Goal: Task Accomplishment & Management: Use online tool/utility

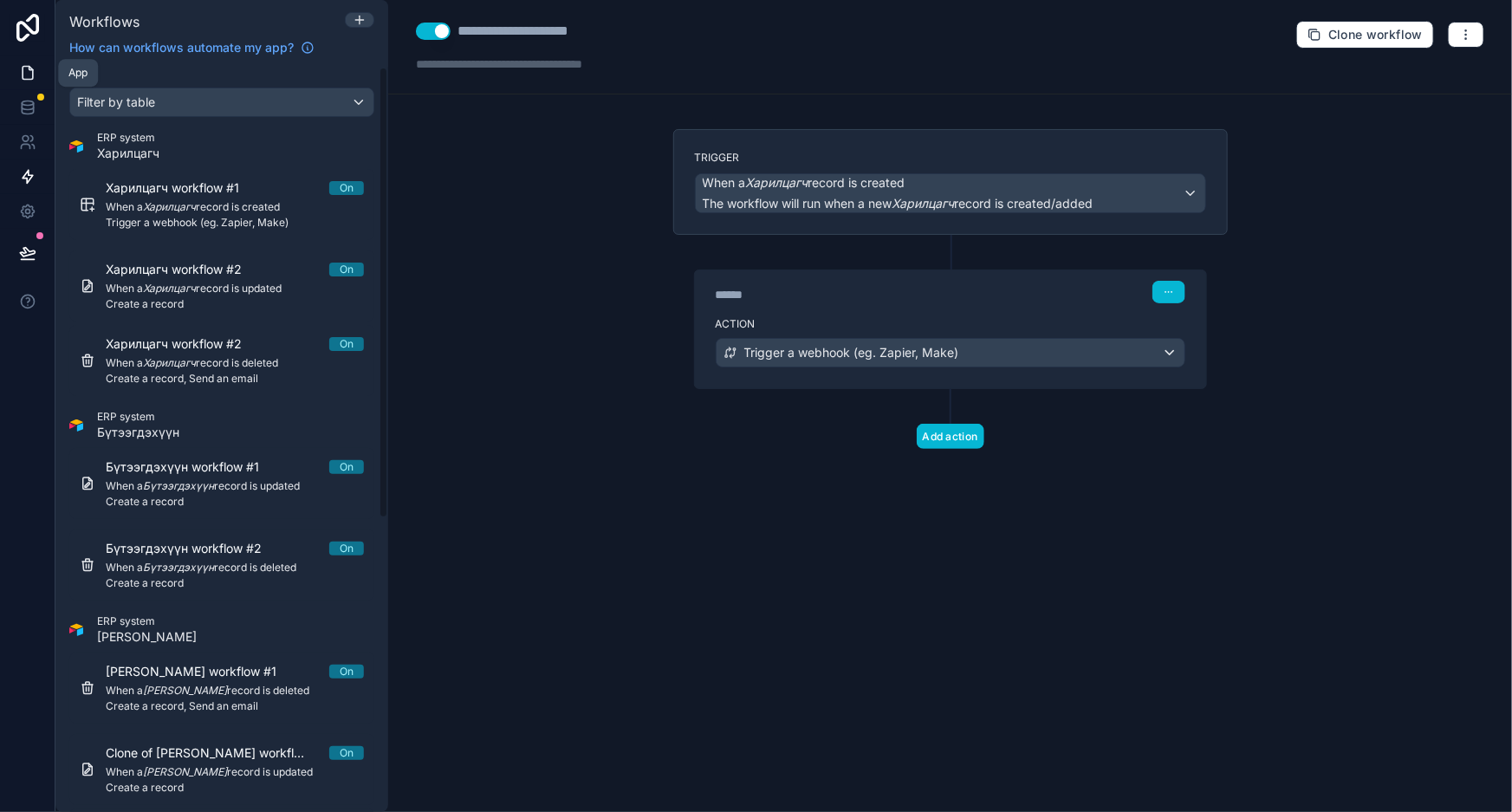
click at [25, 67] on icon at bounding box center [27, 73] width 10 height 13
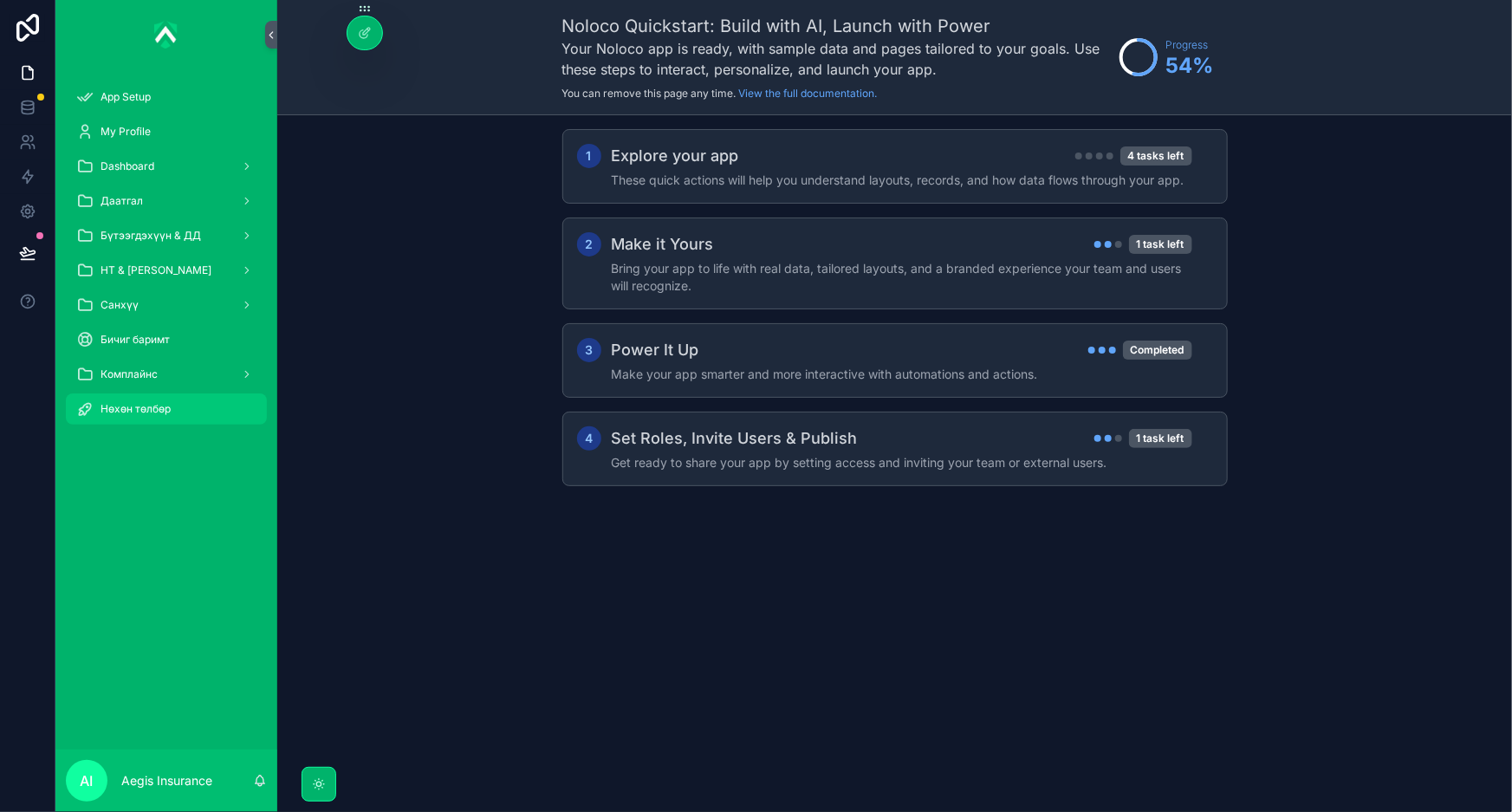
click at [176, 415] on div "Нөхөн төлбөр" at bounding box center [166, 409] width 180 height 28
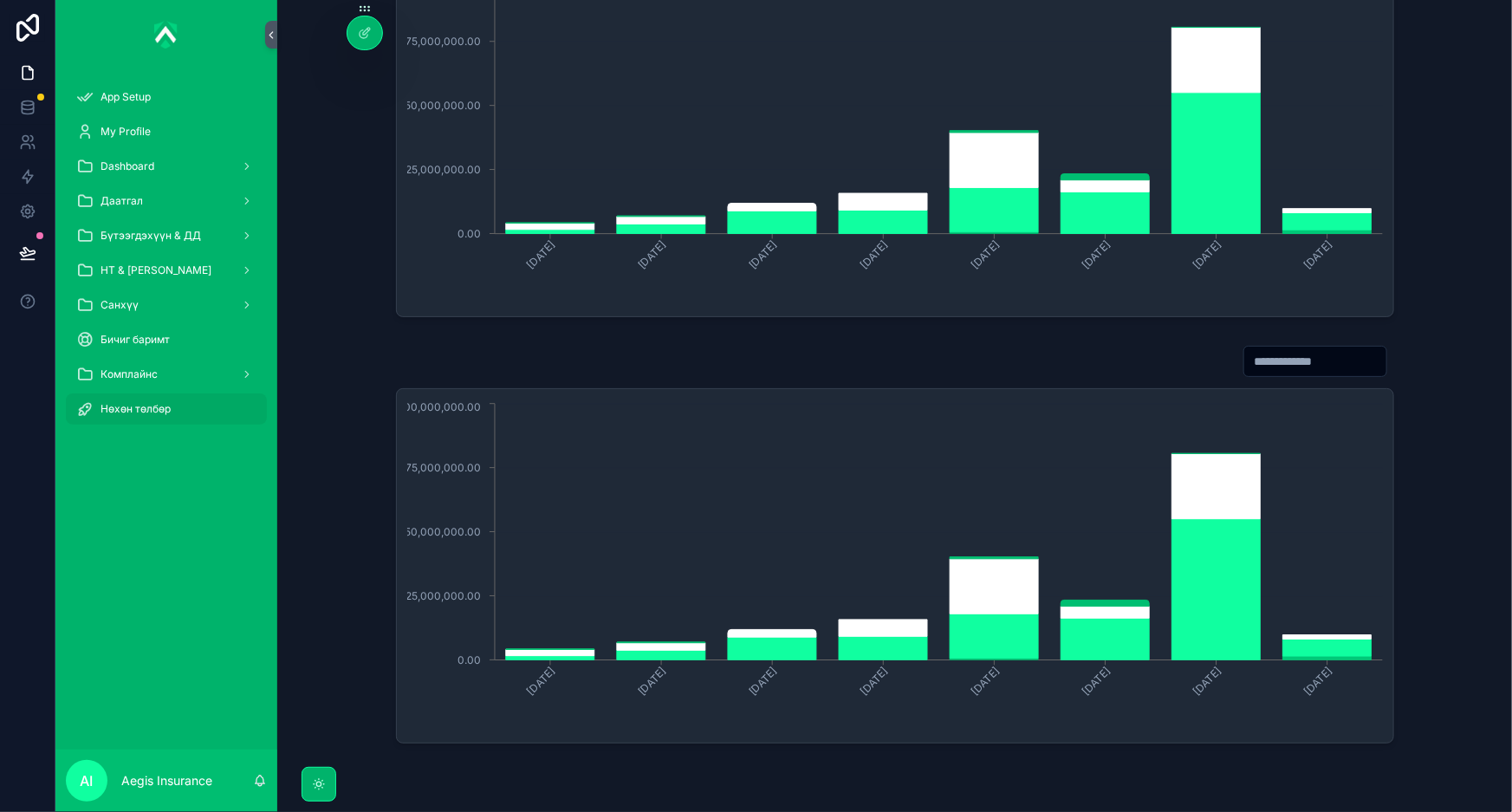
scroll to position [650, 0]
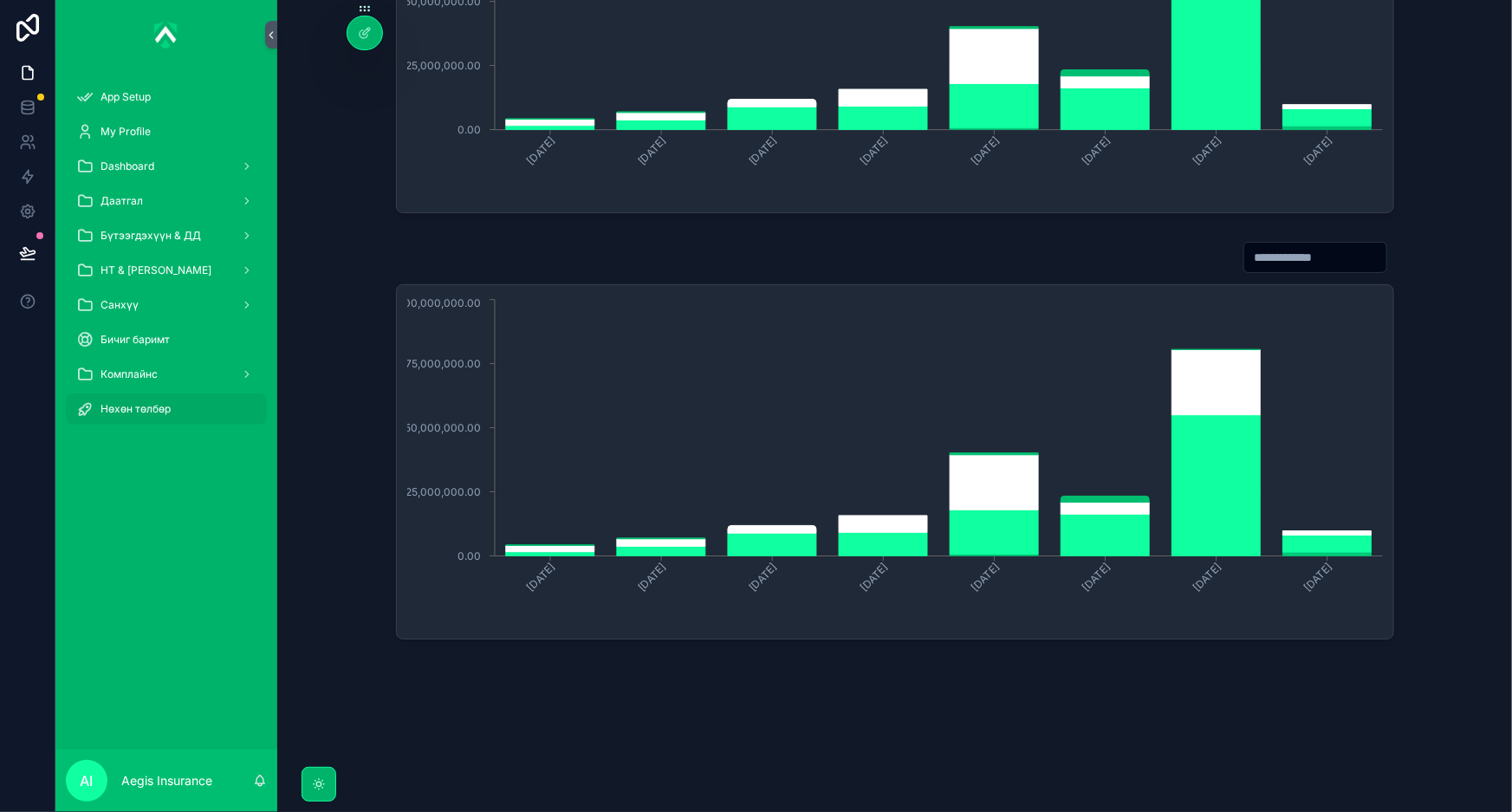
click at [1291, 264] on input "scrollable content" at bounding box center [1314, 257] width 142 height 24
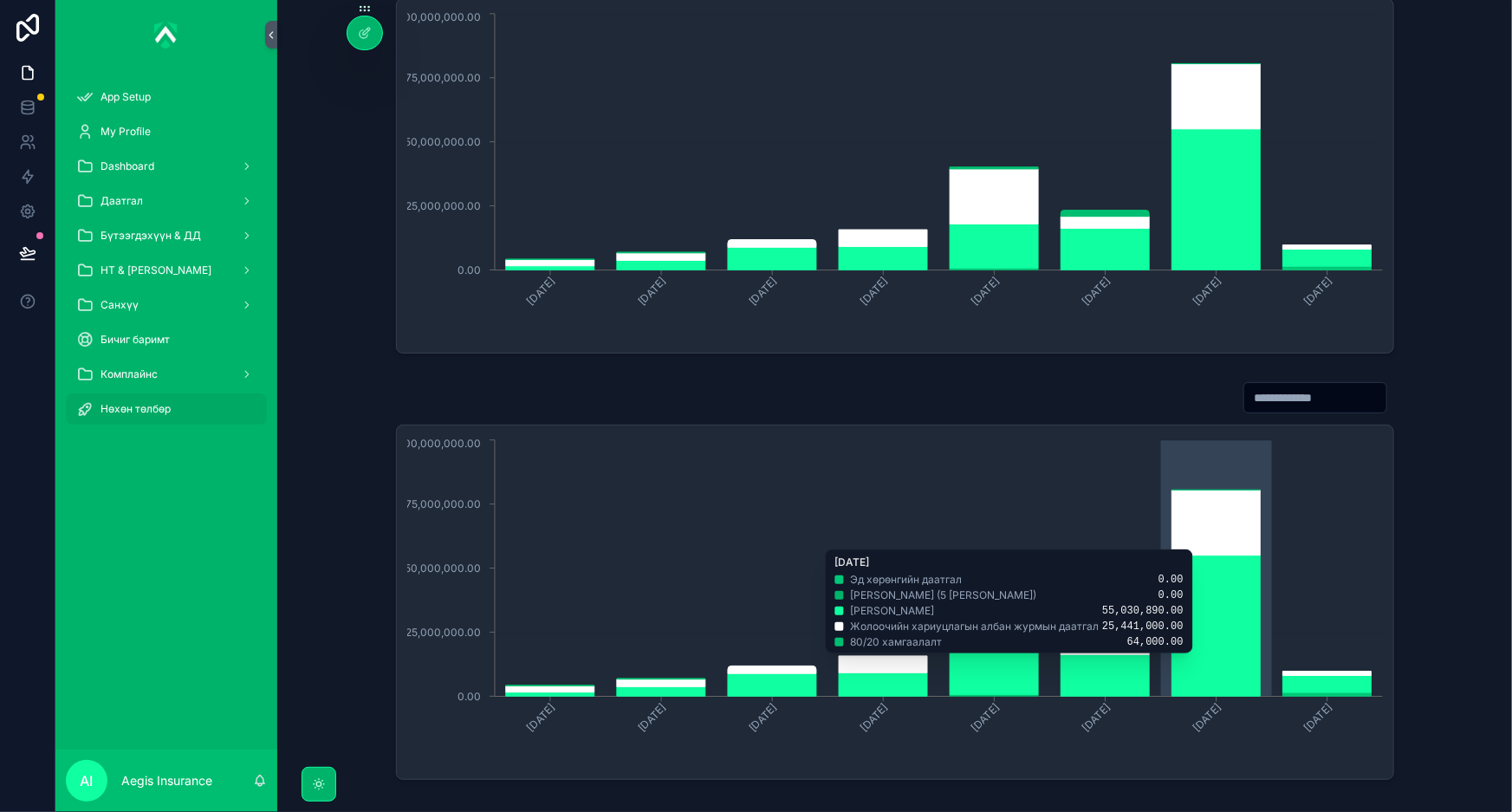
scroll to position [413, 0]
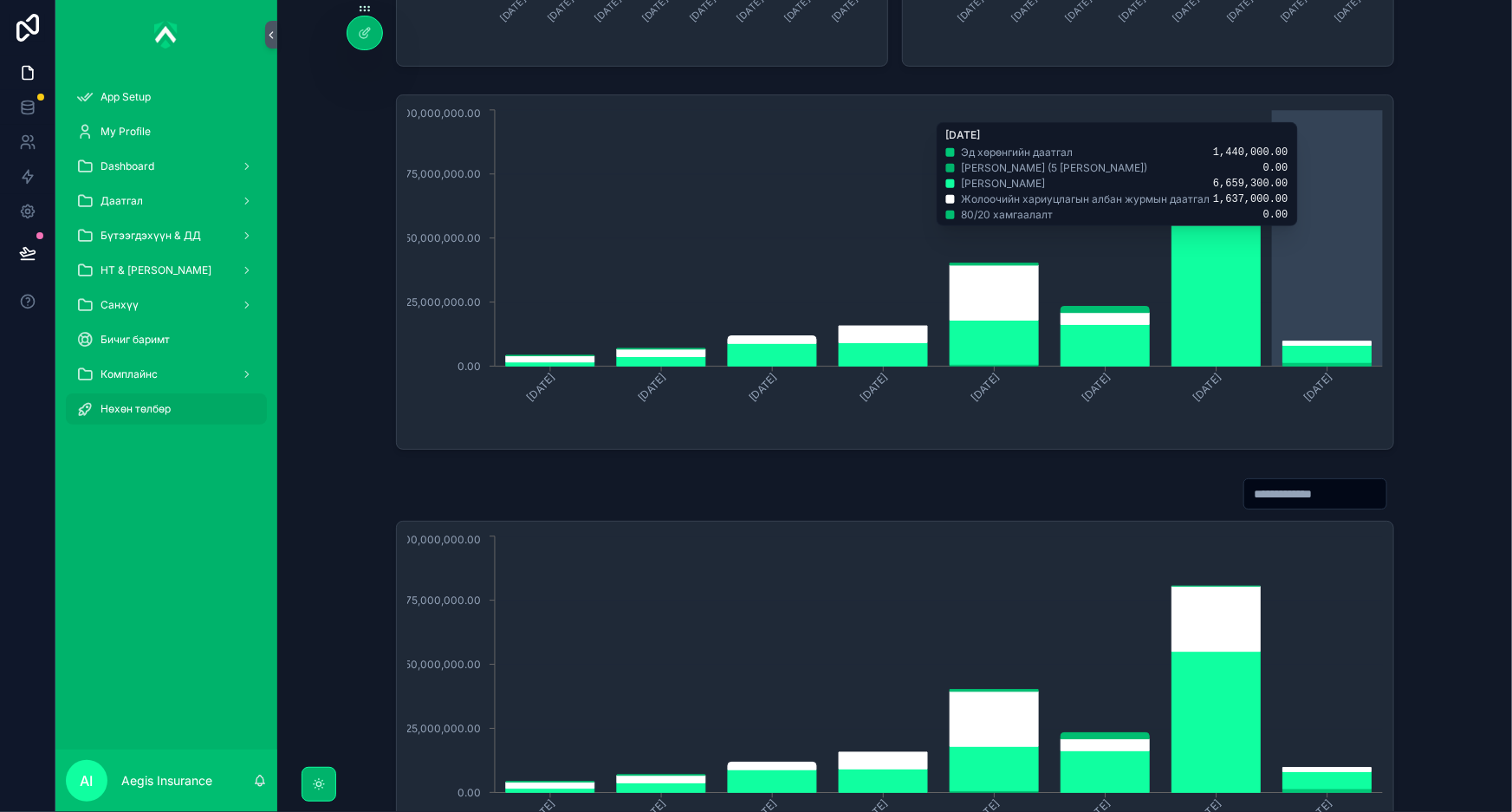
drag, startPoint x: 1376, startPoint y: 113, endPoint x: 1357, endPoint y: 118, distance: 19.6
click at [1376, 113] on icon "February, 2025 March, 2025 April, 2025 May, 2025 June, 2025 July, 2025 August, …" at bounding box center [894, 272] width 975 height 332
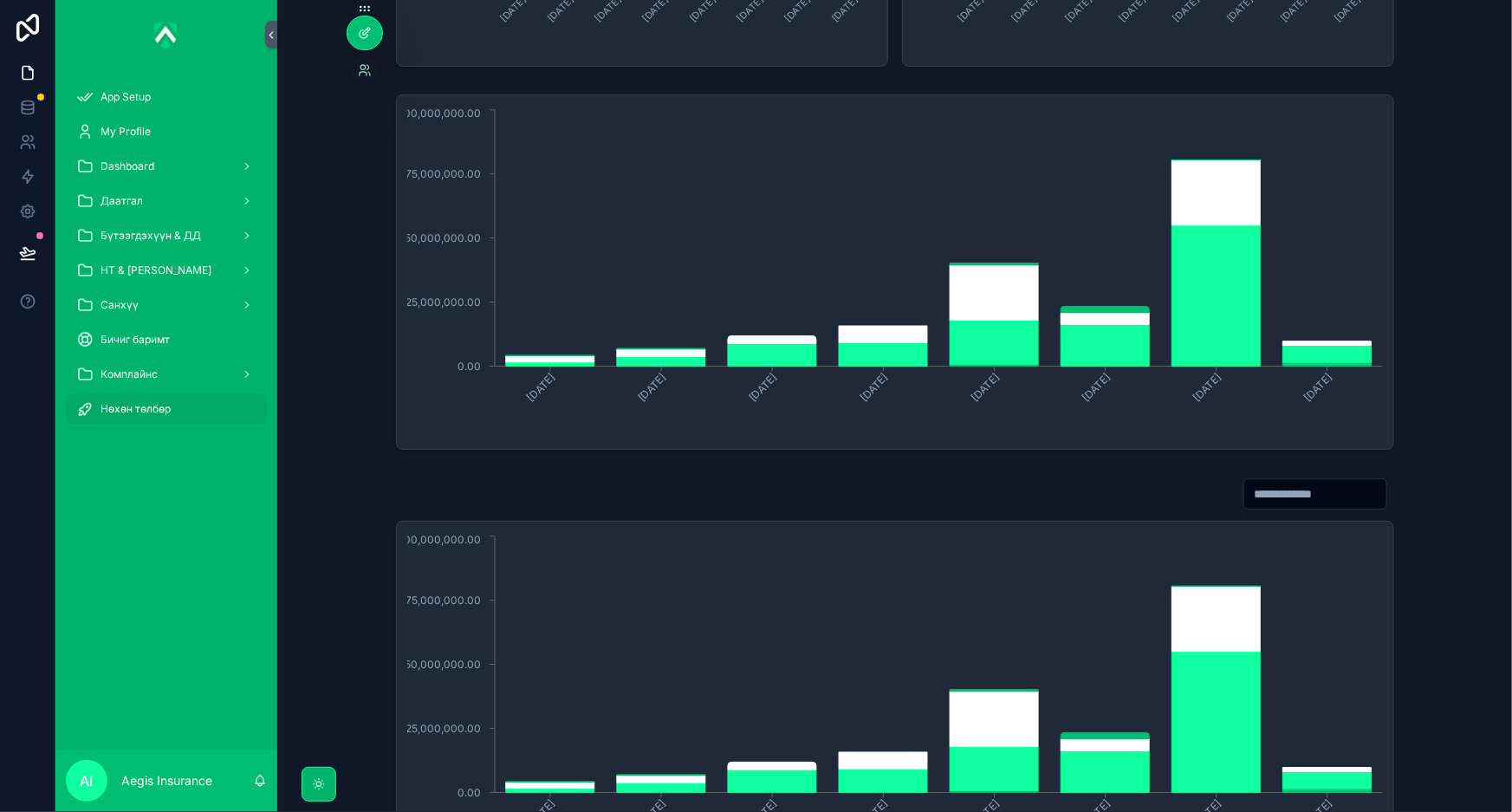
click at [374, 36] on div at bounding box center [364, 33] width 35 height 33
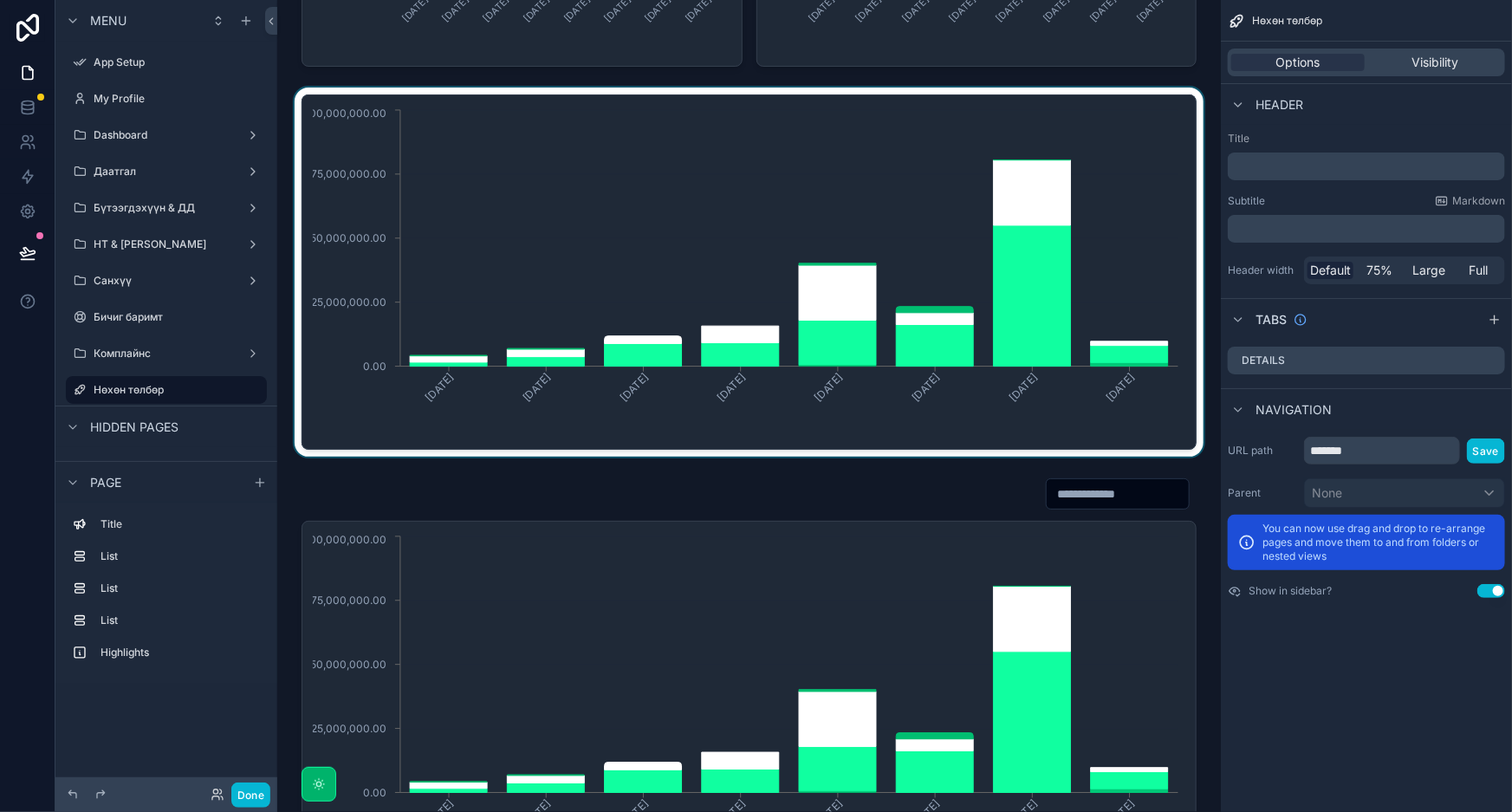
click at [335, 124] on div "scrollable content" at bounding box center [749, 271] width 916 height 369
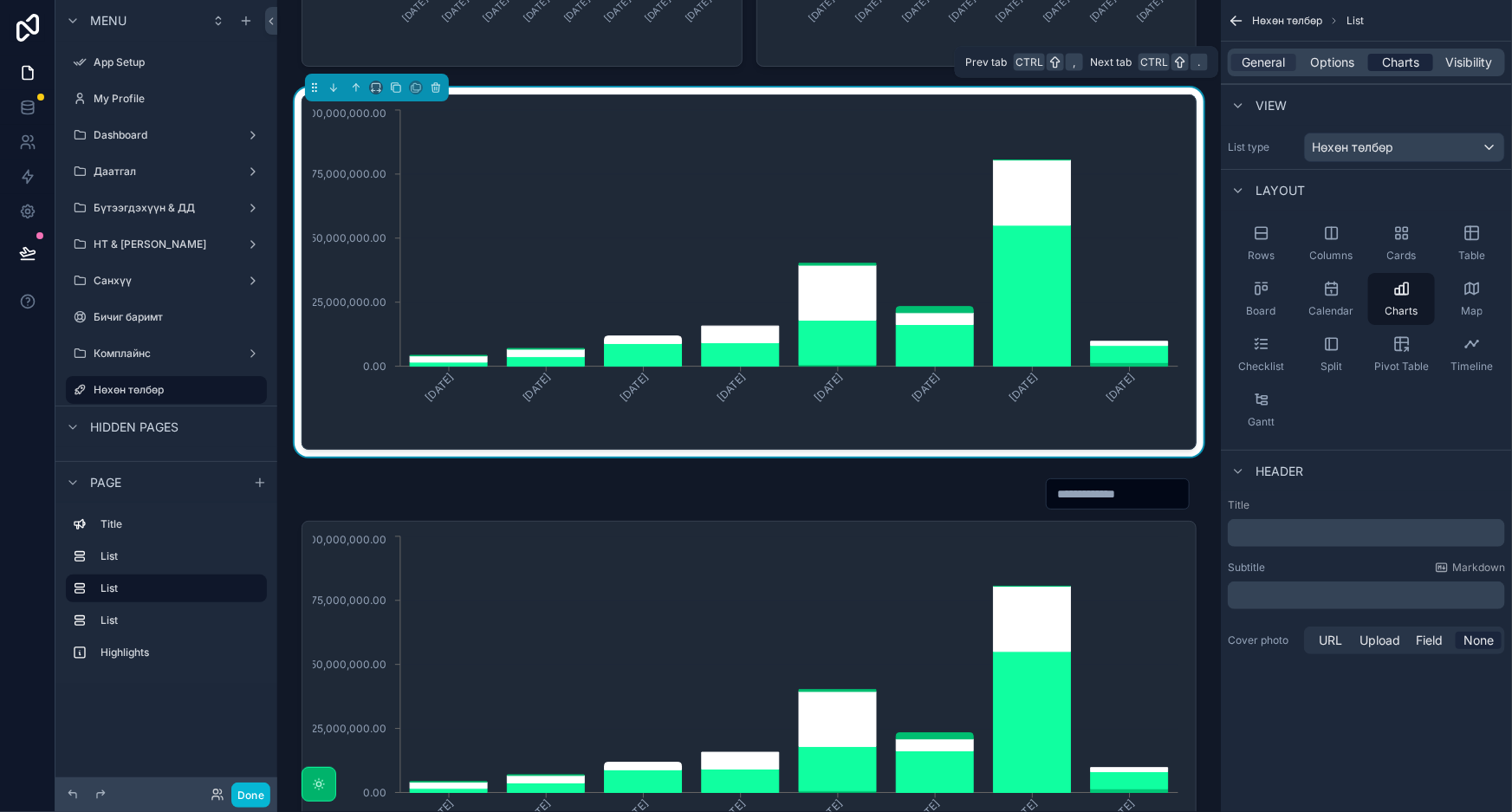
click at [1413, 62] on span "Charts" at bounding box center [1400, 62] width 38 height 17
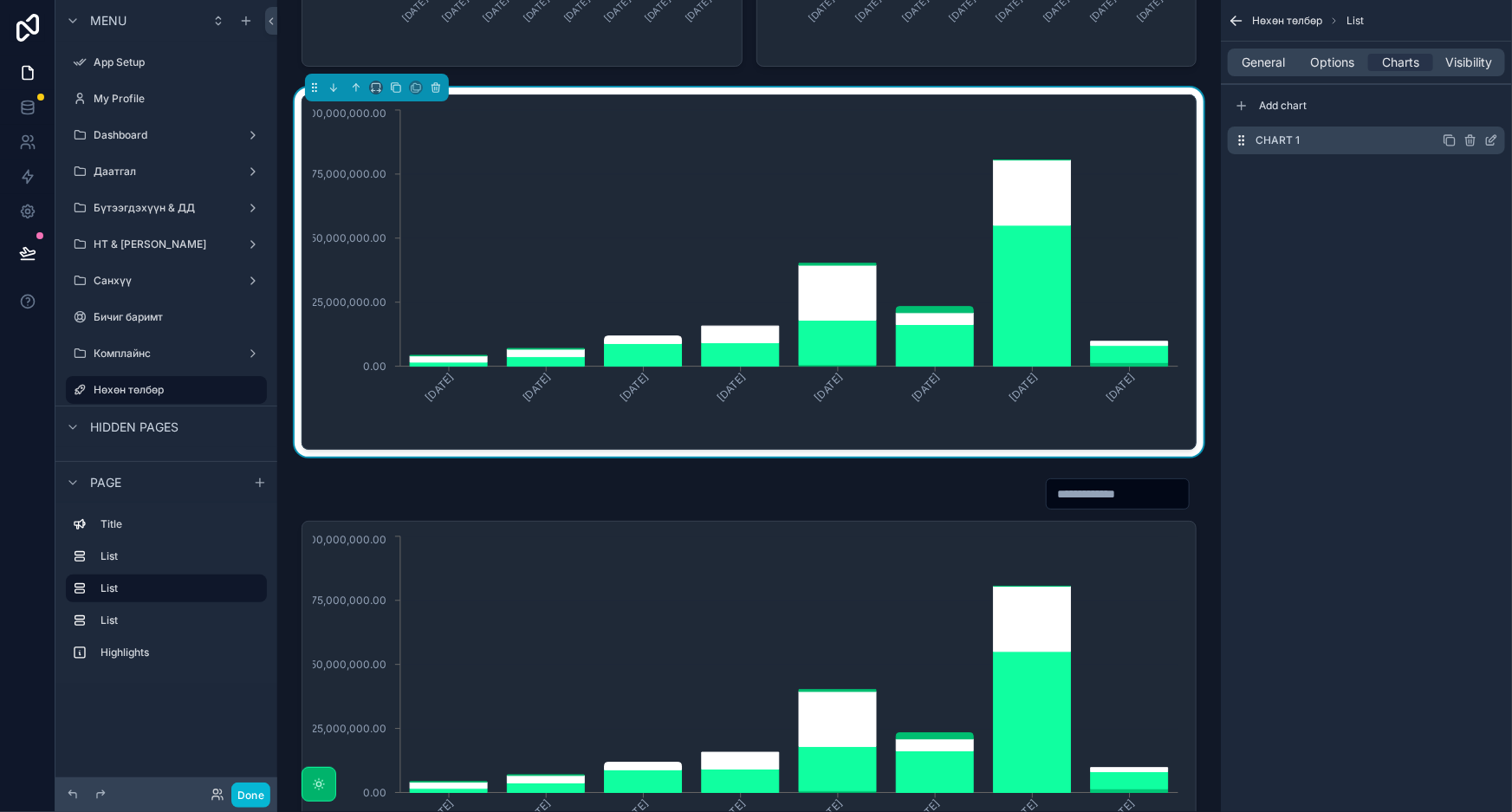
click at [1492, 142] on icon "scrollable content" at bounding box center [1490, 140] width 14 height 14
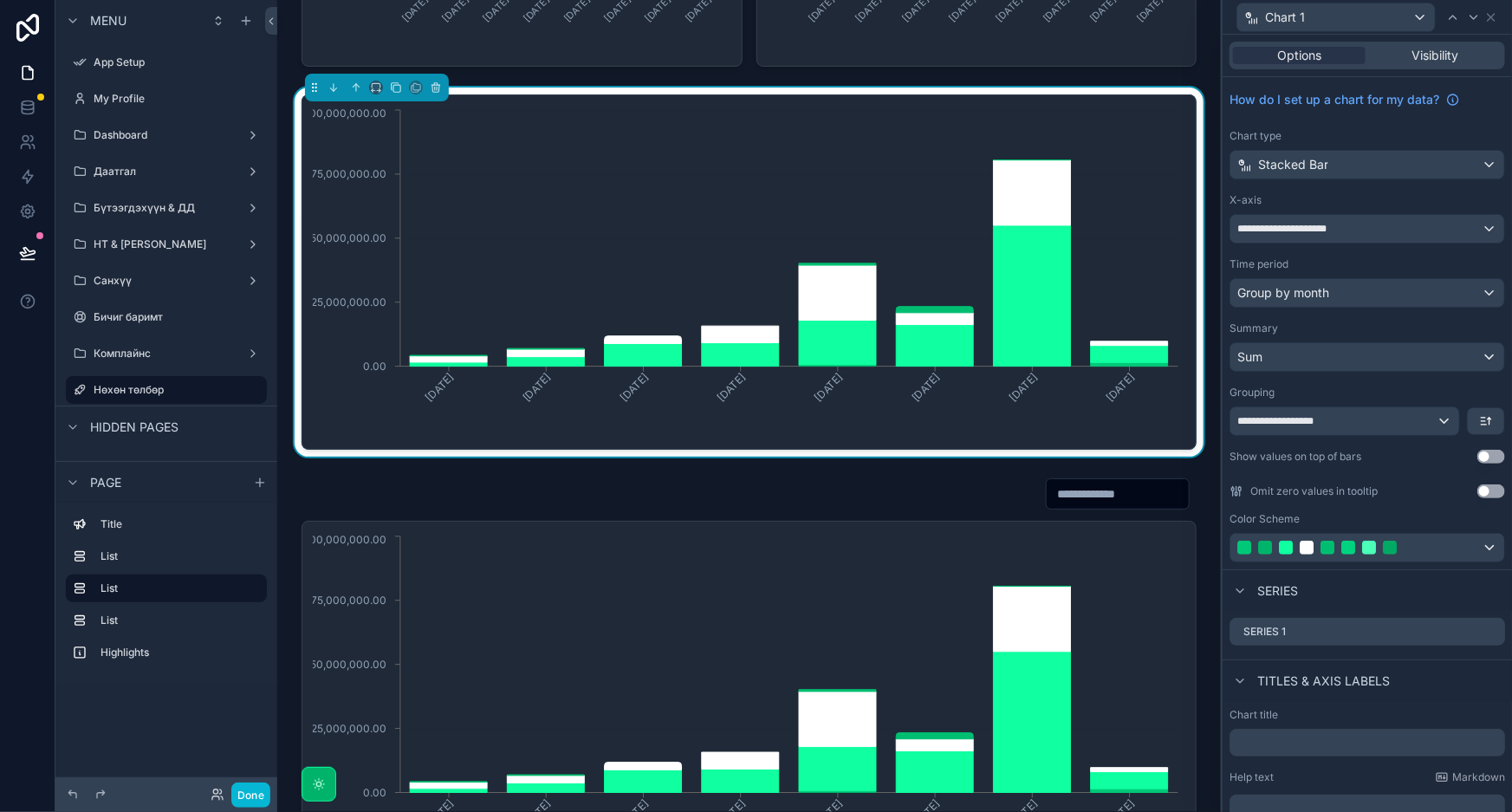
click at [1488, 458] on button "Use setting" at bounding box center [1491, 456] width 28 height 14
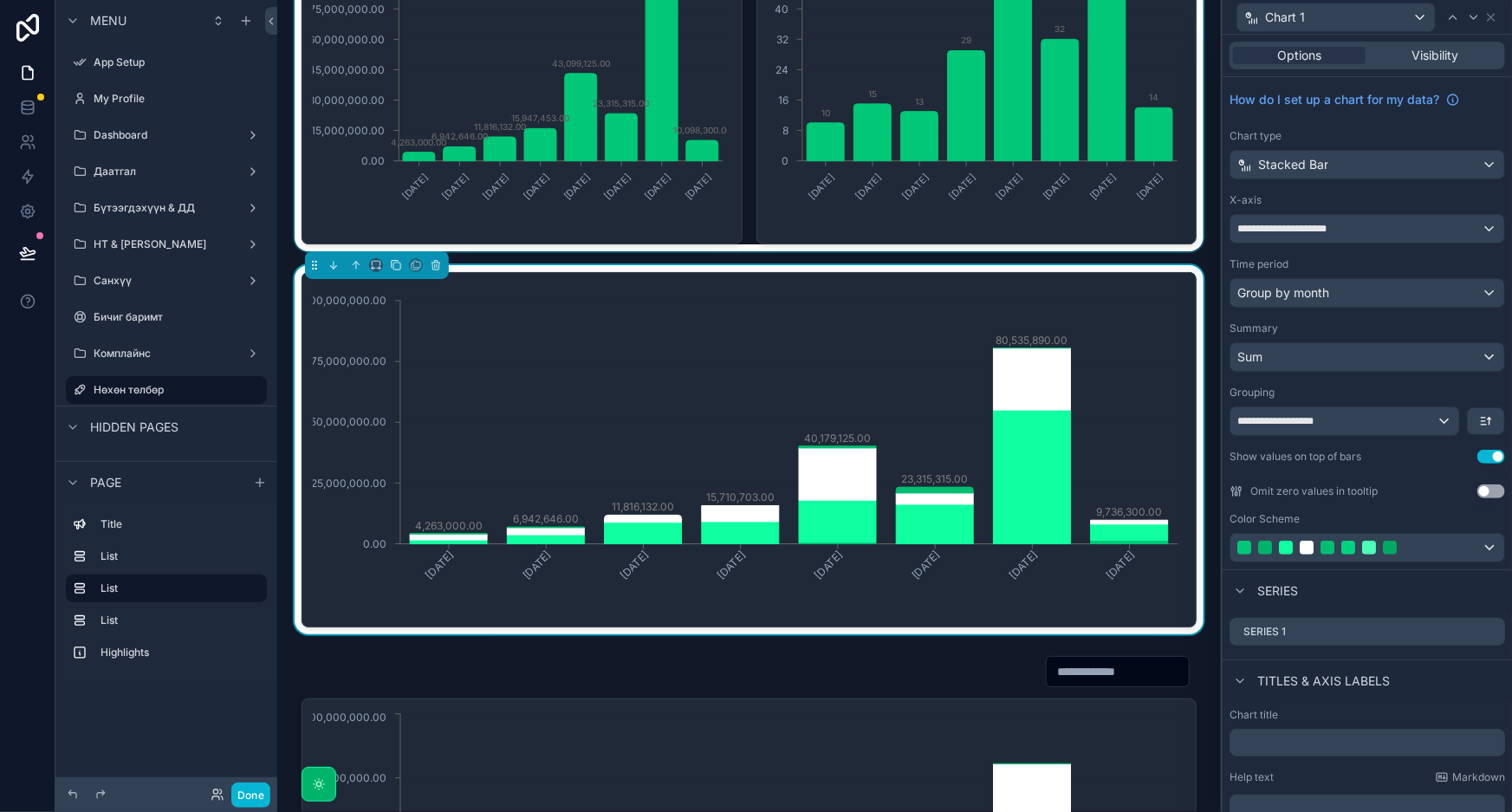
scroll to position [157, 0]
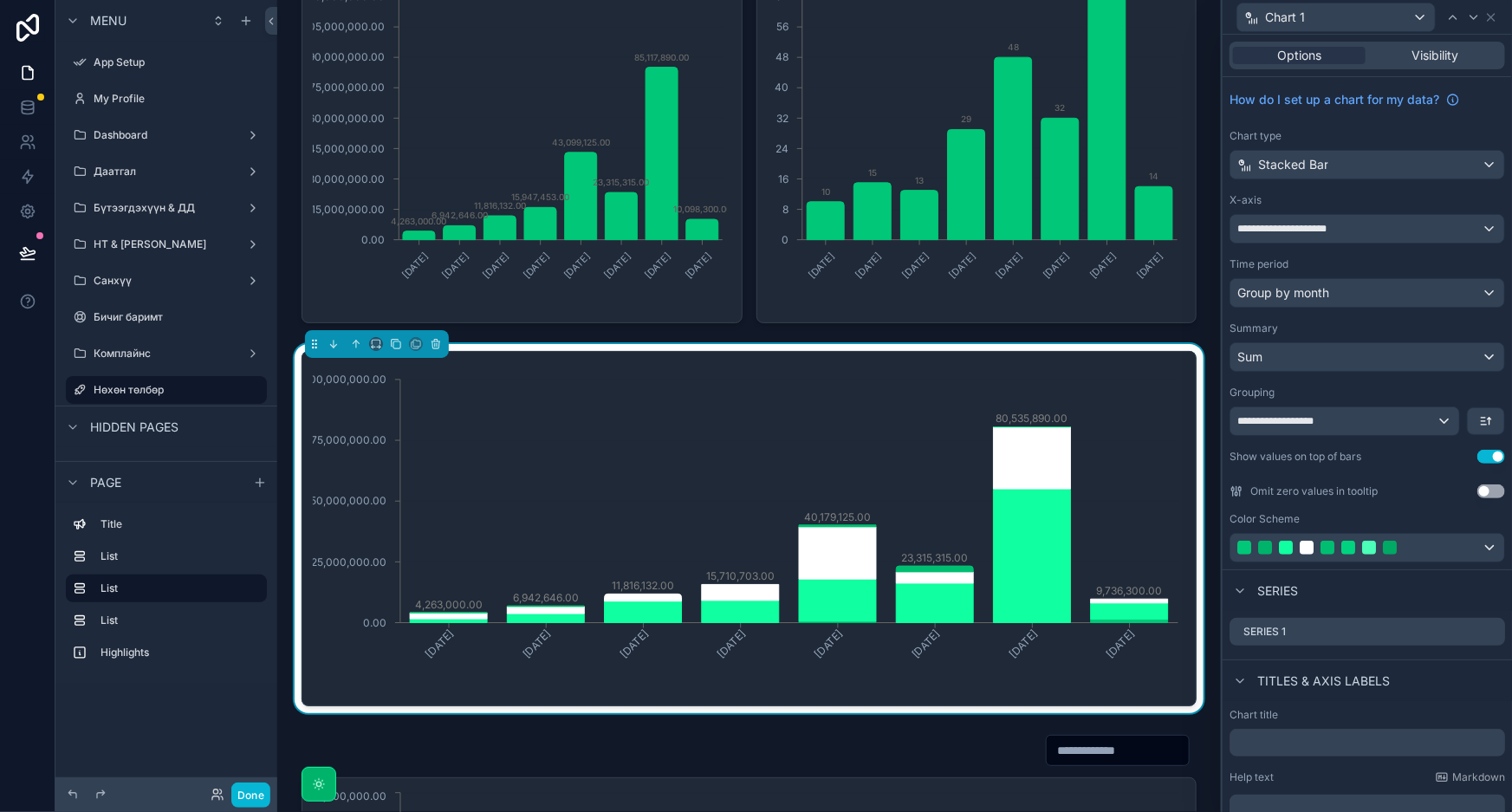
click at [1486, 489] on button "Use setting" at bounding box center [1491, 491] width 28 height 14
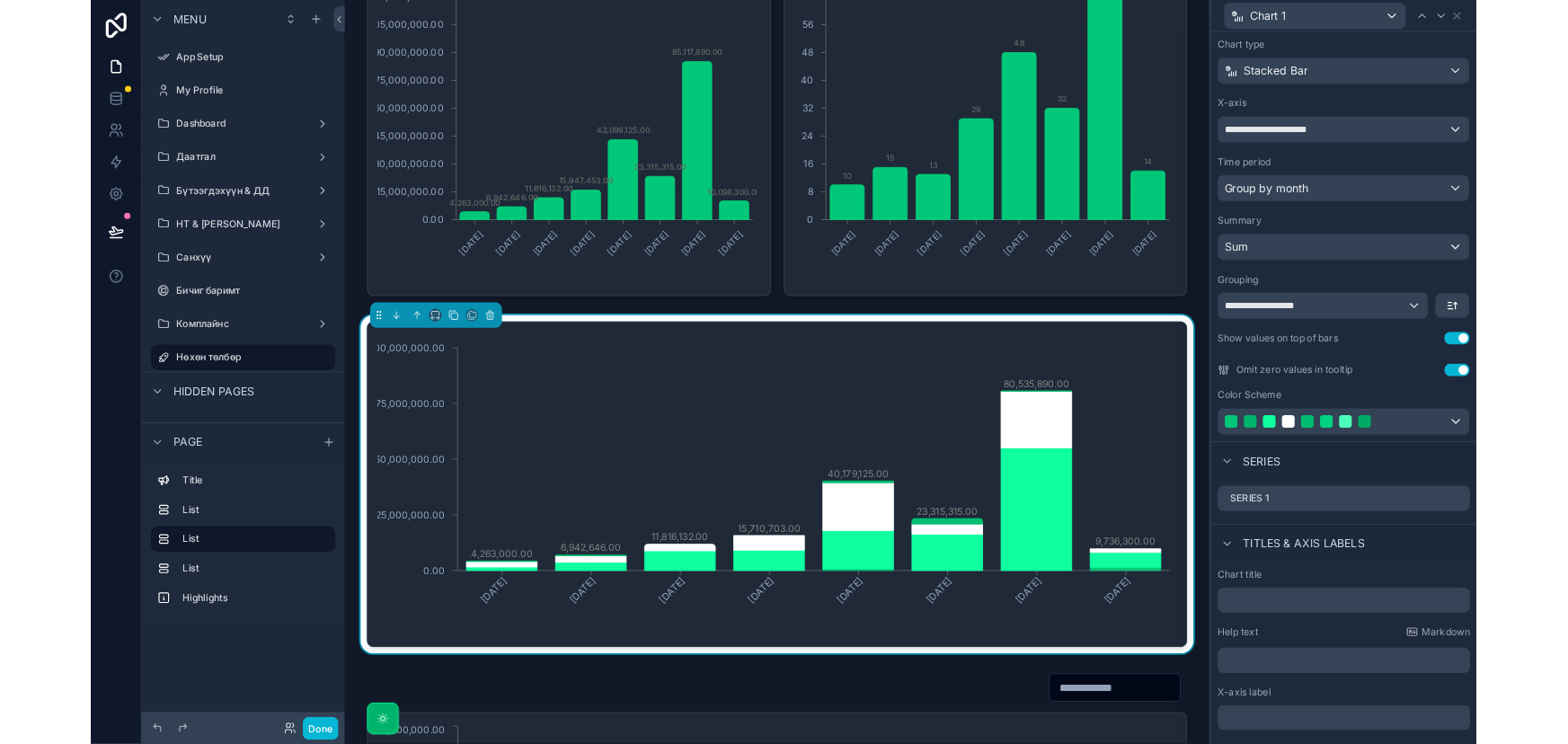
scroll to position [206, 0]
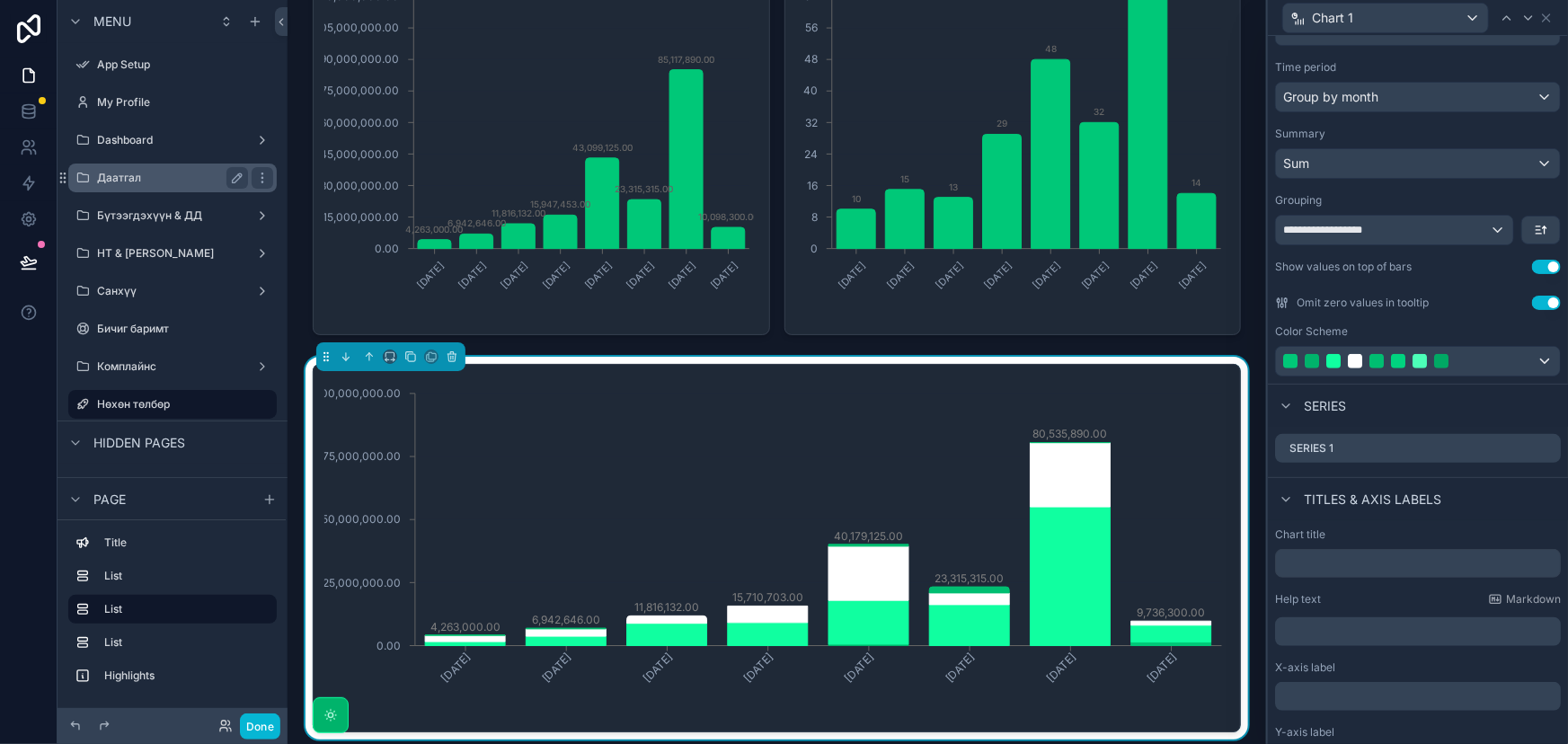
click at [139, 181] on label "Даатгал" at bounding box center [169, 177] width 144 height 15
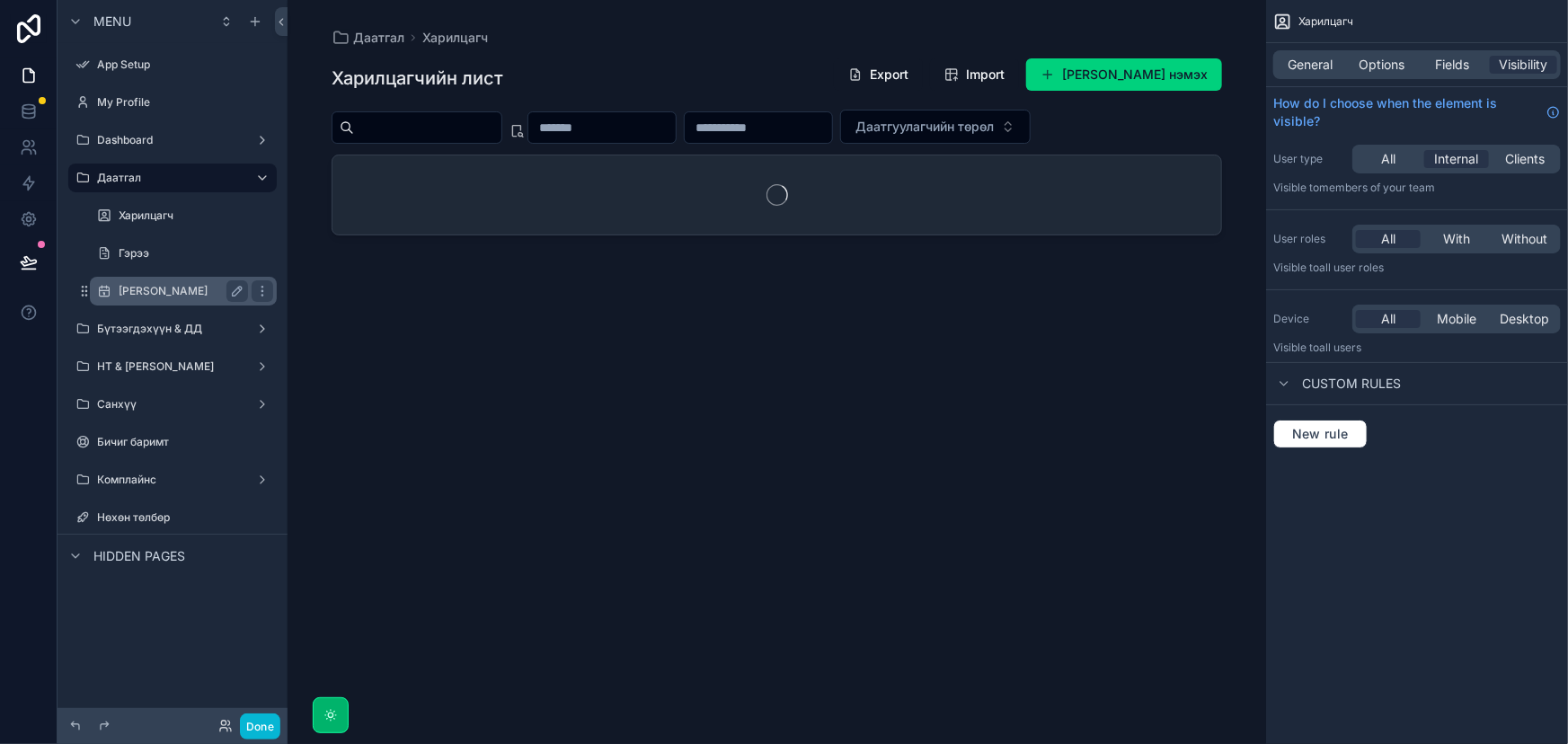
click at [205, 286] on label "Зүйлийн дэлгэрэнгүй" at bounding box center [180, 291] width 123 height 15
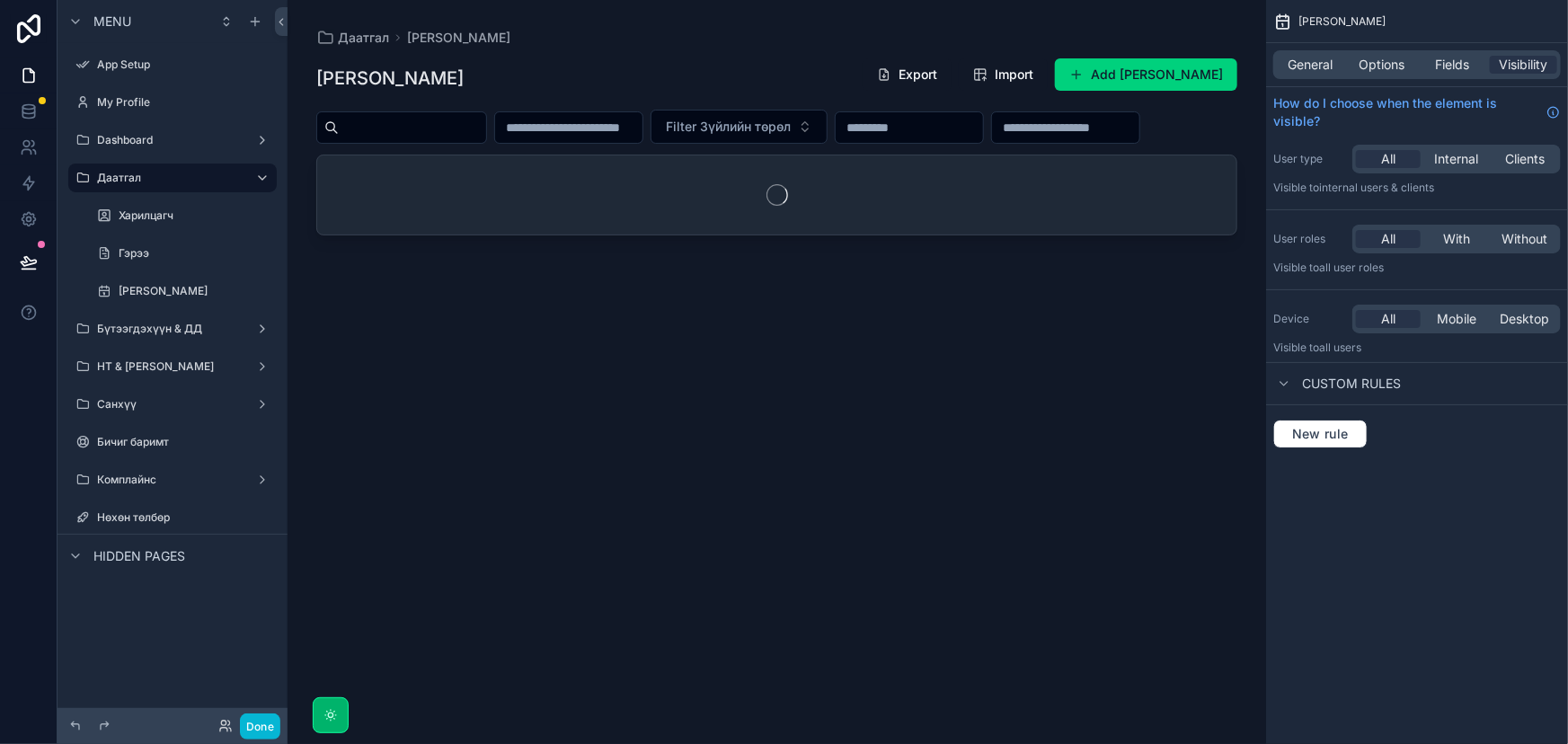
click at [476, 120] on div "scrollable content" at bounding box center [776, 361] width 978 height 723
drag, startPoint x: 431, startPoint y: 123, endPoint x: 457, endPoint y: 134, distance: 28.2
click at [431, 123] on input "scrollable content" at bounding box center [412, 128] width 147 height 25
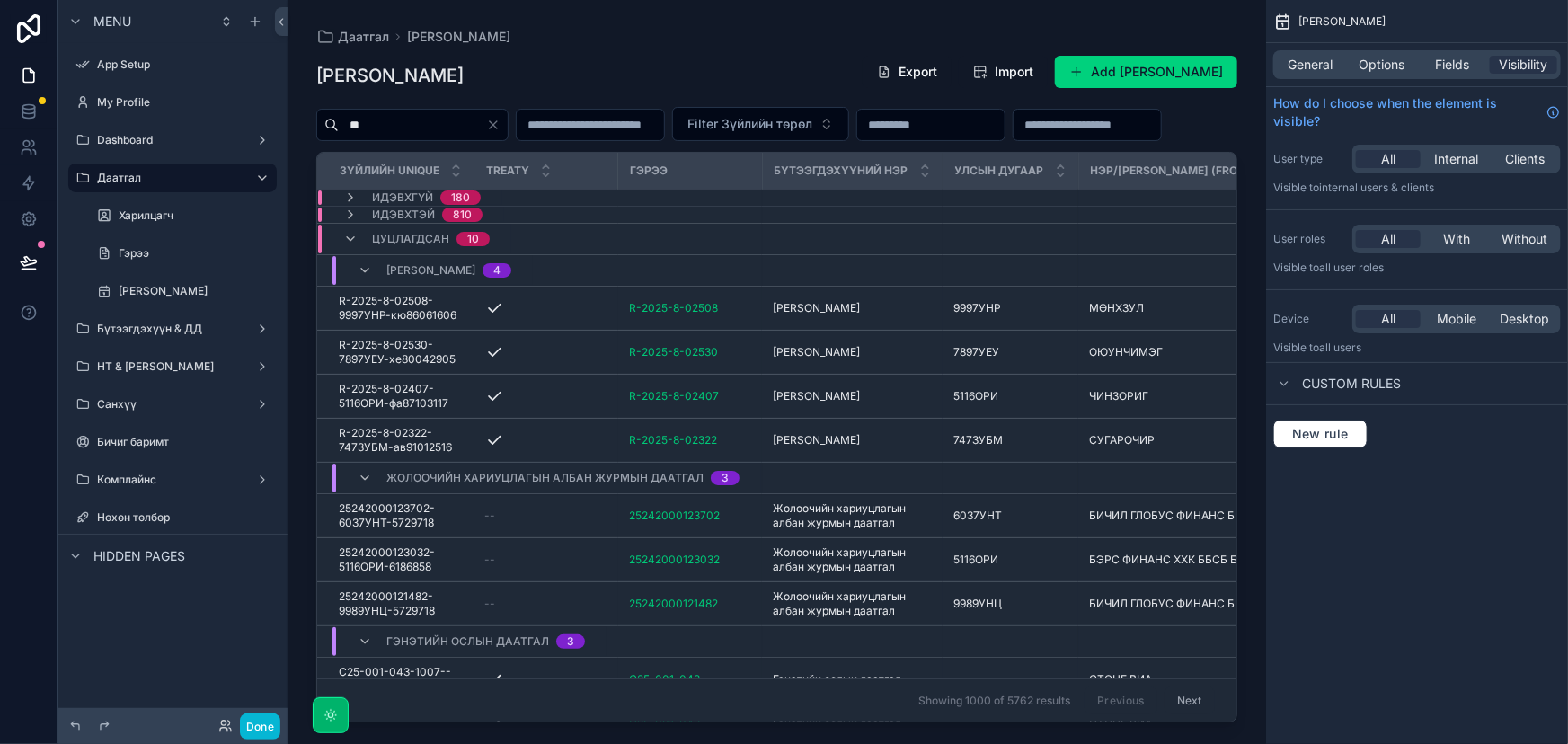
type input "*"
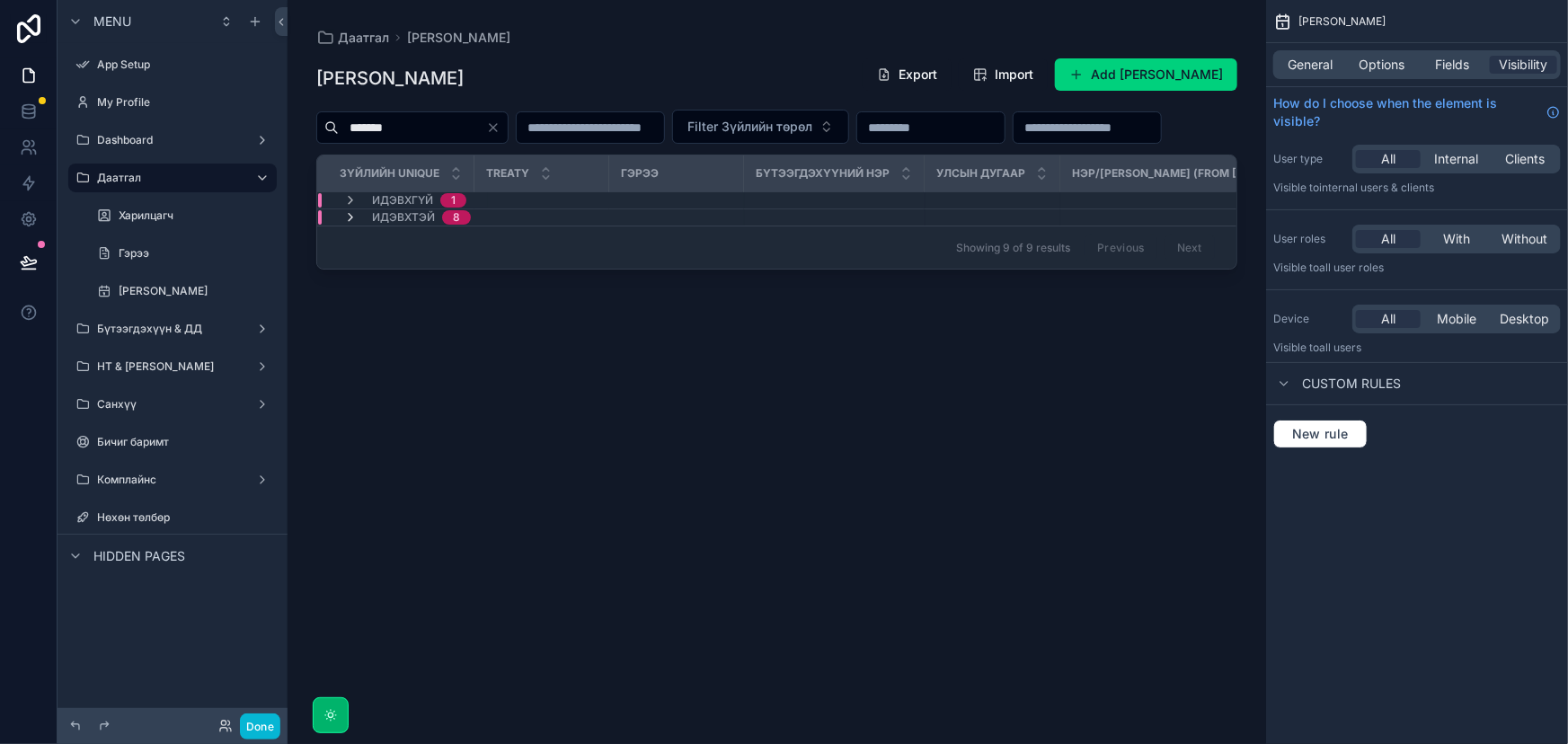
type input "*******"
click at [355, 225] on icon "scrollable content" at bounding box center [350, 217] width 15 height 15
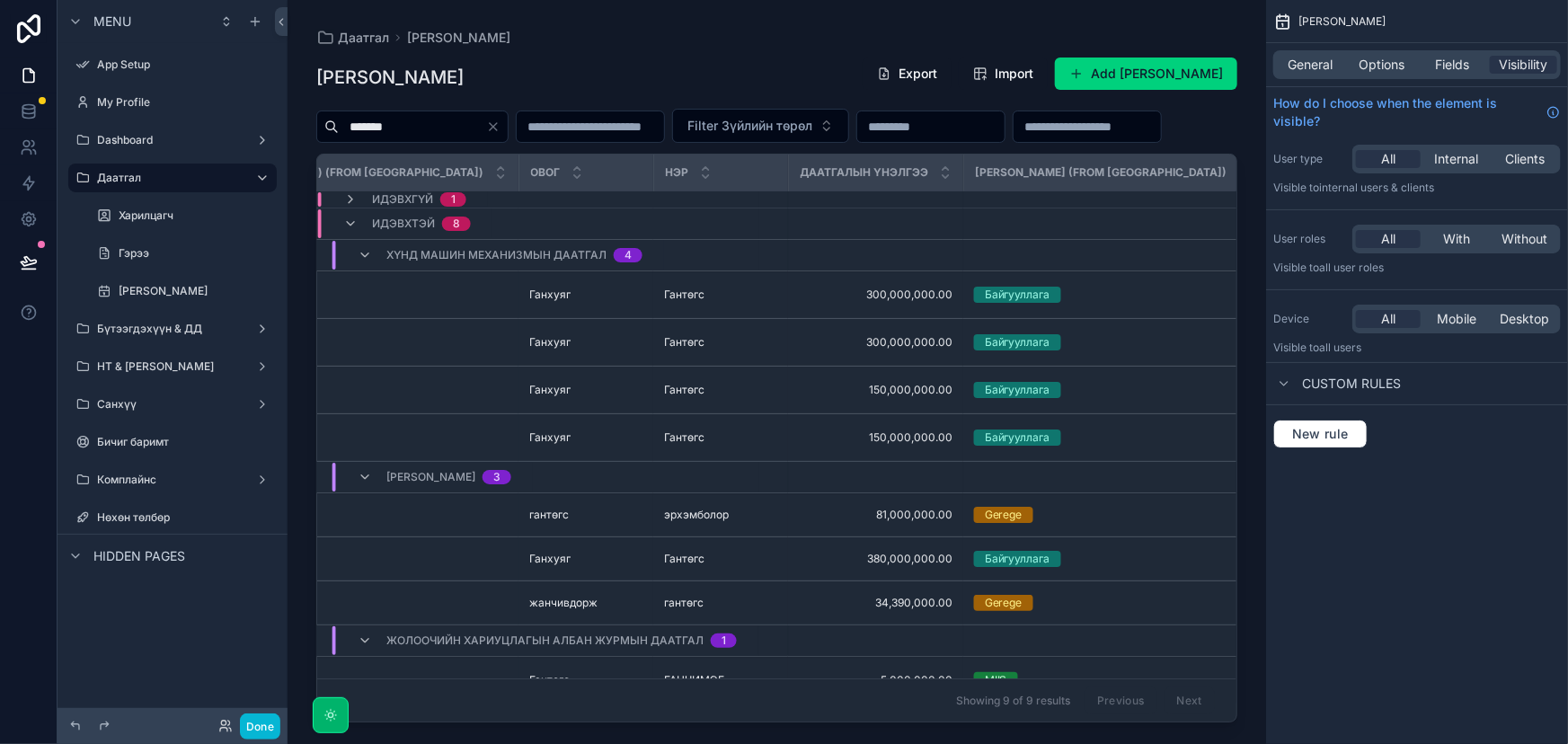
scroll to position [0, 1257]
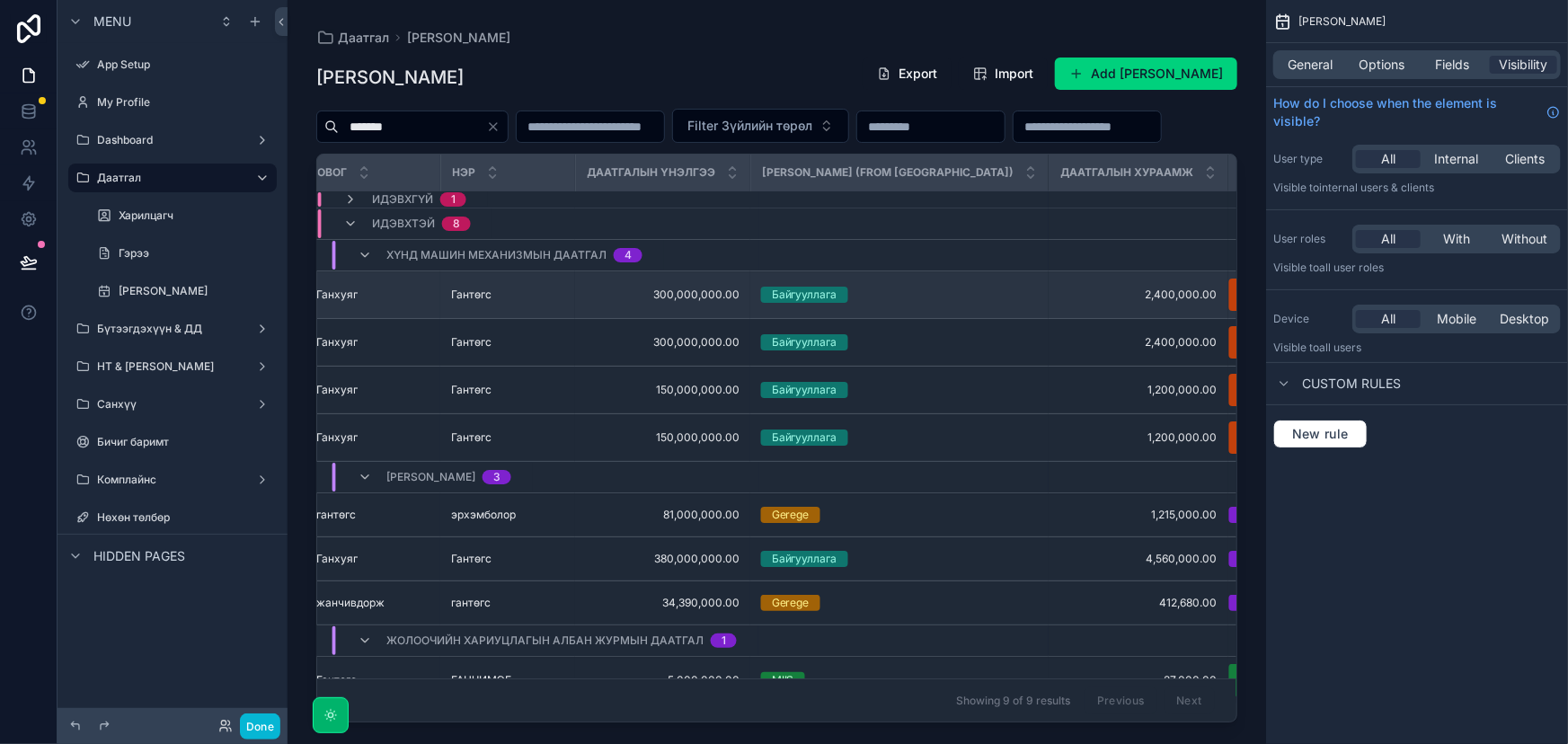
click at [769, 303] on span "Байгууллага" at bounding box center [805, 294] width 88 height 17
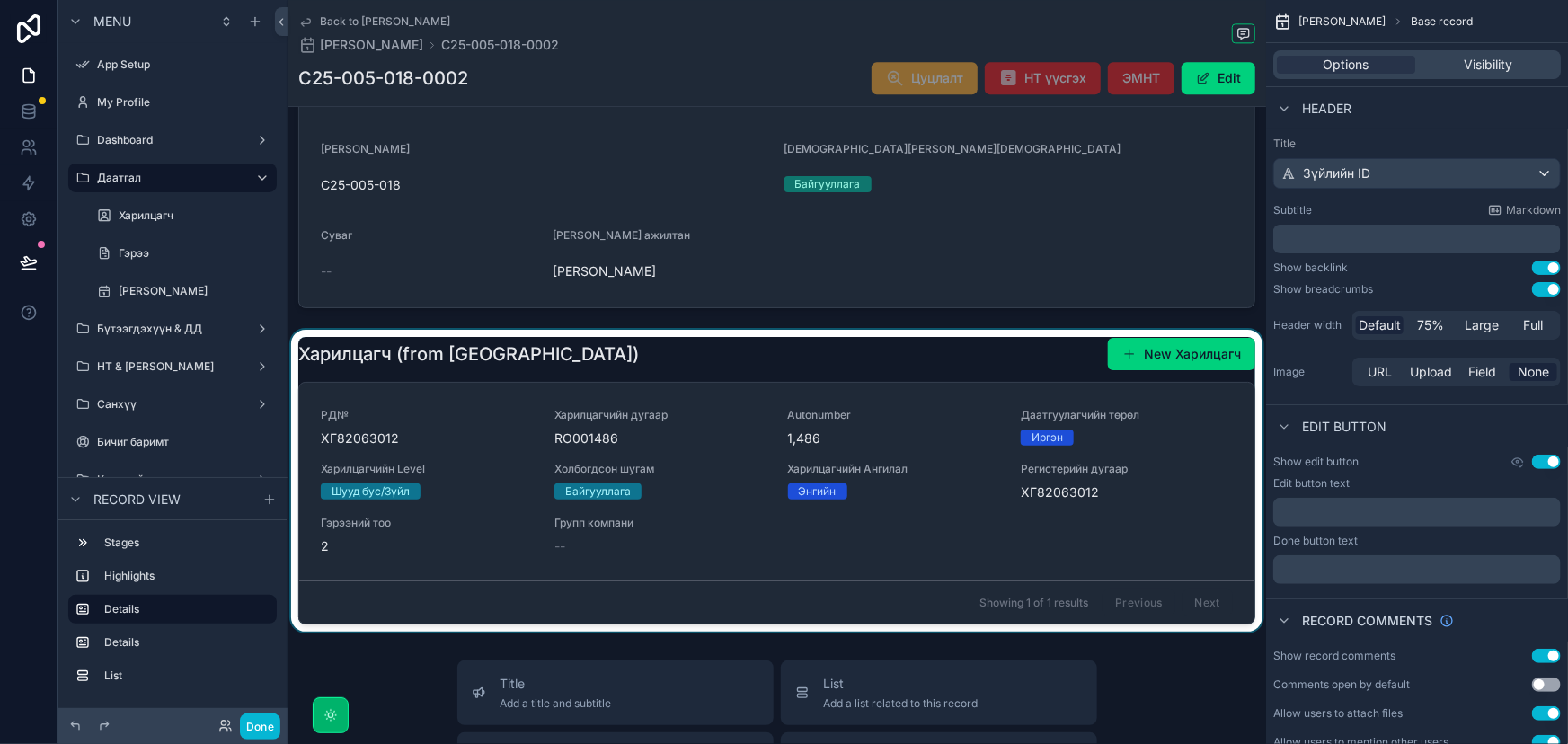
scroll to position [2206, 0]
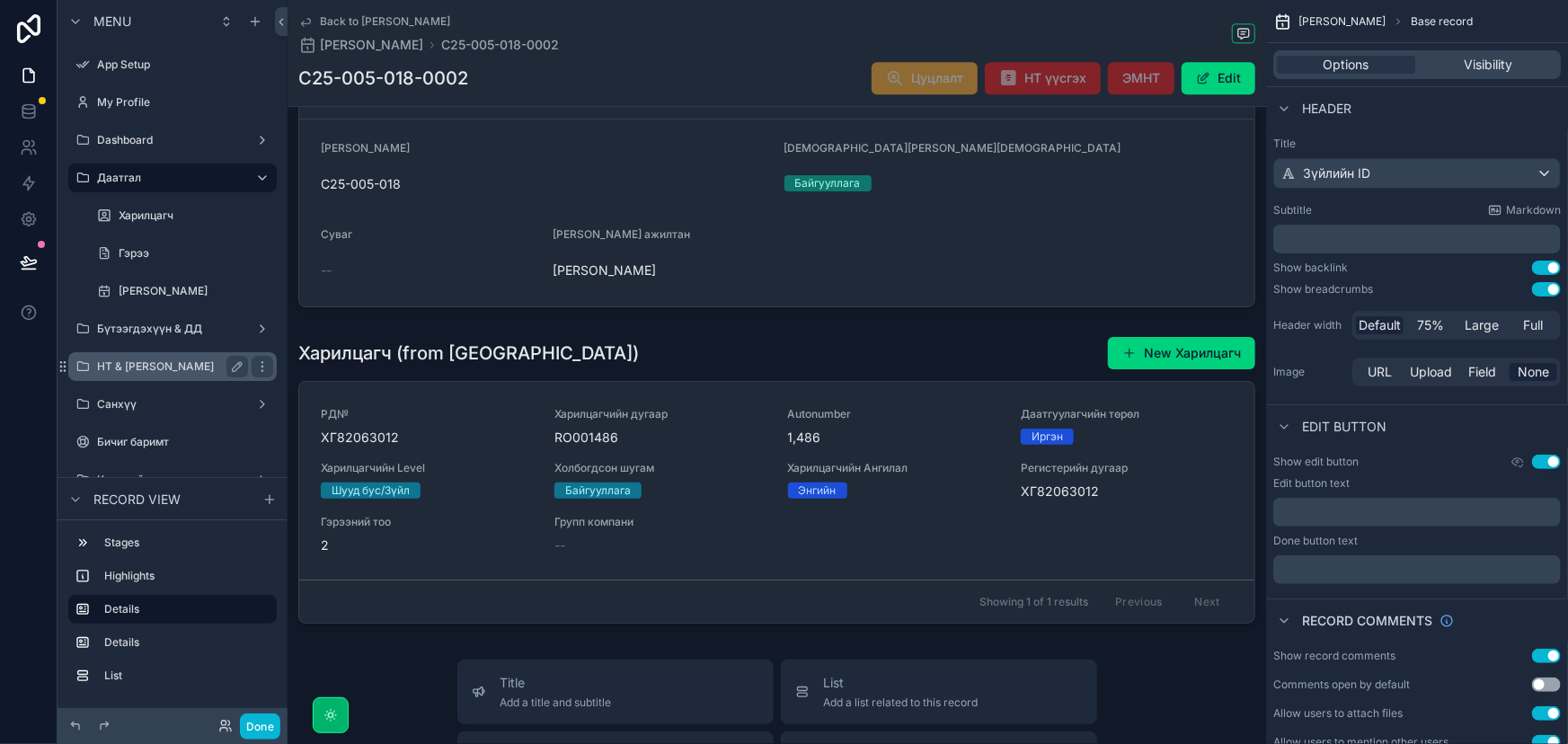
click at [157, 370] on label "НТ & [PERSON_NAME]" at bounding box center [169, 366] width 144 height 15
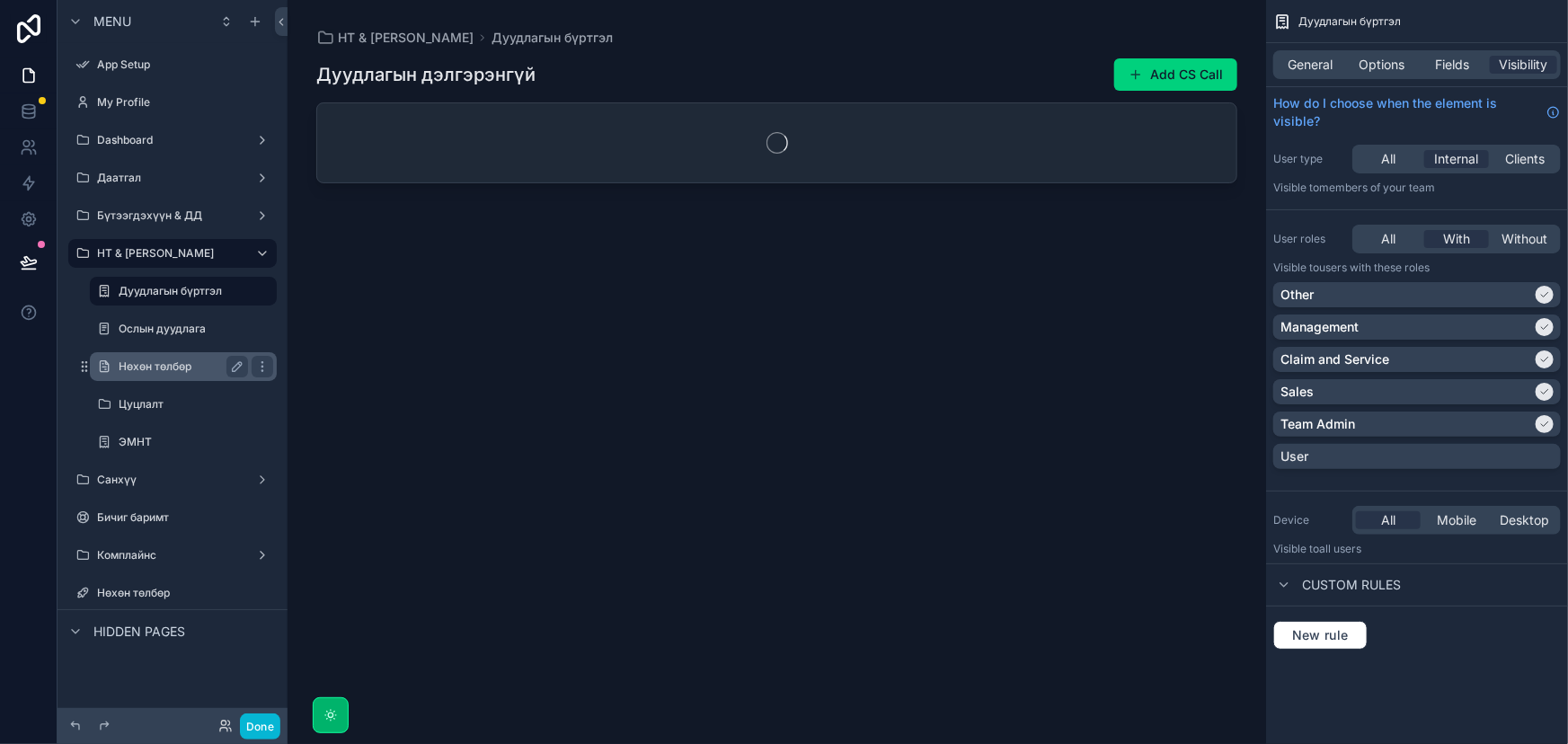
click at [161, 363] on label "Нөхөн төлбөр" at bounding box center [180, 366] width 123 height 15
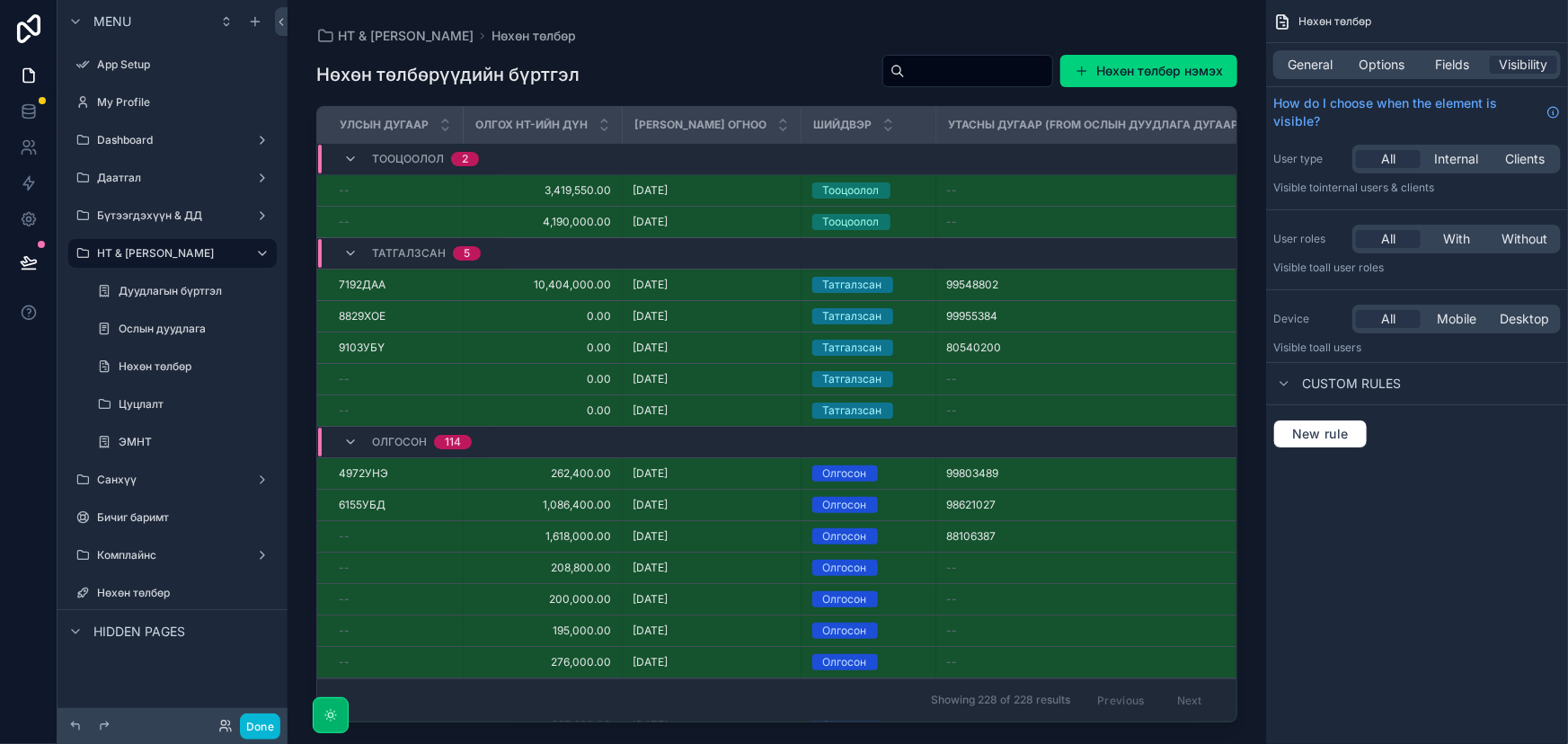
click at [893, 64] on div "scrollable content" at bounding box center [776, 361] width 978 height 723
click at [904, 68] on input "scrollable content" at bounding box center [977, 71] width 147 height 25
click at [926, 65] on input "scrollable content" at bounding box center [977, 71] width 147 height 25
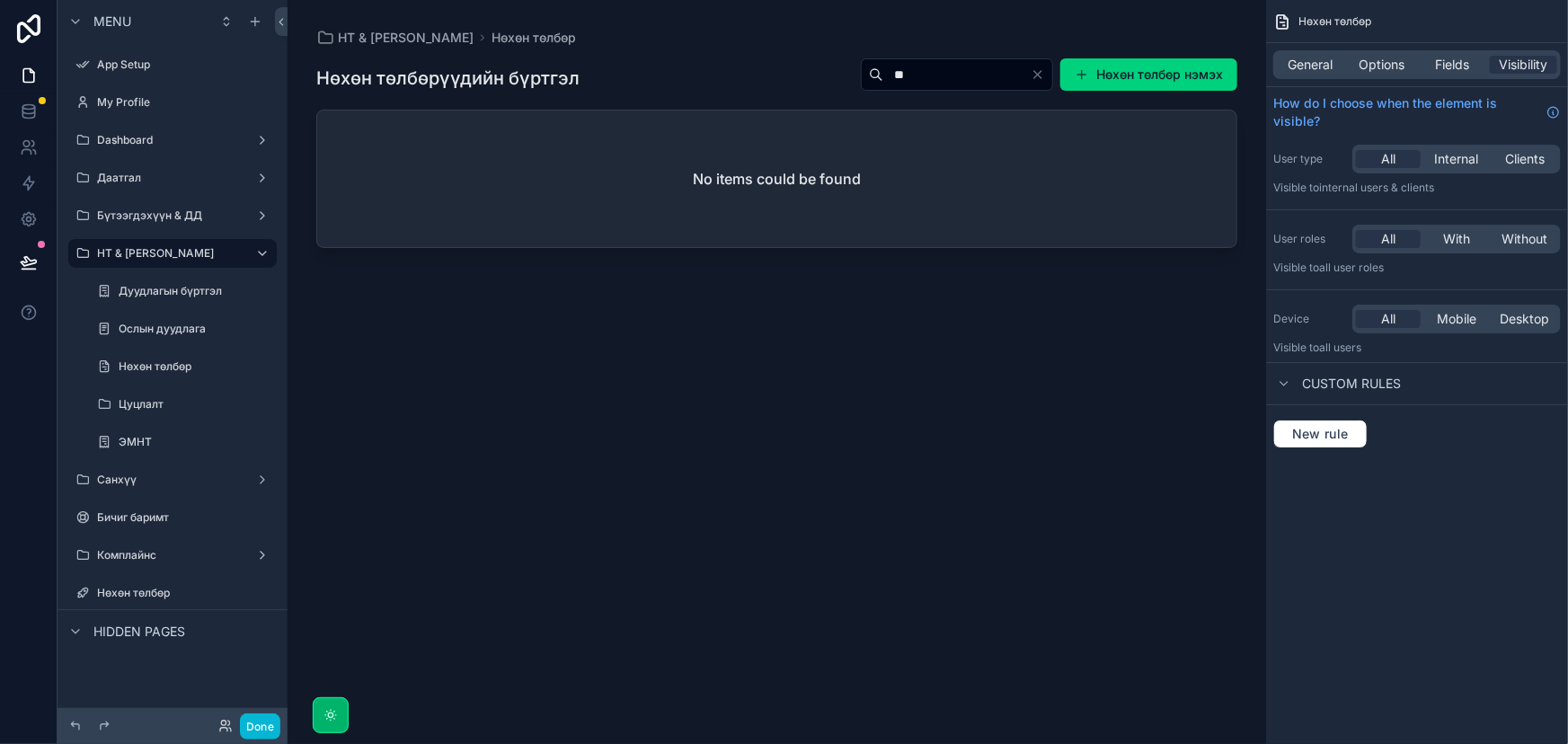
type input "*"
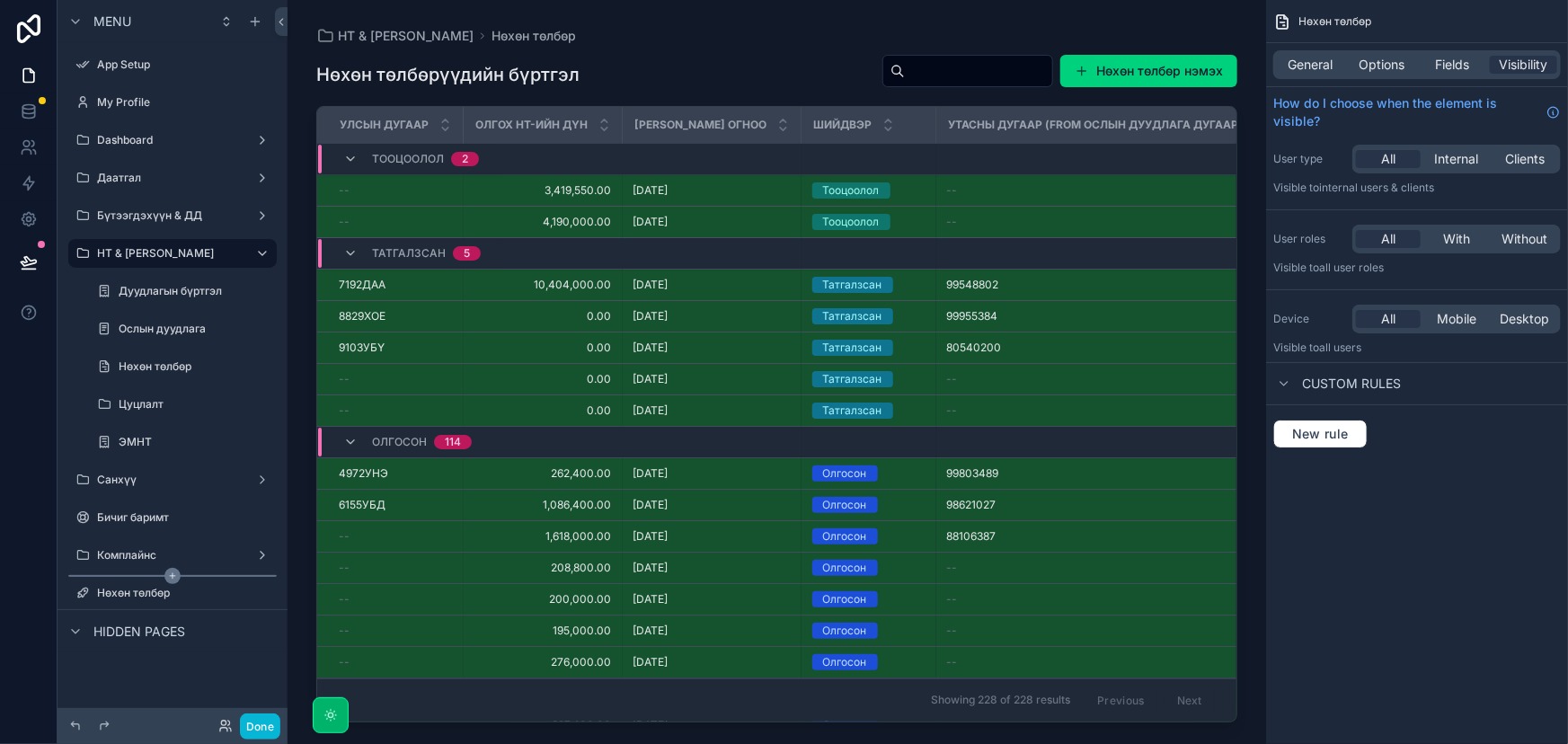
click at [170, 577] on icon "scrollable content" at bounding box center [172, 577] width 6 height 0
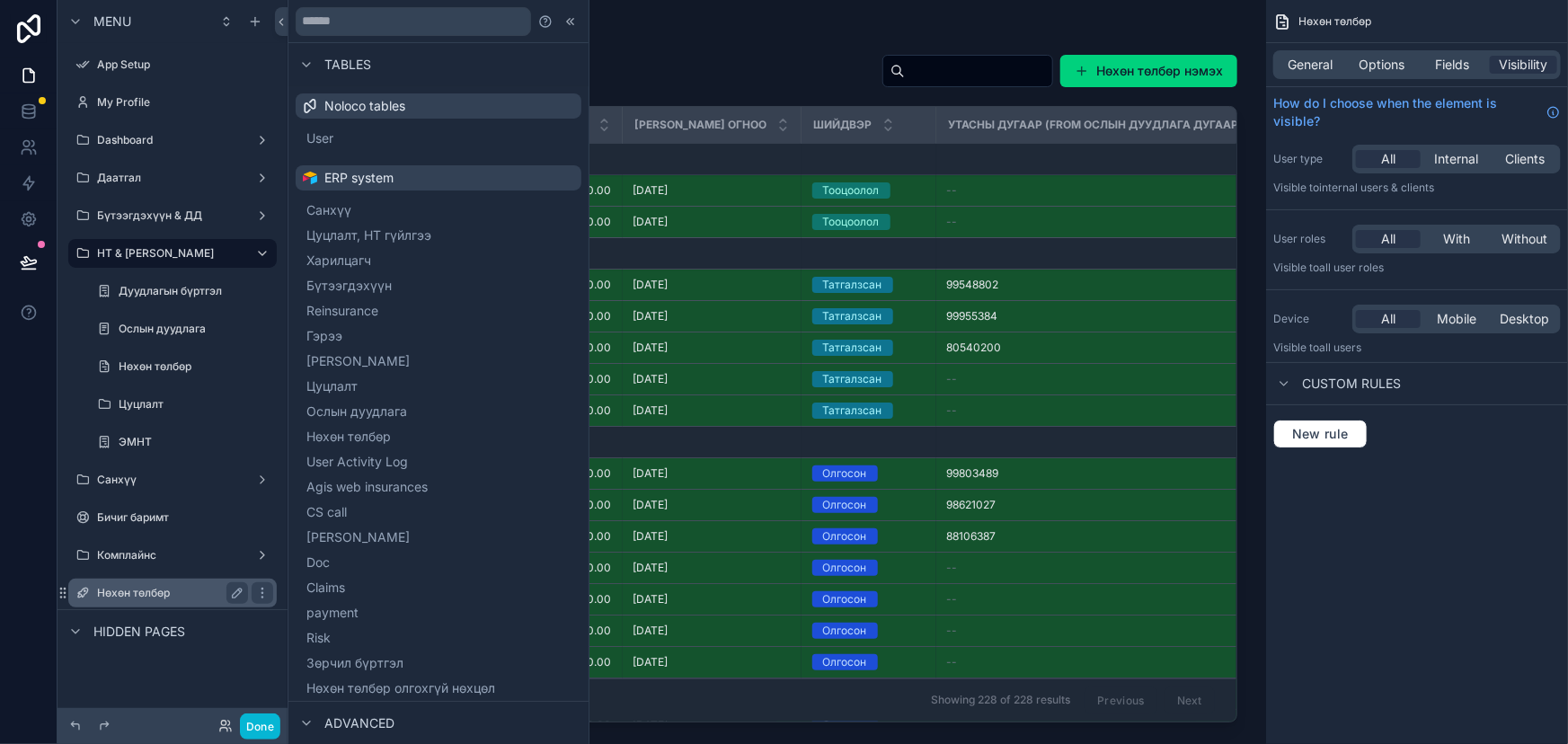
click at [146, 592] on label "Нөхөн төлбөр" at bounding box center [169, 593] width 144 height 15
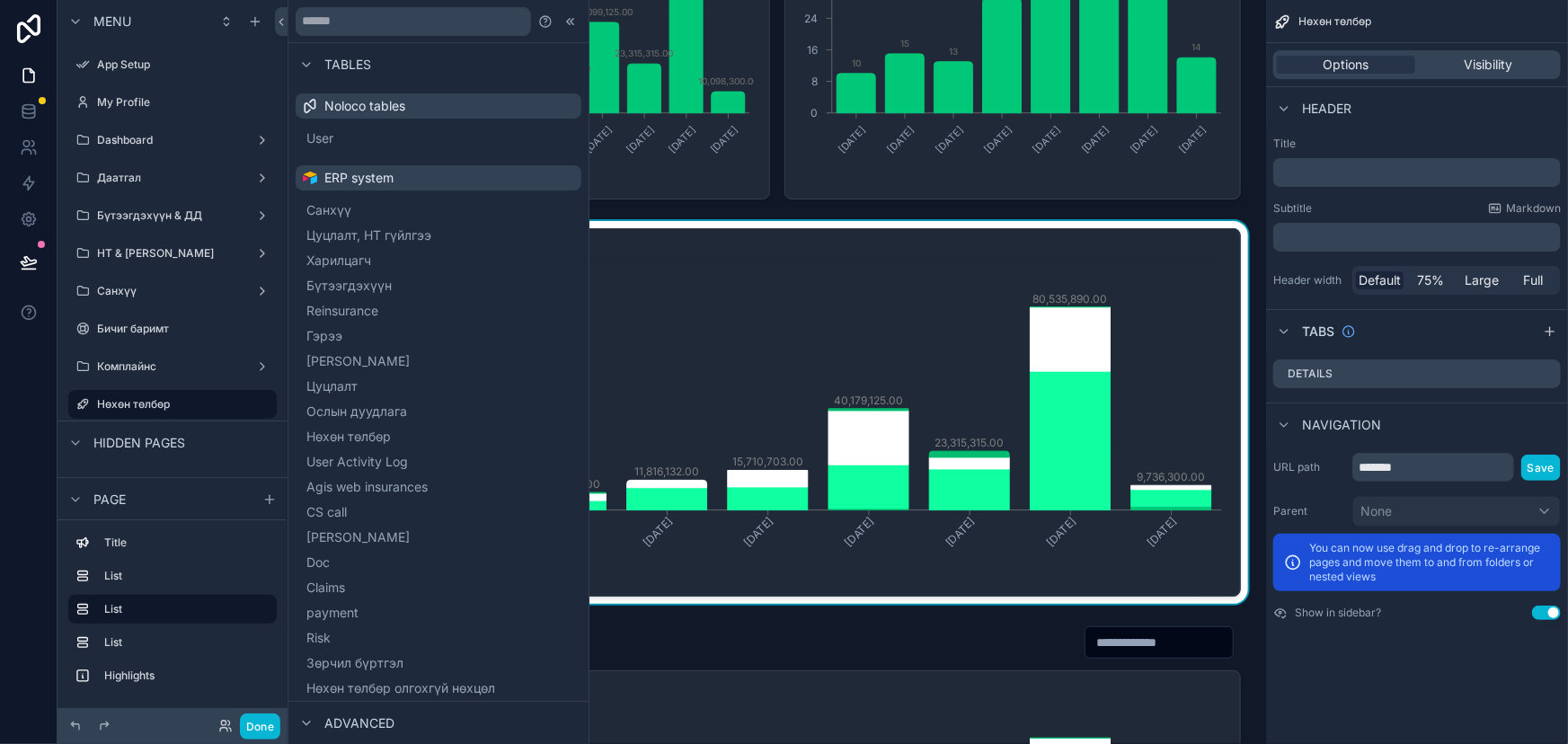
scroll to position [244, 0]
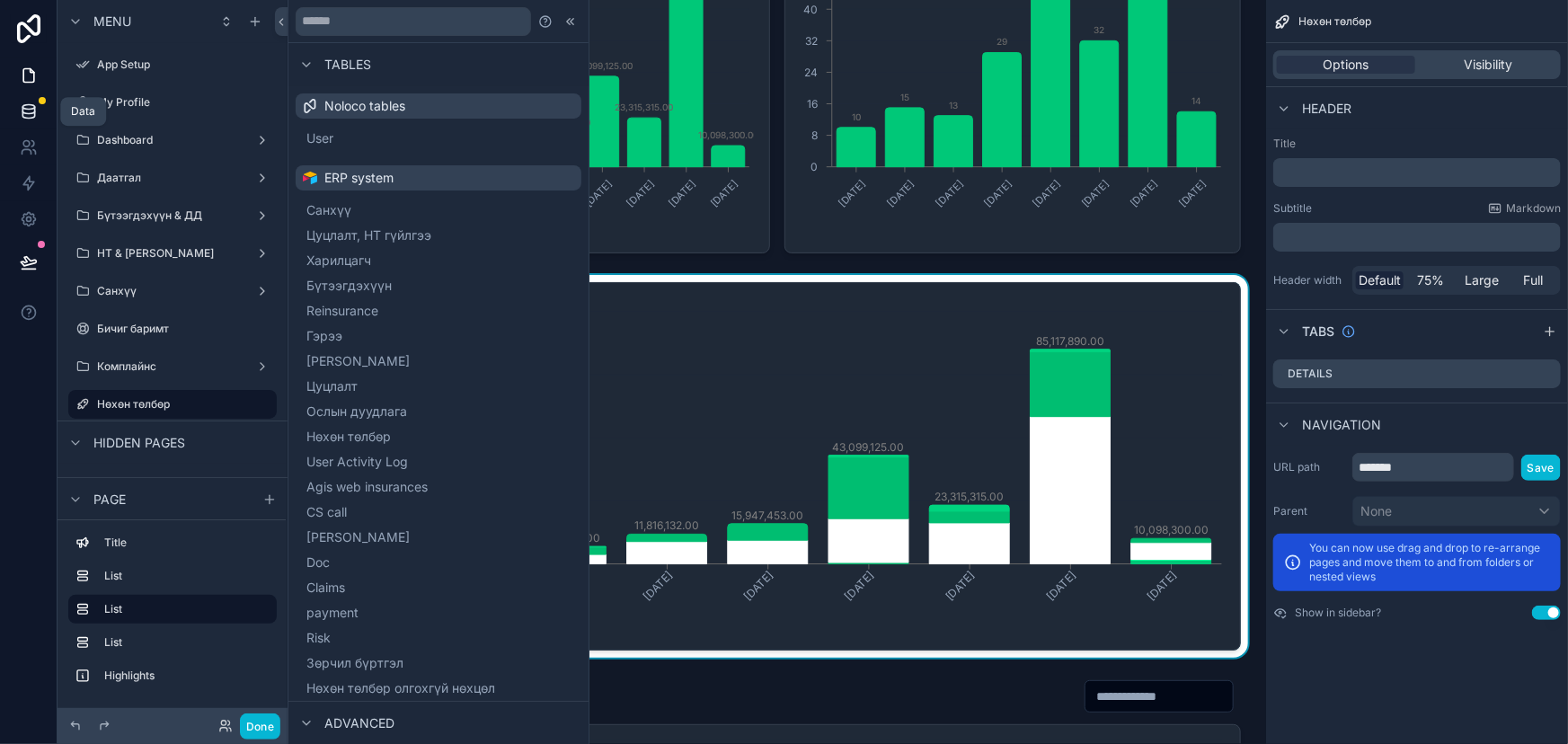
click at [26, 111] on icon at bounding box center [28, 111] width 18 height 18
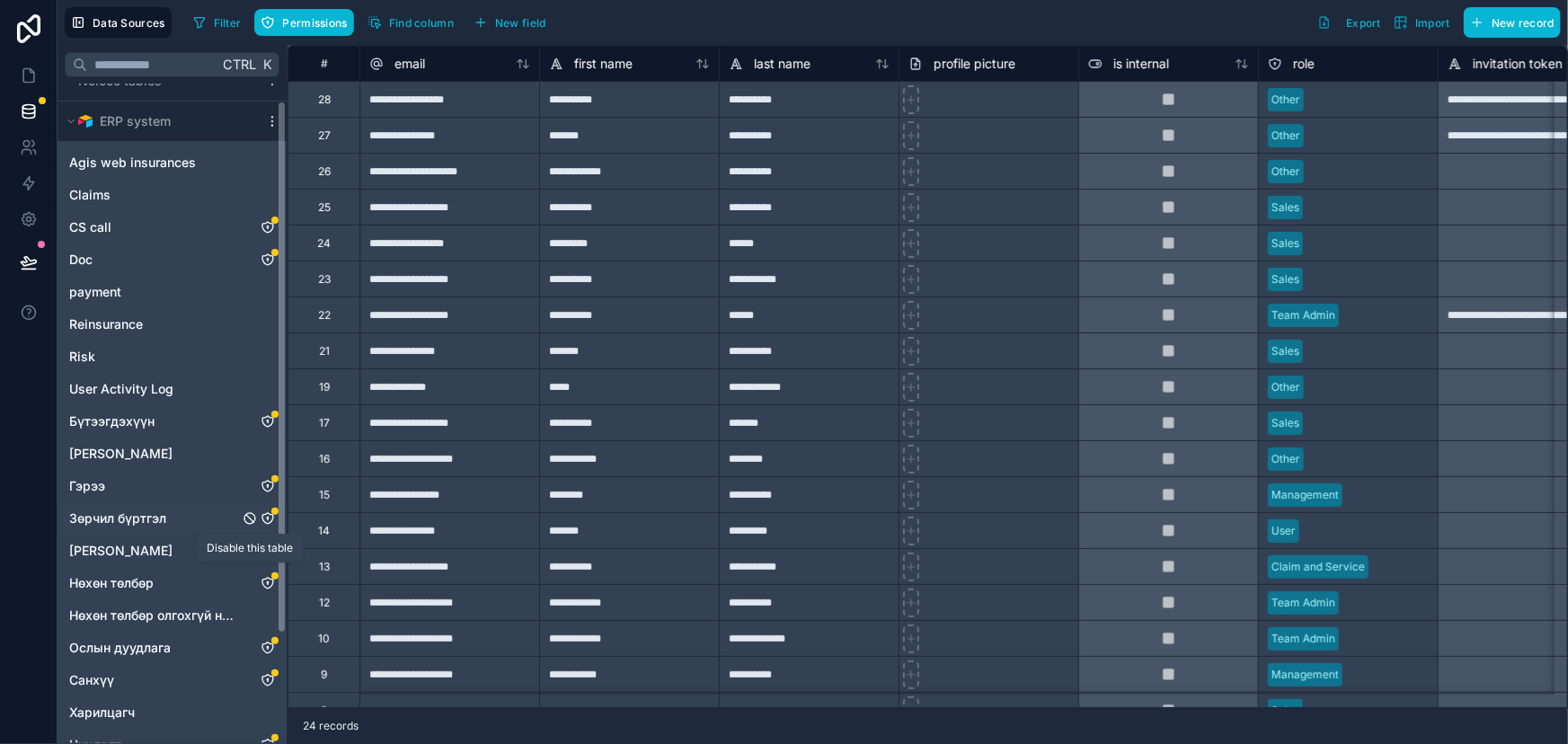
scroll to position [154, 0]
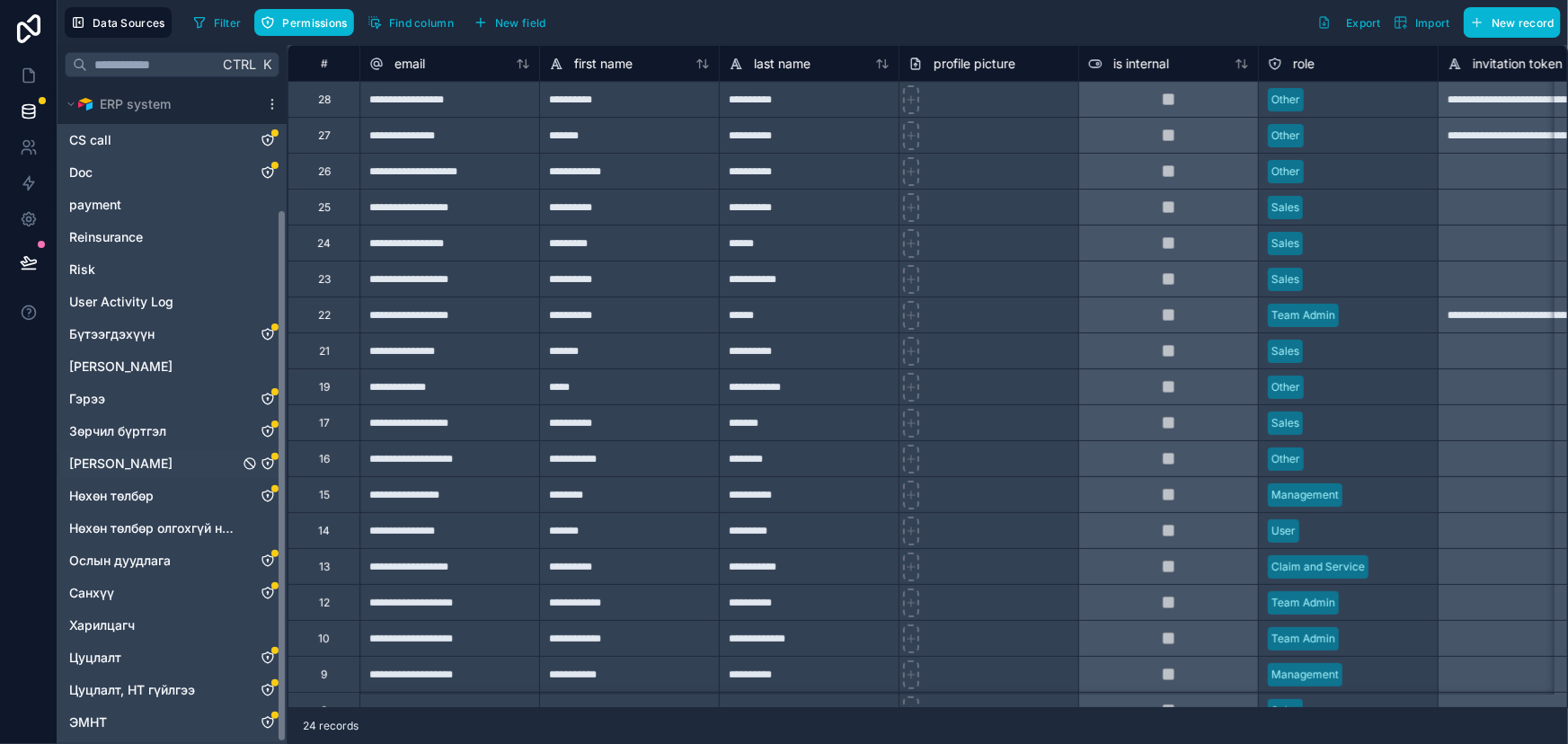
click at [164, 455] on span "Зүйлийн дэлгэрэнгүй" at bounding box center [121, 464] width 103 height 18
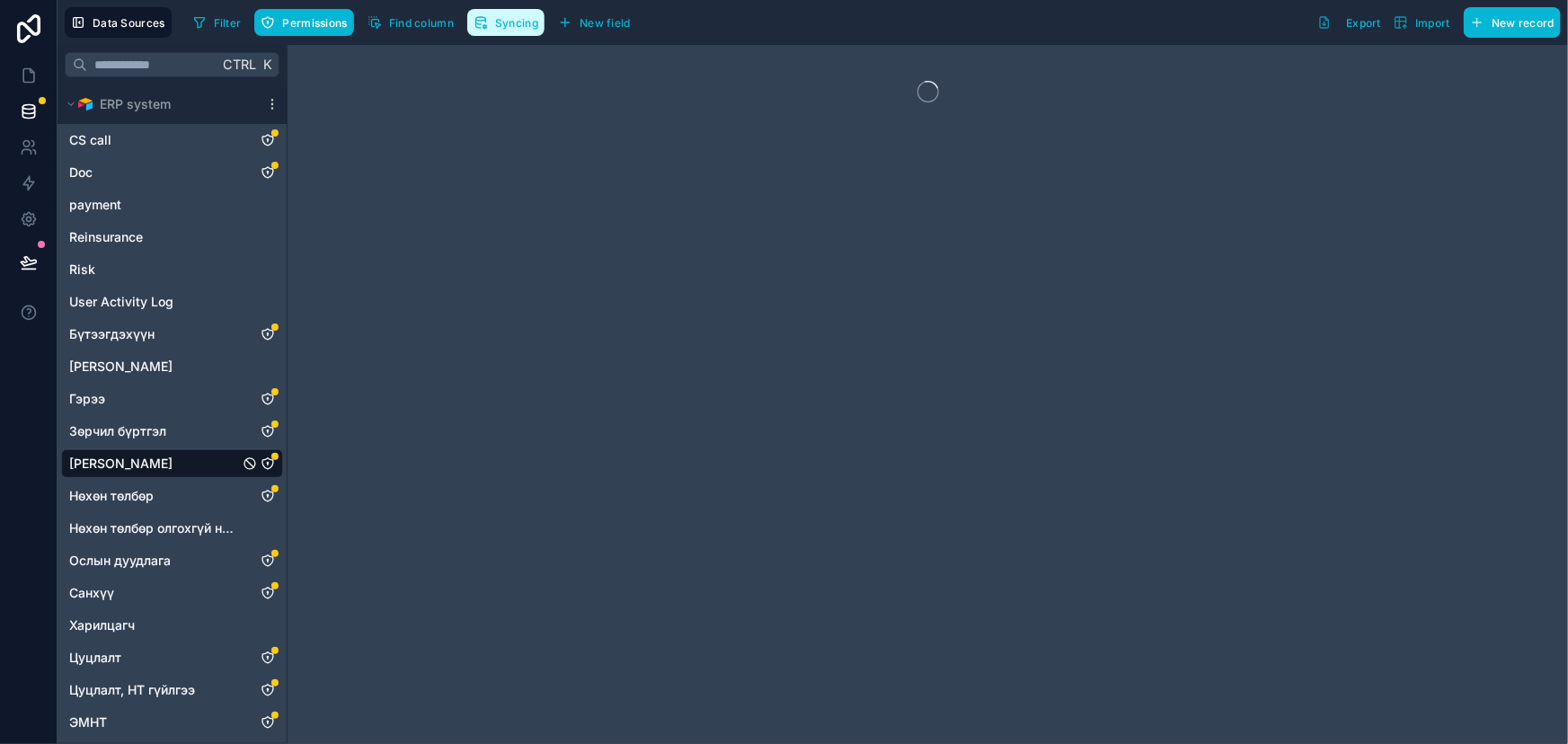
click at [499, 28] on span "Syncing" at bounding box center [517, 23] width 43 height 14
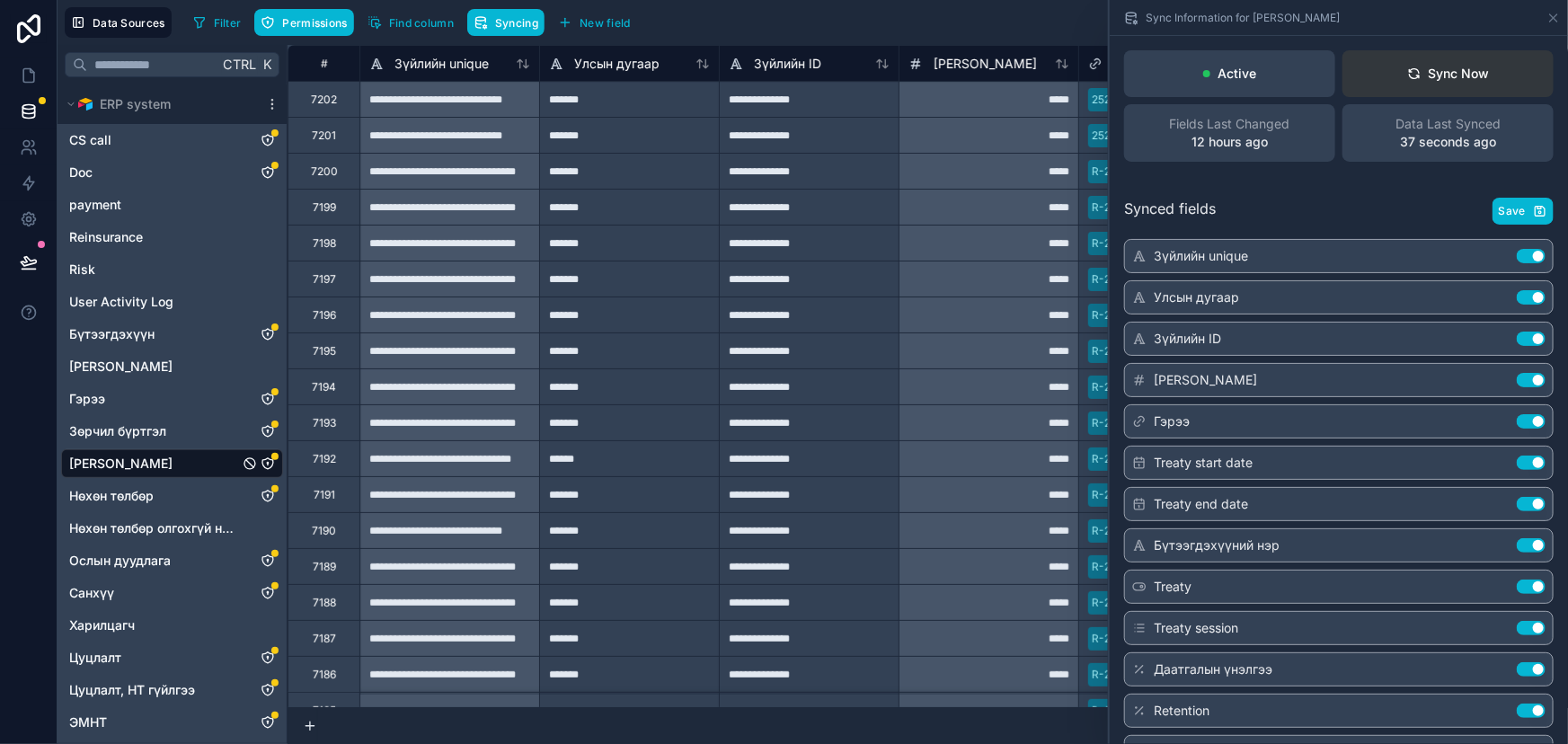
click at [1406, 70] on icon at bounding box center [1413, 73] width 15 height 15
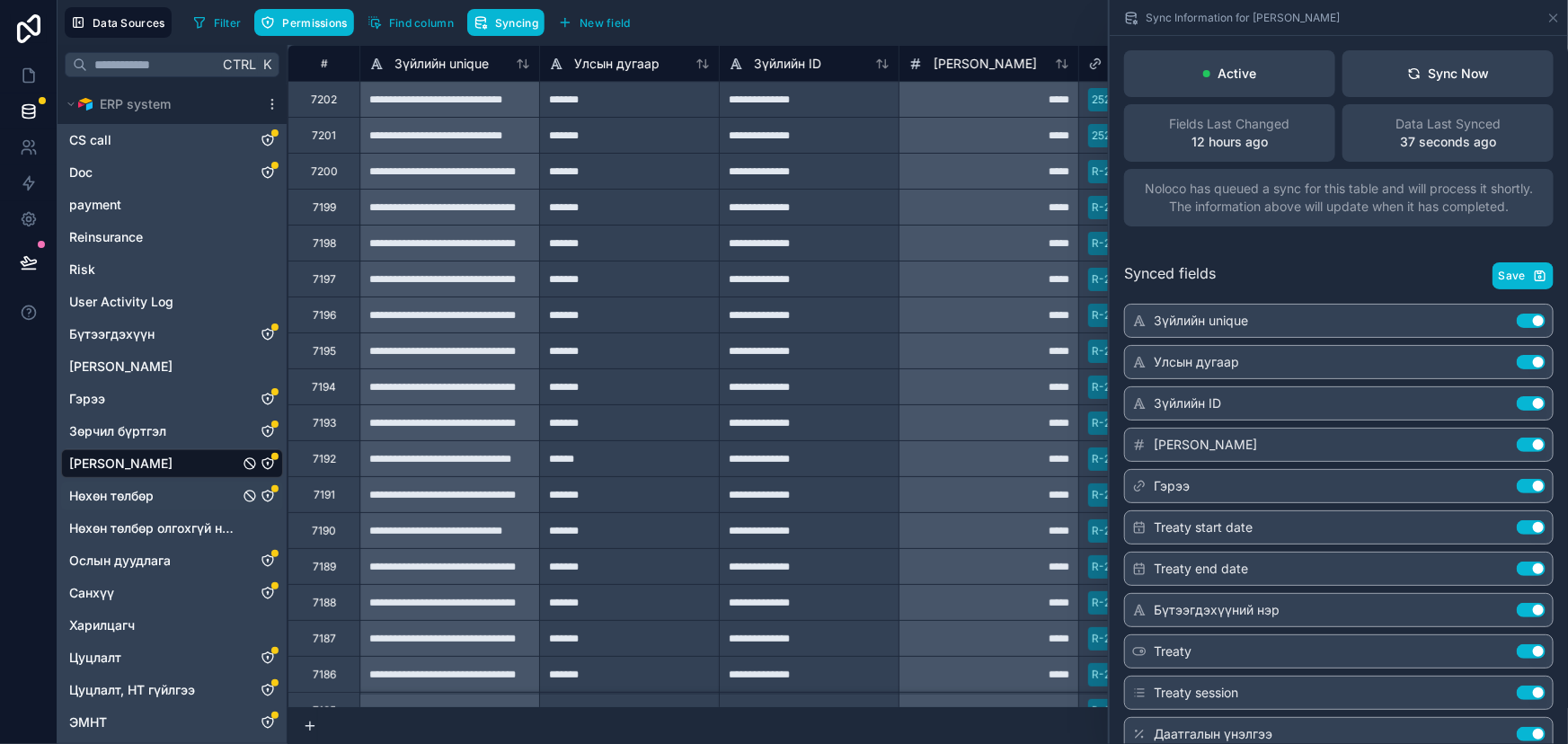
click at [181, 500] on link "Нөхөн төлбөр" at bounding box center [154, 496] width 169 height 18
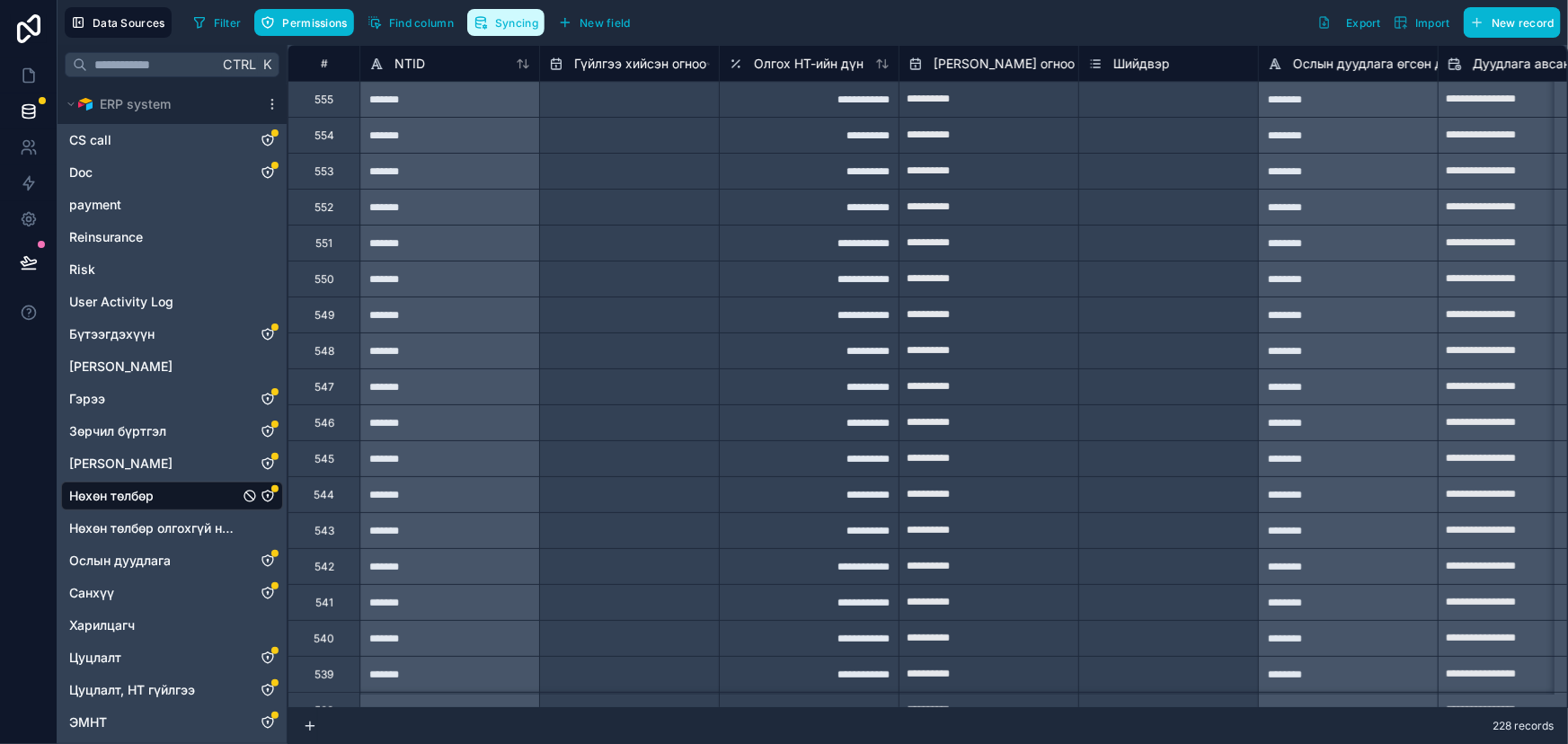
click at [512, 21] on span "Syncing" at bounding box center [517, 23] width 43 height 14
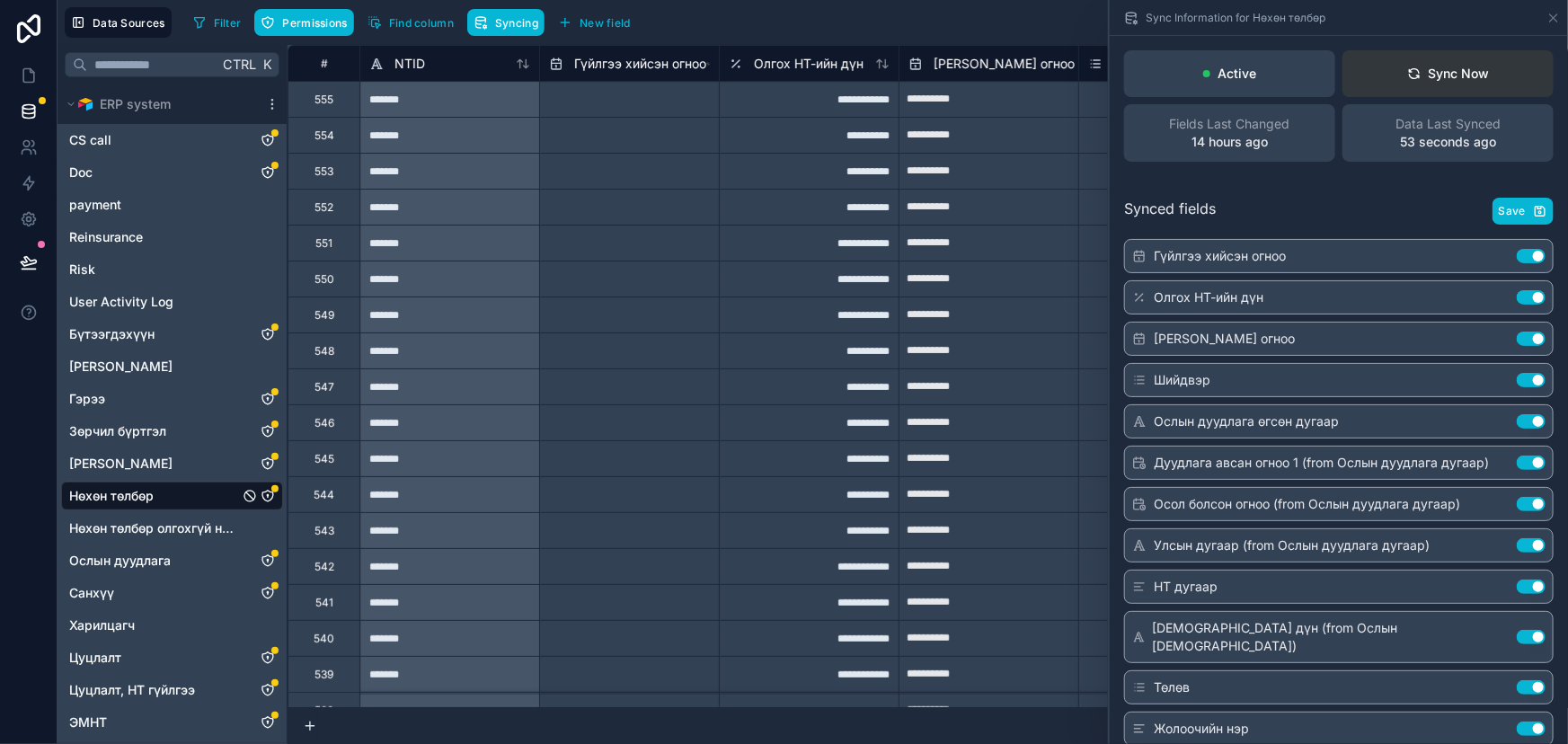
click at [1442, 63] on button "Sync Now" at bounding box center [1447, 74] width 211 height 47
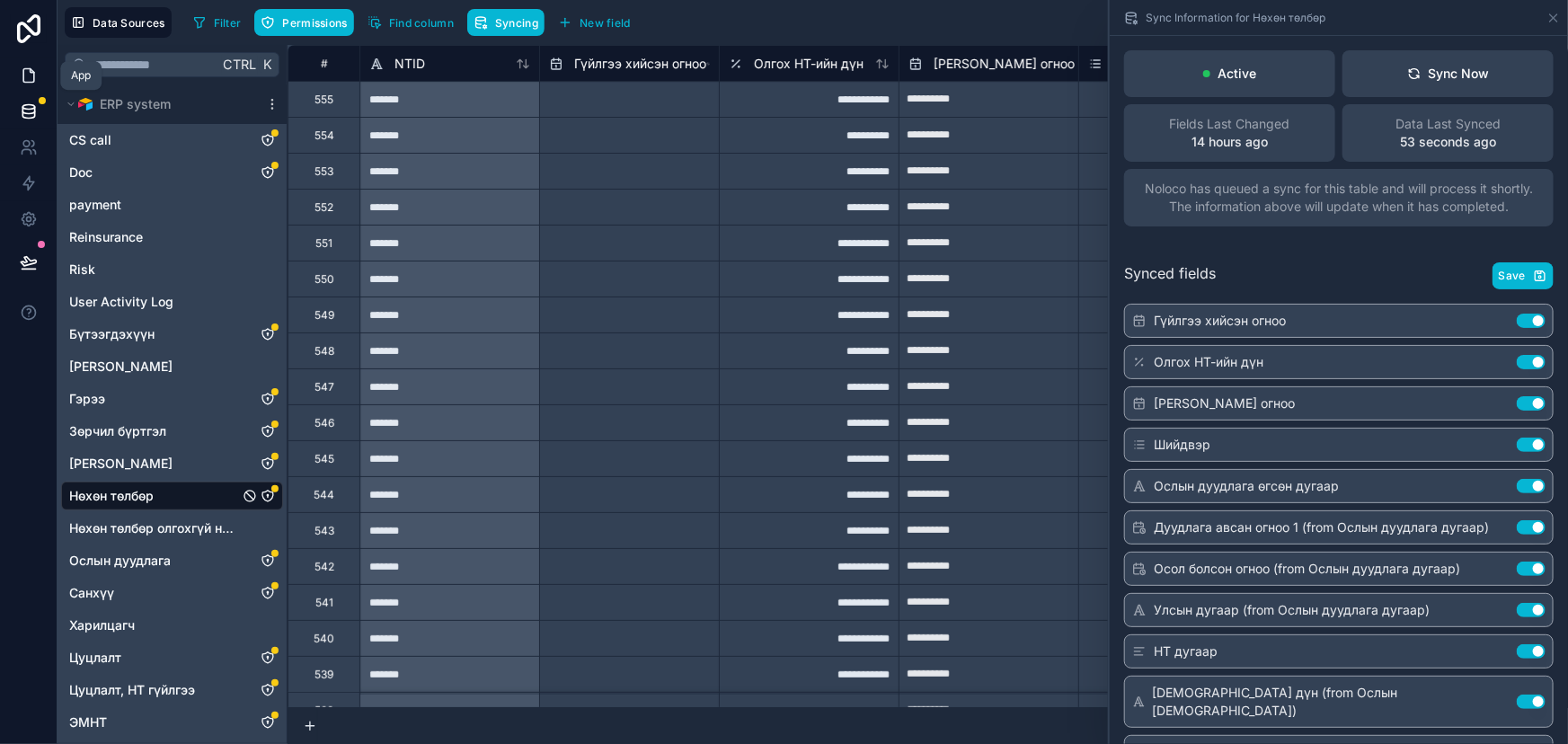
click at [25, 80] on icon at bounding box center [28, 75] width 18 height 18
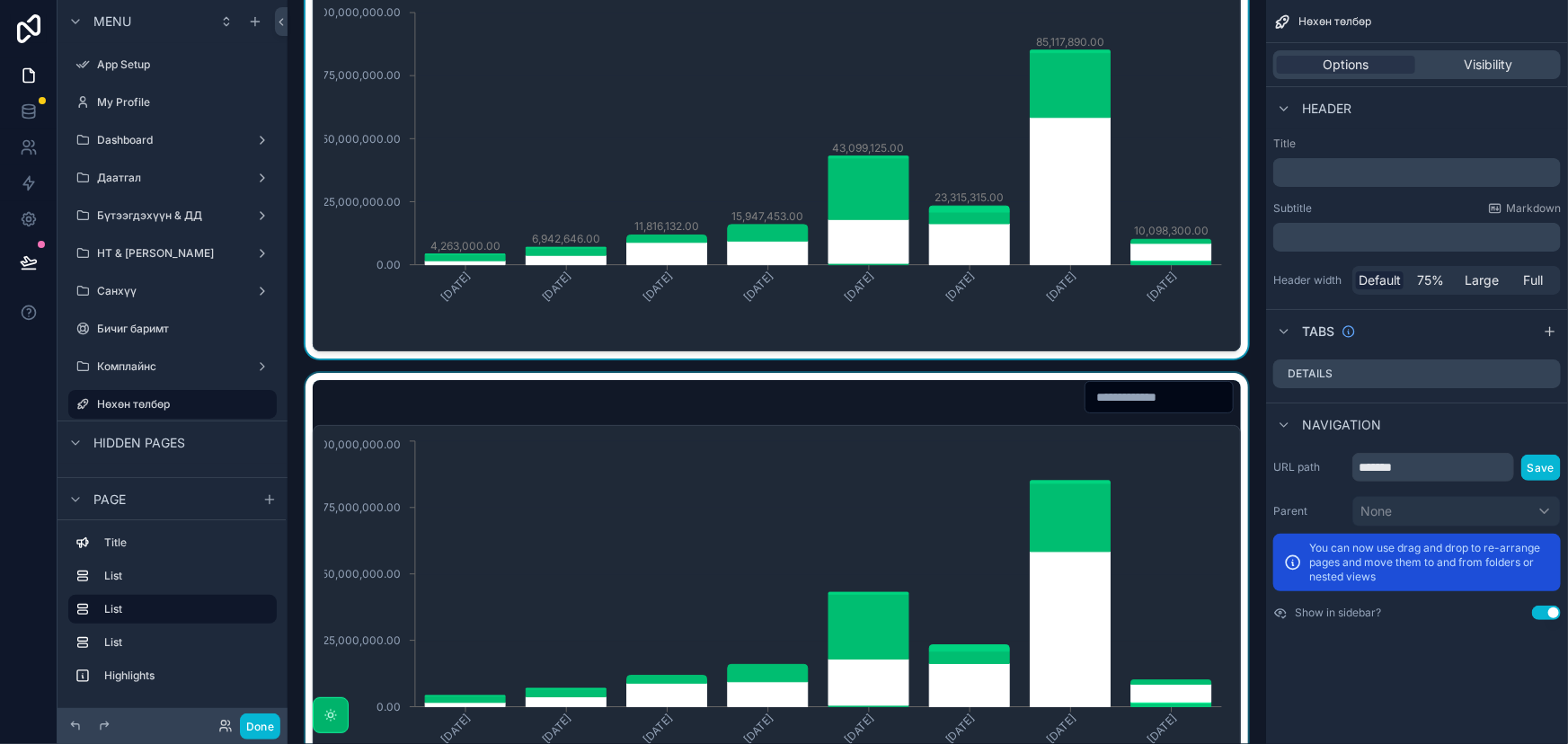
scroll to position [572, 0]
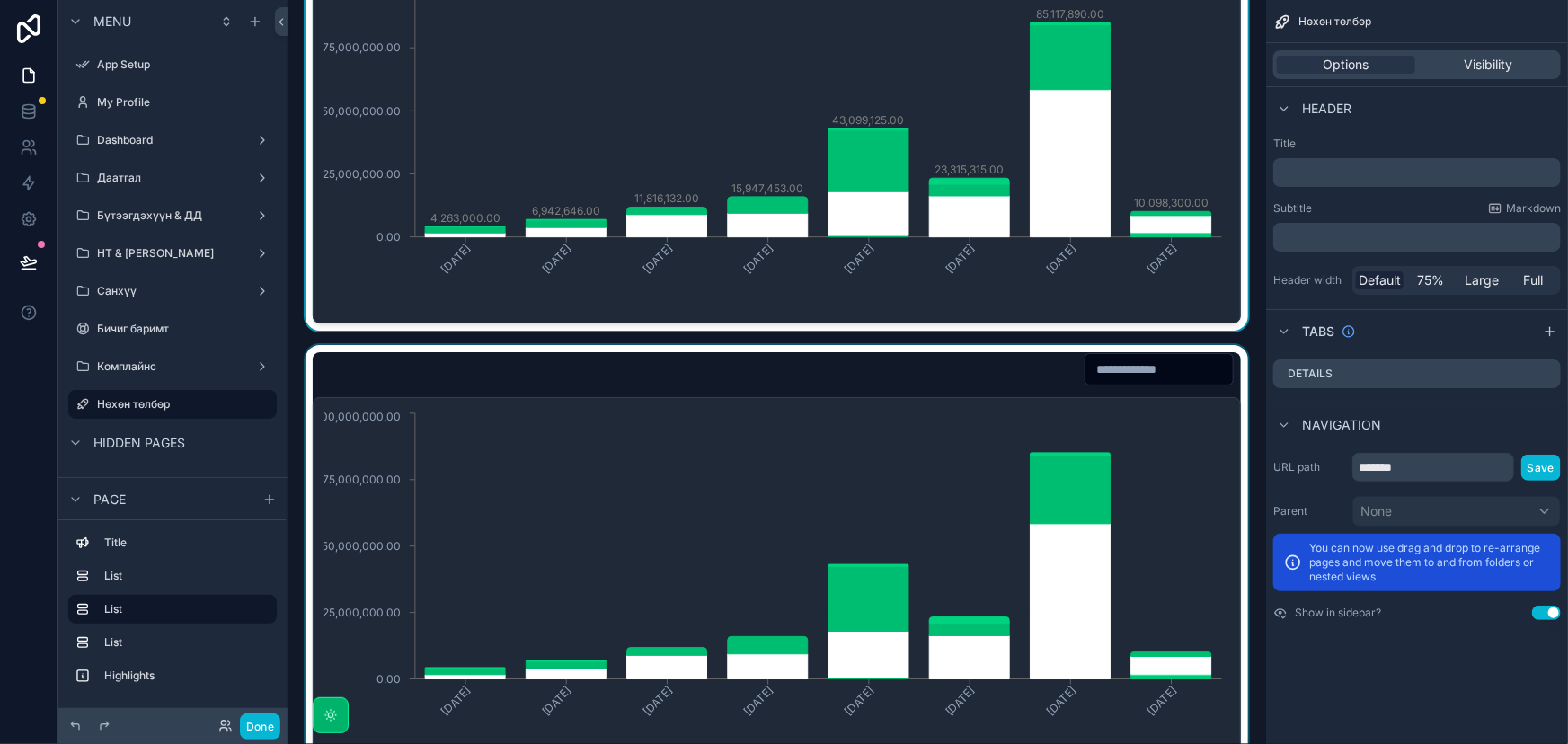
click at [1048, 426] on div "scrollable content" at bounding box center [777, 558] width 950 height 428
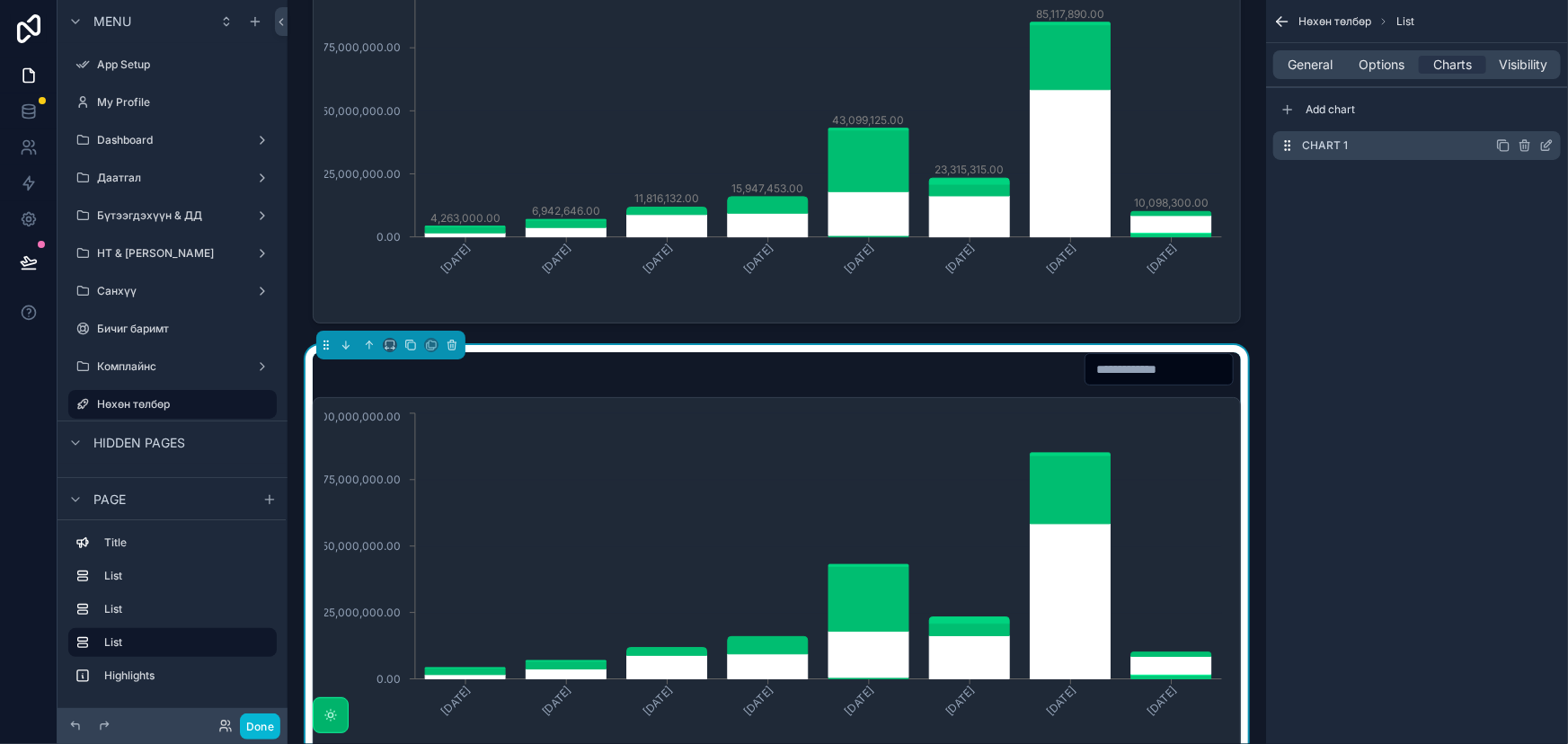
click at [1546, 146] on icon "scrollable content" at bounding box center [1548, 143] width 7 height 7
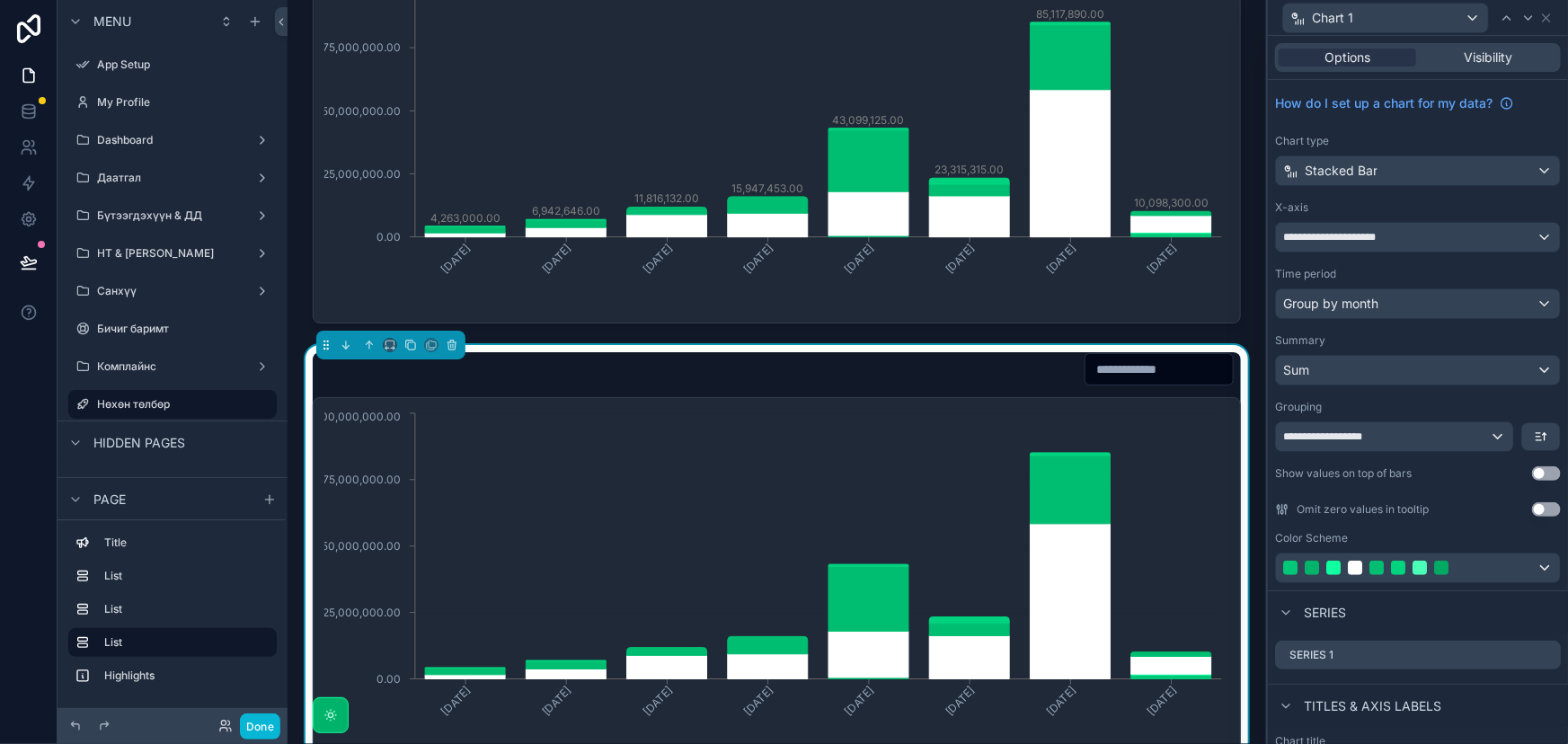
click at [1556, 18] on div "Chart 1" at bounding box center [1418, 18] width 286 height 35
click at [1472, 166] on div "Stacked Bar" at bounding box center [1418, 171] width 284 height 29
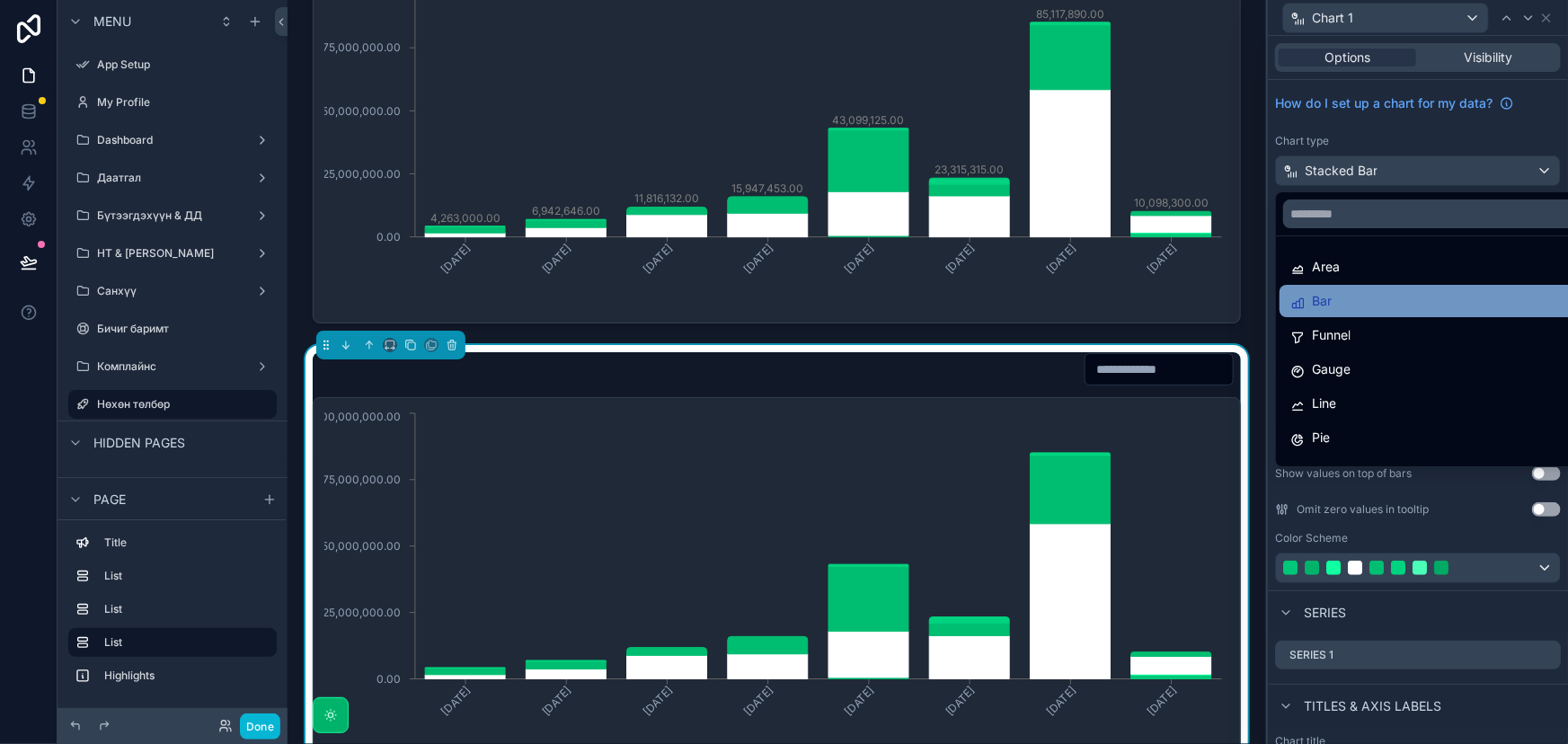
click at [1363, 302] on div "Bar" at bounding box center [1432, 301] width 285 height 21
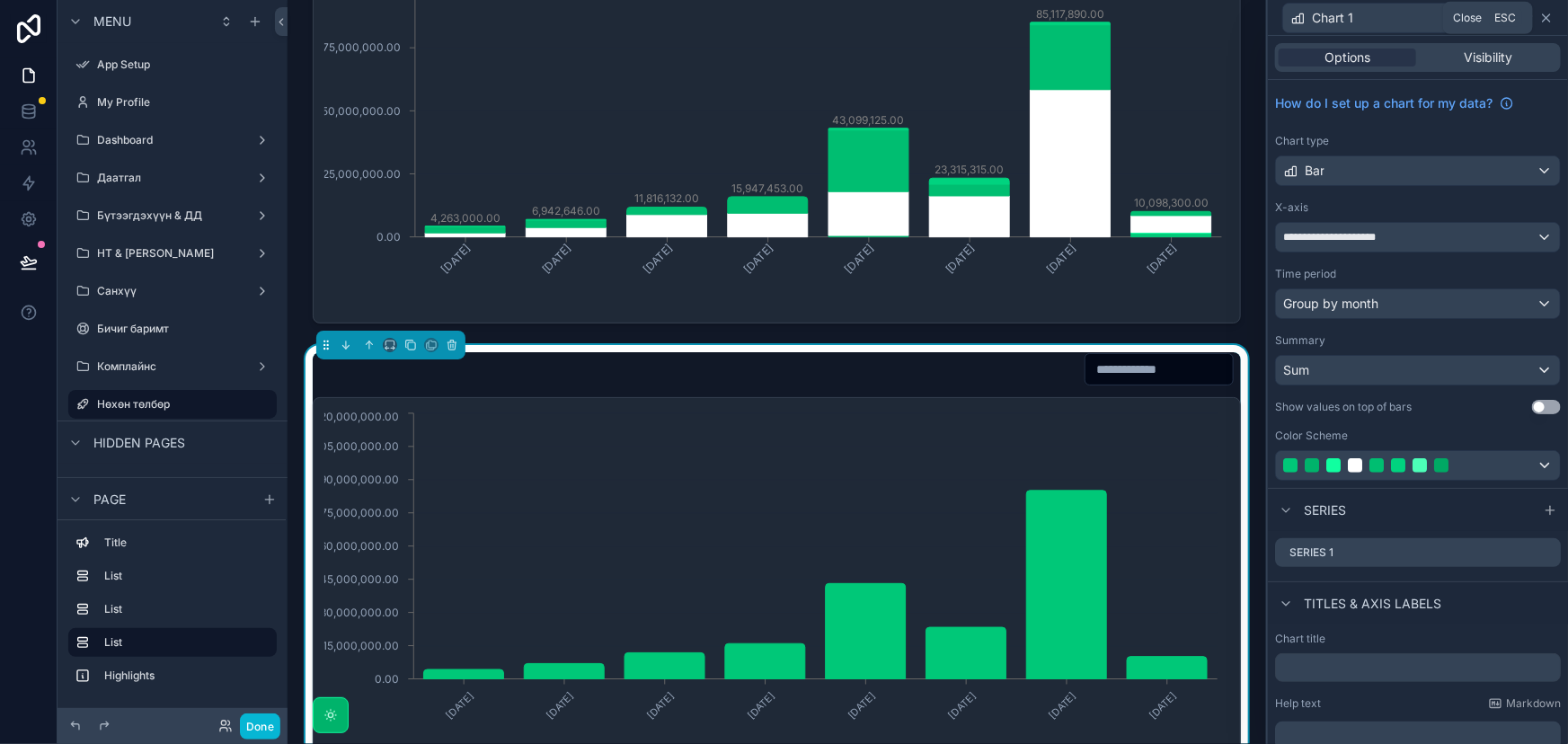
click at [1545, 18] on icon at bounding box center [1546, 18] width 15 height 15
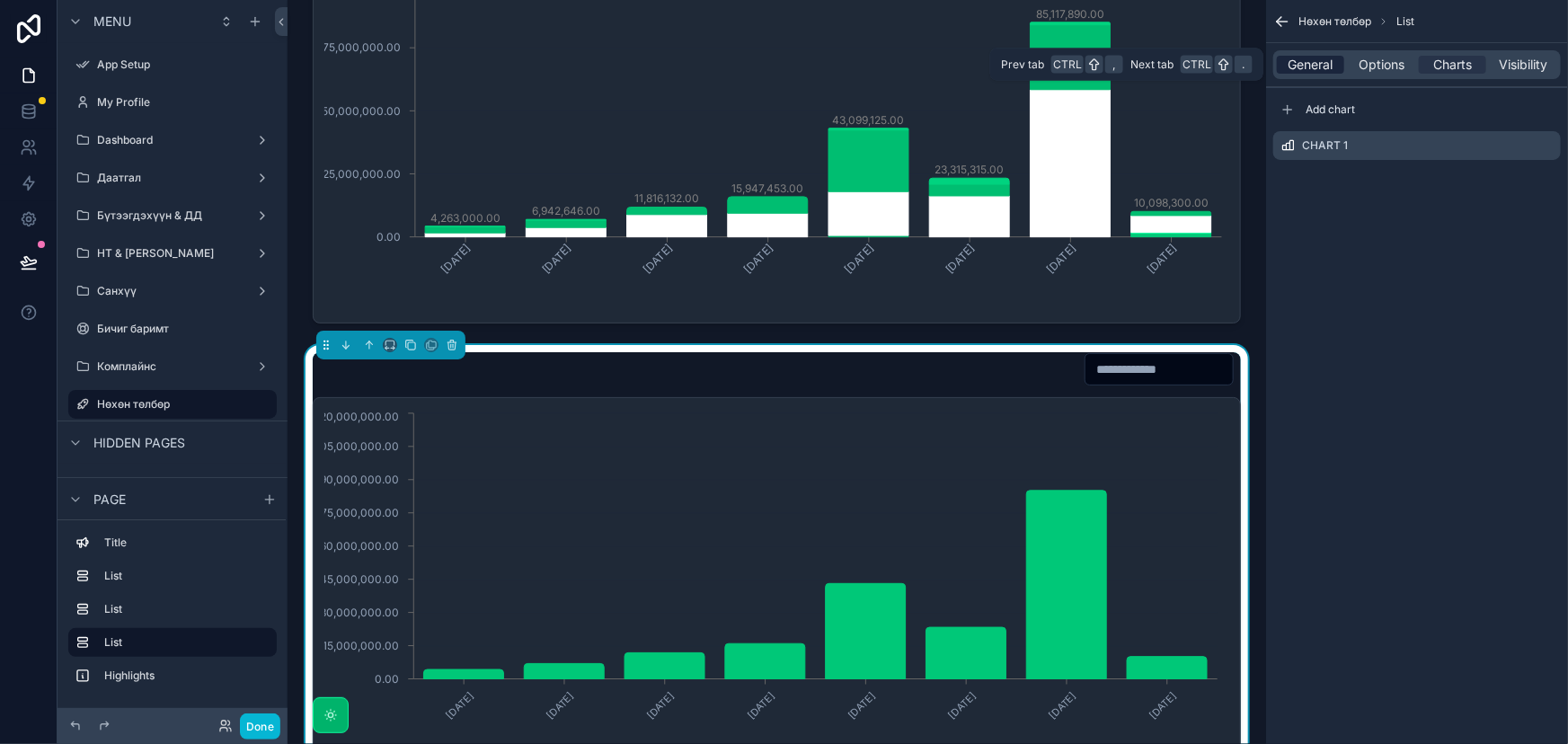
click at [1295, 56] on span "General" at bounding box center [1311, 64] width 45 height 18
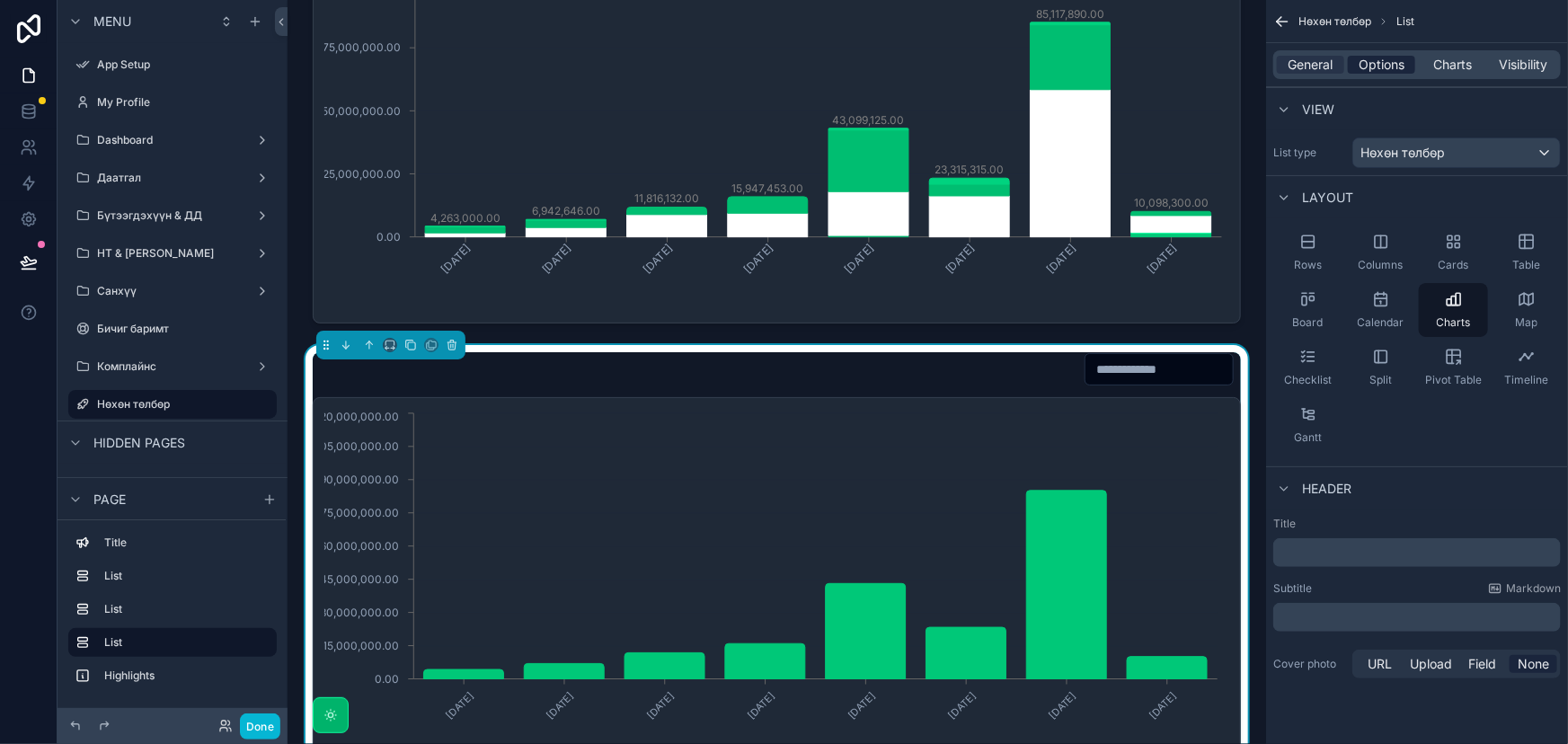
click at [1396, 61] on span "Options" at bounding box center [1381, 64] width 46 height 18
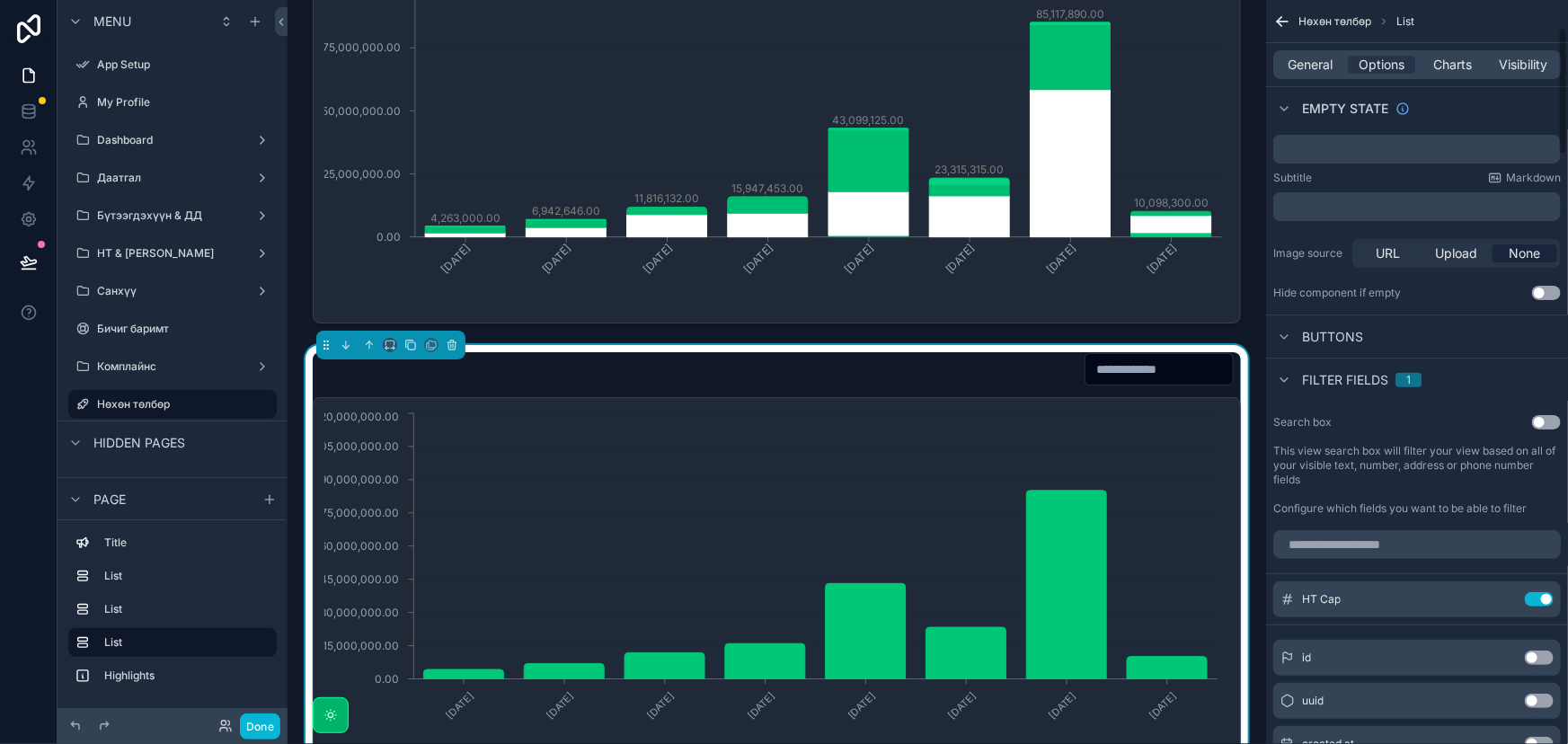
scroll to position [0, 0]
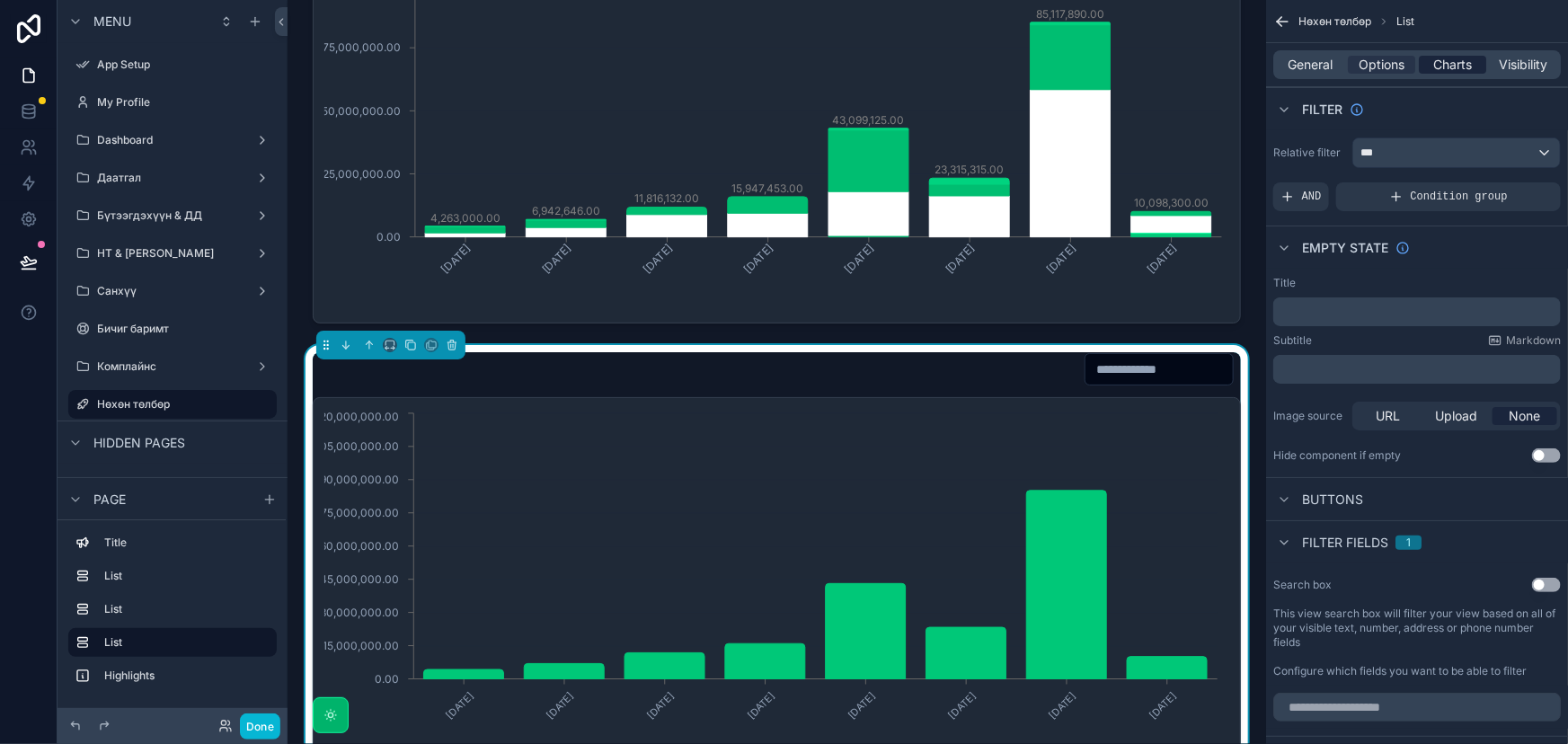
click at [1471, 63] on span "Charts" at bounding box center [1452, 64] width 39 height 18
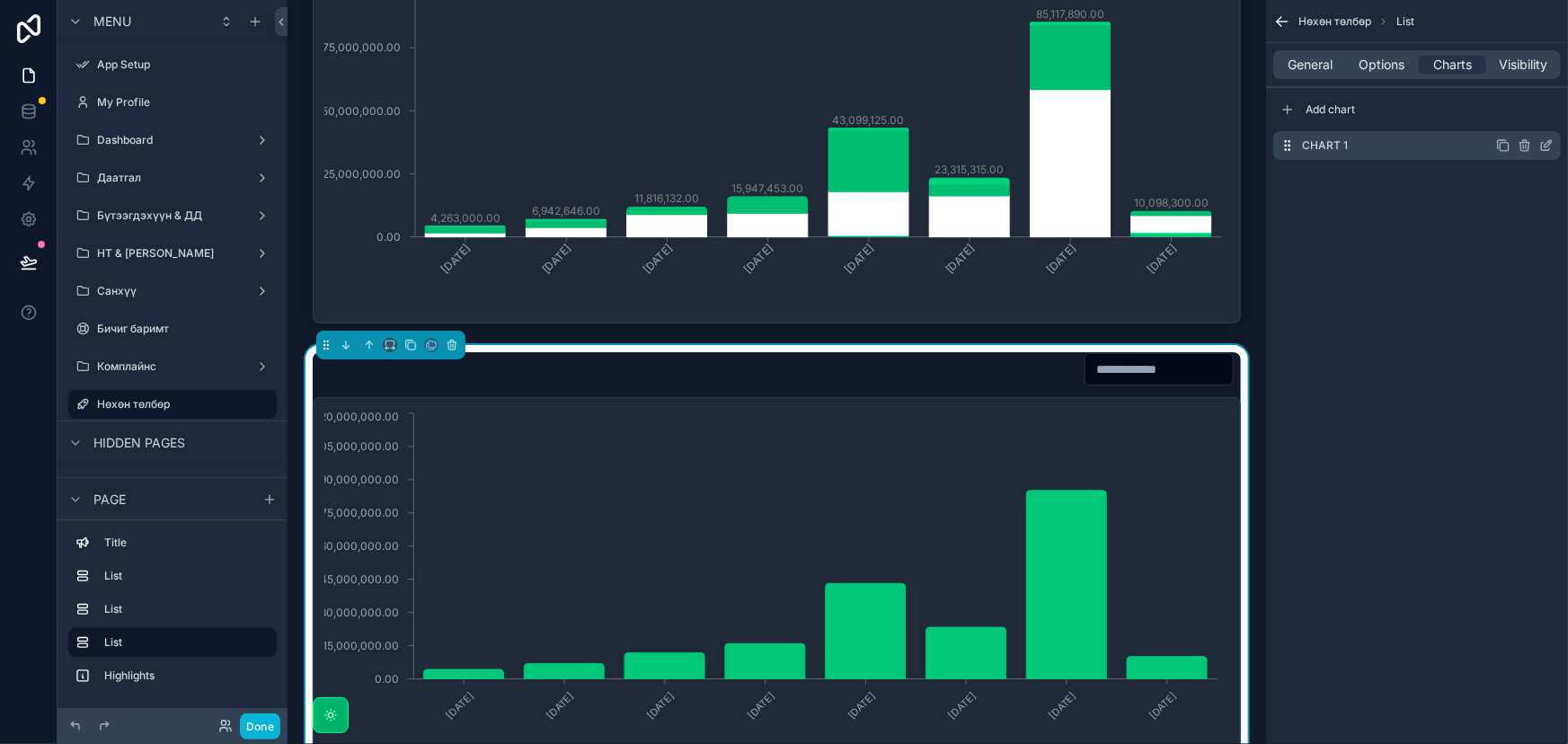
click at [1546, 144] on icon "scrollable content" at bounding box center [1548, 143] width 7 height 7
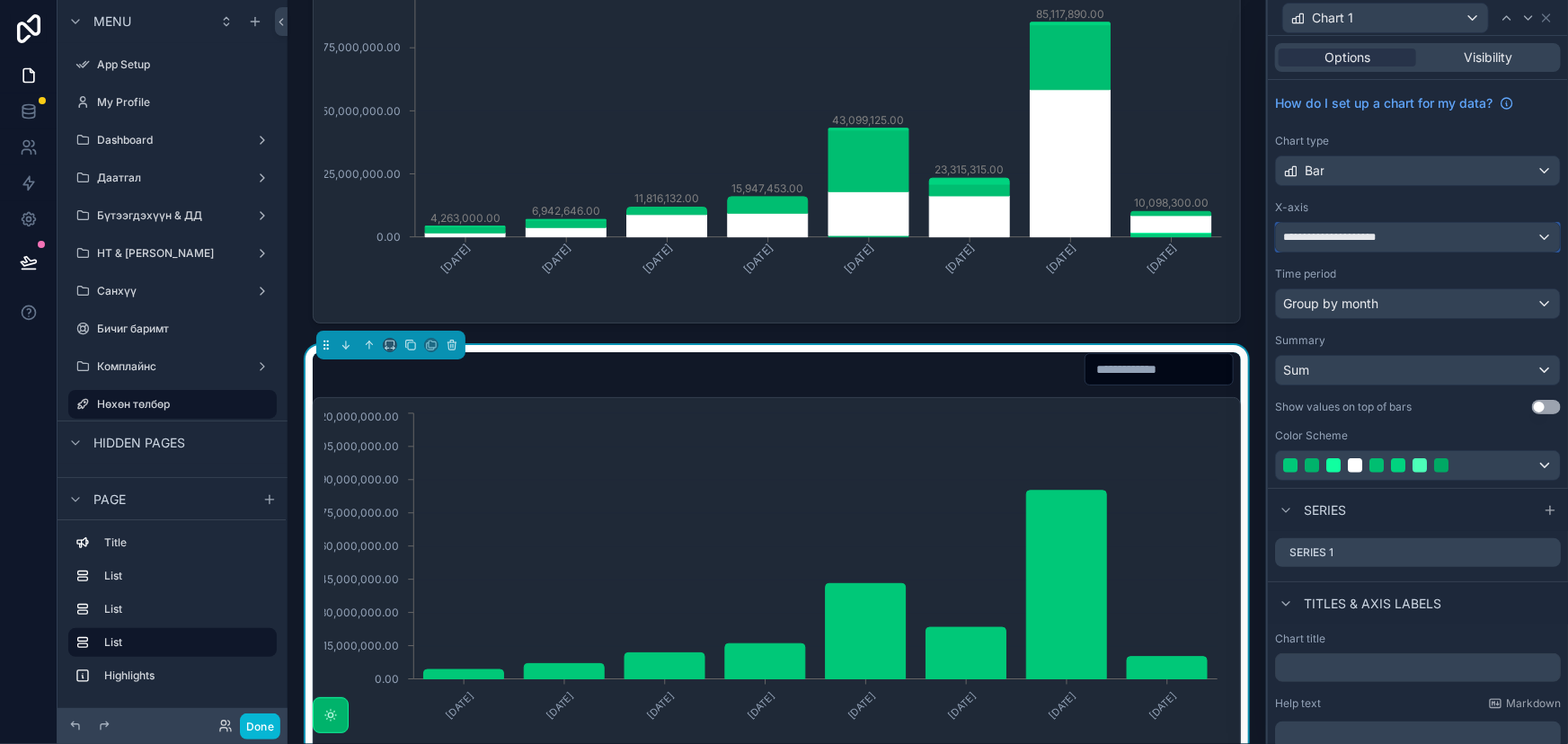
click at [1404, 240] on span "**********" at bounding box center [1347, 237] width 129 height 15
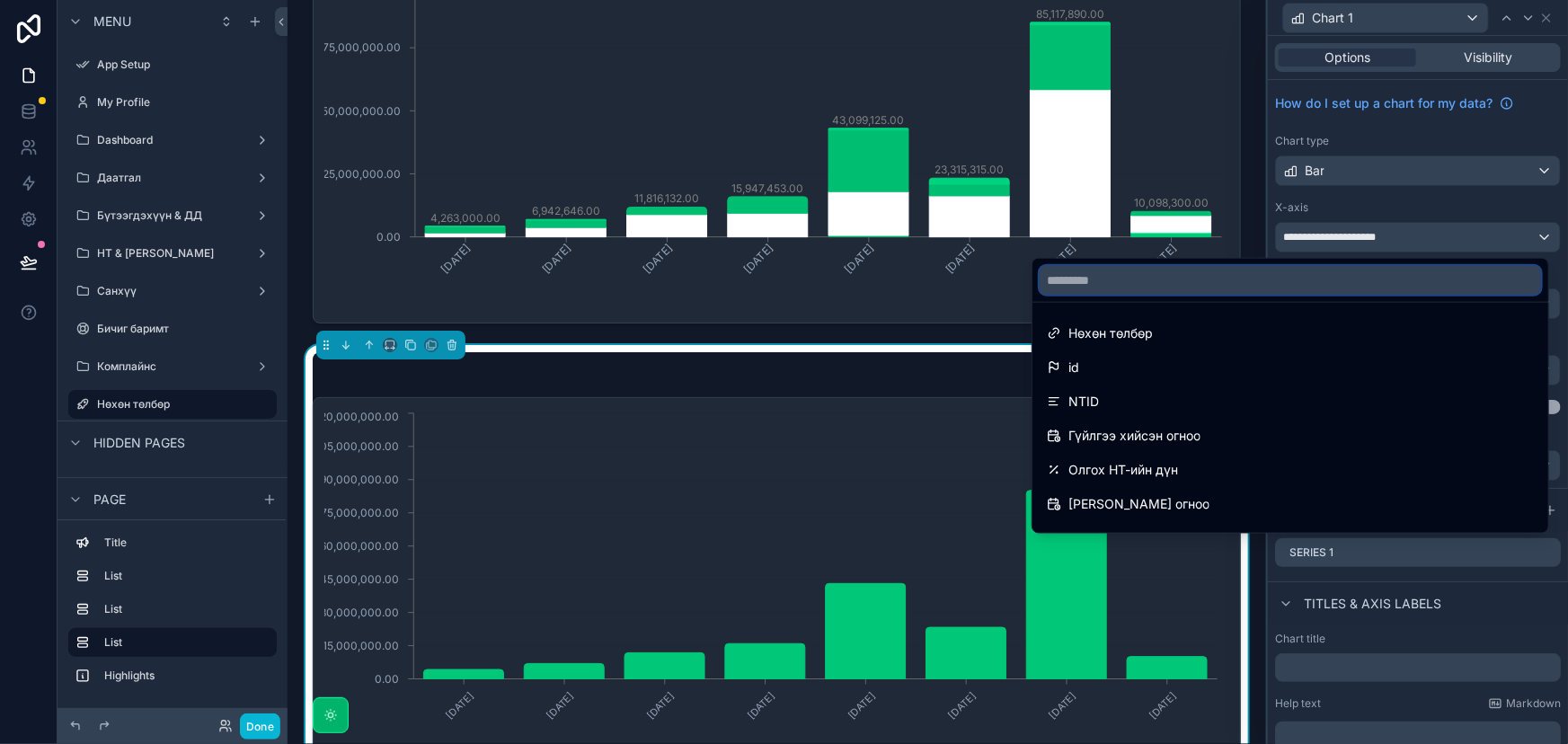
click at [1189, 284] on input "text" at bounding box center [1290, 280] width 501 height 29
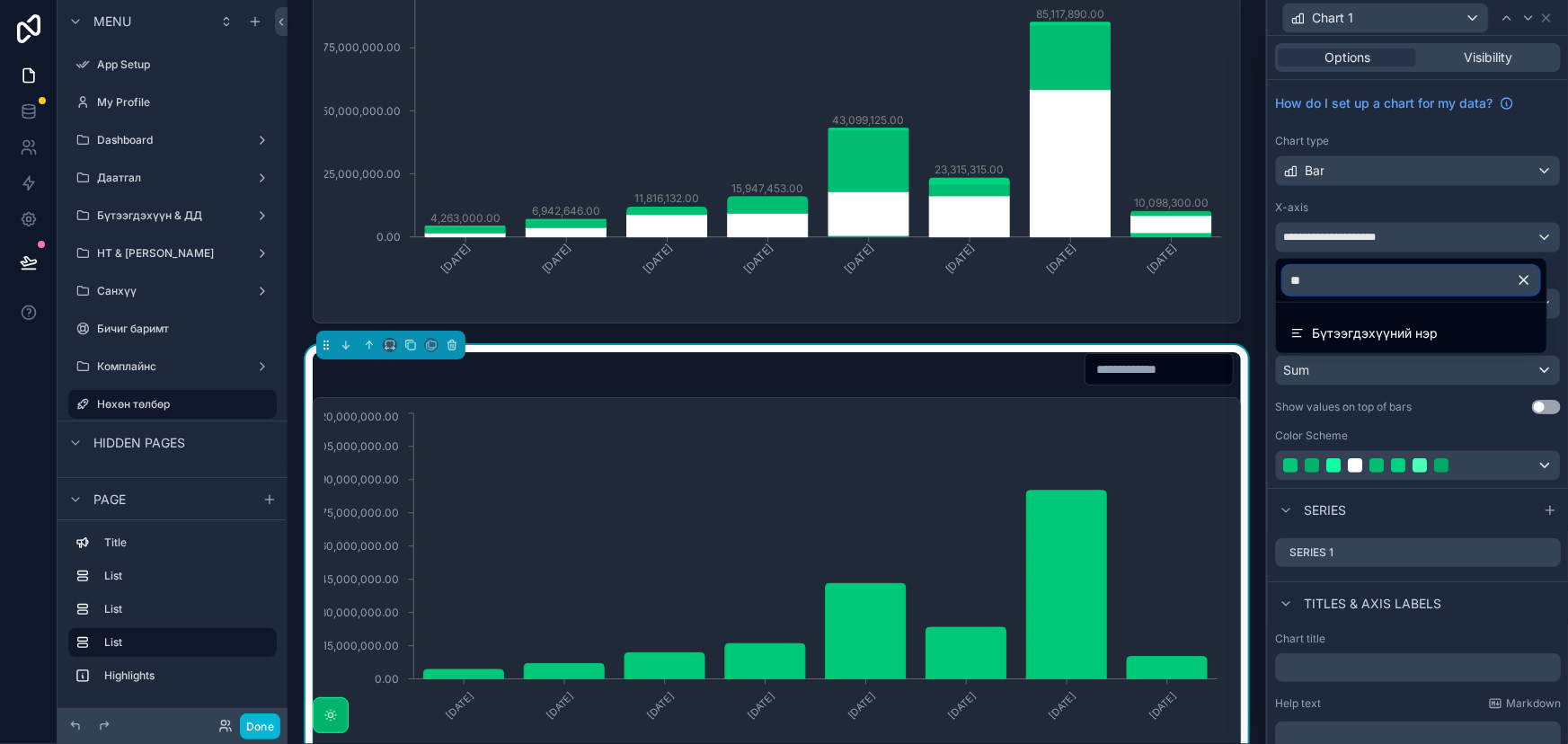
type input "*"
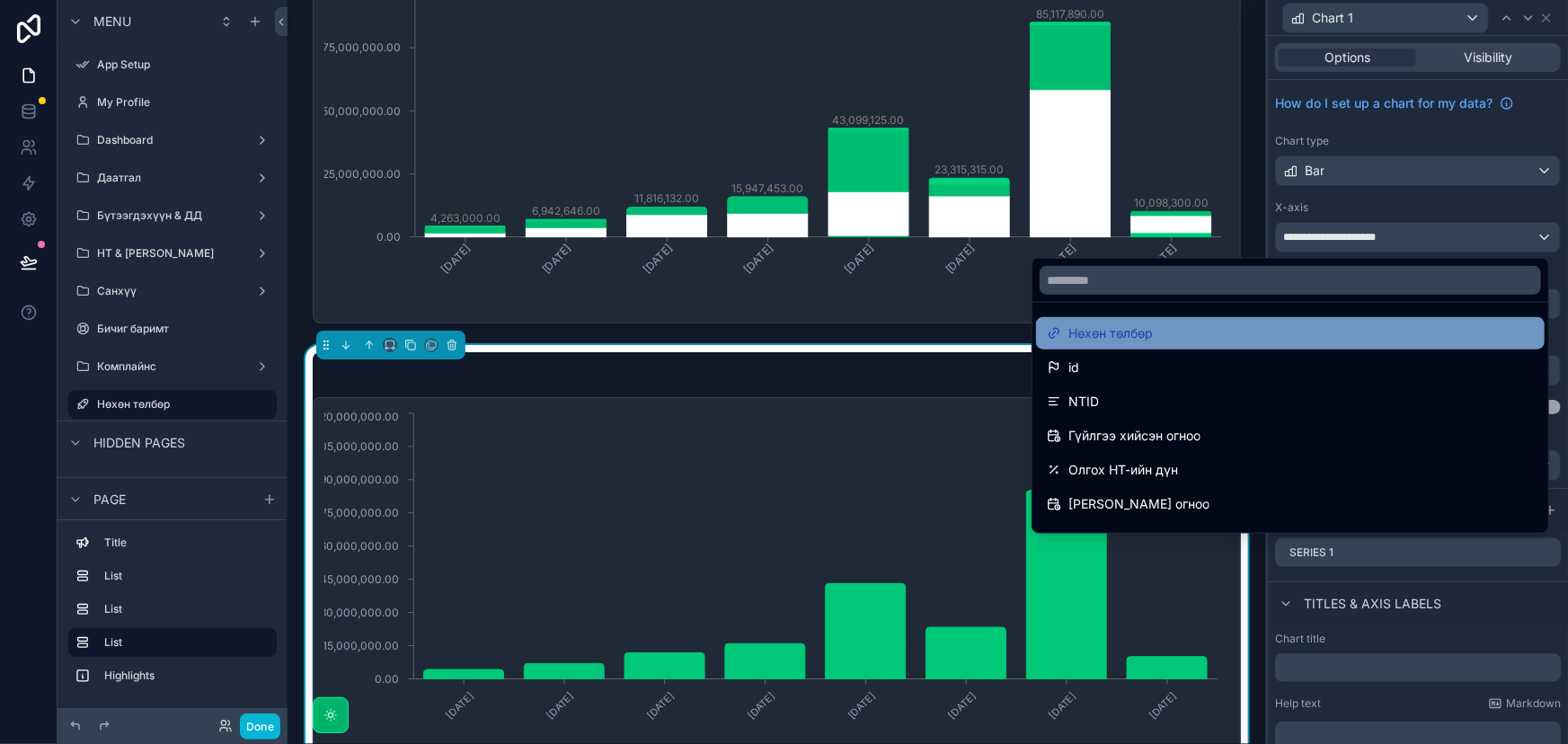
click at [1186, 341] on div "Нөхөн төлбөр" at bounding box center [1290, 333] width 487 height 21
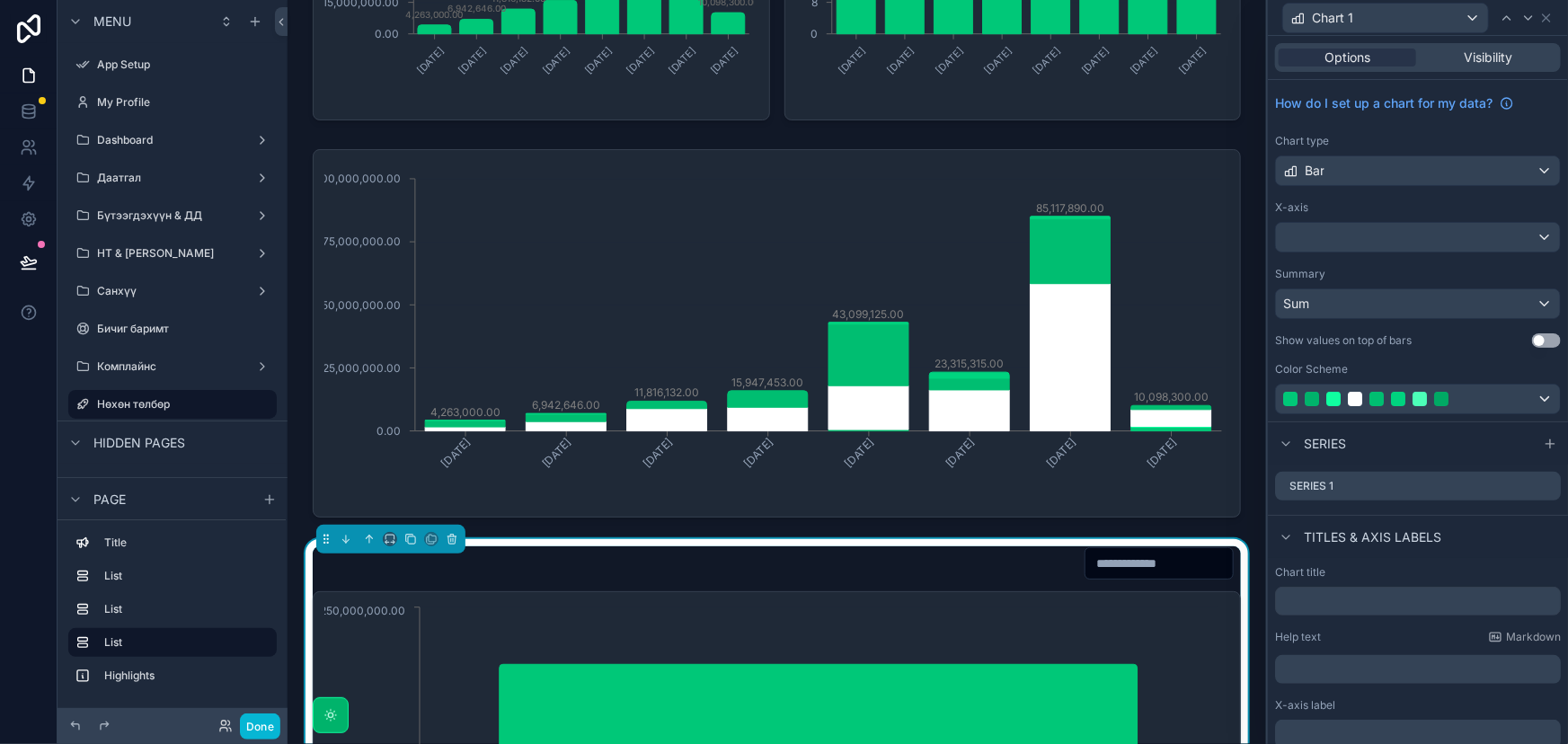
scroll to position [326, 0]
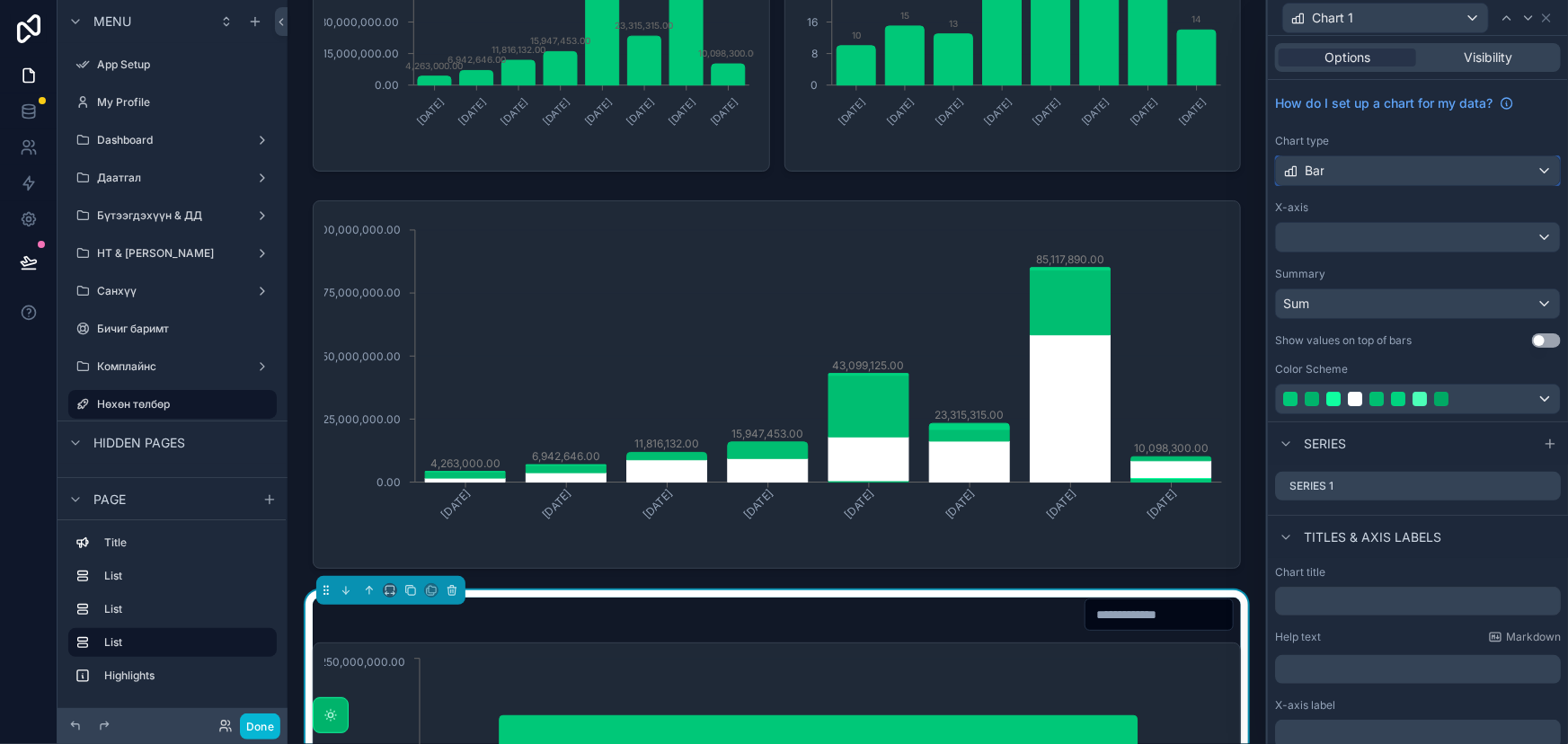
click at [1393, 170] on div "Bar" at bounding box center [1418, 171] width 284 height 29
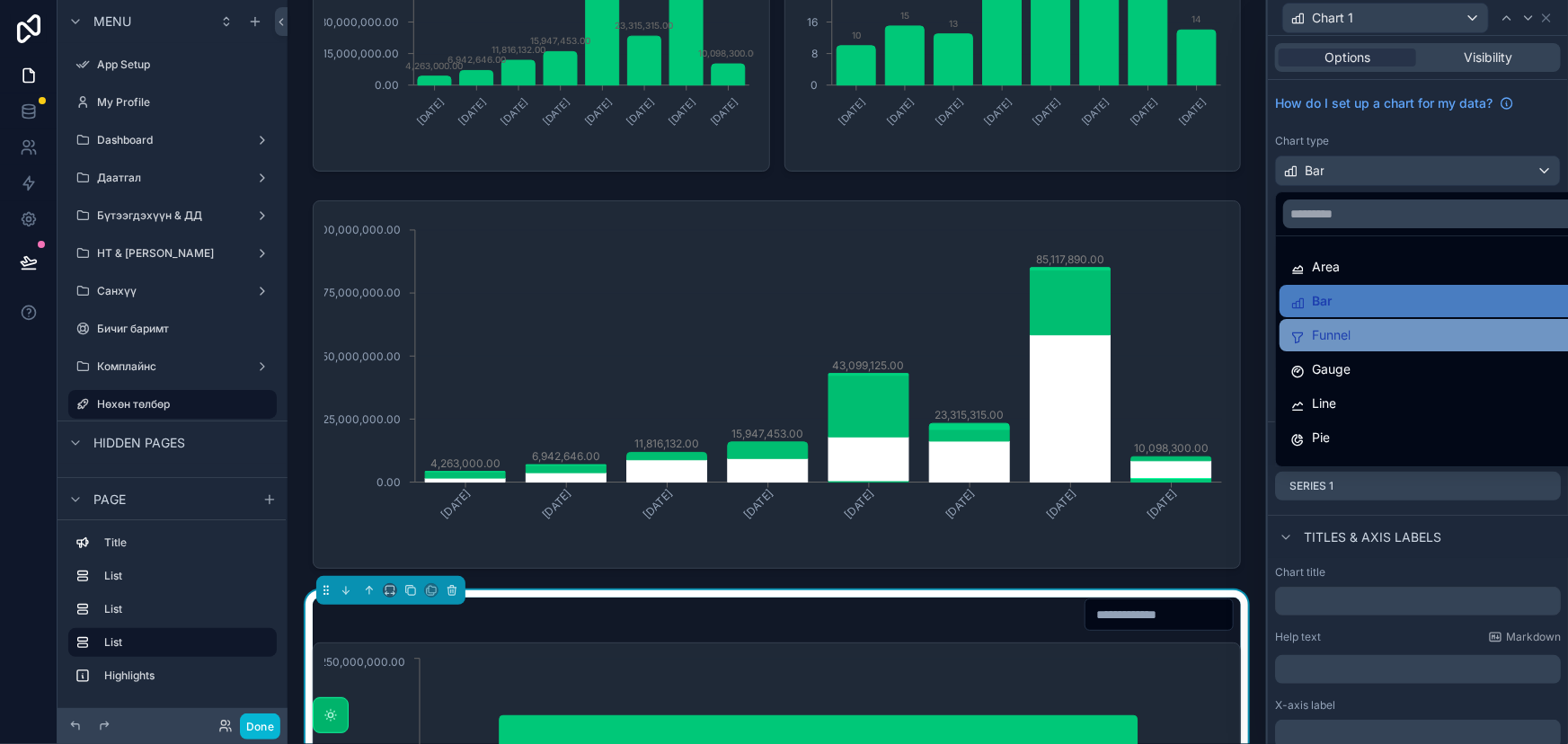
click at [1345, 338] on span "Funnel" at bounding box center [1331, 335] width 39 height 21
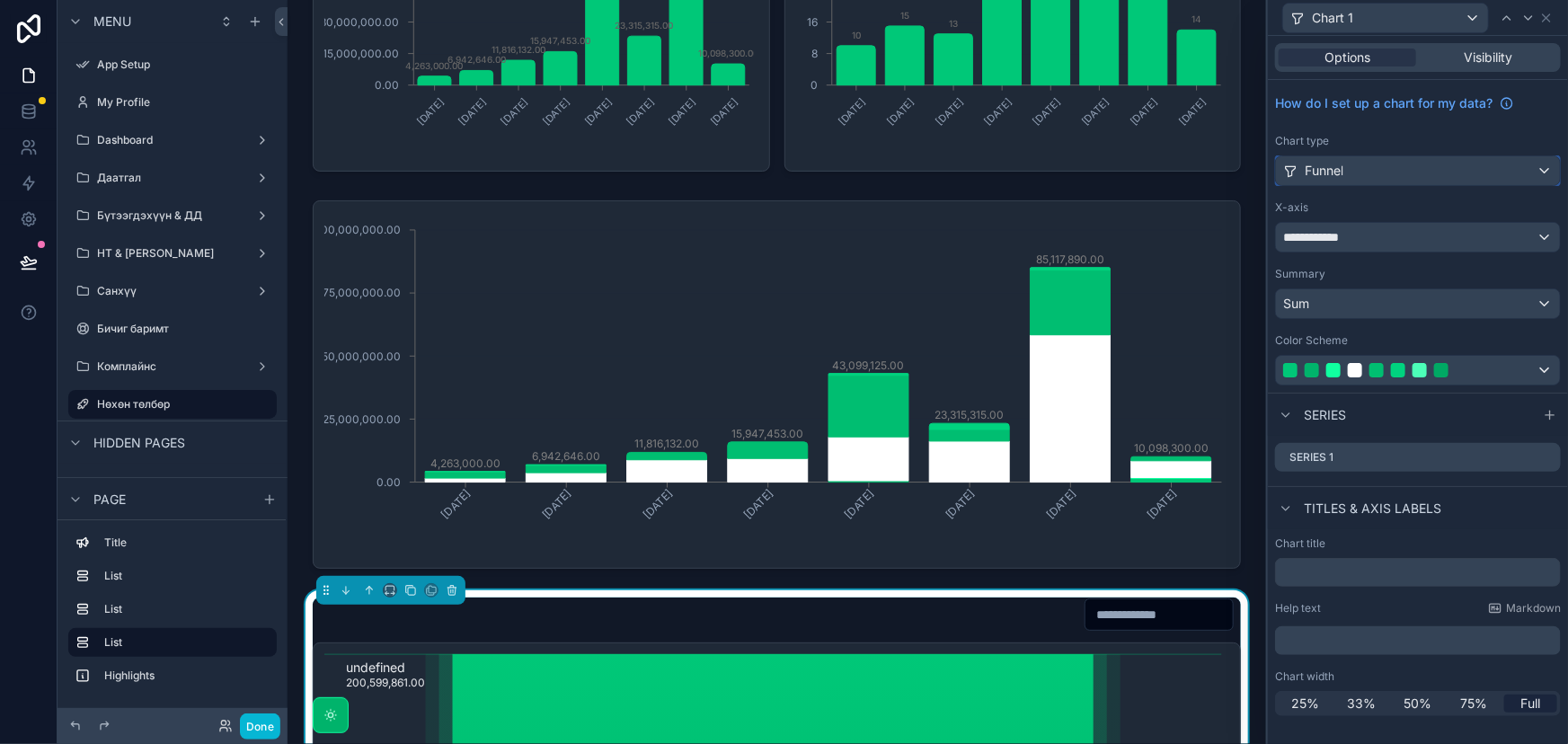
click at [1419, 160] on div "Funnel" at bounding box center [1418, 171] width 284 height 29
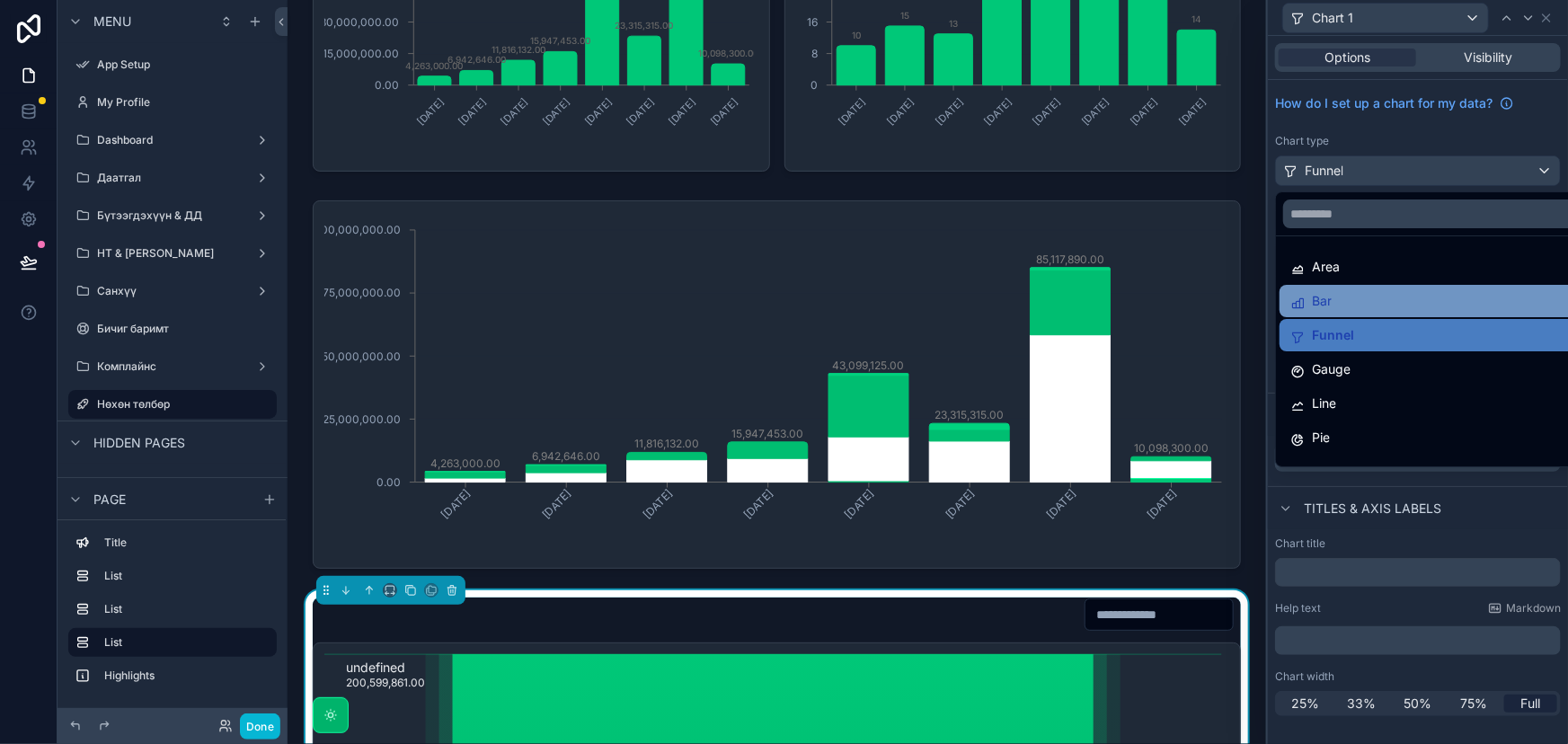
click at [1373, 303] on div "Bar" at bounding box center [1438, 301] width 297 height 21
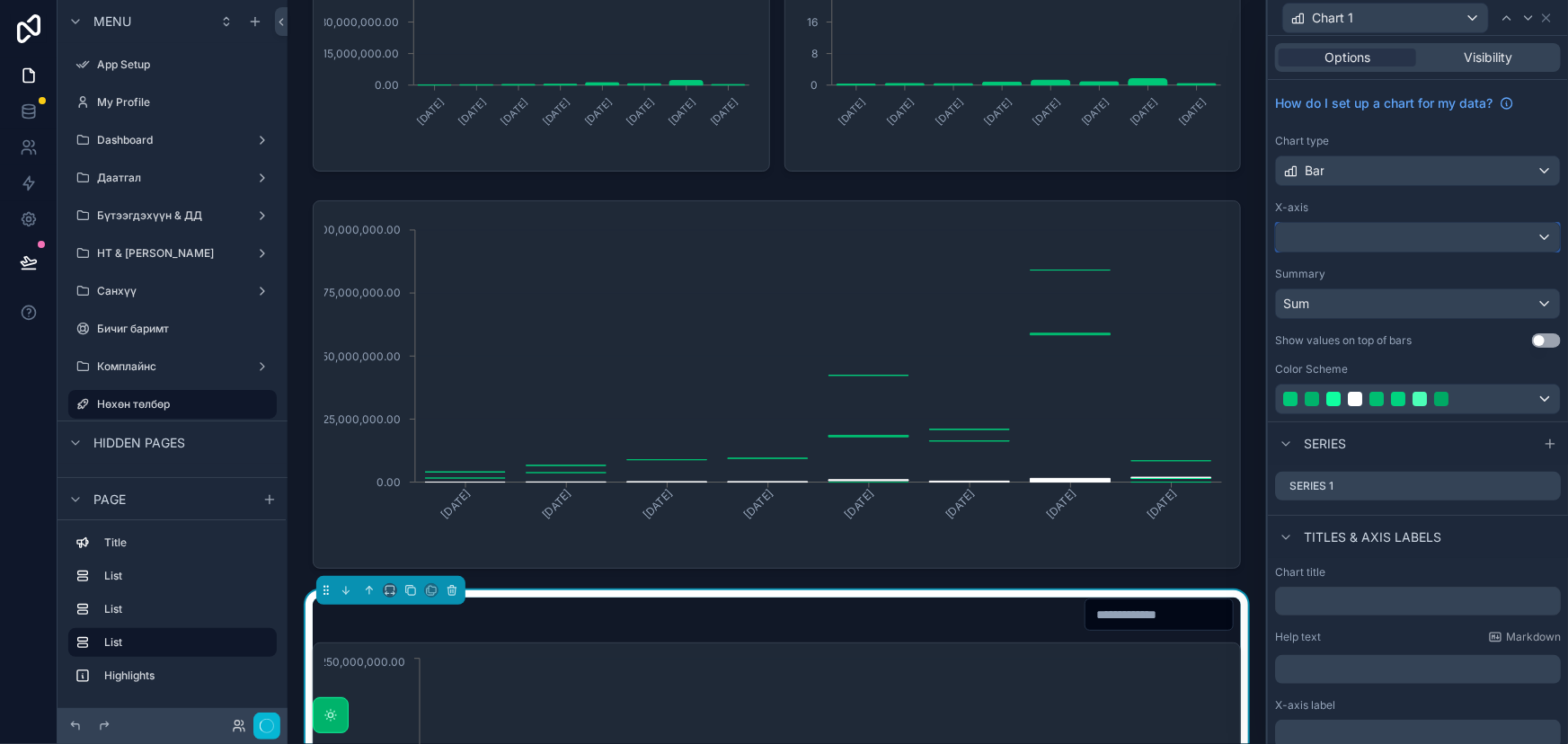
click at [1419, 234] on div at bounding box center [1418, 238] width 284 height 29
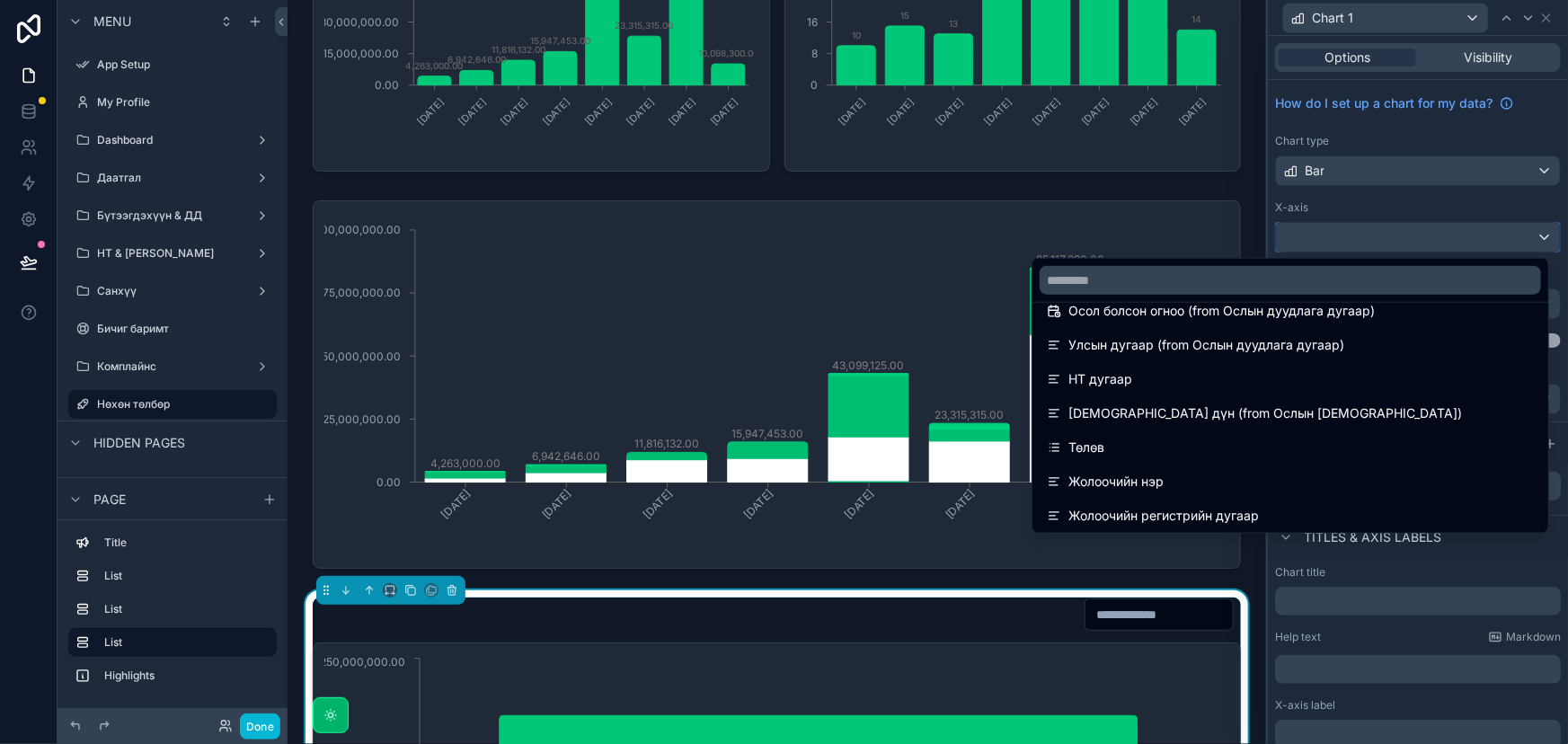
scroll to position [408, 0]
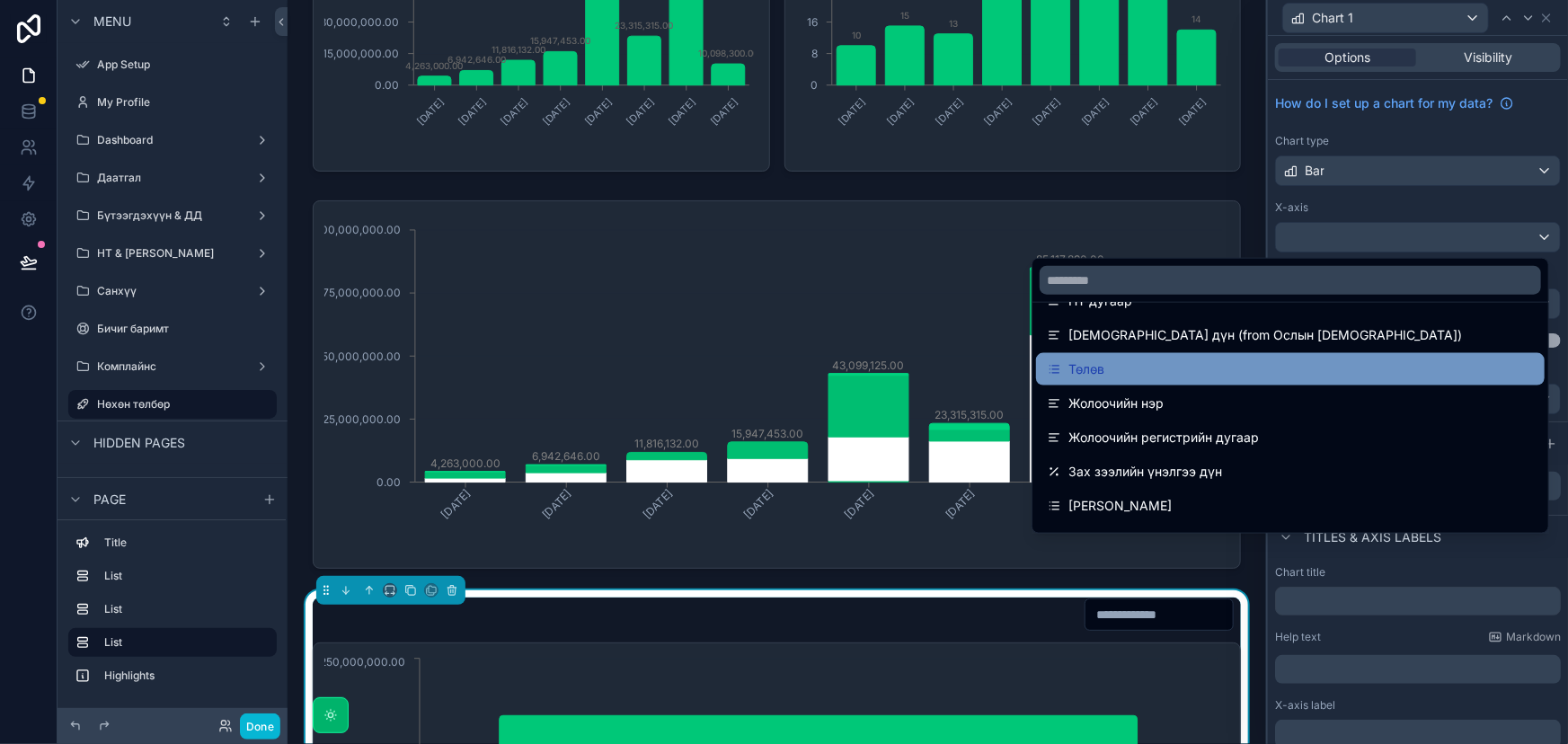
click at [1289, 364] on div "Төлөв" at bounding box center [1290, 369] width 487 height 21
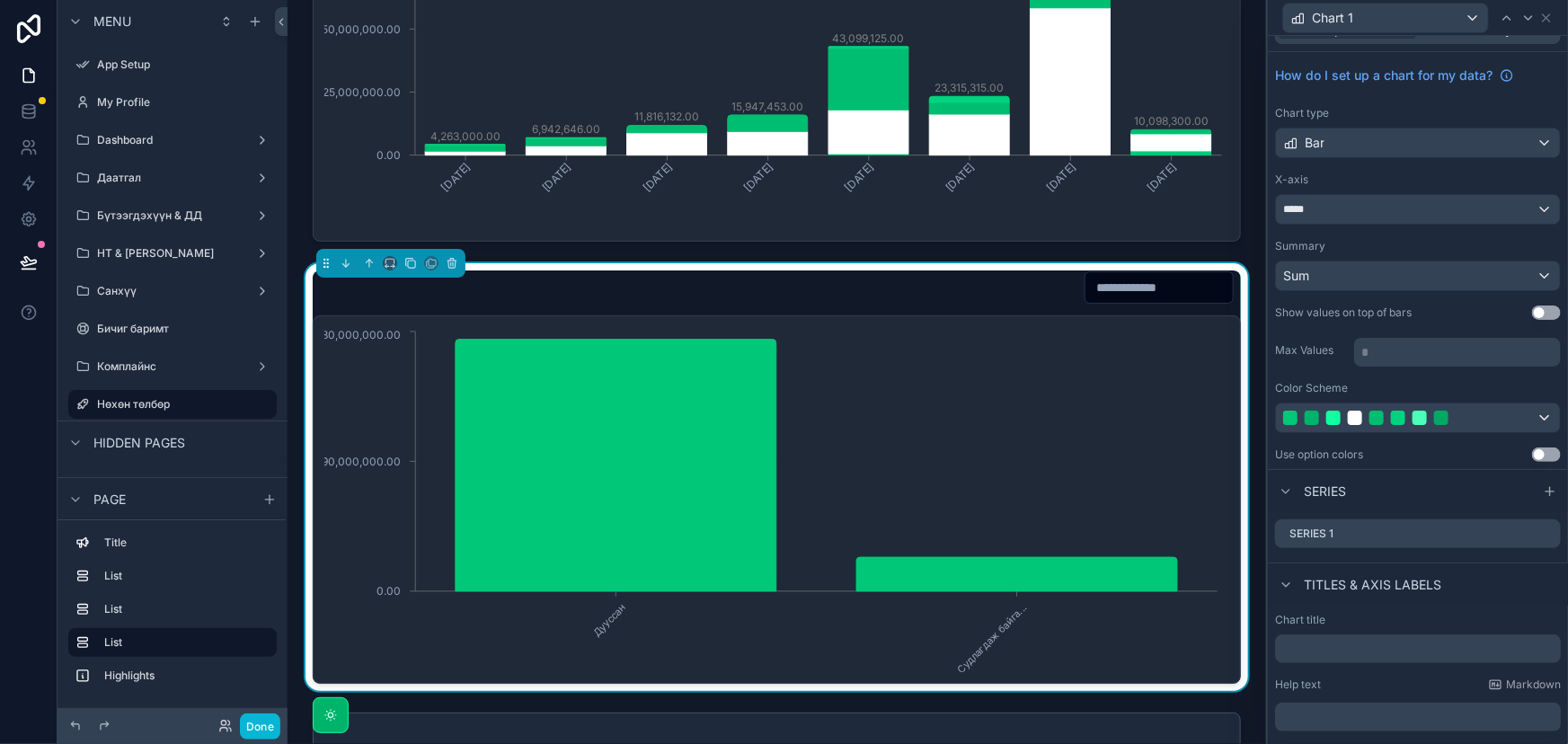
scroll to position [0, 0]
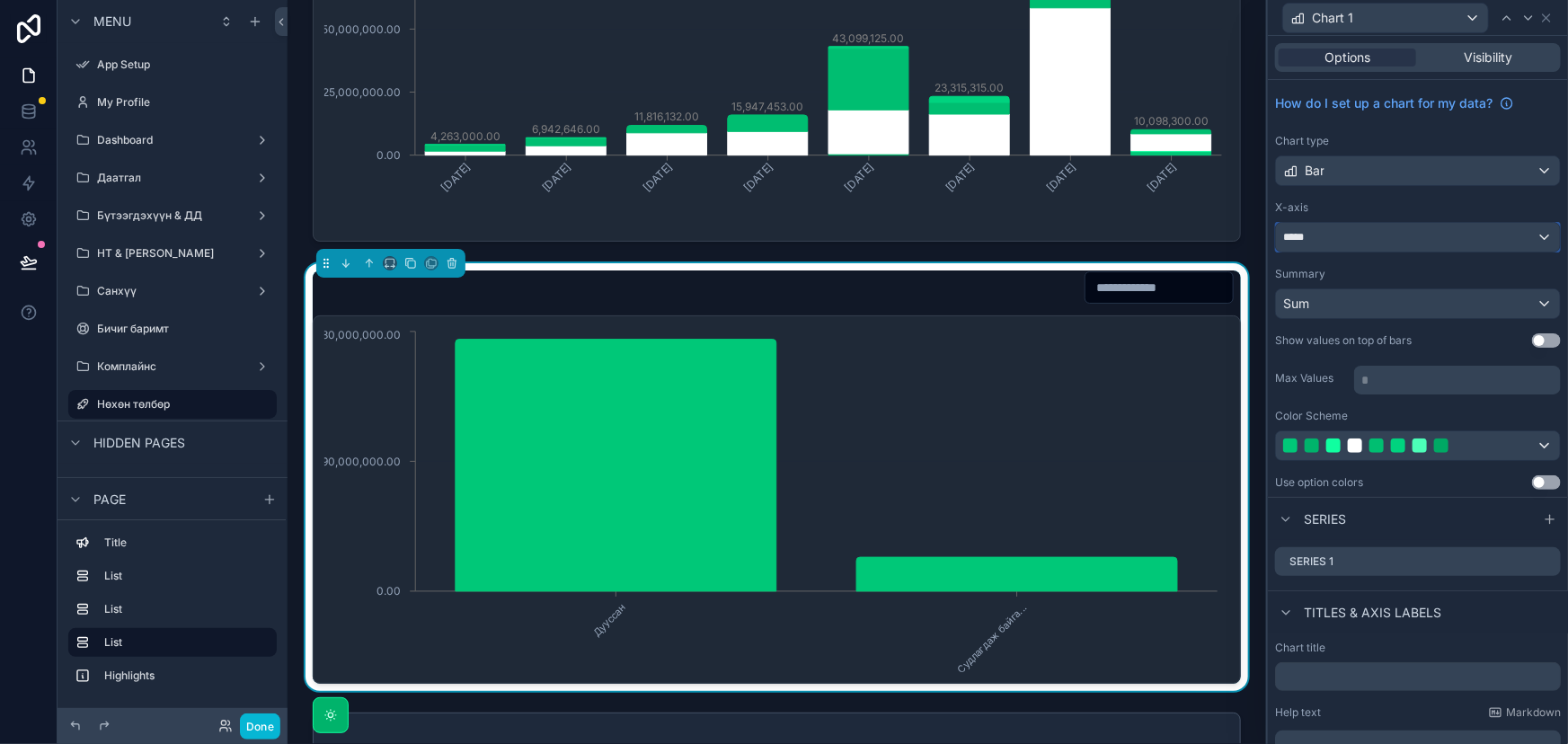
click at [1371, 238] on div "*****" at bounding box center [1418, 238] width 284 height 29
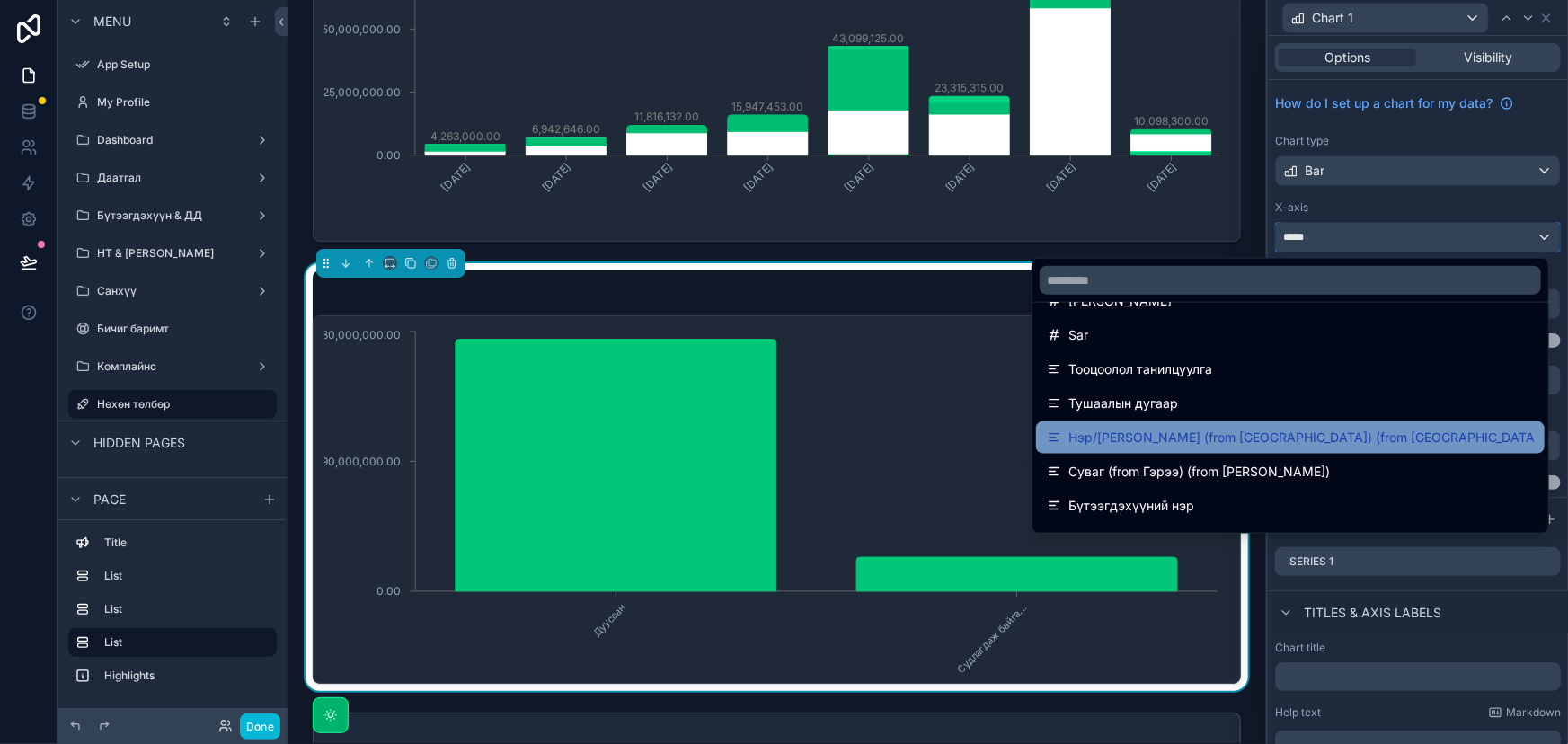
scroll to position [1470, 0]
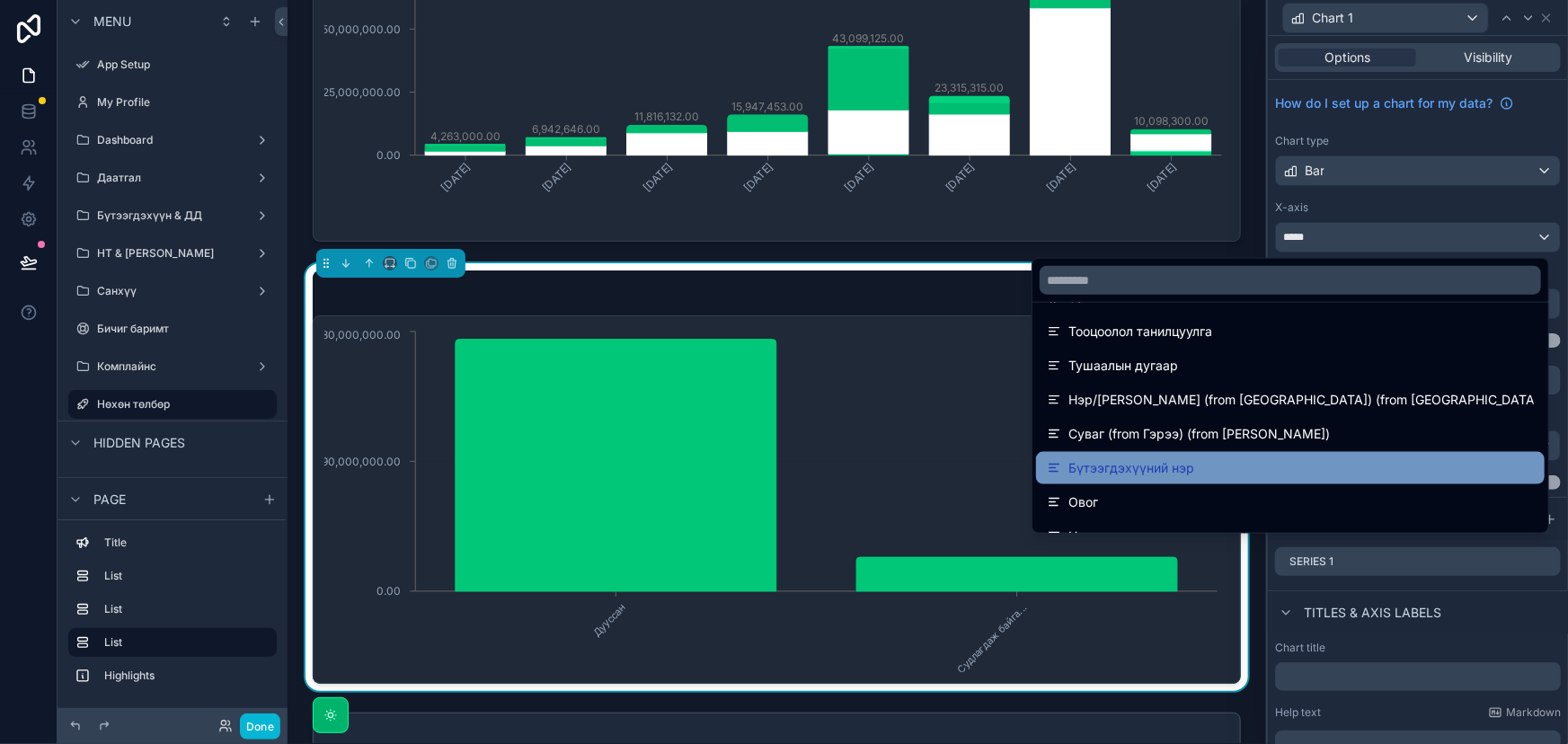
click at [1193, 462] on div "Бүтээгдэхүүний нэр" at bounding box center [1290, 468] width 487 height 21
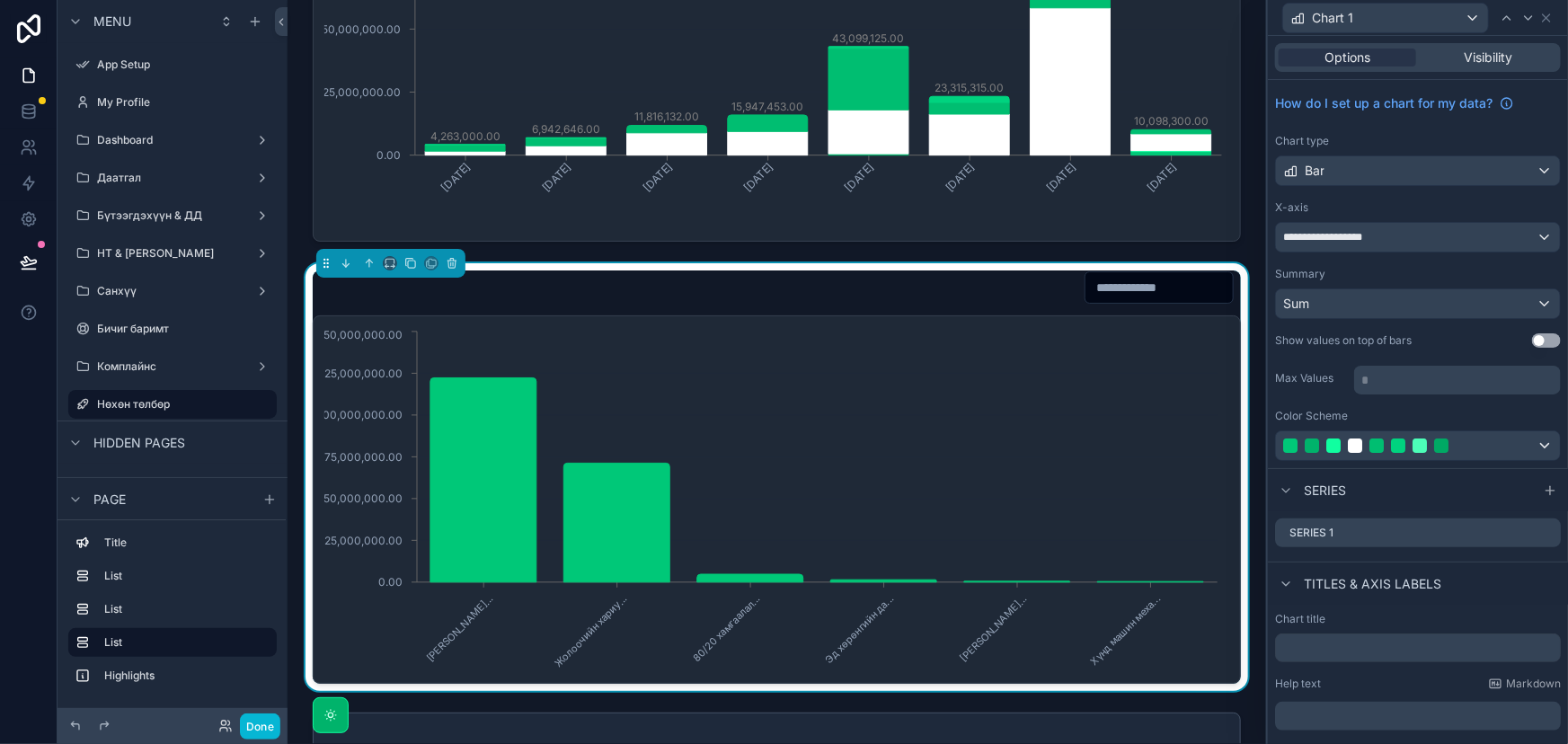
click at [1149, 288] on input "scrollable content" at bounding box center [1158, 287] width 147 height 25
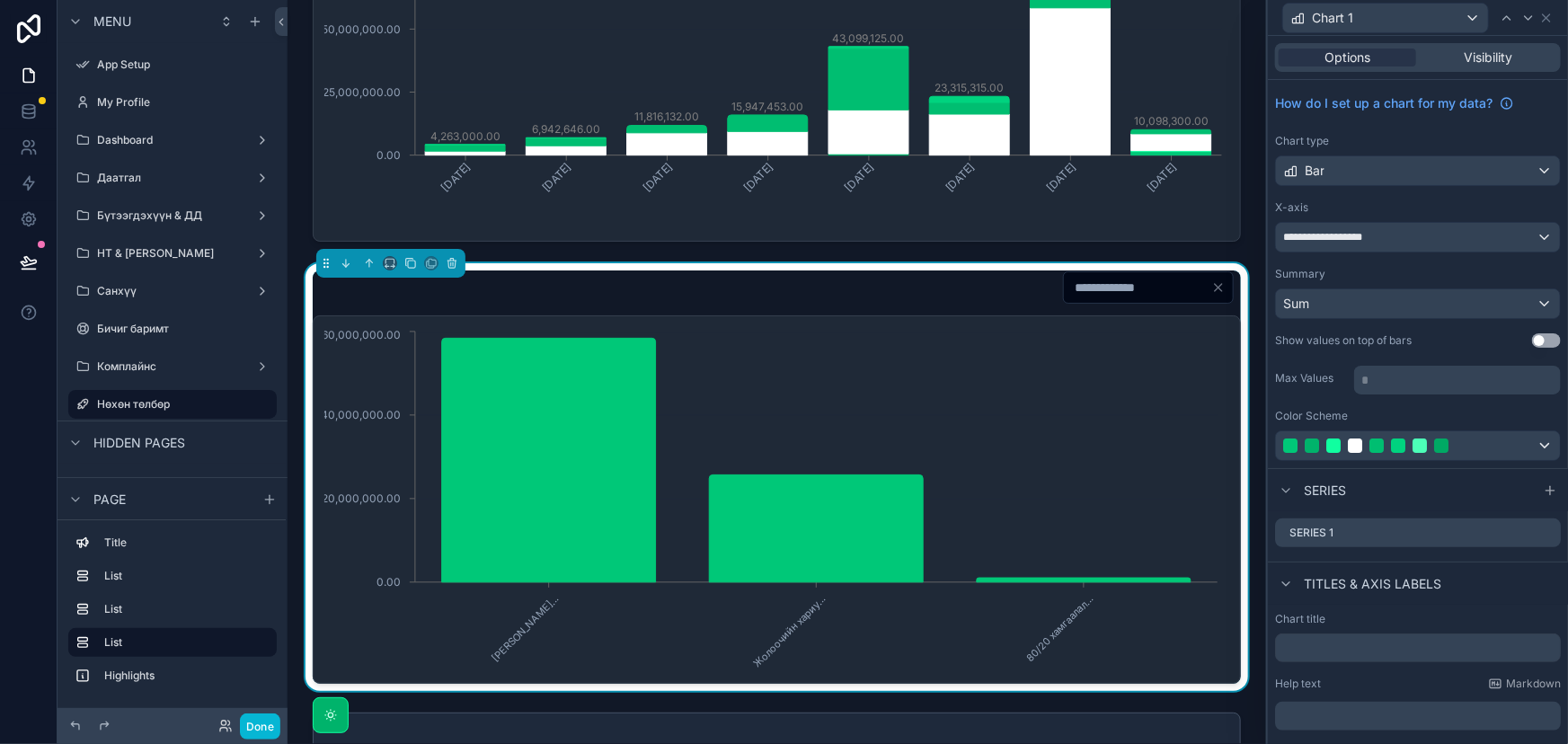
type input "*"
click at [1540, 336] on button "Use setting" at bounding box center [1547, 340] width 29 height 15
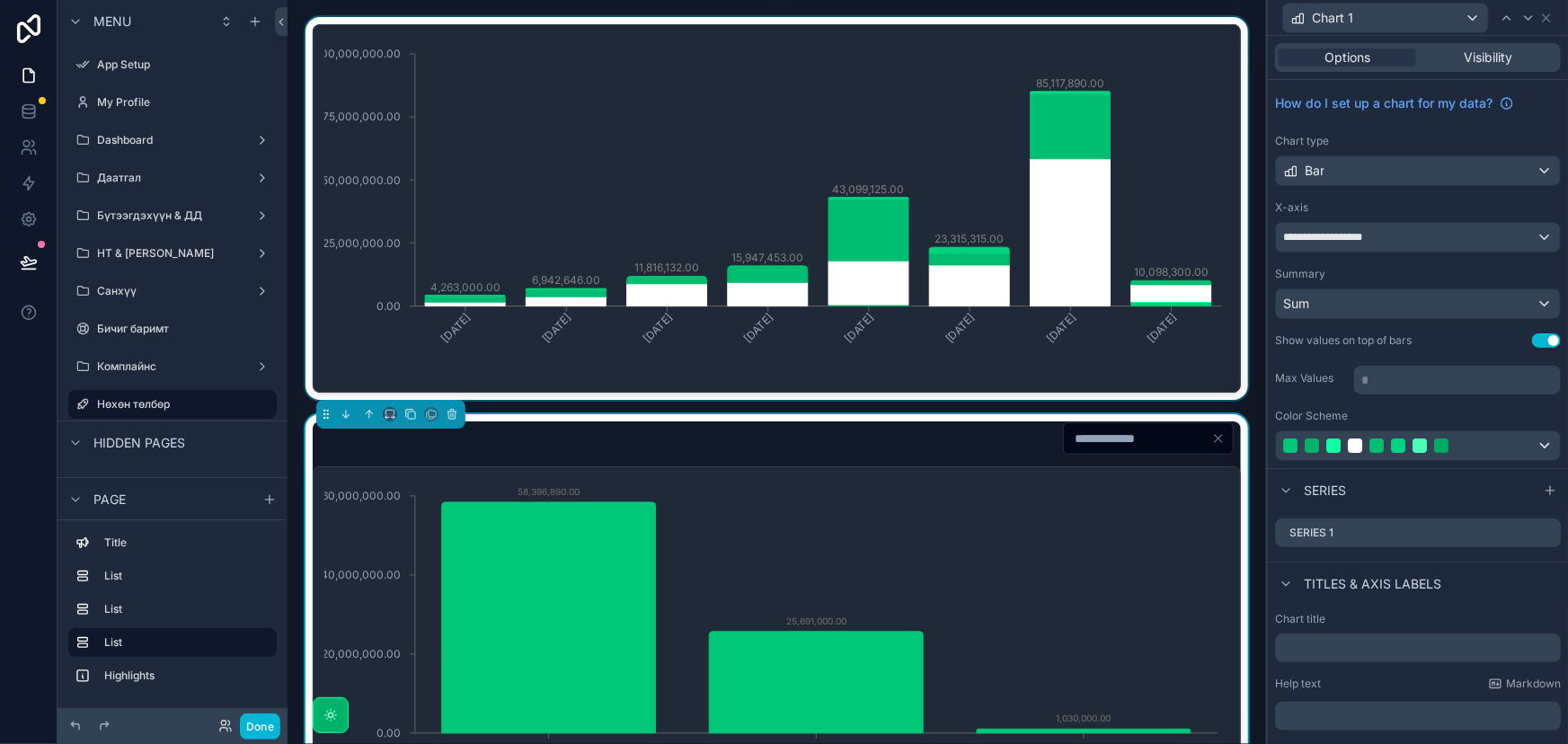
scroll to position [490, 0]
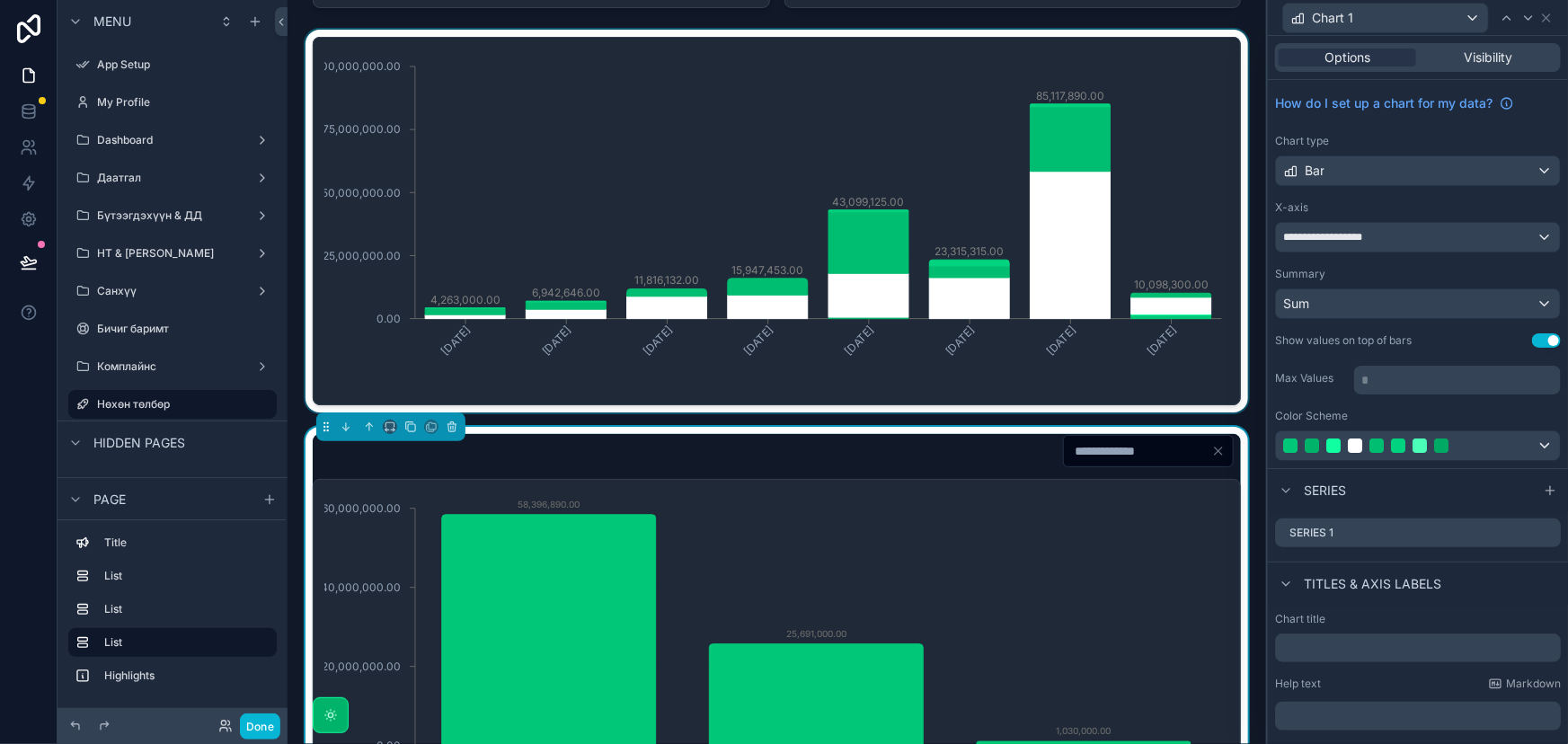
click at [1090, 209] on div "scrollable content" at bounding box center [777, 220] width 950 height 383
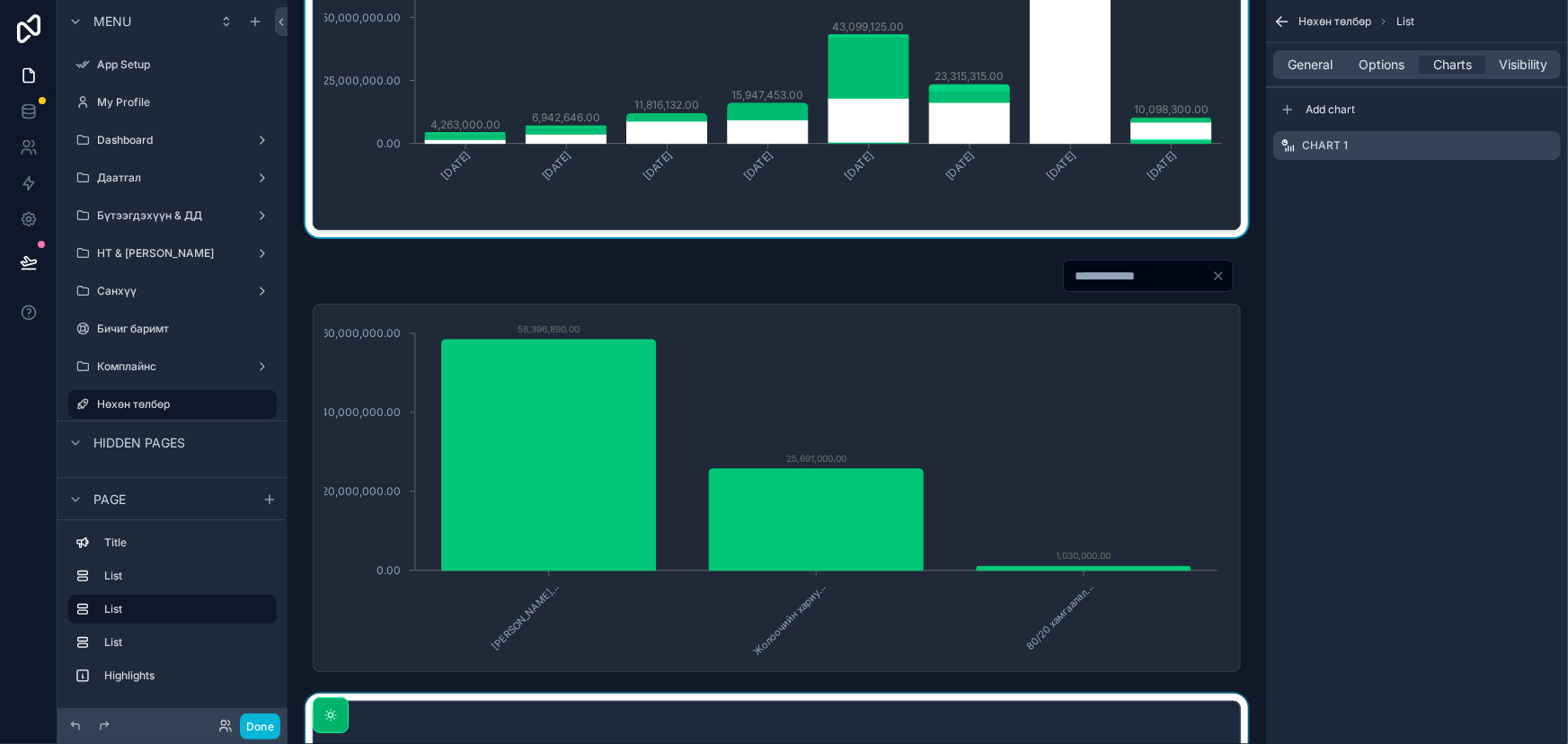
scroll to position [653, 0]
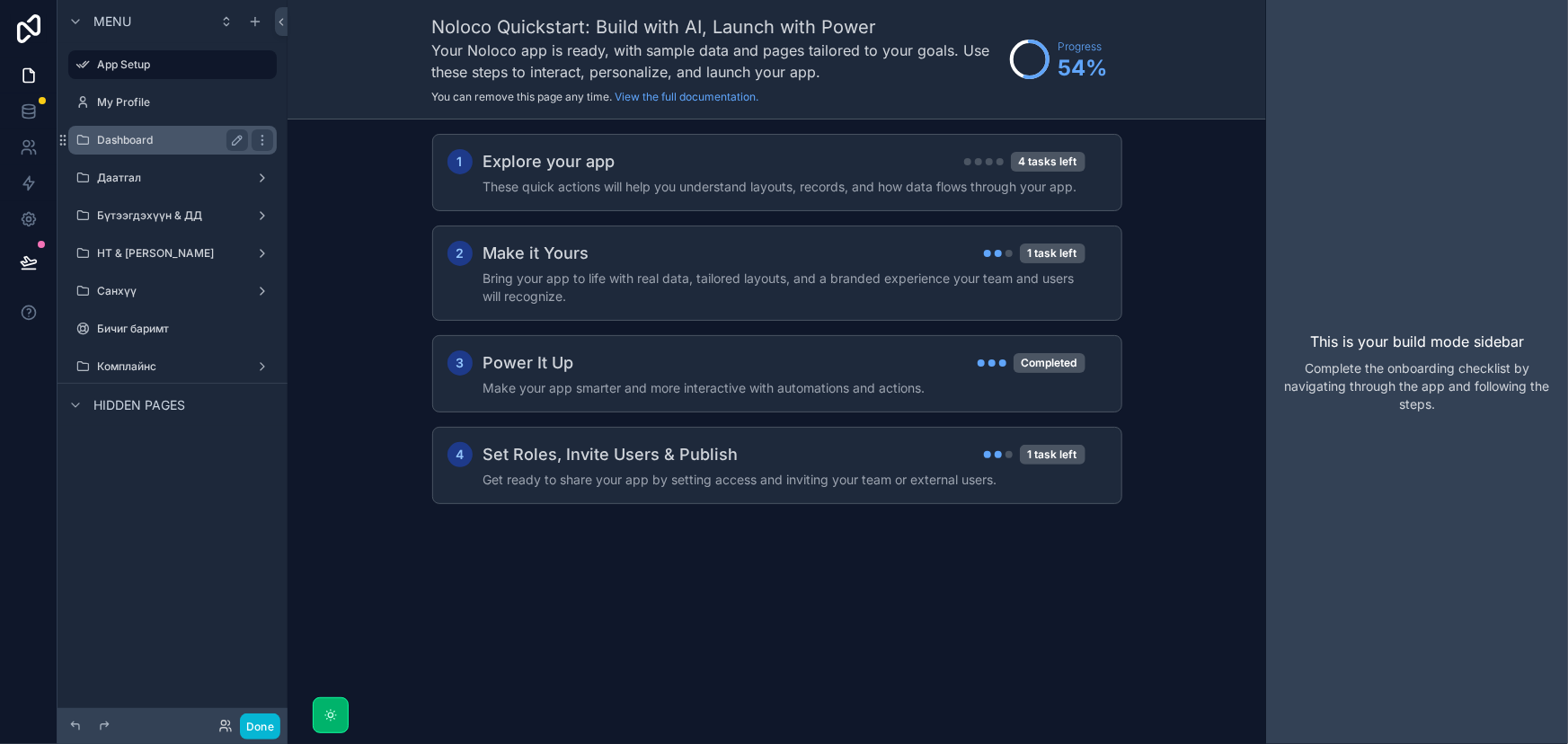
click at [149, 145] on label "Dashboard" at bounding box center [169, 140] width 144 height 15
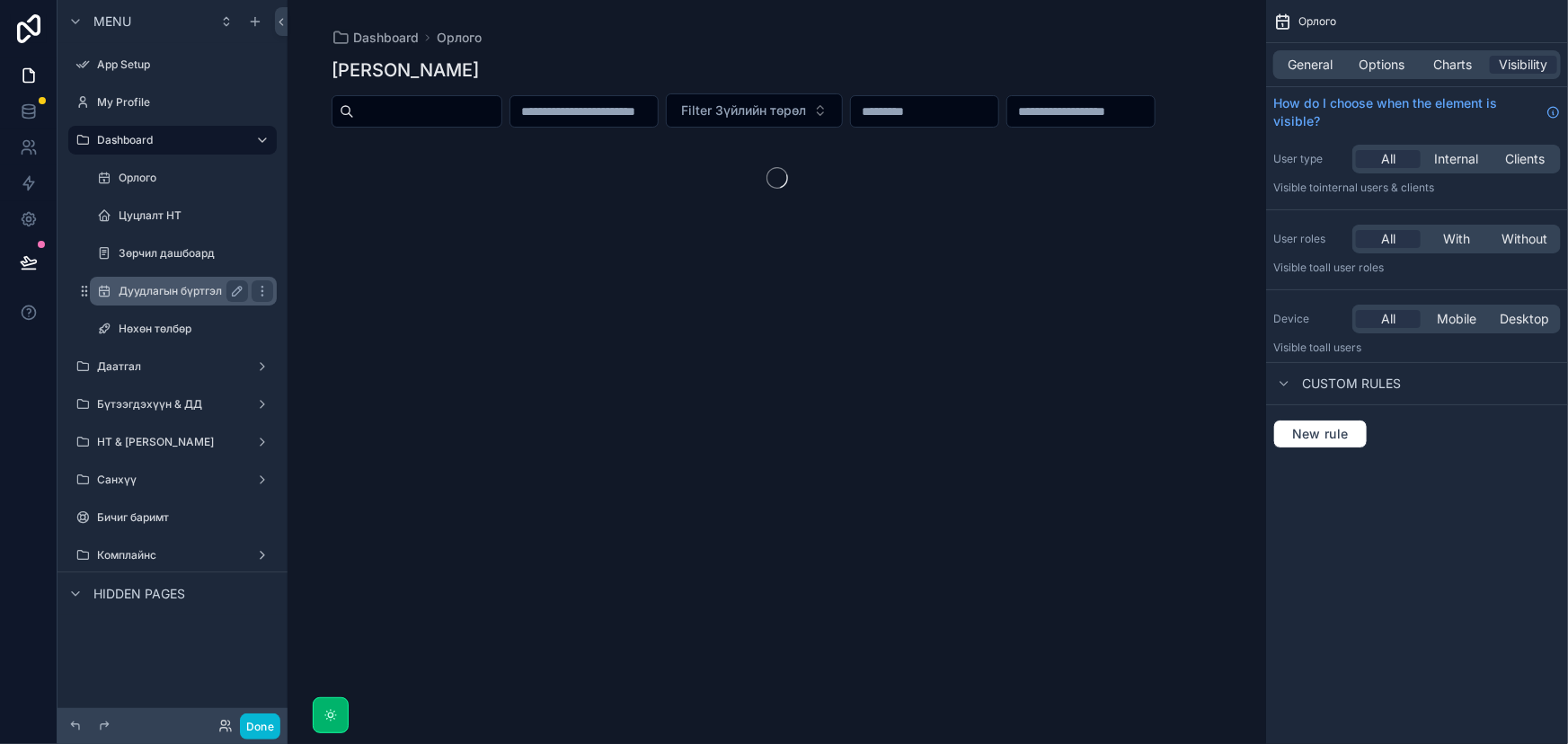
click at [162, 288] on label "Дуудлагын бүртгэл" at bounding box center [180, 291] width 123 height 15
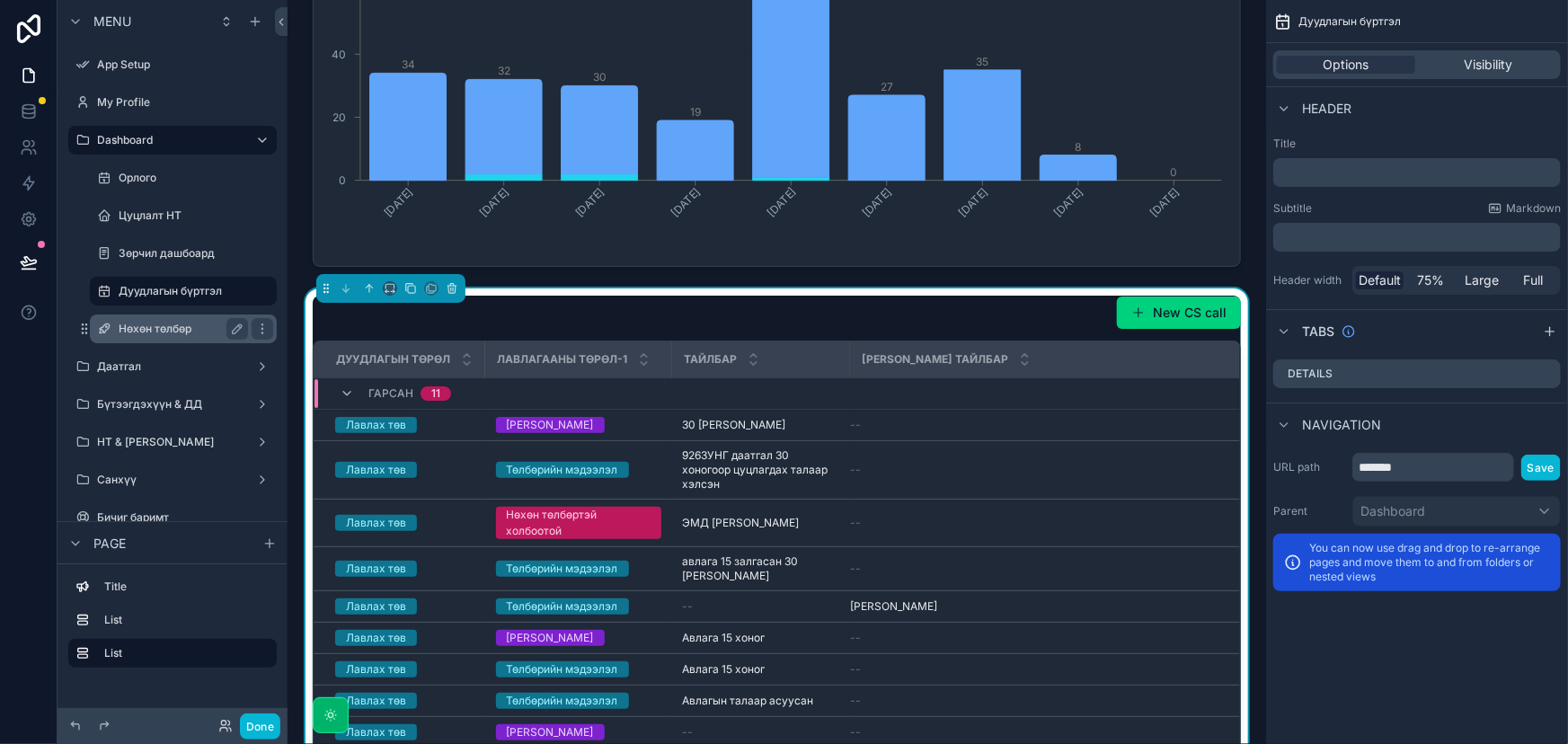
click at [164, 337] on div "Нөхөн төлбөр" at bounding box center [183, 329] width 129 height 21
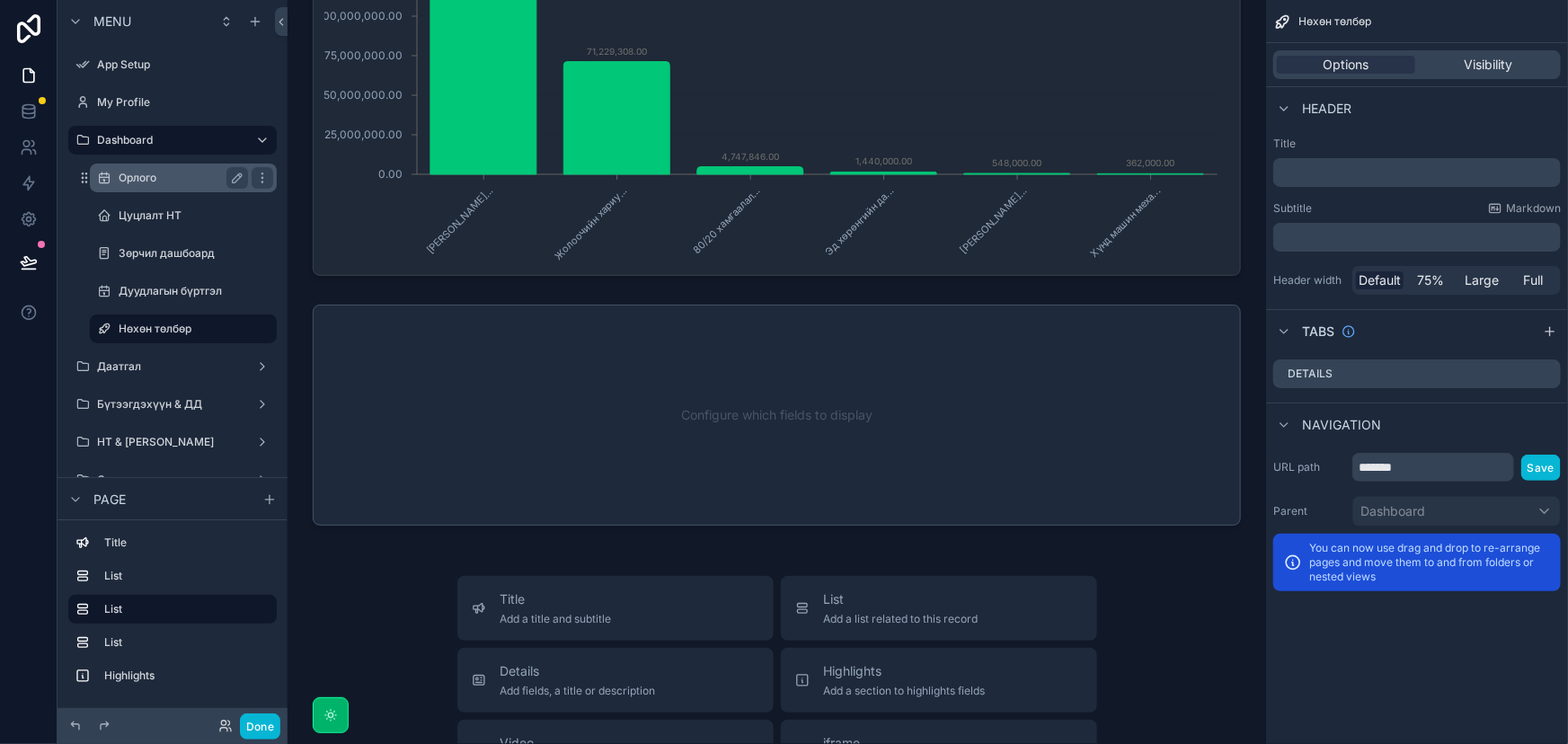
click at [146, 167] on div "Орлого" at bounding box center [183, 178] width 129 height 21
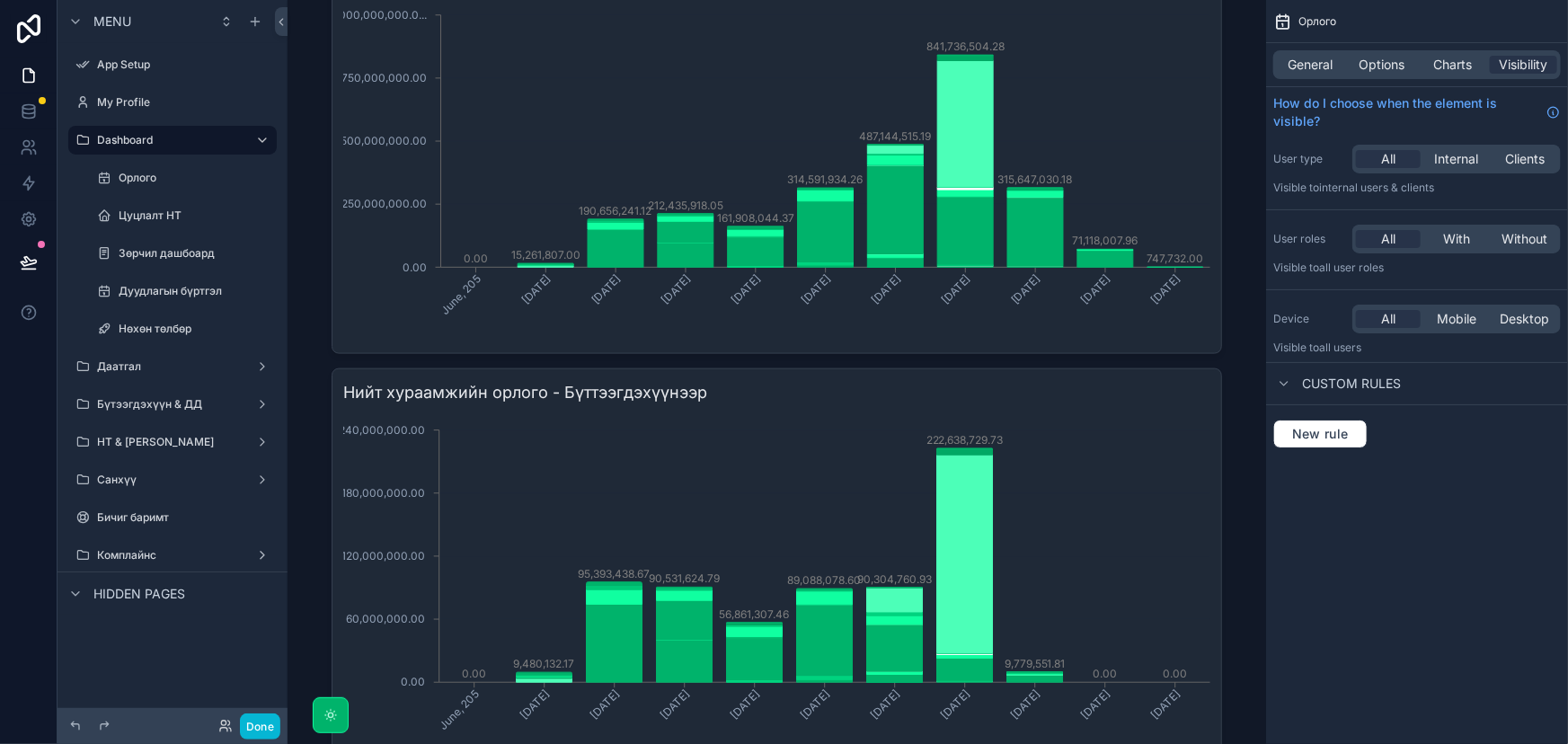
scroll to position [1136, 0]
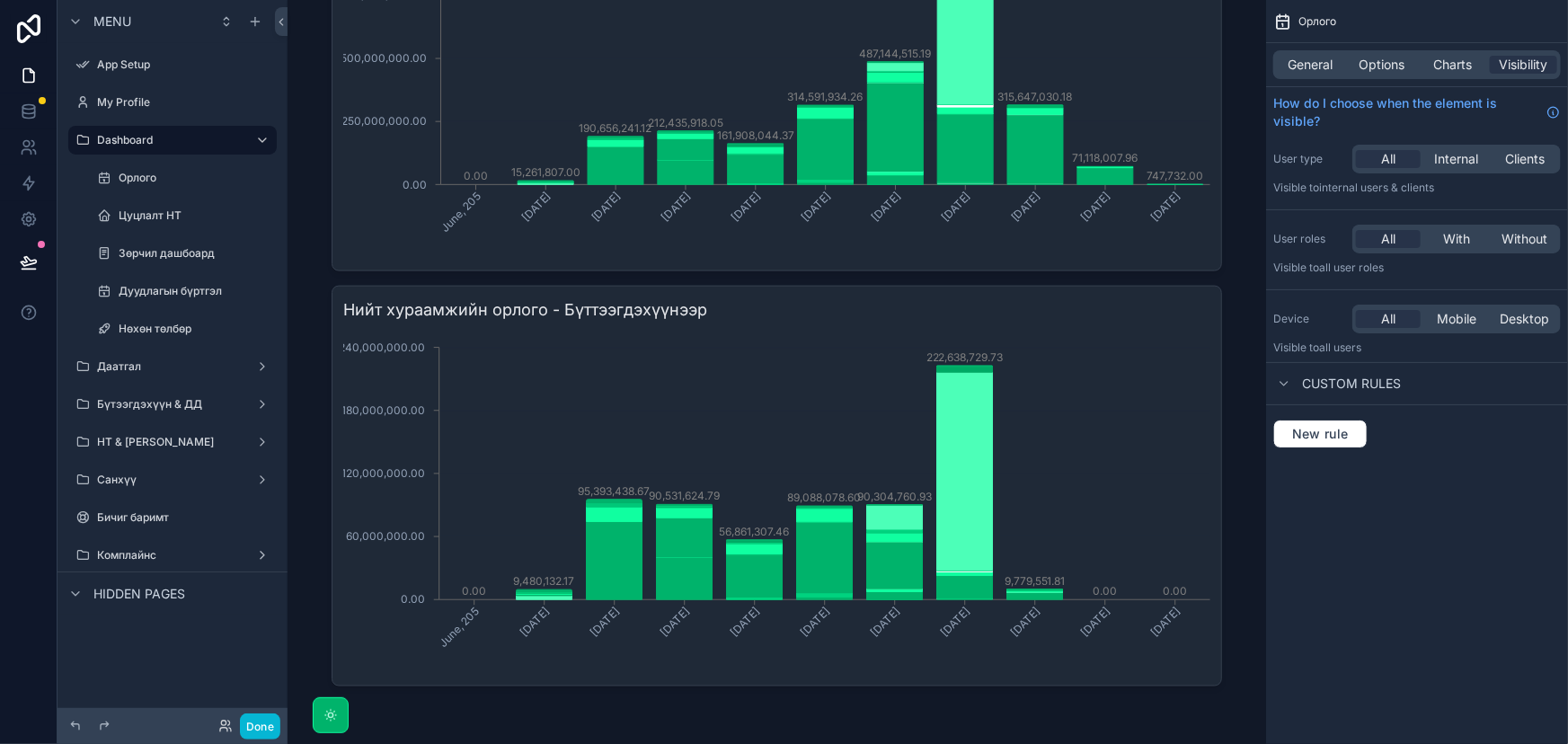
click at [1459, 63] on span "Charts" at bounding box center [1452, 64] width 39 height 18
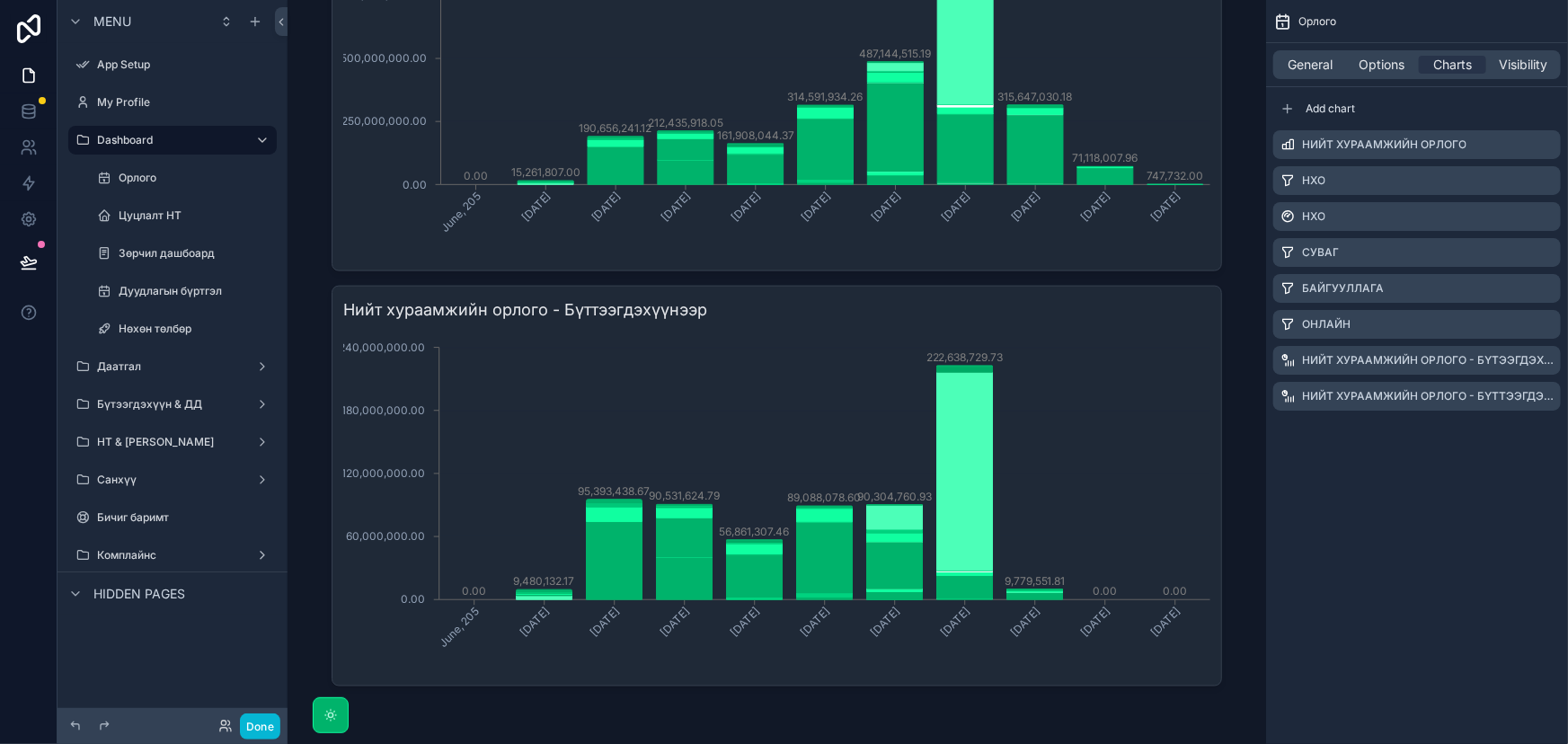
click at [1397, 521] on div "Орлого General Options Charts Visibility Add chart Нийт хураамжийн орлого НХО Н…" at bounding box center [1416, 372] width 302 height 744
click at [252, 26] on icon "scrollable content" at bounding box center [255, 21] width 15 height 15
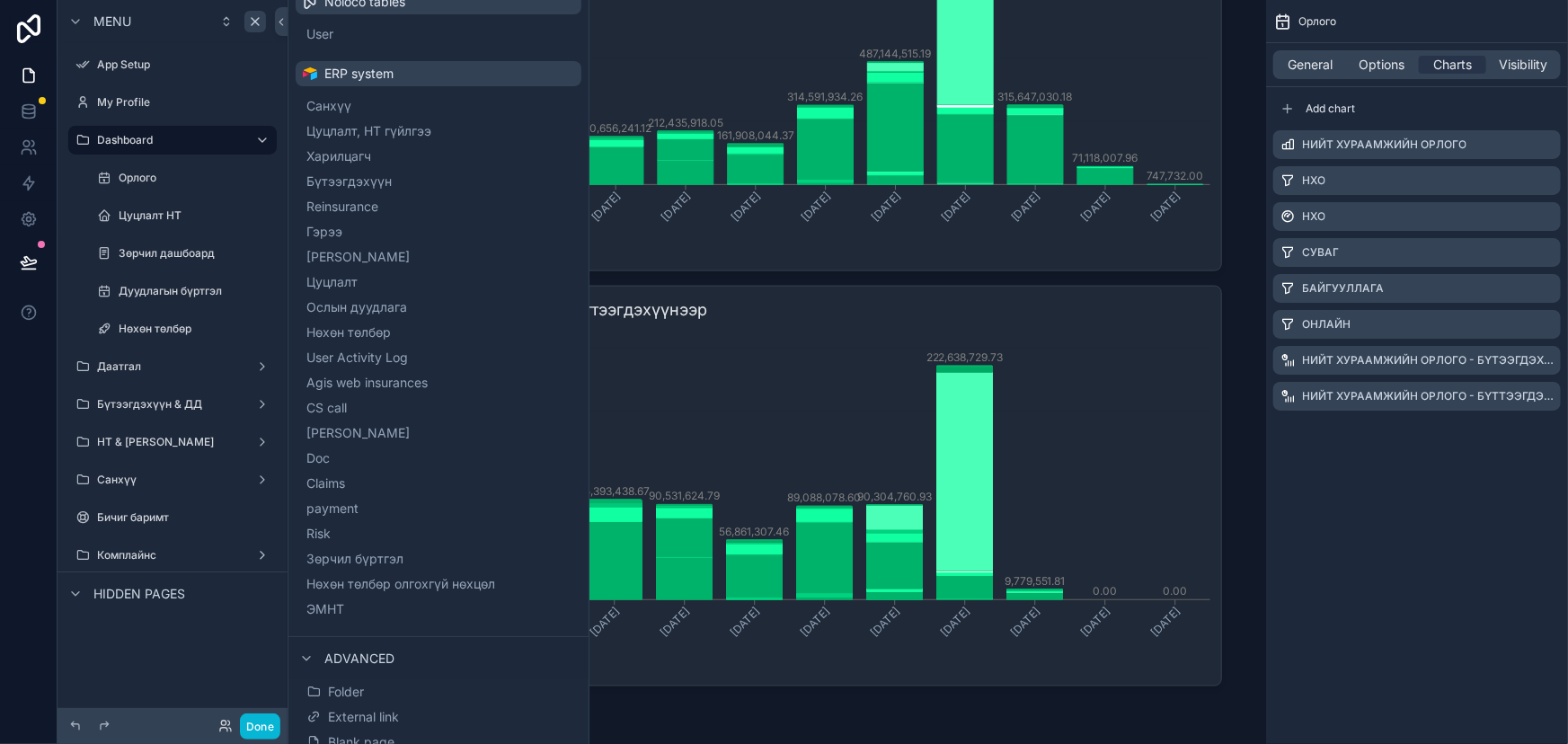
scroll to position [165, 0]
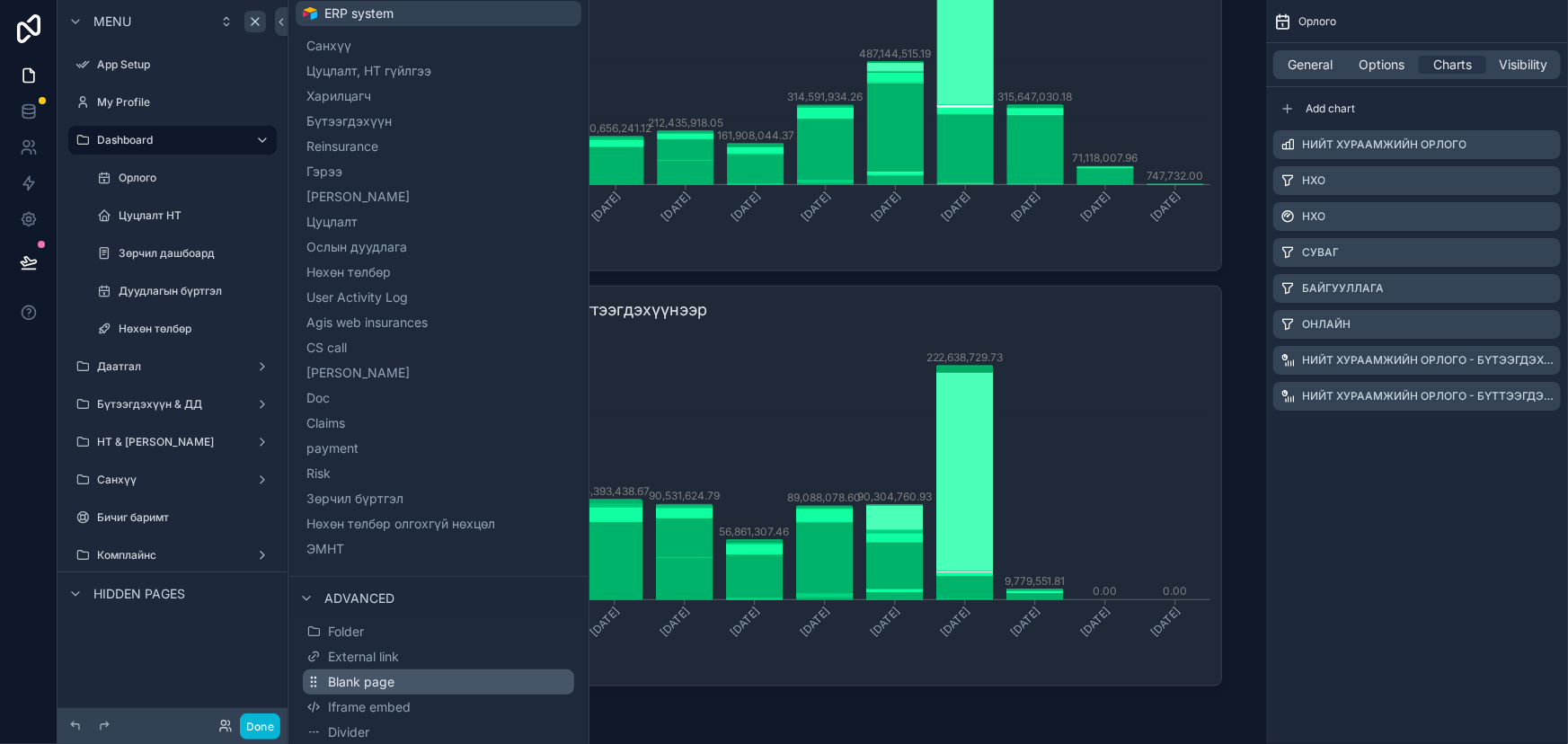
click at [379, 676] on span "Blank page" at bounding box center [361, 682] width 66 height 18
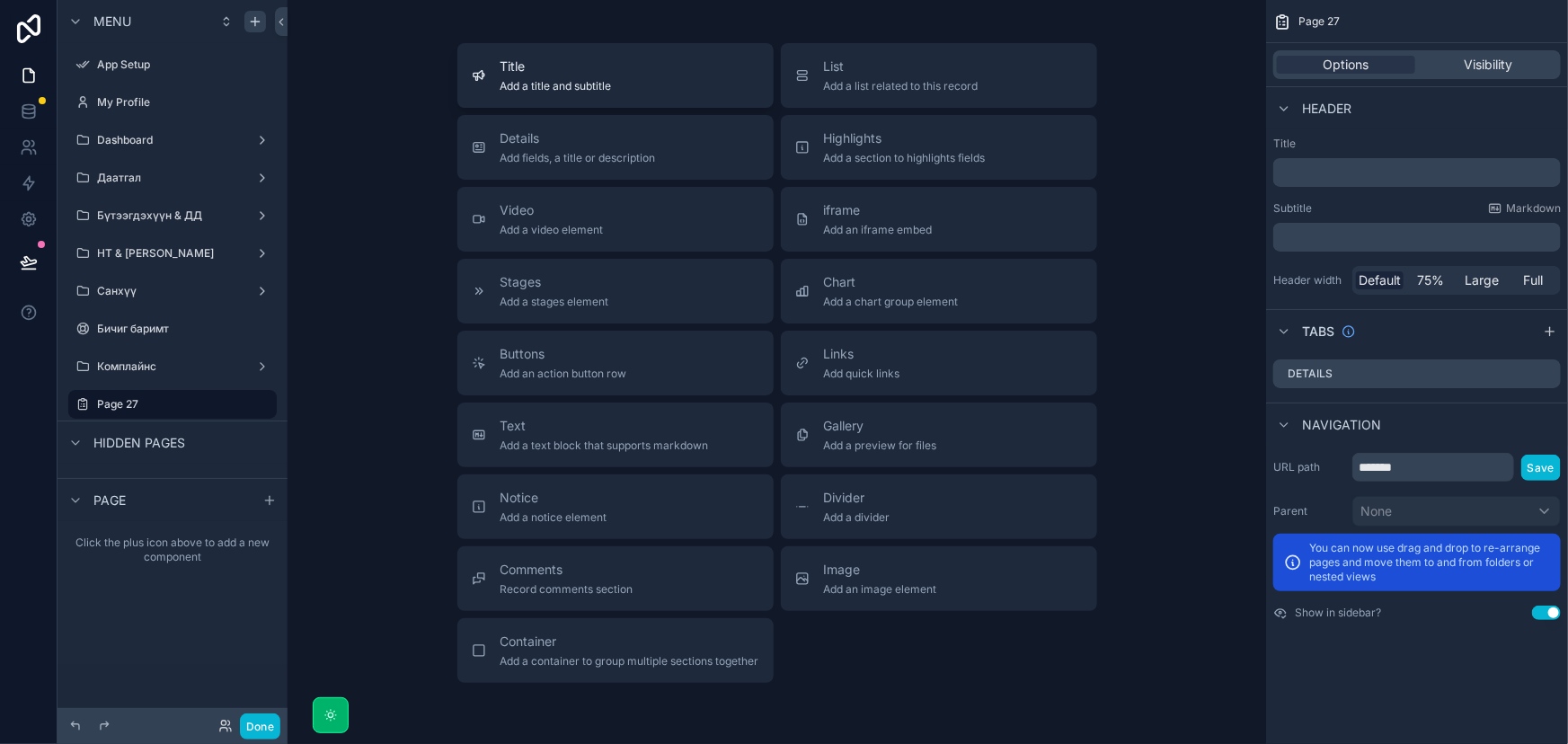
click at [554, 74] on span "Title" at bounding box center [556, 66] width 111 height 18
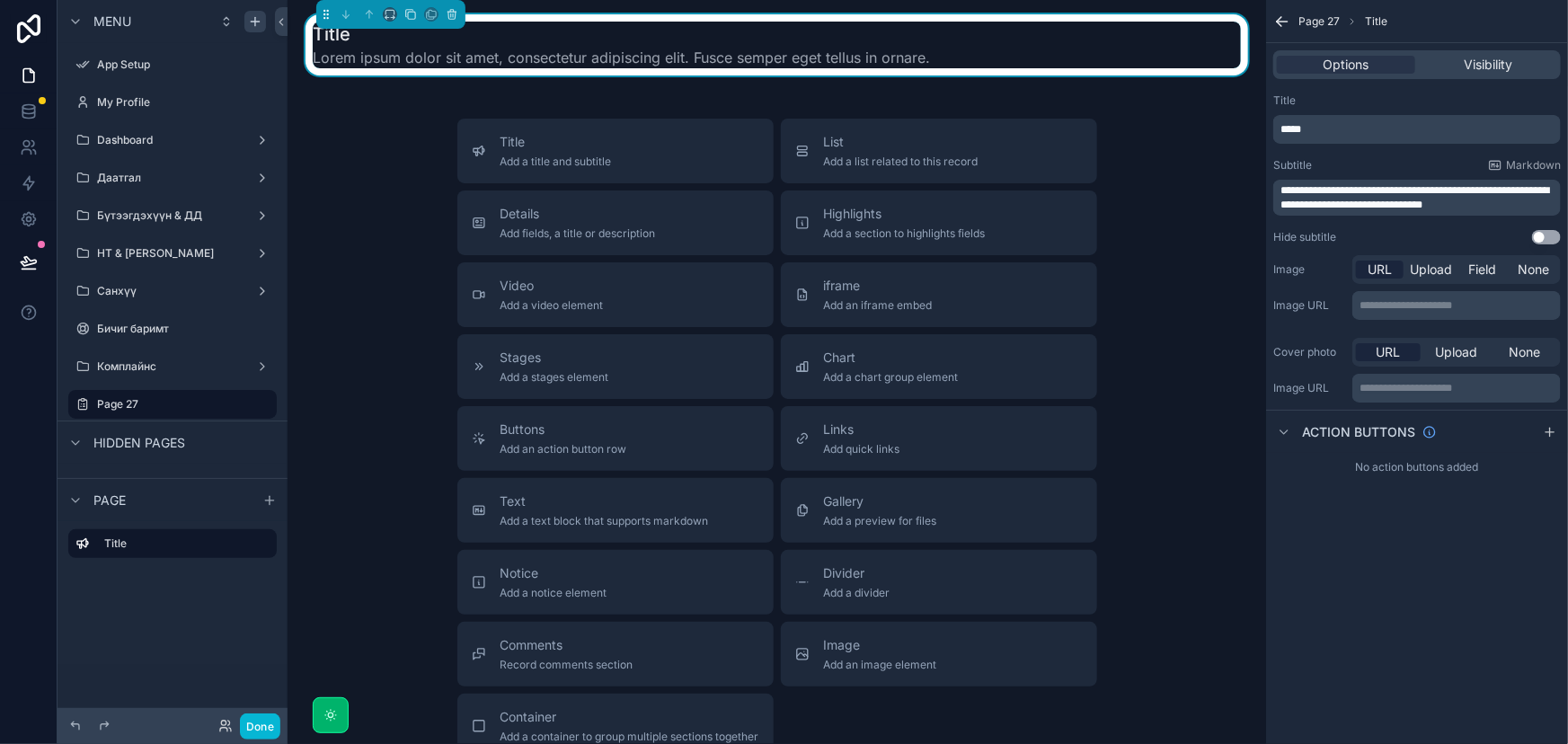
click at [1334, 123] on p "*****" at bounding box center [1418, 130] width 276 height 15
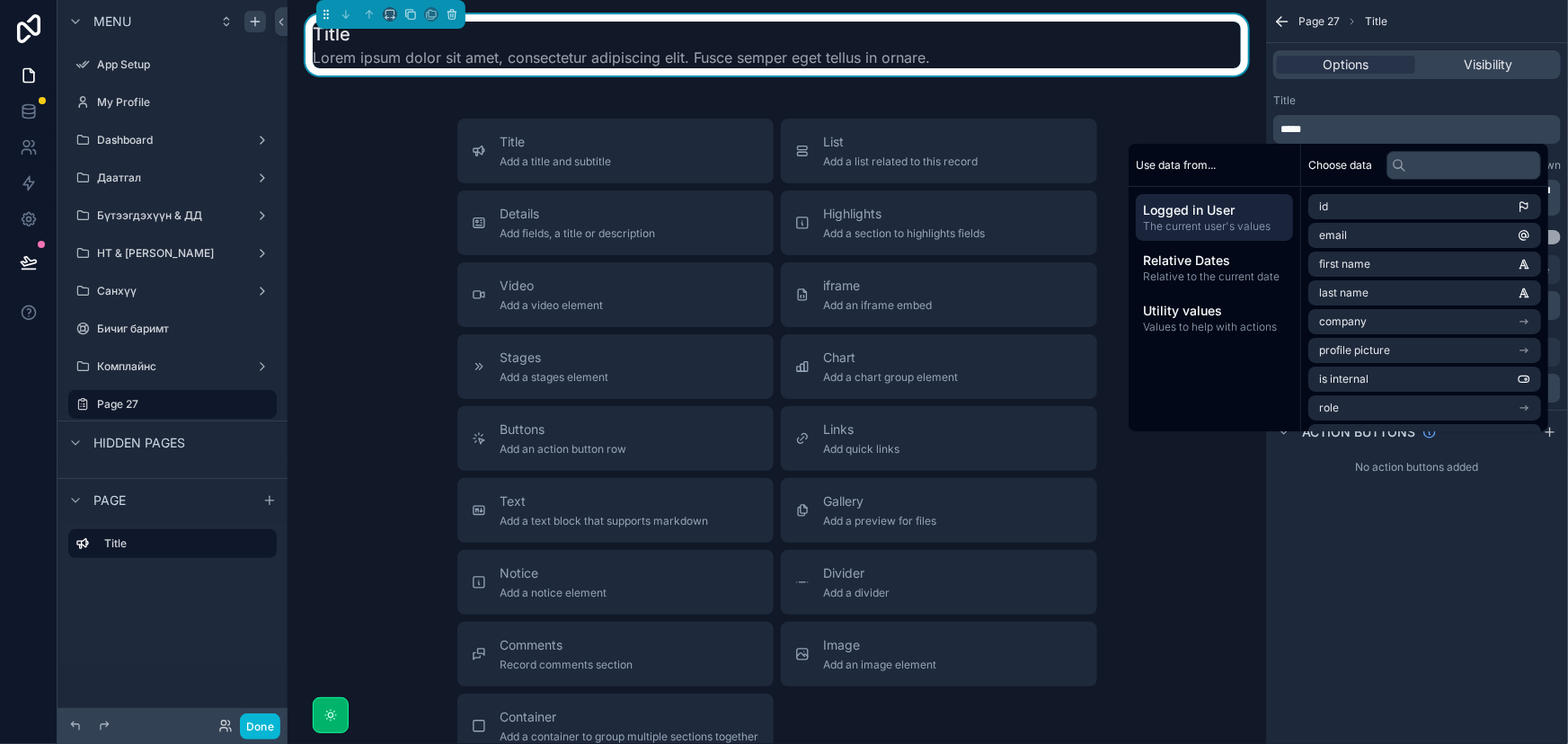
click at [1334, 123] on p "*****" at bounding box center [1418, 130] width 276 height 15
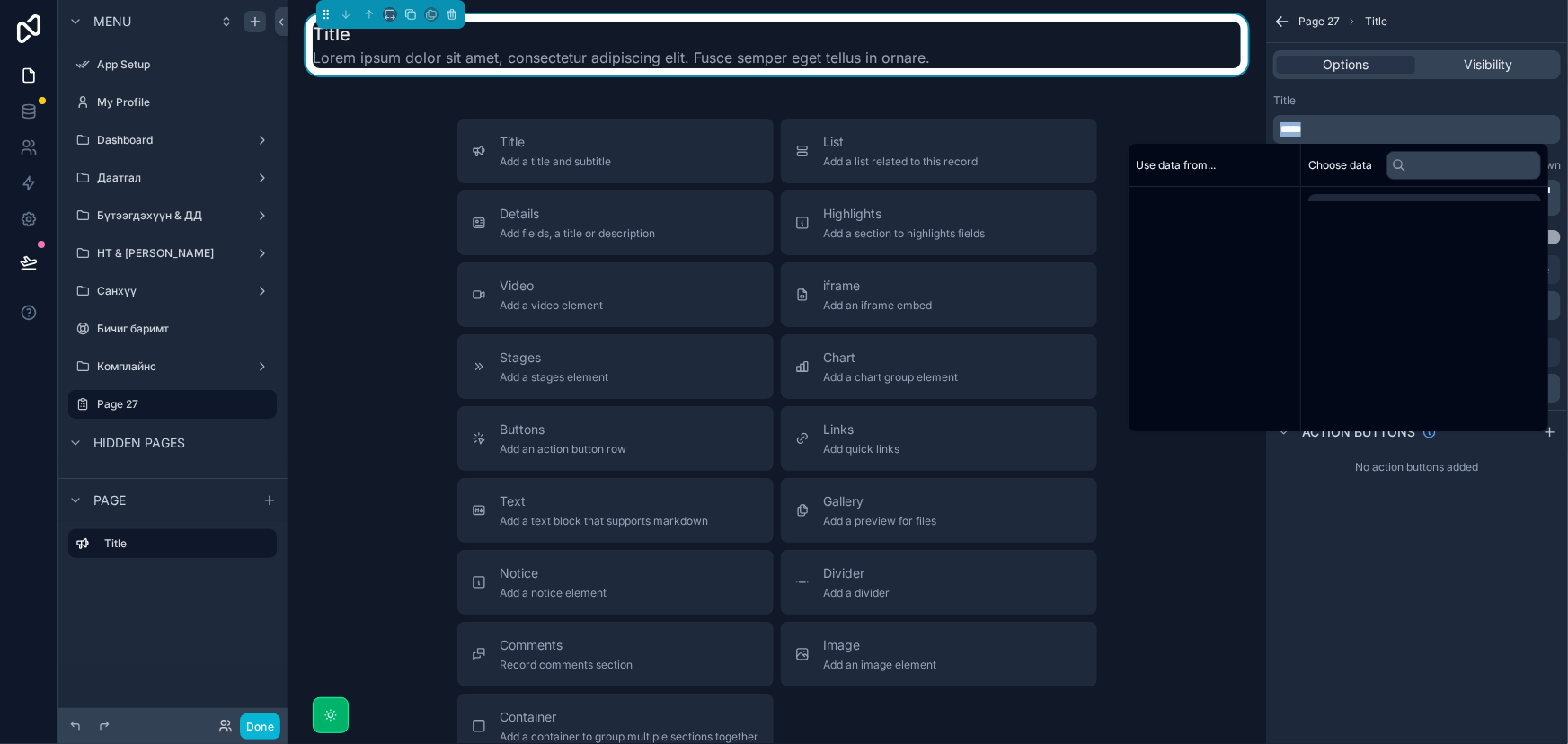
click at [1334, 123] on p "*****" at bounding box center [1418, 130] width 276 height 15
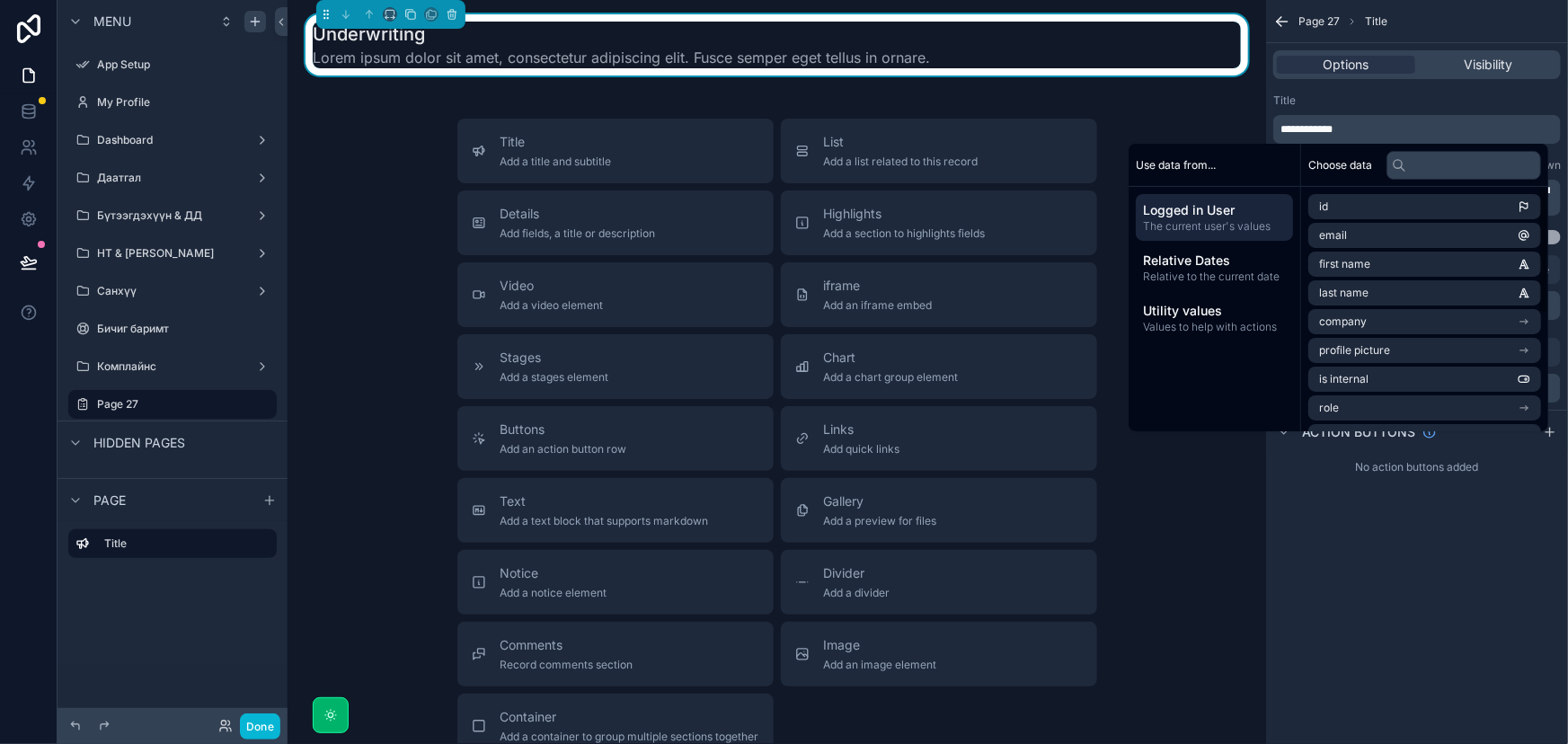
click at [1452, 98] on div "Title" at bounding box center [1416, 100] width 287 height 15
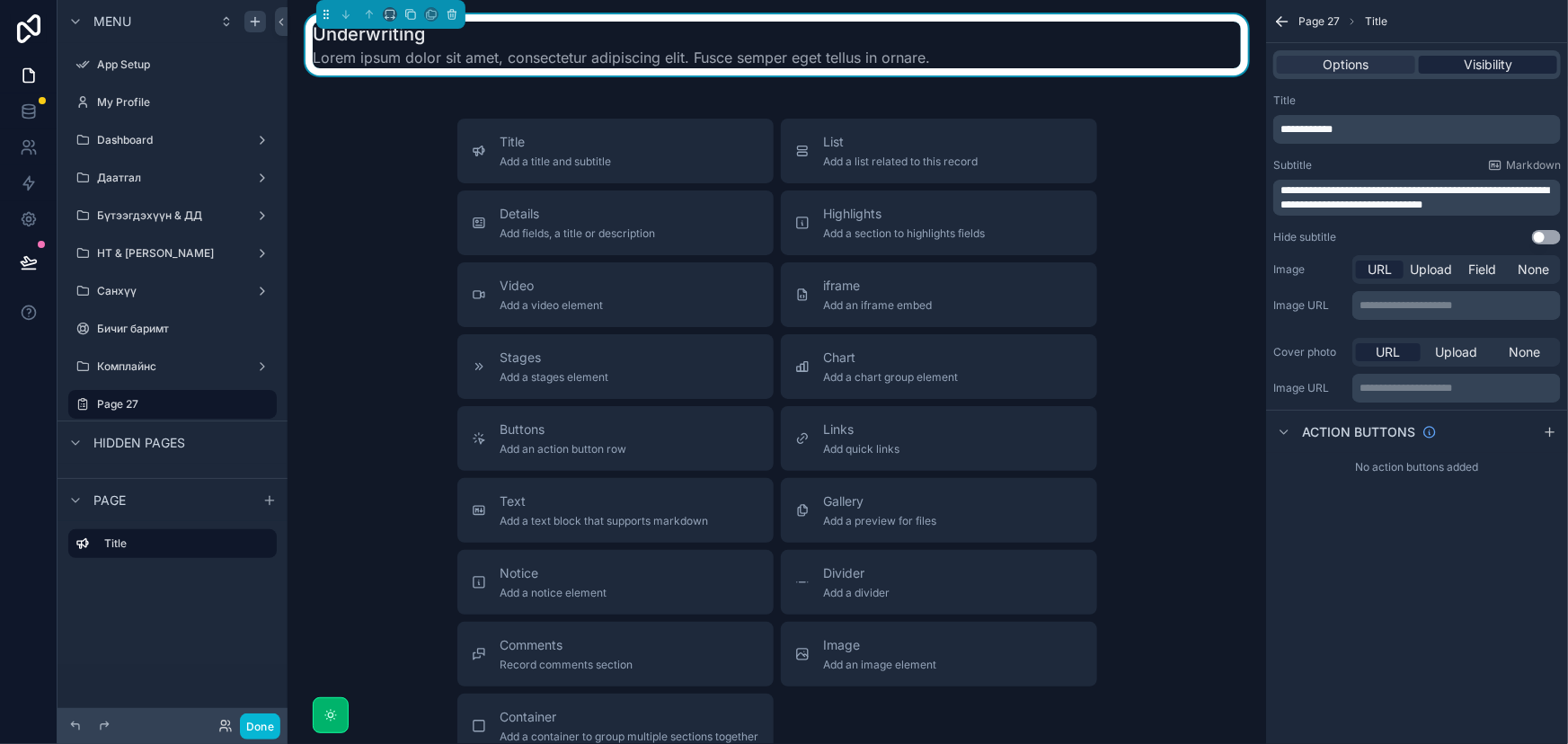
click at [1491, 64] on span "Visibility" at bounding box center [1488, 64] width 49 height 18
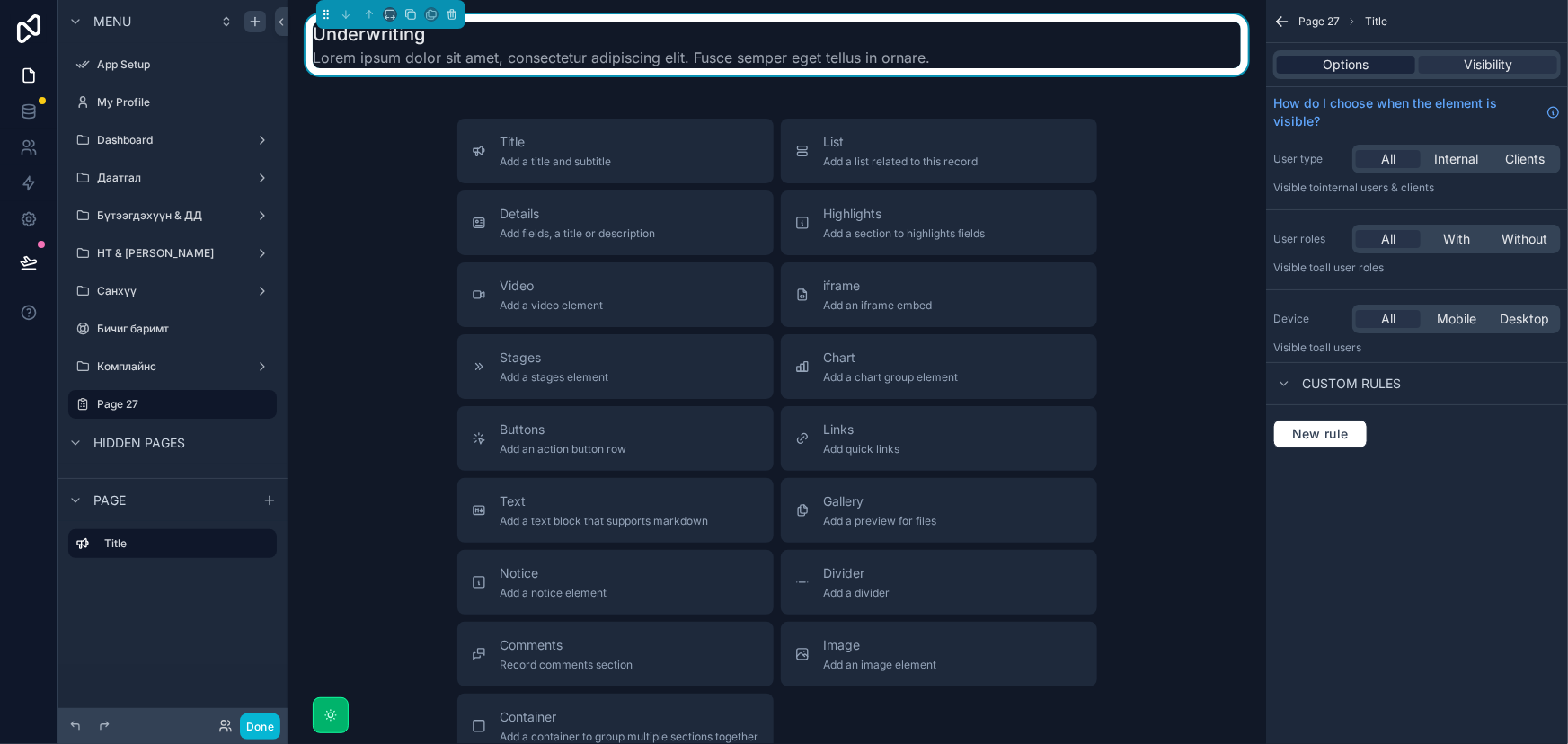
click at [1376, 61] on div "Options" at bounding box center [1346, 64] width 138 height 18
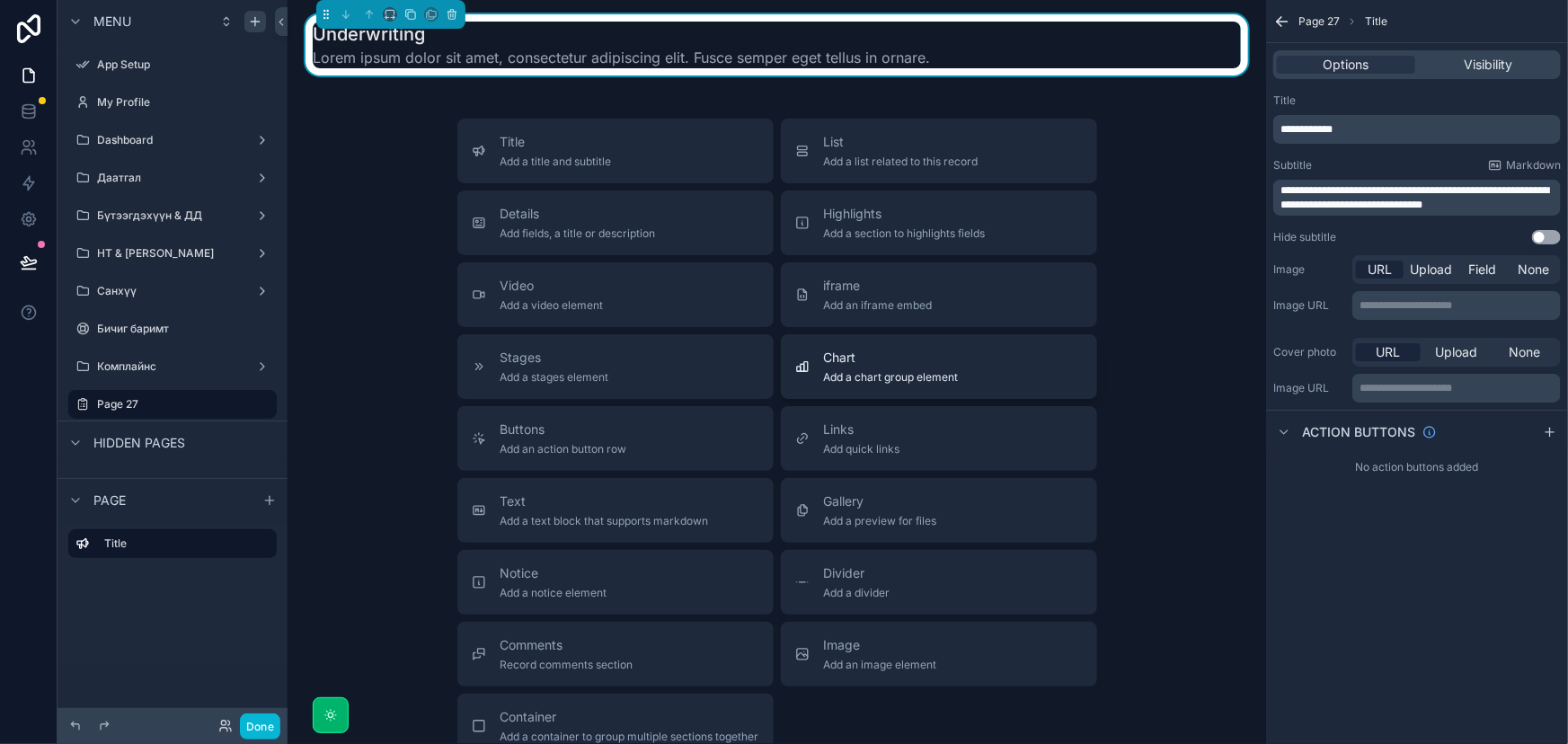
click at [939, 364] on span "Chart" at bounding box center [891, 357] width 134 height 18
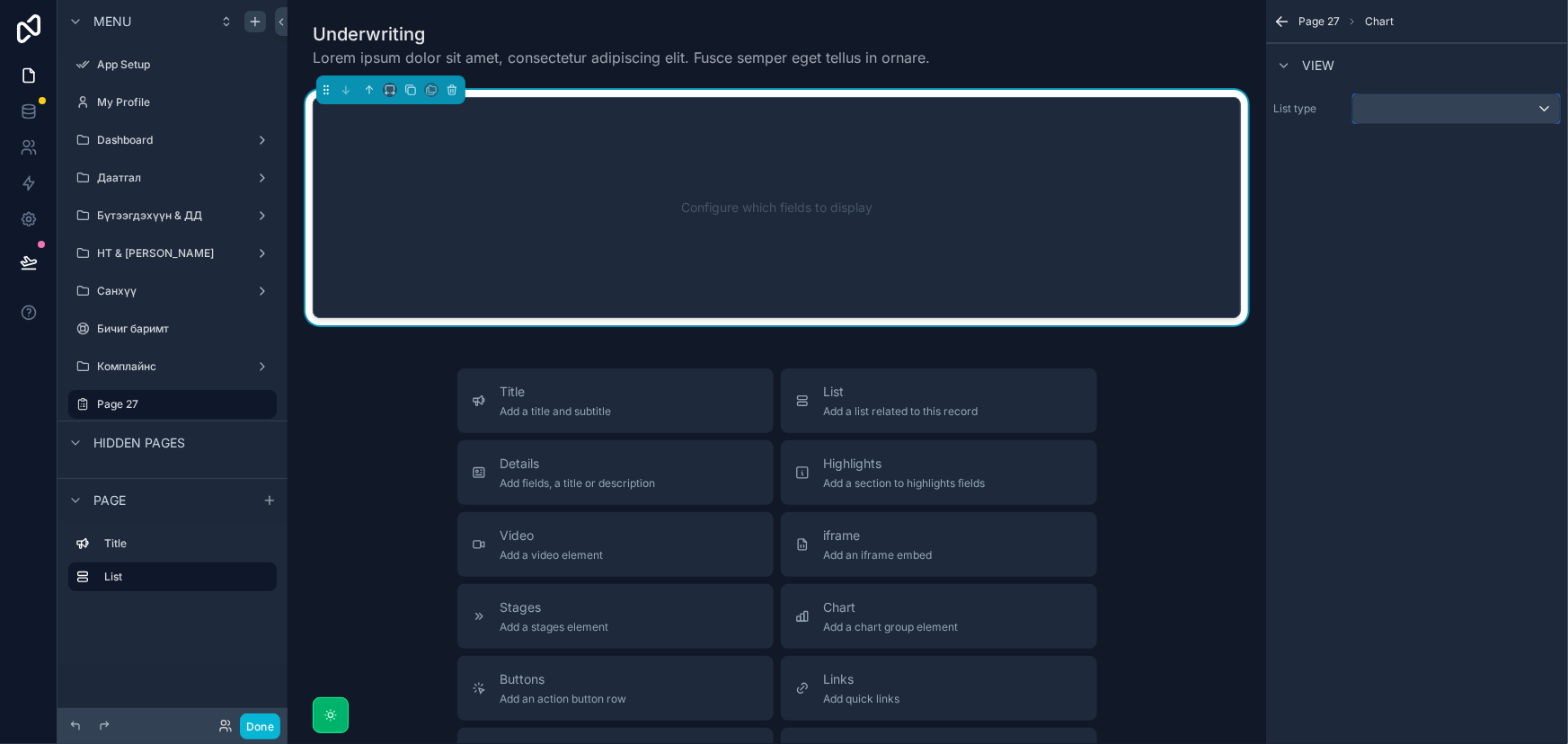
click at [1442, 101] on div "scrollable content" at bounding box center [1456, 109] width 206 height 29
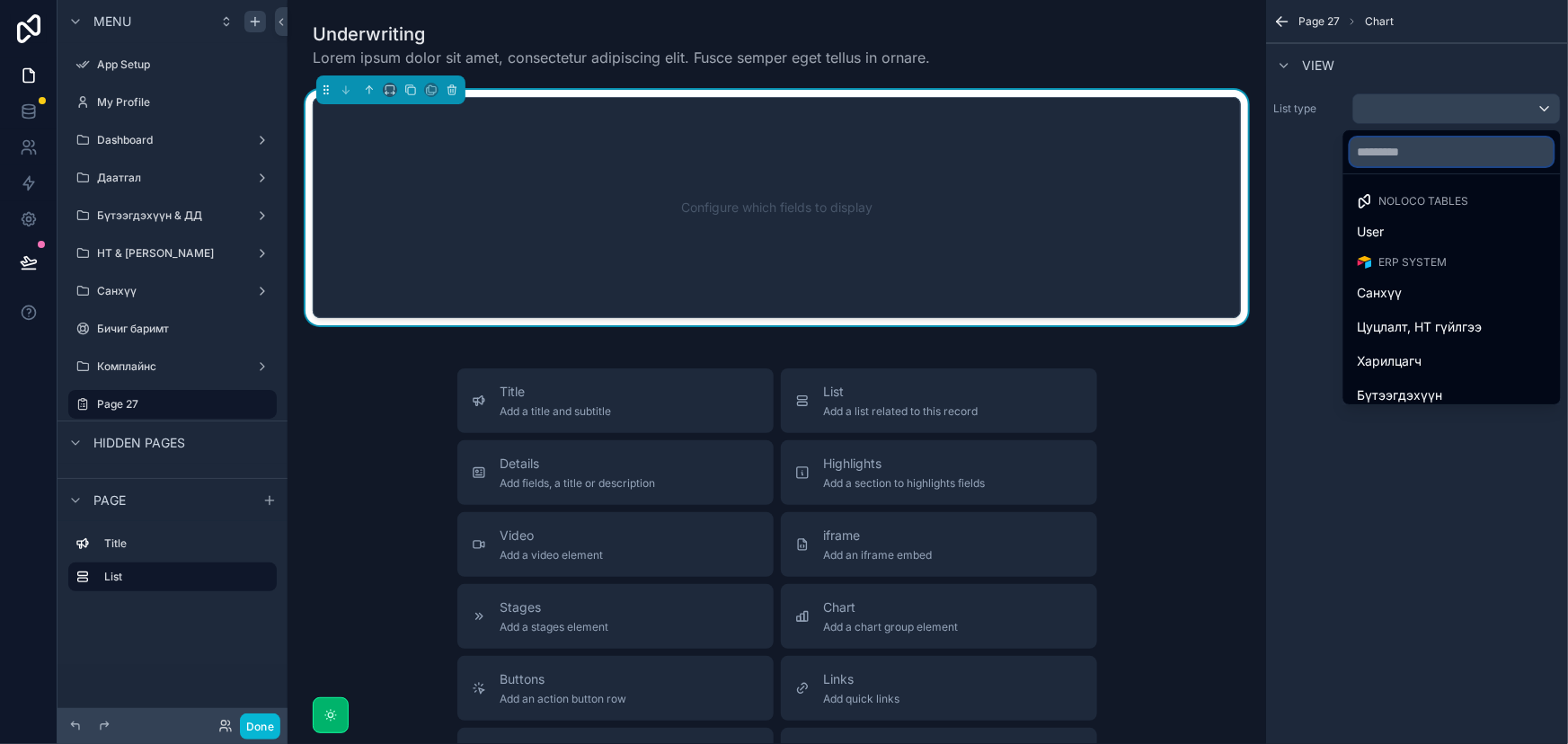
click at [1402, 165] on input "text" at bounding box center [1451, 152] width 203 height 29
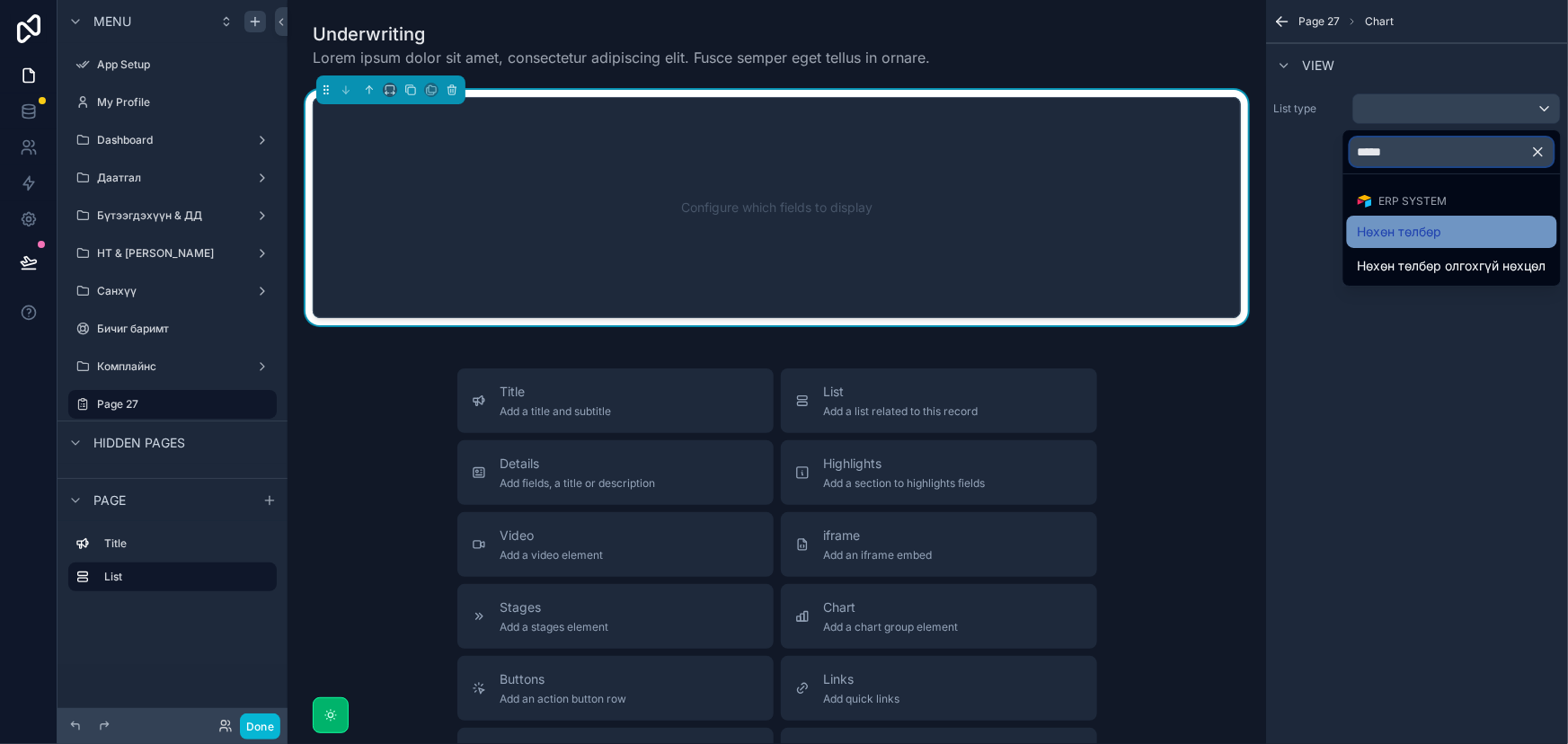
type input "*****"
click at [1405, 231] on span "Нөхөн төлбөр" at bounding box center [1400, 232] width 85 height 21
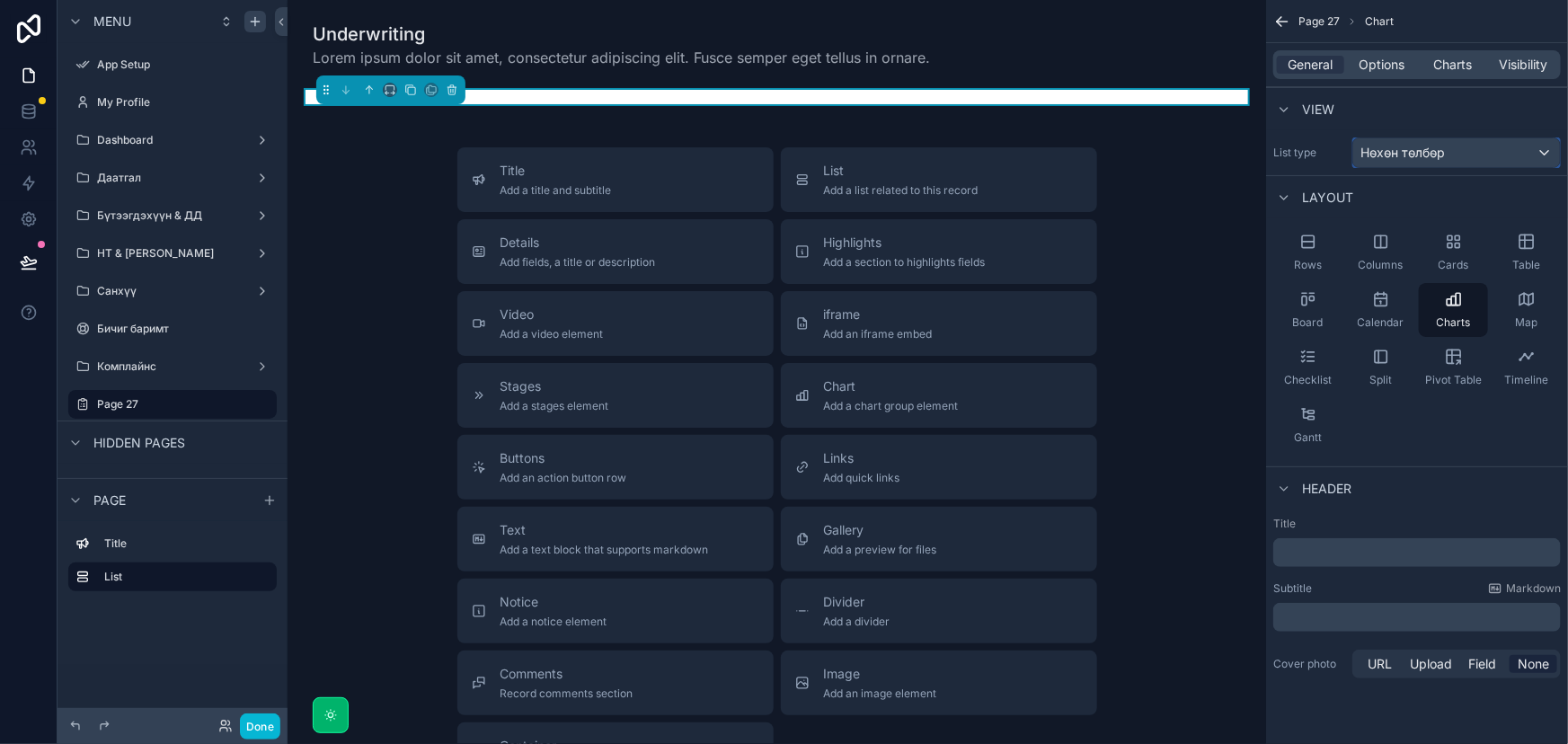
click at [1485, 160] on div "Нөхөн төлбөр" at bounding box center [1456, 153] width 206 height 29
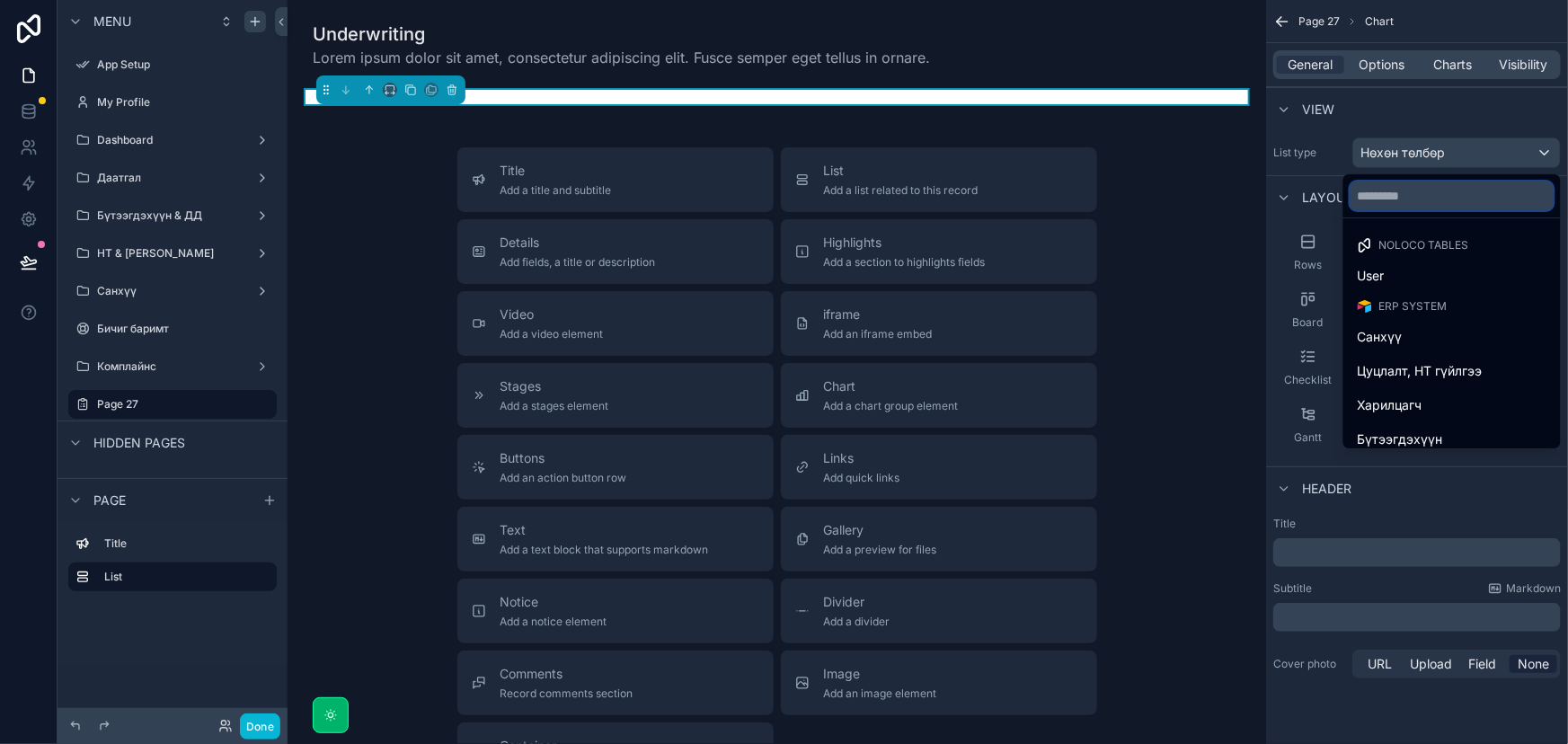
click at [1403, 191] on input "text" at bounding box center [1451, 196] width 203 height 29
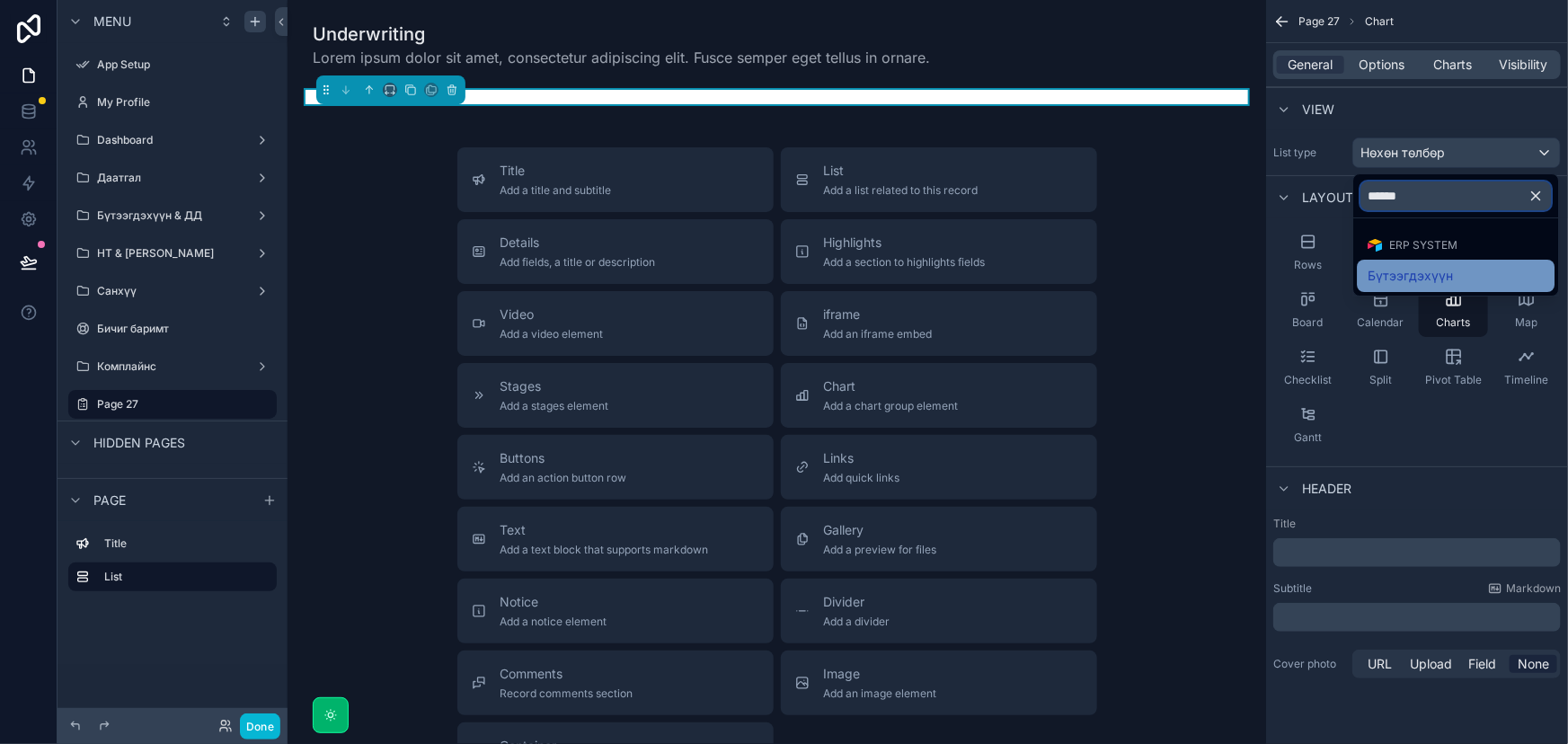
type input "******"
click at [1492, 265] on div "Бүтээгдэхүүн" at bounding box center [1455, 276] width 176 height 21
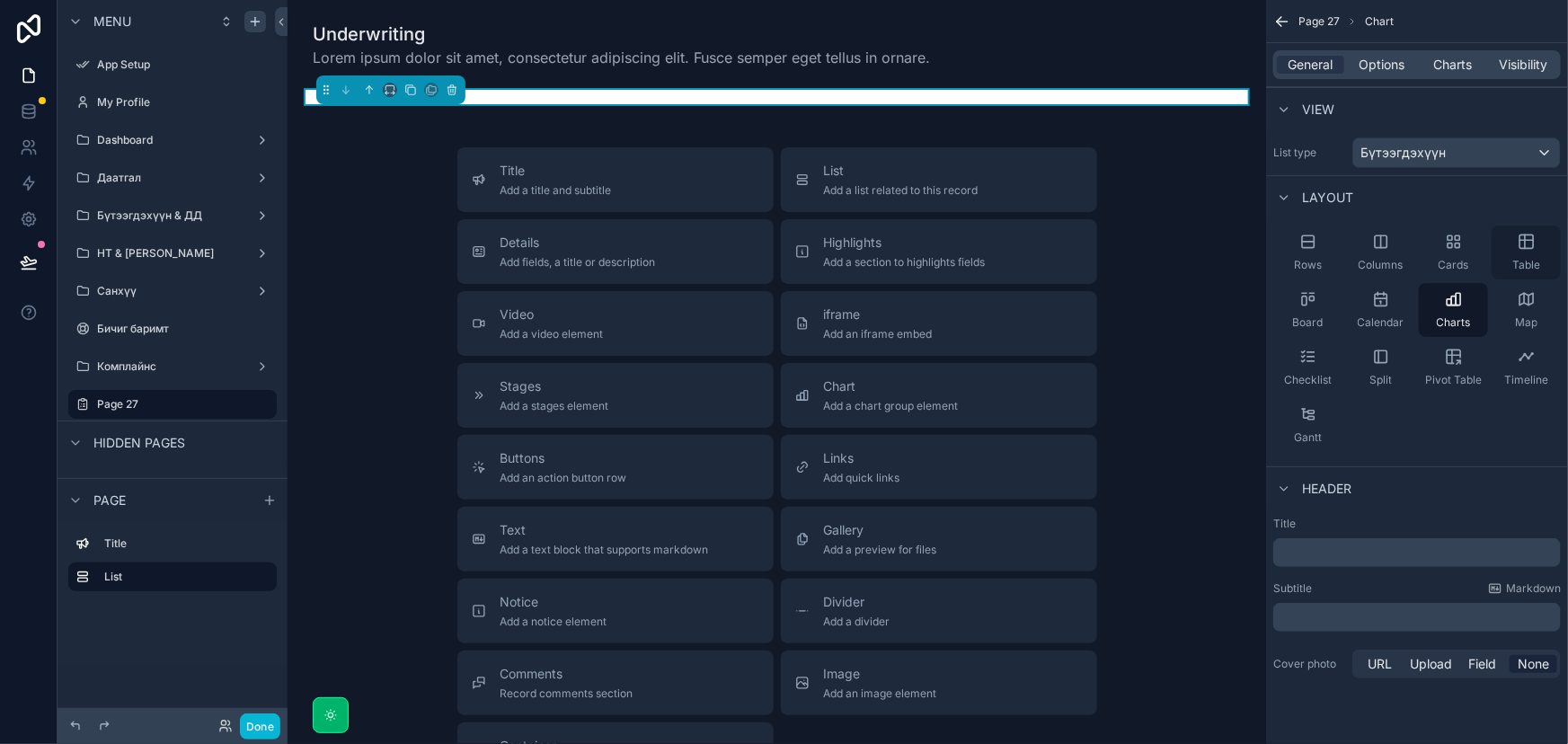
click at [1539, 244] on div "Table" at bounding box center [1525, 252] width 69 height 54
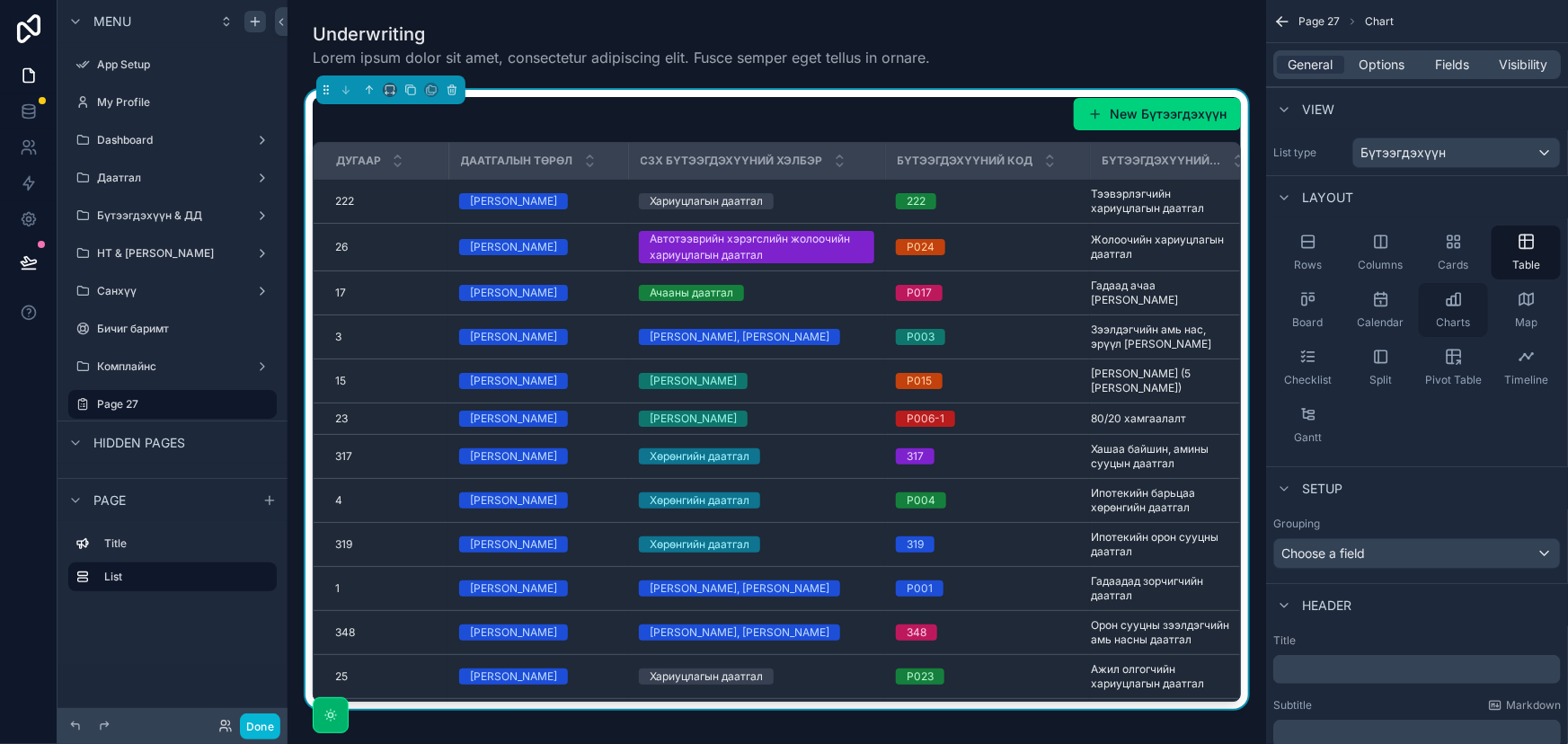
click at [1459, 316] on span "Charts" at bounding box center [1453, 322] width 34 height 15
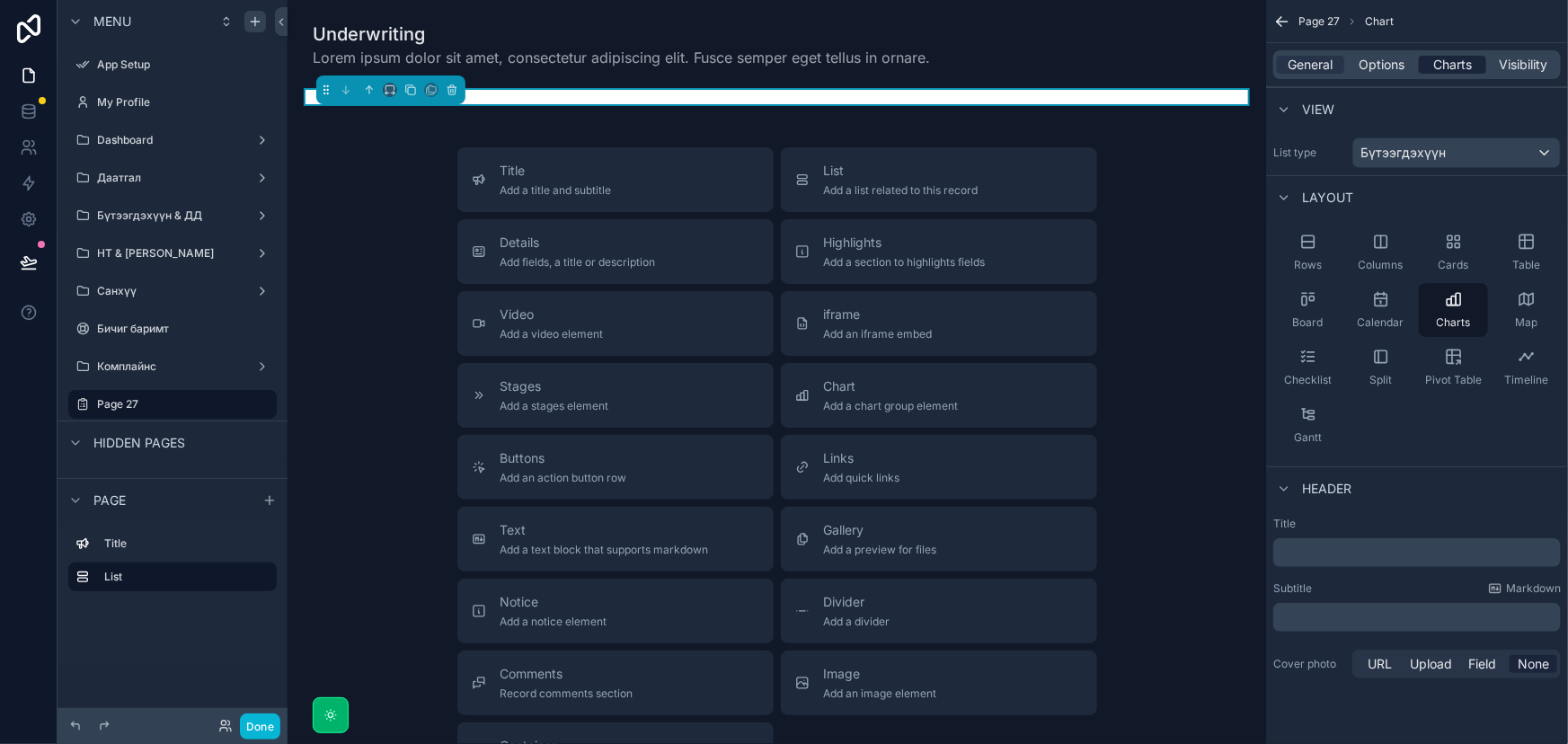
click at [1460, 64] on span "Charts" at bounding box center [1452, 64] width 39 height 18
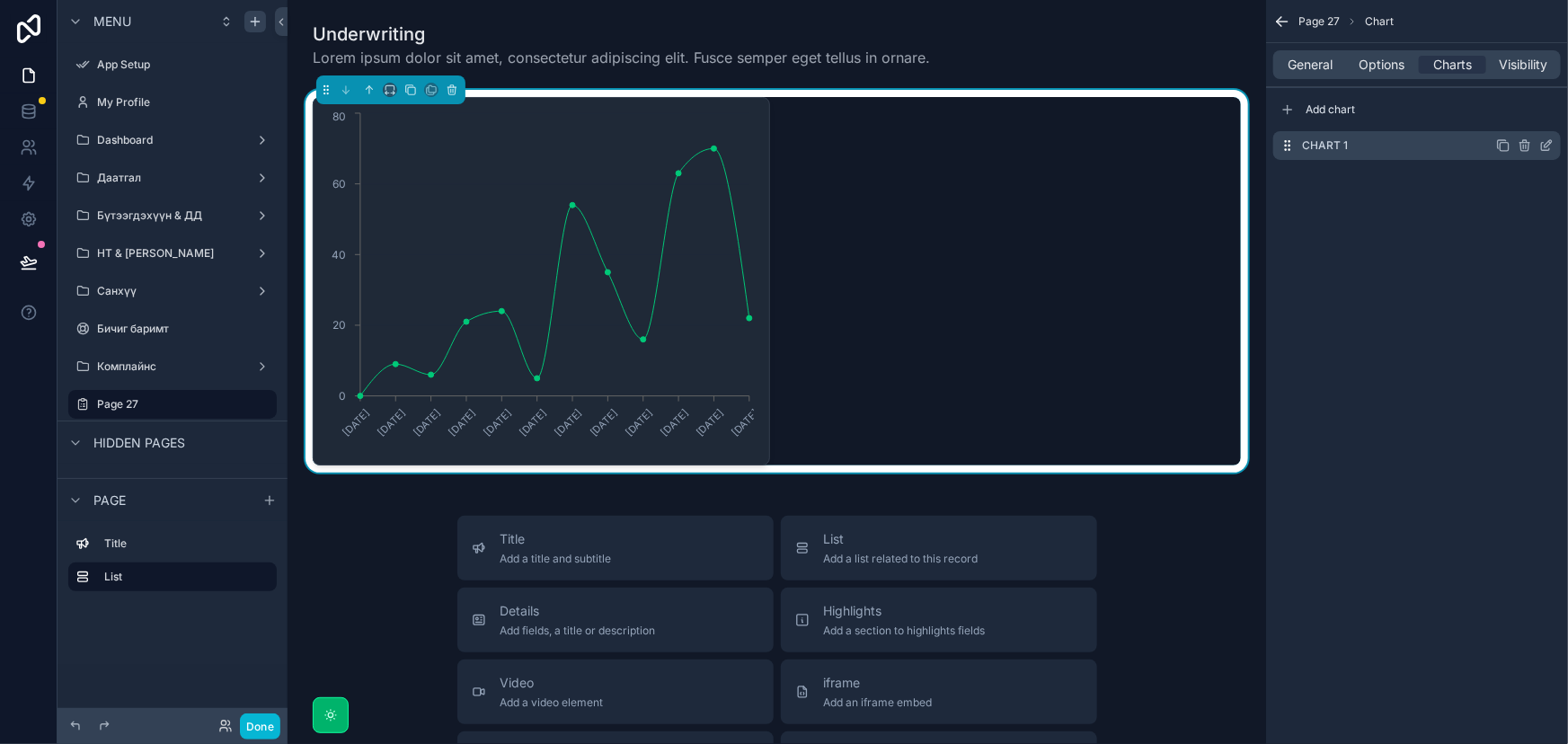
click at [1548, 146] on icon "scrollable content" at bounding box center [1546, 145] width 15 height 15
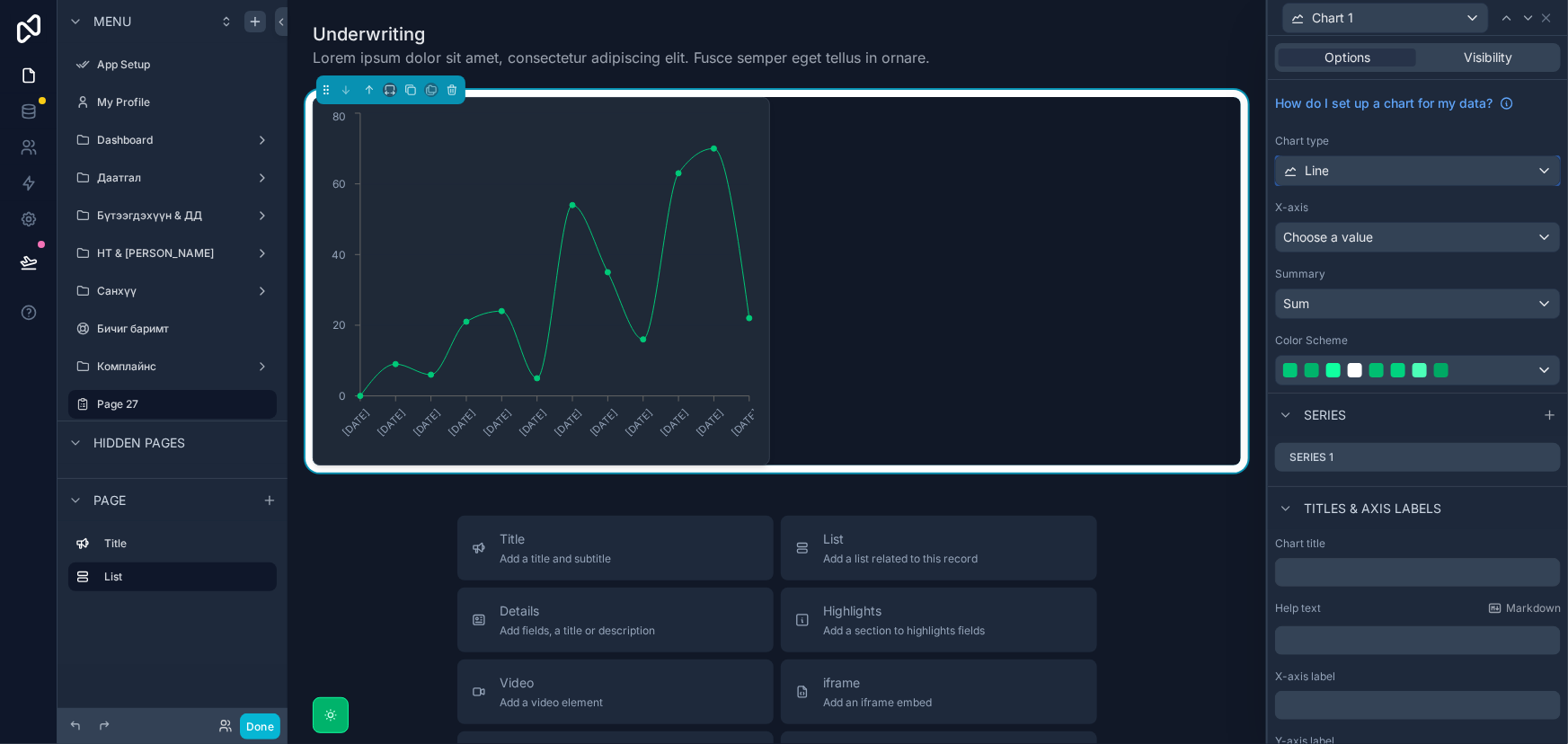
click at [1421, 172] on div "Line" at bounding box center [1418, 171] width 284 height 29
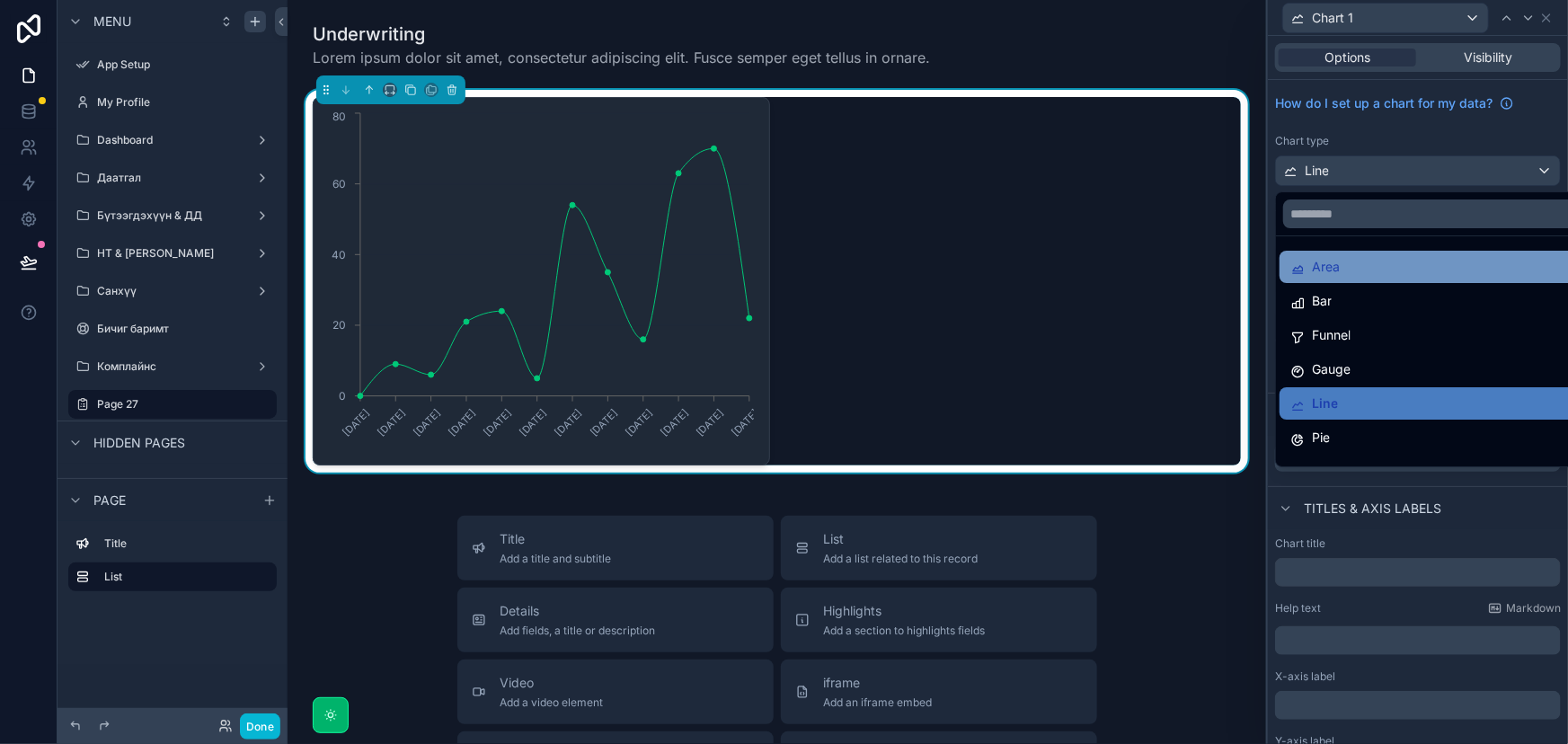
click at [1392, 265] on div "Area" at bounding box center [1432, 267] width 285 height 21
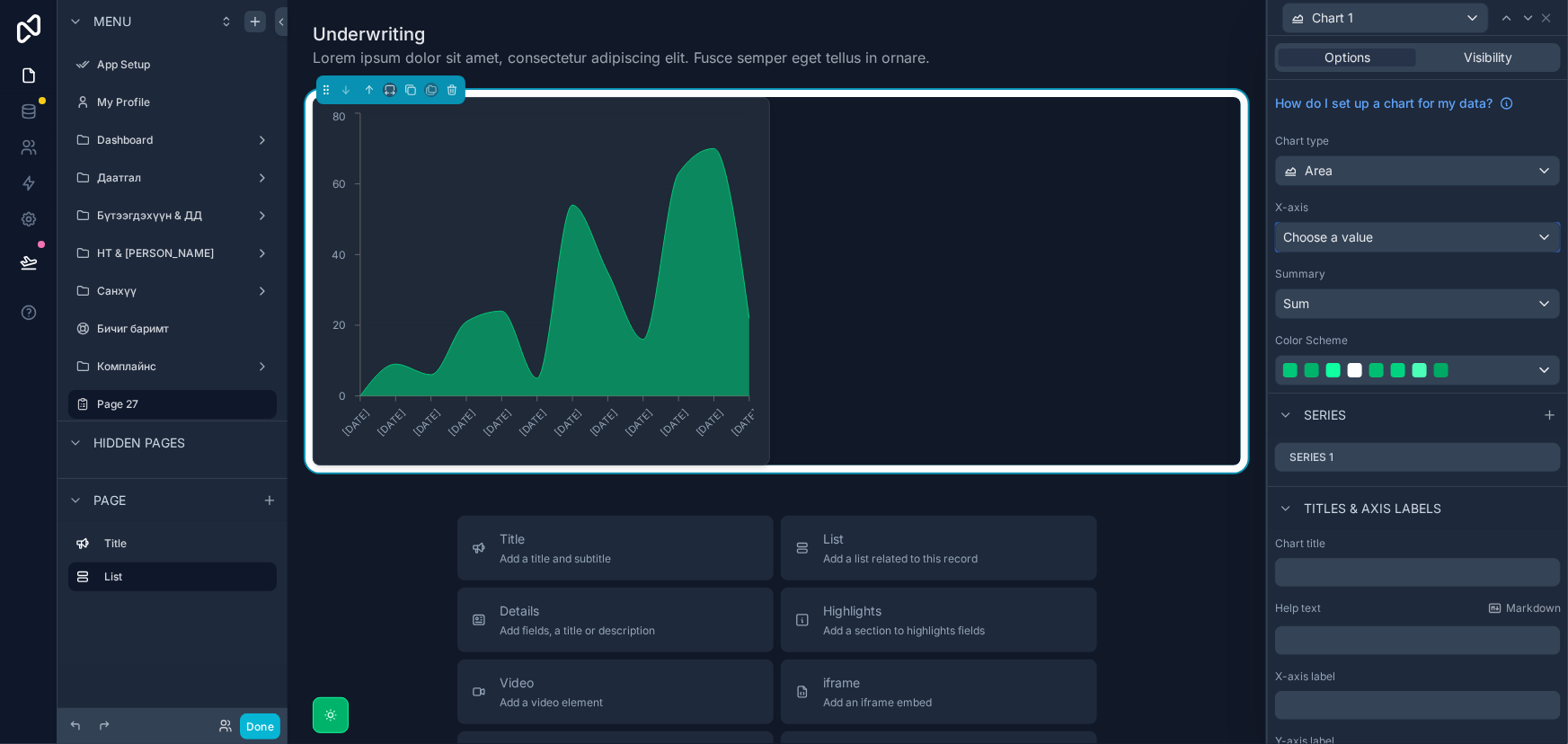
click at [1412, 243] on div "Choose a value" at bounding box center [1418, 238] width 284 height 29
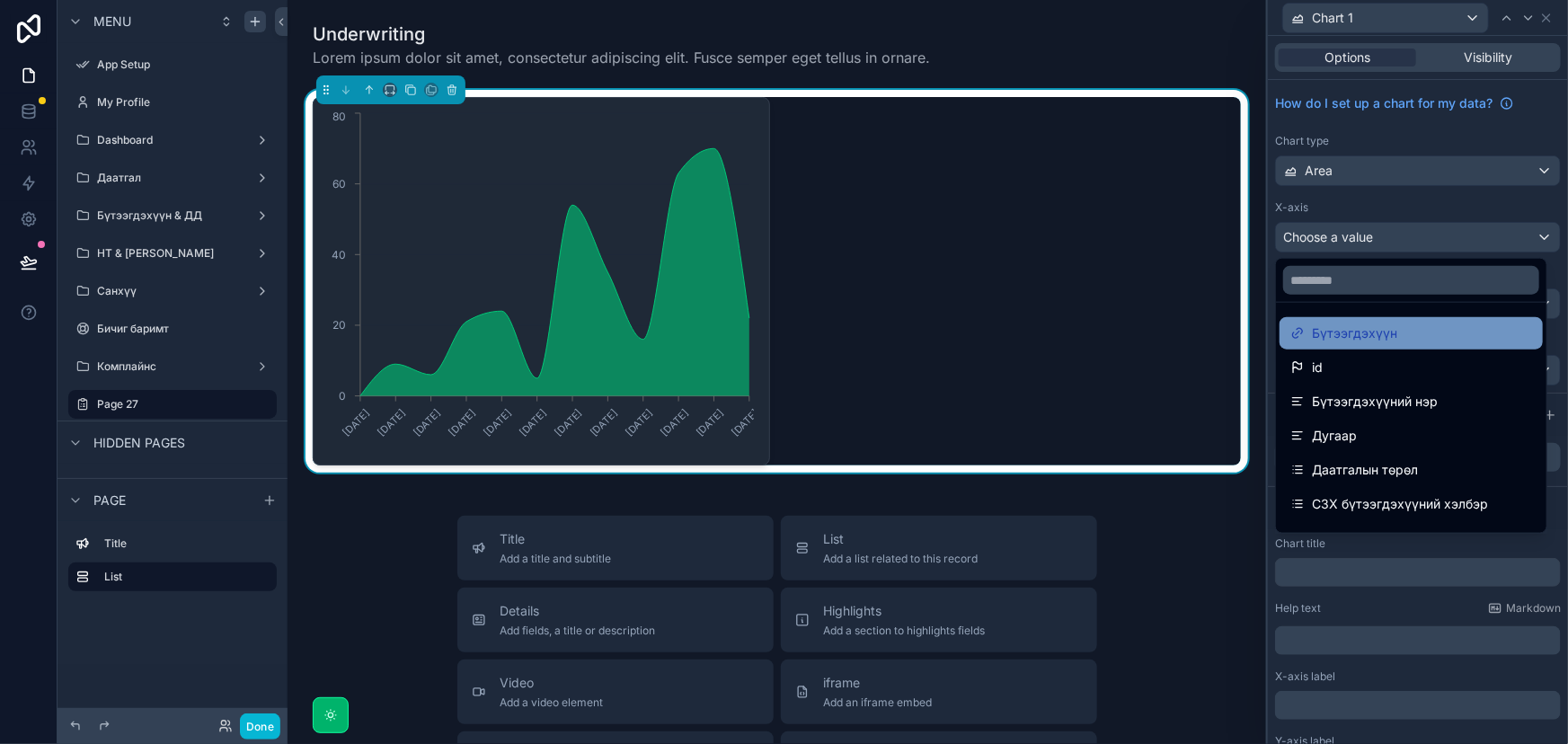
click at [1366, 335] on span "Бүтээгдэхүүн" at bounding box center [1355, 333] width 86 height 21
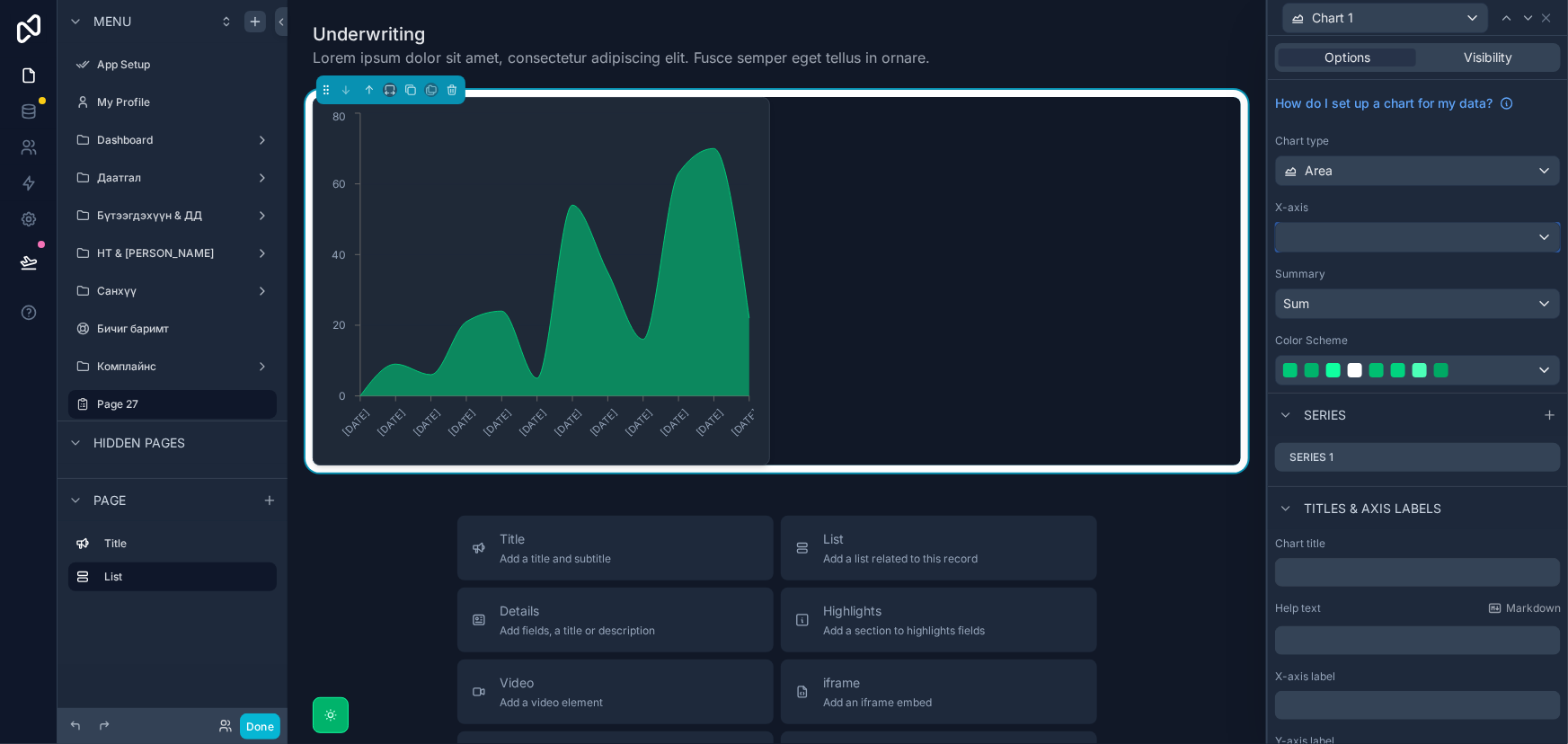
click at [1396, 228] on div at bounding box center [1418, 238] width 284 height 29
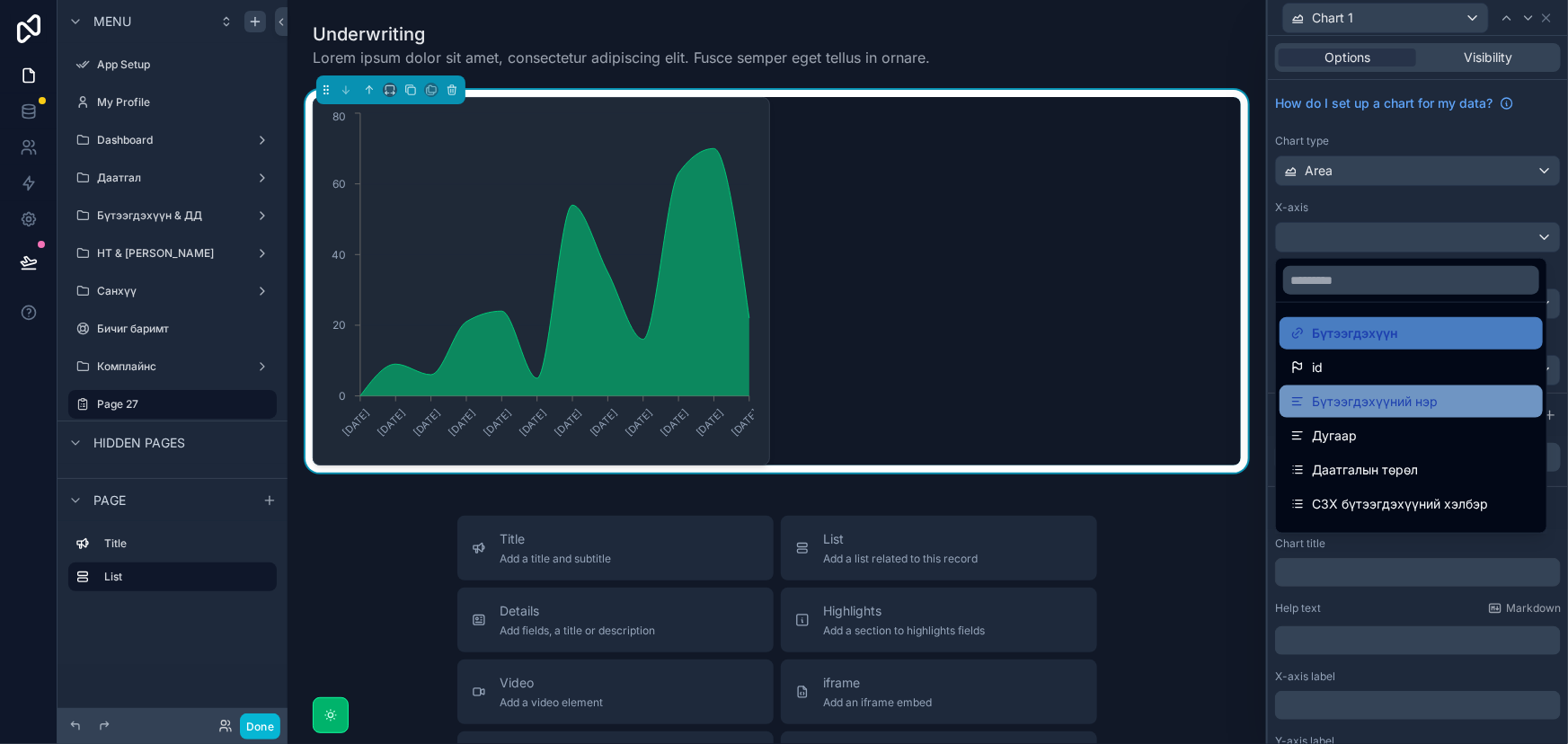
click at [1413, 400] on span "Бүтээгдэхүүний нэр" at bounding box center [1374, 401] width 126 height 21
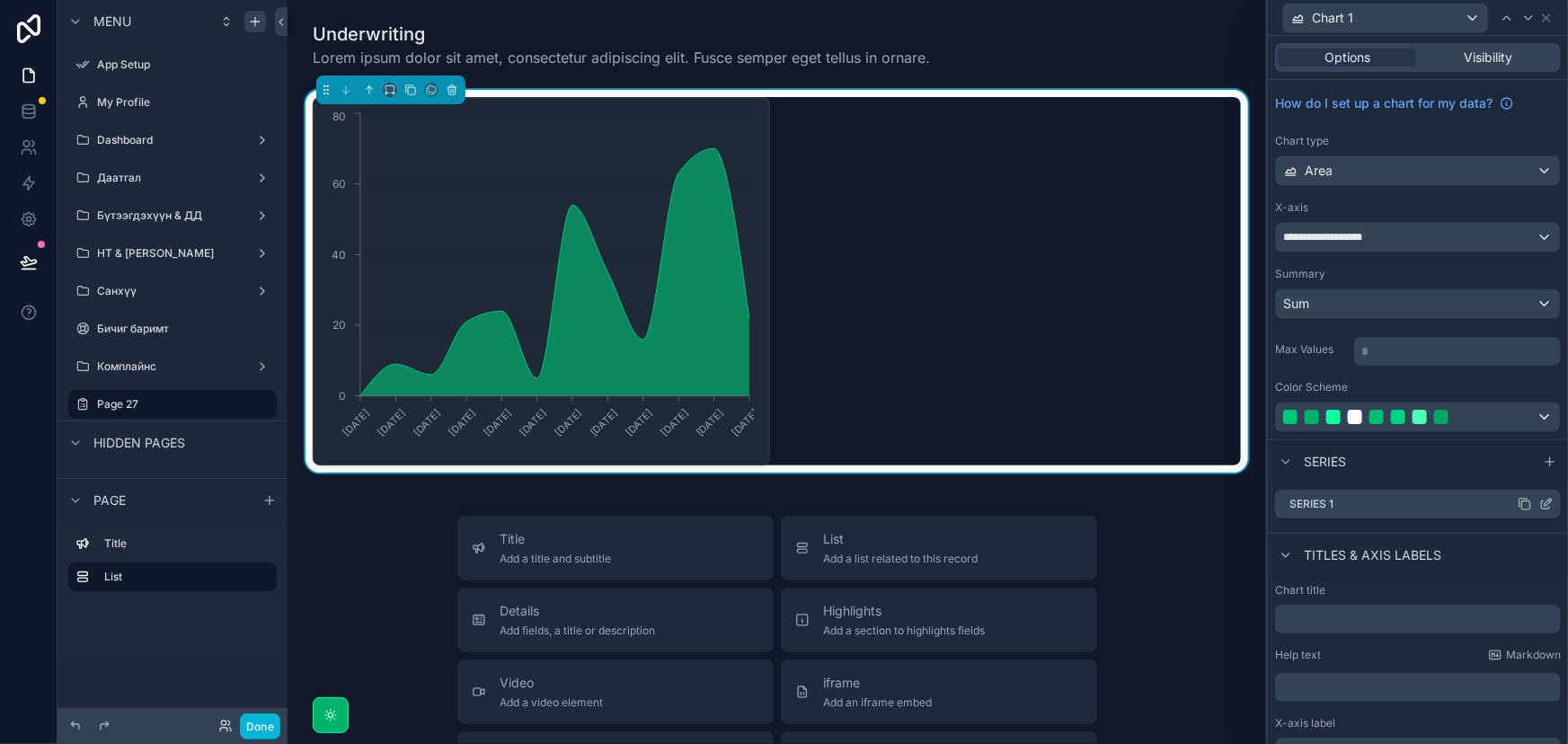
click at [1359, 507] on div "Series 1" at bounding box center [1418, 504] width 286 height 29
click at [1539, 498] on icon at bounding box center [1546, 503] width 15 height 15
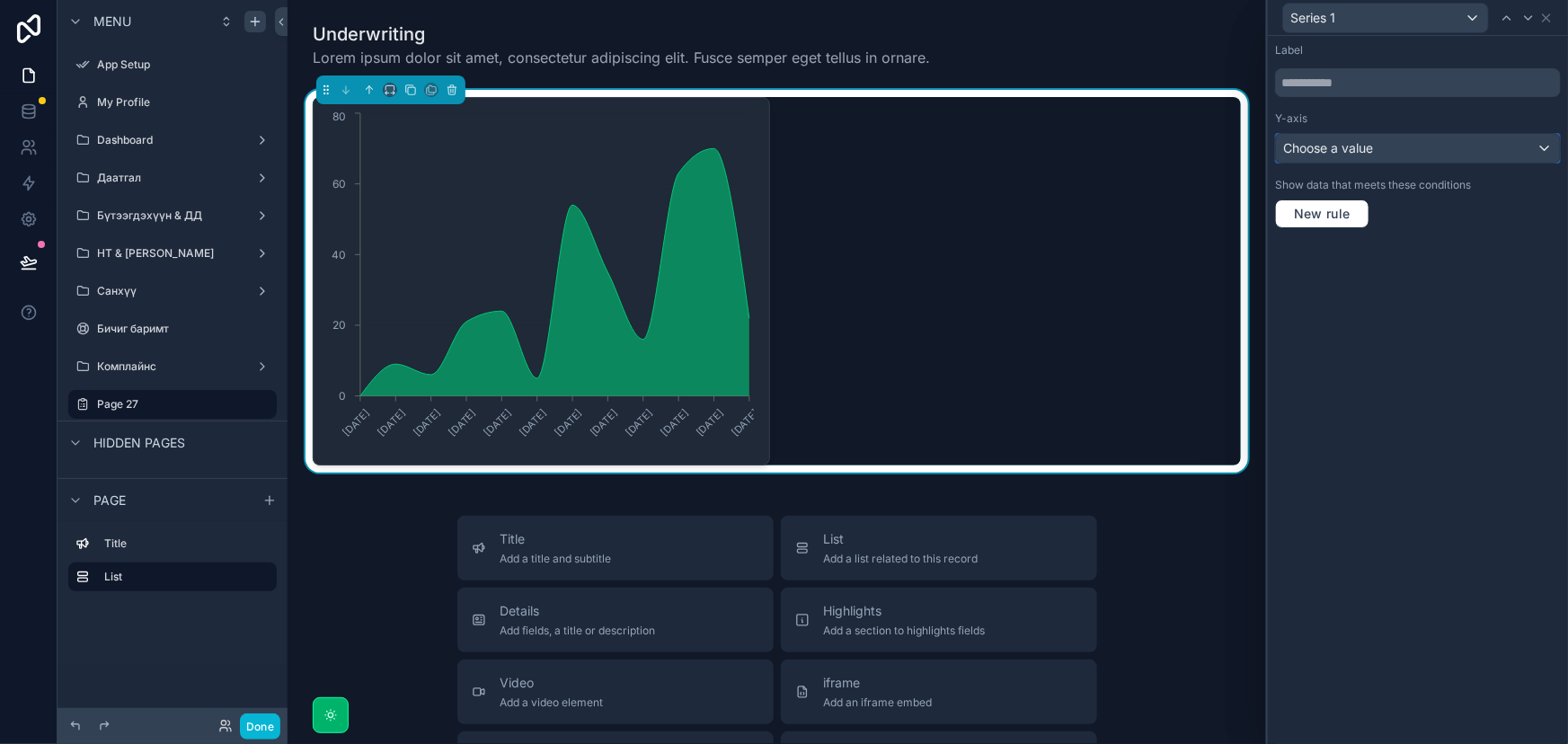
click at [1394, 156] on div "Choose a value" at bounding box center [1418, 149] width 284 height 29
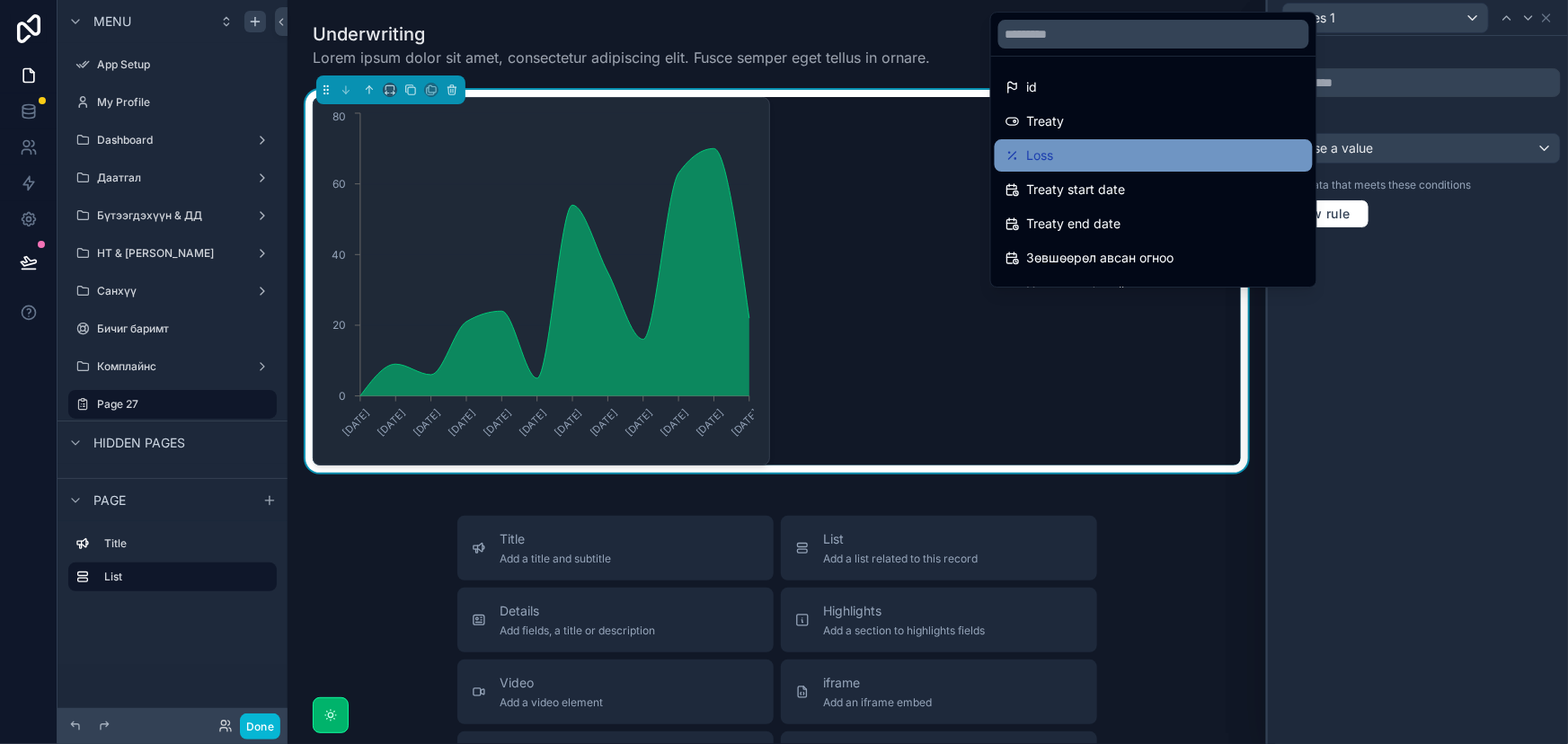
click at [1043, 155] on span "Loss" at bounding box center [1040, 156] width 27 height 21
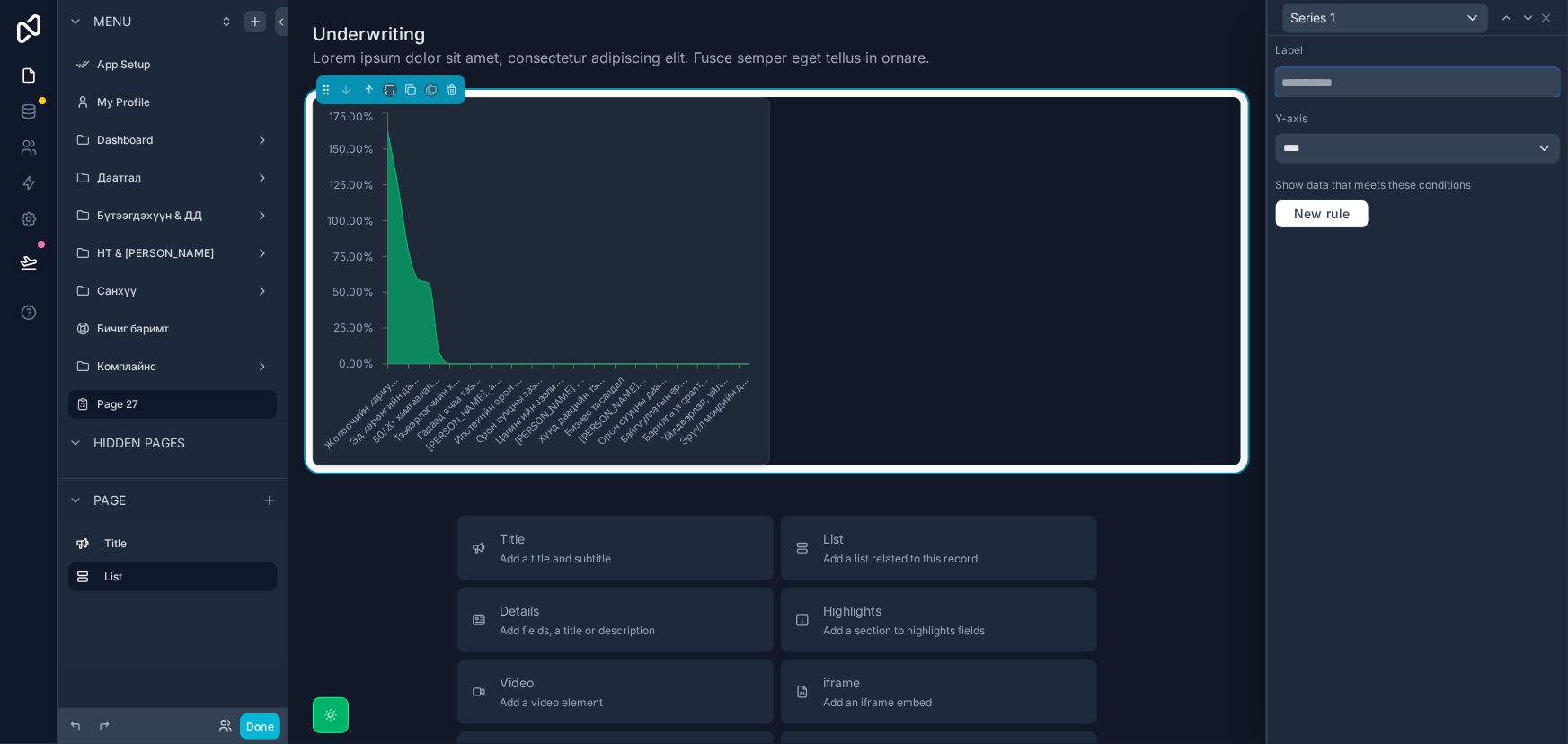
click at [1352, 72] on input "text" at bounding box center [1418, 83] width 286 height 29
type input "**********"
click at [962, 307] on div "Жолоочийн хариу... Эд хөрөнгийн да... 80/20 хамгаалал... Тээвэрлэгчийн х... Гад…" at bounding box center [776, 281] width 928 height 368
click at [1021, 276] on div "Жолоочийн хариу... Эд хөрөнгийн да... 80/20 хамгаалал... Тээвэрлэгчийн х... Гад…" at bounding box center [776, 281] width 928 height 368
click at [1550, 18] on icon at bounding box center [1546, 18] width 15 height 15
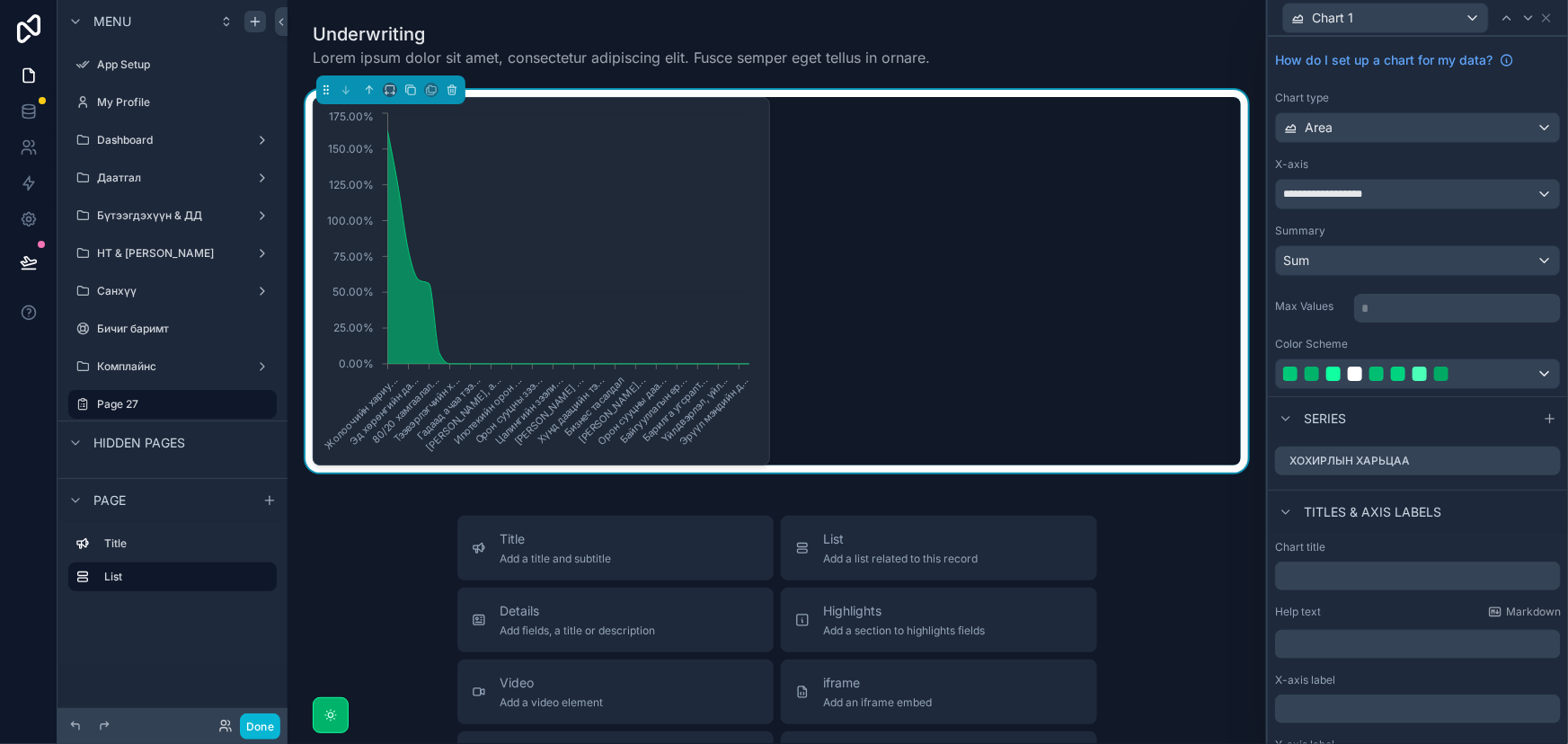
scroll to position [81, 0]
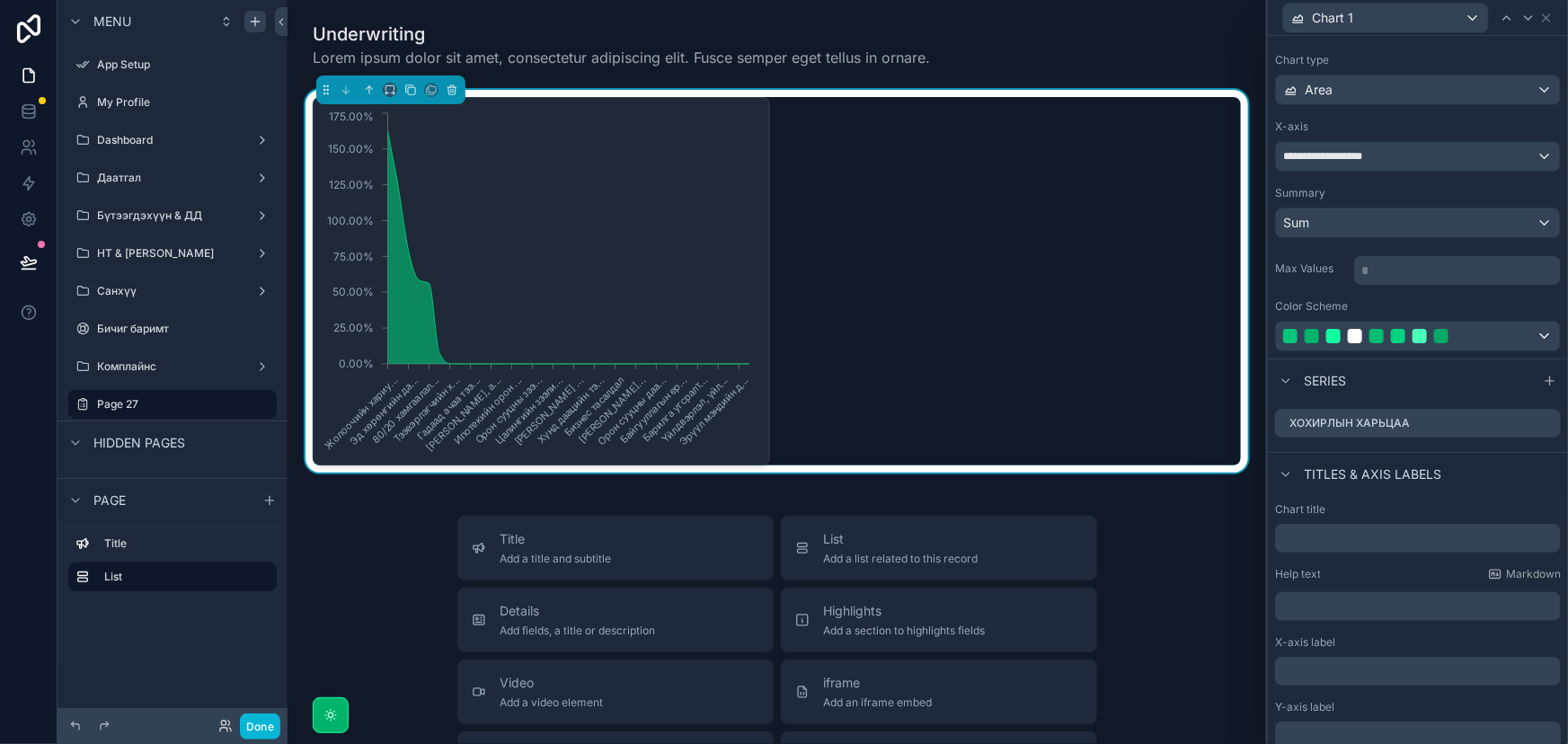
click at [815, 360] on div "Жолоочийн хариу... Эд хөрөнгийн да... 80/20 хамгаалал... Тээвэрлэгчийн х... Гад…" at bounding box center [776, 281] width 928 height 368
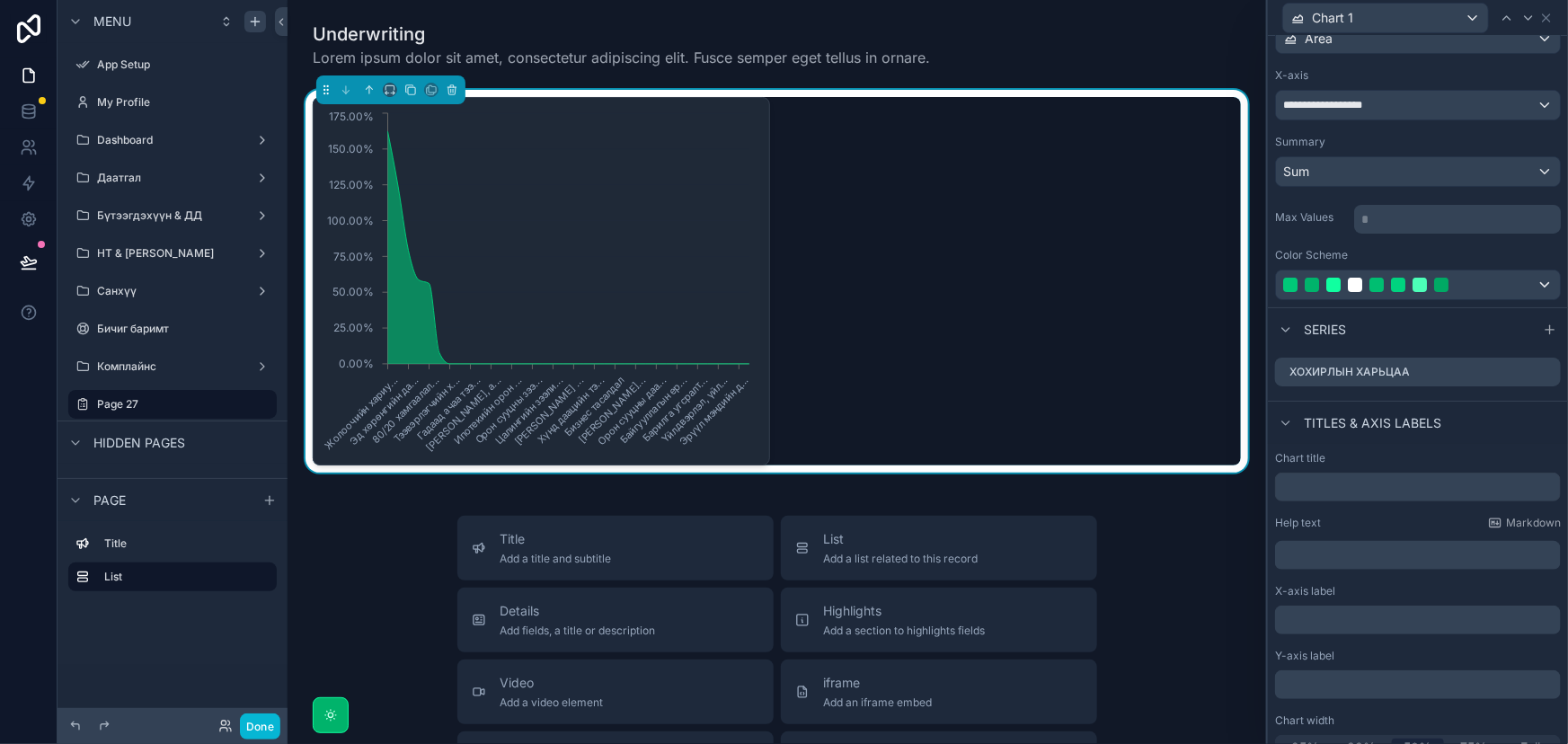
scroll to position [154, 0]
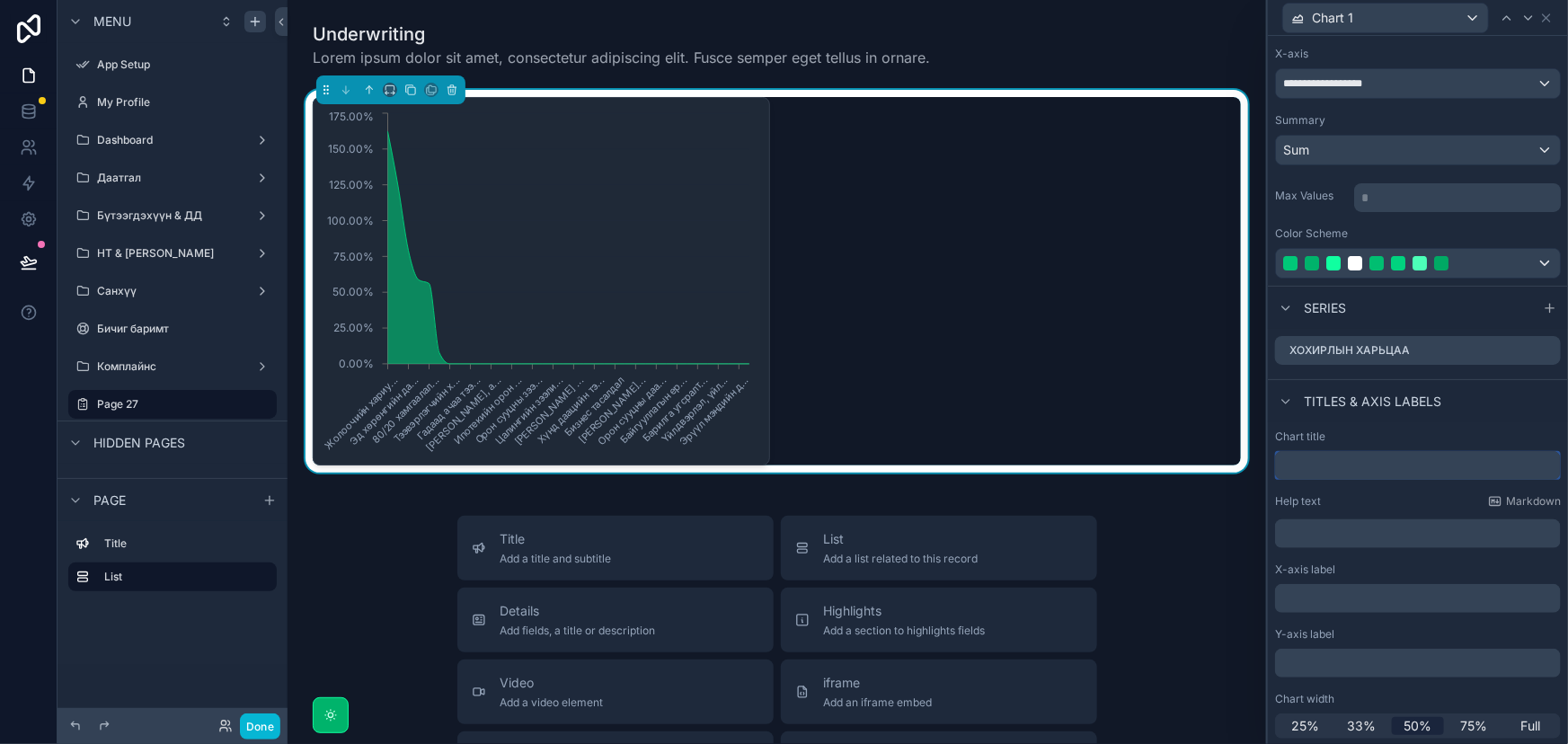
click at [1321, 458] on input "text" at bounding box center [1418, 465] width 286 height 29
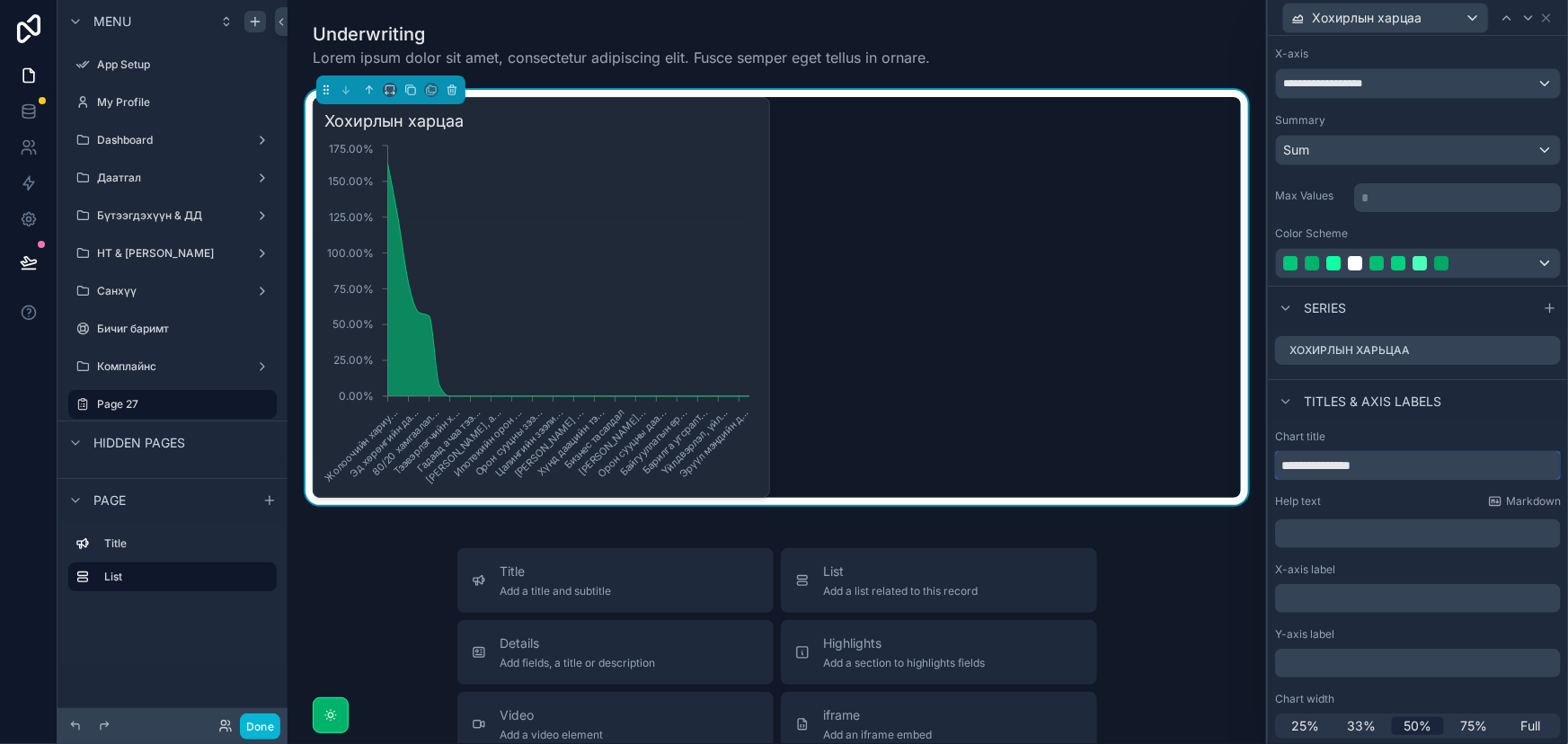
scroll to position [0, 0]
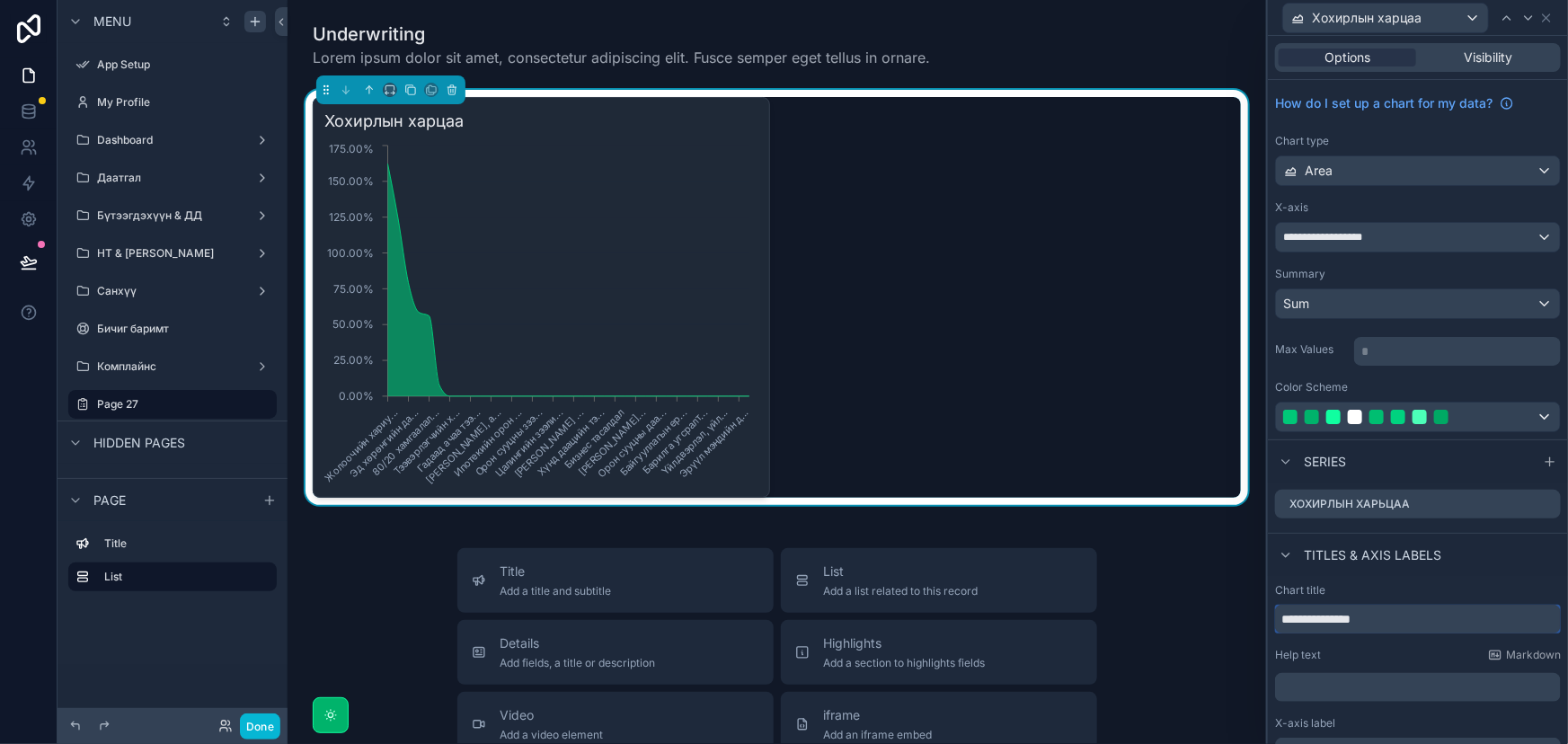
type input "**********"
click at [1443, 166] on div "Area" at bounding box center [1418, 171] width 284 height 29
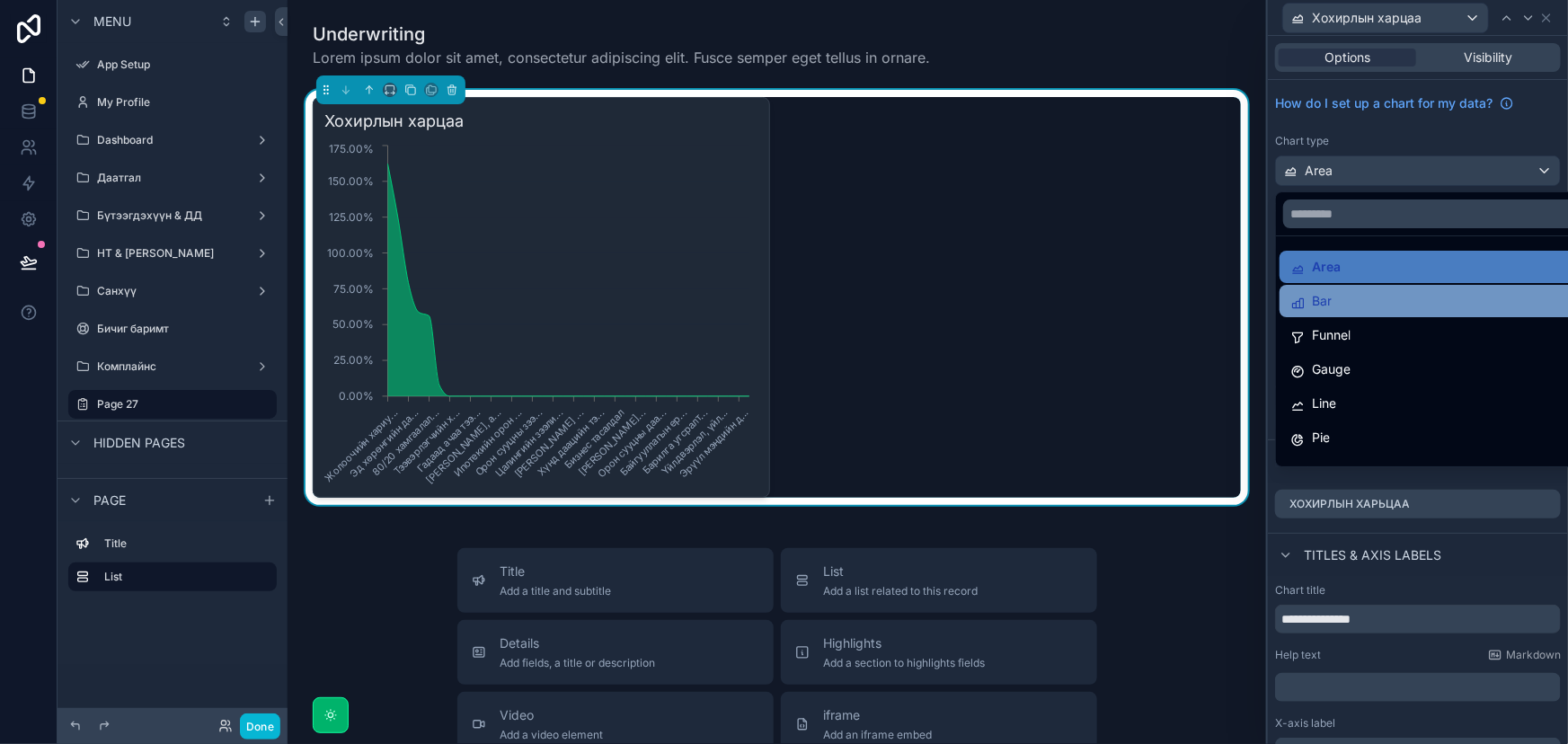
click at [1336, 294] on div "Bar" at bounding box center [1432, 301] width 285 height 21
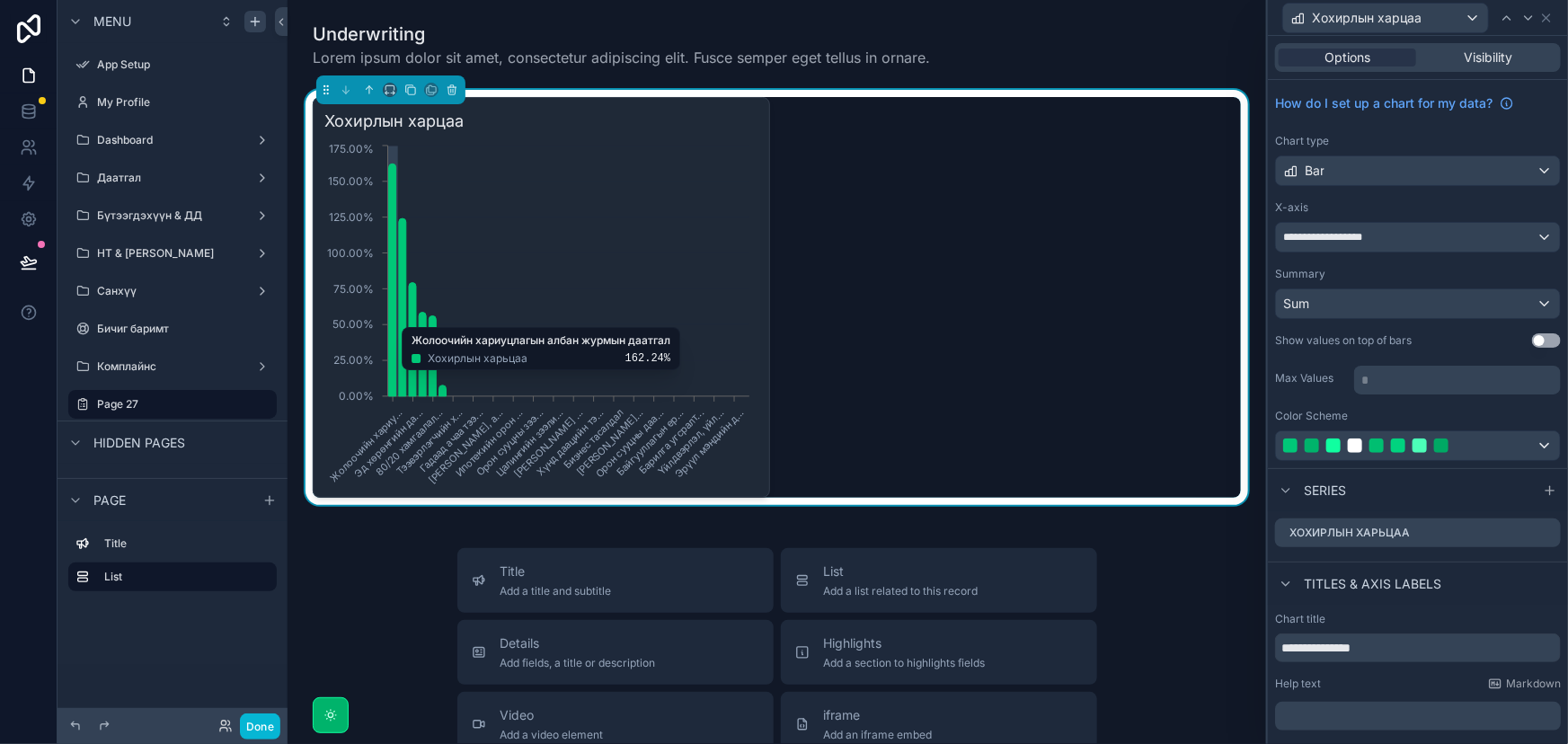
click at [748, 437] on icon "Жолоочийн хариу... Эд хөрөнгийн да... 80/20 хамгаалал... Тээвэрлэгчийн х... Гад…" at bounding box center [538, 314] width 429 height 345
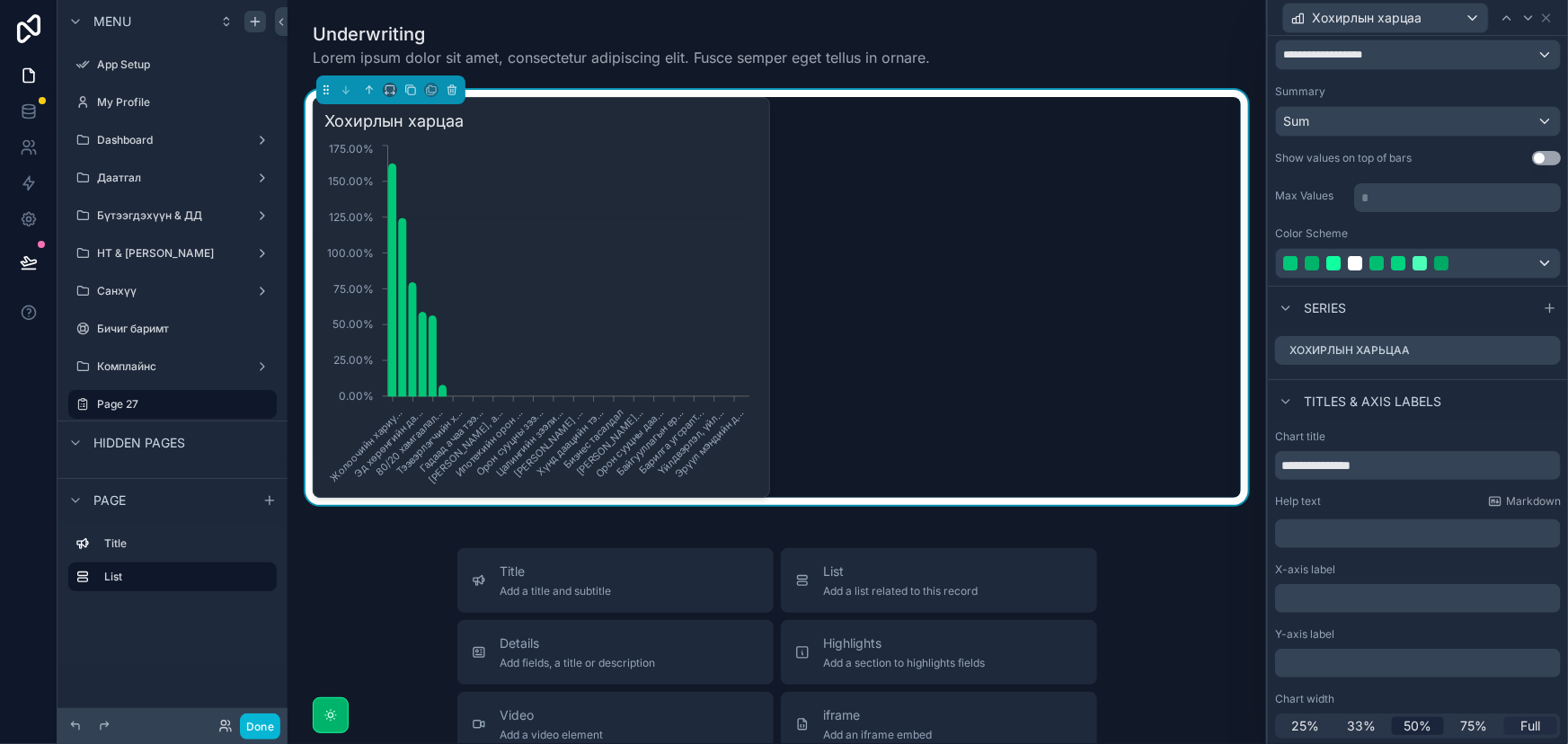
click at [1521, 728] on span "Full" at bounding box center [1531, 726] width 19 height 18
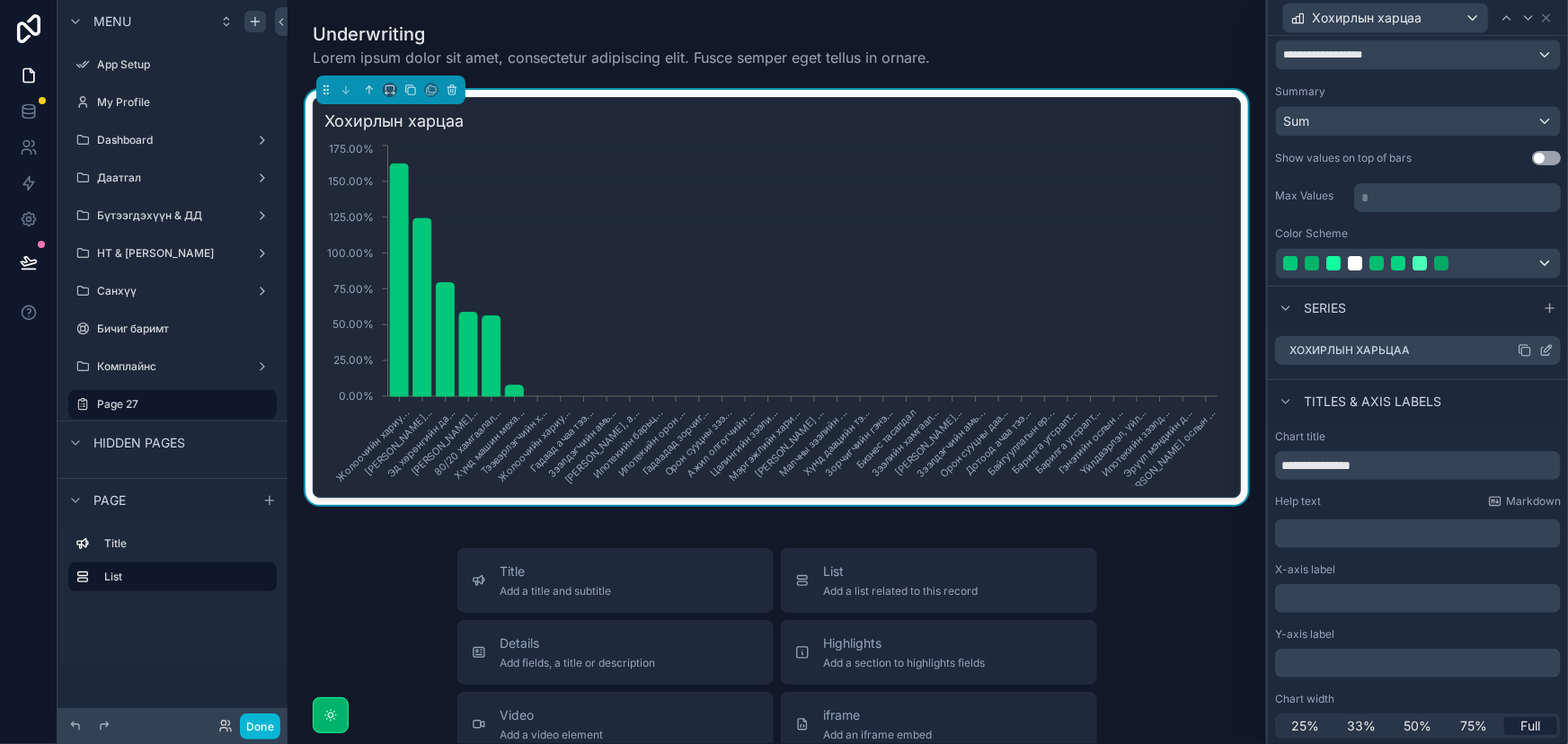
click at [1539, 348] on icon at bounding box center [1546, 351] width 15 height 15
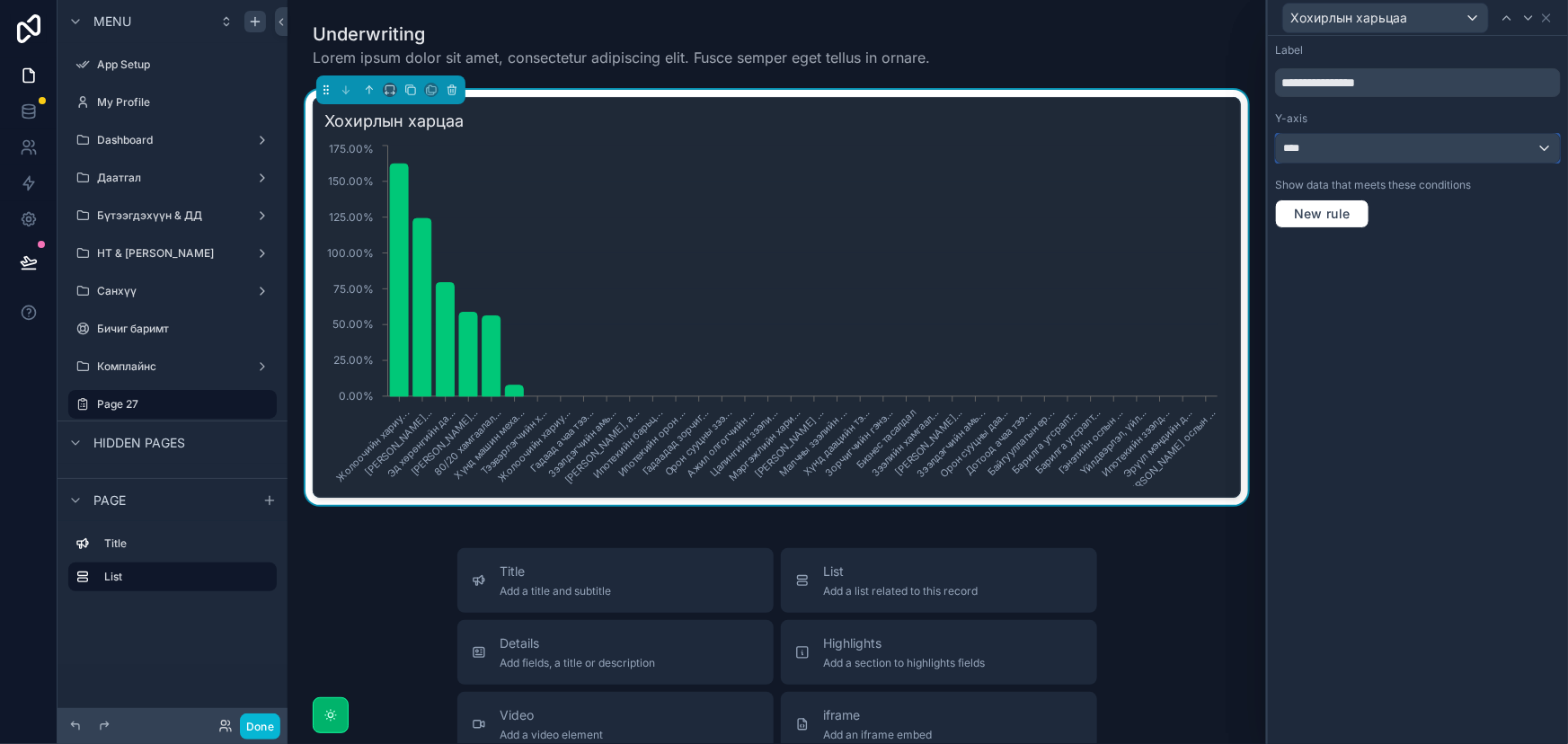
click at [1427, 148] on div "****" at bounding box center [1418, 149] width 284 height 29
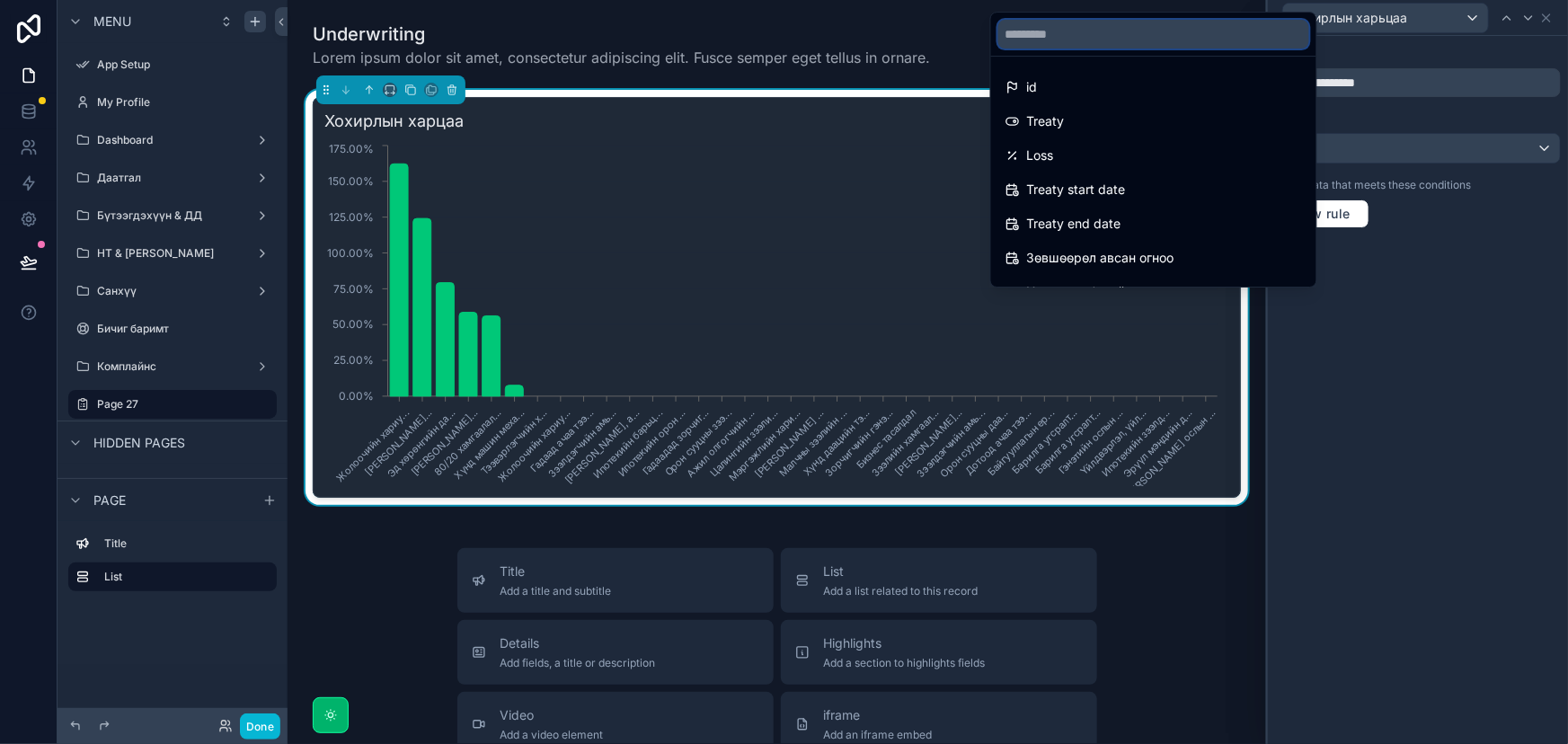
click at [1114, 27] on input "text" at bounding box center [1152, 34] width 310 height 29
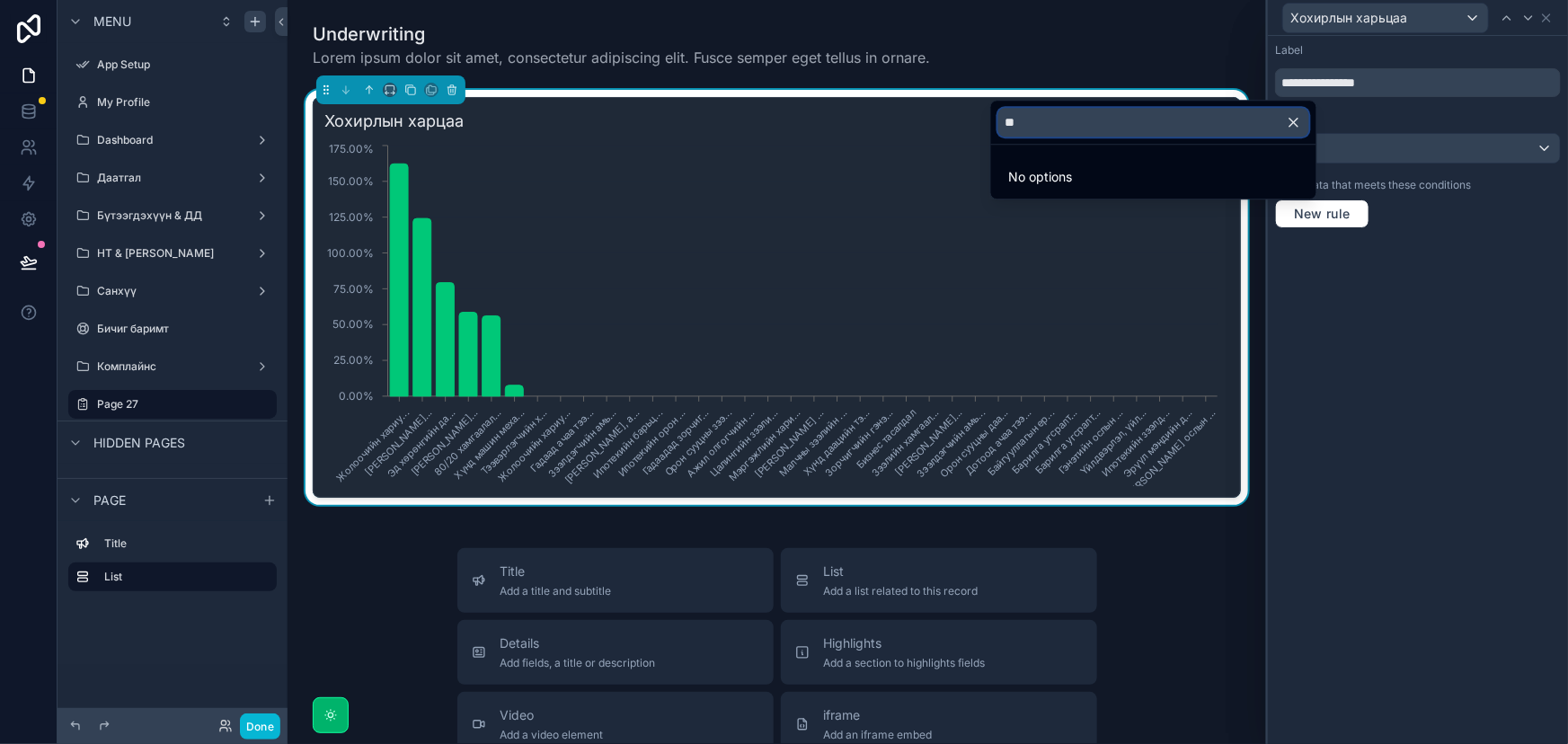
type input "*"
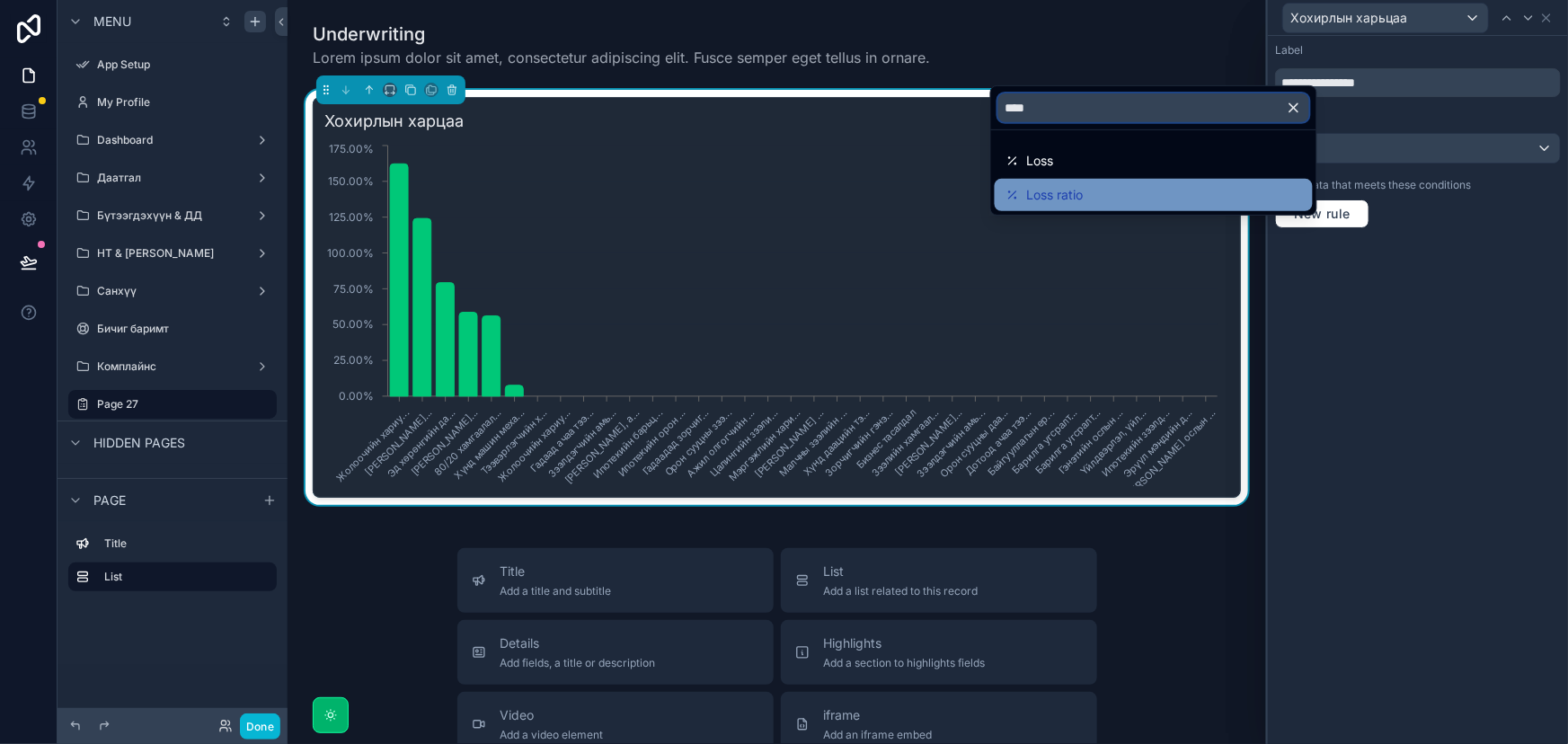
type input "****"
click at [1072, 200] on span "Loss ratio" at bounding box center [1055, 195] width 56 height 21
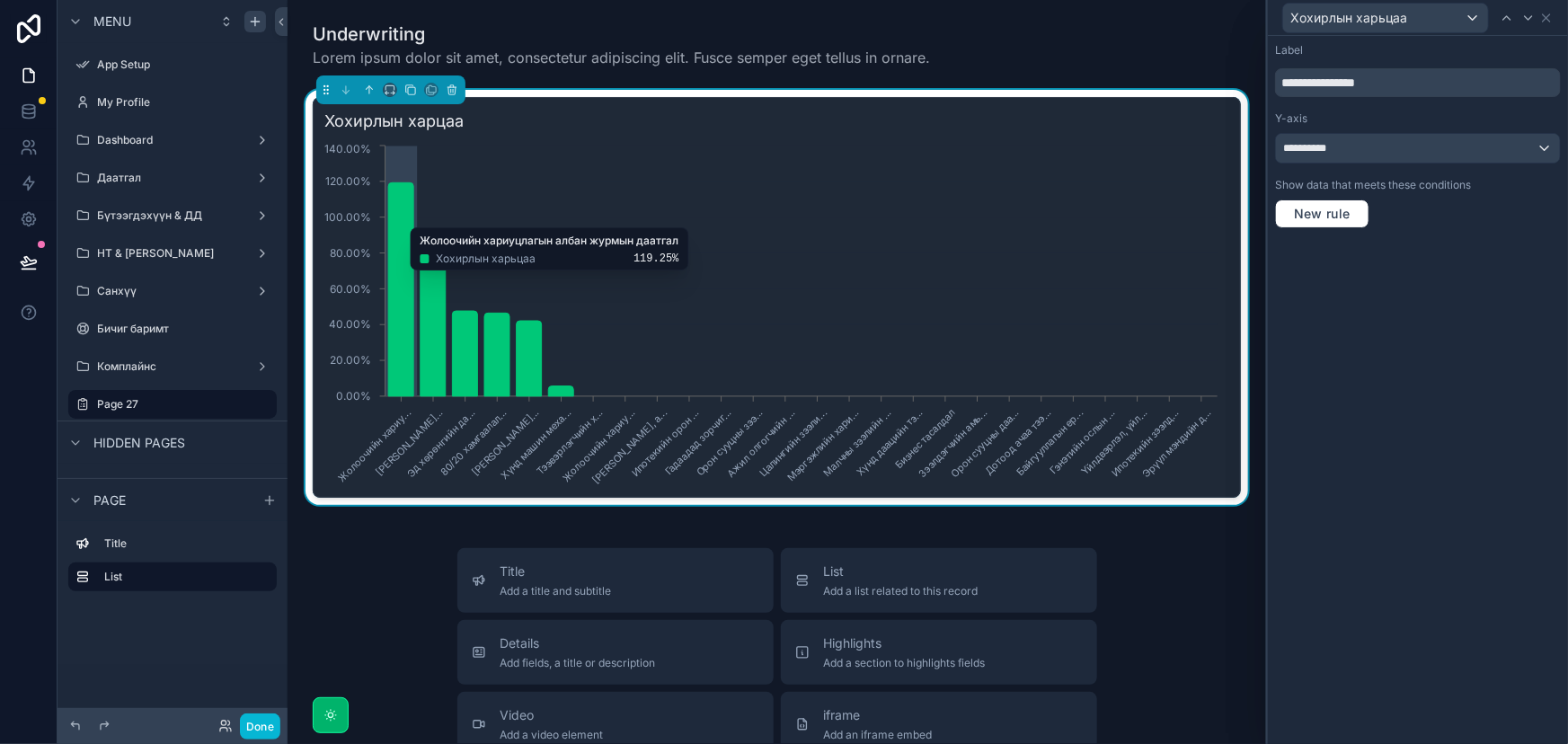
click at [398, 218] on icon "chart" at bounding box center [401, 289] width 25 height 214
click at [1546, 19] on icon at bounding box center [1546, 18] width 15 height 15
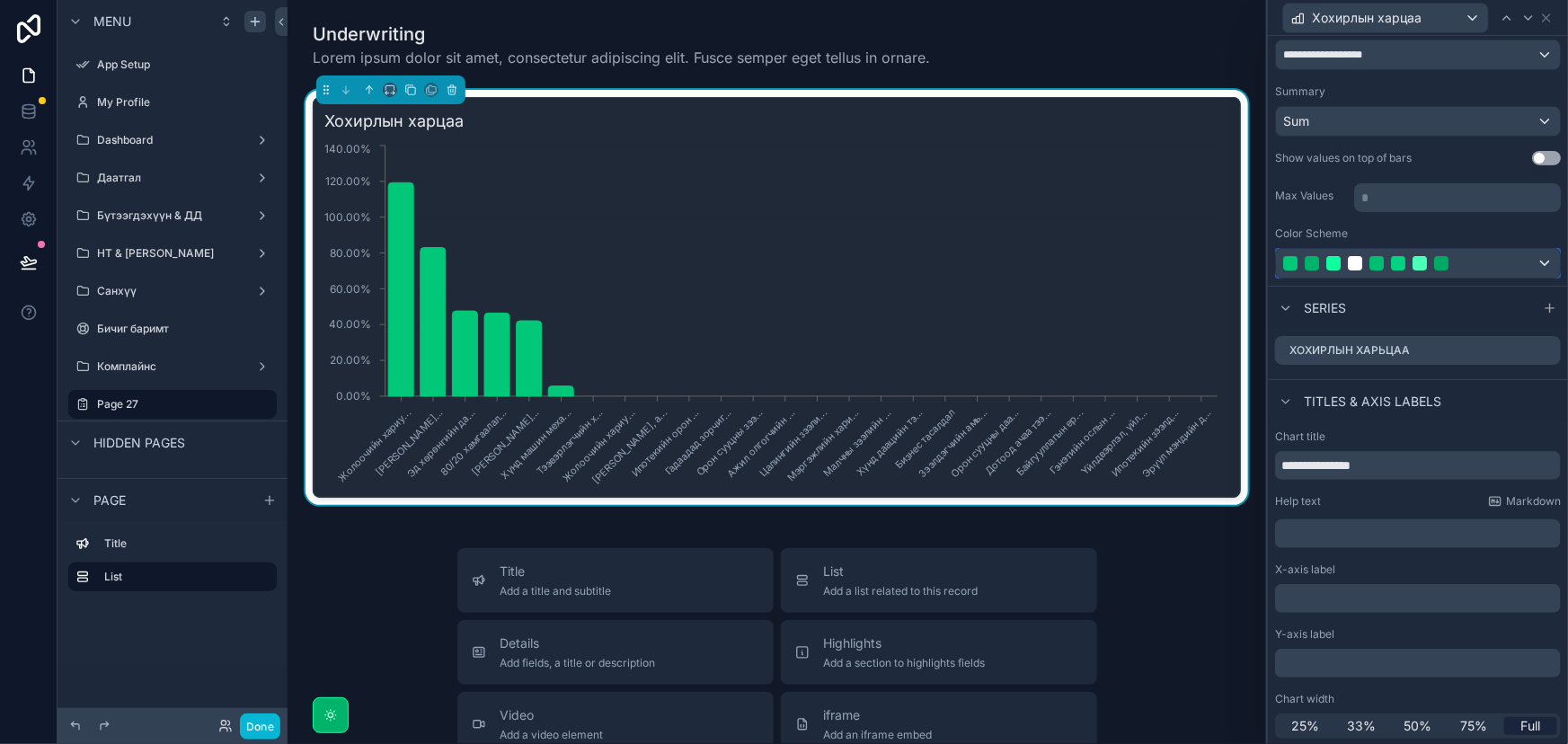
click at [1522, 264] on div at bounding box center [1418, 264] width 284 height 29
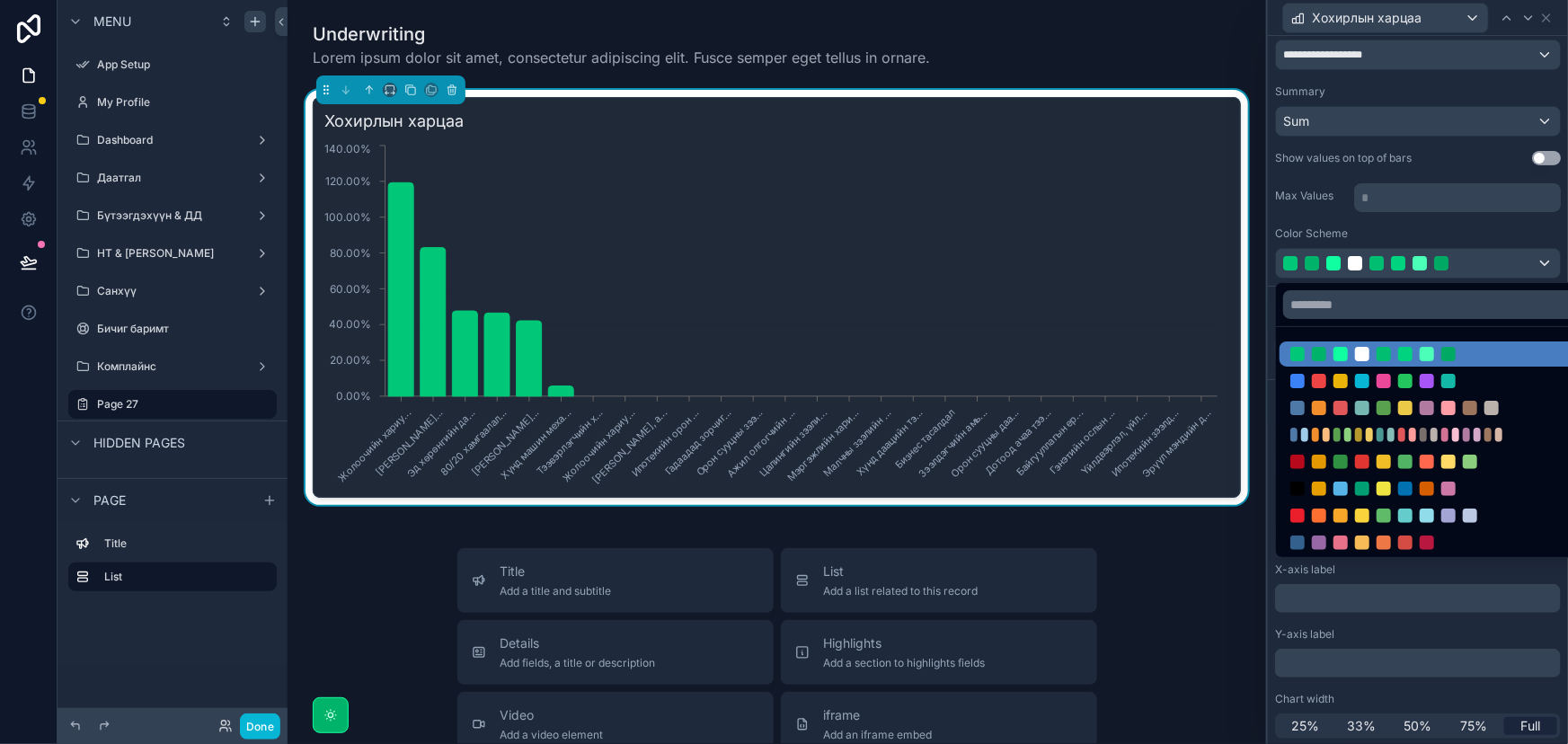
click at [1522, 264] on div at bounding box center [1417, 372] width 300 height 744
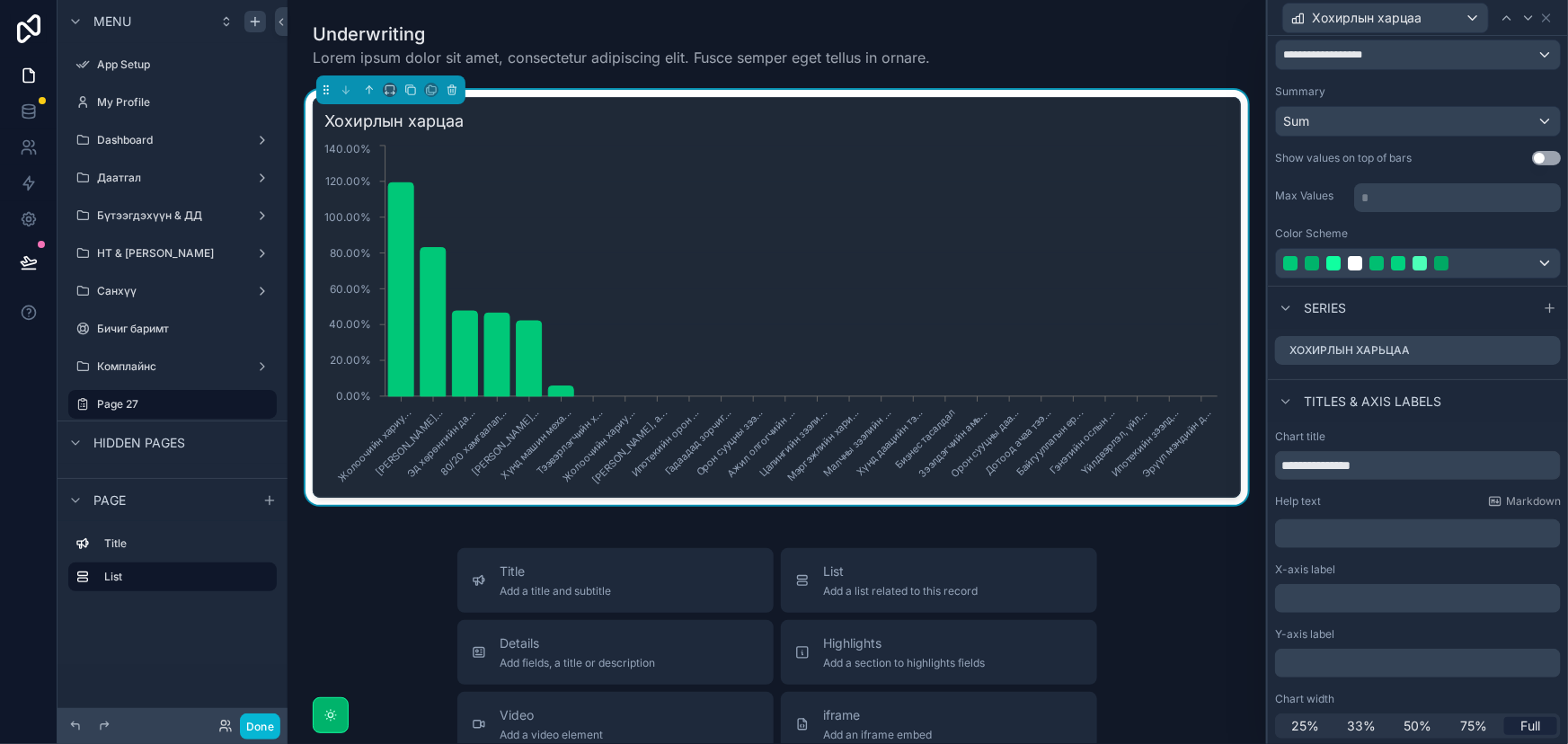
click at [740, 527] on div "Underwriting Lorem ipsum dolor sit amet, consectetur adipiscing elit. Fusce sem…" at bounding box center [776, 666] width 978 height 1332
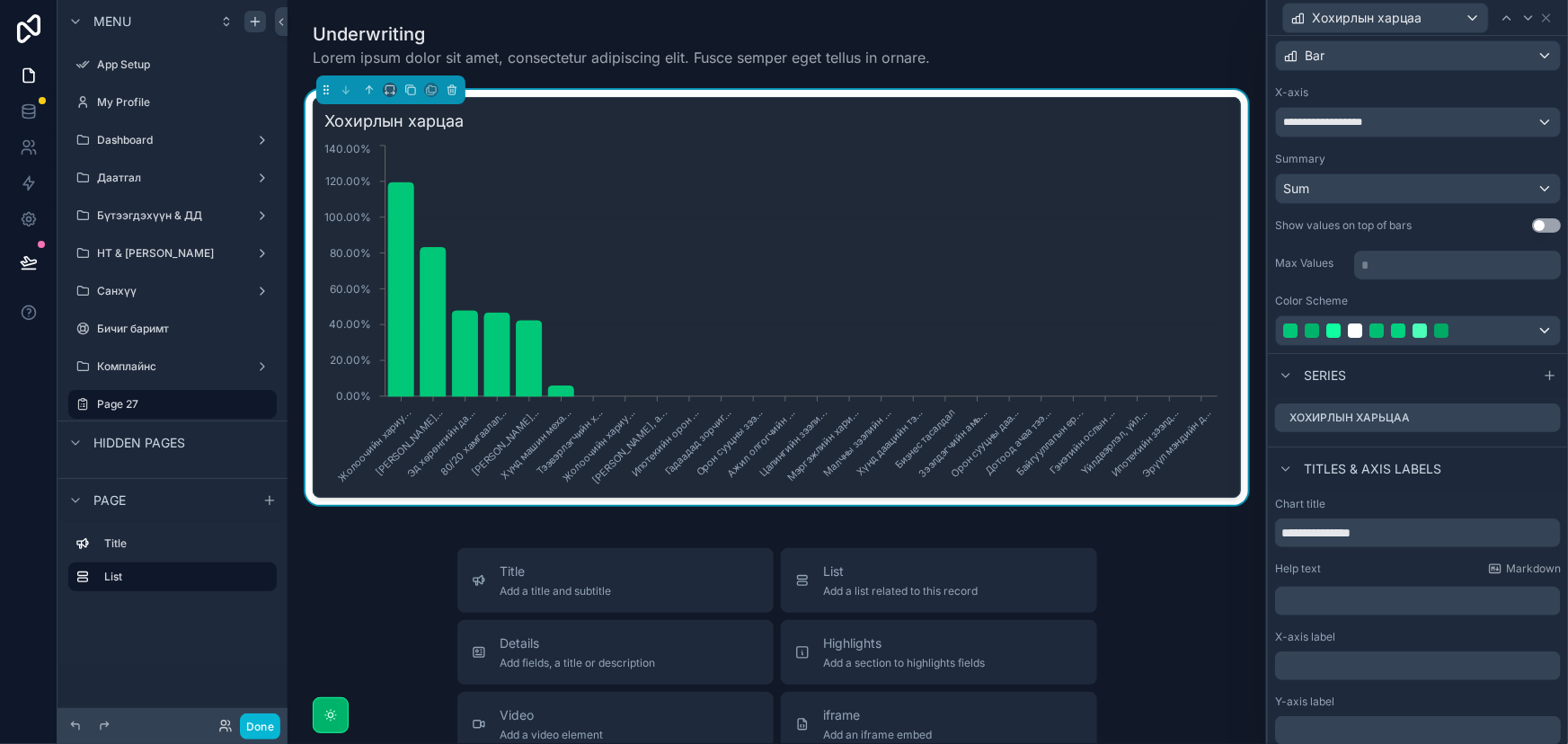
scroll to position [0, 0]
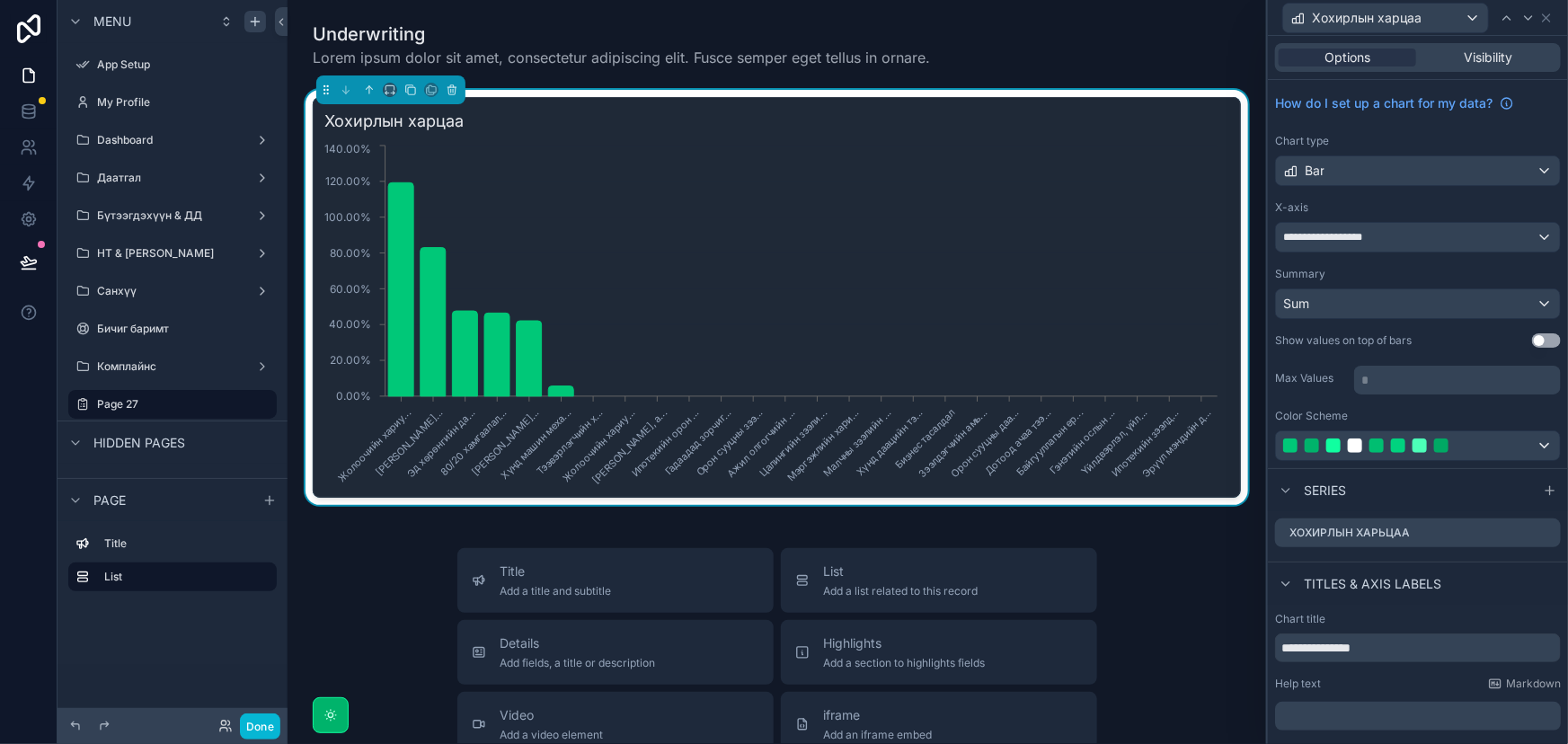
click at [1534, 335] on button "Use setting" at bounding box center [1547, 340] width 29 height 15
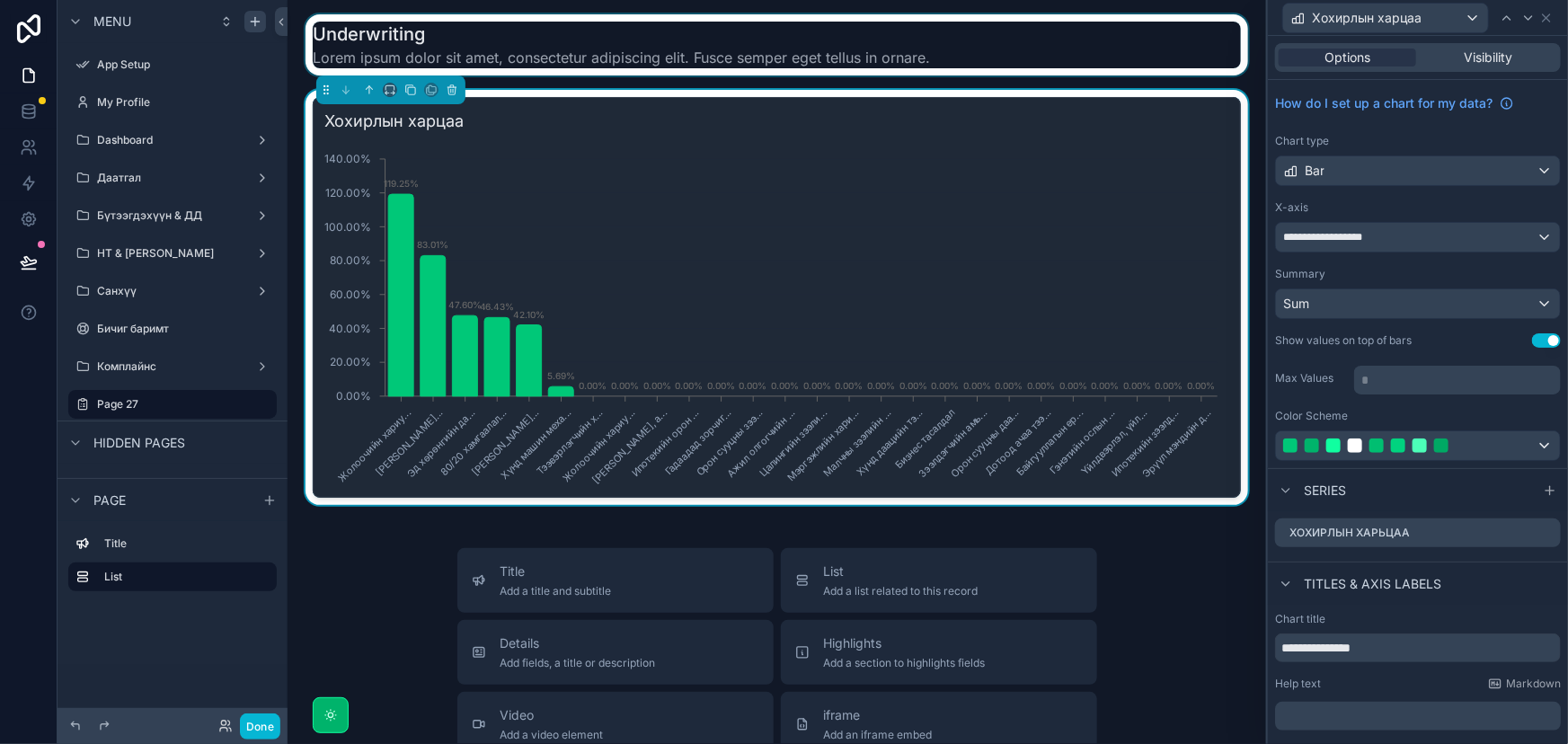
click at [612, 39] on div "scrollable content" at bounding box center [777, 45] width 950 height 61
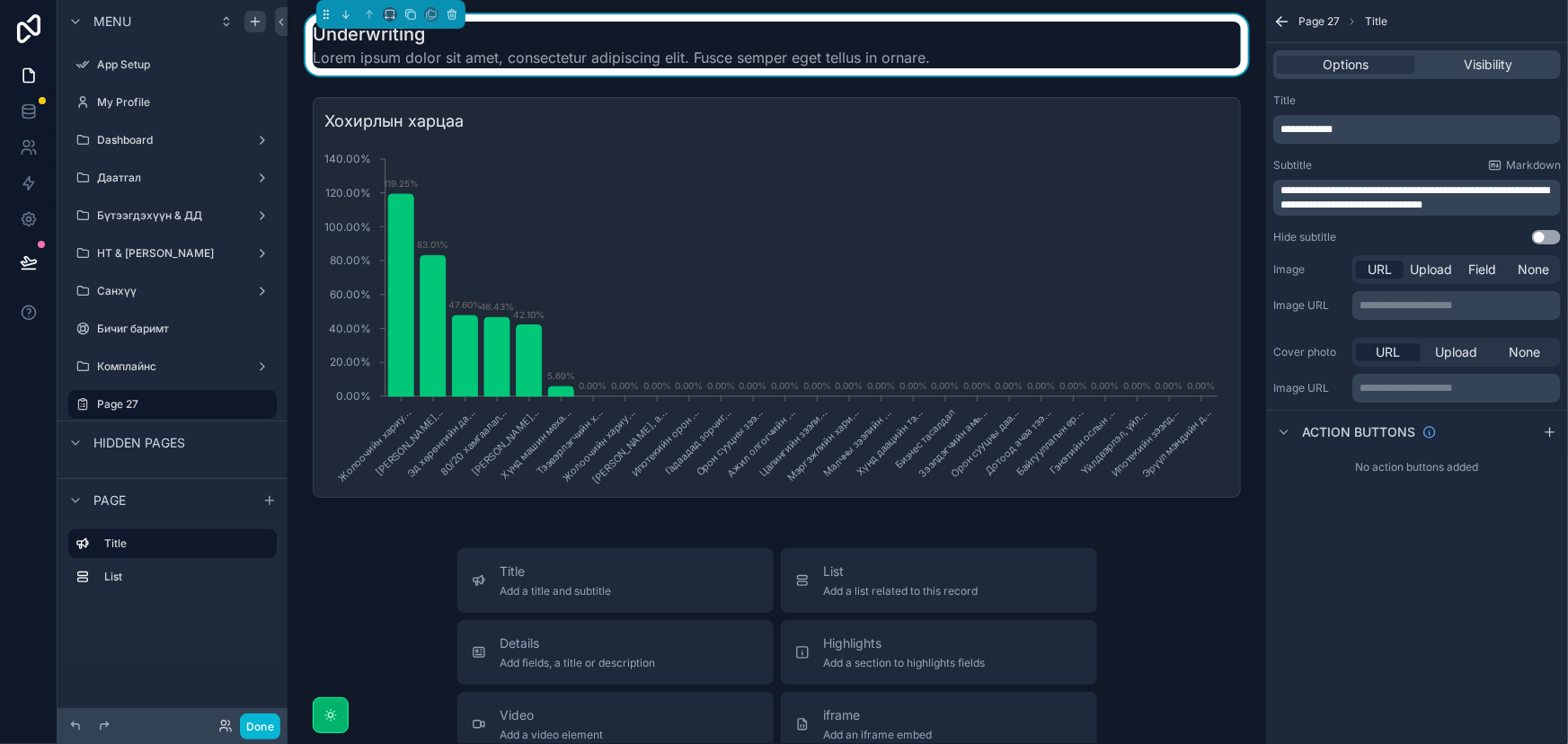
click at [1484, 209] on div "**********" at bounding box center [1416, 198] width 287 height 36
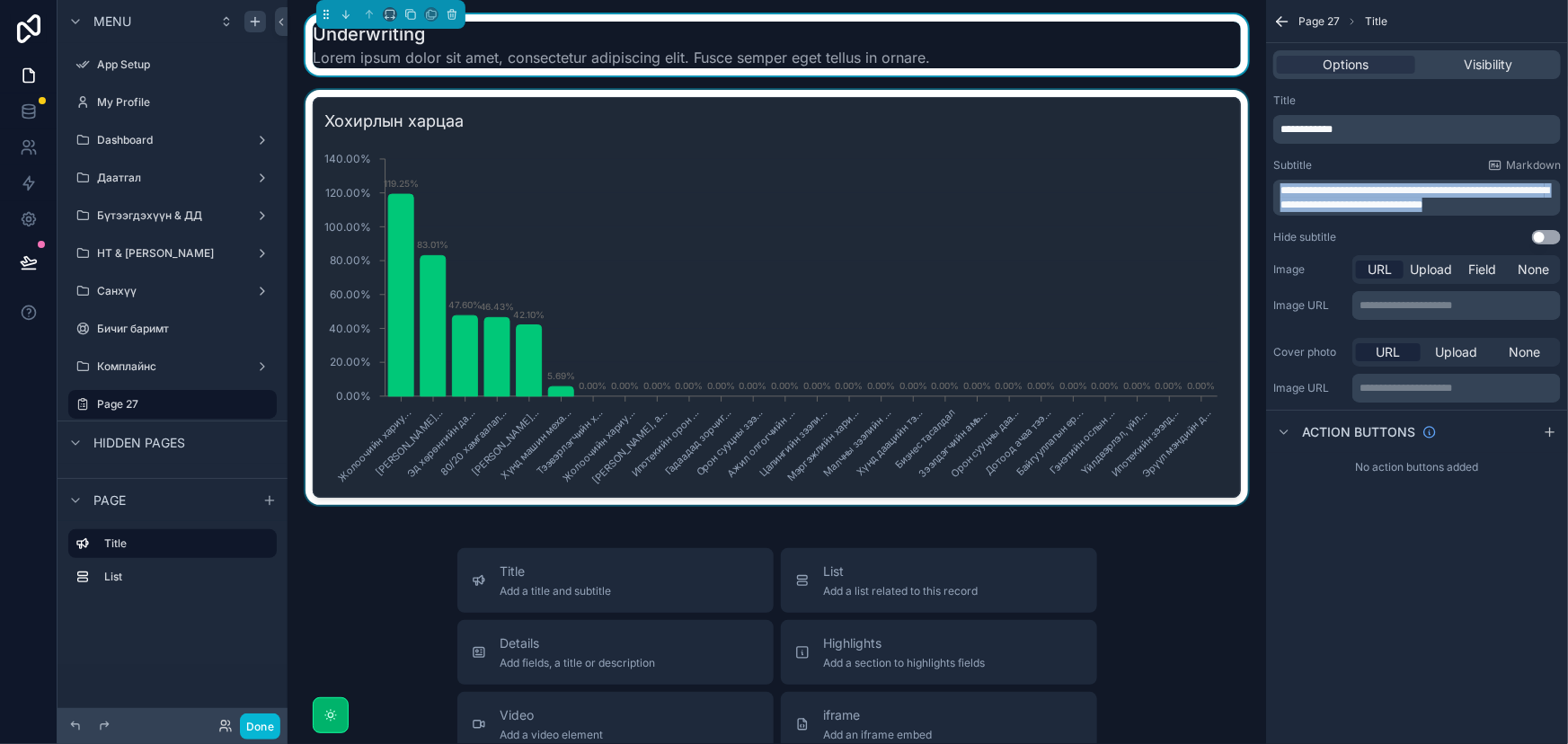
drag, startPoint x: 1486, startPoint y: 205, endPoint x: 1232, endPoint y: 191, distance: 254.4
click at [1232, 191] on div "App Setup My Profile Dashboard Даатгал Бүтээгдэхүүн & ДД НТ & Үйлчилгээ Санхүү …" at bounding box center [927, 372] width 1280 height 744
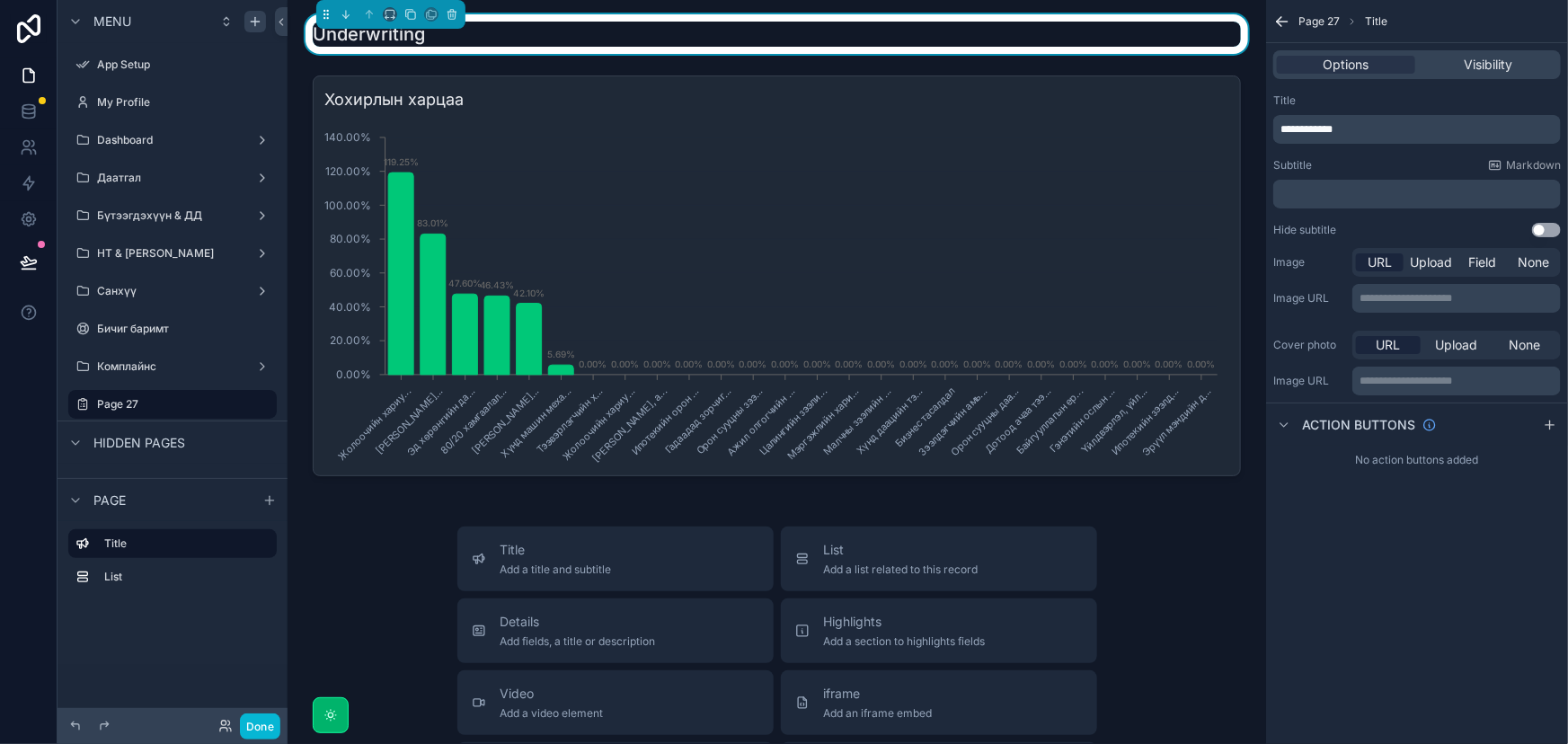
click at [1474, 613] on div "**********" at bounding box center [1416, 372] width 302 height 744
click at [1350, 22] on icon "scrollable content" at bounding box center [1352, 21] width 11 height 11
click at [1328, 19] on span "Page 27" at bounding box center [1319, 21] width 41 height 15
click at [1276, 19] on icon "scrollable content" at bounding box center [1282, 21] width 18 height 18
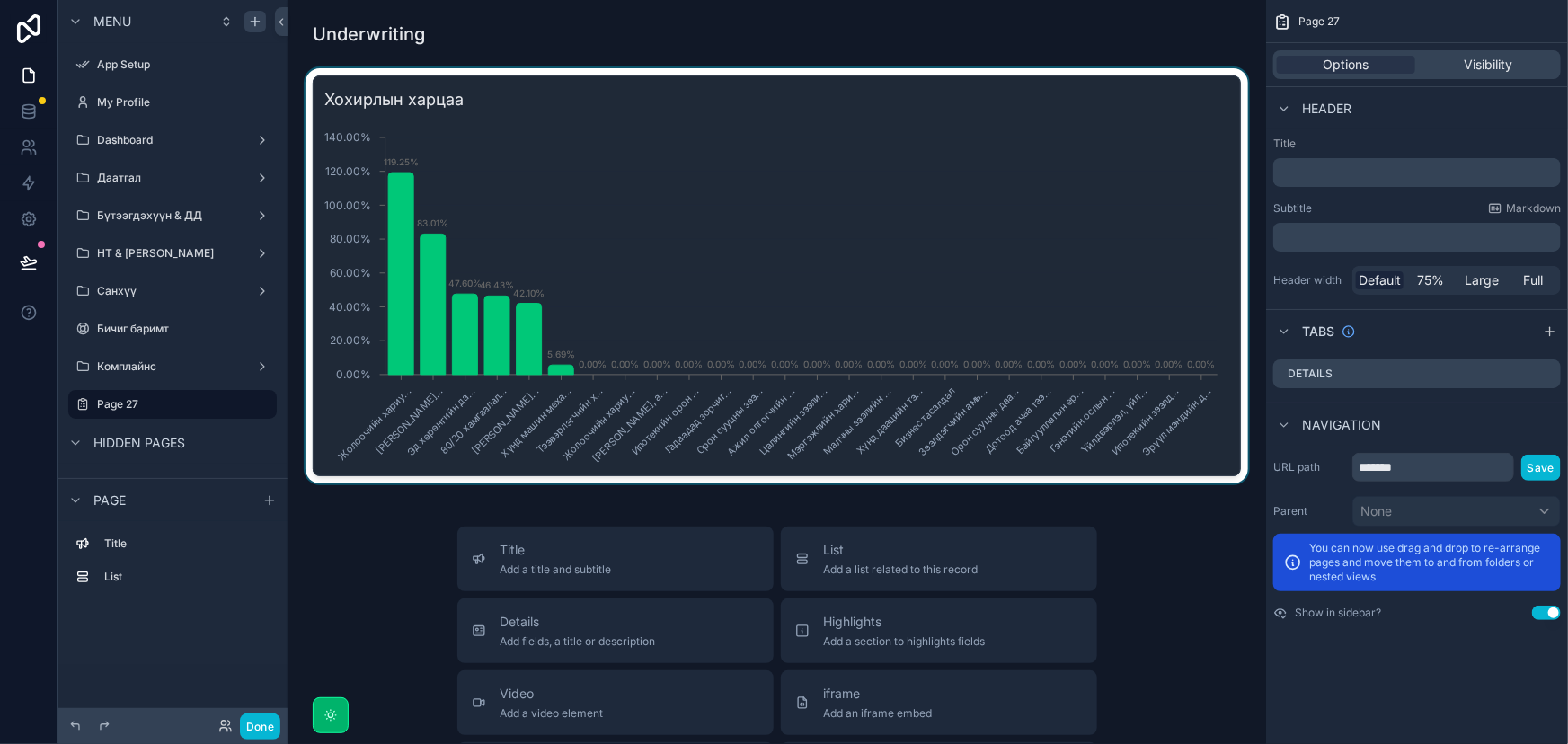
click at [997, 182] on div "scrollable content" at bounding box center [777, 276] width 950 height 415
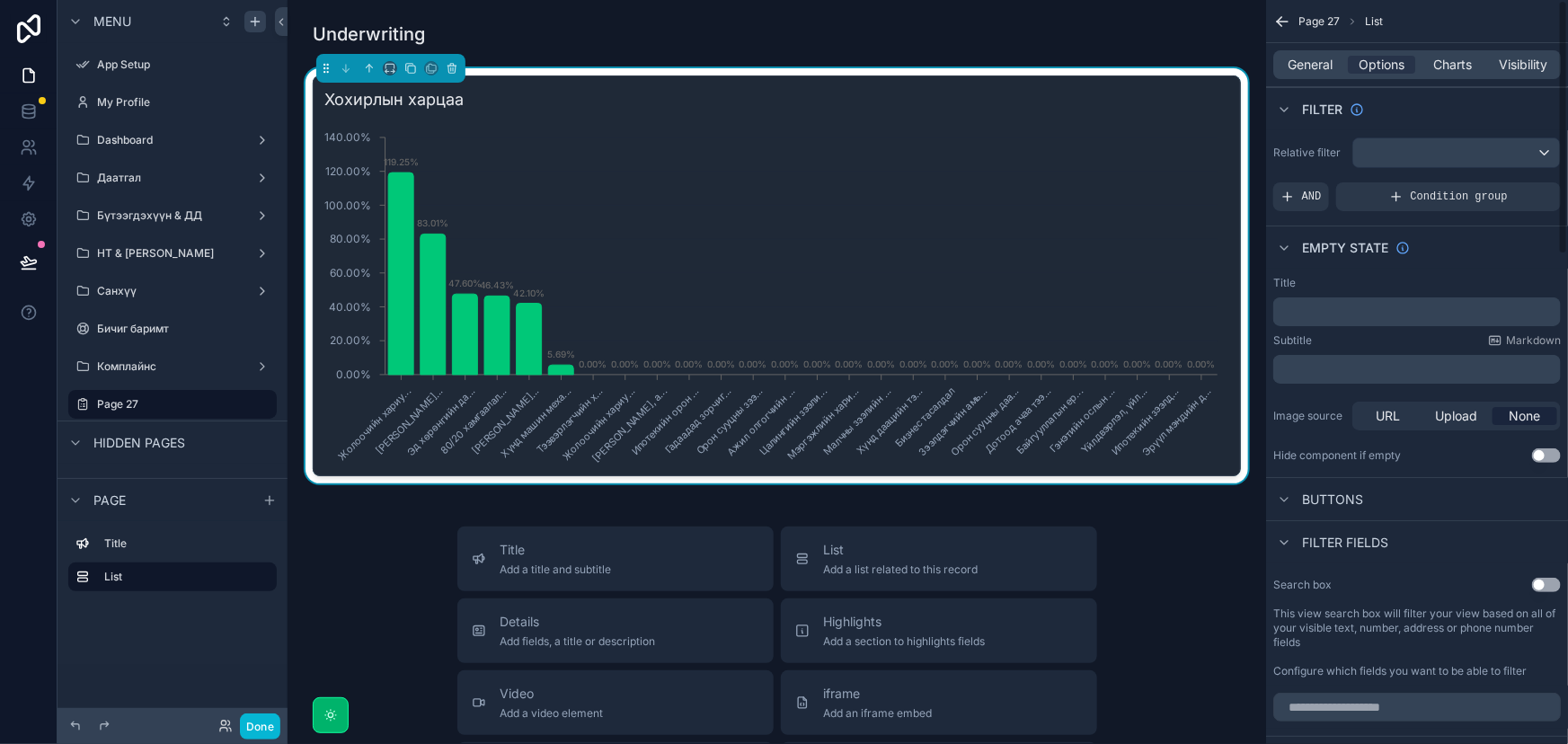
click at [1185, 81] on div "Хохирлын харцаа Жолоочийн хариу... Хүртээмжтэй тээ... Эд хөрөнгийн да... 80/20 …" at bounding box center [776, 277] width 928 height 401
click at [1419, 61] on div "General Options Charts Visibility" at bounding box center [1416, 65] width 287 height 29
click at [1453, 56] on span "Charts" at bounding box center [1452, 64] width 39 height 18
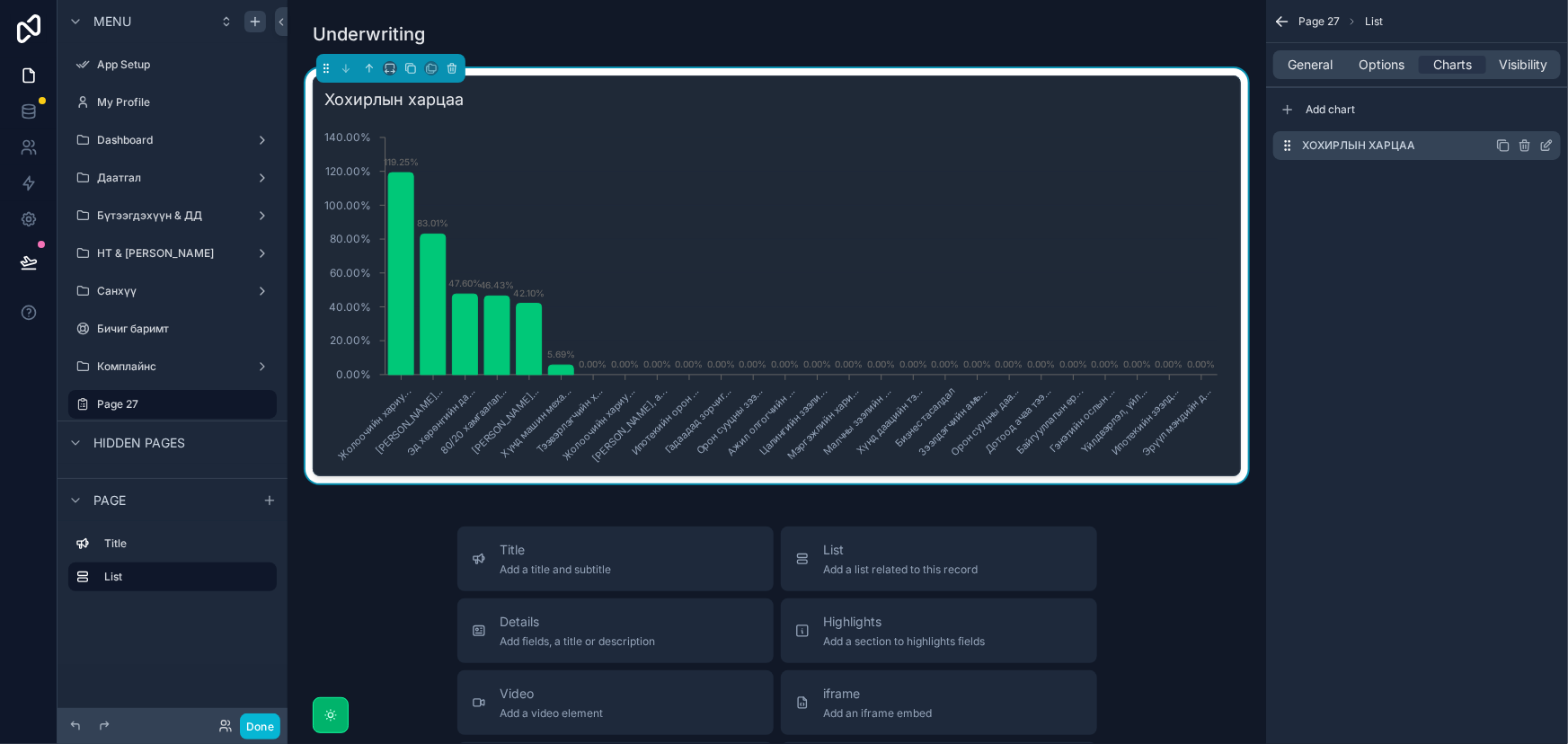
click at [1500, 148] on icon "scrollable content" at bounding box center [1503, 145] width 15 height 15
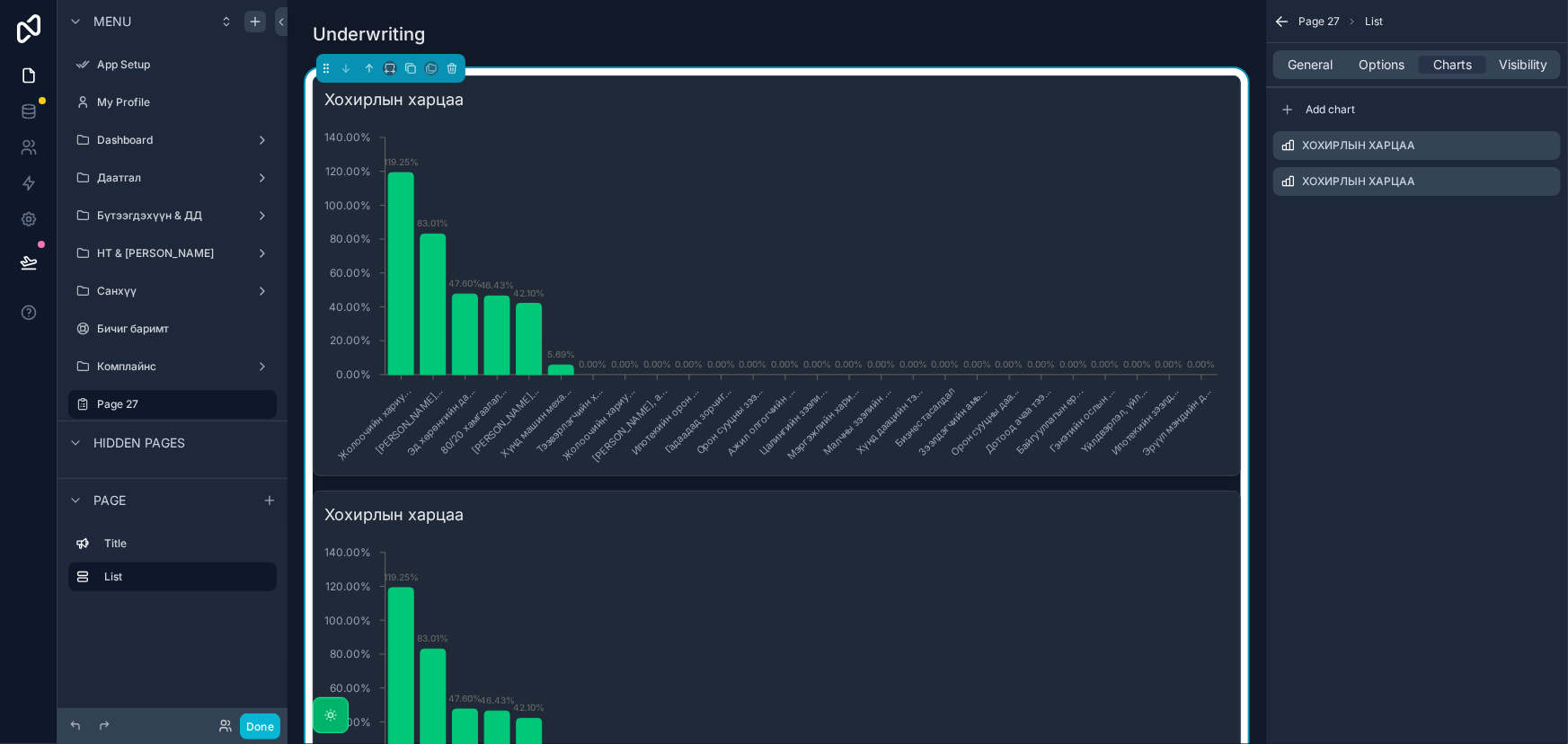
scroll to position [81, 0]
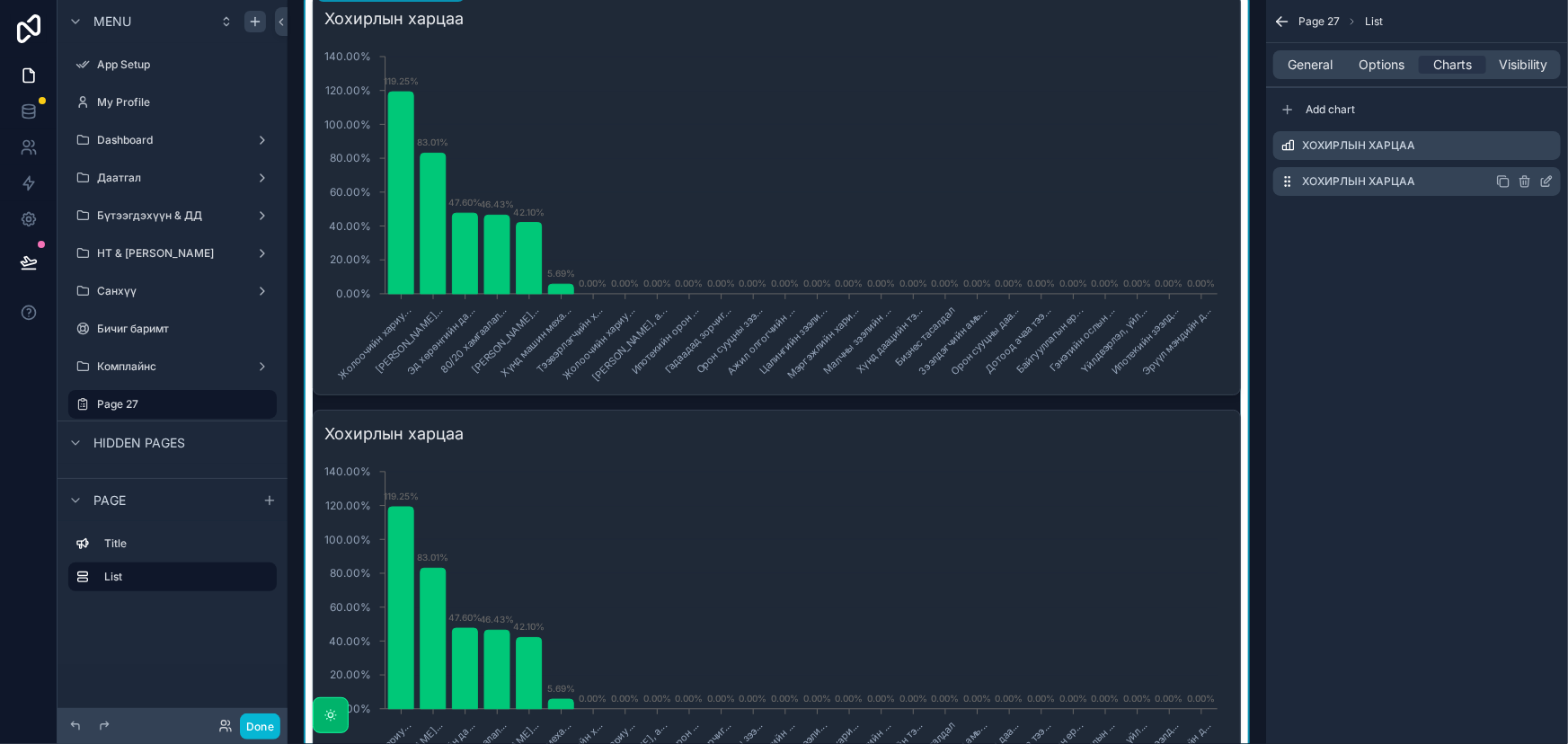
click at [1545, 178] on icon "scrollable content" at bounding box center [1546, 181] width 15 height 15
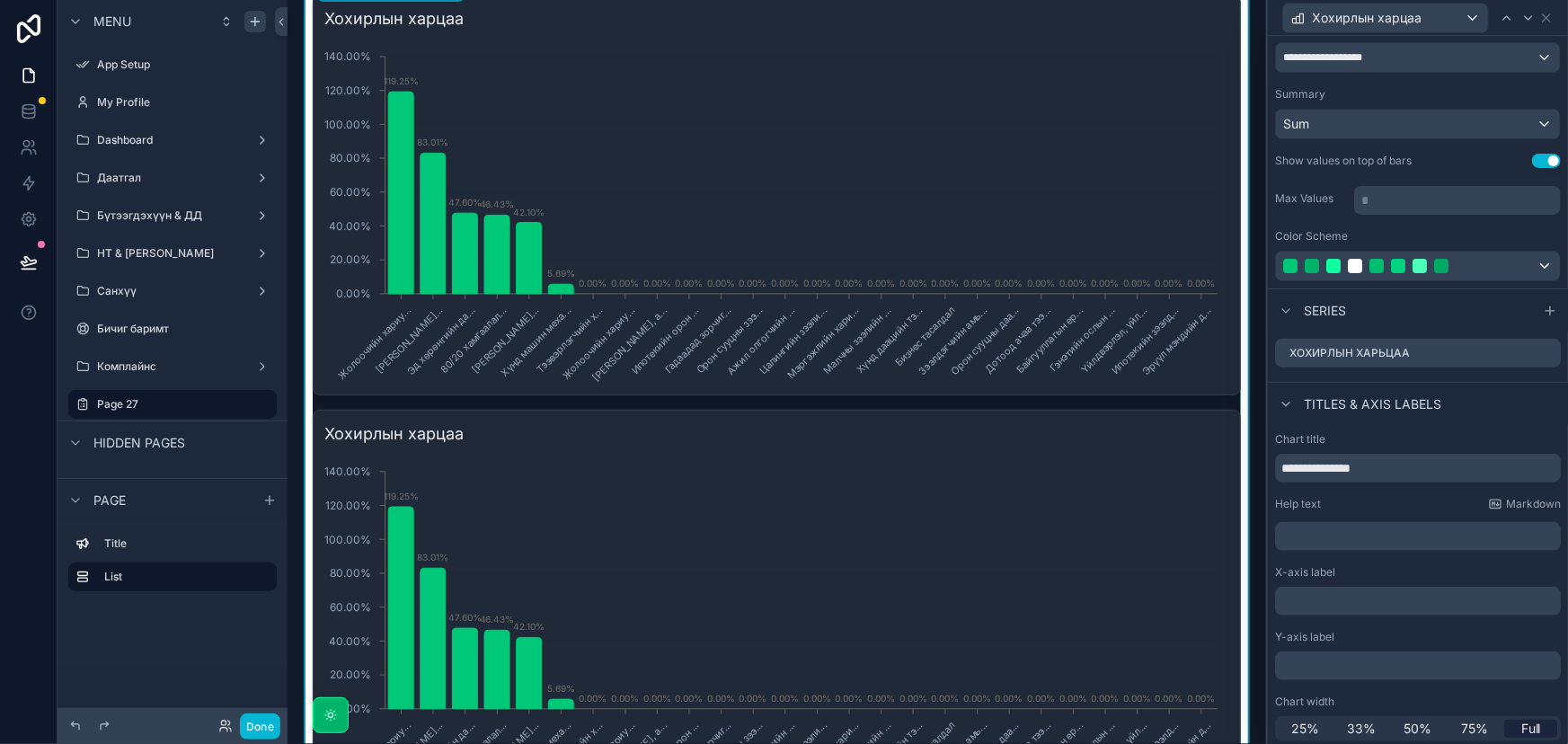
scroll to position [182, 0]
click at [1542, 348] on icon at bounding box center [1546, 352] width 8 height 8
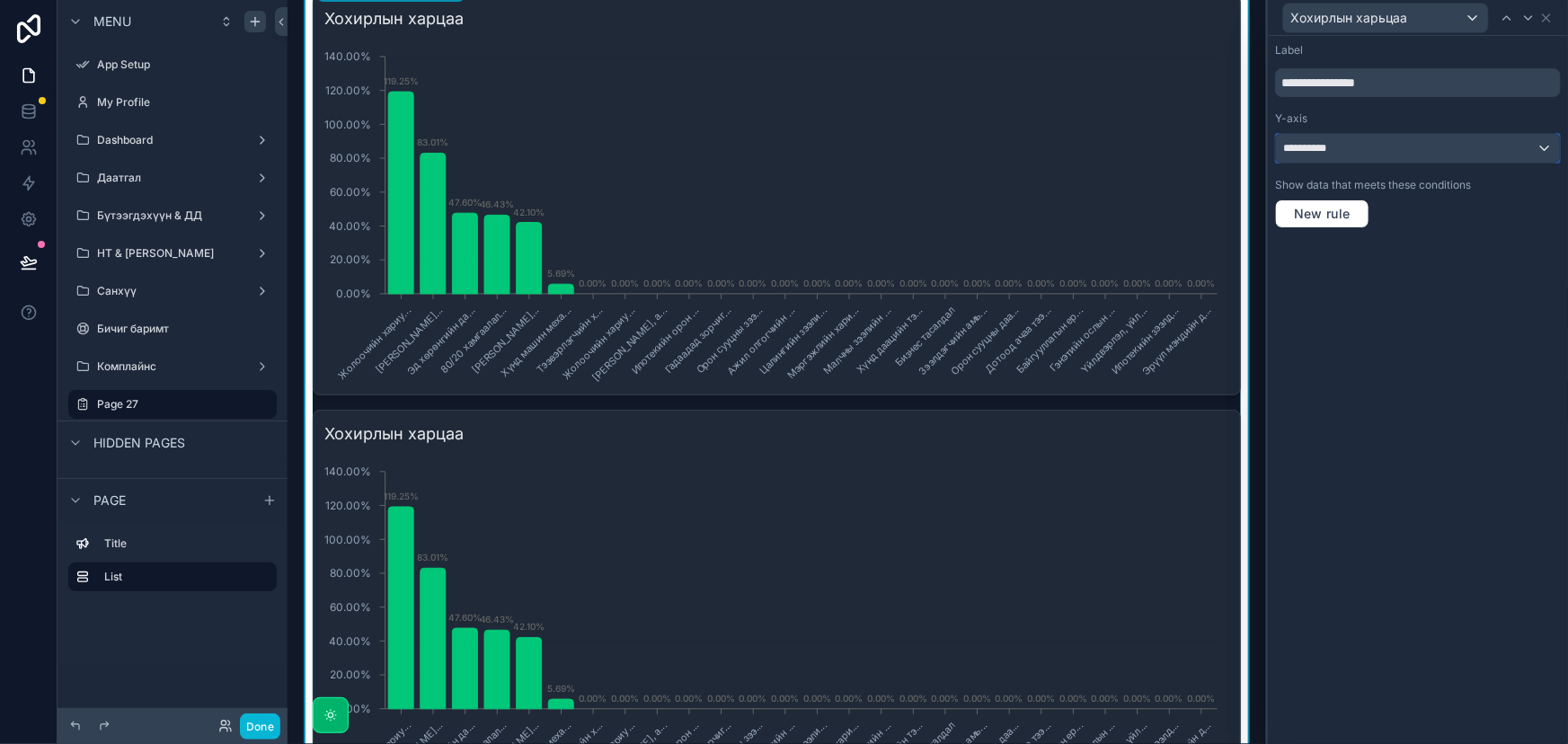
click at [1469, 143] on div "**********" at bounding box center [1418, 149] width 284 height 29
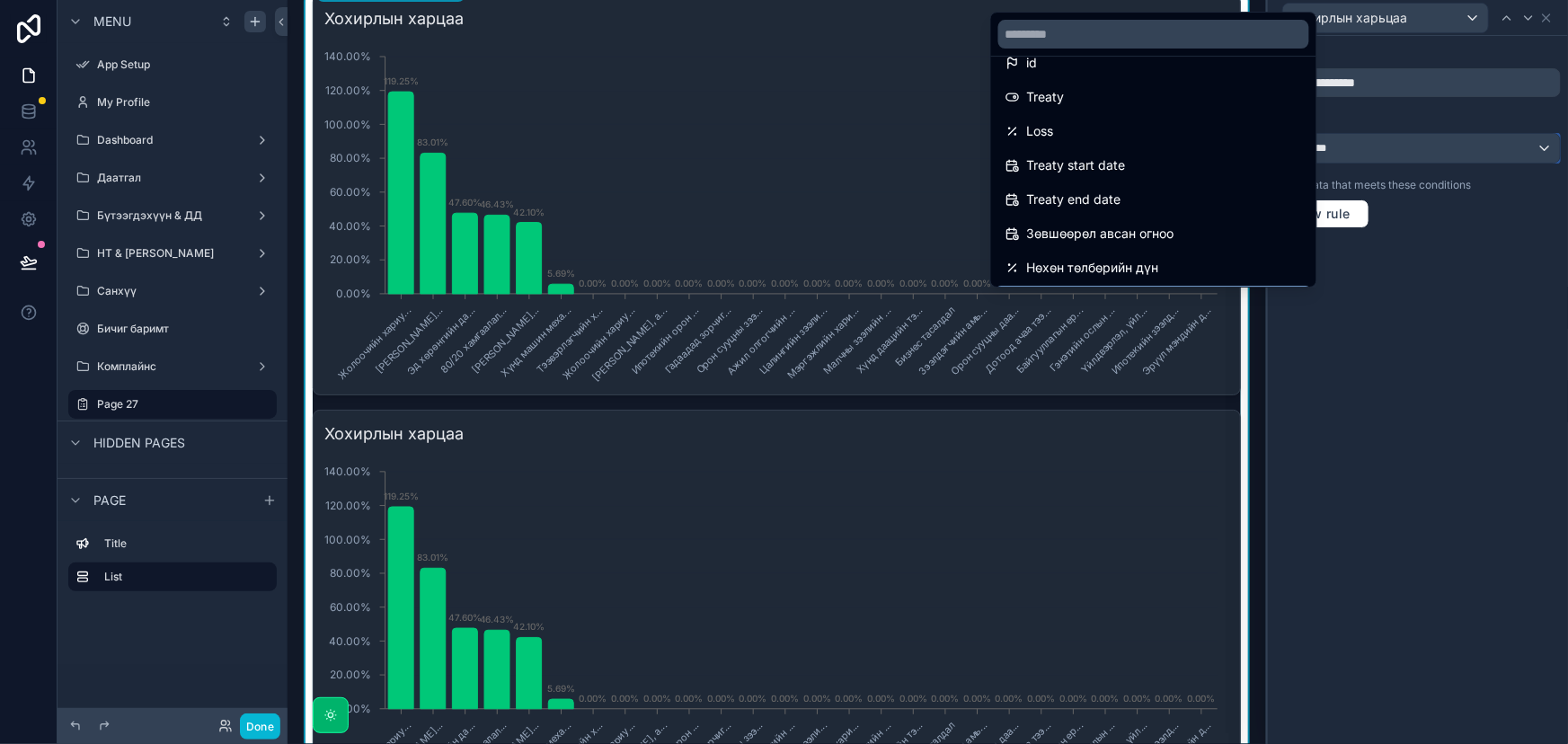
scroll to position [0, 0]
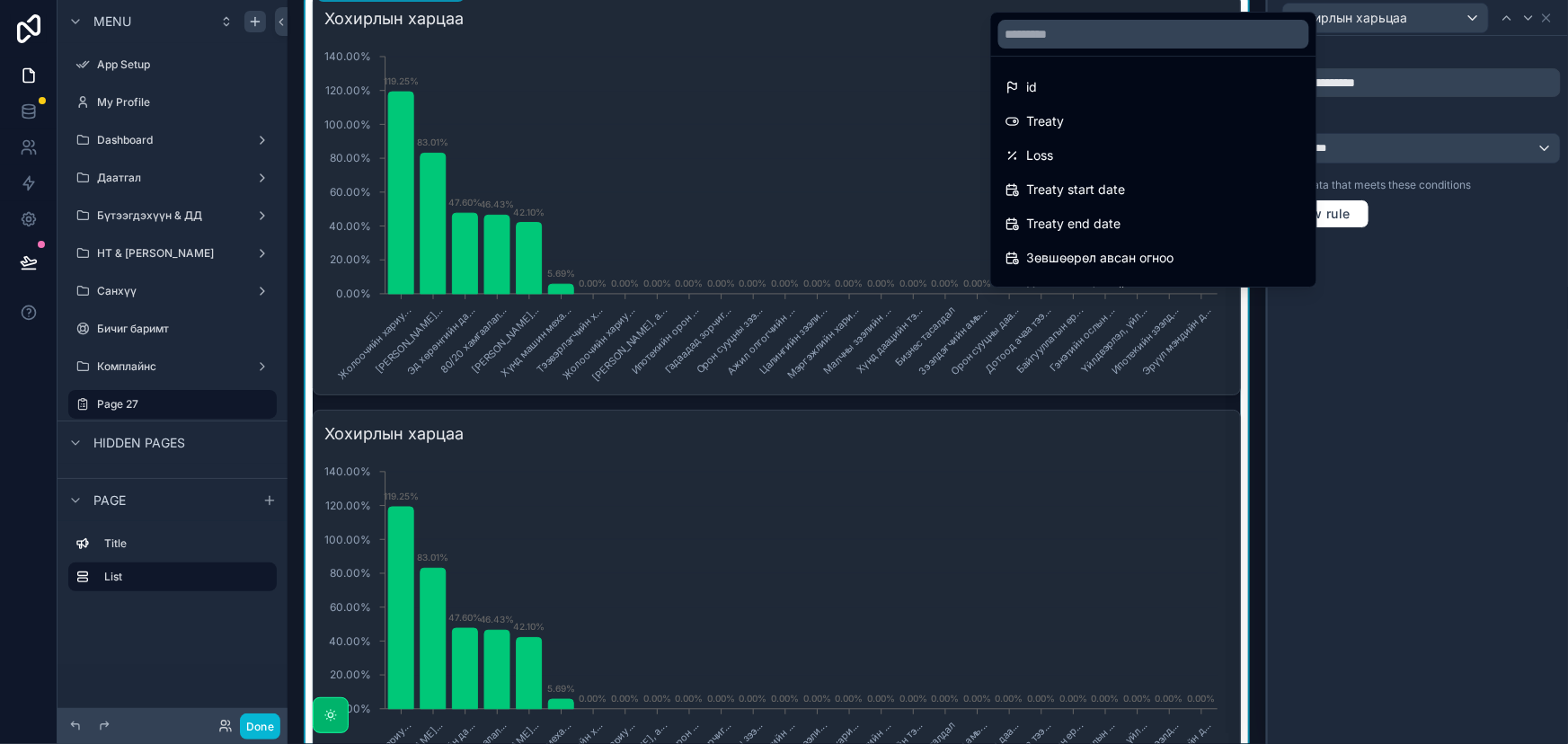
click at [1452, 497] on div at bounding box center [1417, 372] width 300 height 744
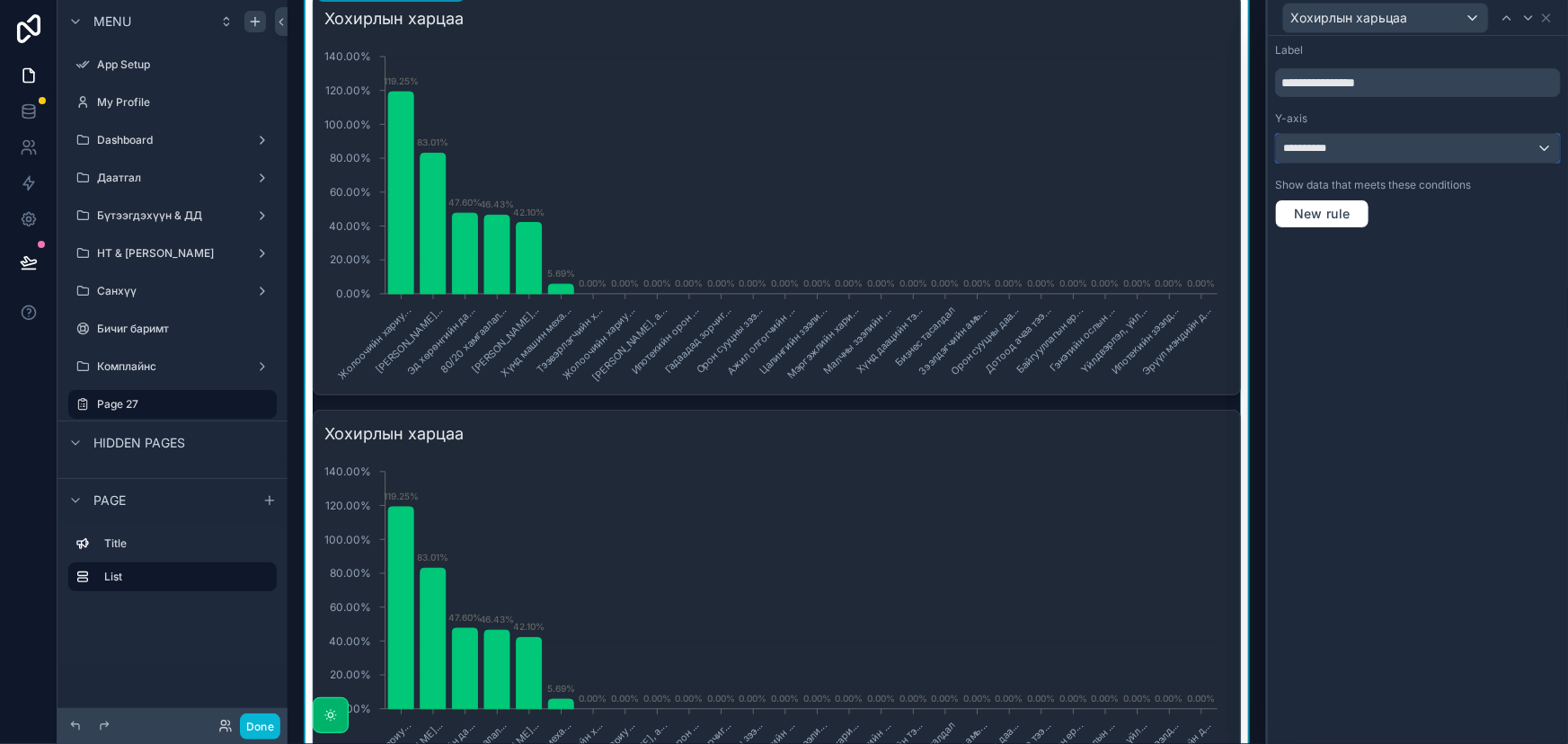
click at [1382, 153] on div "**********" at bounding box center [1418, 149] width 284 height 29
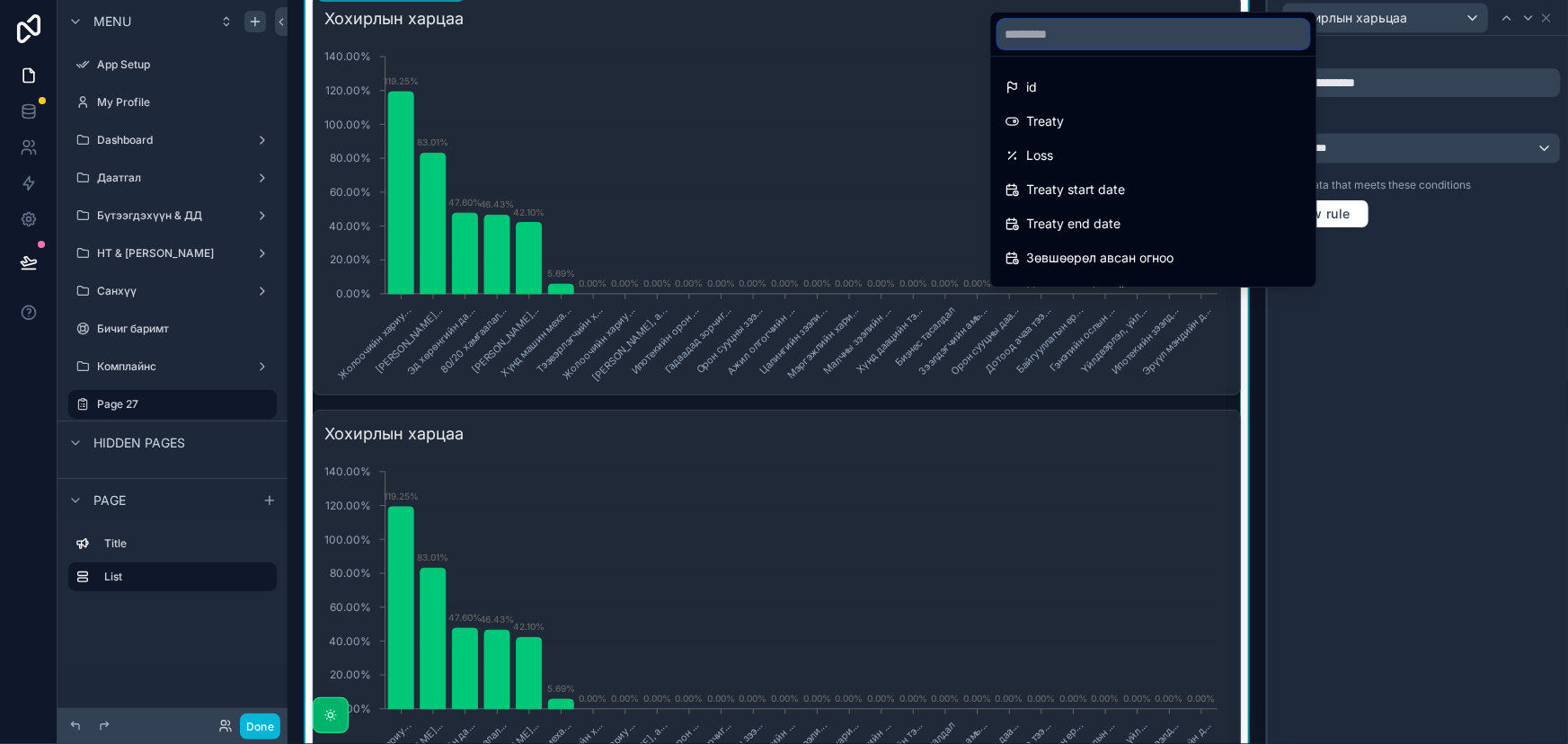
click at [1092, 27] on input "text" at bounding box center [1152, 34] width 310 height 29
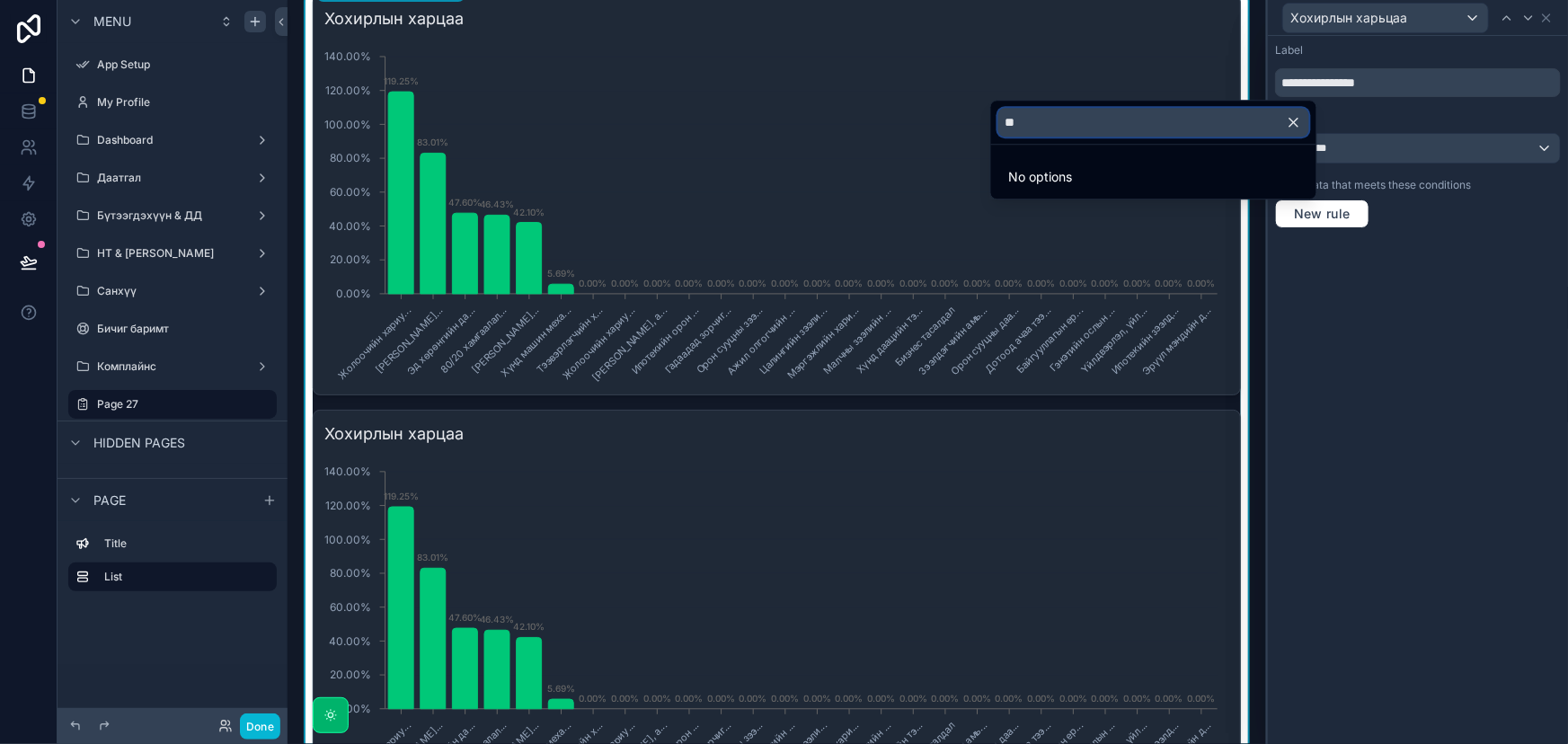
type input "*"
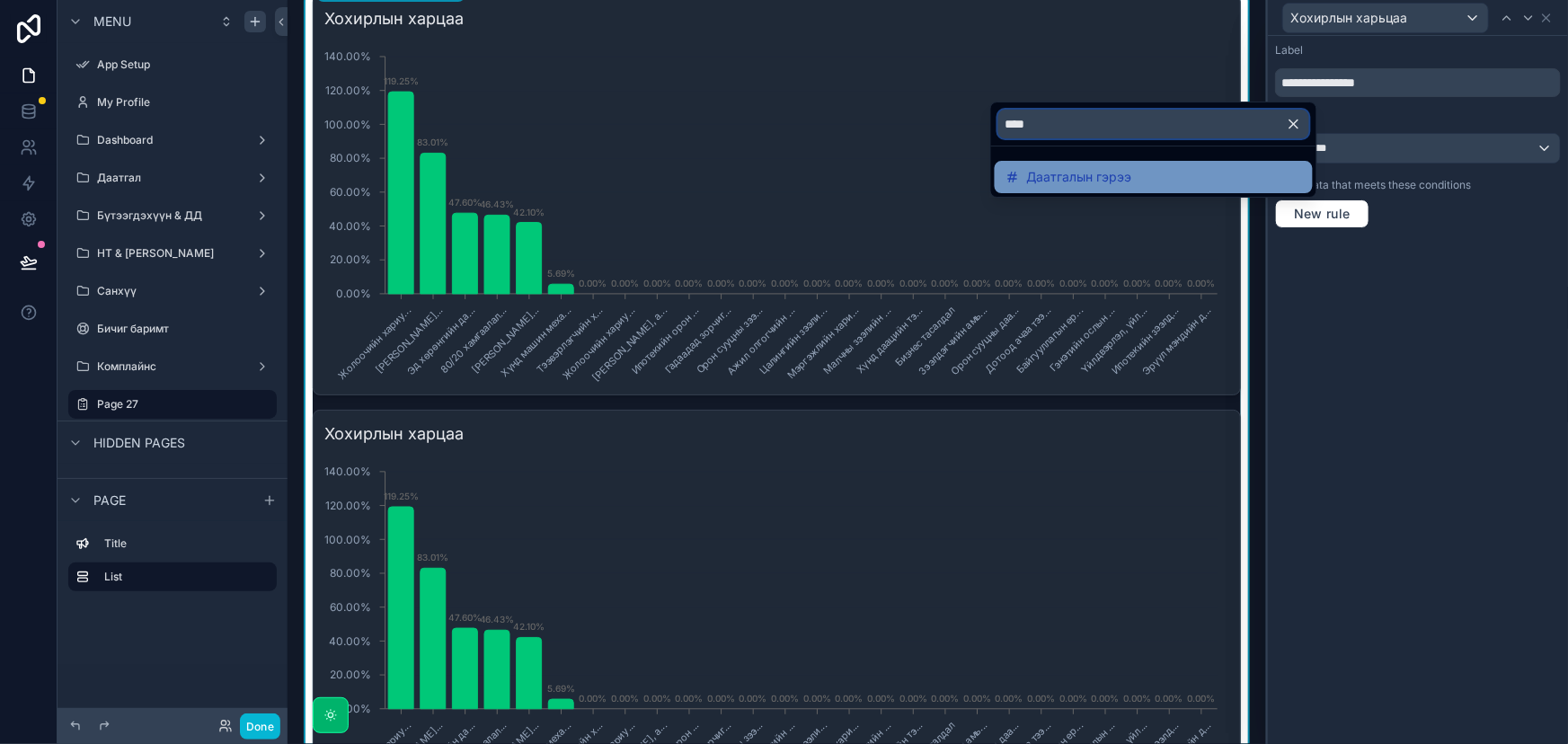
type input "****"
click at [1090, 170] on span "Даатгалын гэрээ" at bounding box center [1079, 177] width 105 height 21
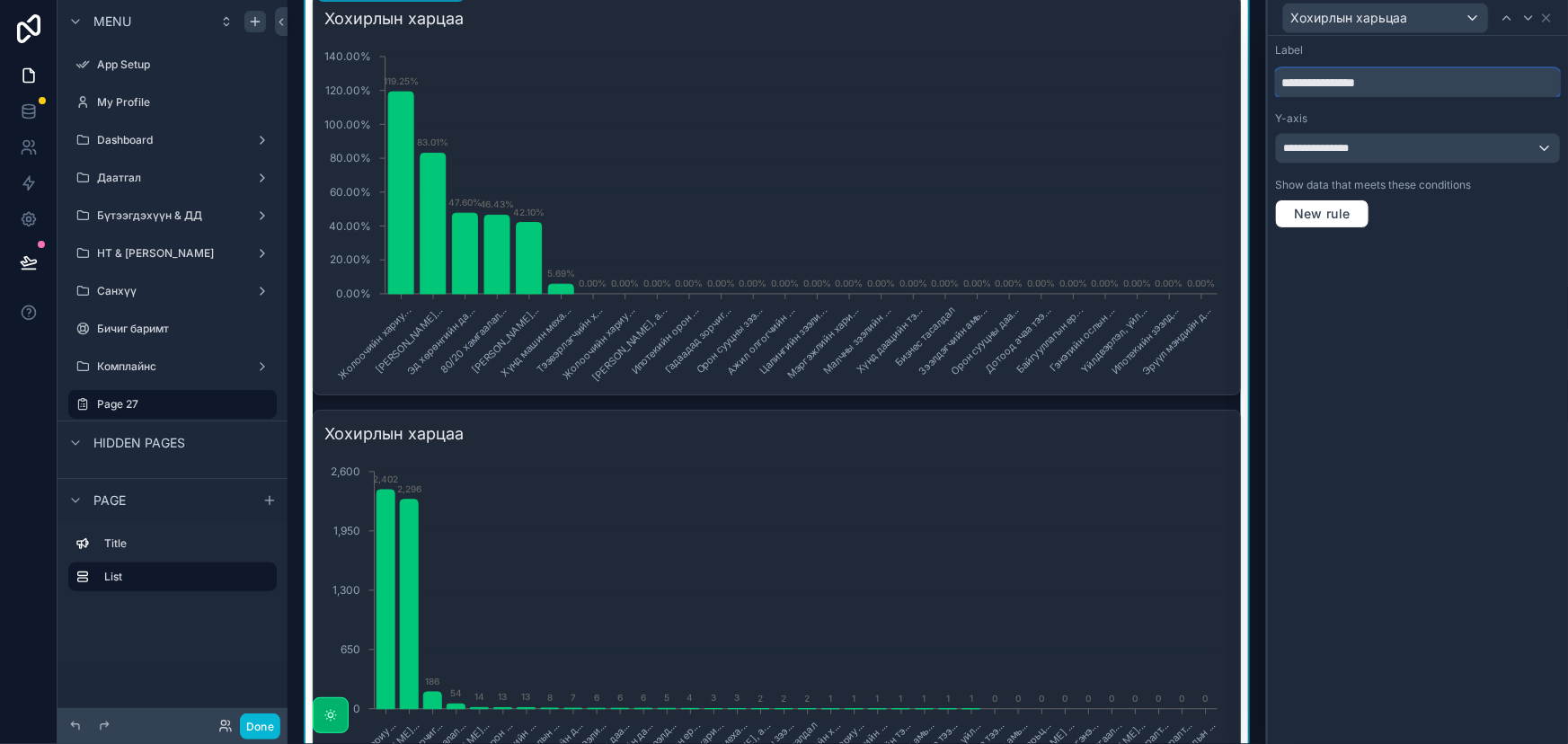
click at [1420, 90] on input "**********" at bounding box center [1418, 83] width 286 height 29
type input "**********"
click at [1549, 21] on icon at bounding box center [1546, 18] width 15 height 15
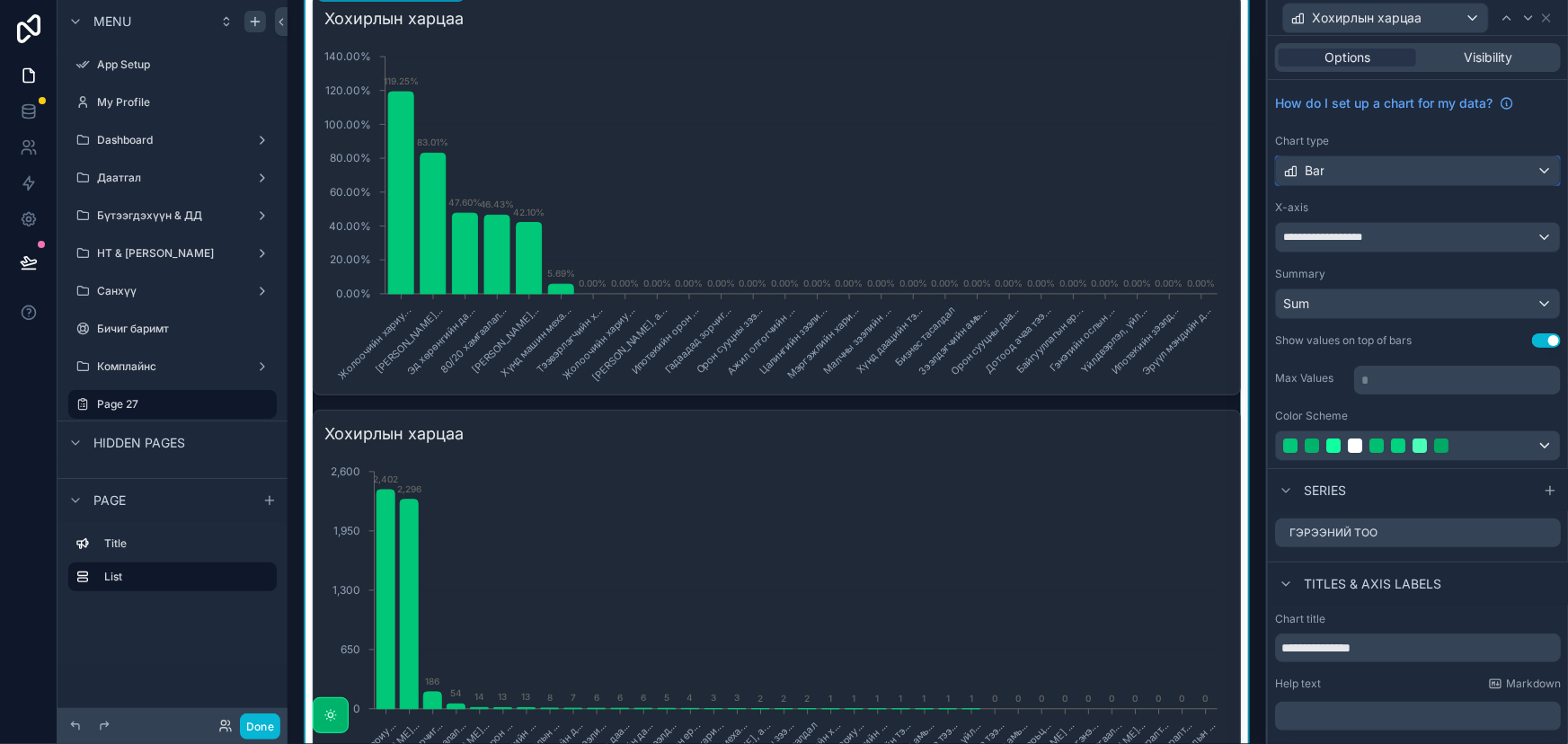
click at [1429, 172] on div "Bar" at bounding box center [1418, 171] width 284 height 29
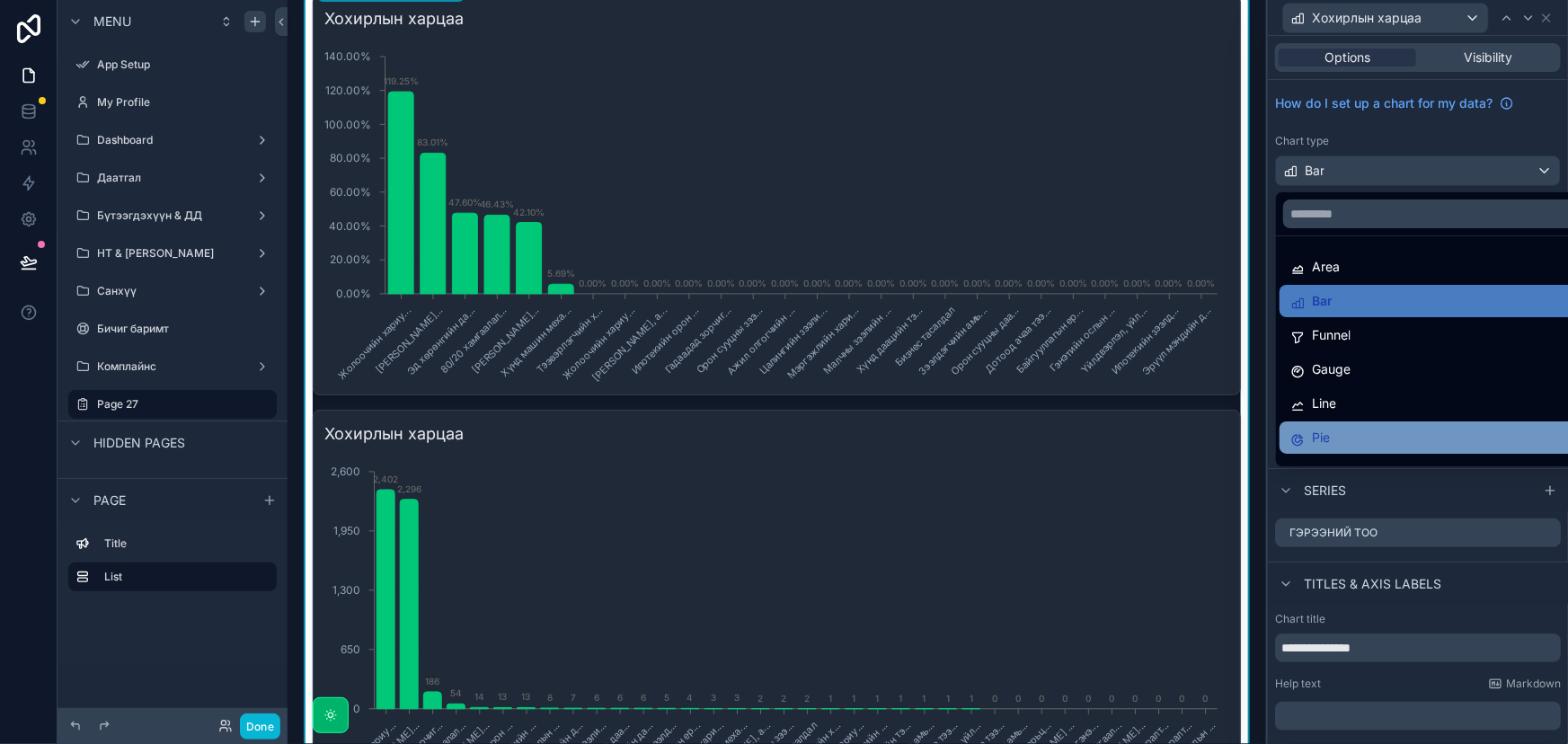
click at [1332, 447] on div "Pie" at bounding box center [1432, 437] width 285 height 21
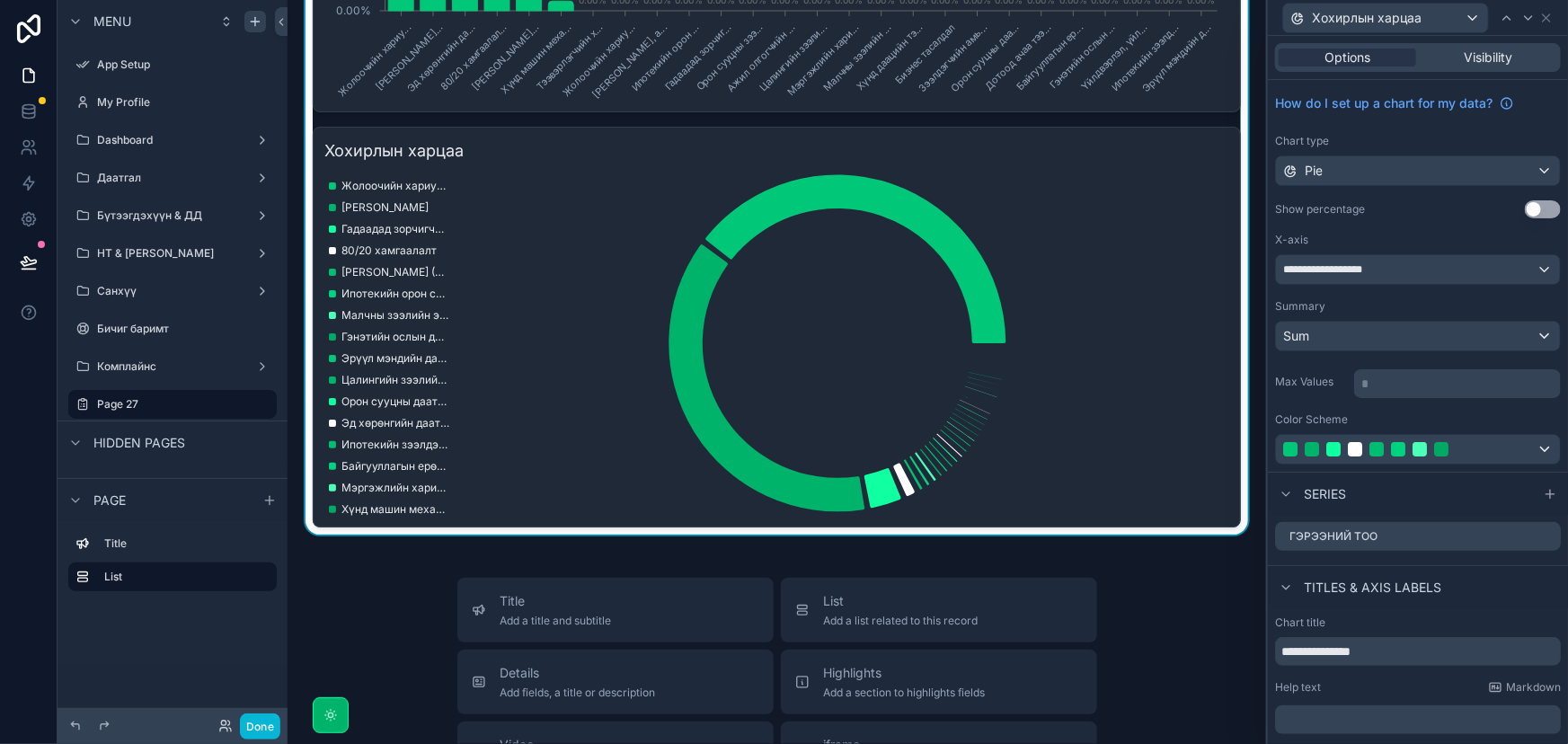
scroll to position [408, 0]
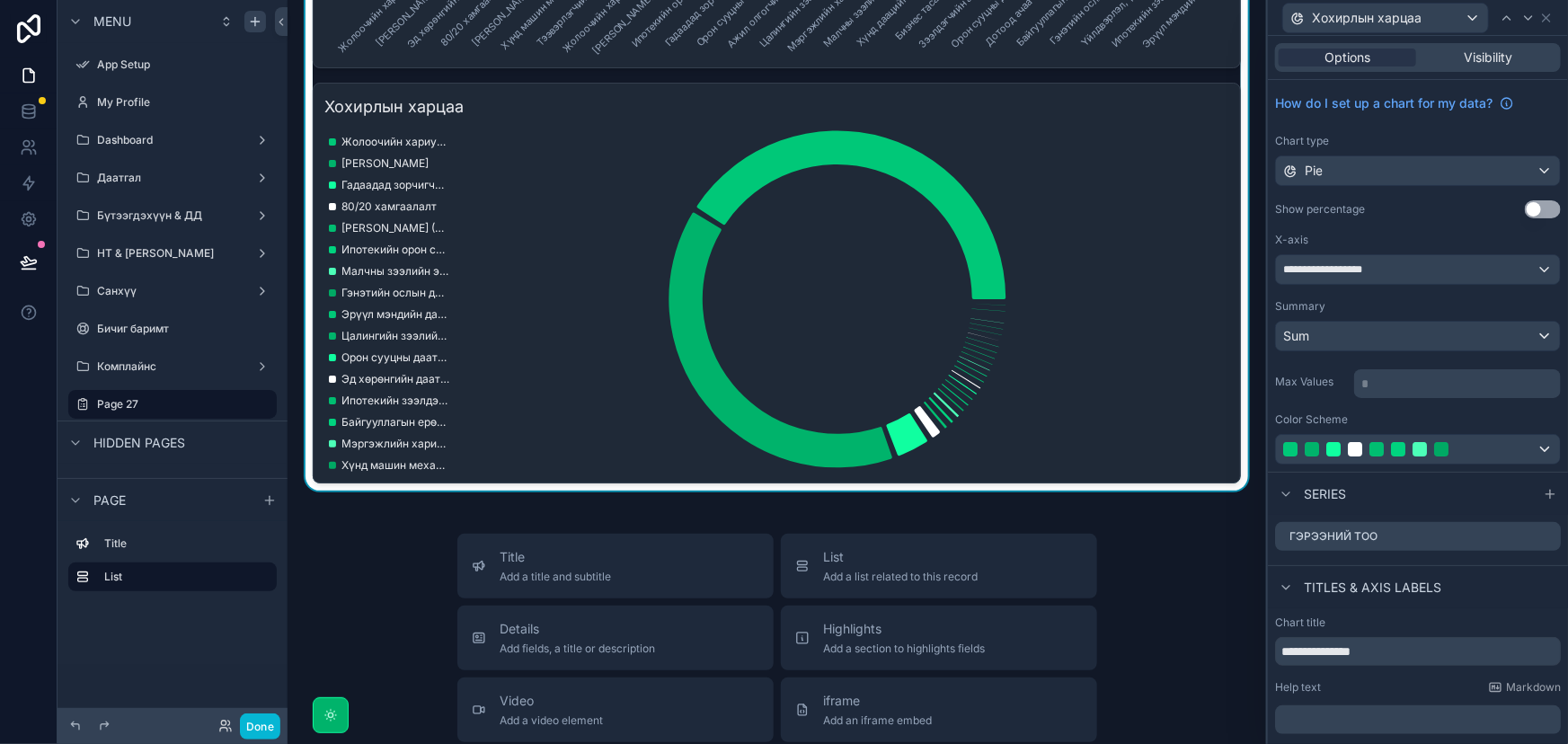
click at [1532, 214] on button "Use setting" at bounding box center [1542, 209] width 36 height 18
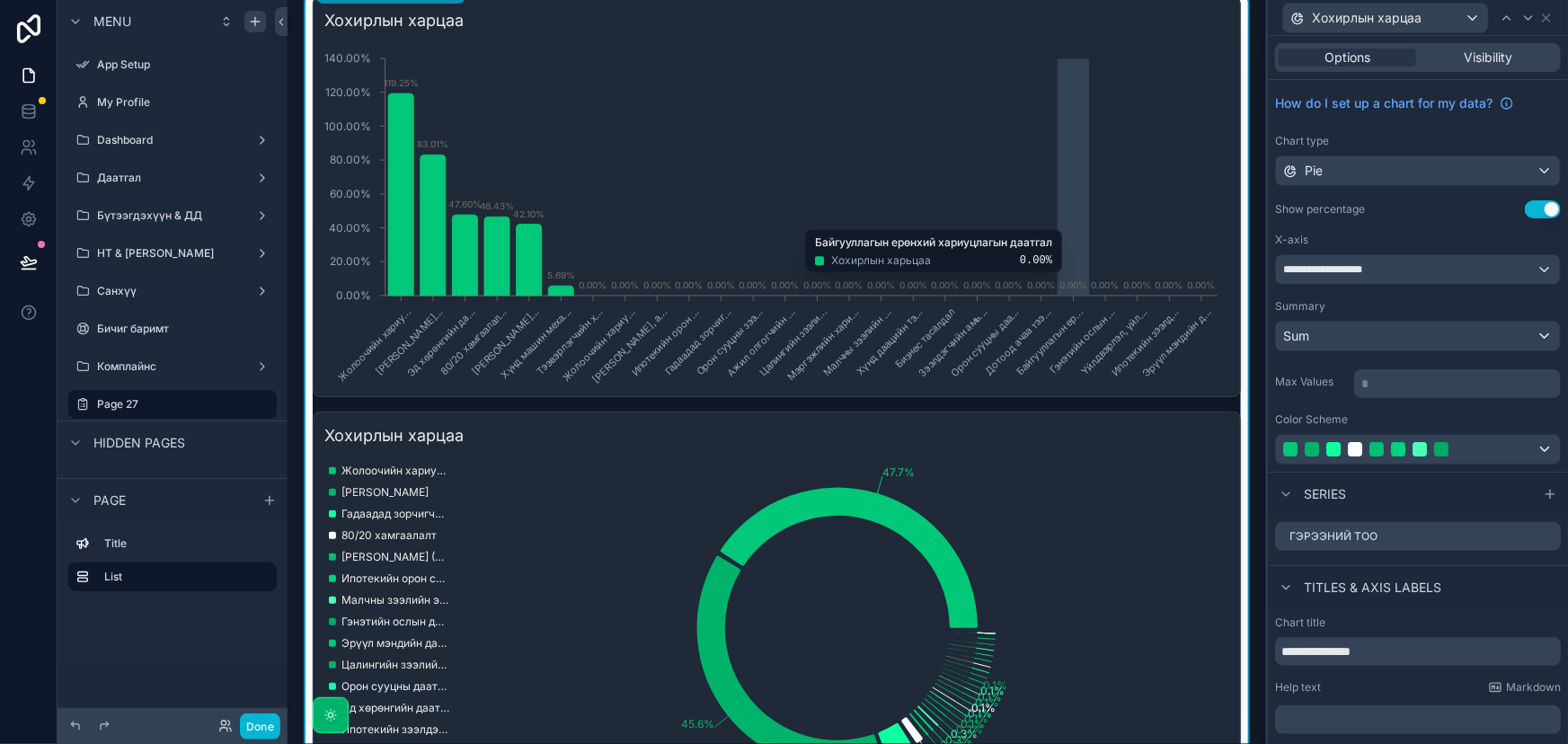
scroll to position [0, 0]
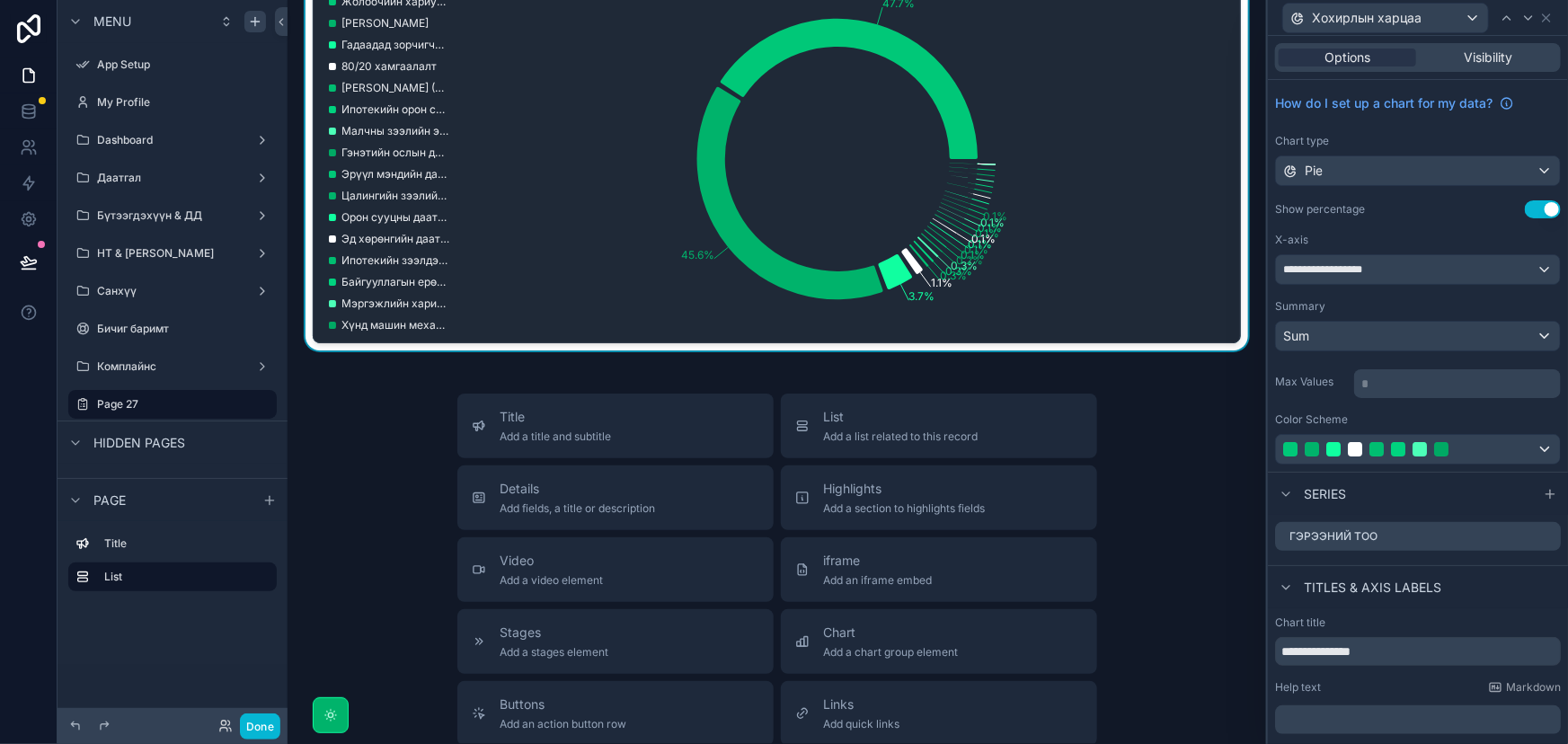
scroll to position [572, 0]
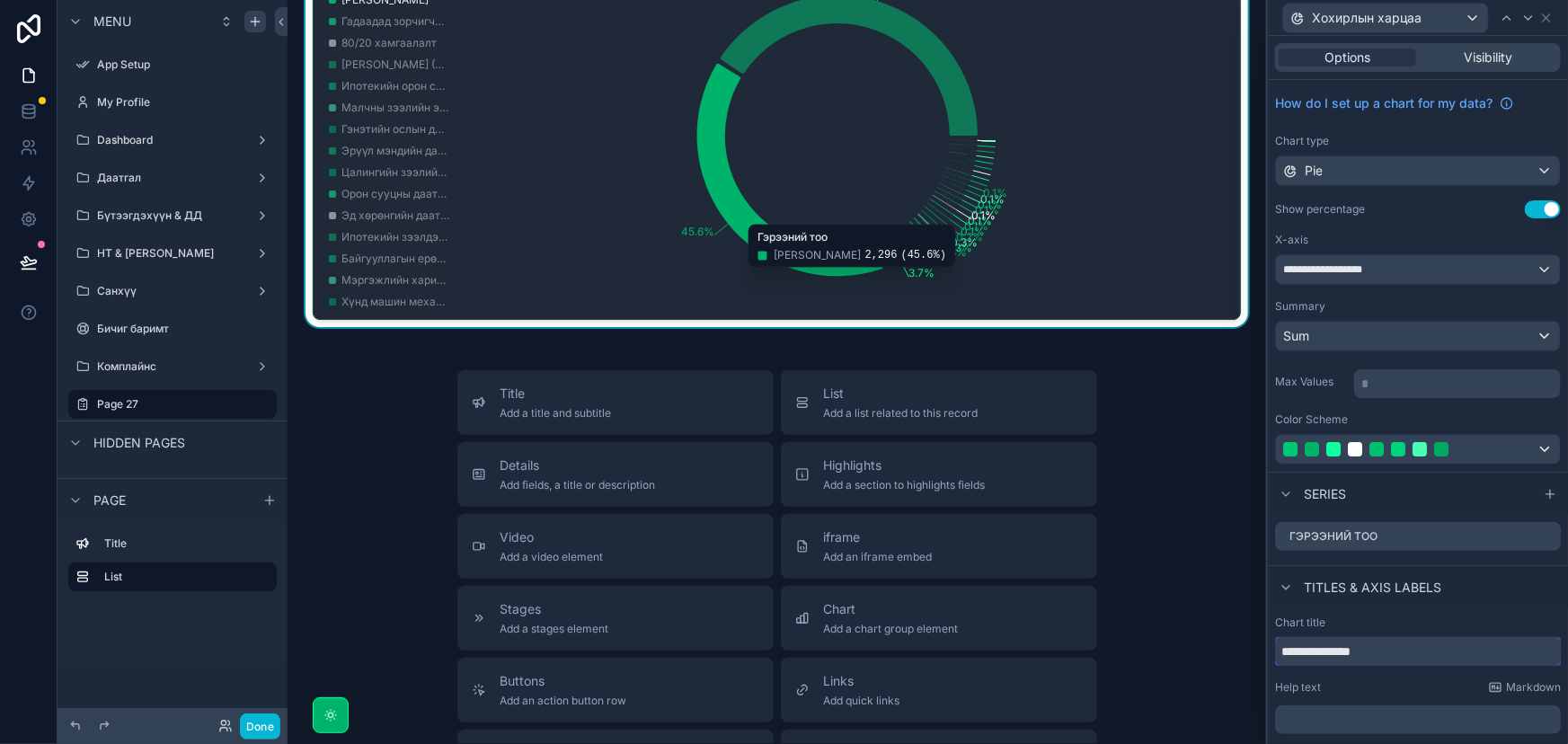
click at [1392, 655] on input "**********" at bounding box center [1418, 651] width 286 height 29
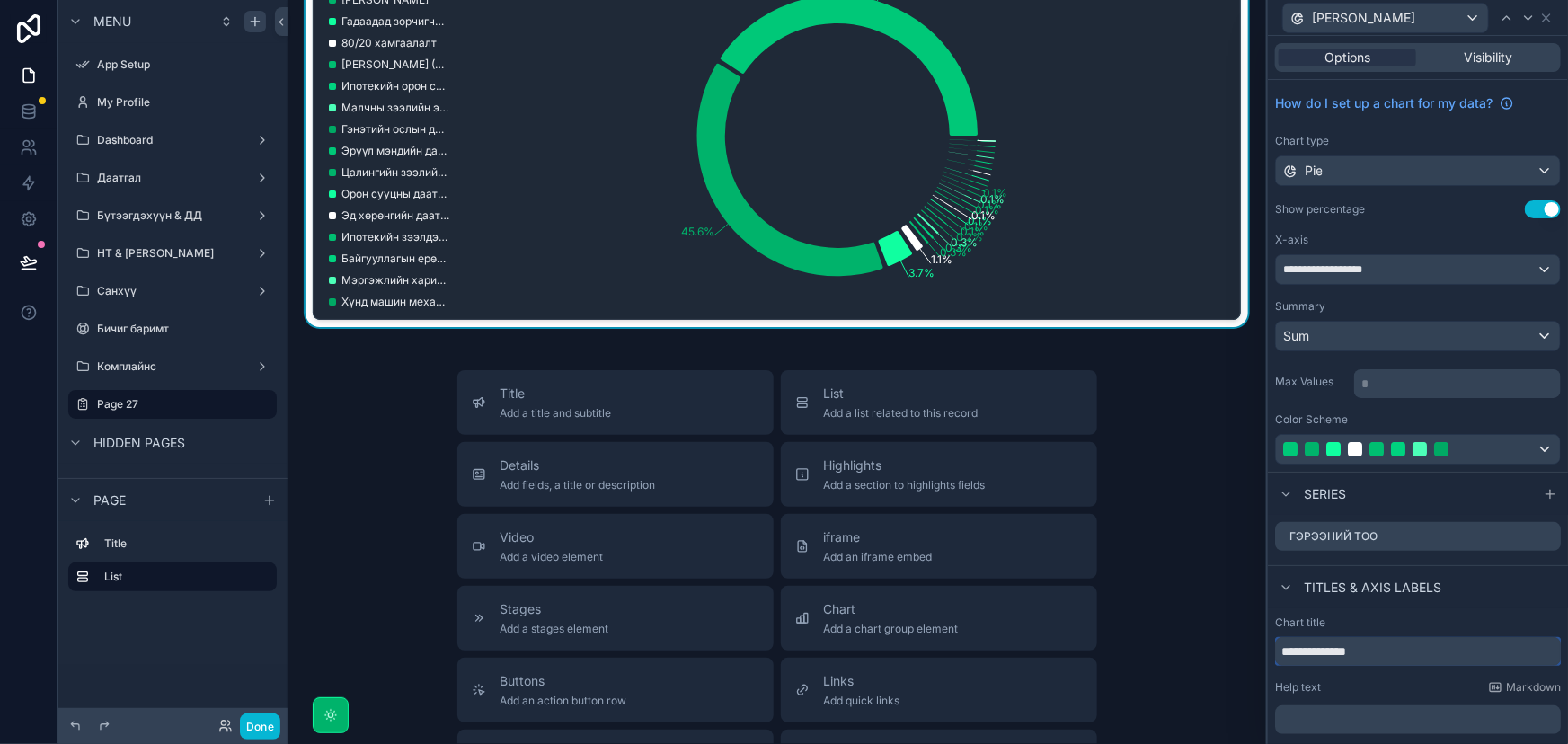
type input "**********"
click at [1003, 348] on div "Underwriting Хохирлын харцаа Жолоочийн хариу... Хүртээмжтэй тээ... Эд хөрөнгийн…" at bounding box center [776, 291] width 978 height 1726
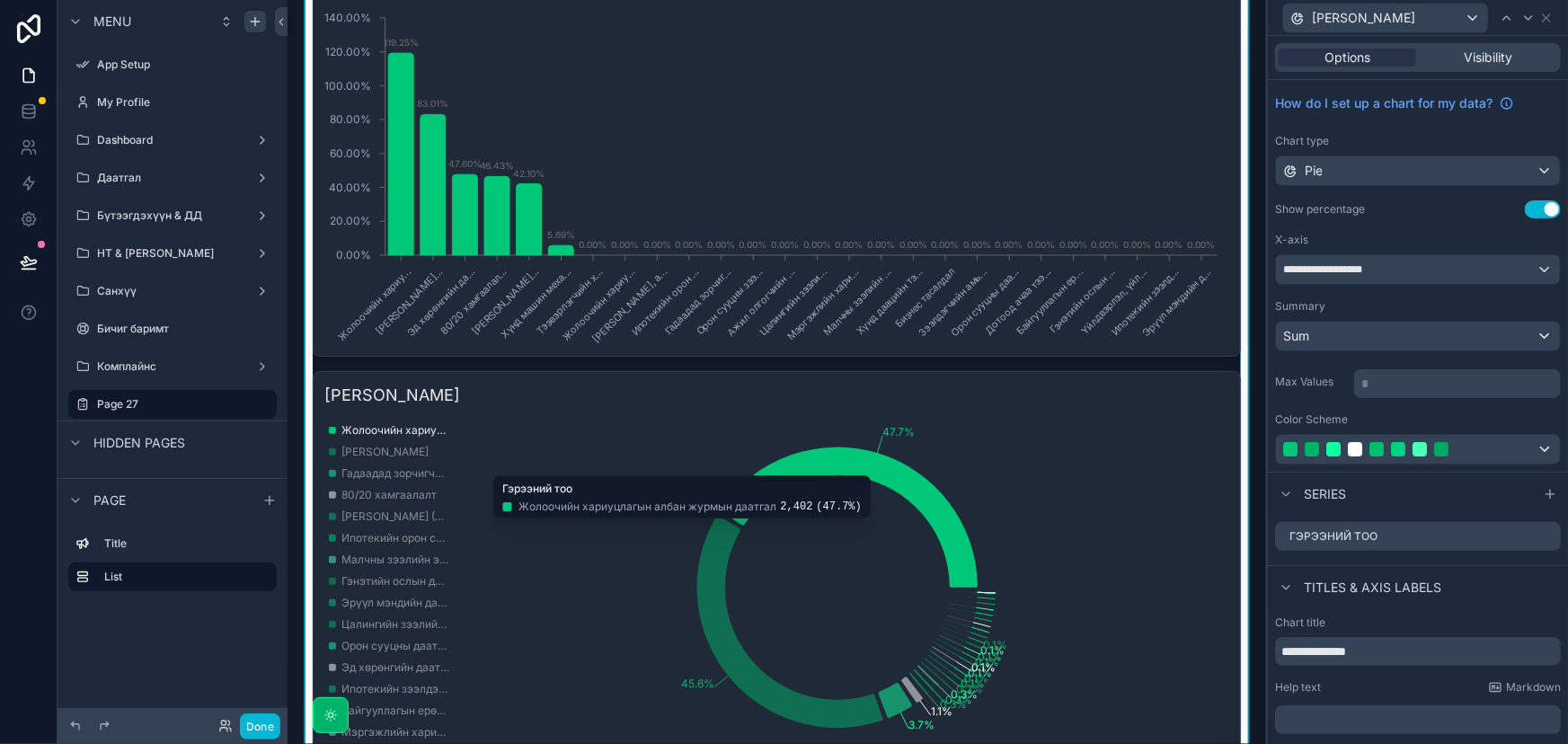
scroll to position [0, 0]
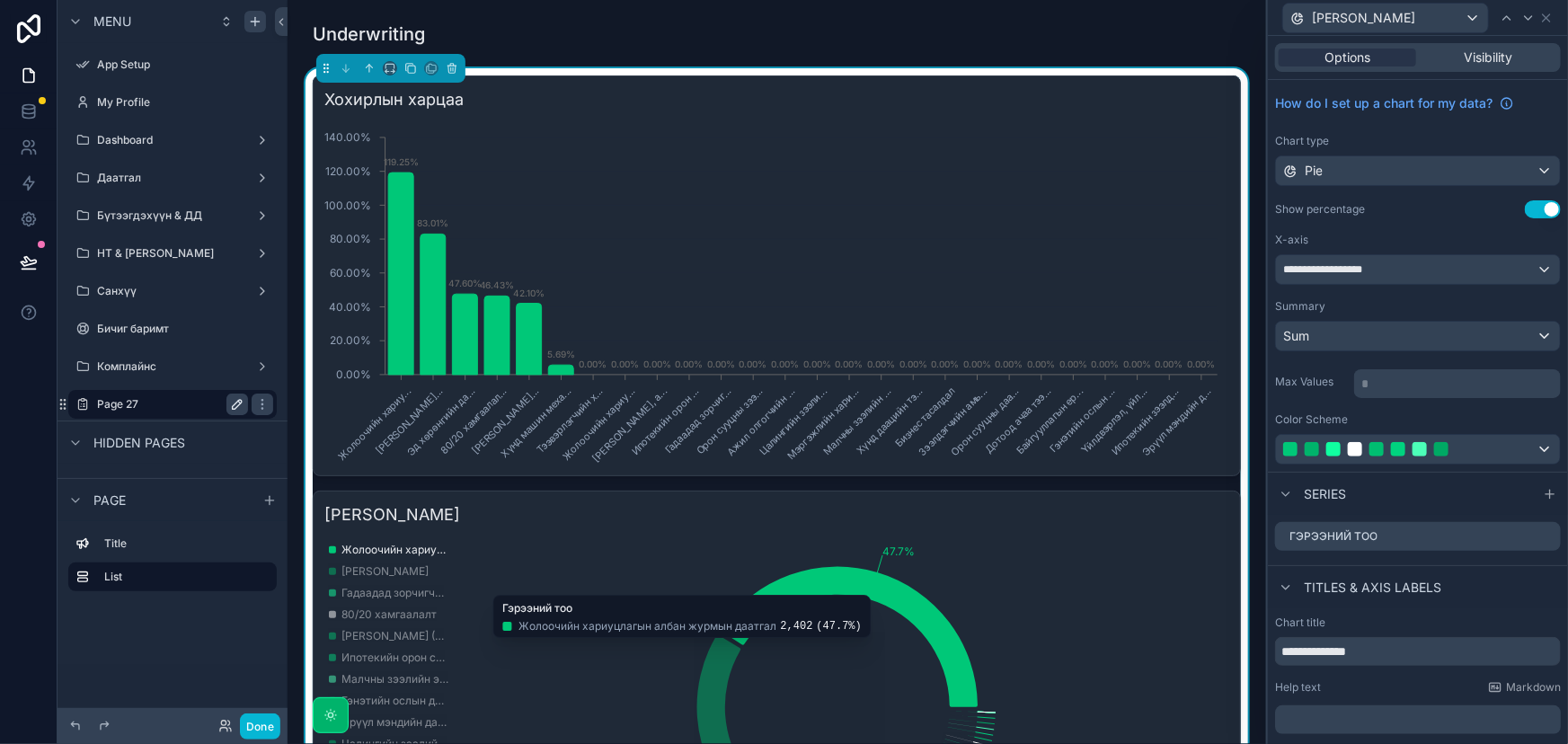
click at [242, 398] on icon "scrollable content" at bounding box center [237, 404] width 15 height 15
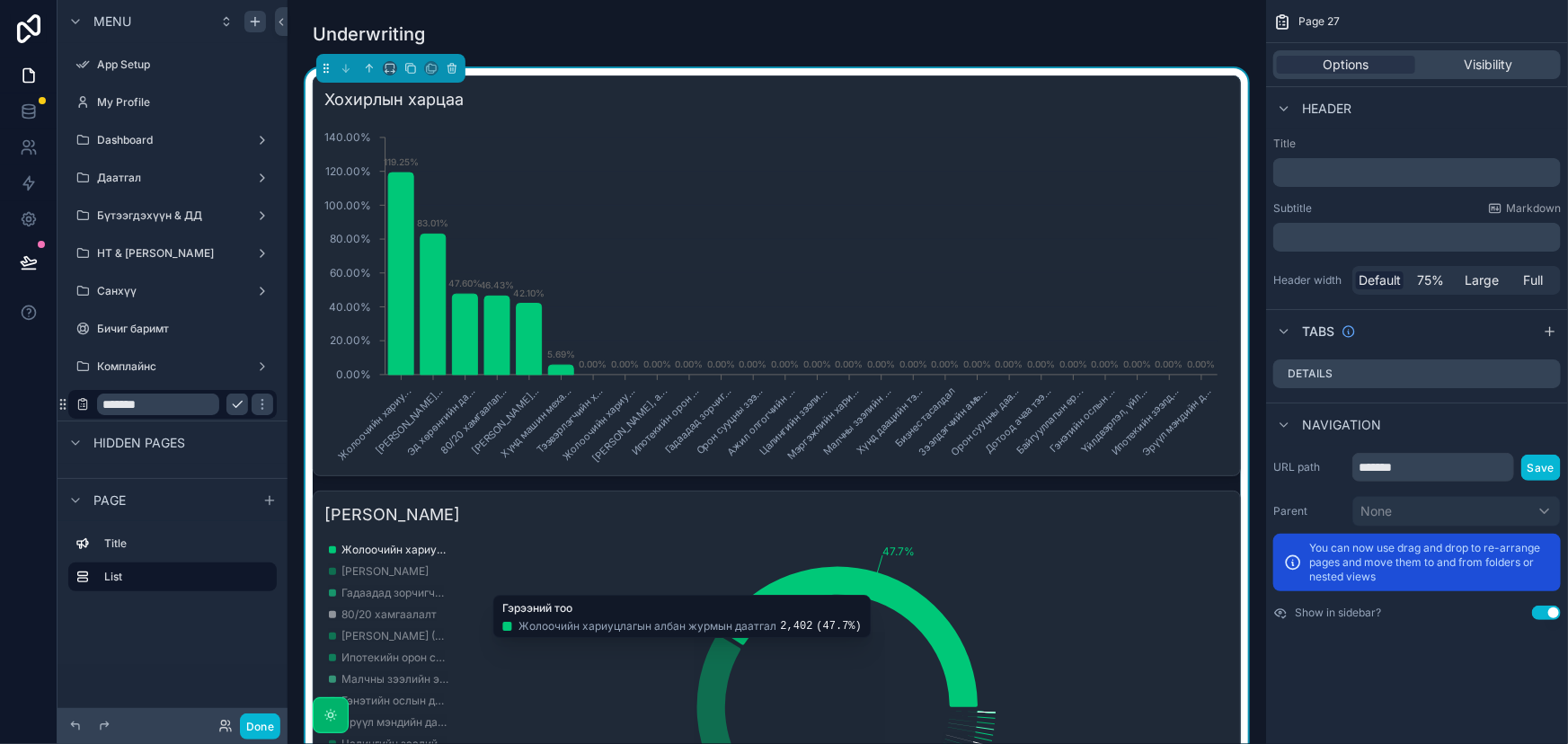
click at [203, 404] on input "*******" at bounding box center [159, 404] width 123 height 21
type input "**"
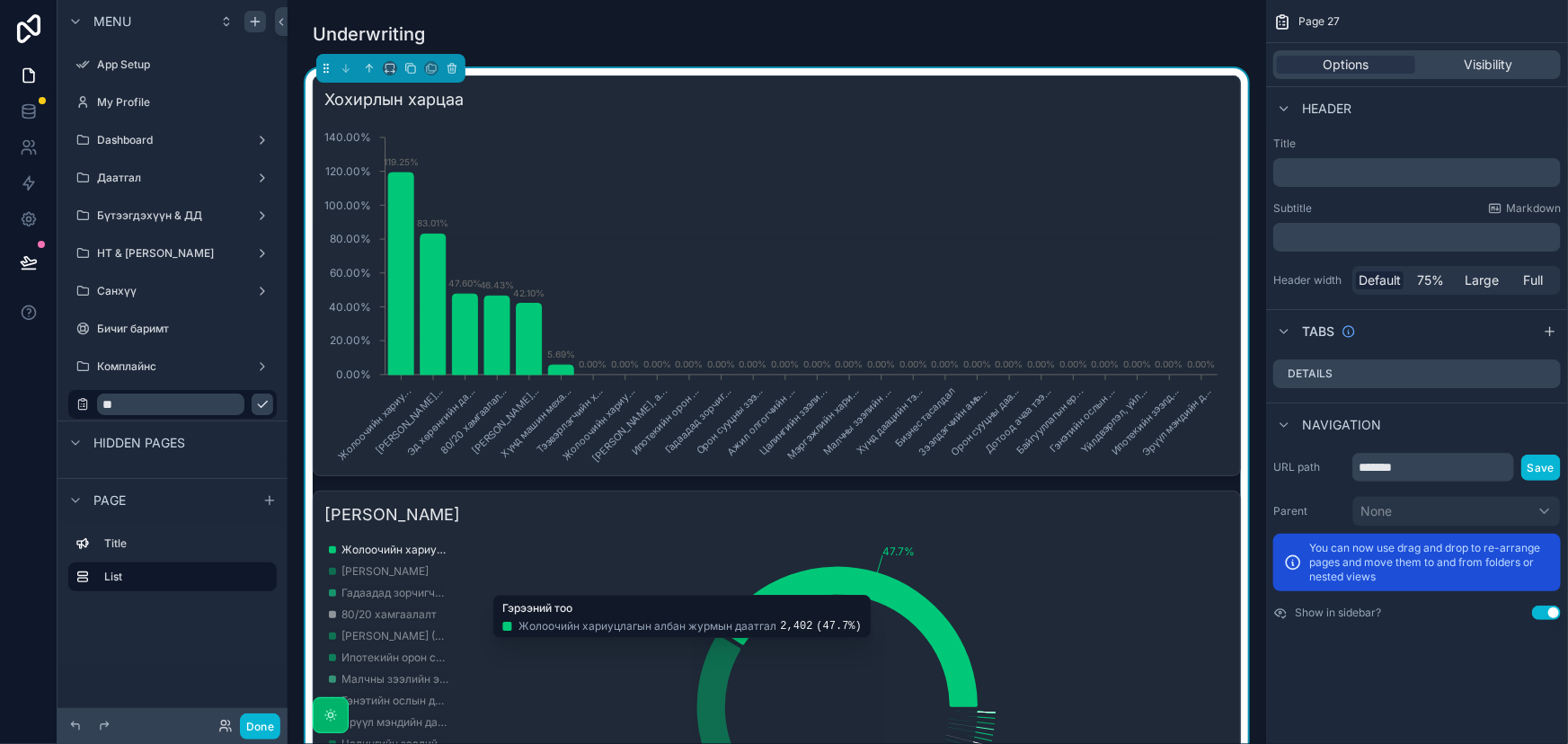
click at [255, 411] on icon "scrollable content" at bounding box center [262, 404] width 15 height 15
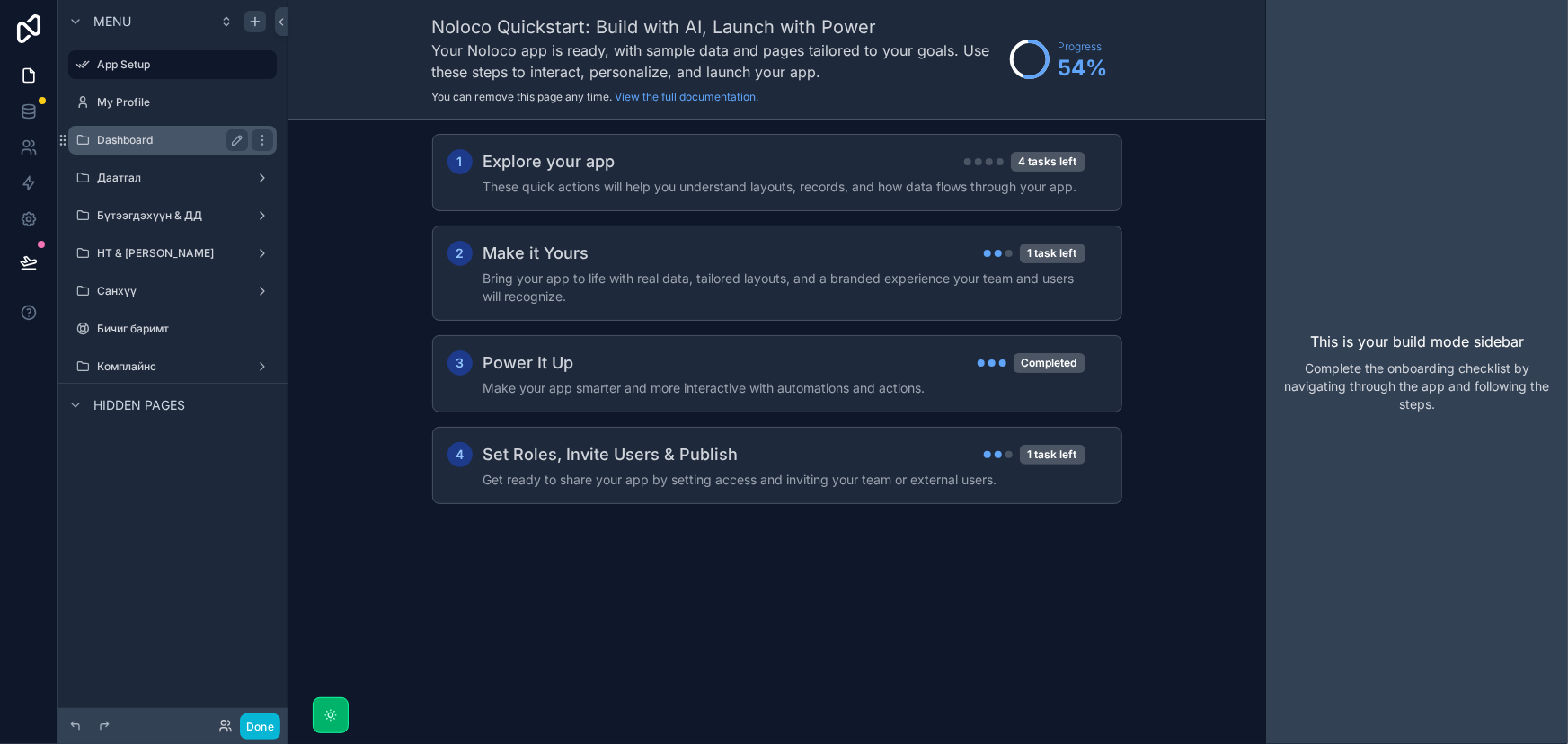
click at [224, 148] on div "Dashboard" at bounding box center [172, 140] width 151 height 21
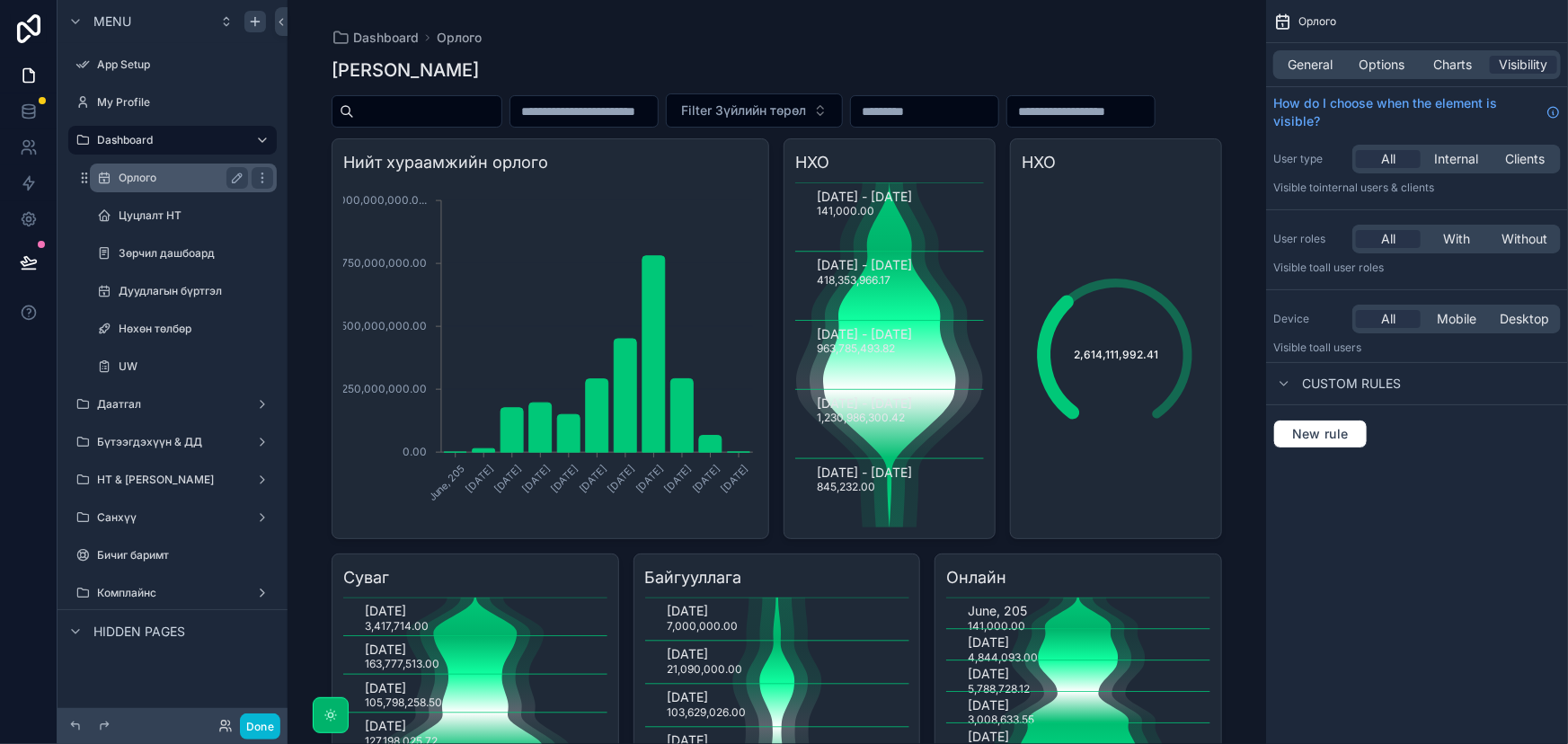
click at [176, 185] on div "Орлого" at bounding box center [183, 178] width 129 height 21
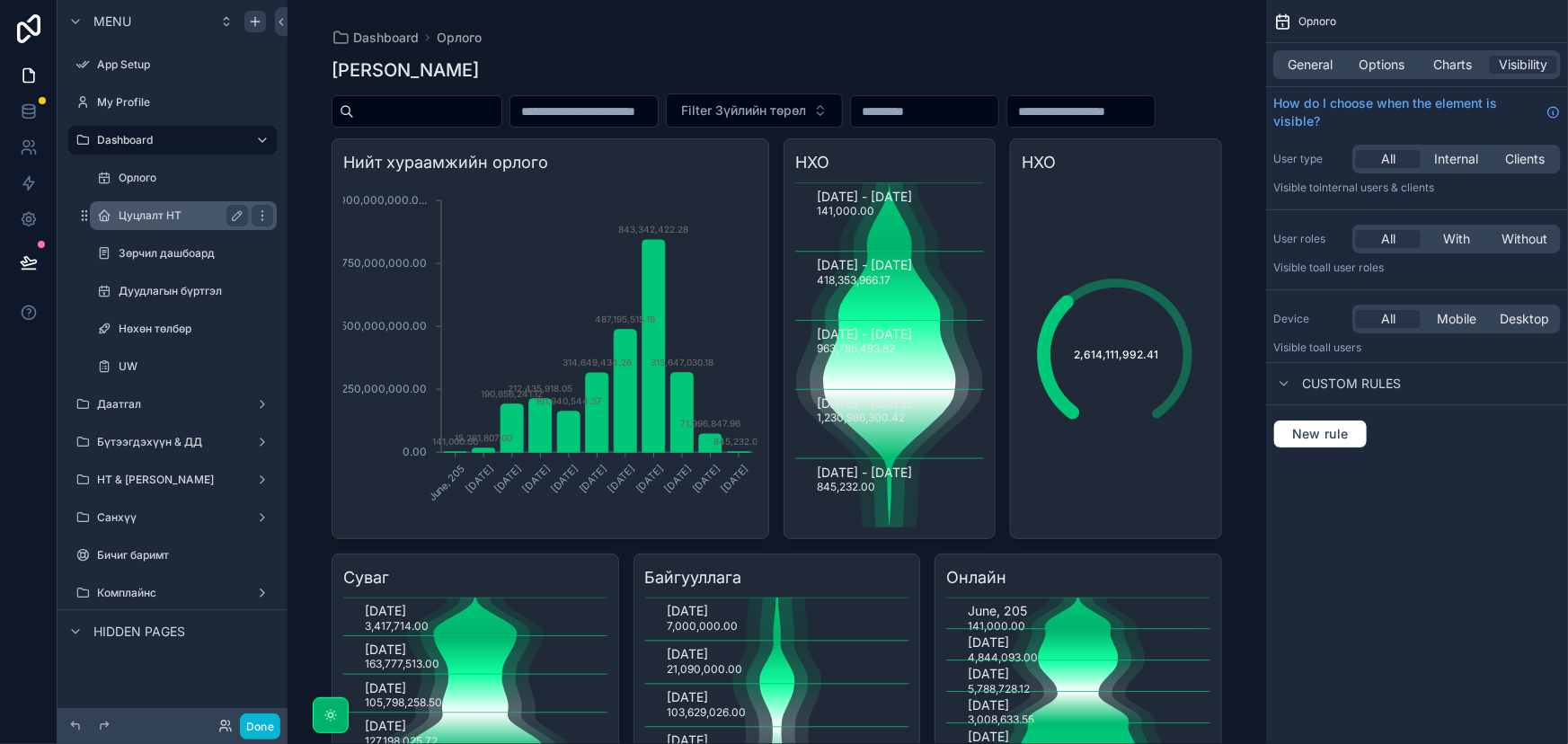
click at [187, 219] on label "Цуцлалт НТ" at bounding box center [180, 215] width 123 height 15
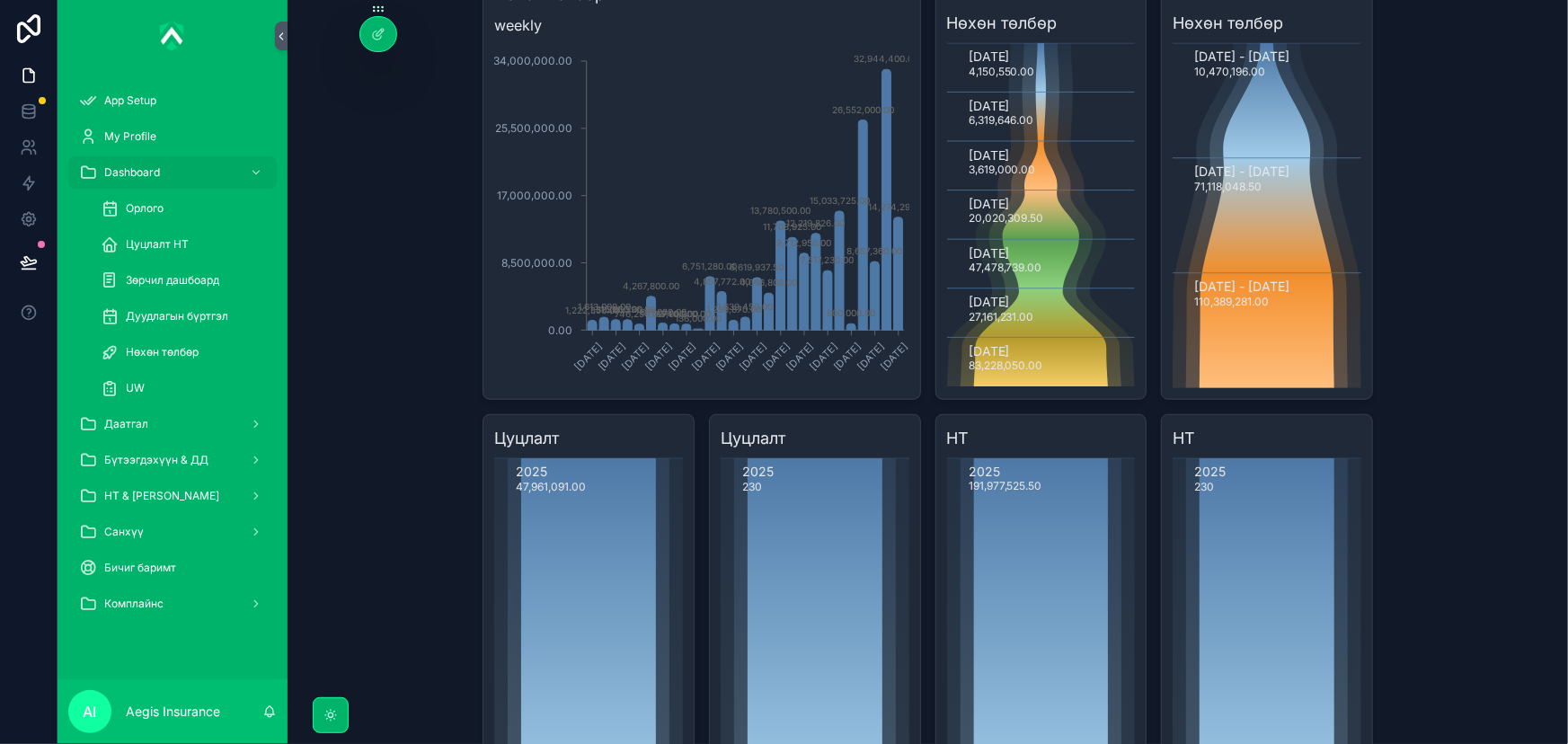
scroll to position [629, 0]
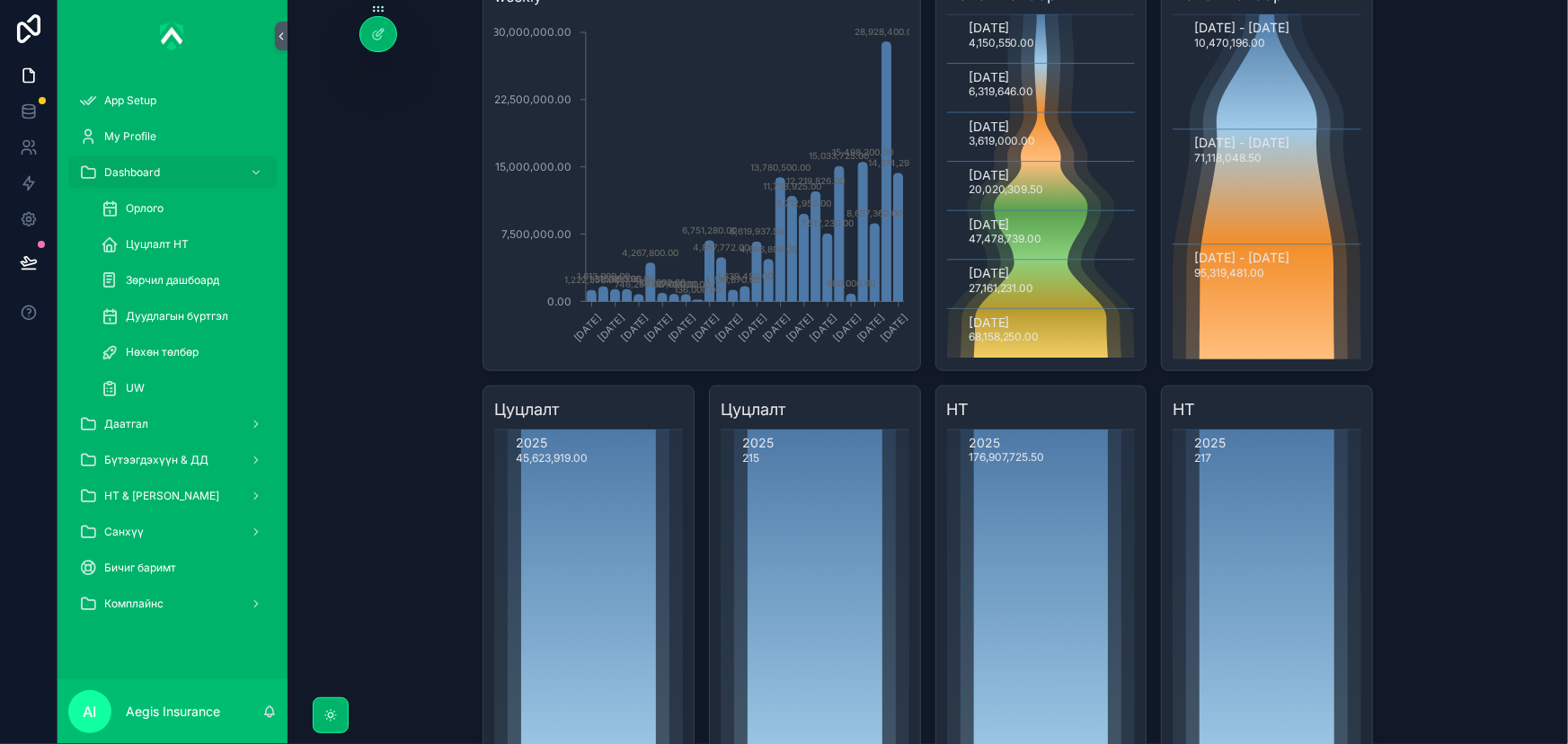
scroll to position [710, 0]
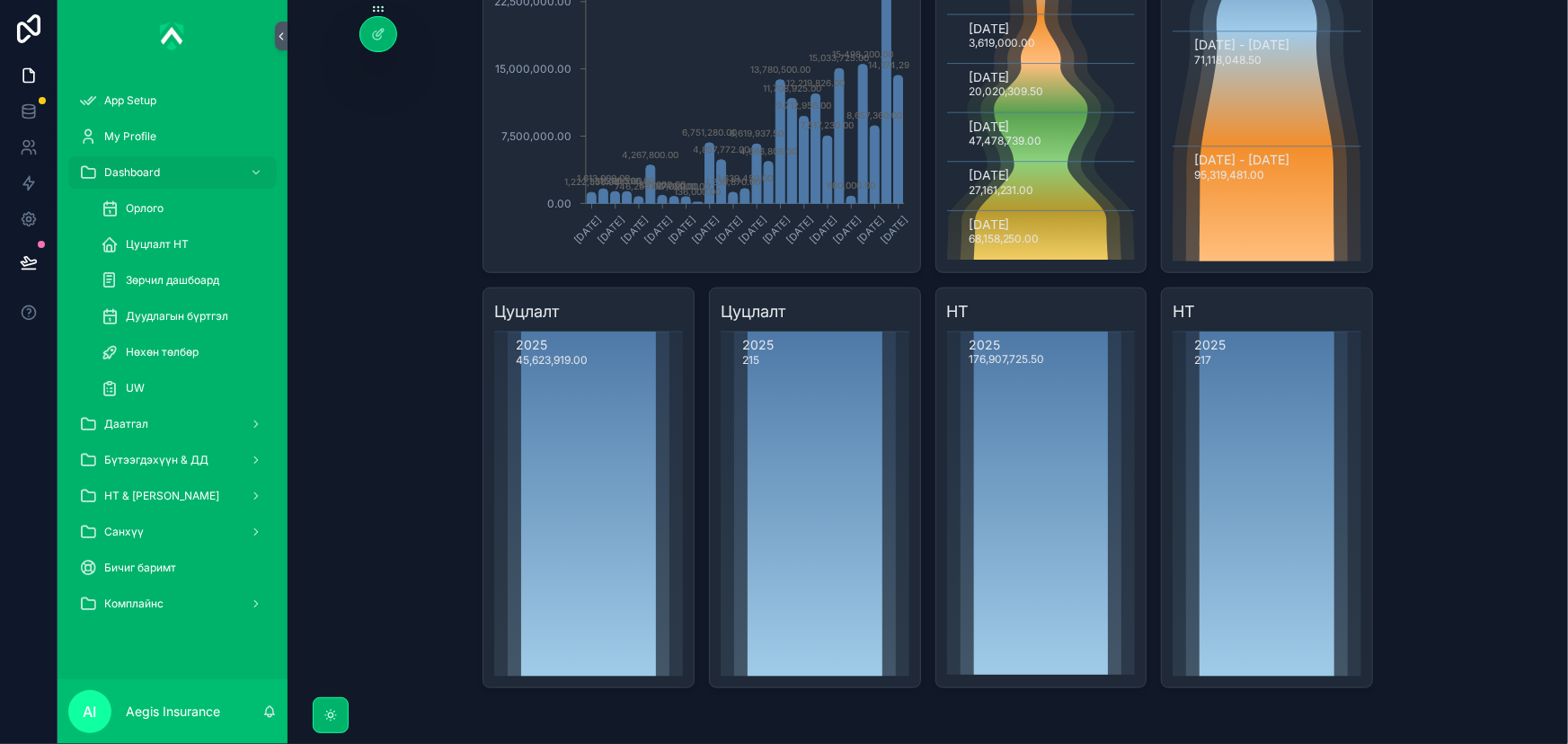
click at [224, 263] on div "Зөрчил дашбоард" at bounding box center [183, 280] width 208 height 36
click at [222, 278] on div "Зөрчил дашбоард" at bounding box center [183, 280] width 165 height 29
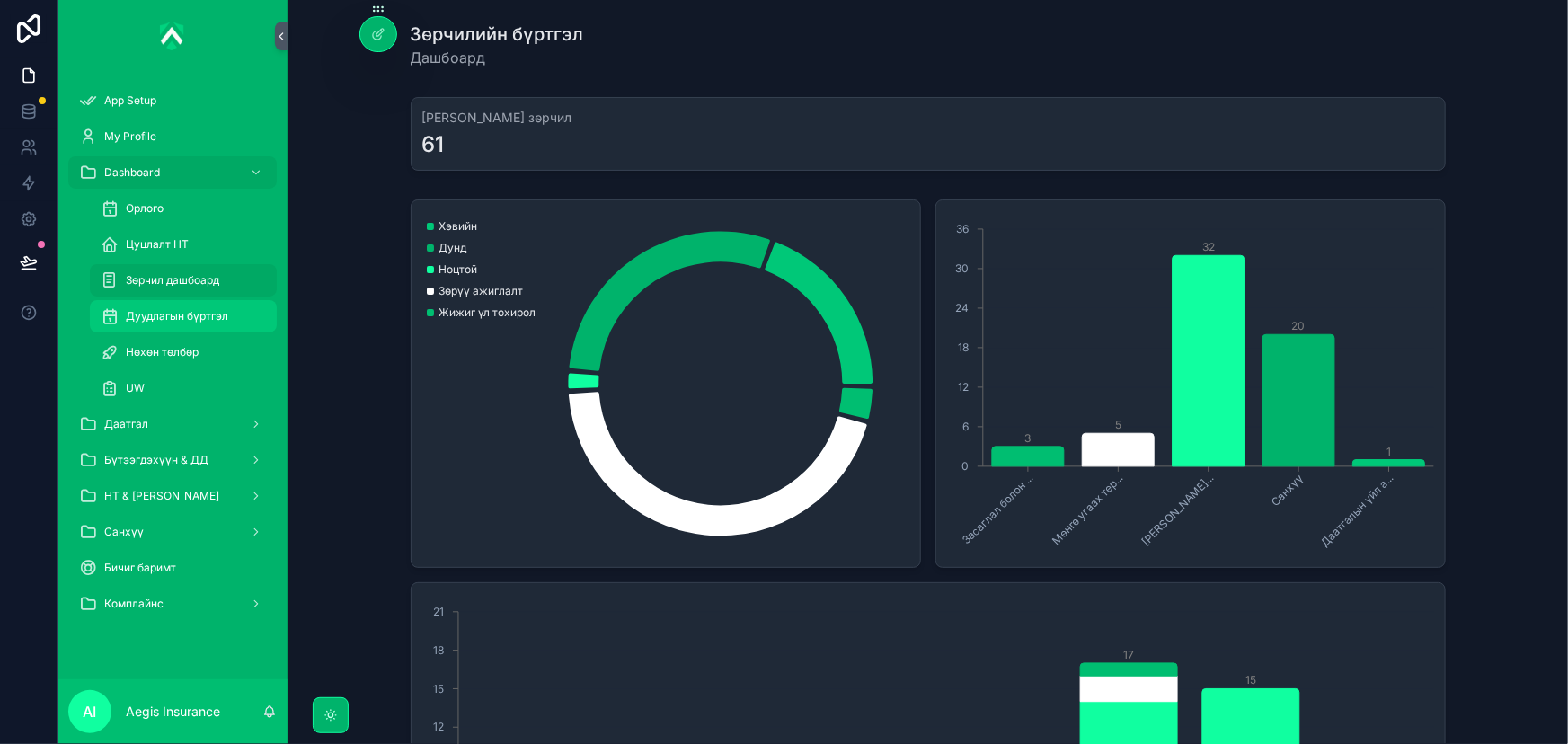
click at [215, 325] on div "Дуудлагын бүртгэл" at bounding box center [183, 316] width 165 height 29
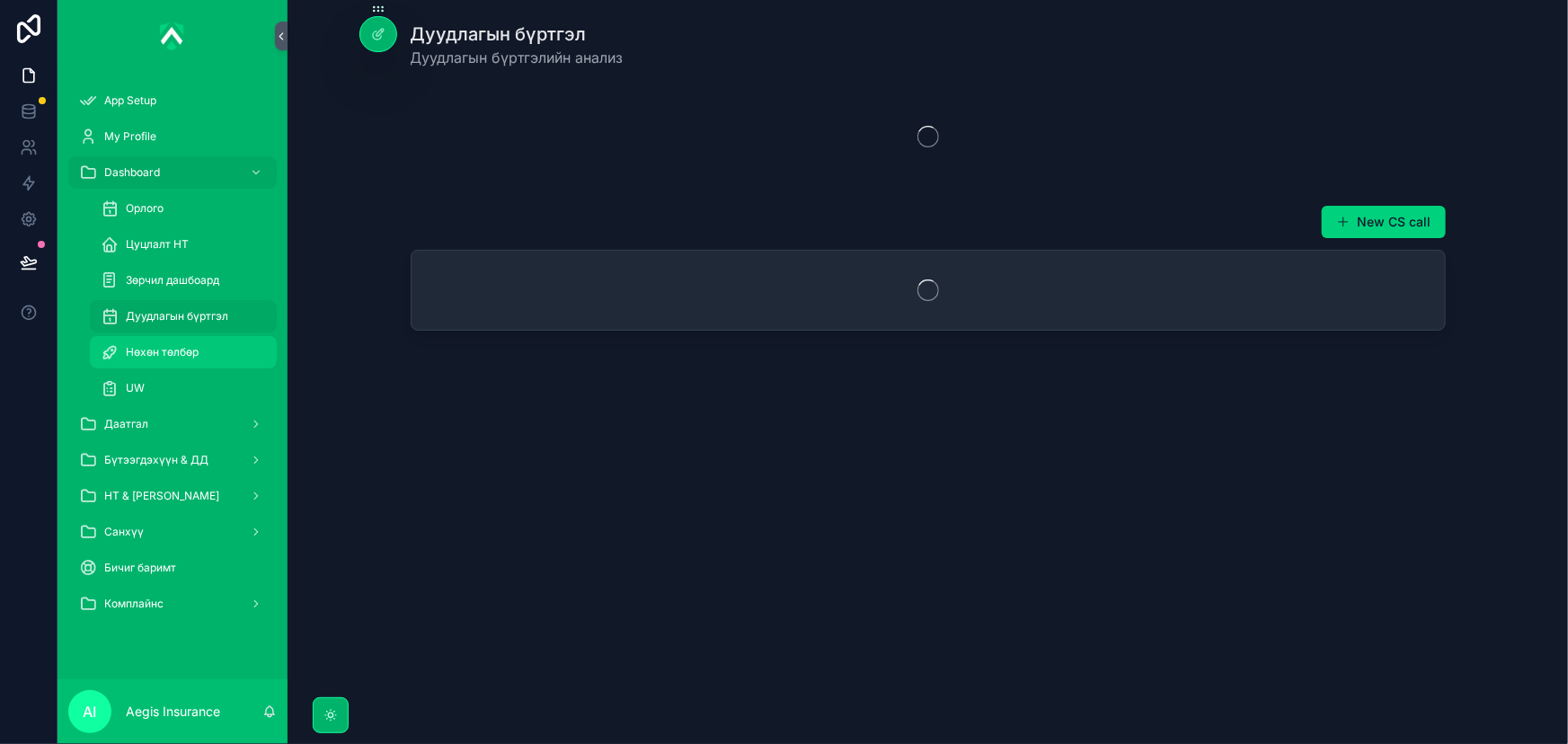
click at [146, 359] on div "Нөхөн төлбөр" at bounding box center [183, 353] width 165 height 29
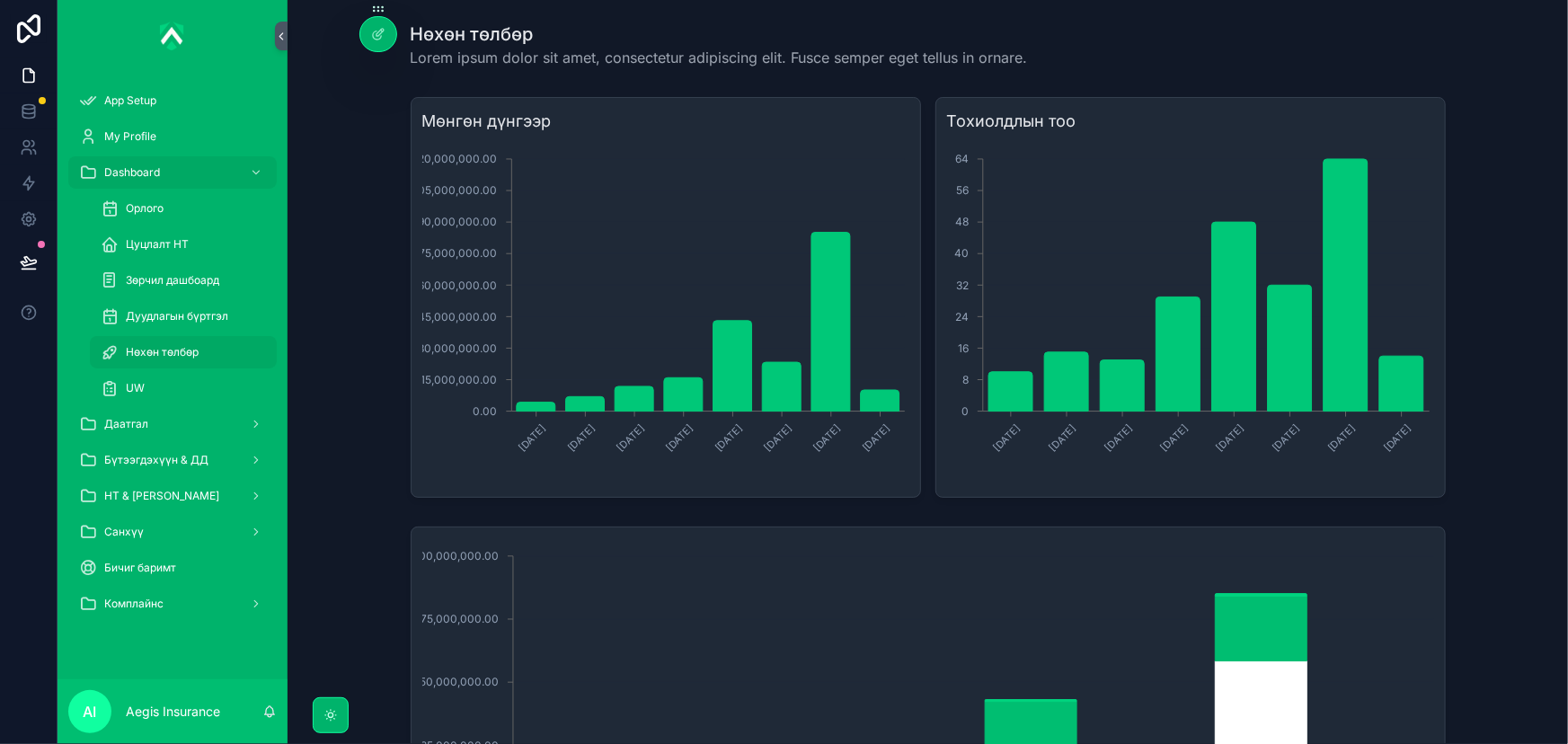
click at [542, 53] on span "Lorem ipsum dolor sit amet, consectetur adipiscing elit. Fusce semper eget tell…" at bounding box center [719, 57] width 617 height 21
click at [391, 29] on div at bounding box center [378, 34] width 36 height 34
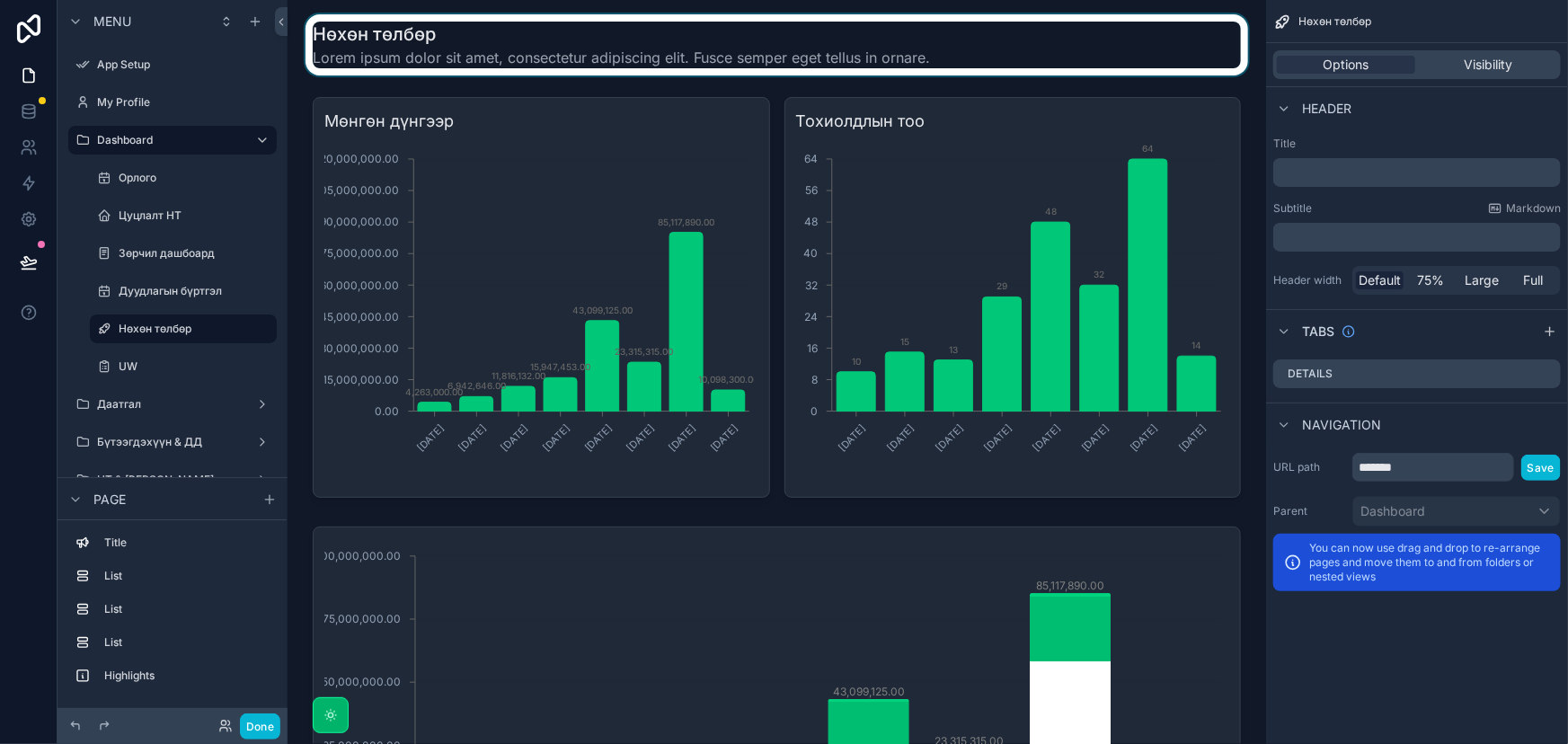
click at [513, 48] on div "scrollable content" at bounding box center [777, 45] width 950 height 61
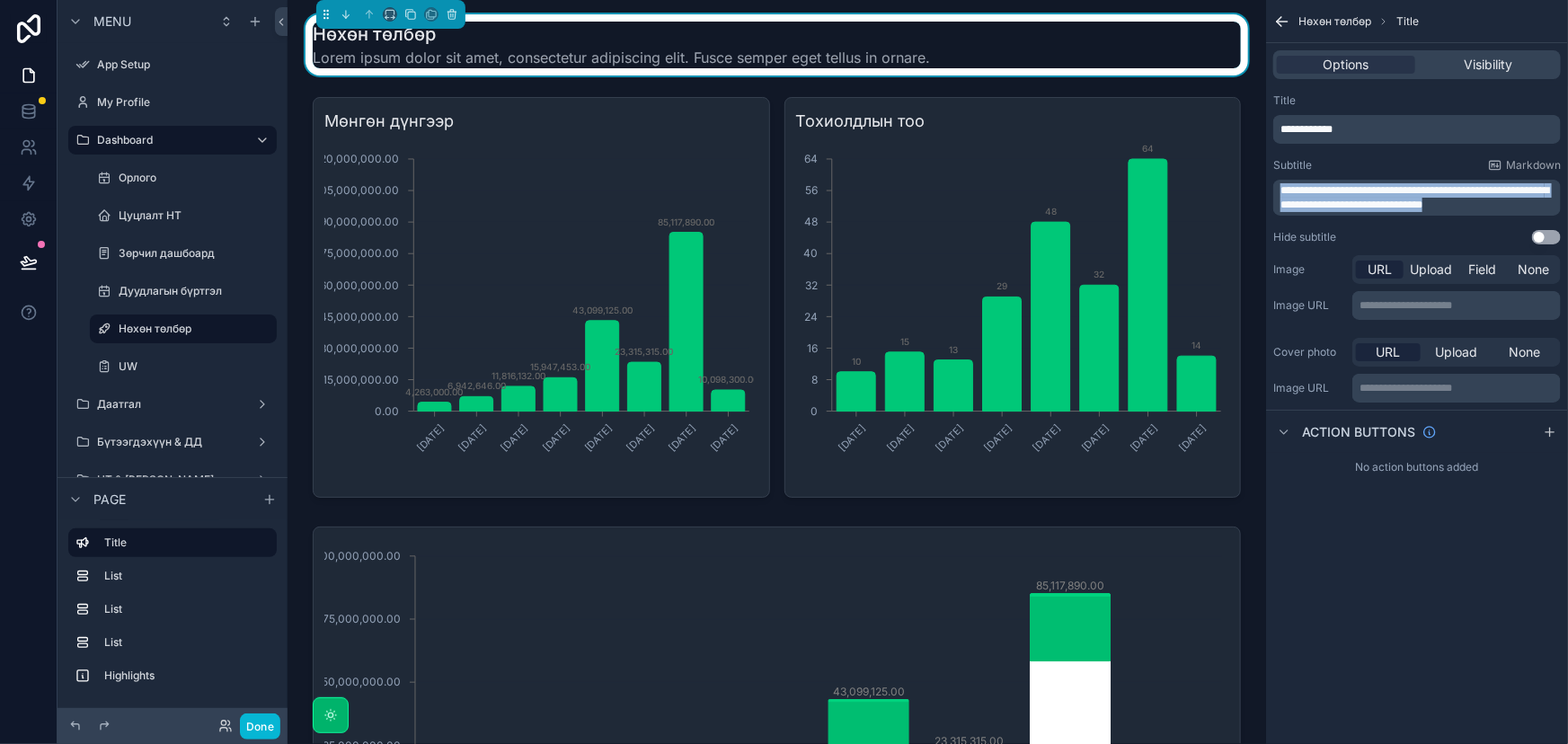
drag, startPoint x: 1492, startPoint y: 203, endPoint x: 1265, endPoint y: 177, distance: 228.5
click at [1267, 179] on div "**********" at bounding box center [1416, 169] width 302 height 166
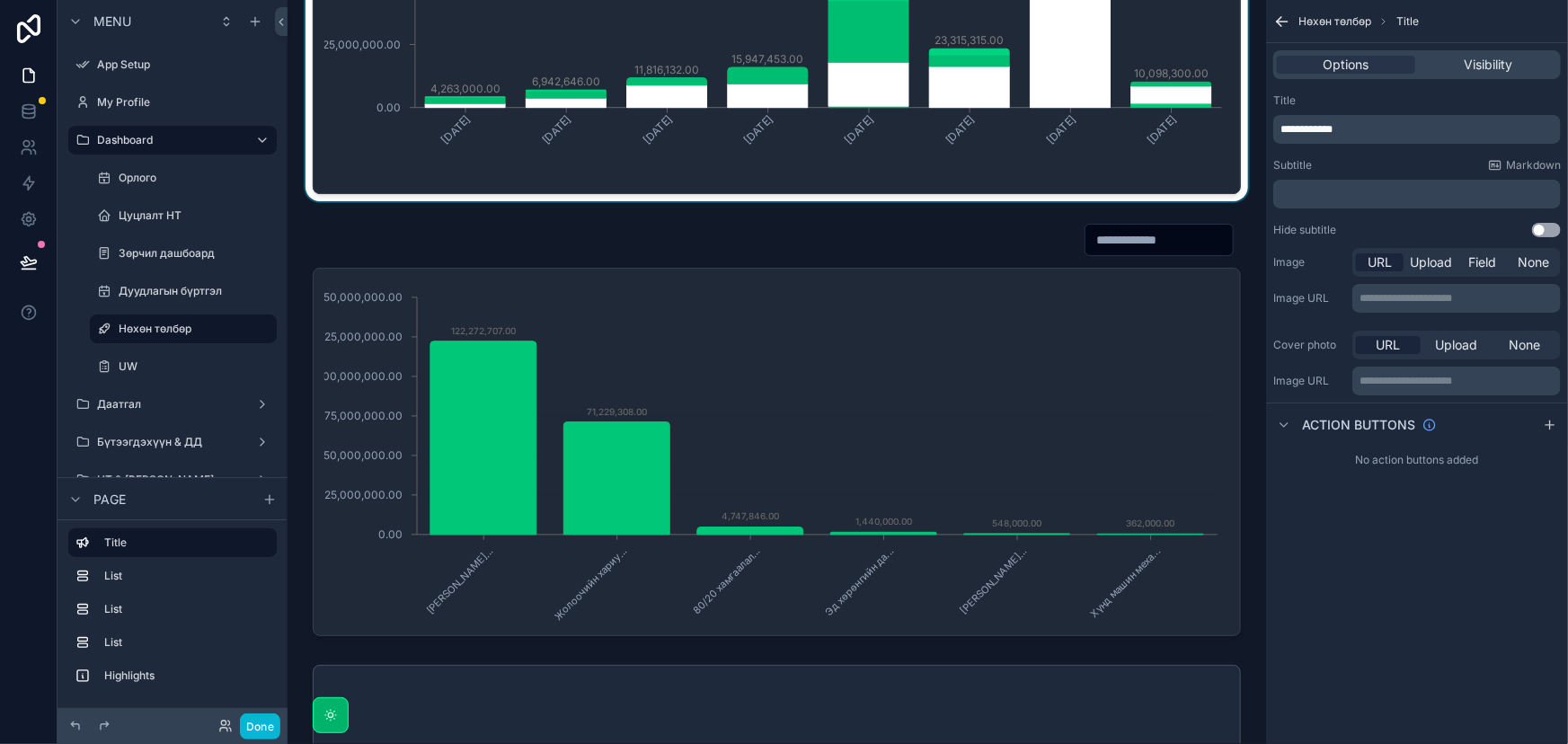
scroll to position [817, 0]
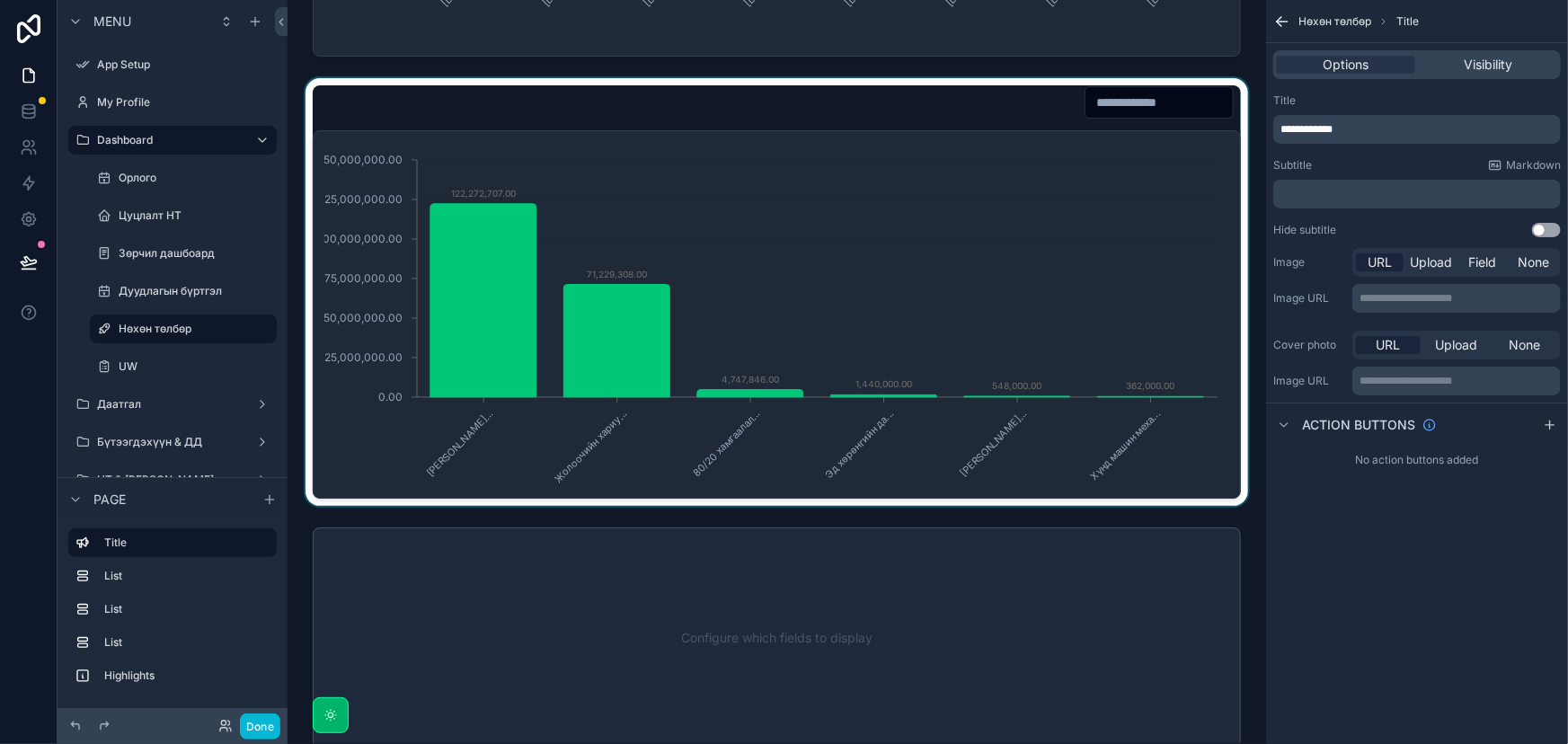
click at [1163, 106] on div "scrollable content" at bounding box center [777, 291] width 950 height 428
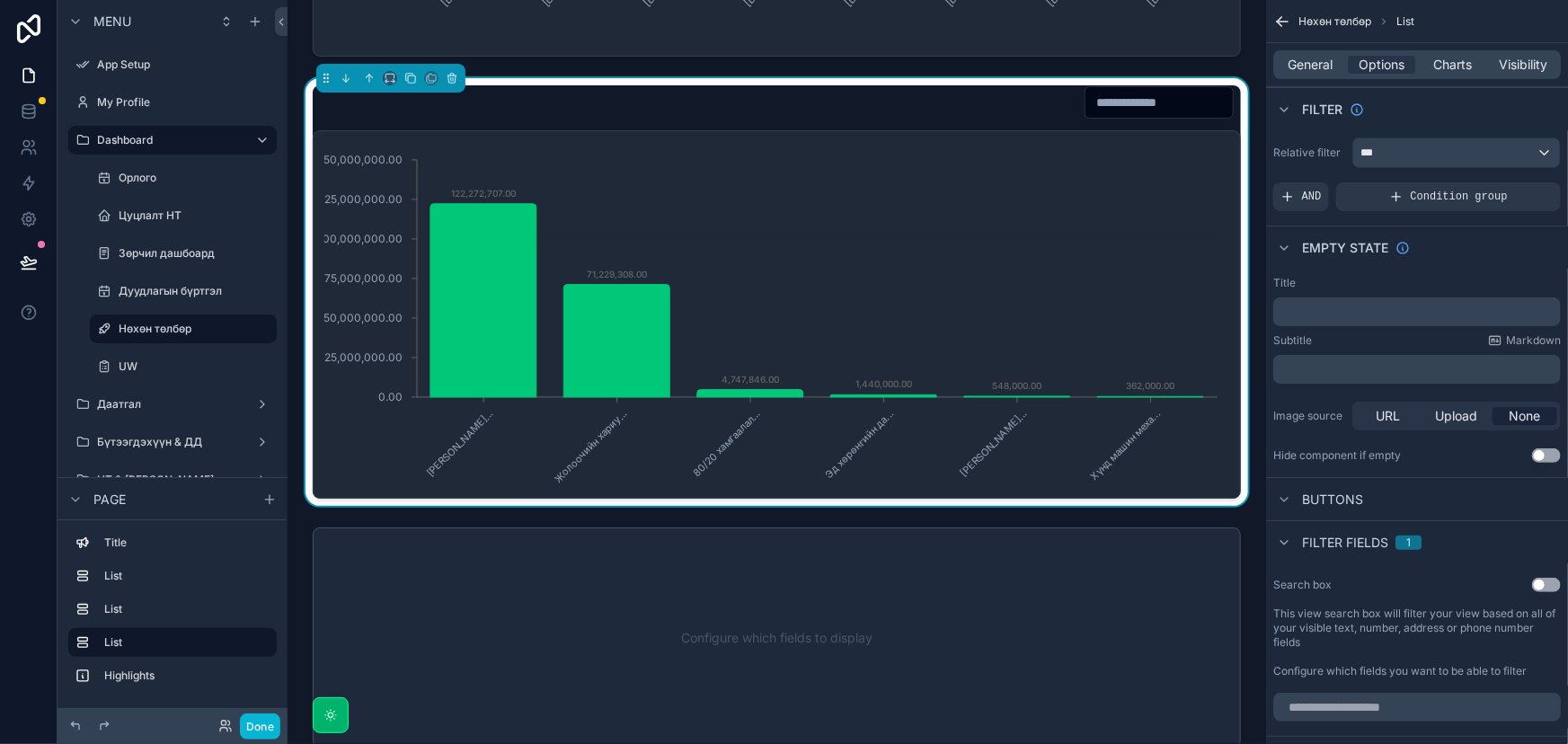
click at [1147, 98] on input "scrollable content" at bounding box center [1158, 102] width 147 height 25
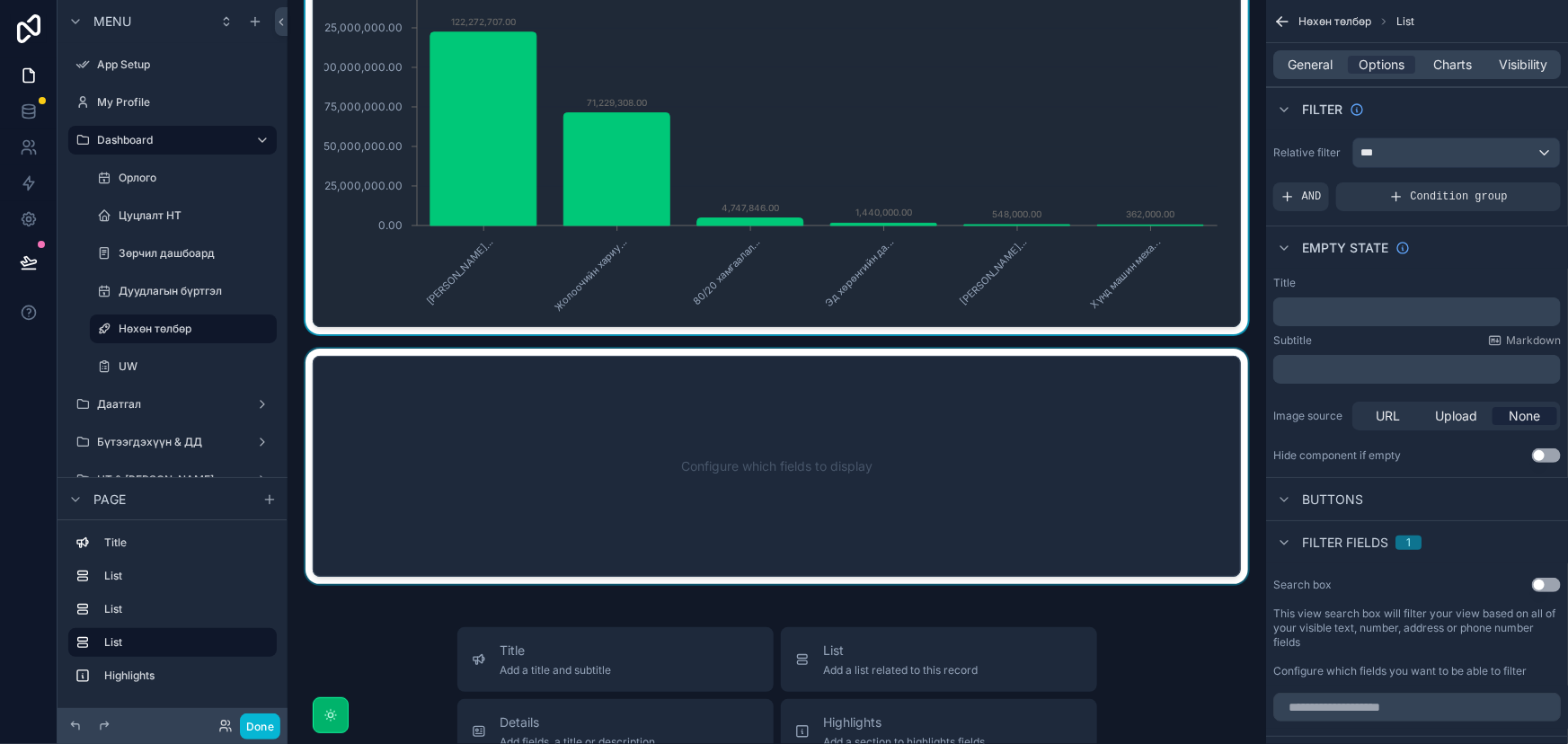
scroll to position [980, 0]
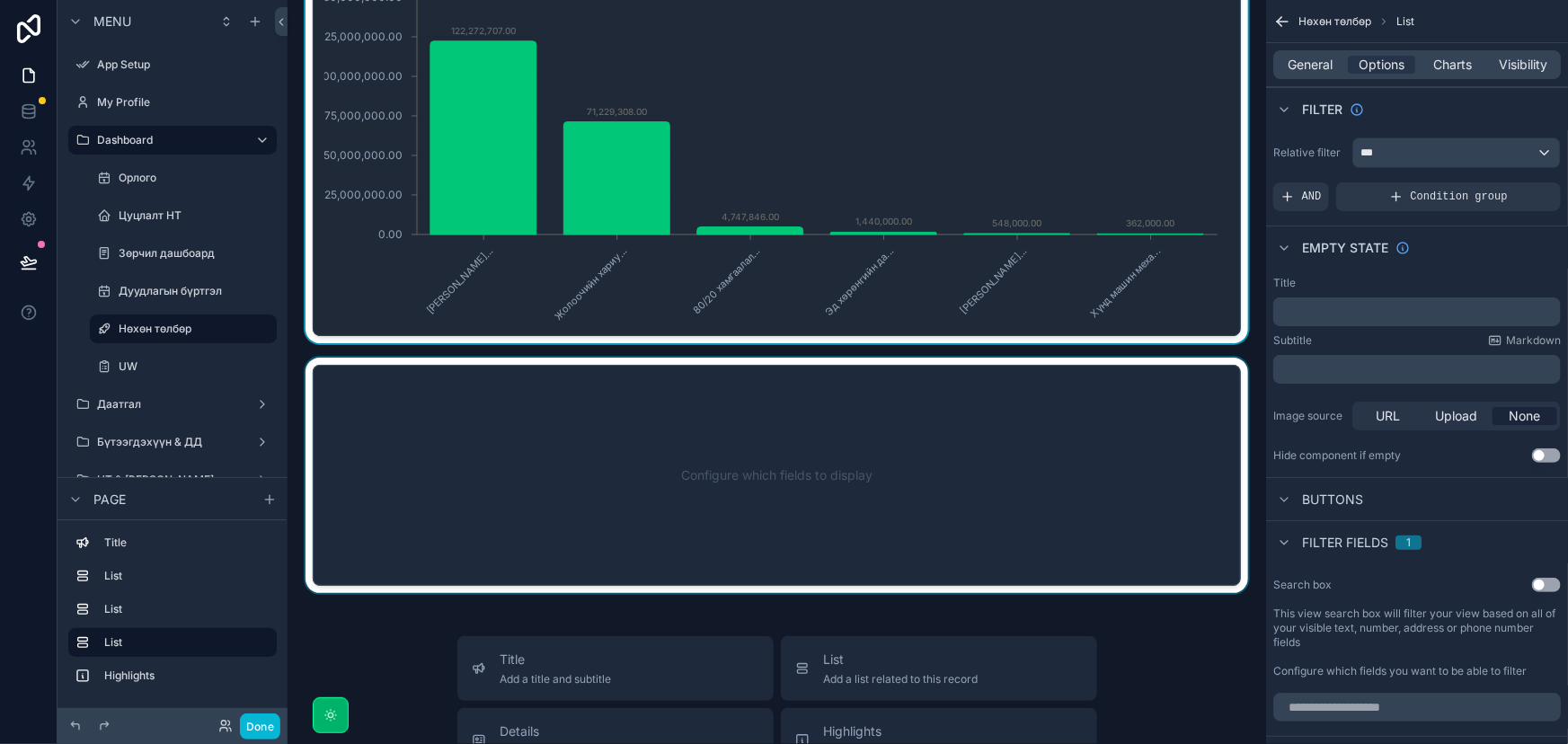
click at [703, 445] on div "scrollable content" at bounding box center [777, 475] width 950 height 236
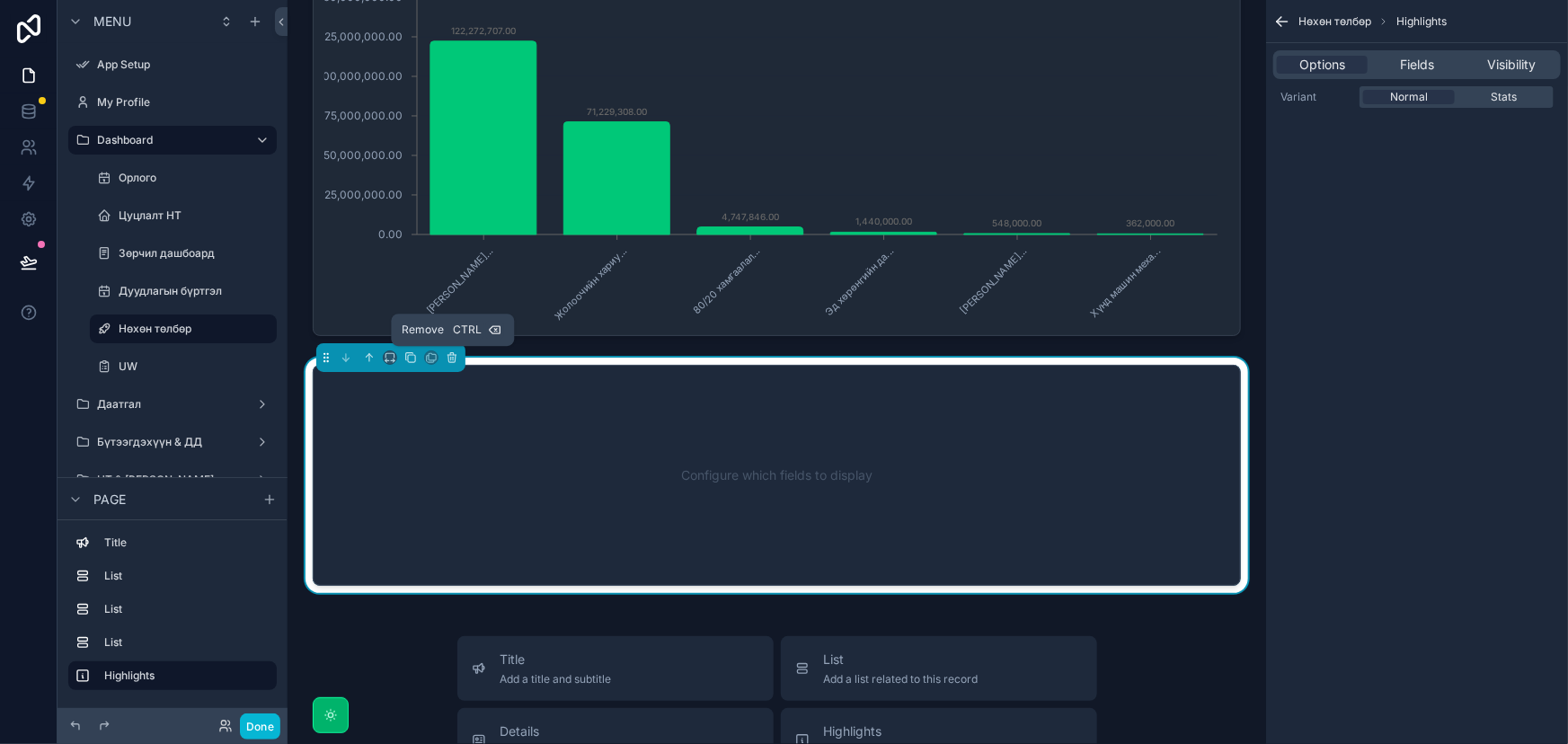
click at [450, 345] on div "Remove Ctrl" at bounding box center [452, 329] width 123 height 32
click at [451, 357] on icon "scrollable content" at bounding box center [452, 357] width 13 height 13
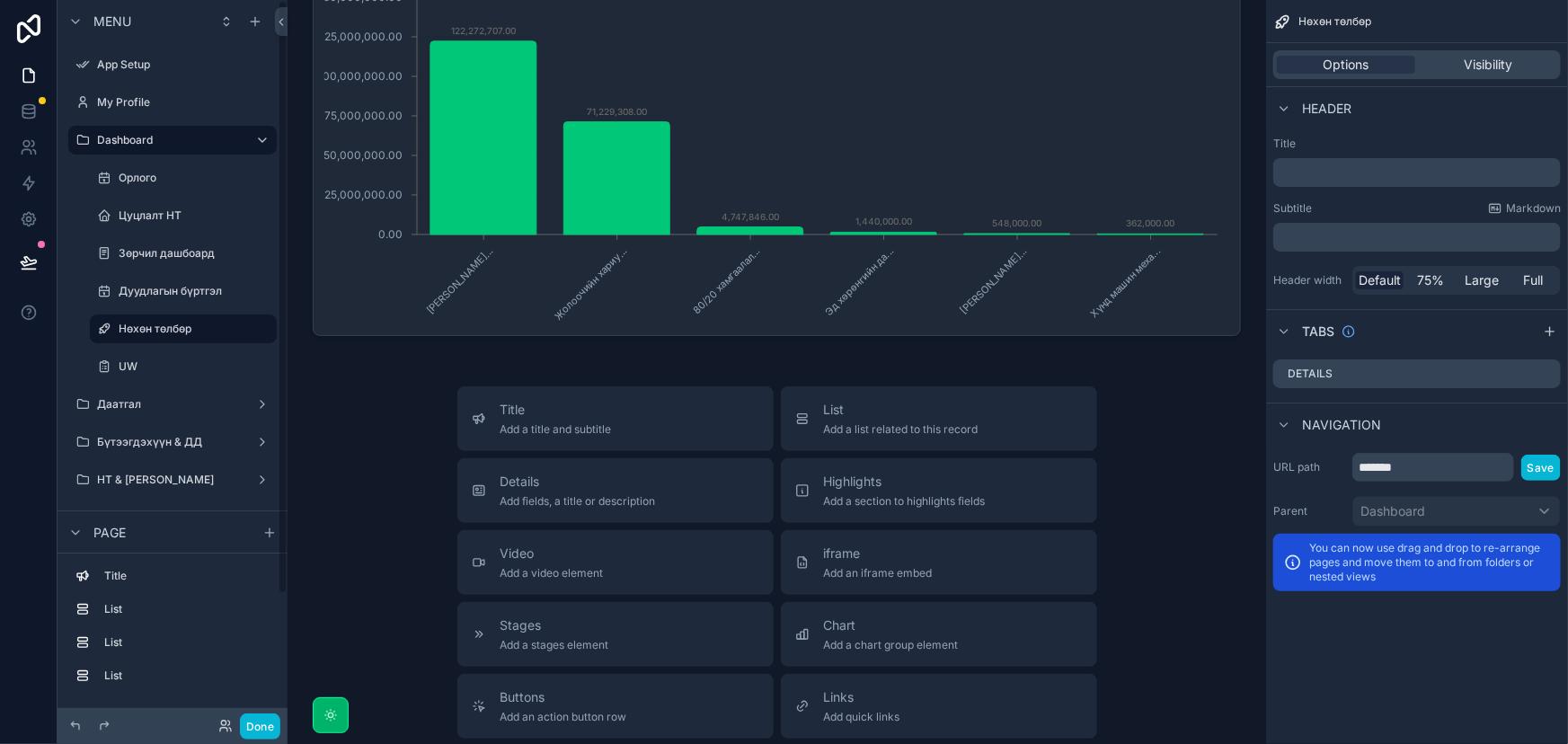
click at [146, 351] on div "UW" at bounding box center [183, 366] width 208 height 32
click at [144, 359] on label "UW" at bounding box center [180, 366] width 123 height 15
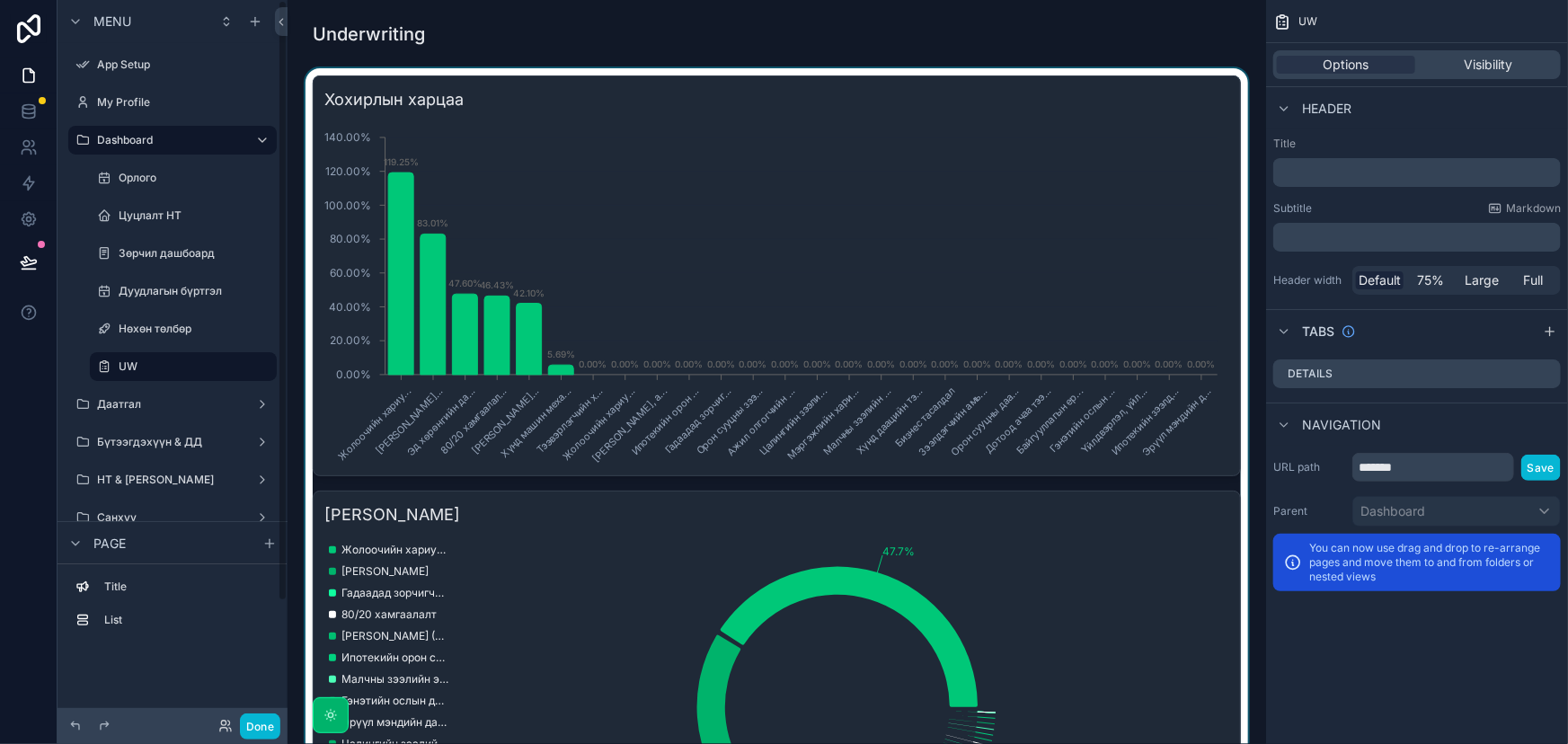
scroll to position [572, 0]
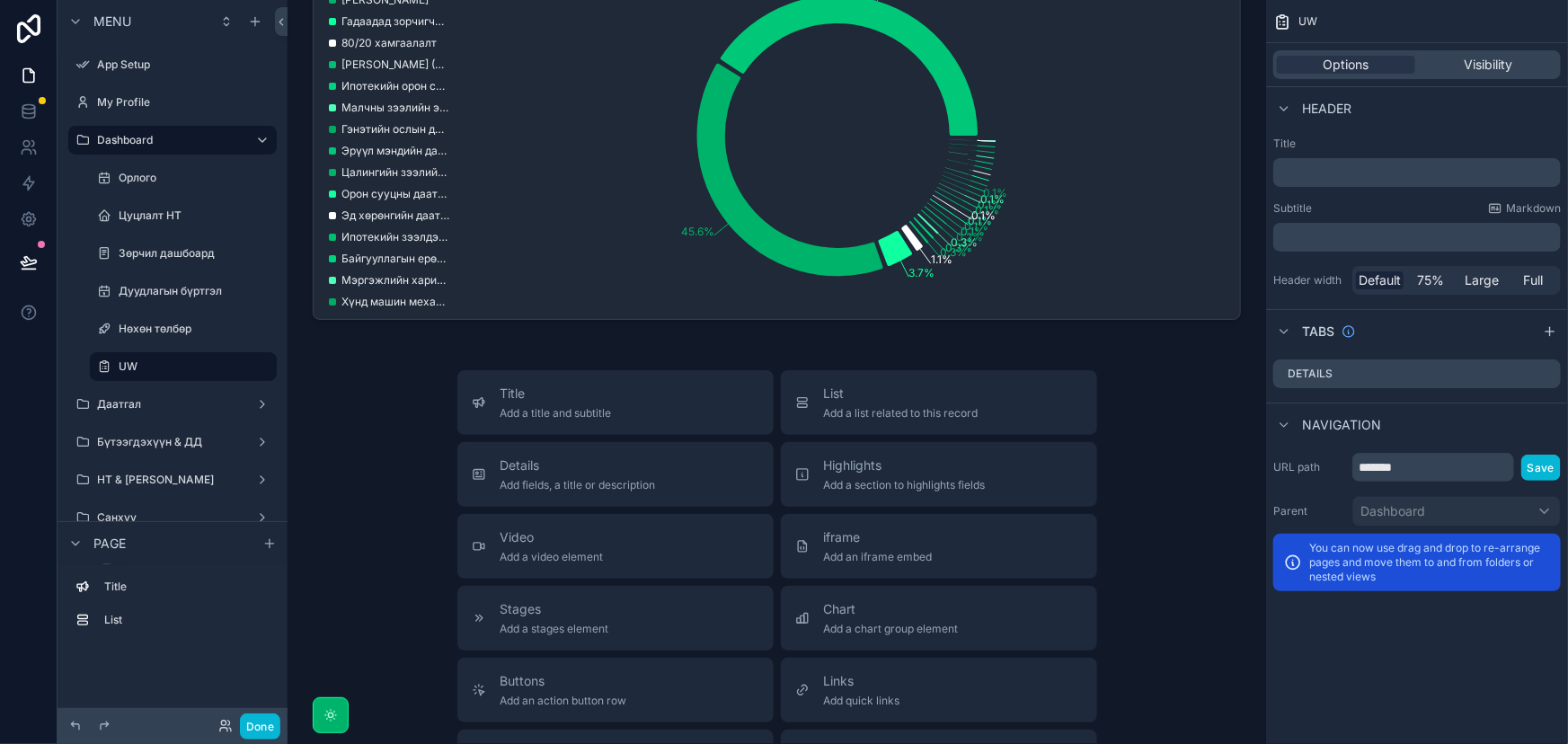
click at [776, 351] on div "Underwriting Хохирлын харцаа Жолоочийн хариу... Хүртээмжтэй тээ... Эд хөрөнгийн…" at bounding box center [776, 291] width 978 height 1726
click at [748, 342] on div "Underwriting Хохирлын харцаа Жолоочийн хариу... Хүртээмжтэй тээ... Эд хөрөнгийн…" at bounding box center [776, 291] width 978 height 1726
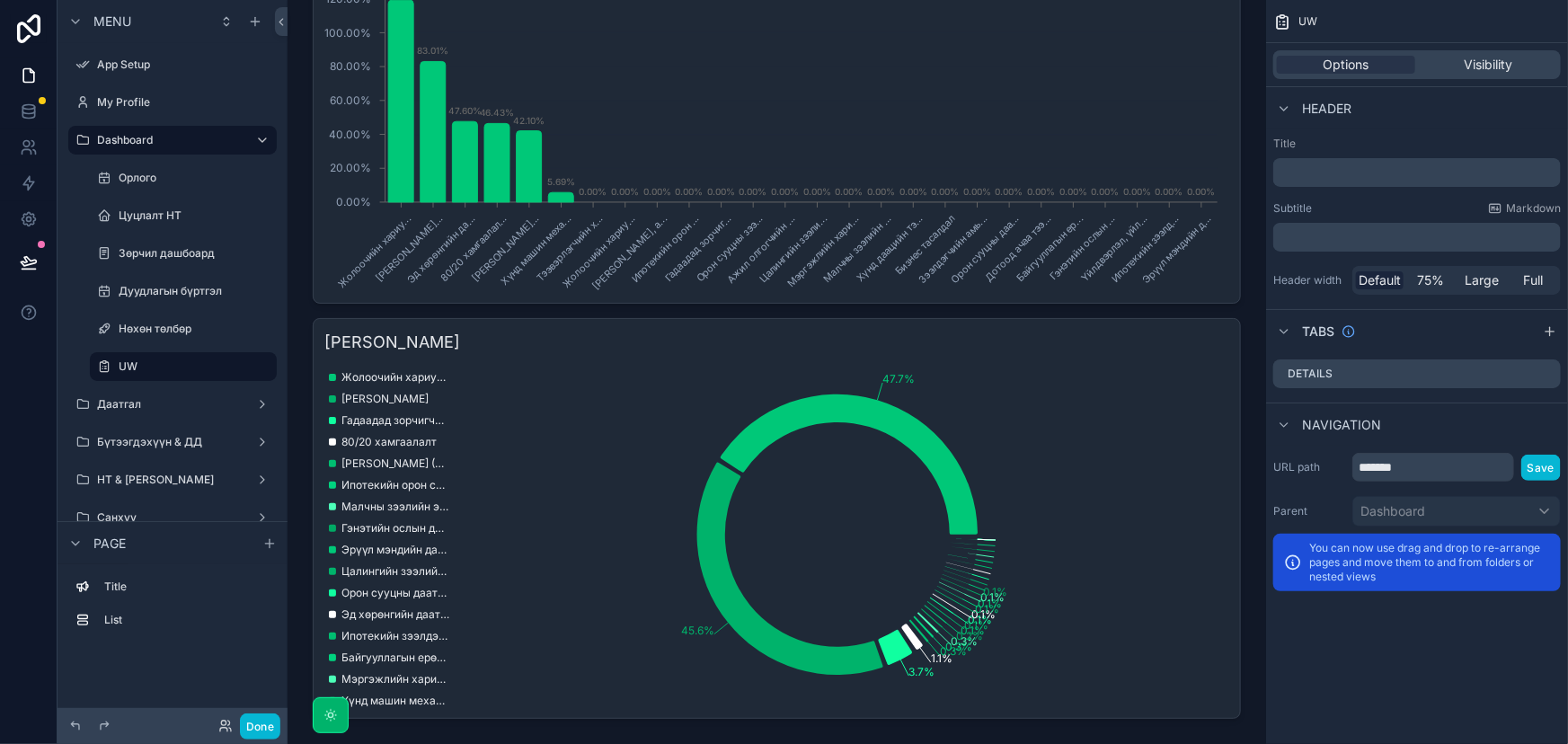
scroll to position [163, 0]
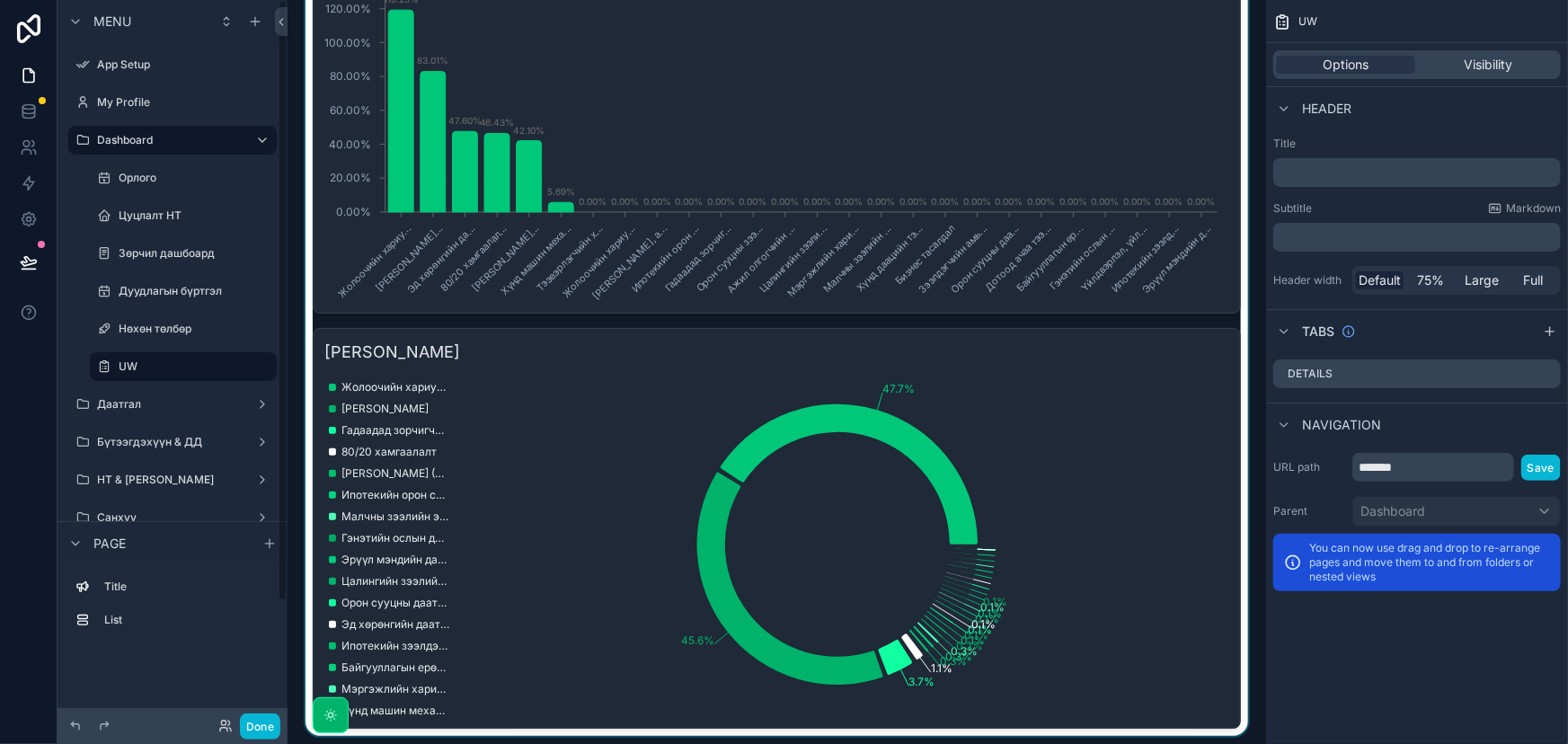
click at [530, 280] on div "scrollable content" at bounding box center [777, 320] width 950 height 831
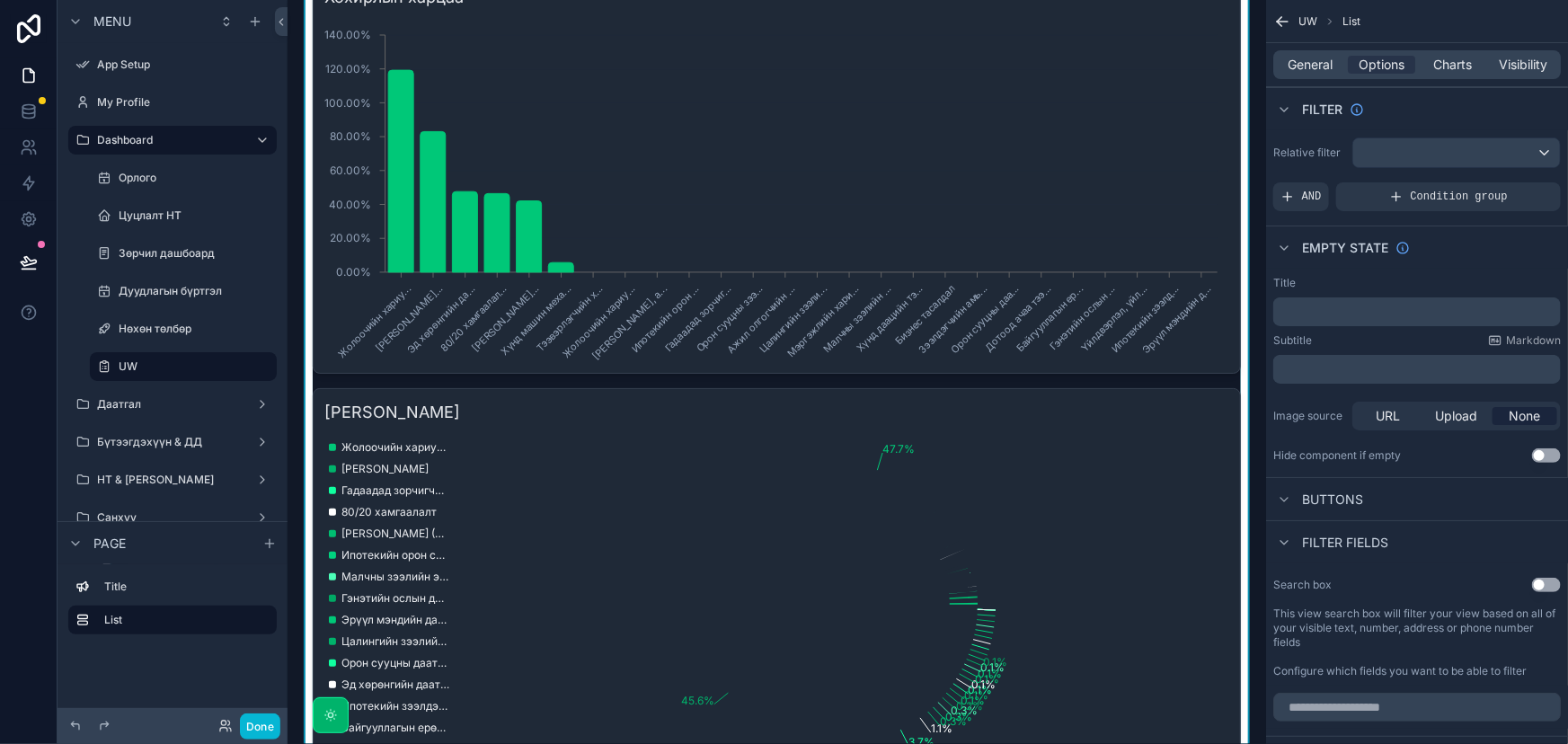
scroll to position [0, 0]
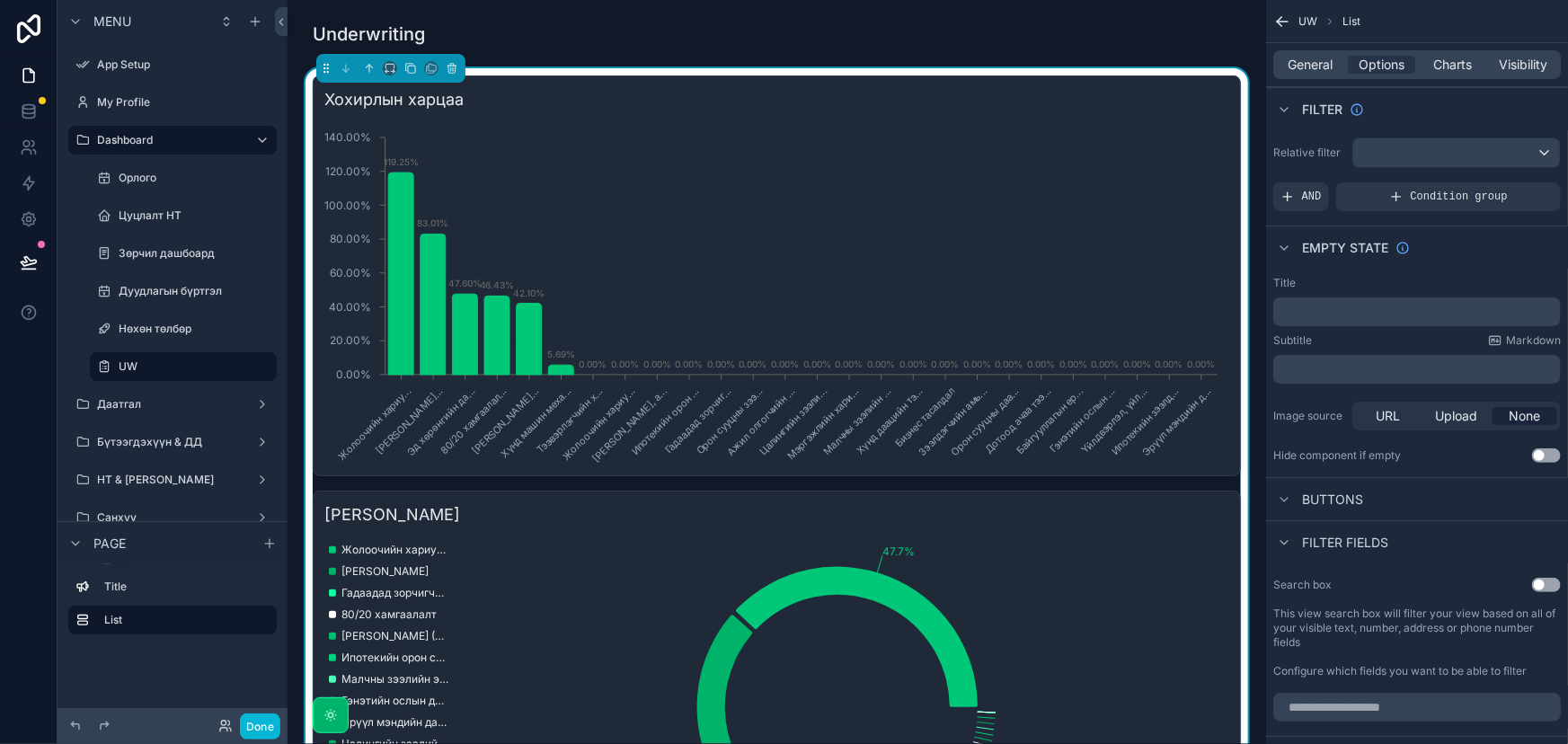
click at [720, 82] on div "Хохирлын харцаа Жолоочийн хариу... Хүртээмжтэй тээ... Эд хөрөнгийн да... 80/20 …" at bounding box center [776, 277] width 928 height 401
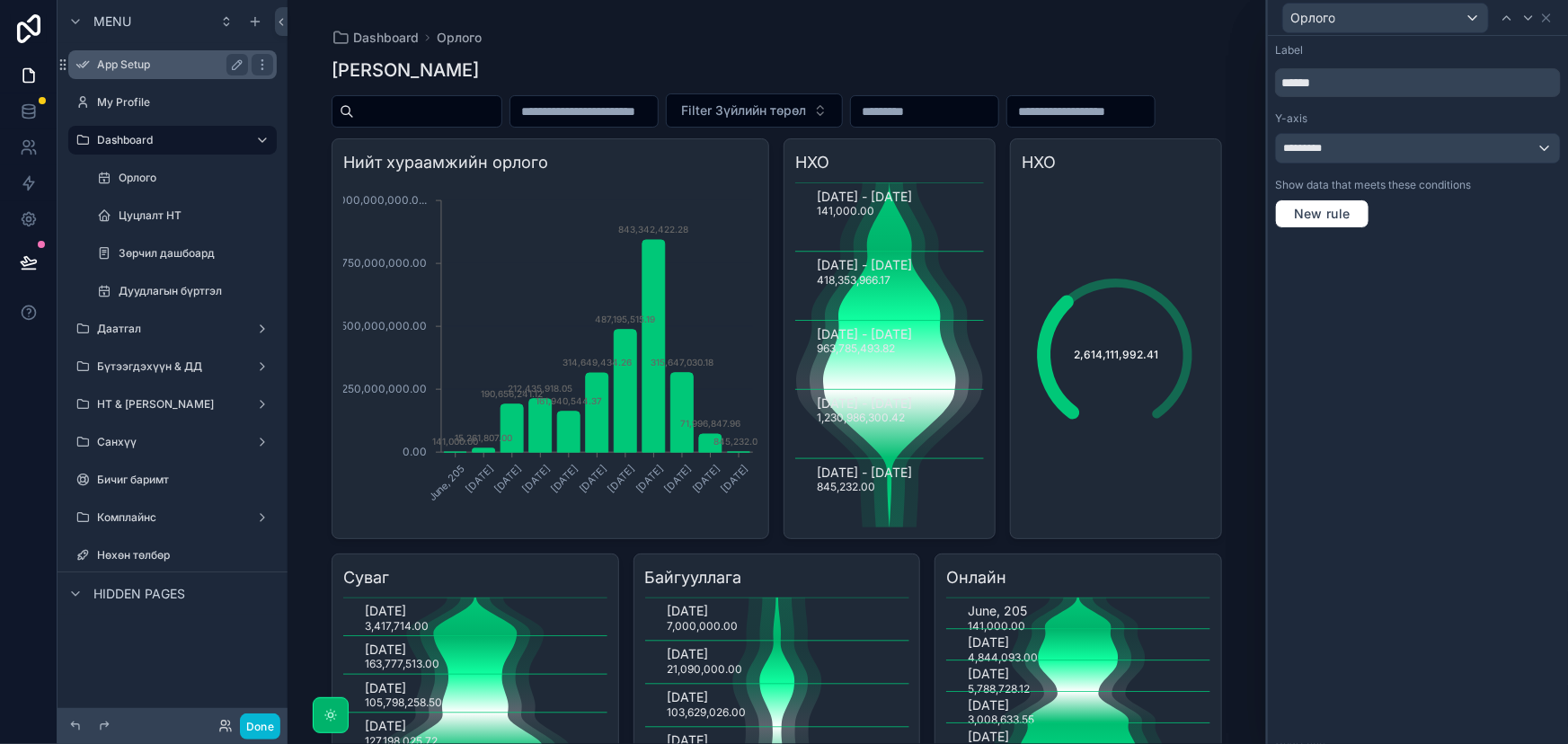
scroll to position [1038, 0]
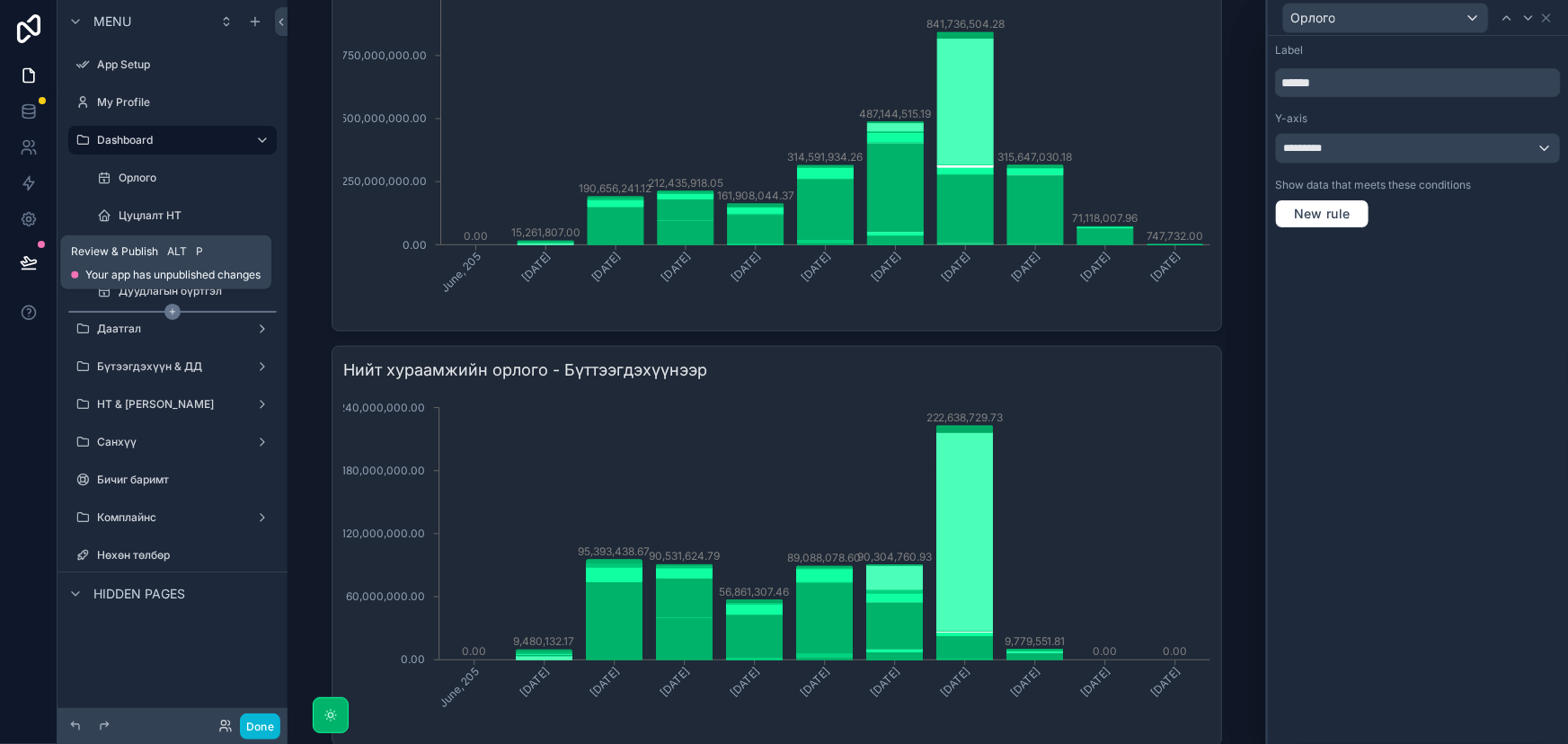
drag, startPoint x: 28, startPoint y: 262, endPoint x: 132, endPoint y: 310, distance: 114.5
click at [28, 262] on icon at bounding box center [28, 262] width 18 height 18
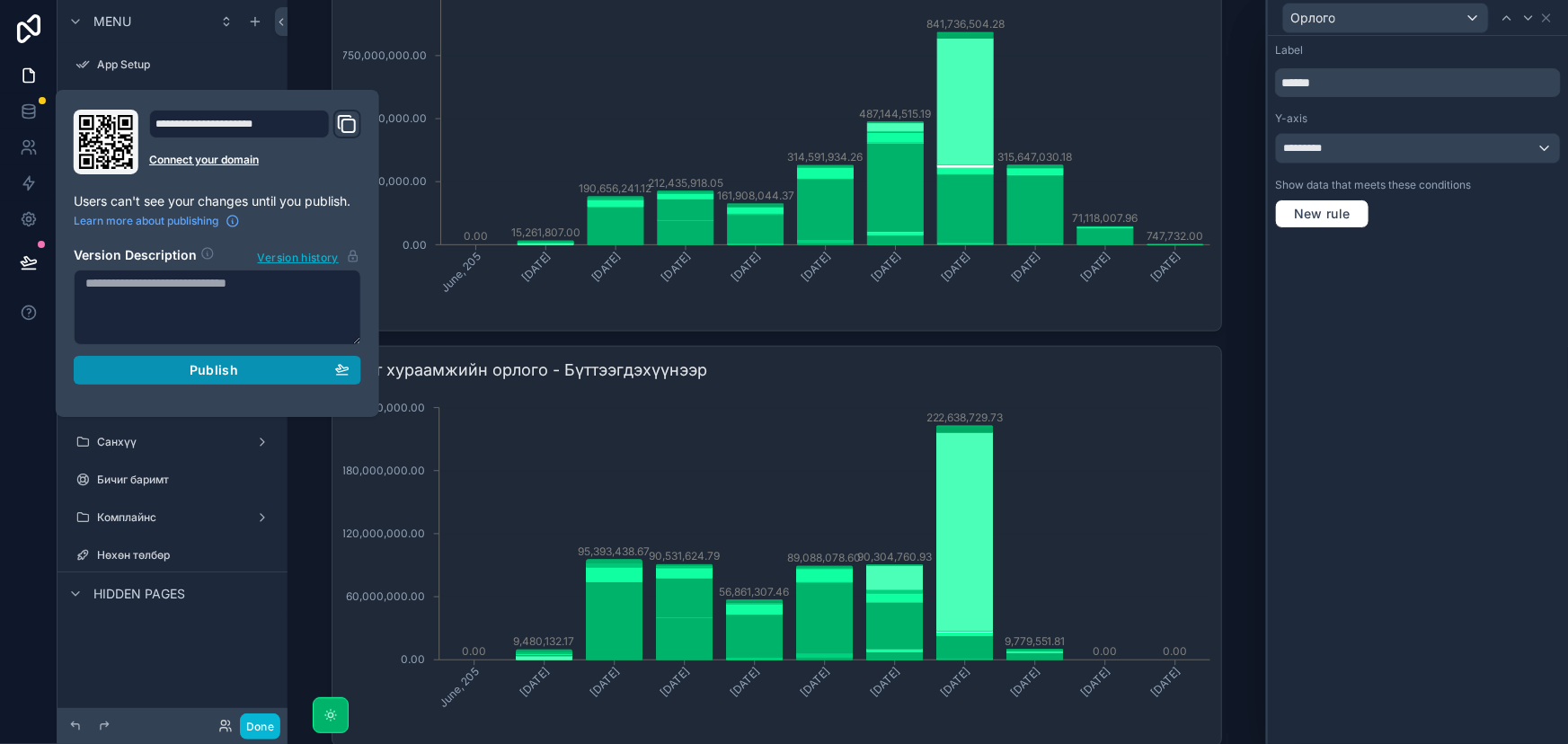
click at [225, 371] on span "Publish" at bounding box center [214, 370] width 49 height 17
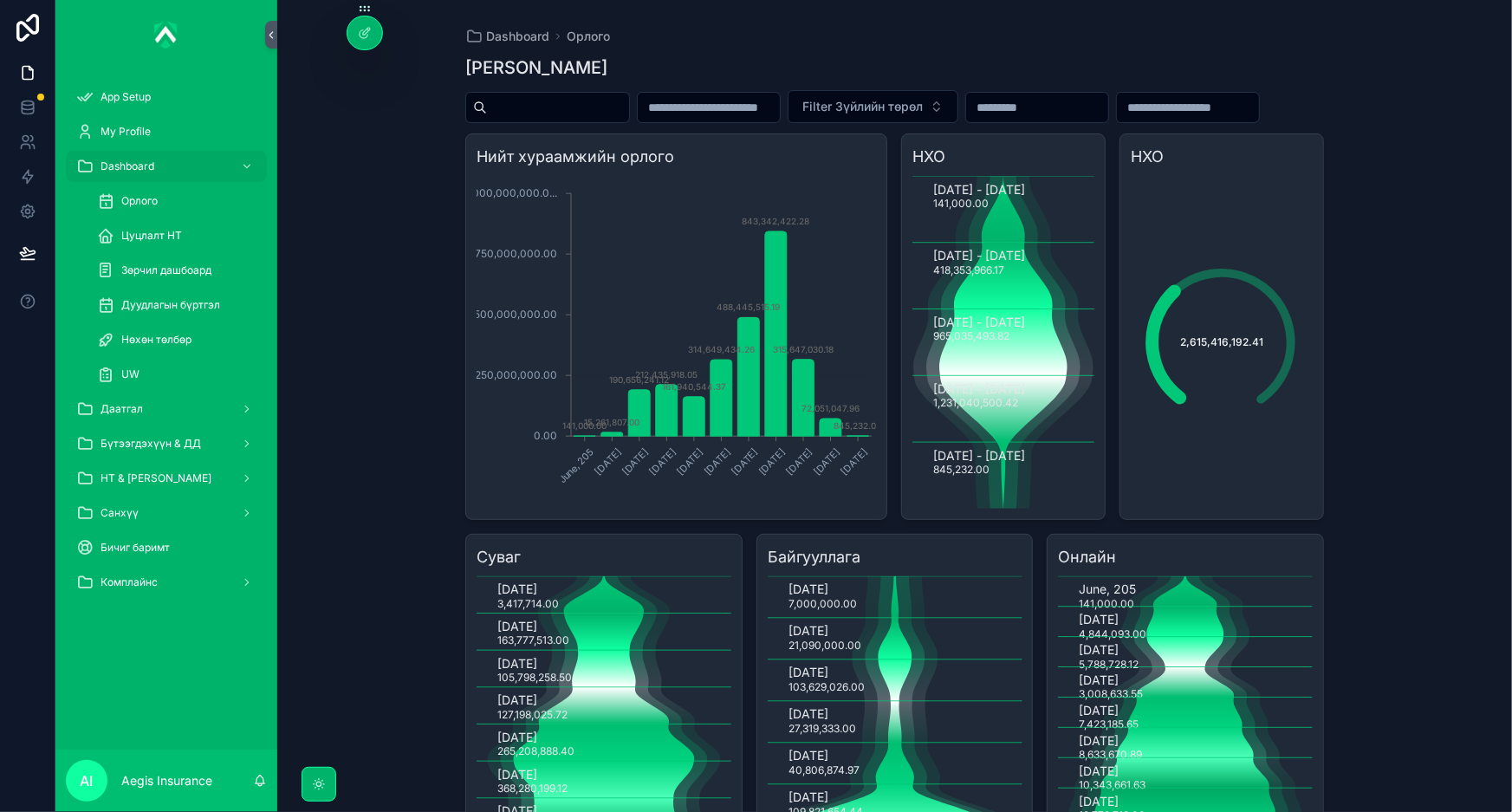
click at [1448, 287] on div "Dashboard Орлого Зүйлийн дэлгэрэнгүй Filter Зүйлийн төрөл Нийт хураамжийн орлог…" at bounding box center [893, 406] width 1234 height 812
click at [139, 239] on span "Цуцлалт НТ" at bounding box center [151, 236] width 61 height 14
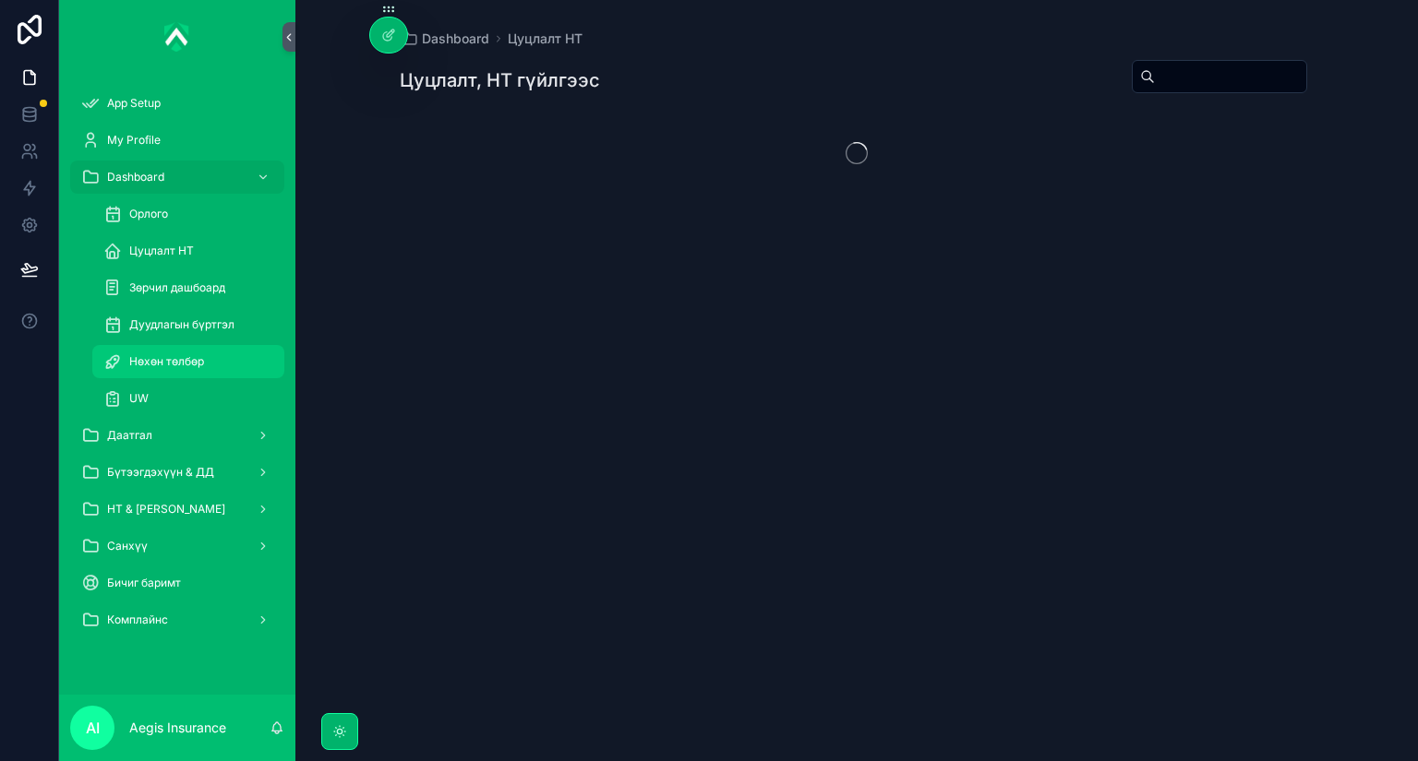
click at [210, 359] on div "Нөхөн төлбөр" at bounding box center [188, 362] width 170 height 30
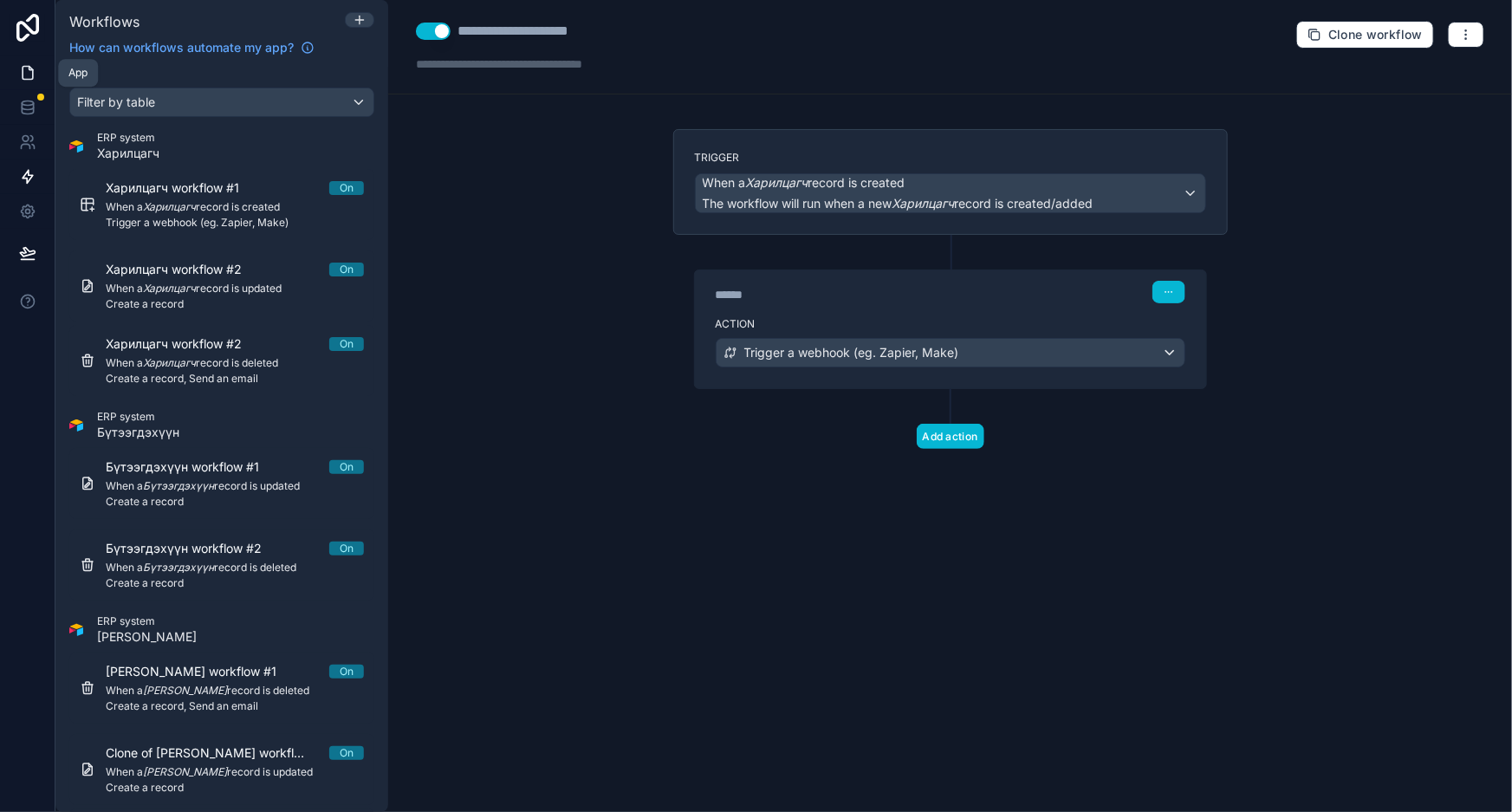
click at [24, 80] on icon at bounding box center [27, 72] width 17 height 17
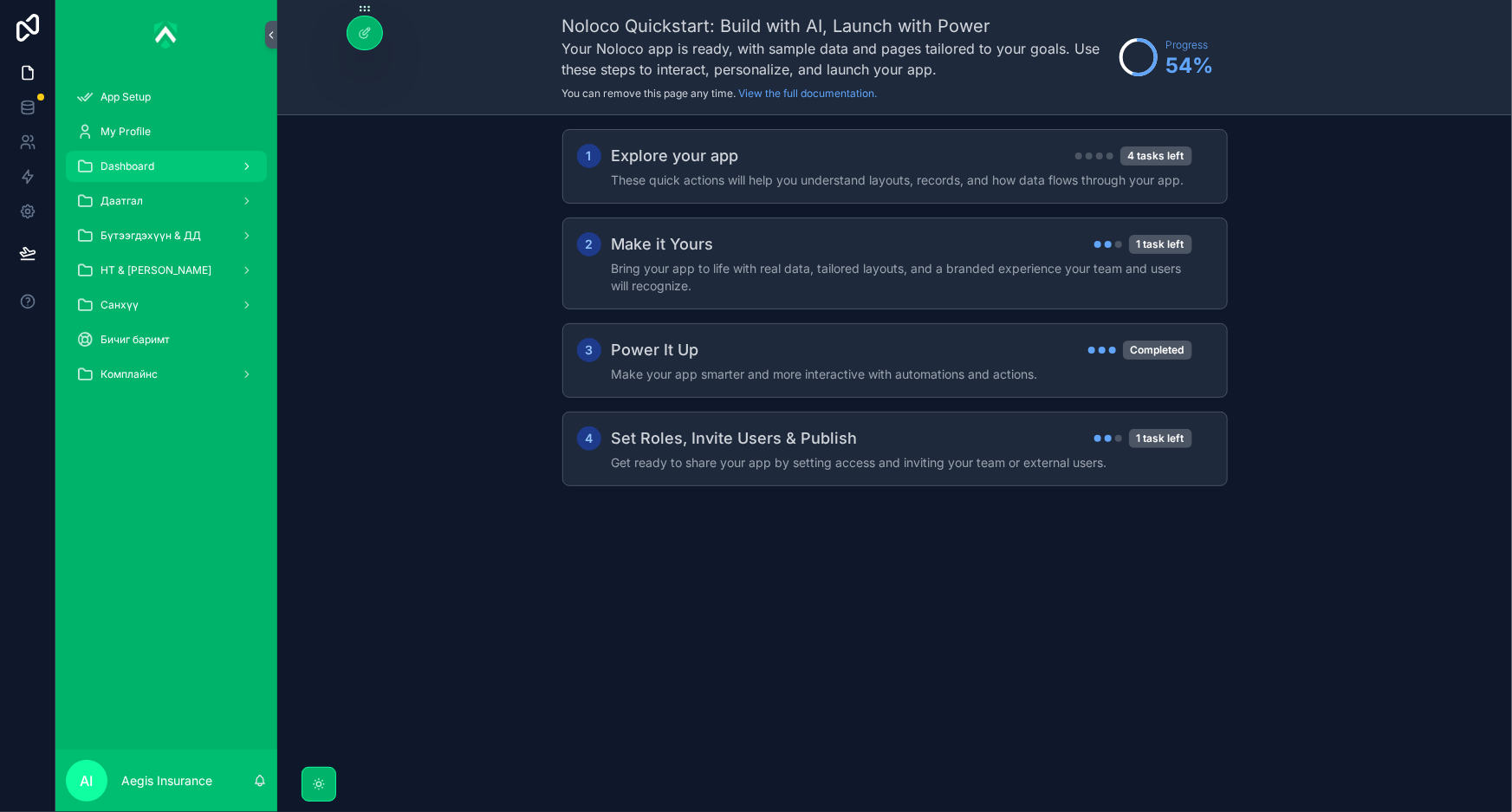
click at [134, 174] on div "Dashboard" at bounding box center [166, 166] width 180 height 28
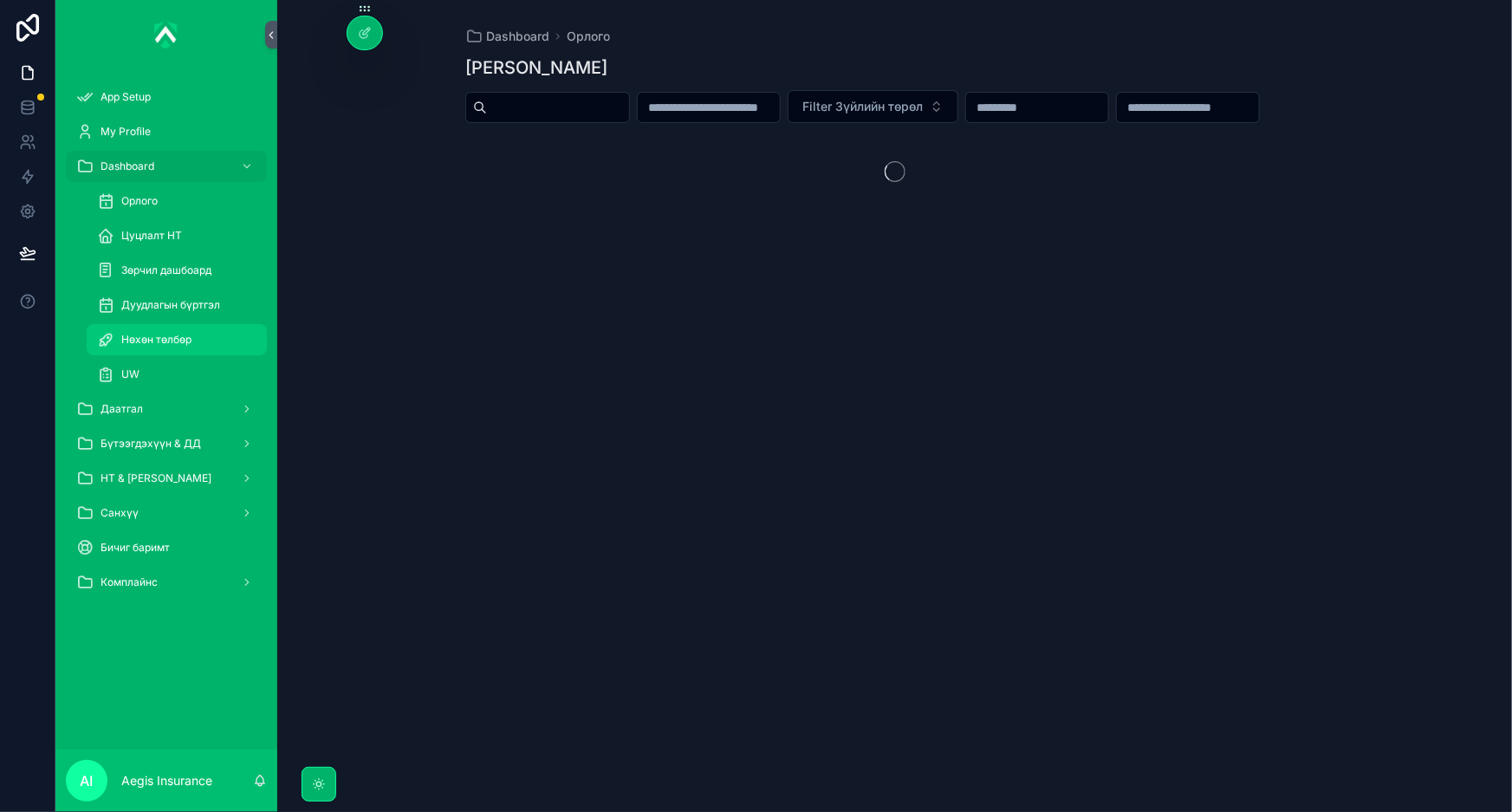
click at [176, 335] on span "Нөхөн төлбөр" at bounding box center [156, 339] width 70 height 14
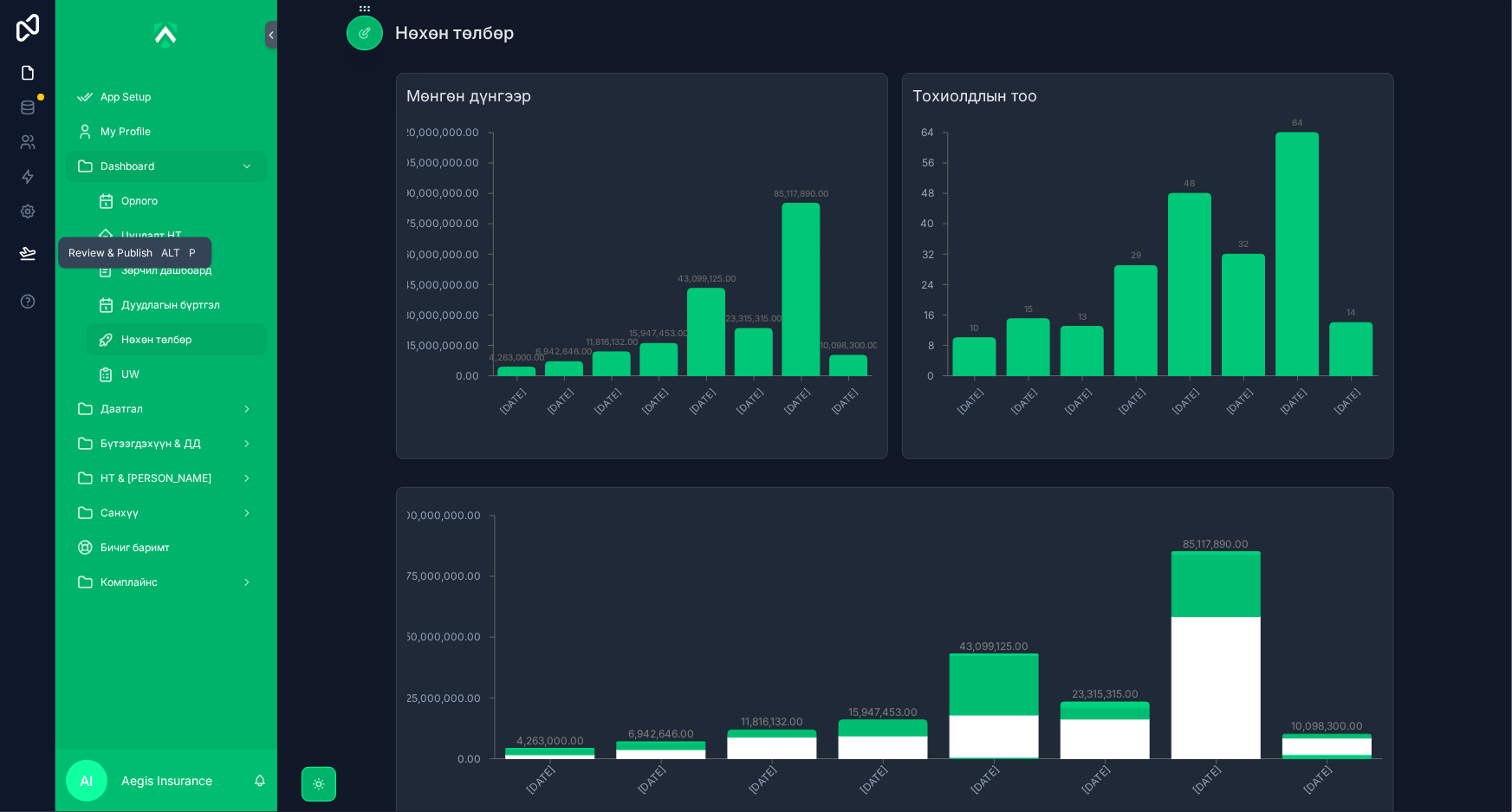
click at [35, 255] on icon at bounding box center [27, 253] width 17 height 17
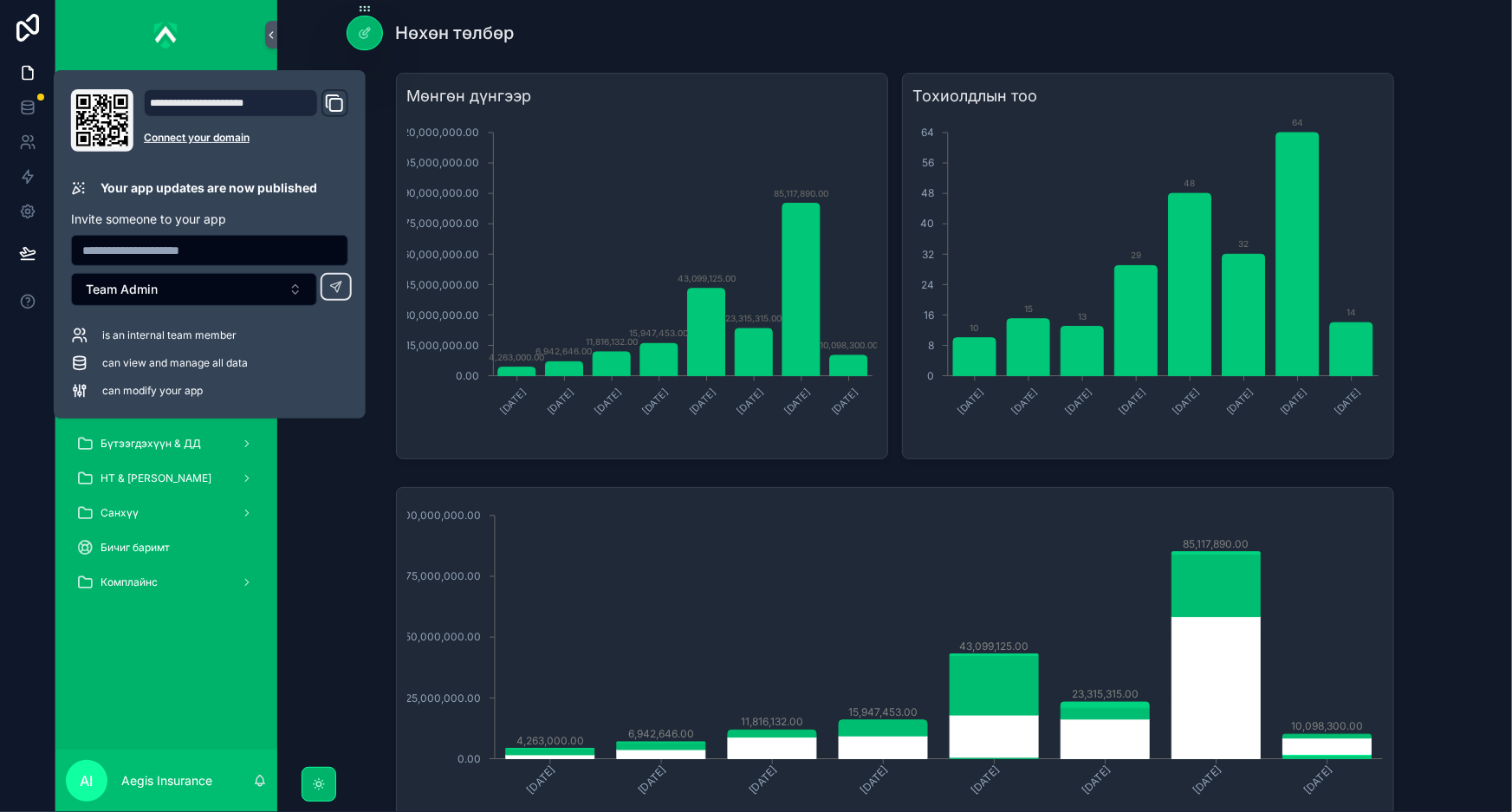
click at [357, 579] on div "February, 2025 March, 2025 April, 2025 May, 2025 June, 2025 July, 2025 August, …" at bounding box center [894, 664] width 1207 height 369
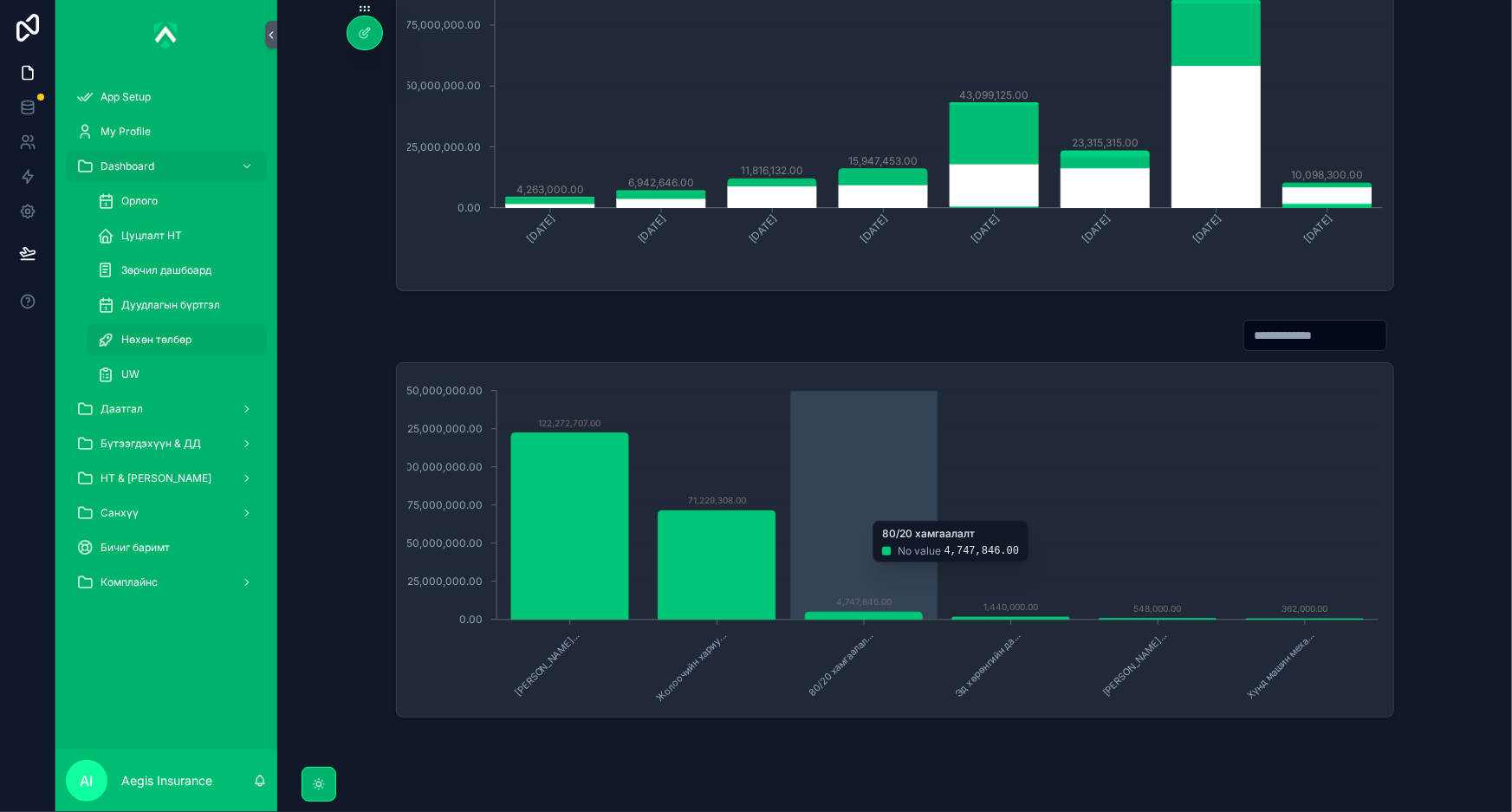
scroll to position [601, 0]
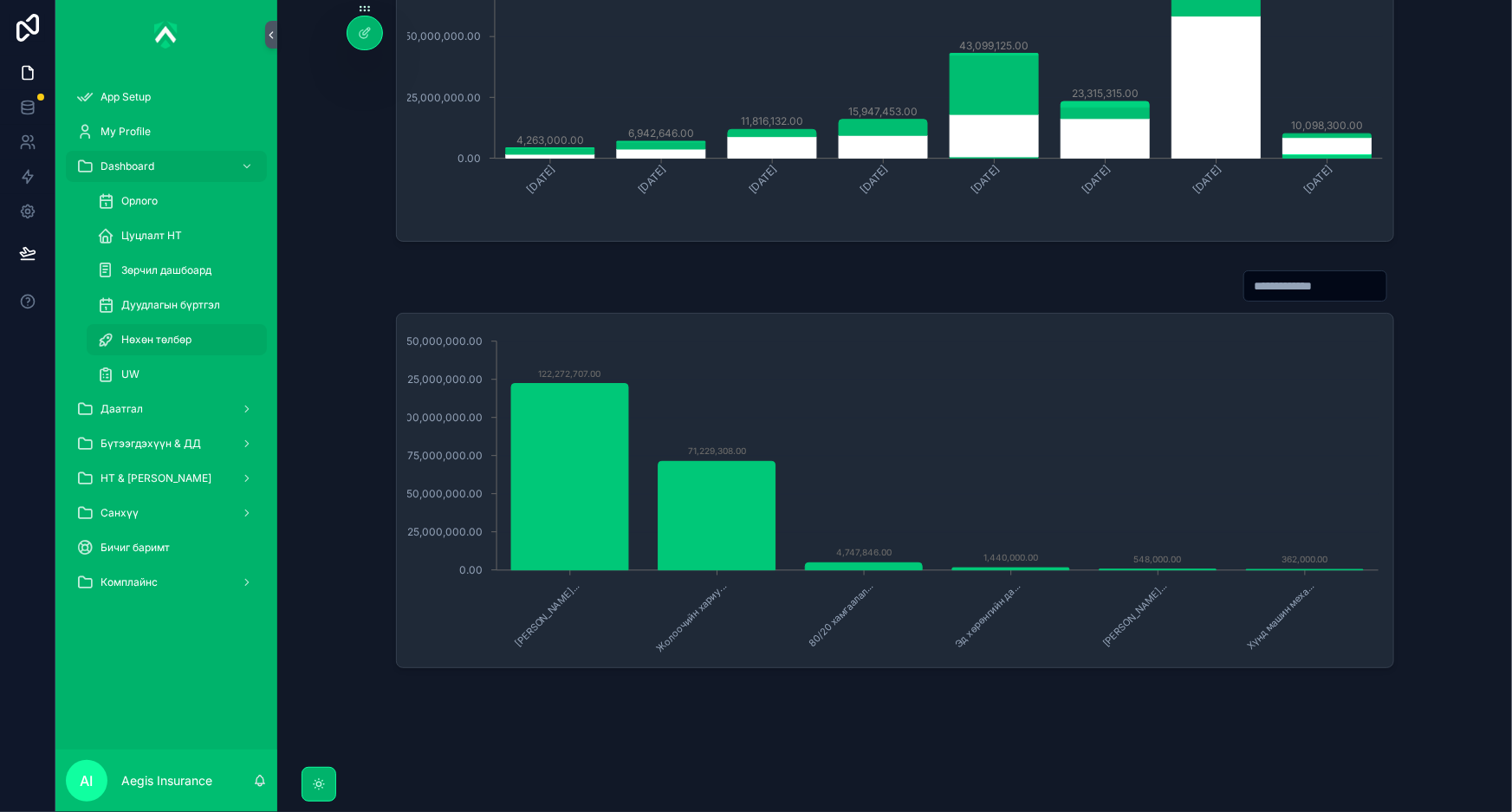
click at [1307, 286] on input "scrollable content" at bounding box center [1314, 286] width 142 height 24
click at [767, 743] on div "Нөхөн төлбөр Мөнгөн дүнгээр [DATE] [DATE] [DATE] [DATE] [DATE] [DATE] [DATE] [D…" at bounding box center [893, 92] width 1234 height 1387
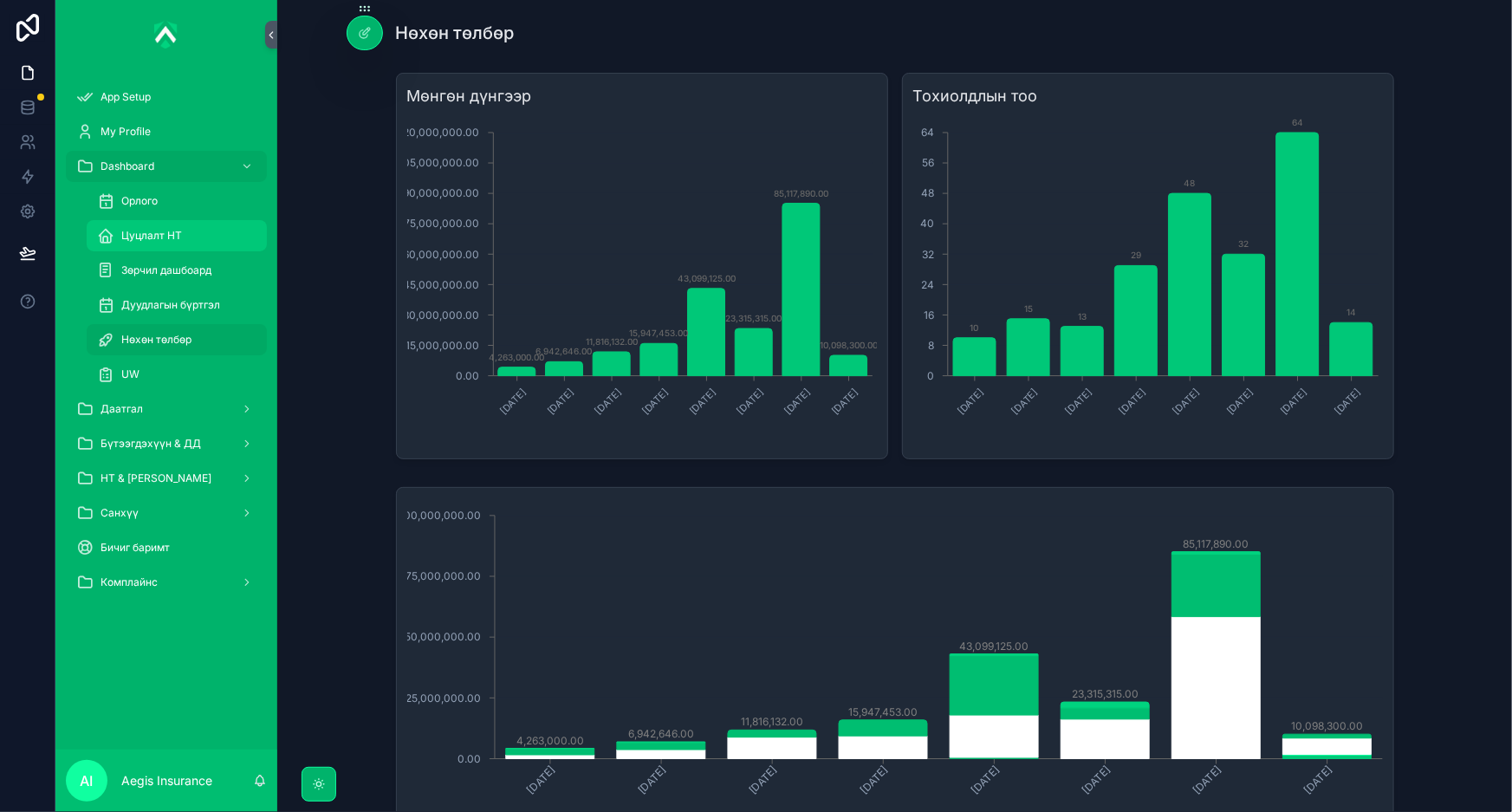
click at [135, 237] on span "Цуцлалт НТ" at bounding box center [151, 236] width 61 height 14
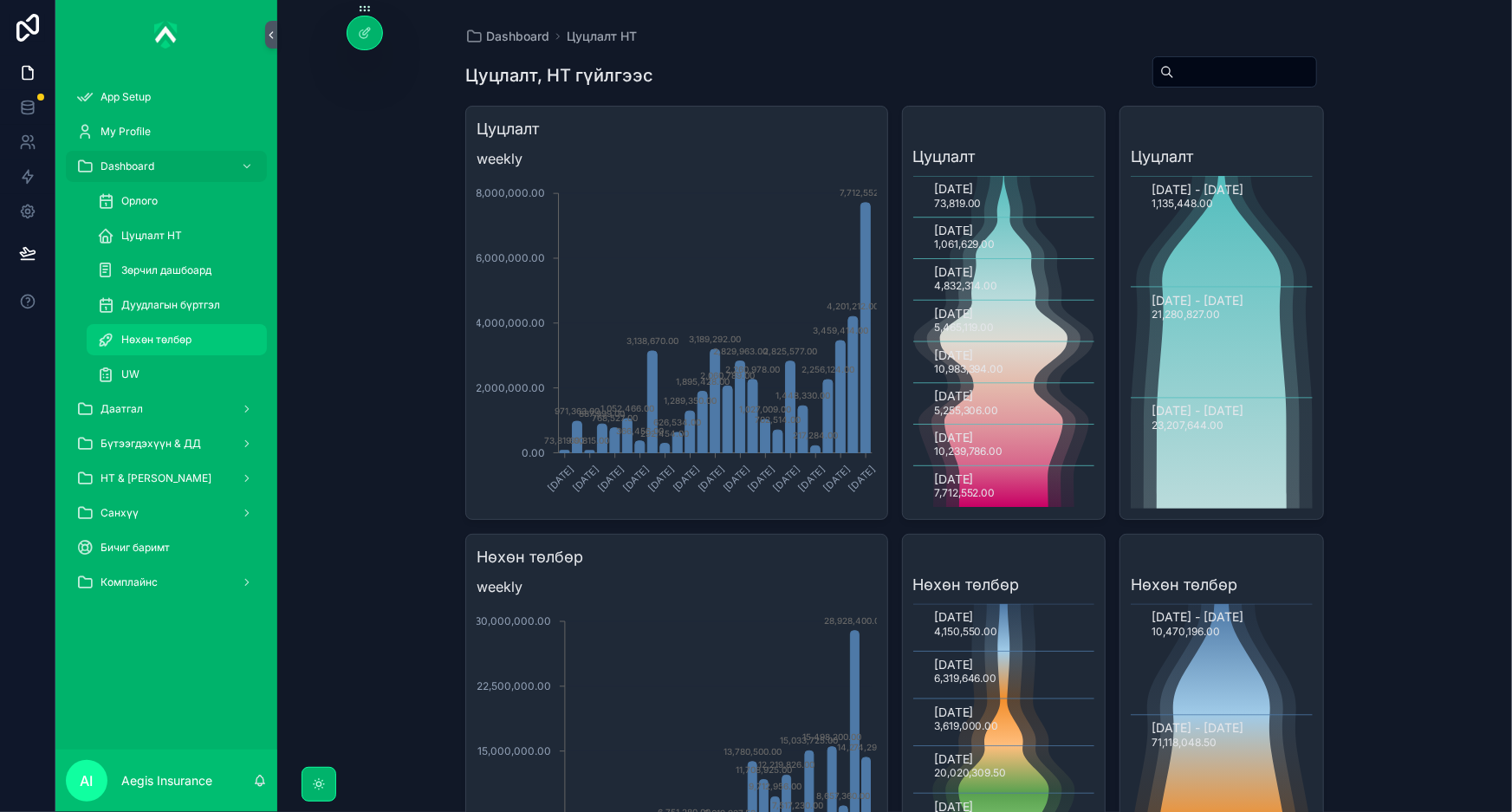
click at [124, 338] on span "Нөхөн төлбөр" at bounding box center [156, 339] width 70 height 14
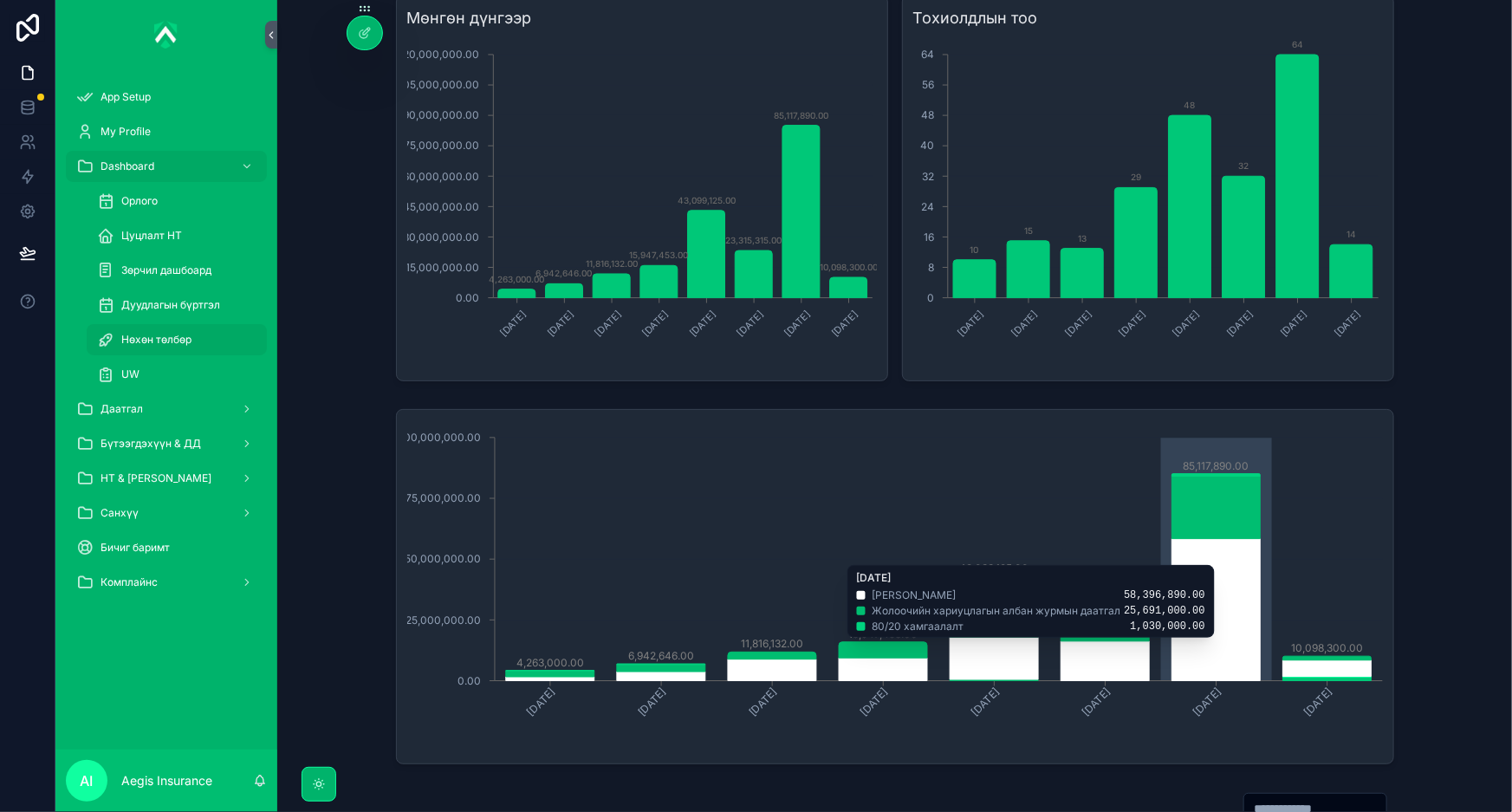
scroll to position [78, 0]
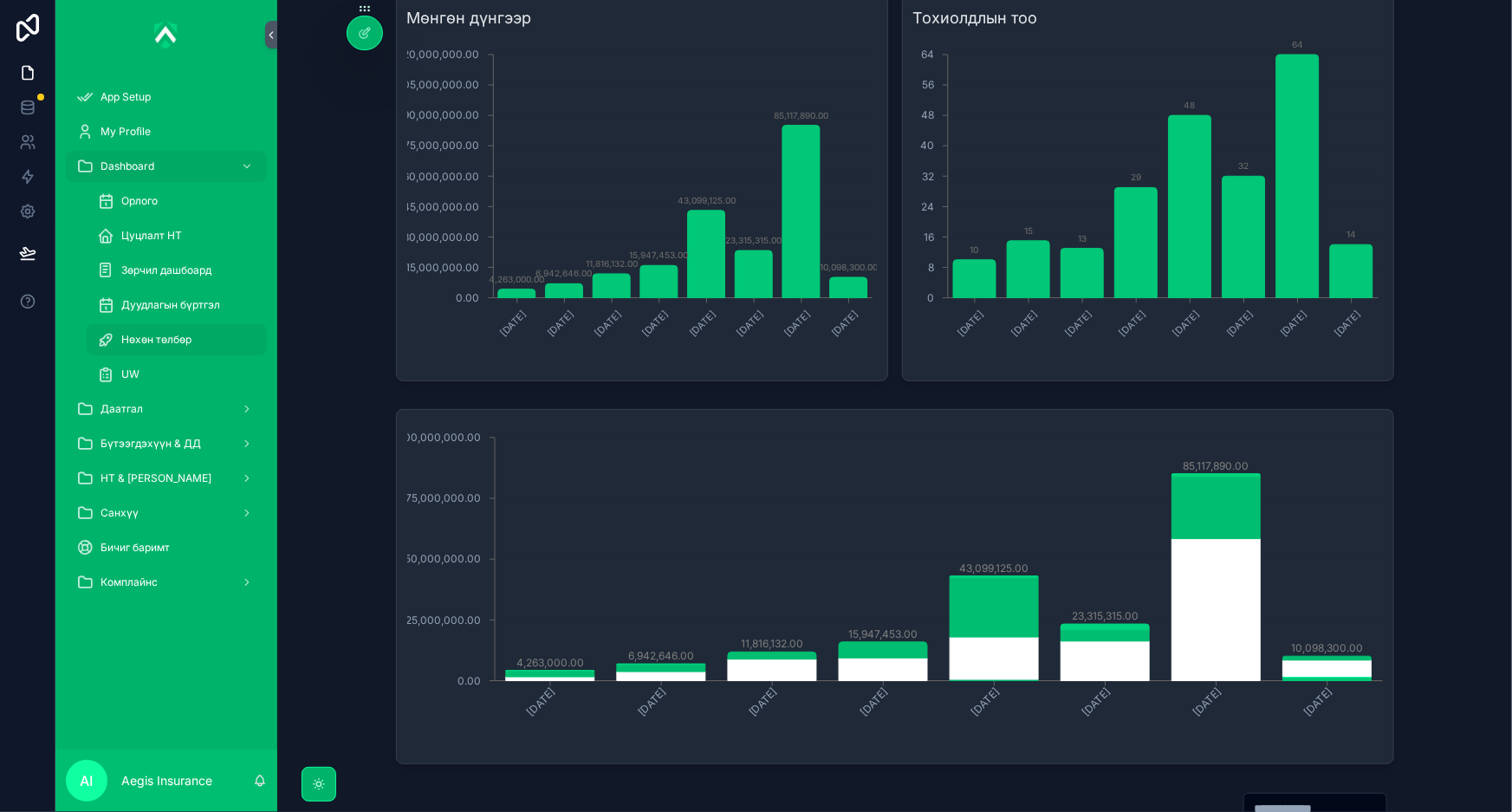
click at [363, 237] on div "Мөнгөн дүнгээр February, 2025 March, 2025 April, 2025 May, 2025 June, 2025 July…" at bounding box center [894, 188] width 1207 height 400
click at [133, 190] on div "Орлого" at bounding box center [176, 201] width 160 height 28
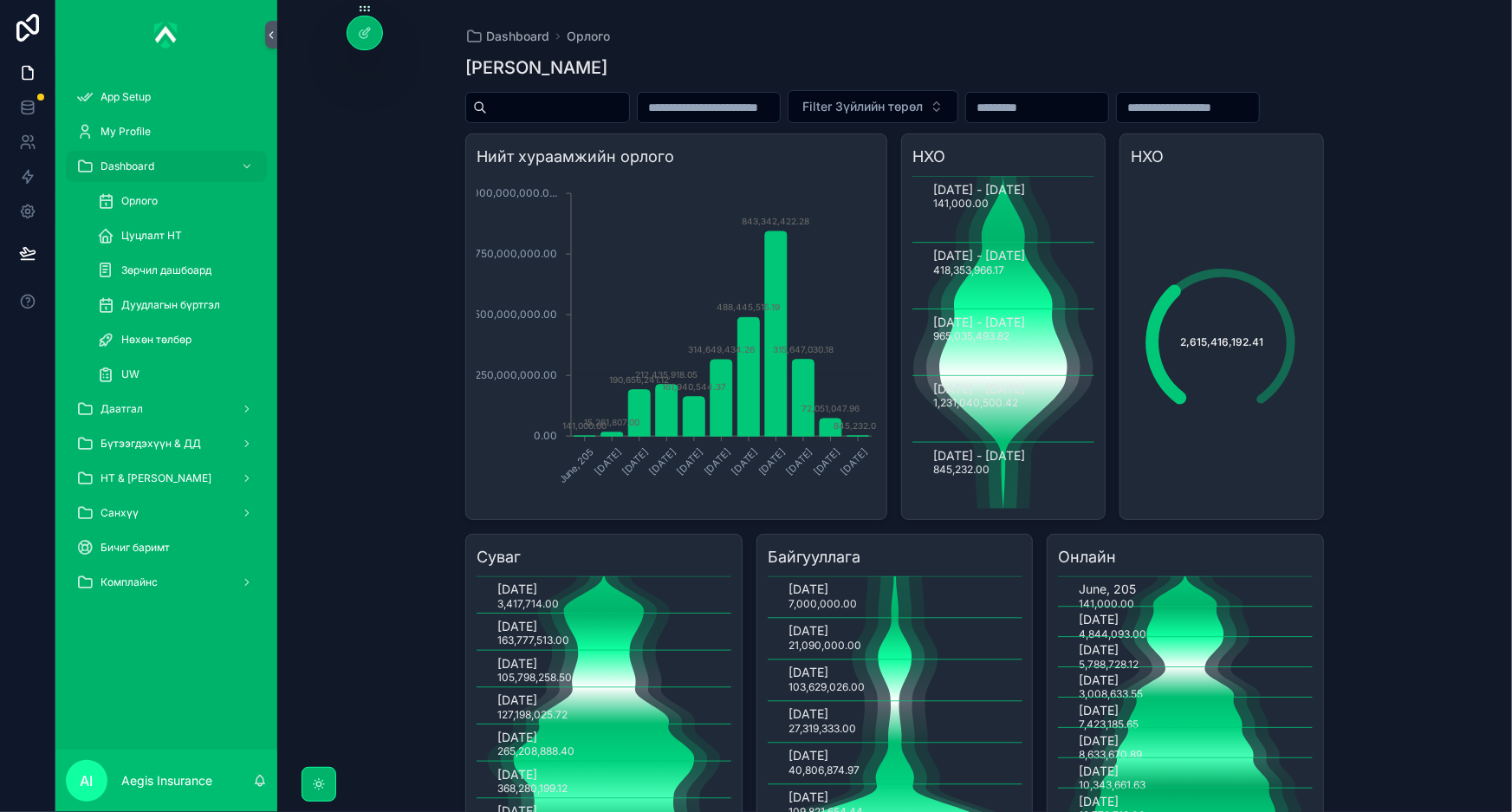
click at [707, 366] on icon "June, 205 January, 2025 February, 2025 March, 2025 April, 2025 May, 2025 June, …" at bounding box center [676, 342] width 399 height 332
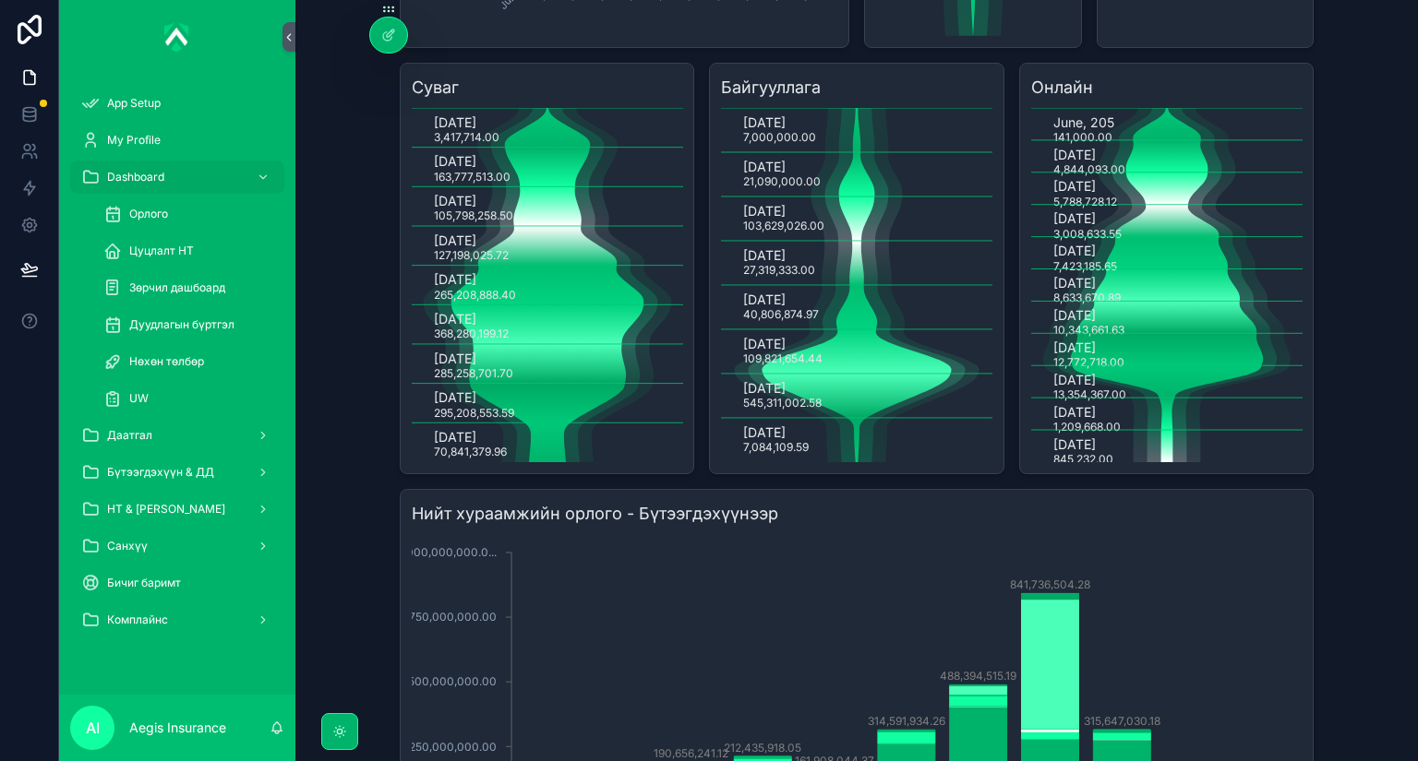
scroll to position [505, 0]
click at [186, 256] on span "Цуцлалт НТ" at bounding box center [161, 251] width 65 height 15
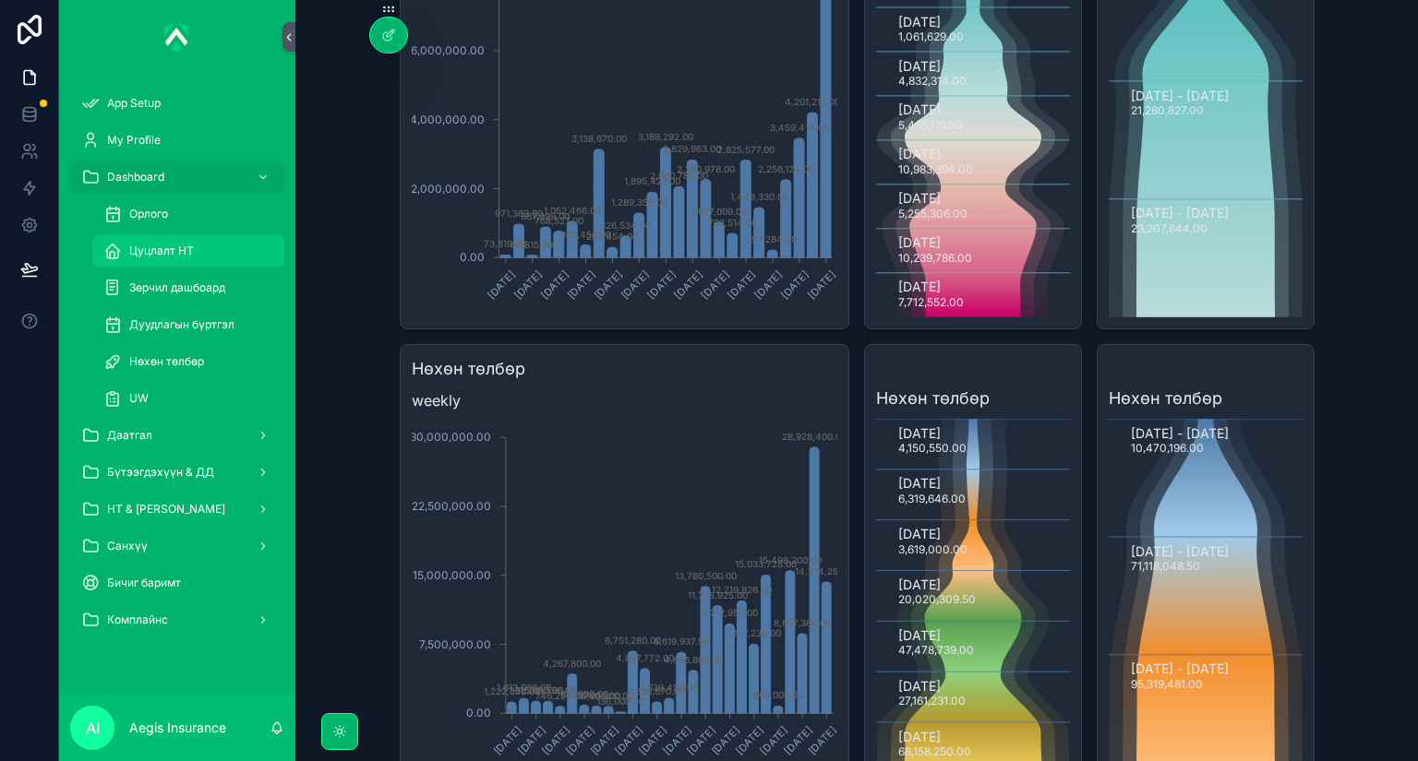
scroll to position [222, 0]
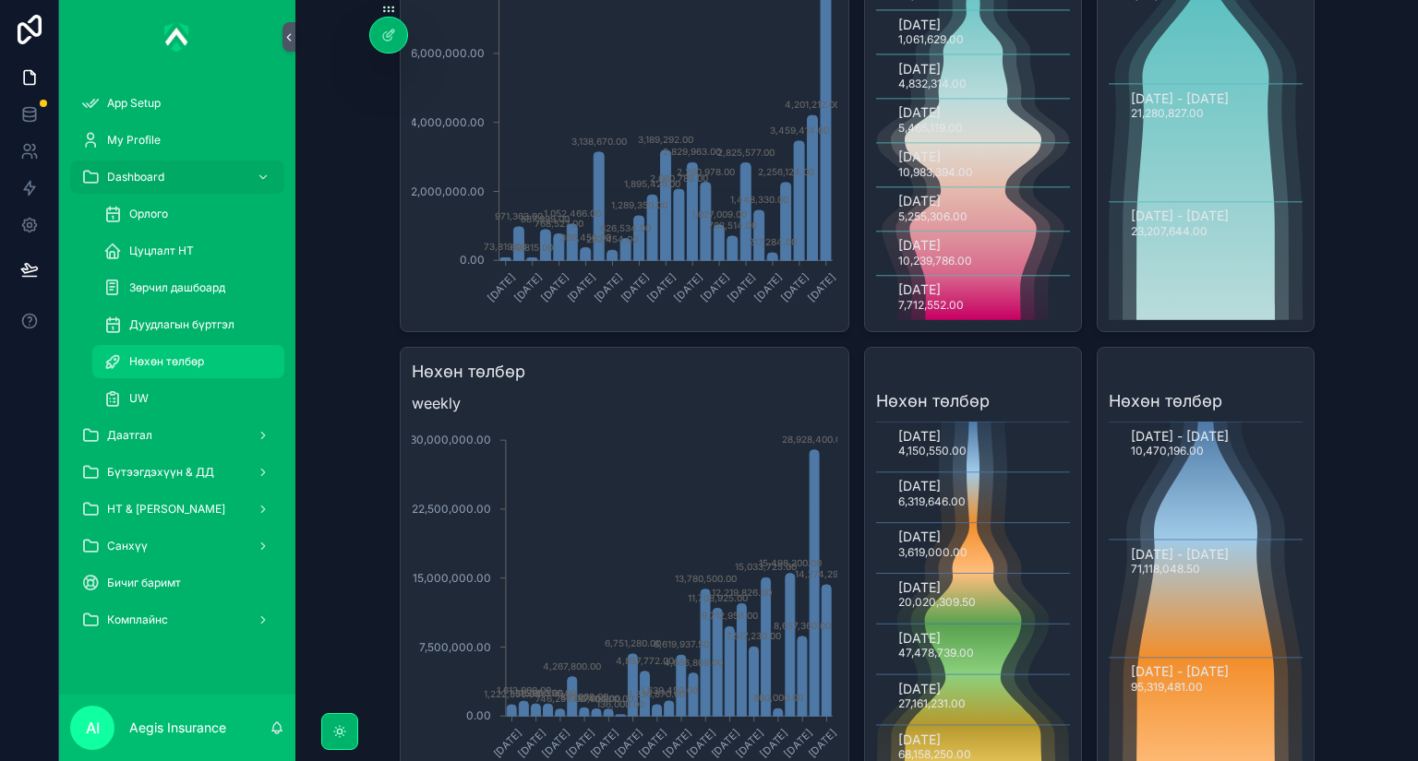
click at [191, 360] on span "Нөхөн төлбөр" at bounding box center [166, 361] width 75 height 15
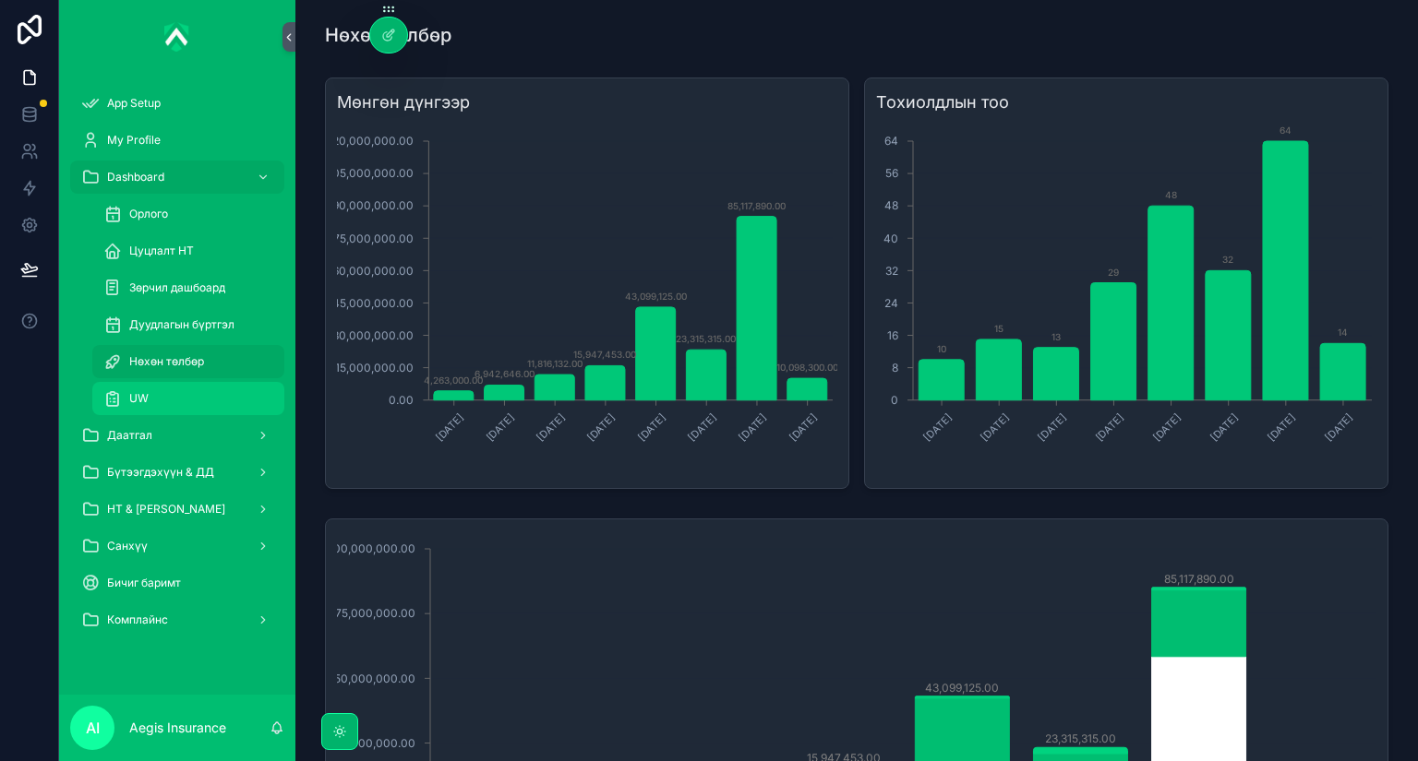
click at [214, 402] on div "UW" at bounding box center [188, 399] width 170 height 30
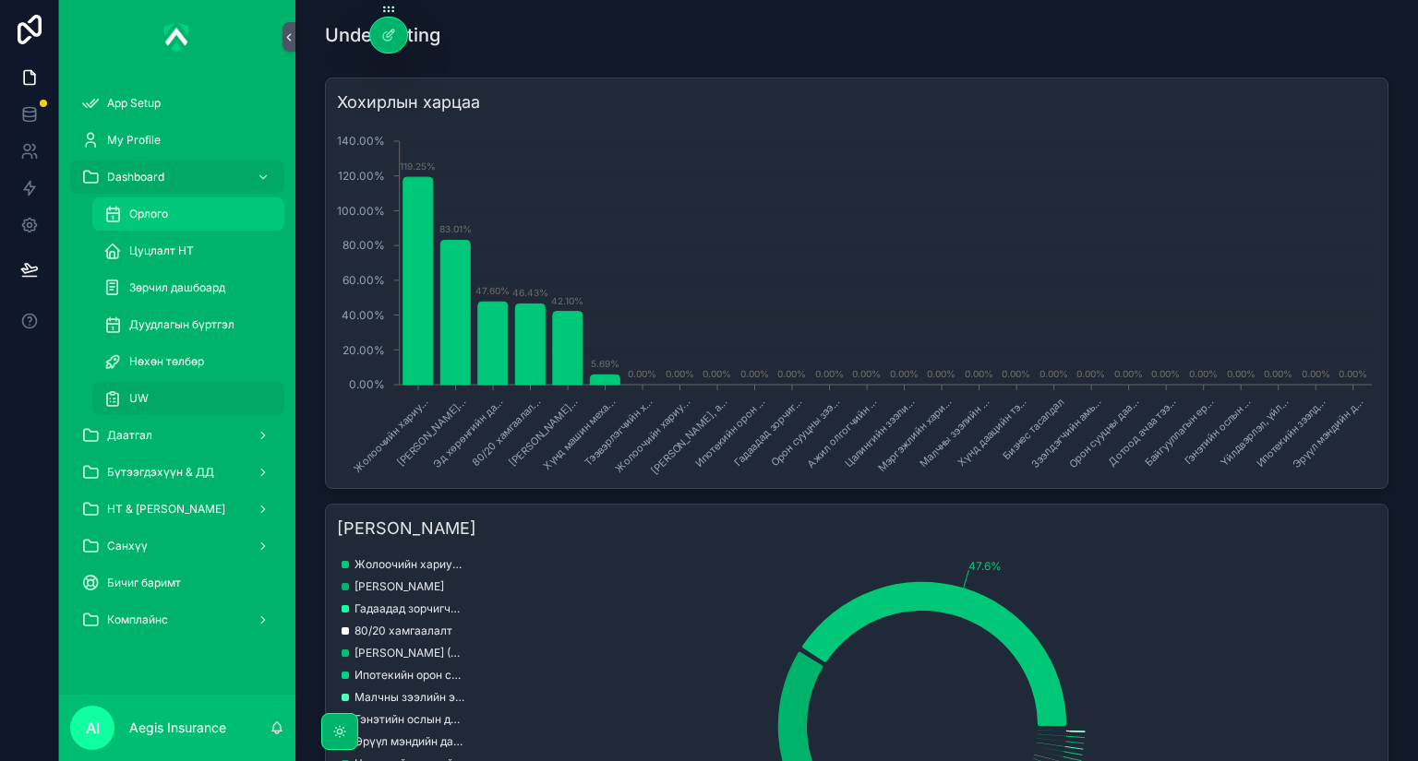
click at [164, 229] on link "Орлого" at bounding box center [188, 214] width 192 height 33
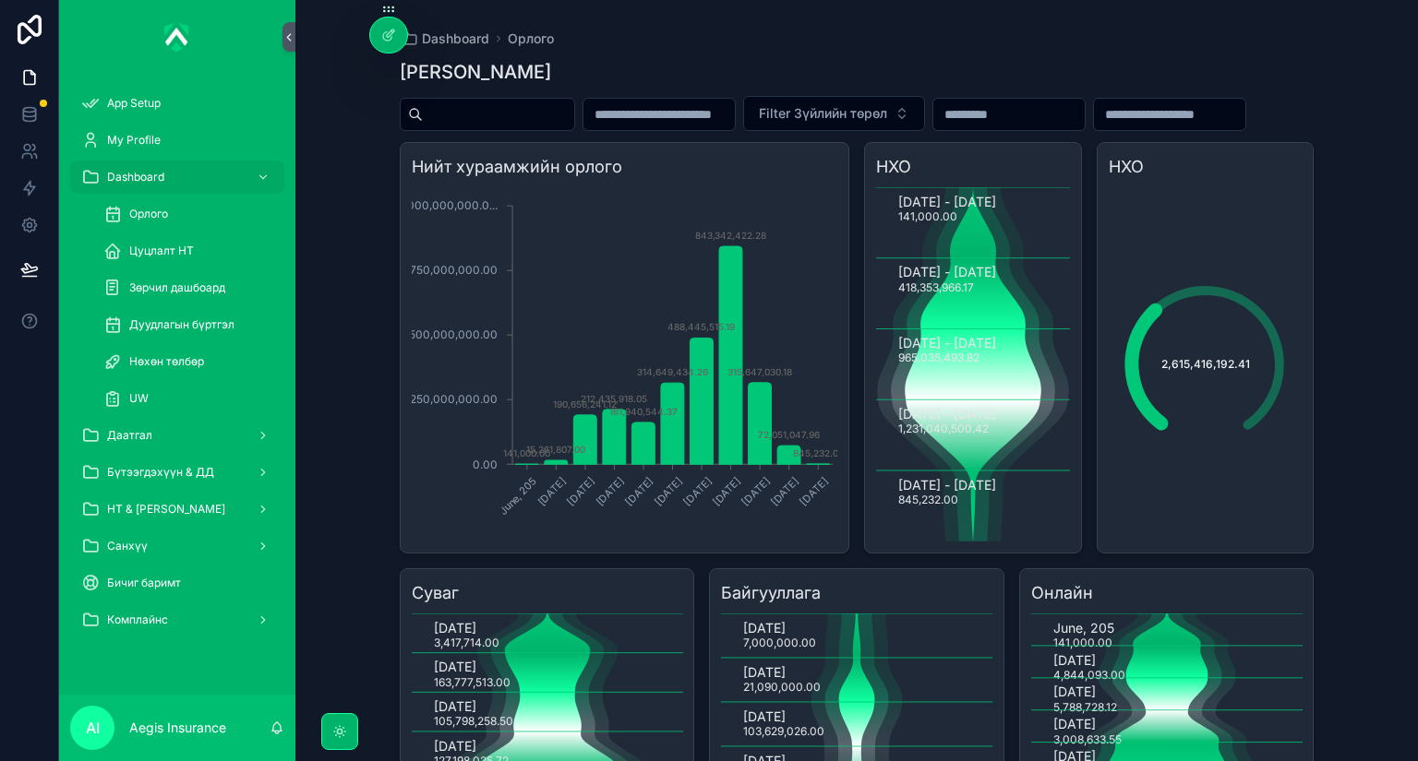
click at [1355, 332] on div "Dashboard Орлого Зүйлийн дэлгэрэнгүй Filter Зүйлийн төрөл Нийт хураамжийн орлог…" at bounding box center [856, 380] width 1122 height 761
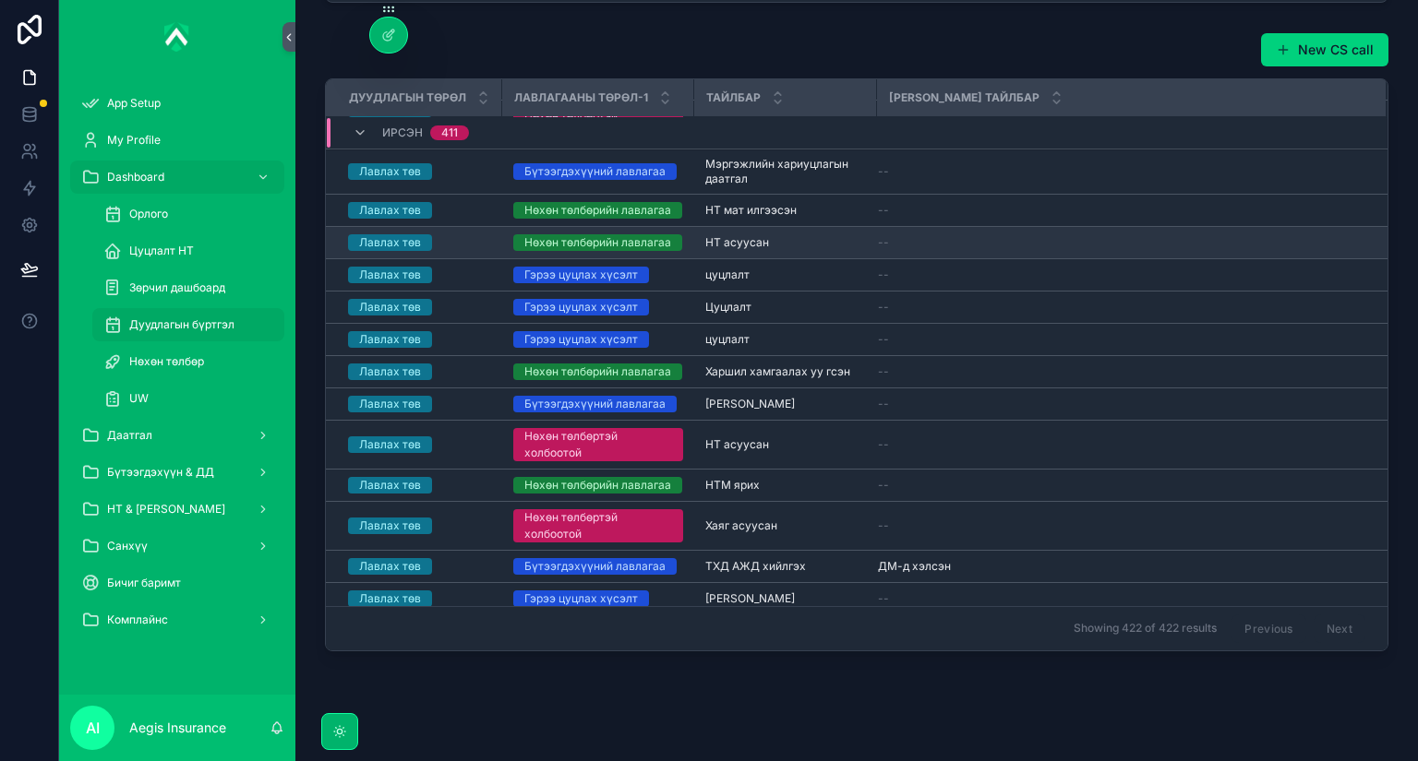
scroll to position [1405, 0]
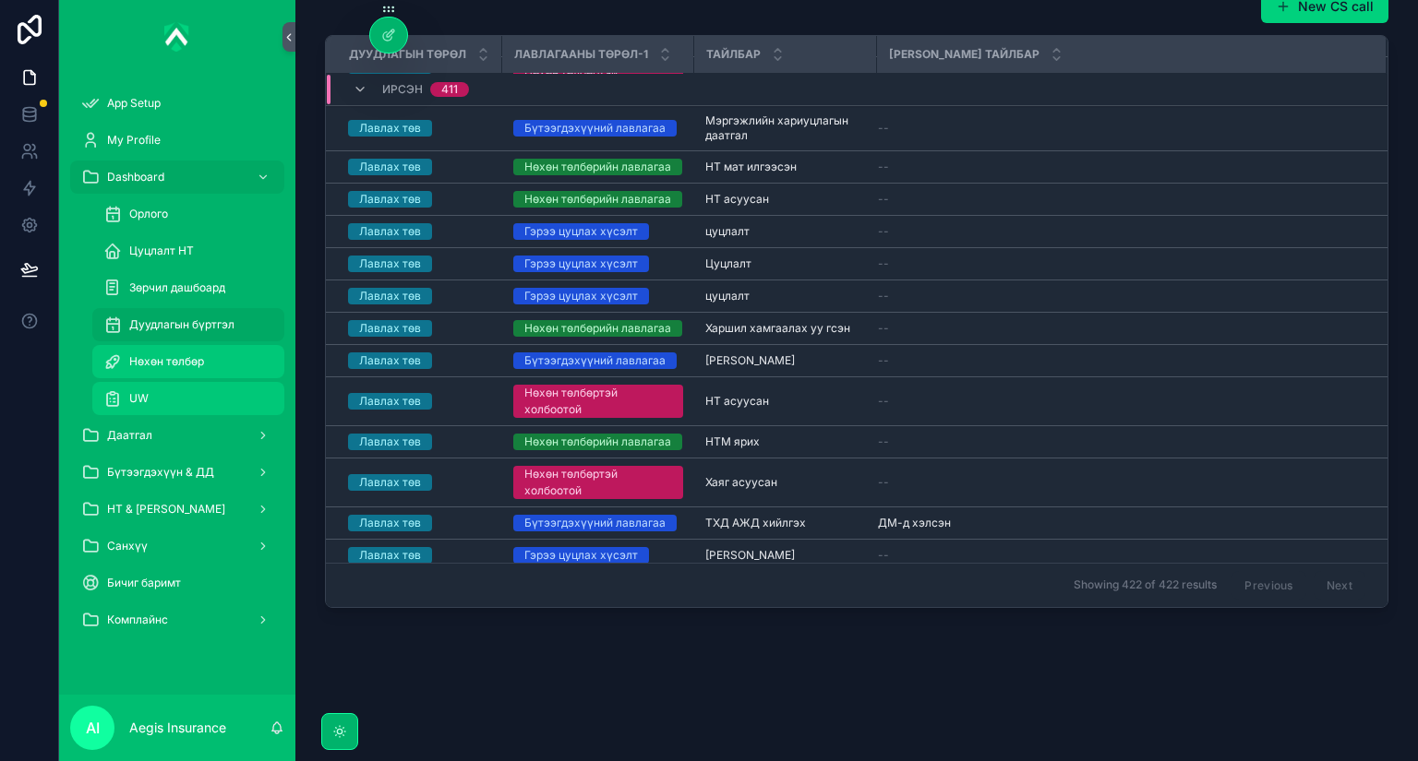
click at [174, 360] on span "Нөхөн төлбөр" at bounding box center [166, 361] width 75 height 15
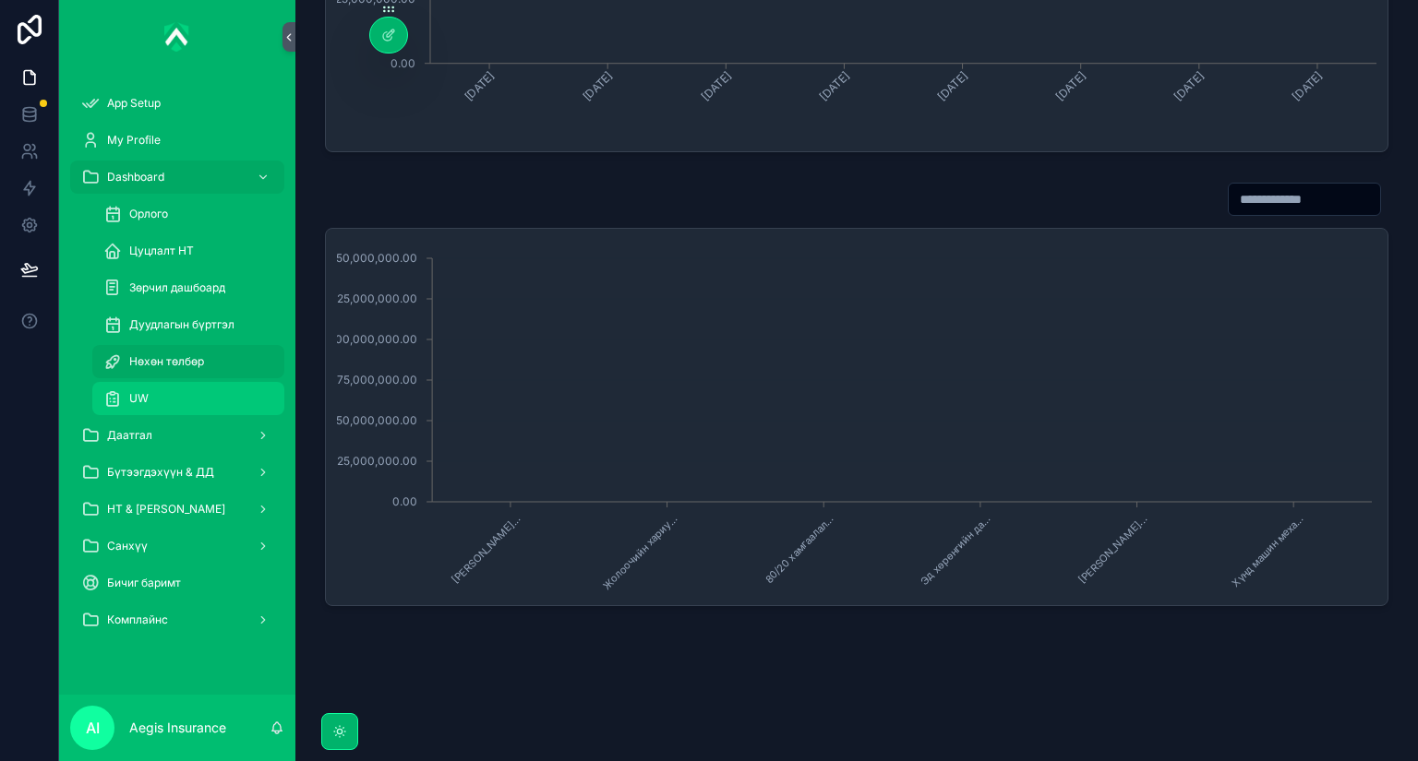
scroll to position [744, 0]
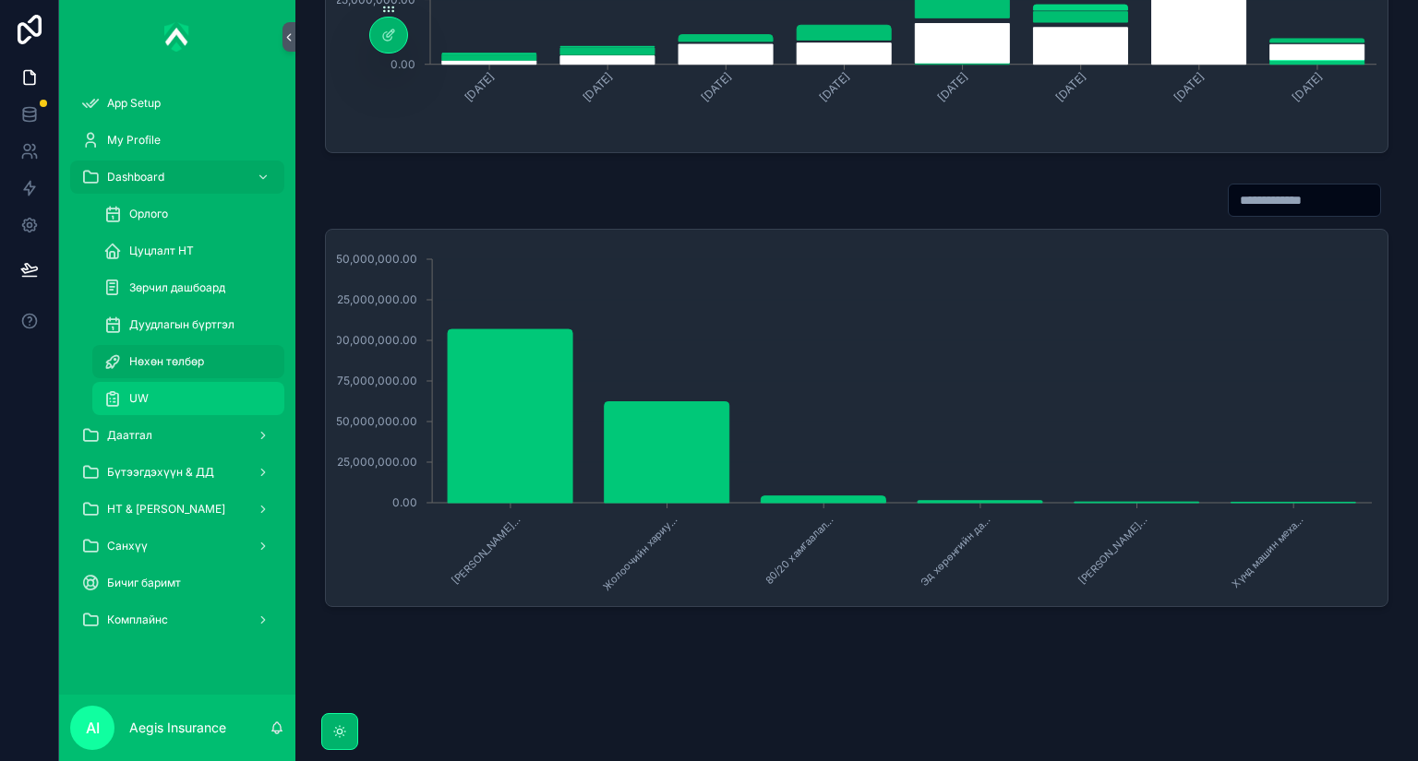
click at [171, 401] on div "UW" at bounding box center [188, 399] width 170 height 30
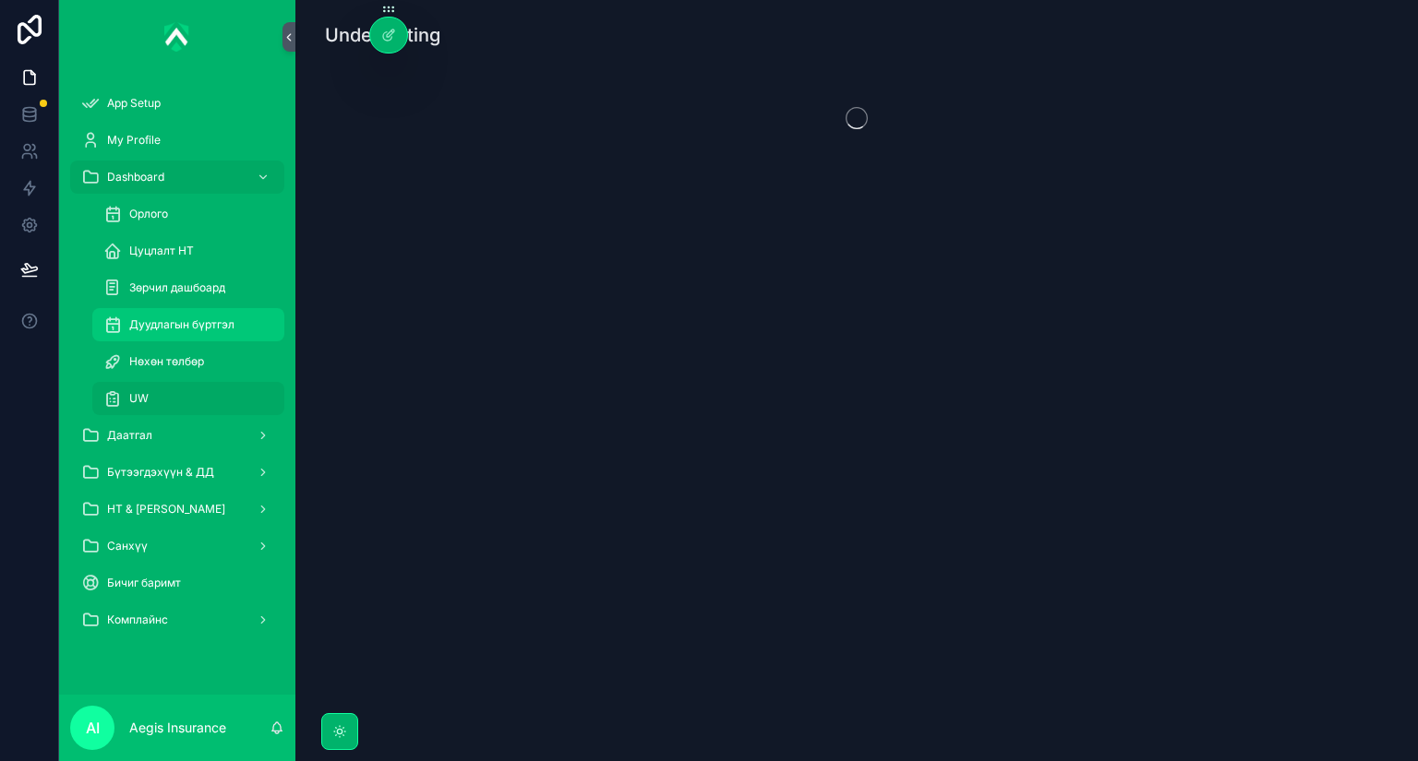
click at [196, 322] on span "Дуудлагын бүртгэл" at bounding box center [181, 325] width 105 height 15
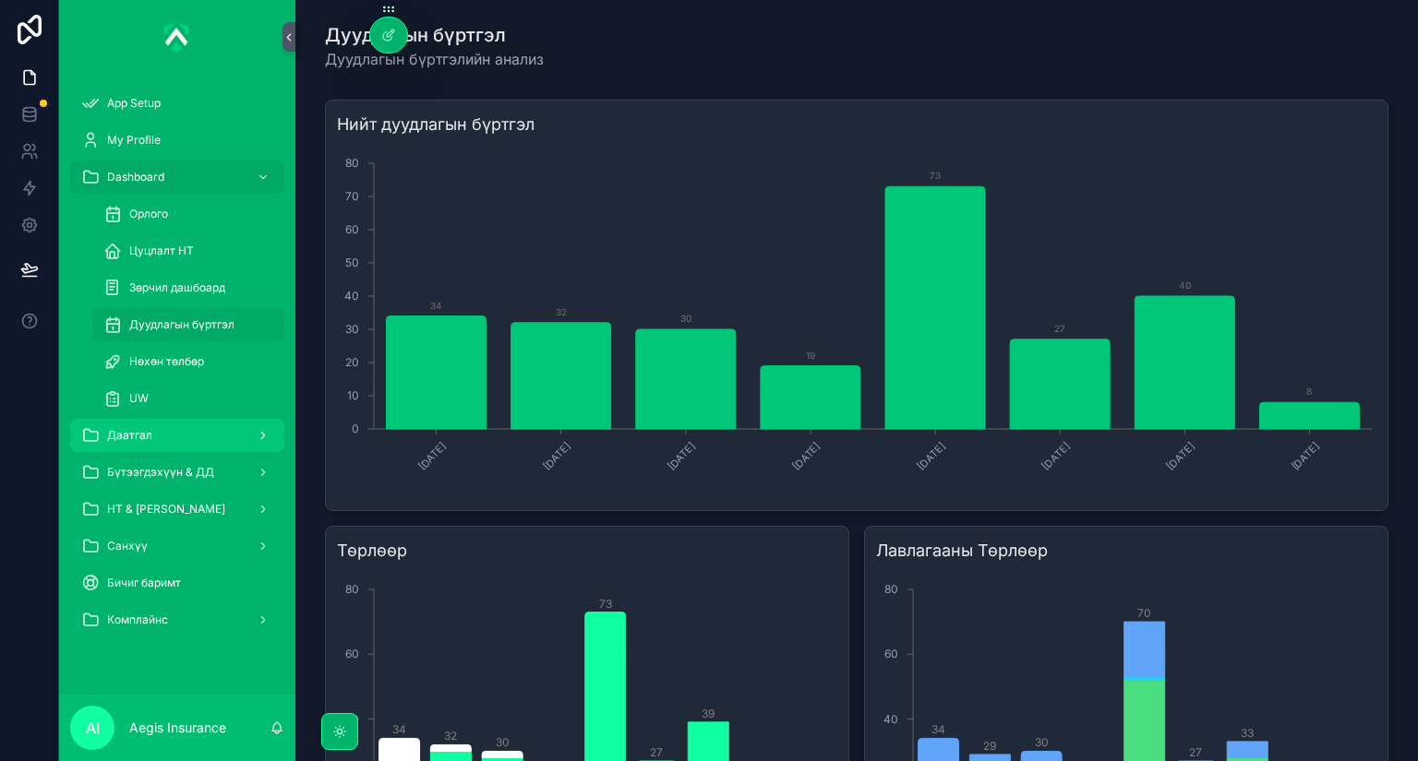
click at [175, 425] on div "Даатгал" at bounding box center [177, 436] width 192 height 30
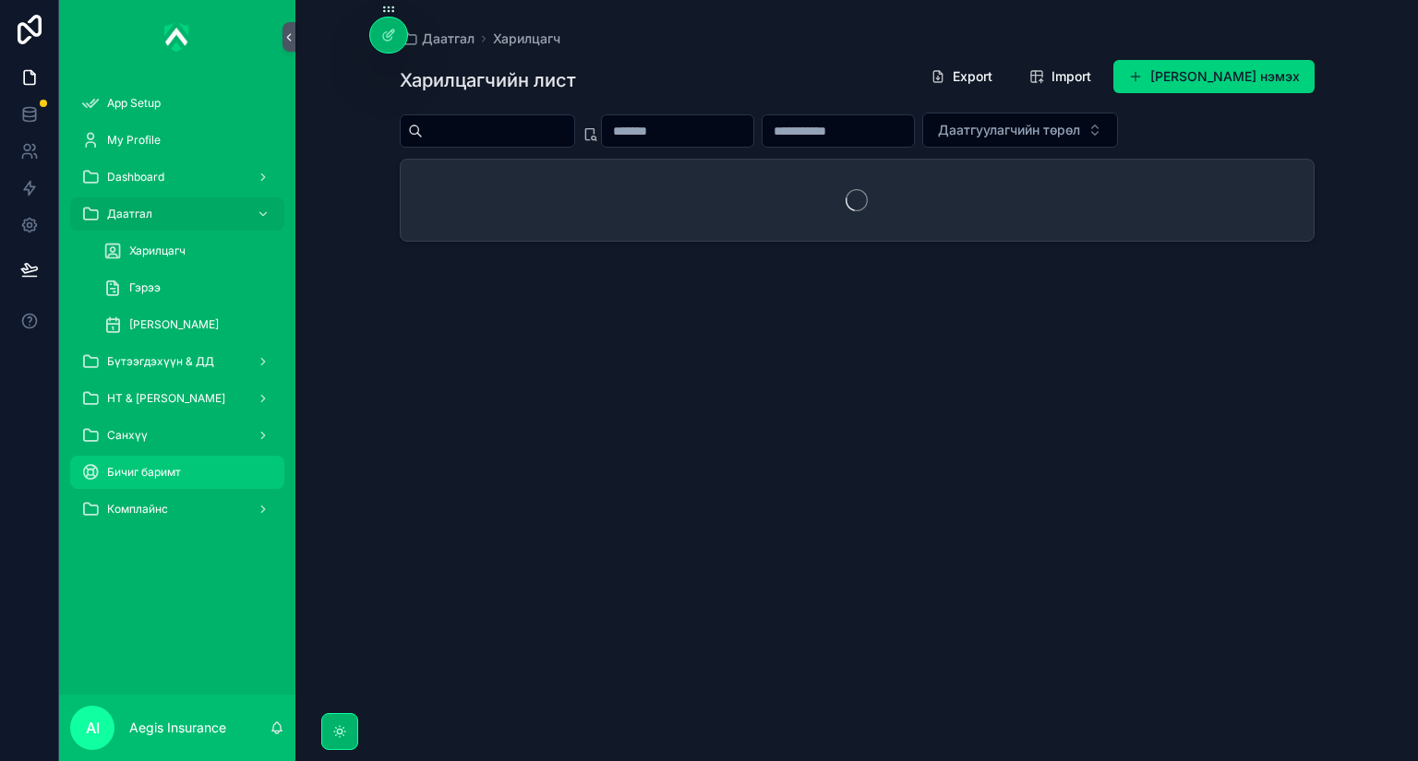
click at [188, 472] on div "Бичиг баримт" at bounding box center [177, 473] width 192 height 30
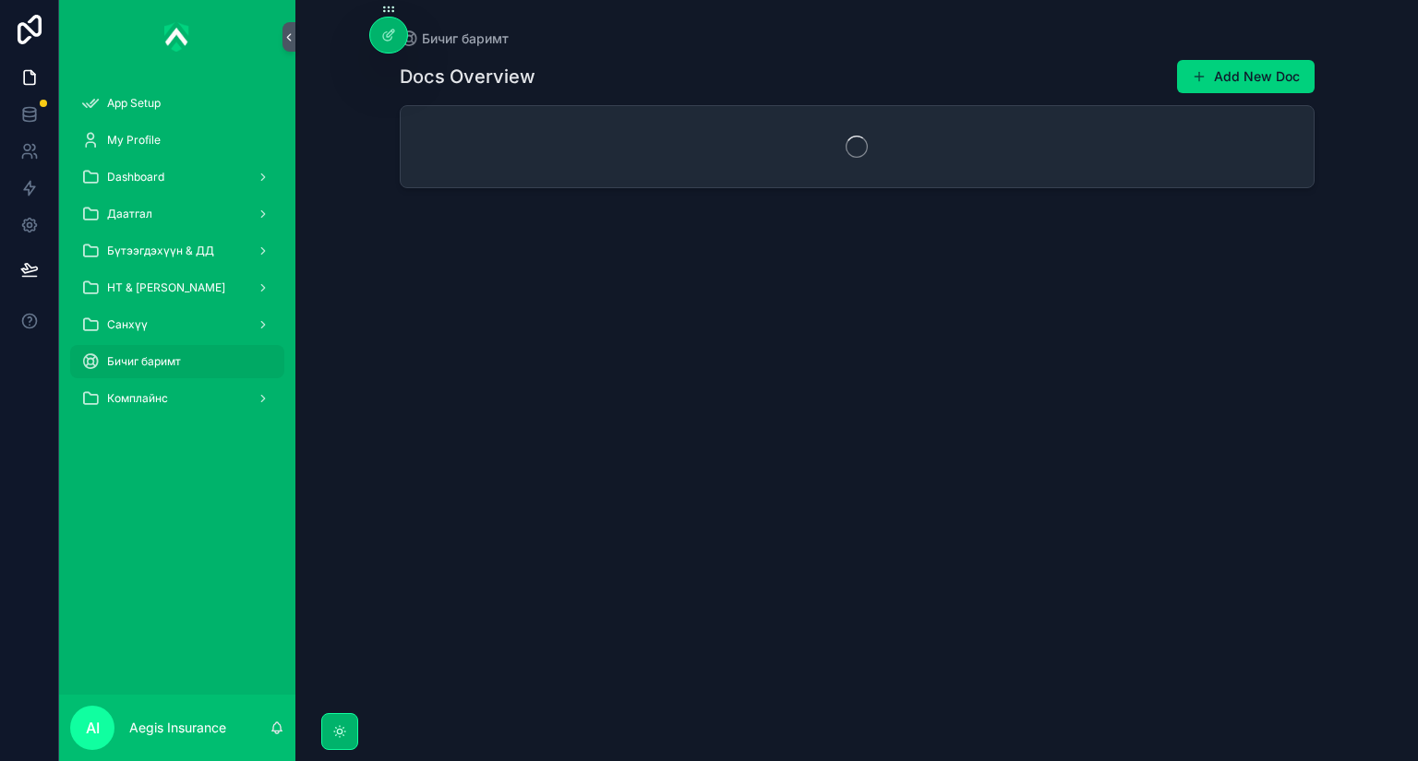
click at [199, 305] on div "НТ & [PERSON_NAME]" at bounding box center [177, 288] width 236 height 37
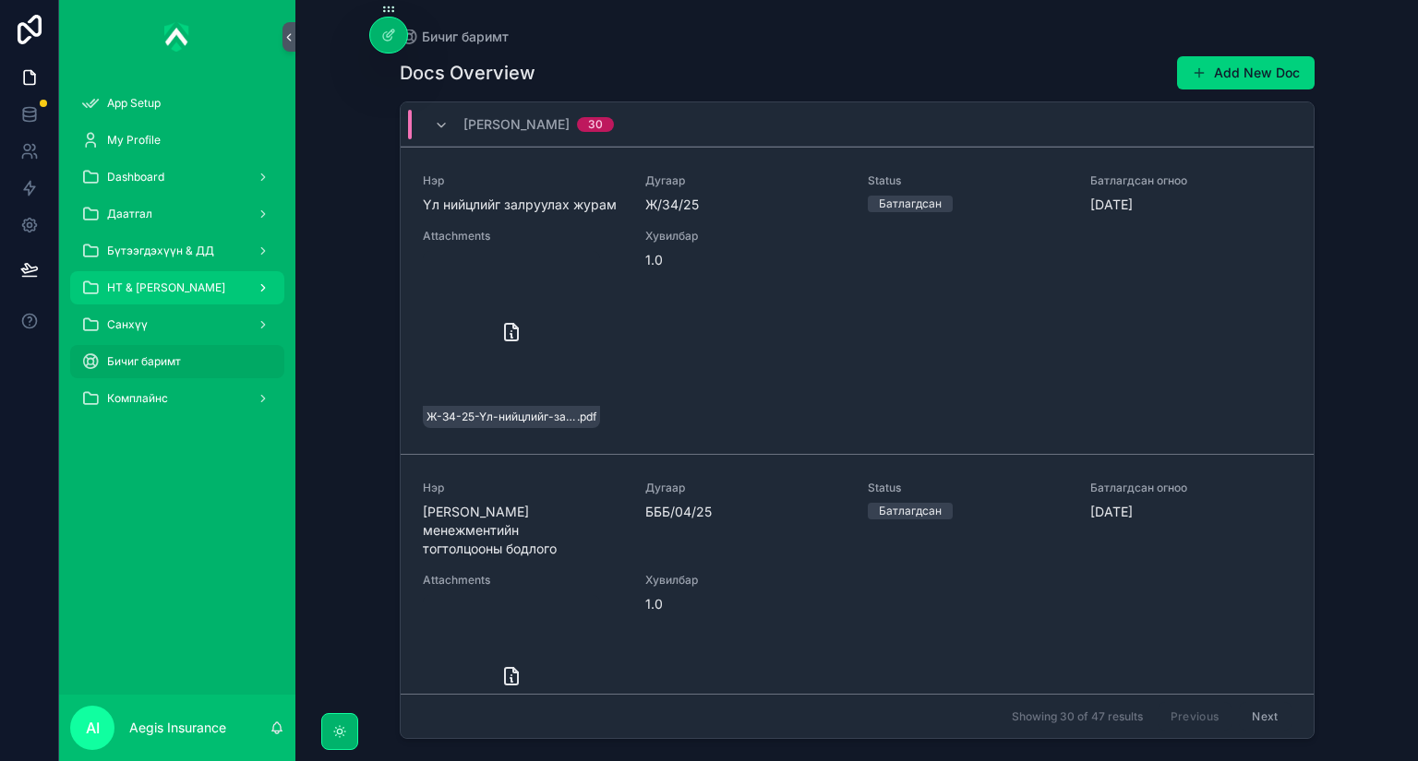
click at [215, 271] on link "НТ & [PERSON_NAME]" at bounding box center [177, 287] width 214 height 33
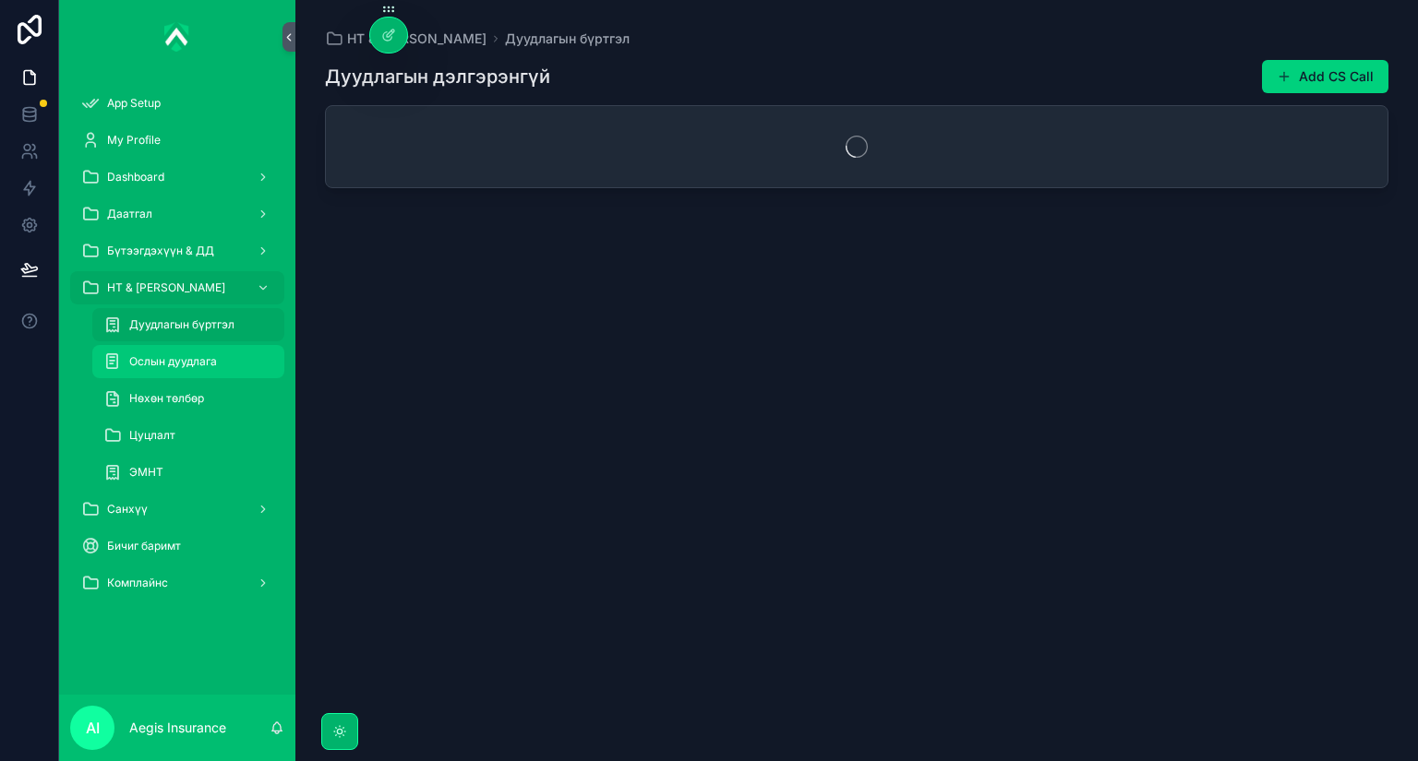
click at [174, 376] on div "Ослын дуудлага" at bounding box center [188, 362] width 170 height 30
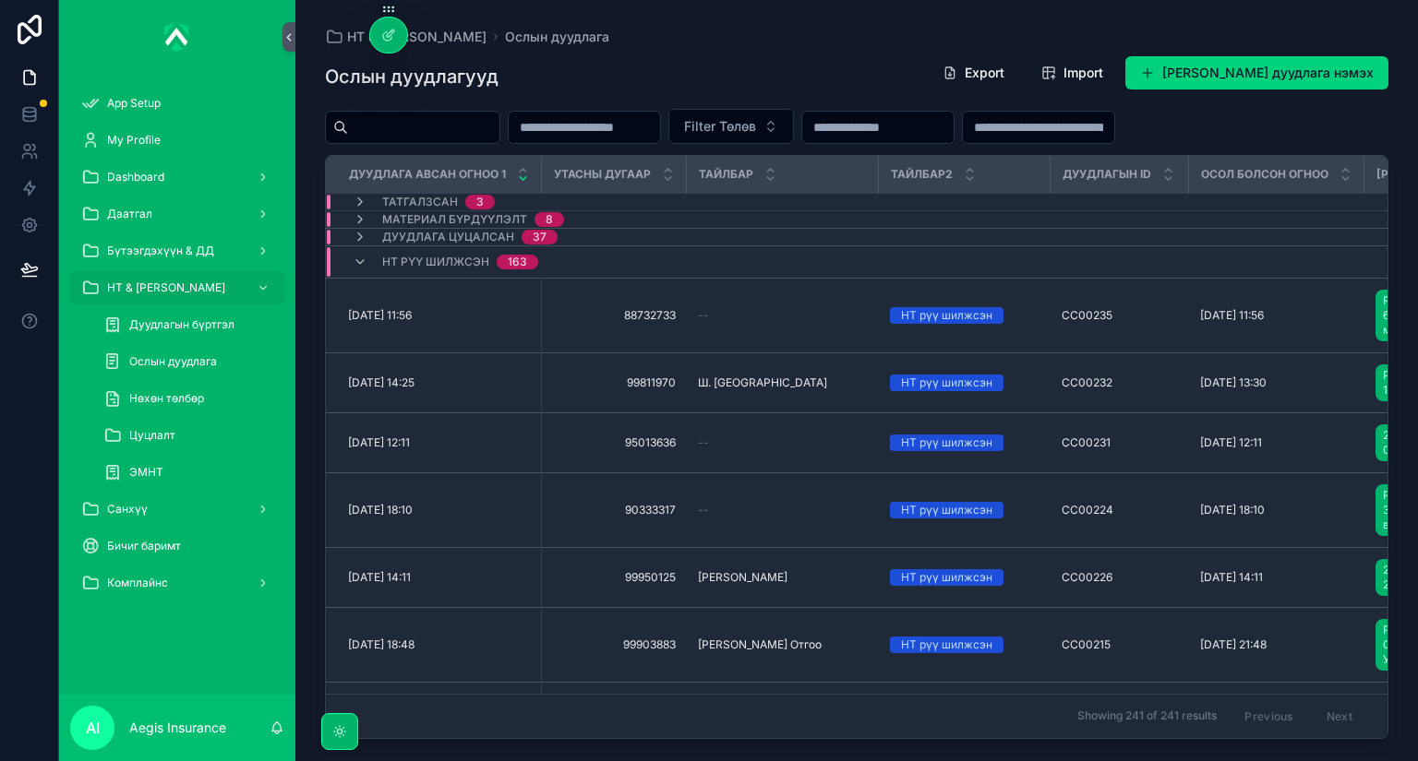
click at [761, 54] on div "Ослын дуудлагууд Export Import Шинэ Ослын дуудлага нэмэх Filter Төлөв Дуудлага …" at bounding box center [856, 391] width 1063 height 695
click at [390, 37] on icon at bounding box center [388, 35] width 15 height 15
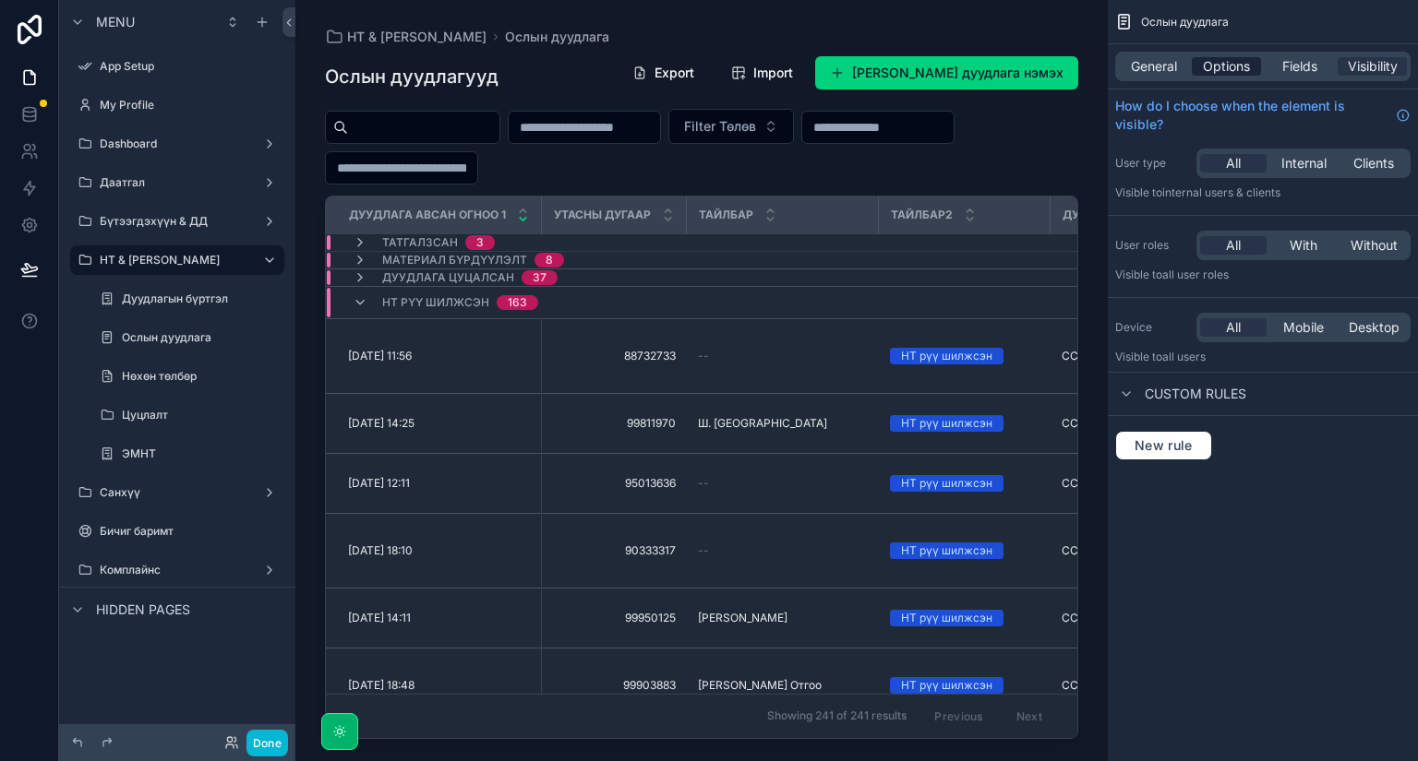
click at [1233, 63] on span "Options" at bounding box center [1226, 66] width 47 height 18
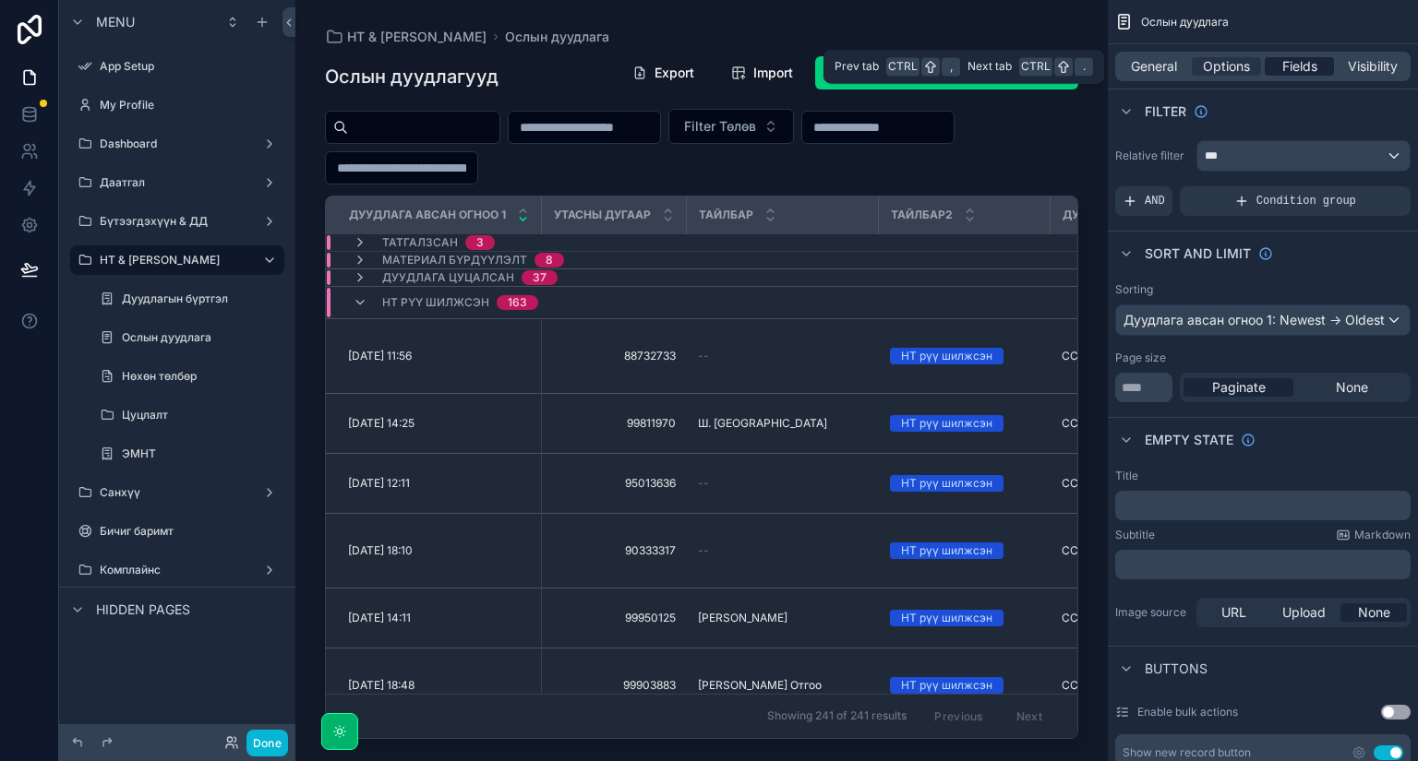
click at [1295, 61] on span "Fields" at bounding box center [1299, 66] width 35 height 18
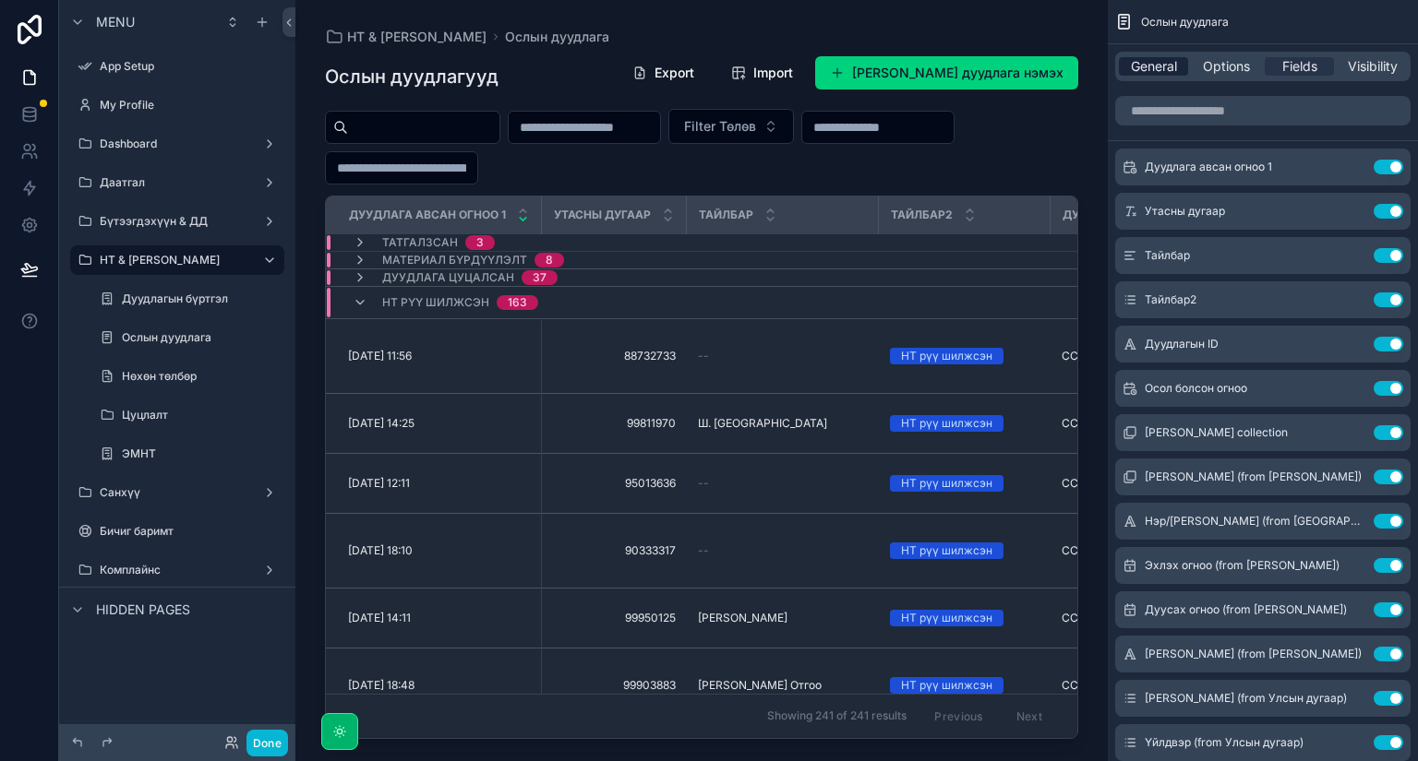
click at [1148, 66] on span "General" at bounding box center [1154, 66] width 46 height 18
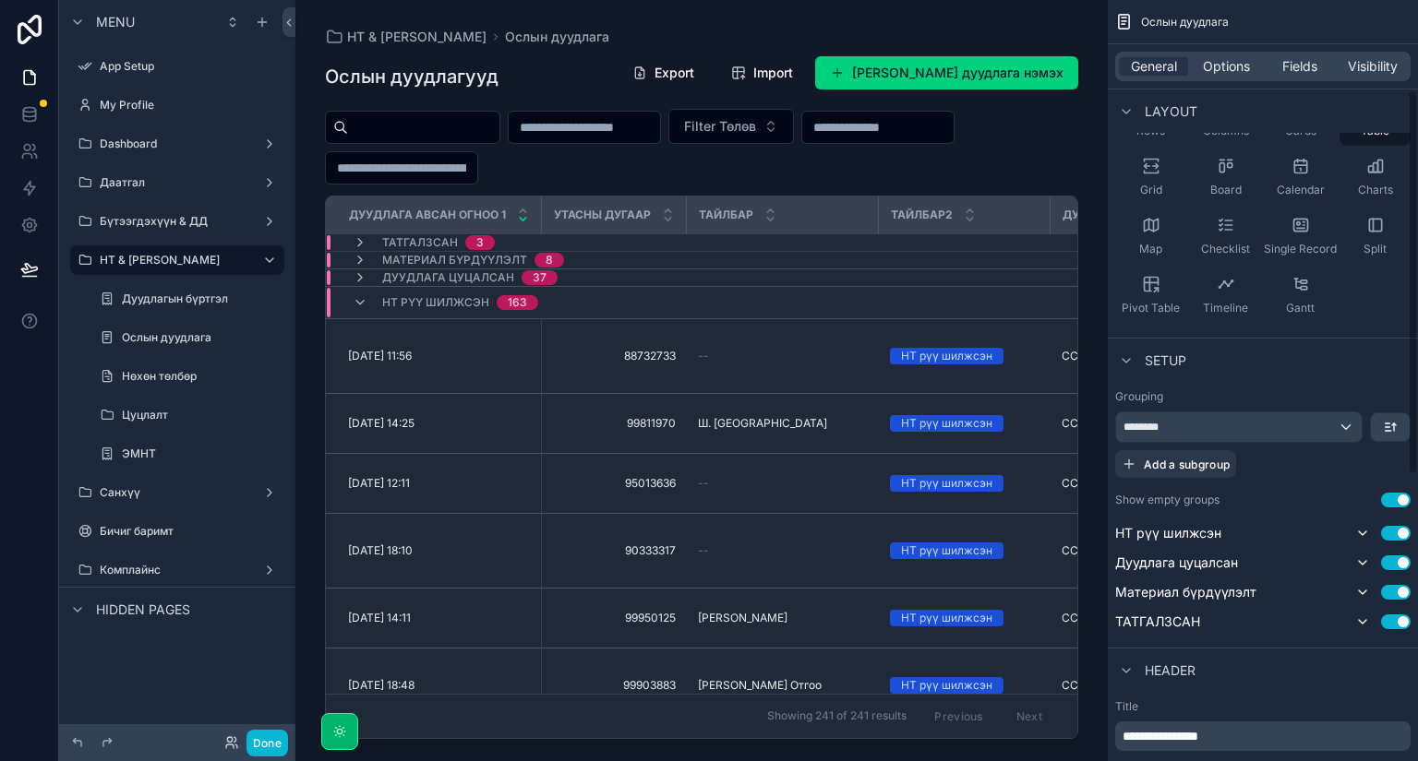
scroll to position [152, 0]
click at [1233, 69] on span "Options" at bounding box center [1226, 66] width 47 height 18
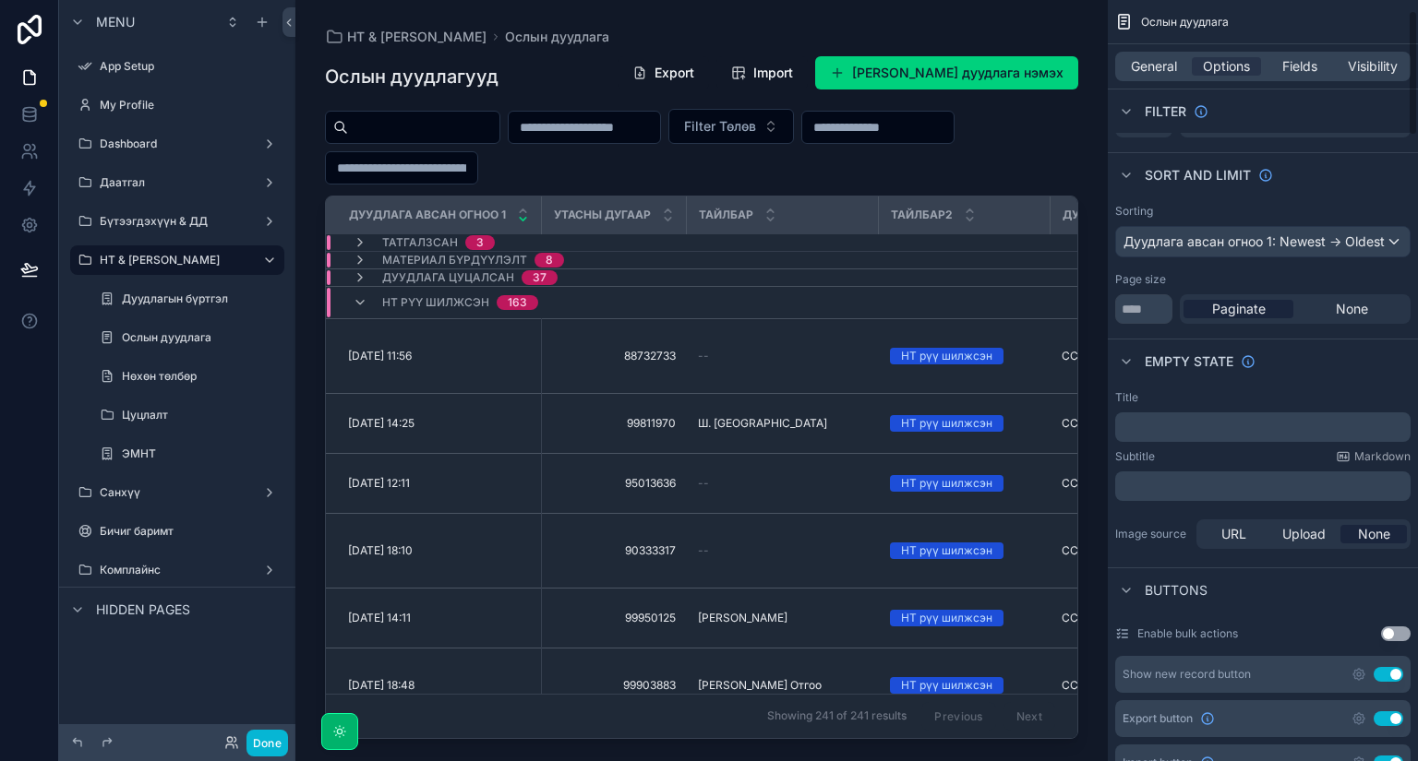
scroll to position [0, 0]
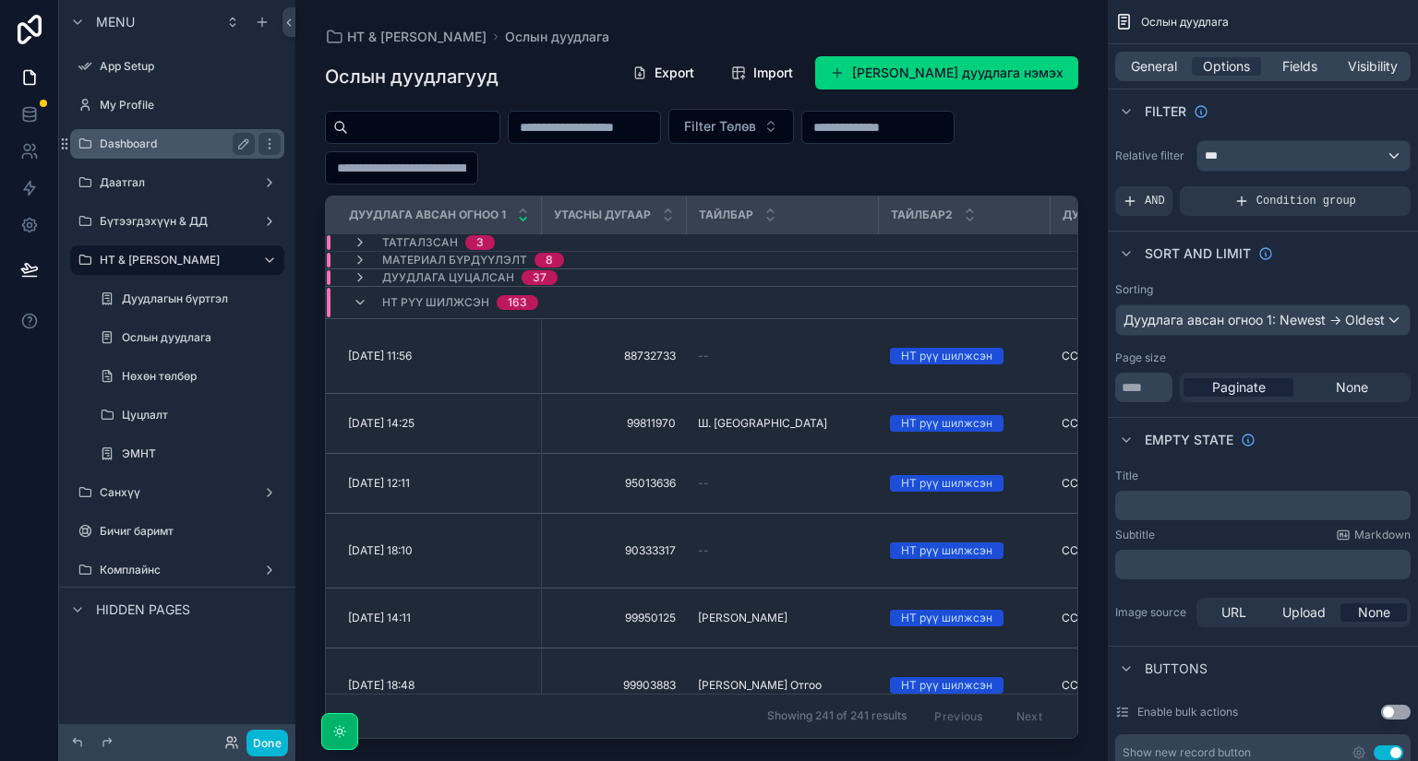
click at [148, 144] on label "Dashboard" at bounding box center [174, 144] width 148 height 15
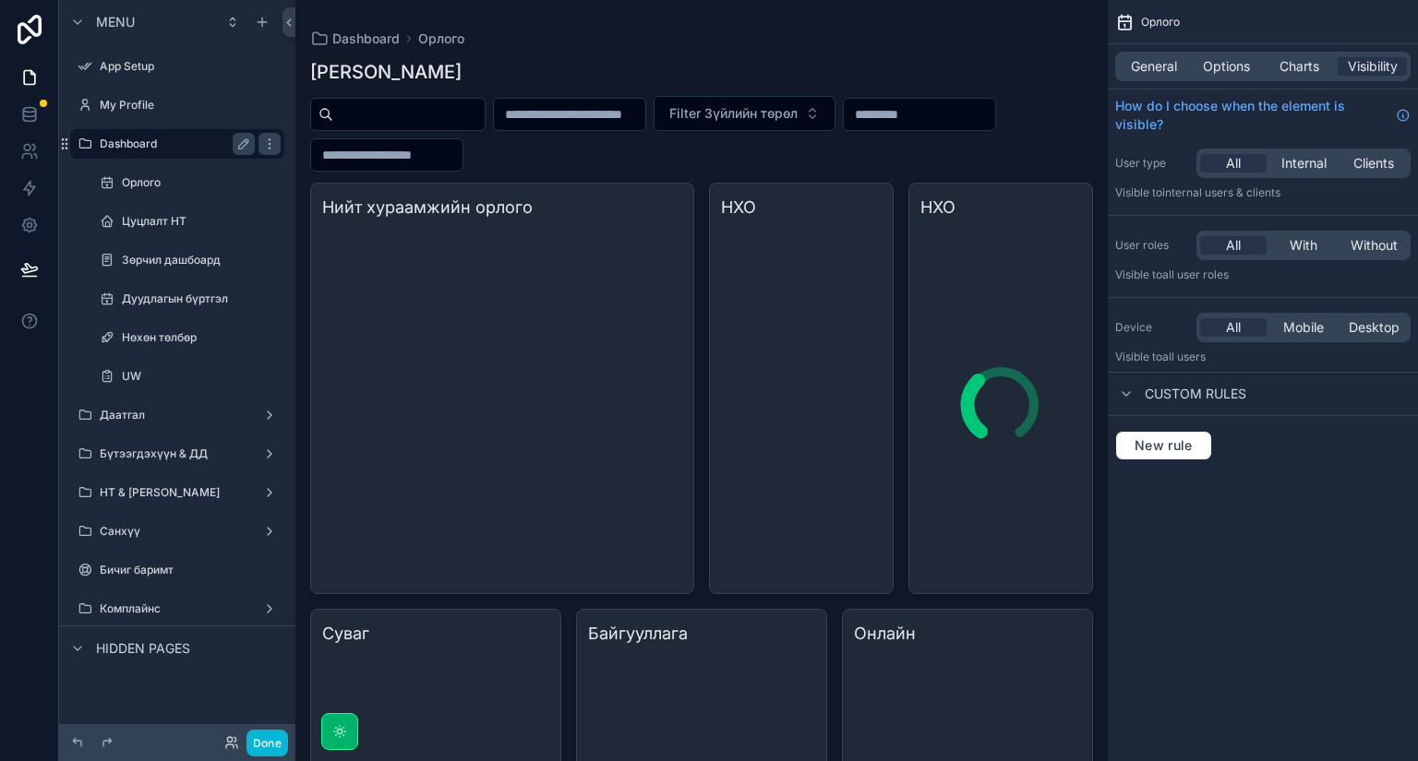
click at [159, 343] on label "Нөхөн төлбөр" at bounding box center [201, 337] width 159 height 15
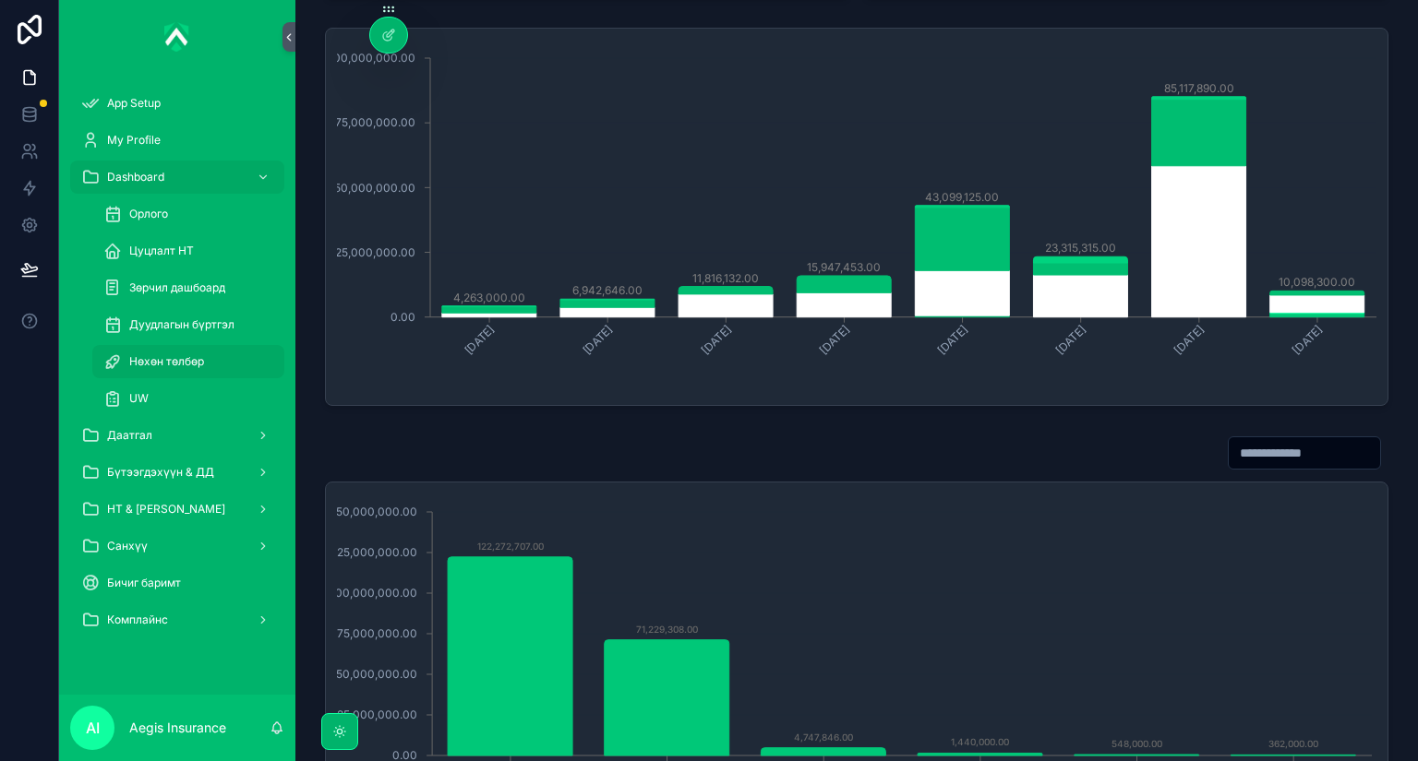
scroll to position [517, 0]
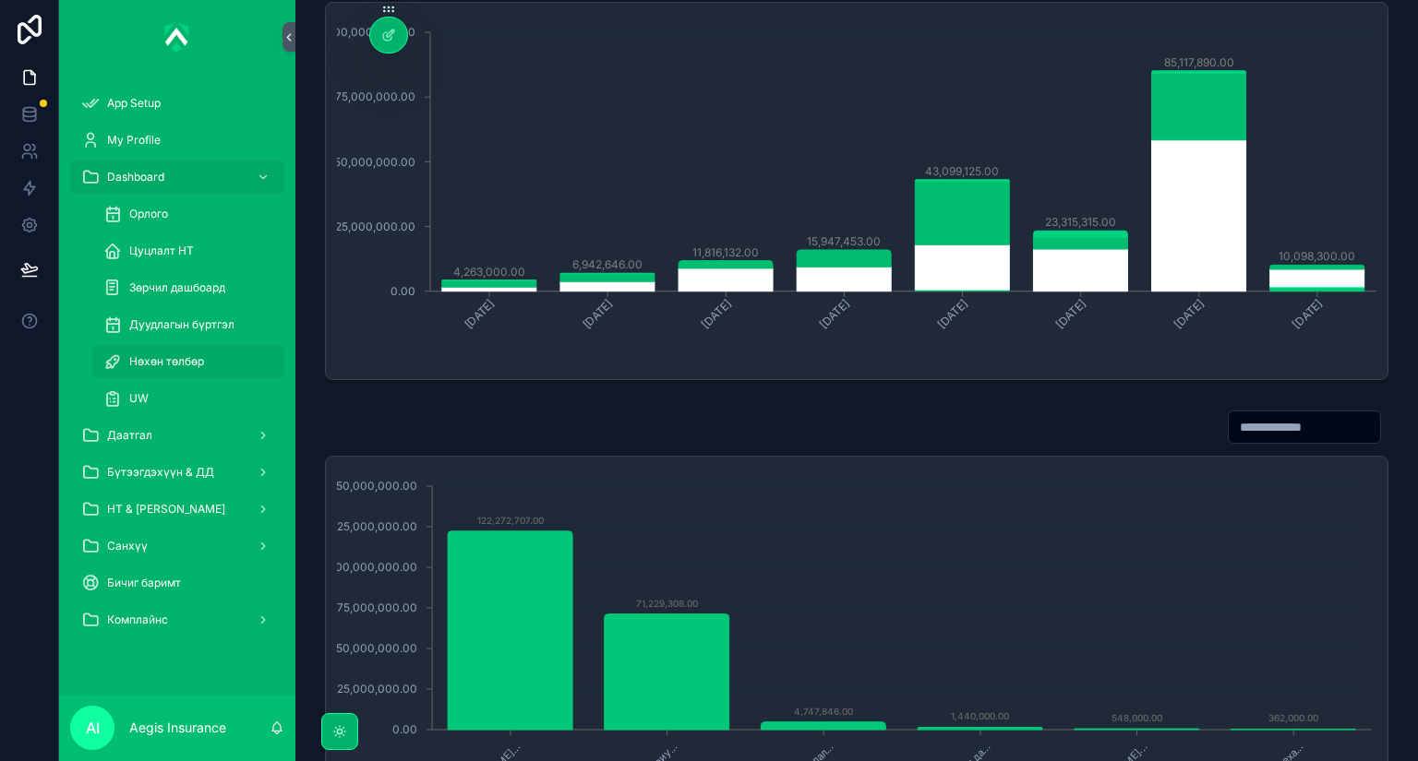
click at [1243, 429] on input "scrollable content" at bounding box center [1303, 427] width 151 height 26
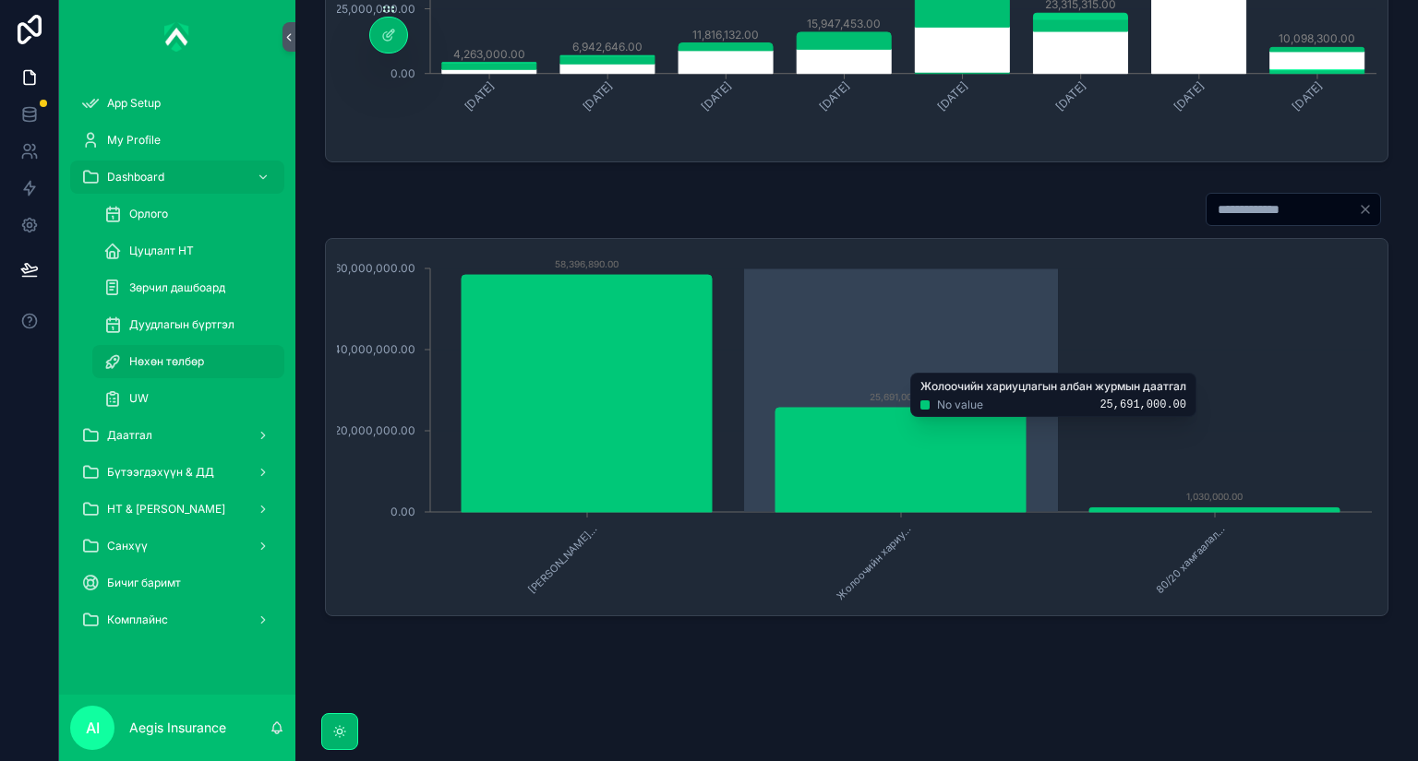
scroll to position [744, 0]
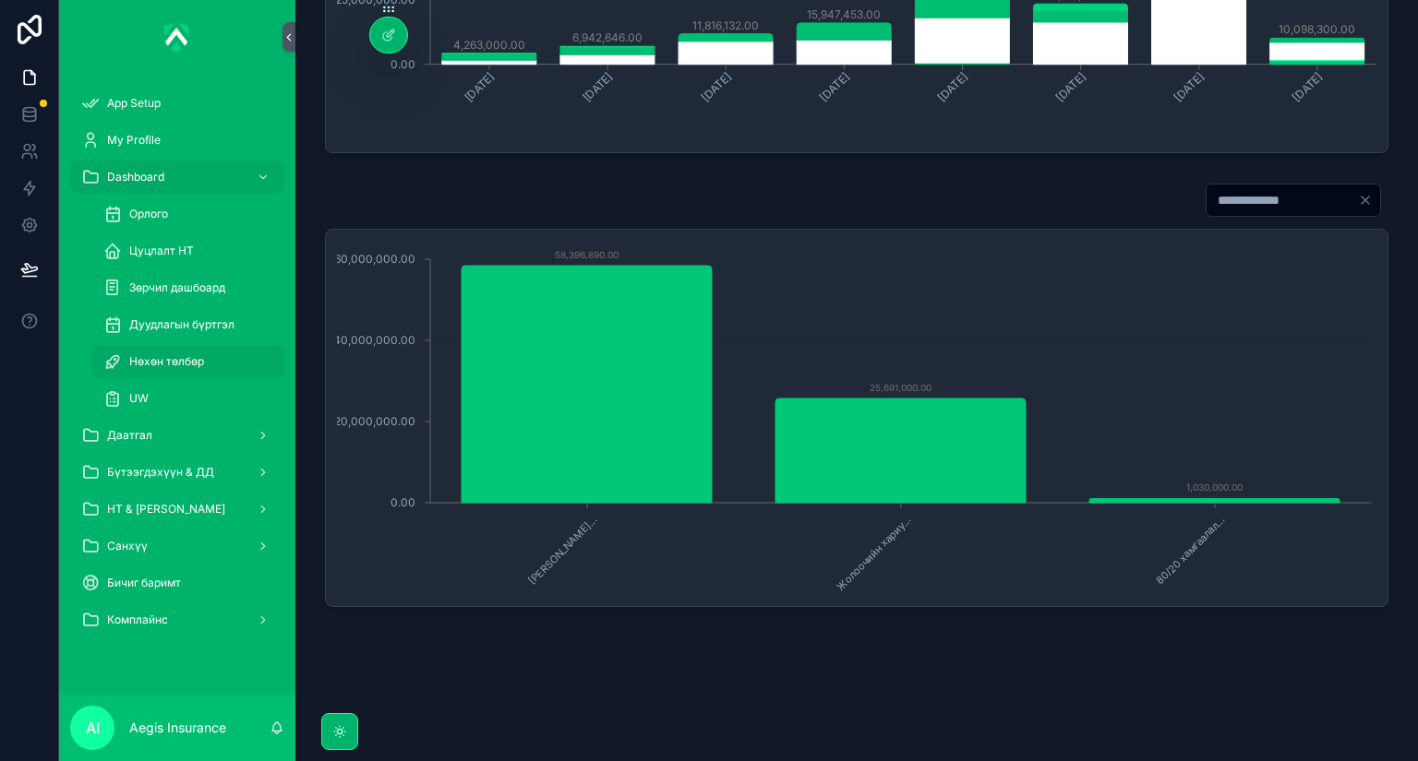
type input "*"
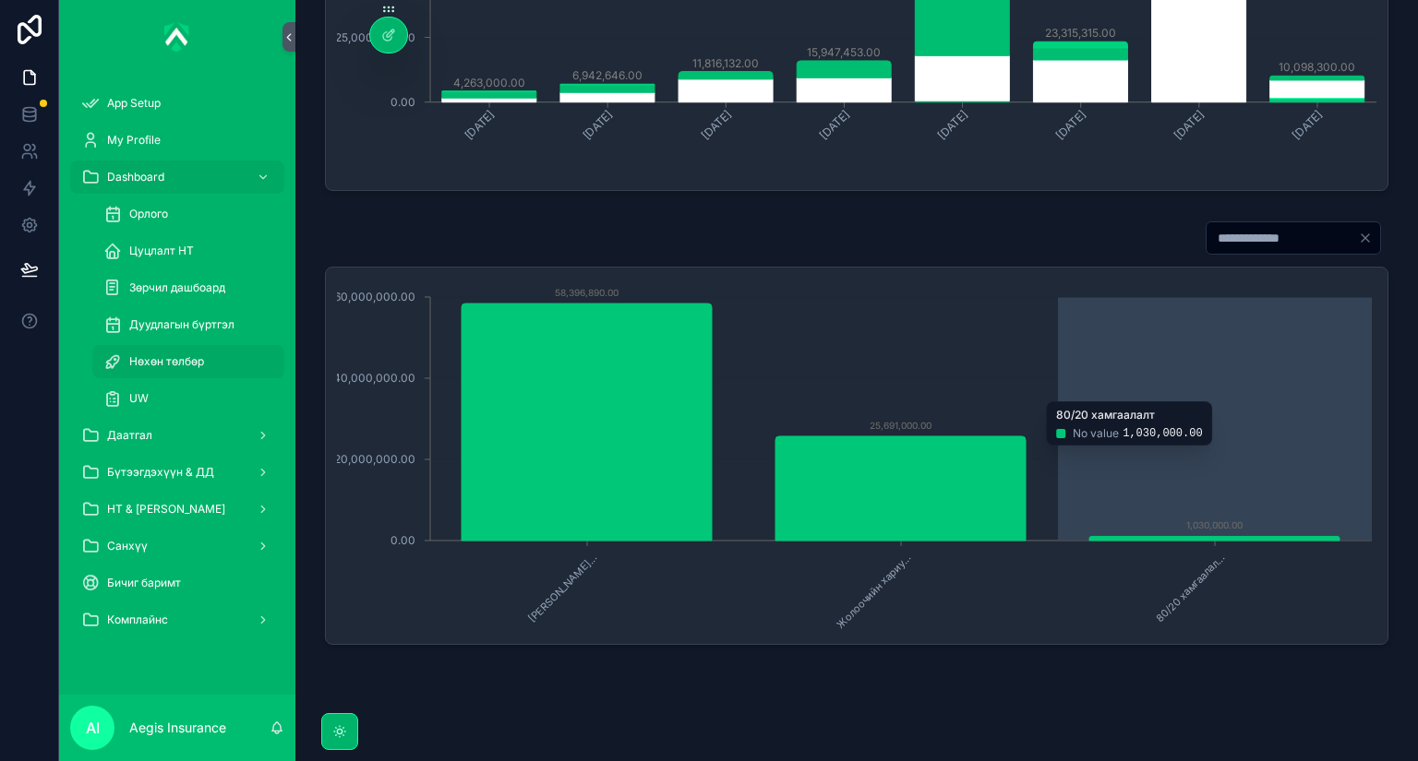
scroll to position [670, 0]
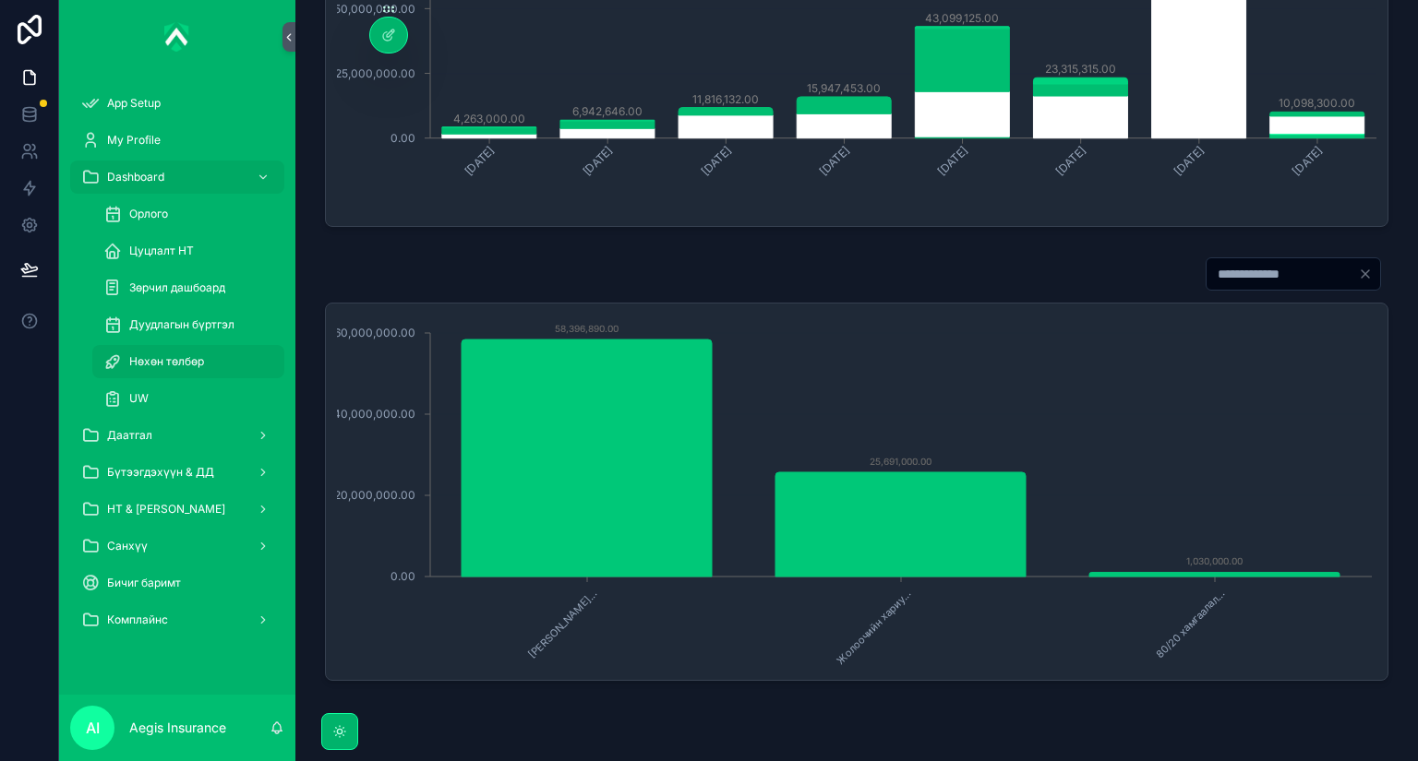
click at [1240, 273] on input "*" at bounding box center [1281, 274] width 151 height 26
click at [1240, 274] on input "*" at bounding box center [1281, 274] width 151 height 26
click at [1206, 281] on input "*" at bounding box center [1281, 274] width 151 height 26
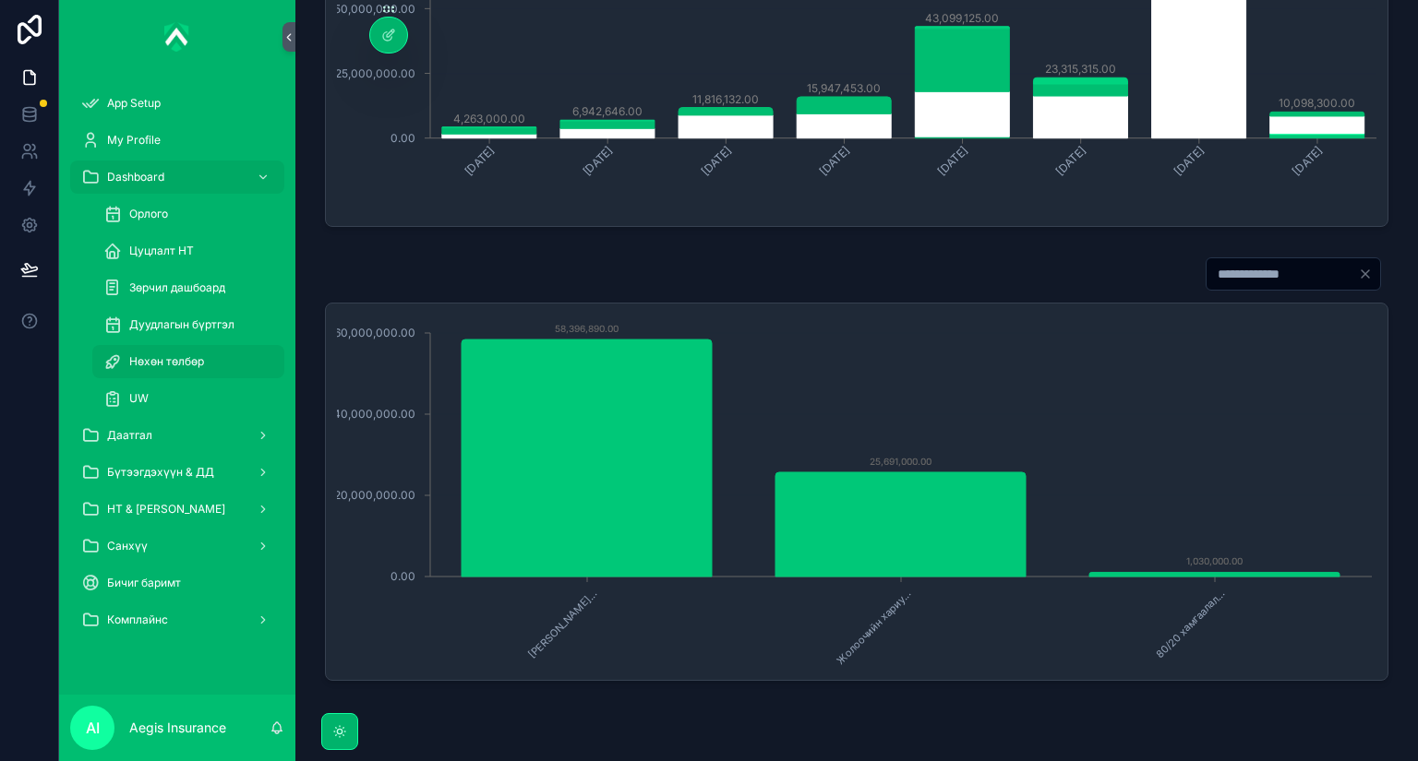
click at [1206, 281] on input "*" at bounding box center [1281, 274] width 151 height 26
click at [876, 736] on div "Нөхөн төлбөр Мөнгөн дүнгээр February, 2025 March, 2025 April, 2025 May, 2025 Ju…" at bounding box center [856, 68] width 1122 height 1477
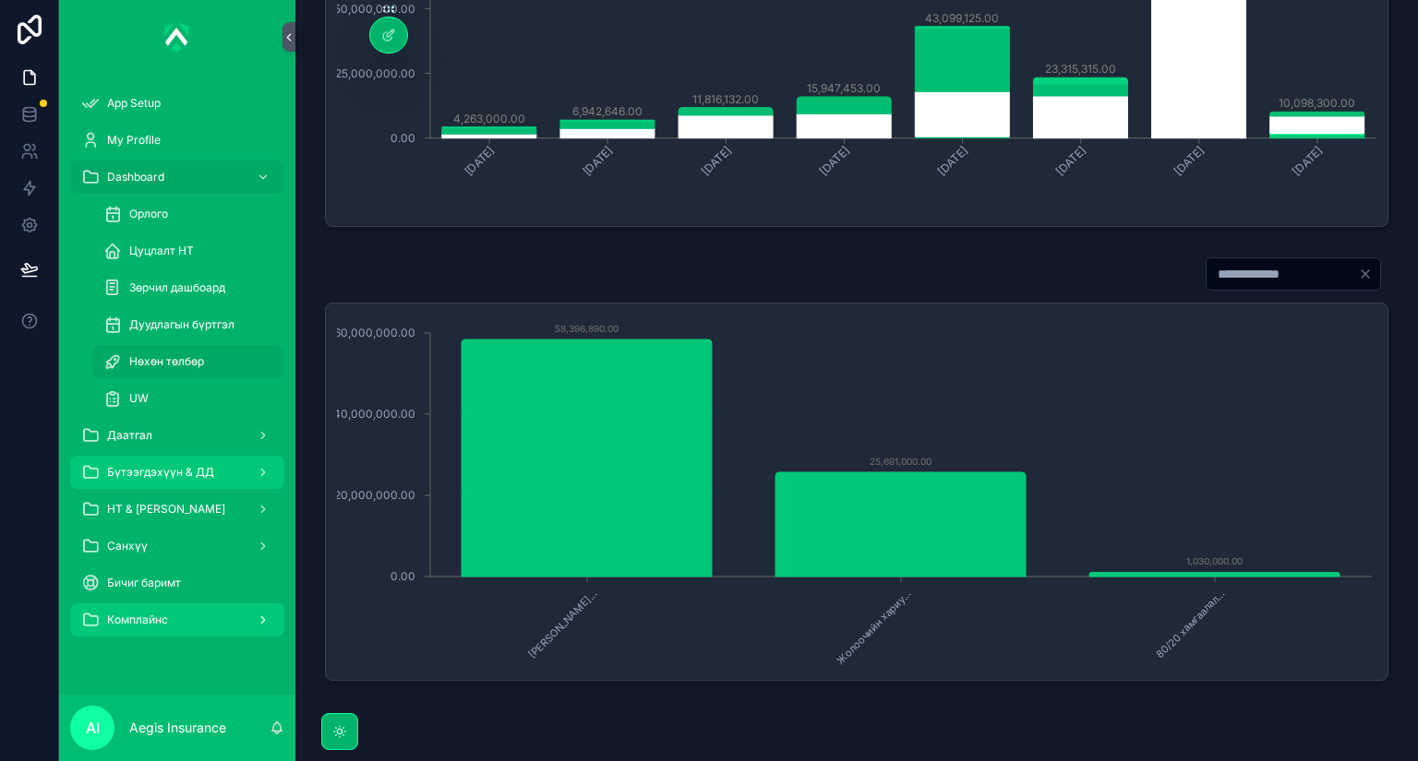
click at [167, 470] on span "Бүтээгдэхүүн & ДД" at bounding box center [160, 472] width 107 height 15
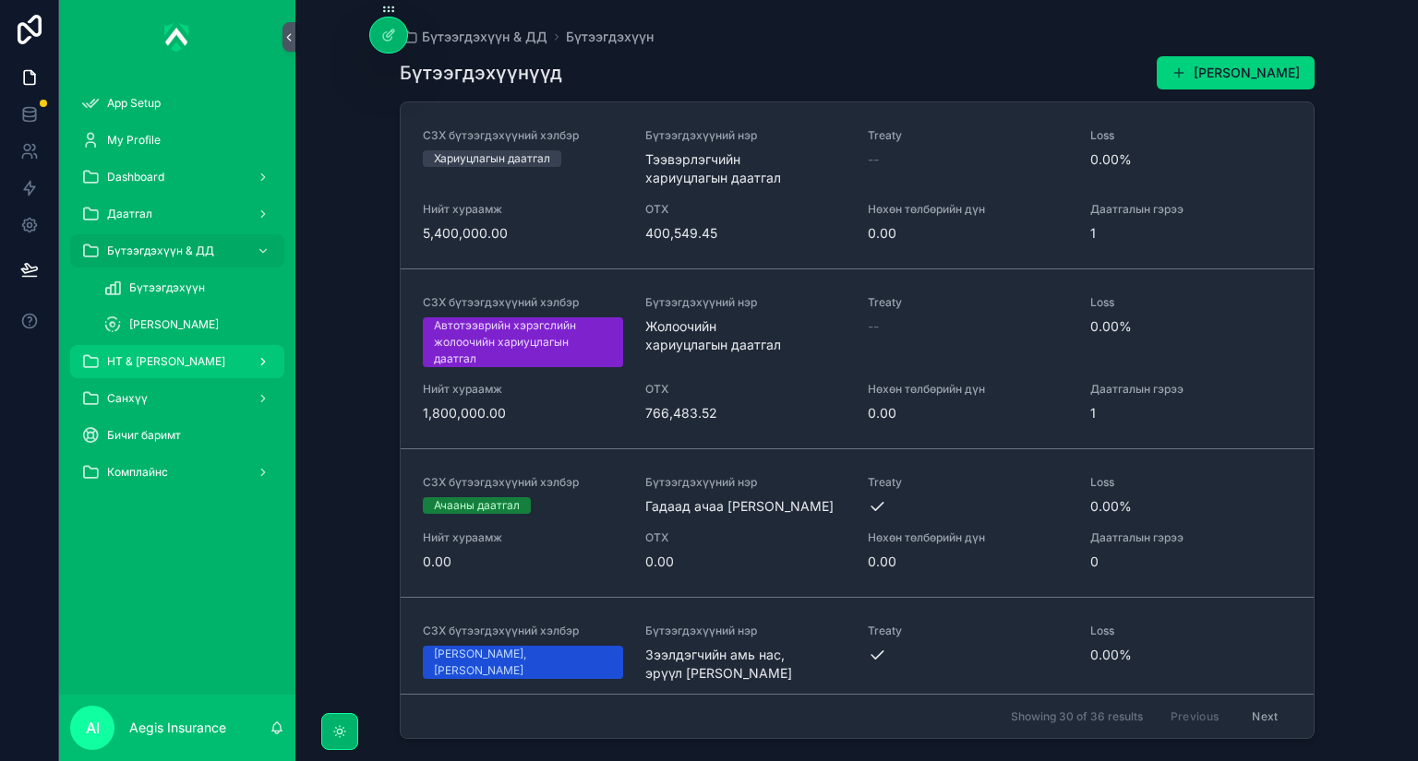
click at [164, 359] on span "НТ & [PERSON_NAME]" at bounding box center [166, 361] width 118 height 15
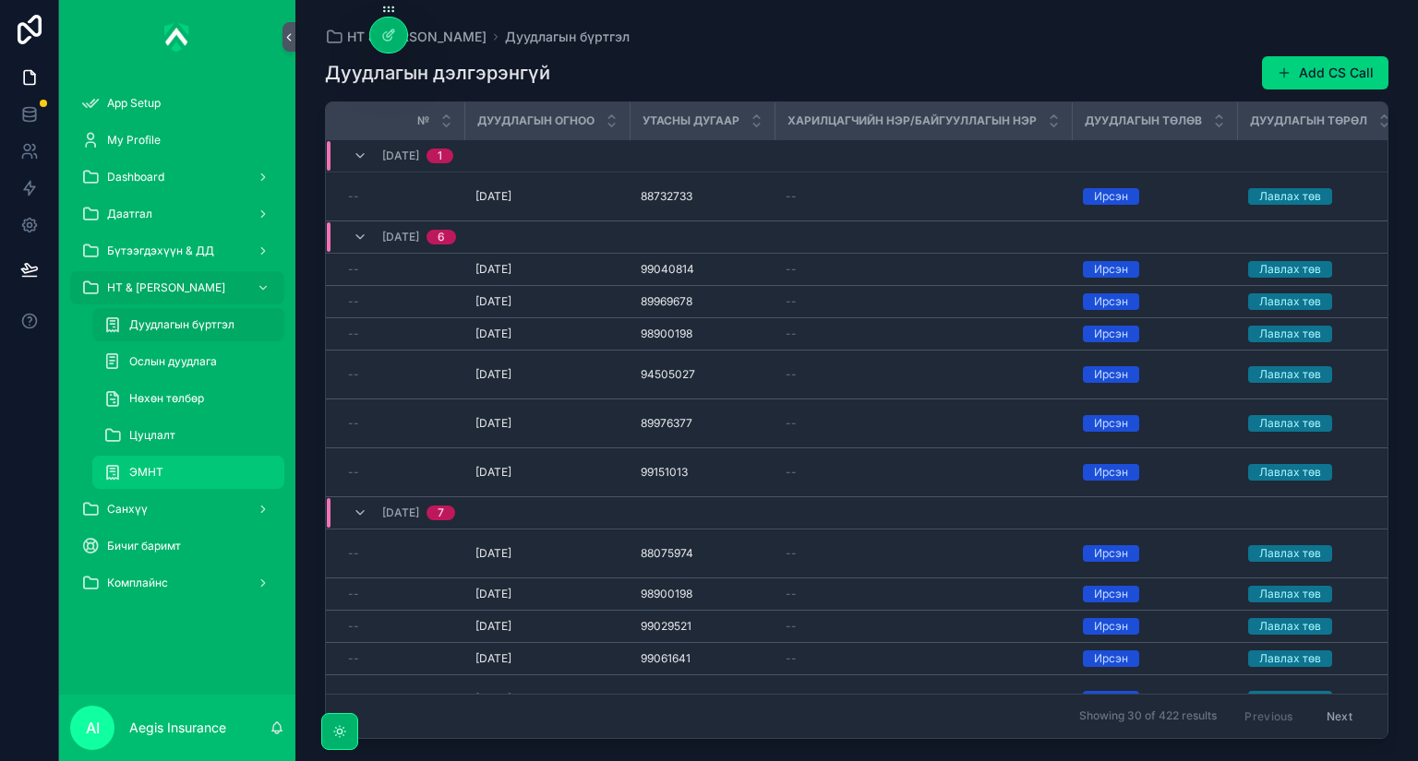
click at [162, 469] on div "ЭМНТ" at bounding box center [188, 473] width 170 height 30
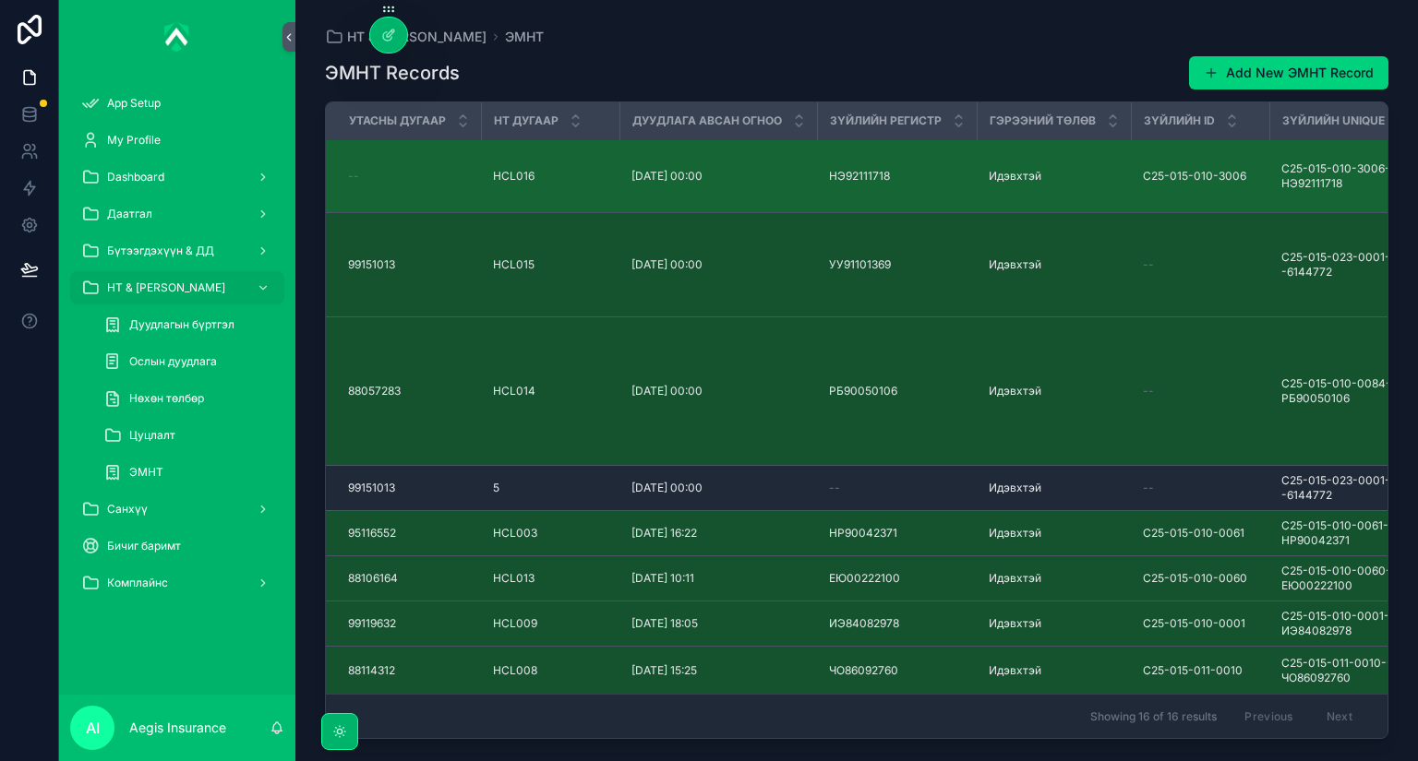
click at [740, 170] on div "26/08/2025 00:00 26/08/2025 00:00" at bounding box center [718, 176] width 175 height 15
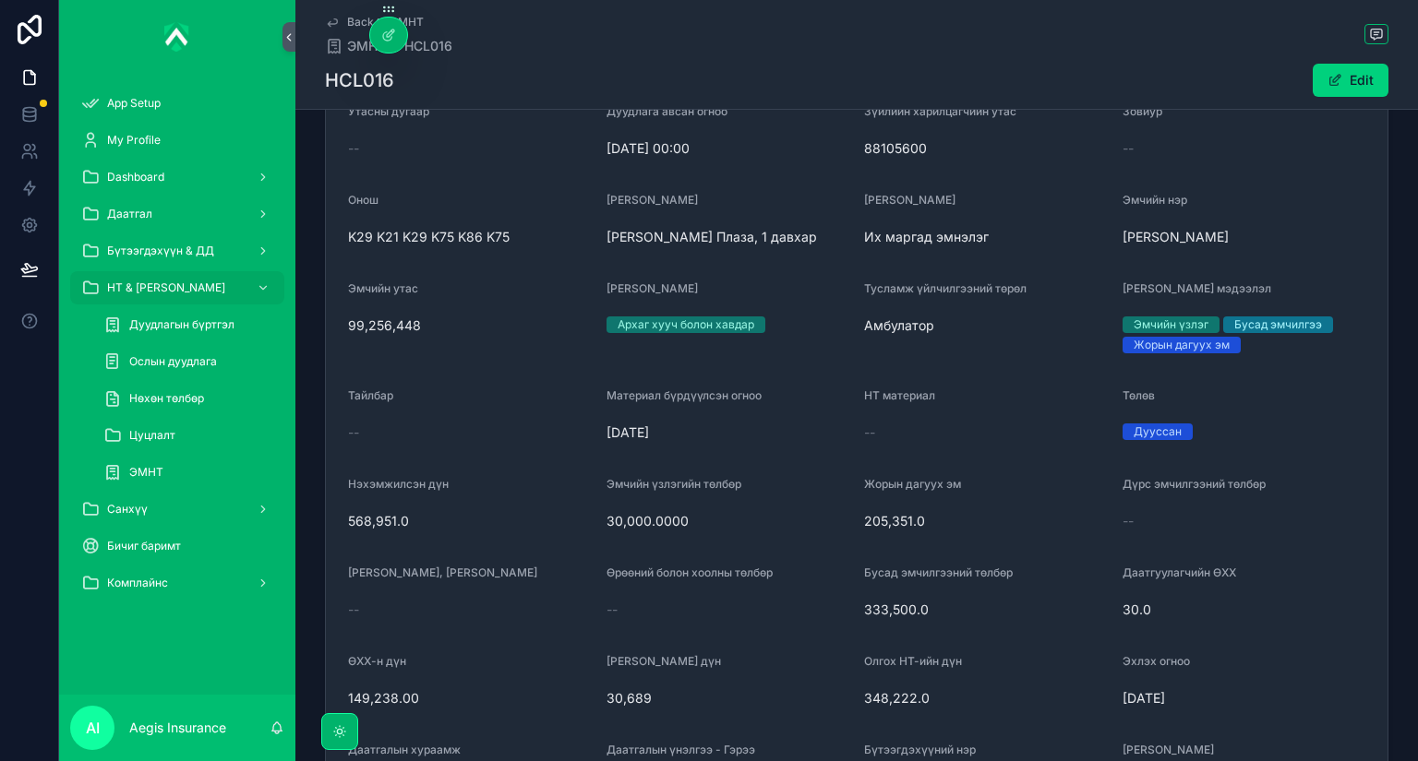
scroll to position [616, 0]
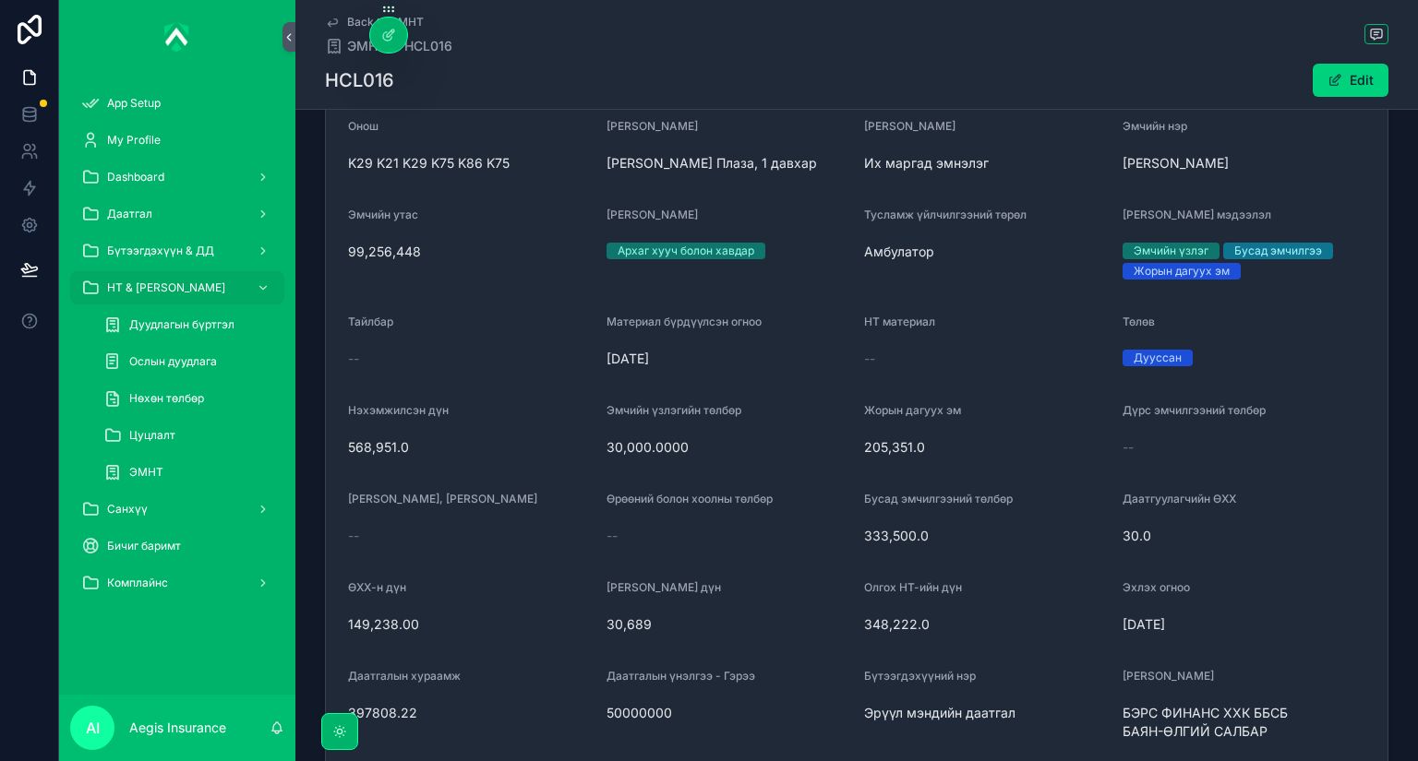
click at [342, 15] on link "Back to ЭМНТ" at bounding box center [374, 22] width 99 height 15
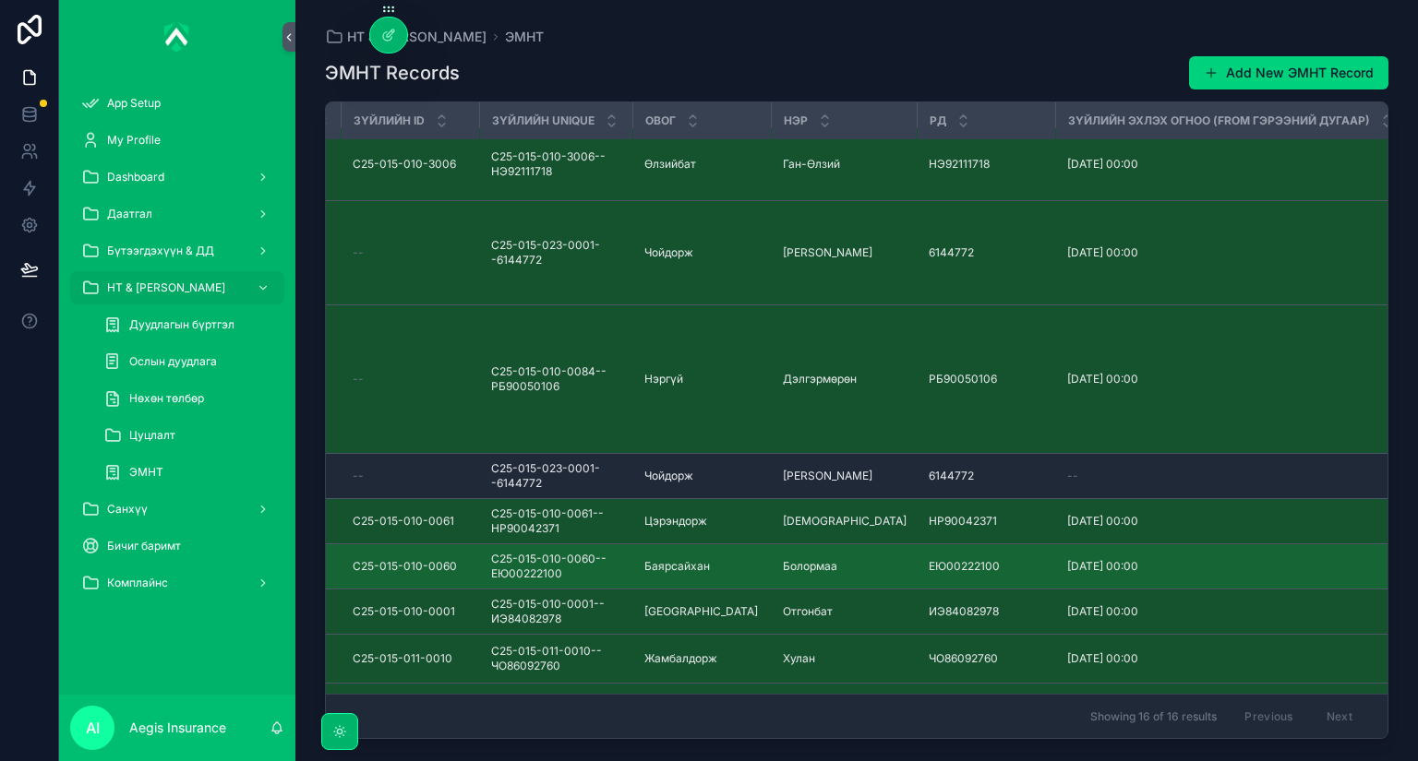
scroll to position [0, 790]
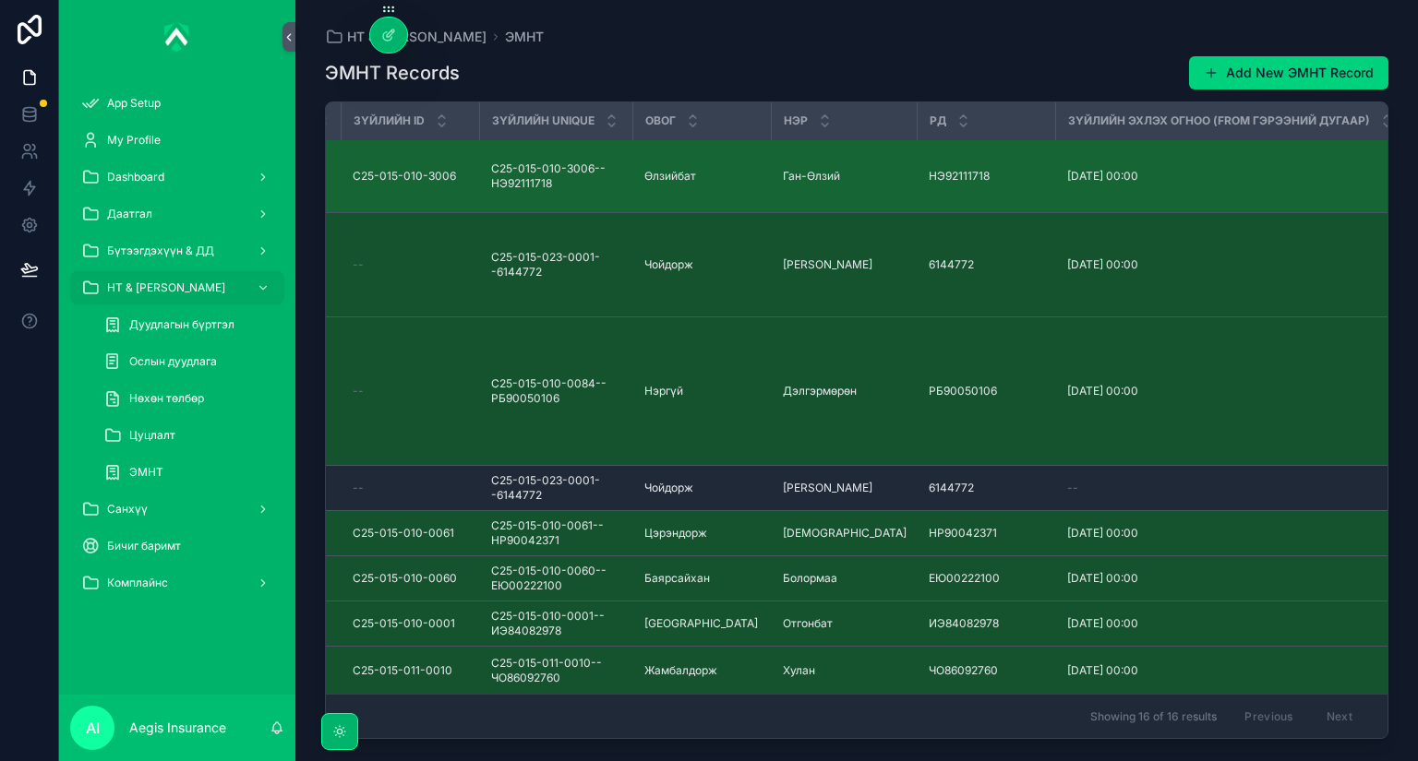
click at [665, 169] on span "Өлзийбат" at bounding box center [670, 176] width 52 height 15
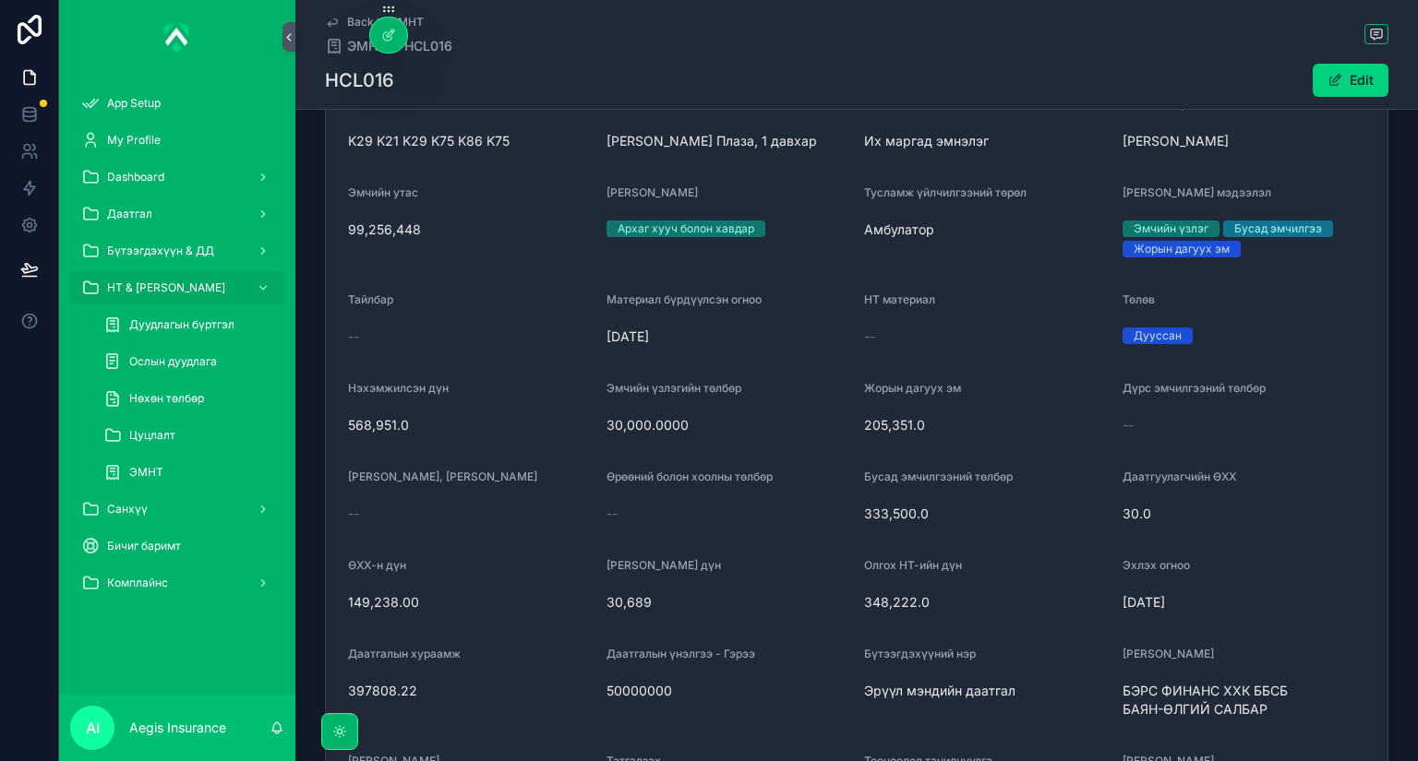
scroll to position [738, 0]
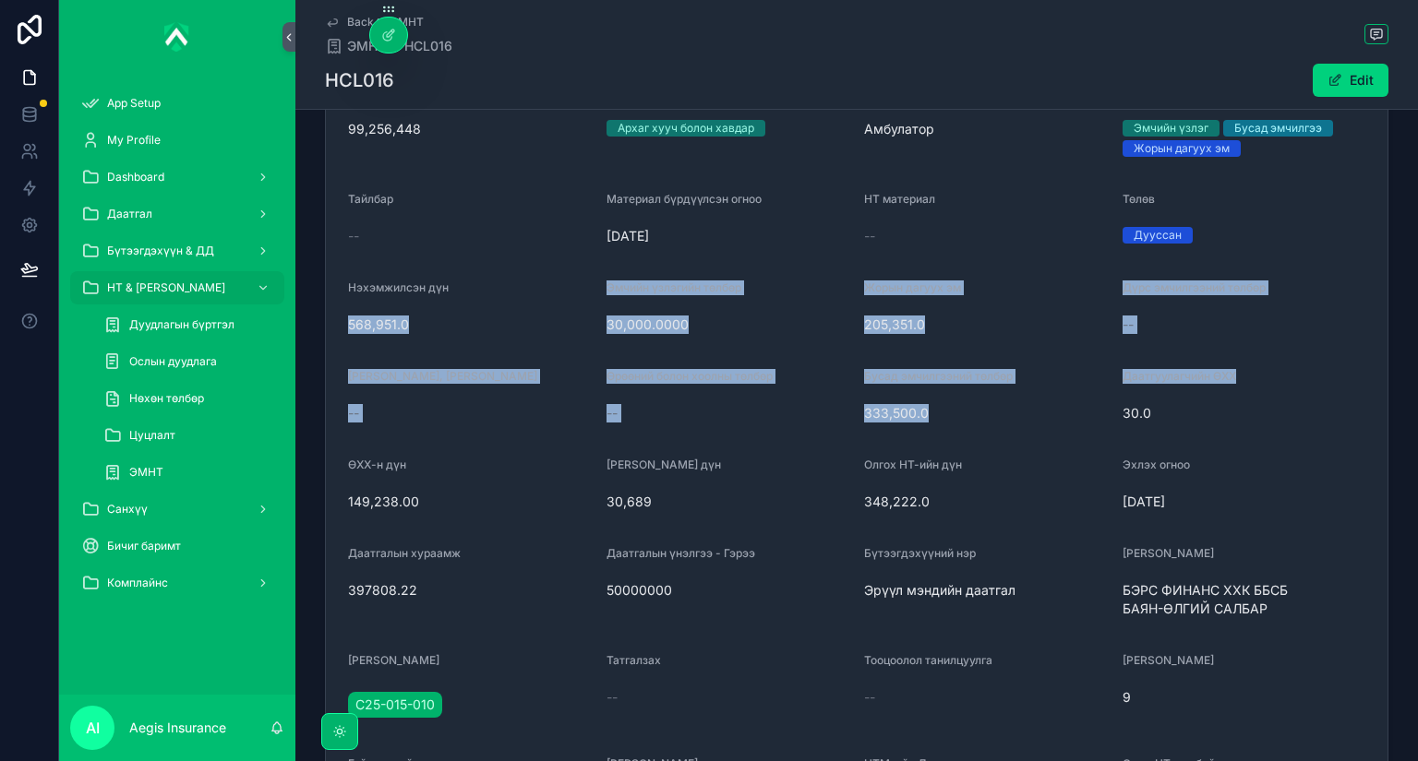
drag, startPoint x: 592, startPoint y: 286, endPoint x: 1262, endPoint y: 378, distance: 676.3
click at [1262, 378] on form "НТ дугаар HCL016 Зүйлийн регистр НЭ92111718 Гэрээний төлөв Идэвхтэй Зүйлийн ID …" at bounding box center [856, 548] width 1061 height 1887
click at [768, 362] on form "НТ дугаар HCL016 Зүйлийн регистр НЭ92111718 Гэрээний төлөв Идэвхтэй Зүйлийн ID …" at bounding box center [856, 548] width 1061 height 1887
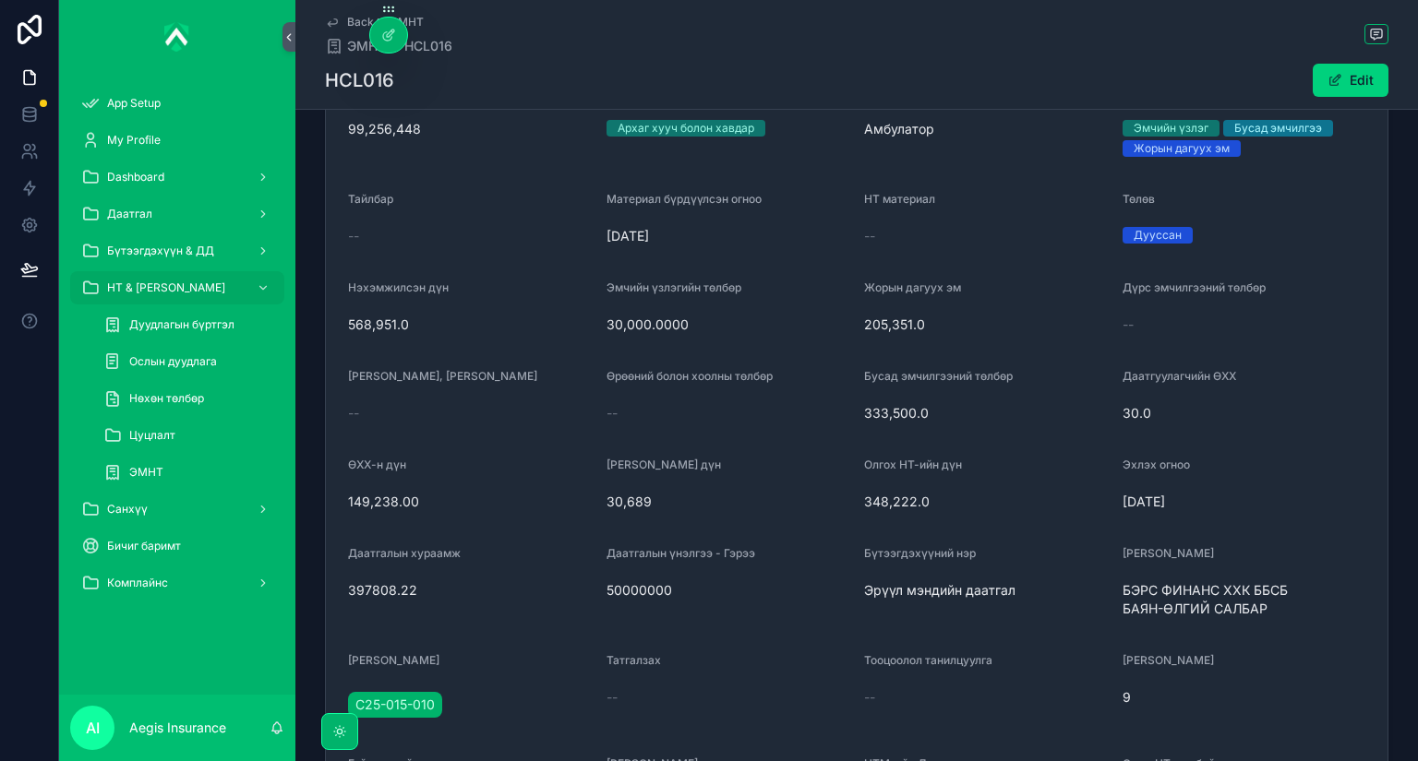
click at [879, 321] on span "205,351.0" at bounding box center [986, 325] width 244 height 18
drag, startPoint x: 849, startPoint y: 323, endPoint x: 921, endPoint y: 323, distance: 72.0
click at [921, 323] on form "НТ дугаар HCL016 Зүйлийн регистр НЭ92111718 Гэрээний төлөв Идэвхтэй Зүйлийн ID …" at bounding box center [856, 548] width 1061 height 1887
click at [992, 345] on form "НТ дугаар HCL016 Зүйлийн регистр НЭ92111718 Гэрээний төлөв Идэвхтэй Зүйлийн ID …" at bounding box center [856, 548] width 1061 height 1887
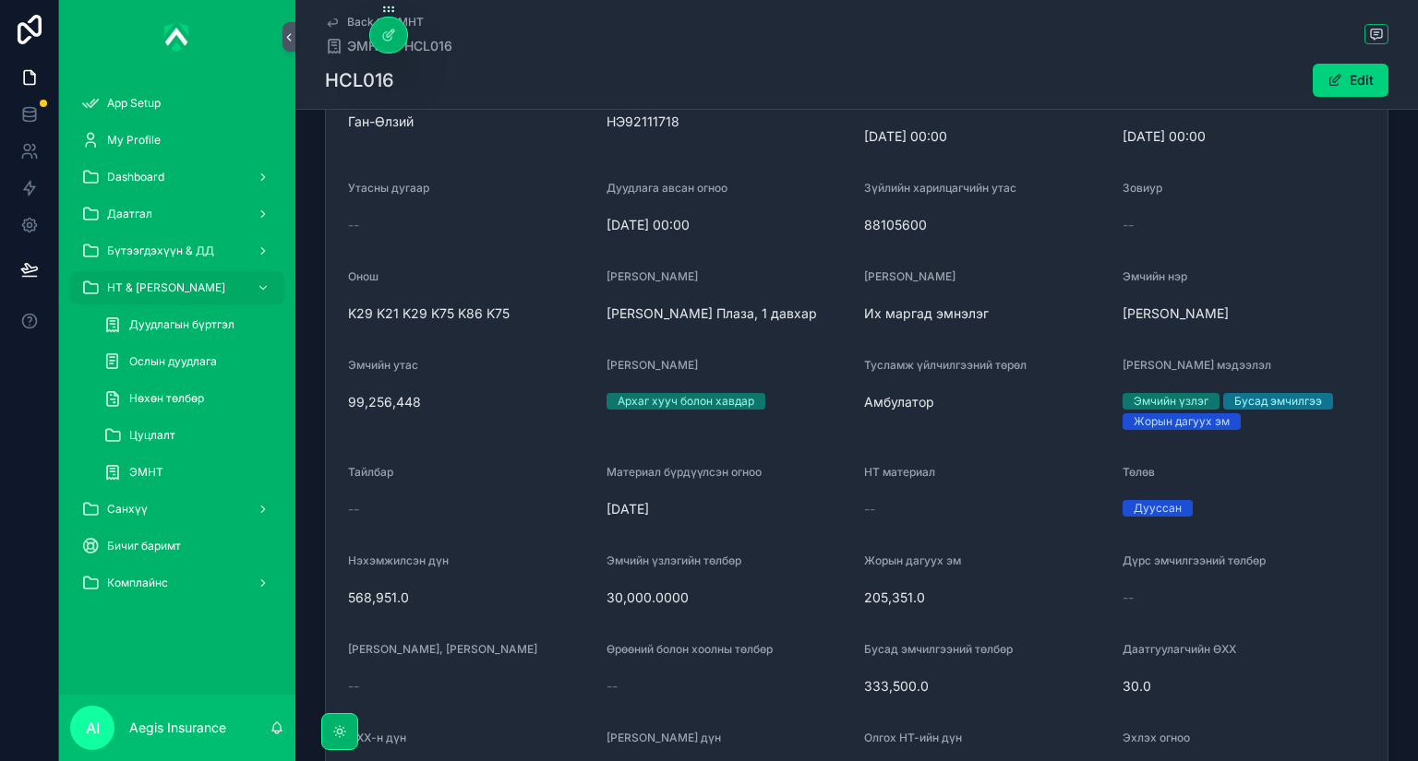
scroll to position [443, 0]
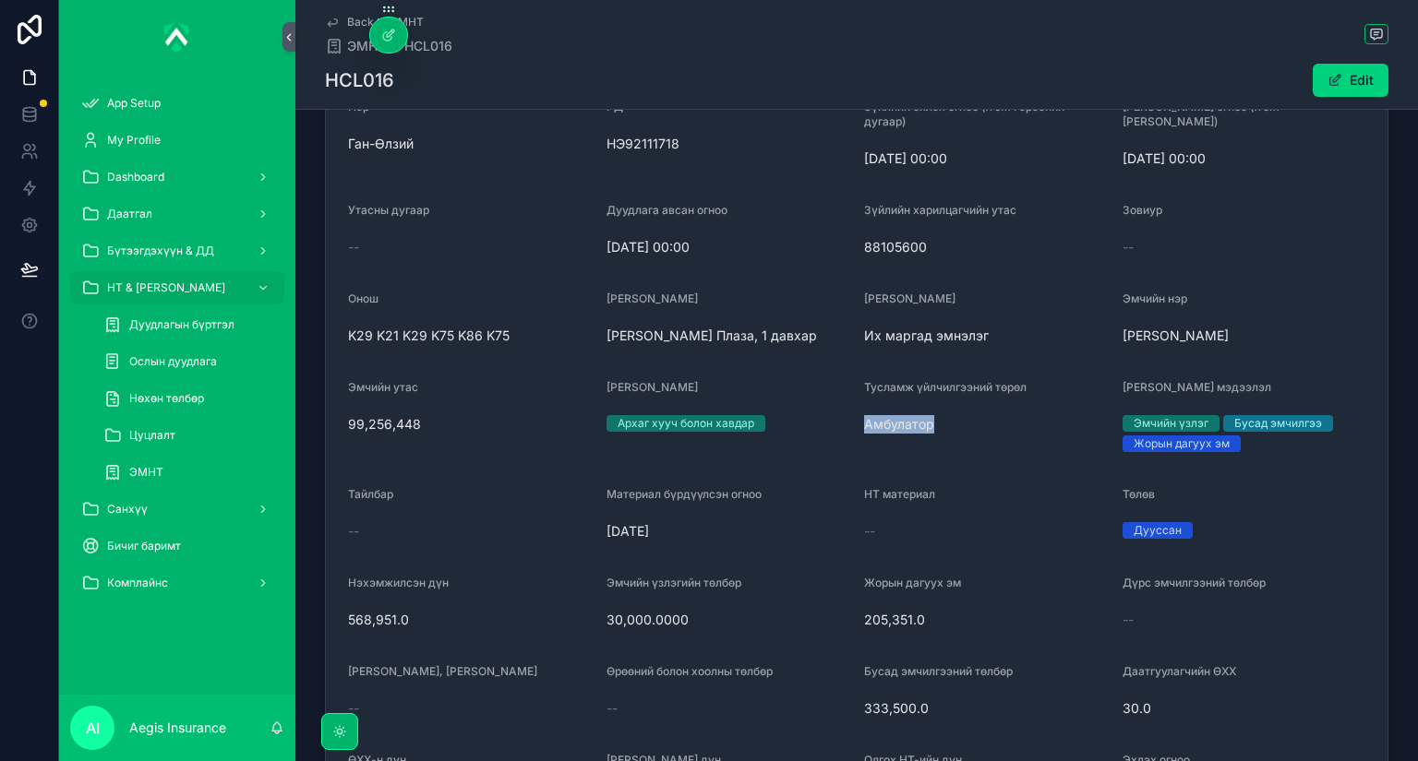
drag, startPoint x: 859, startPoint y: 420, endPoint x: 944, endPoint y: 421, distance: 84.9
click at [1014, 440] on div "Тусламж үйлчилгээний төрөл Амбулатор" at bounding box center [986, 419] width 244 height 78
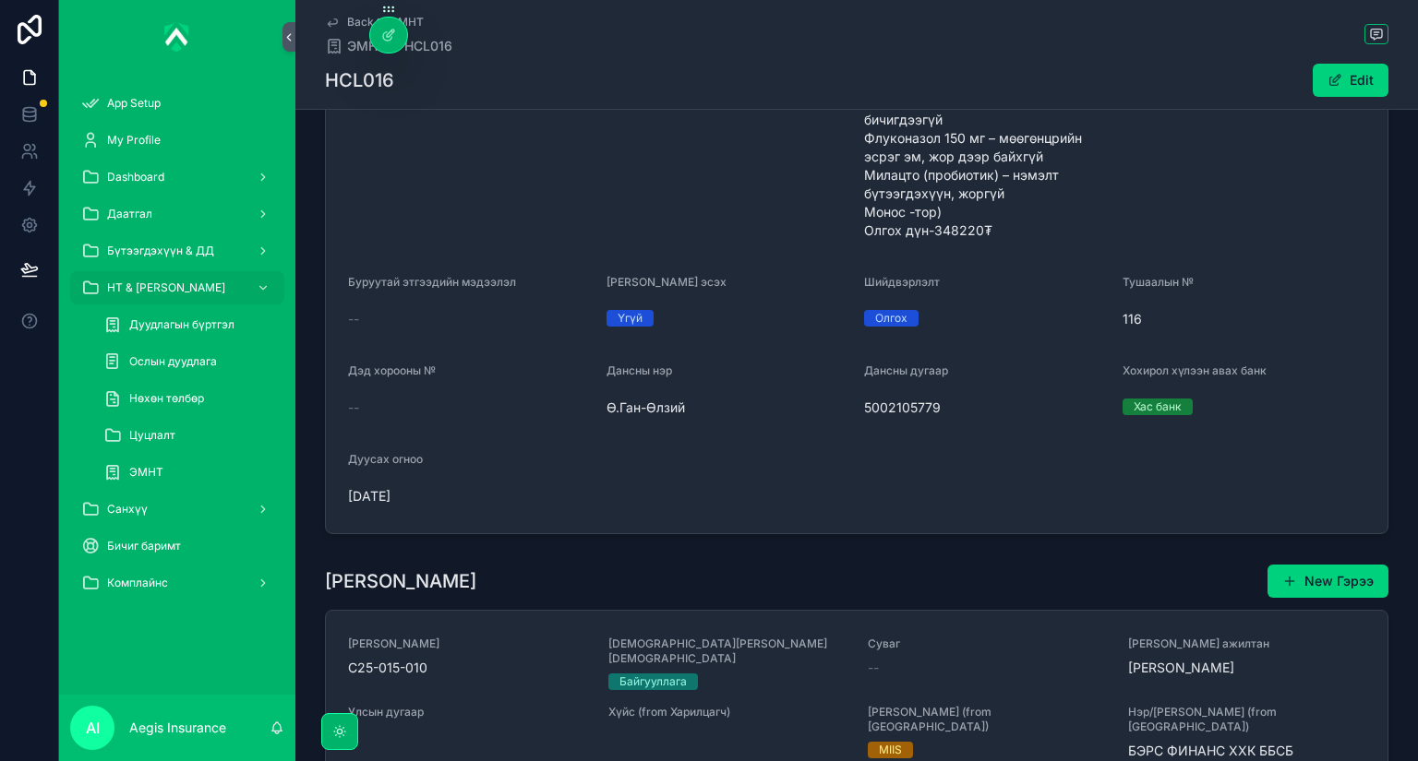
scroll to position [1698, 0]
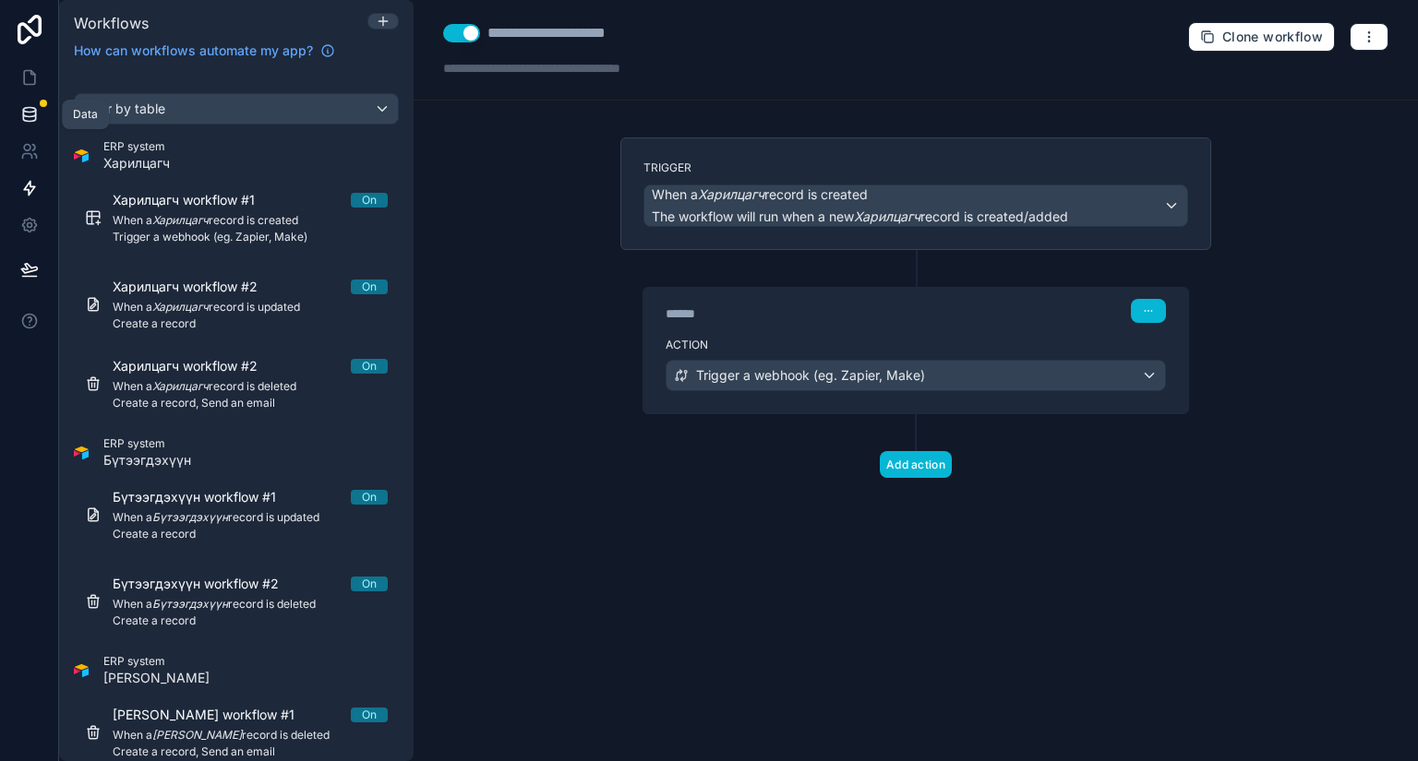
click at [27, 114] on icon at bounding box center [29, 114] width 18 height 18
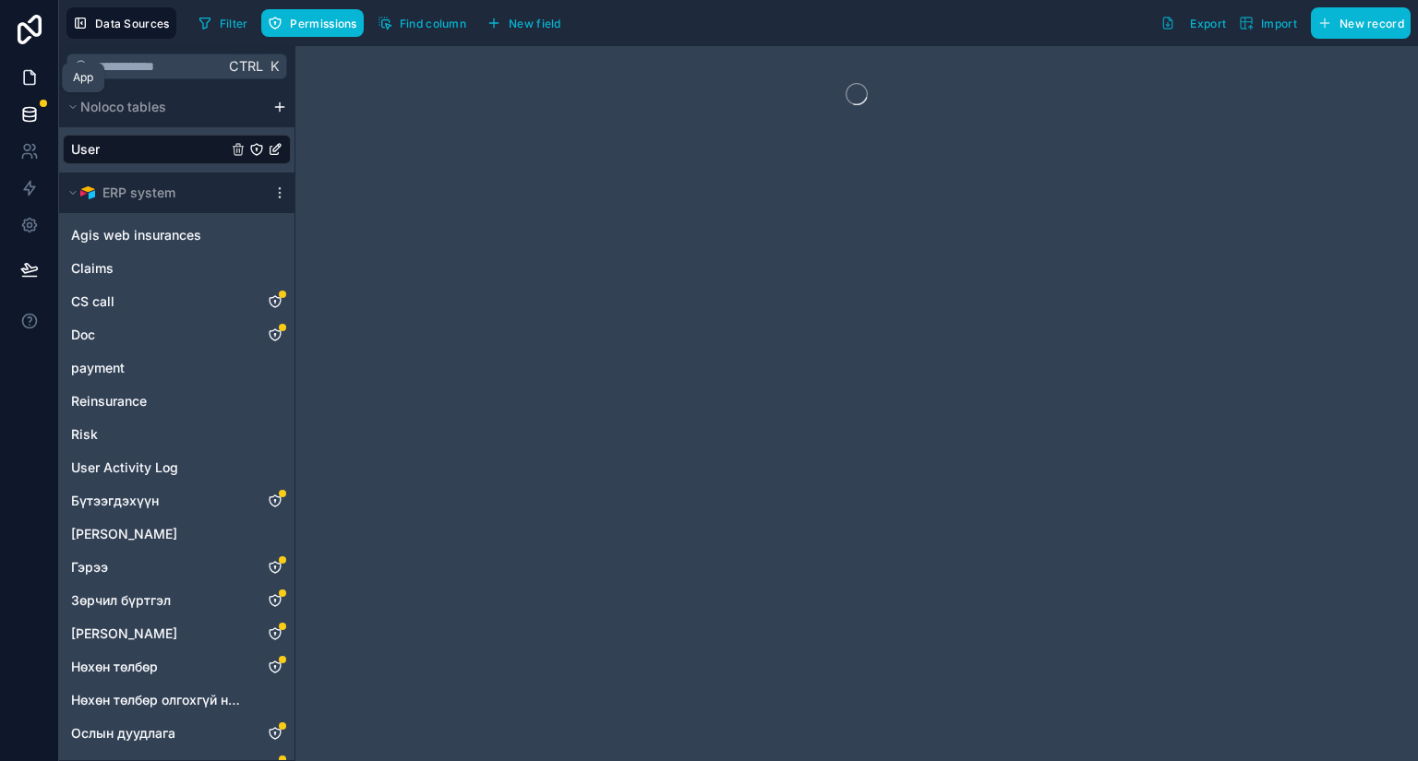
click at [28, 76] on icon at bounding box center [29, 77] width 18 height 18
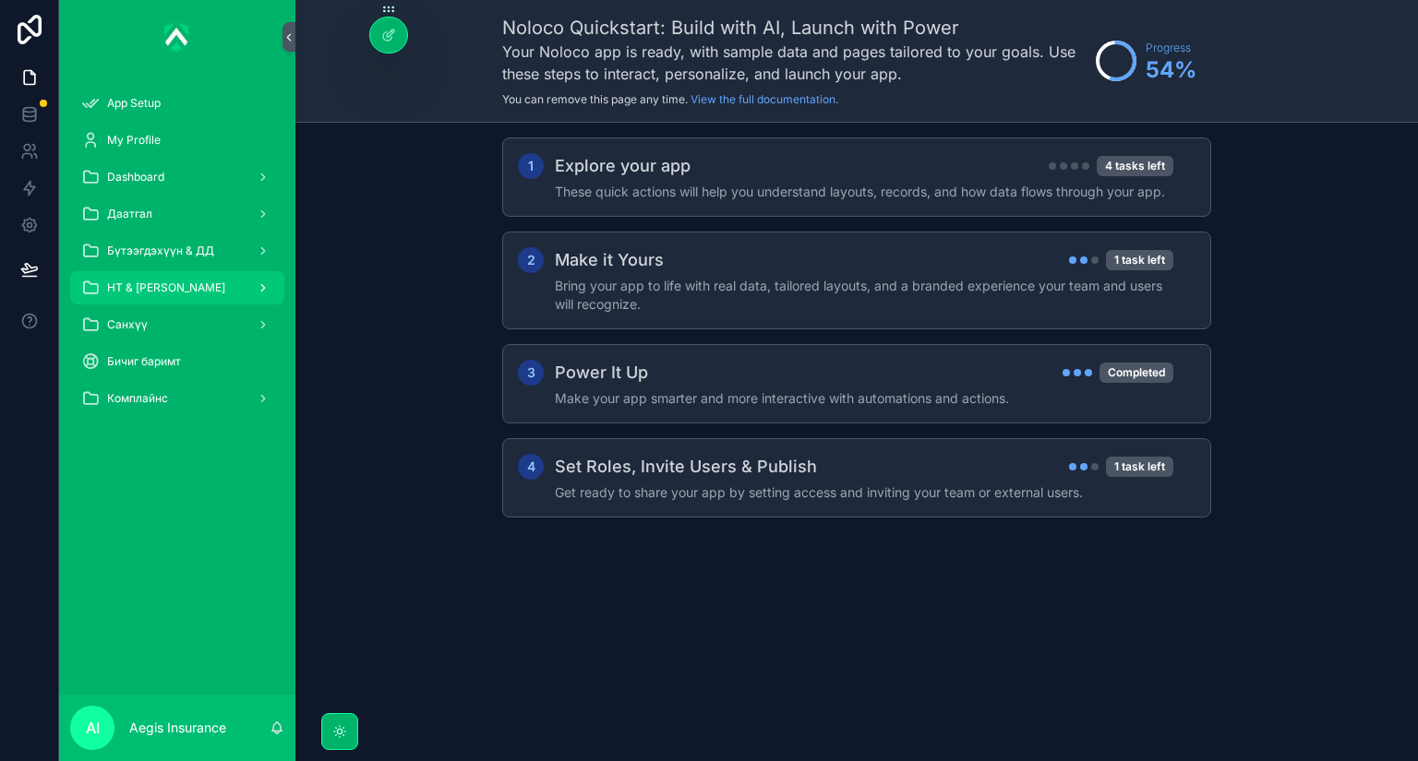
click at [159, 277] on div "НТ & [PERSON_NAME]" at bounding box center [177, 288] width 192 height 30
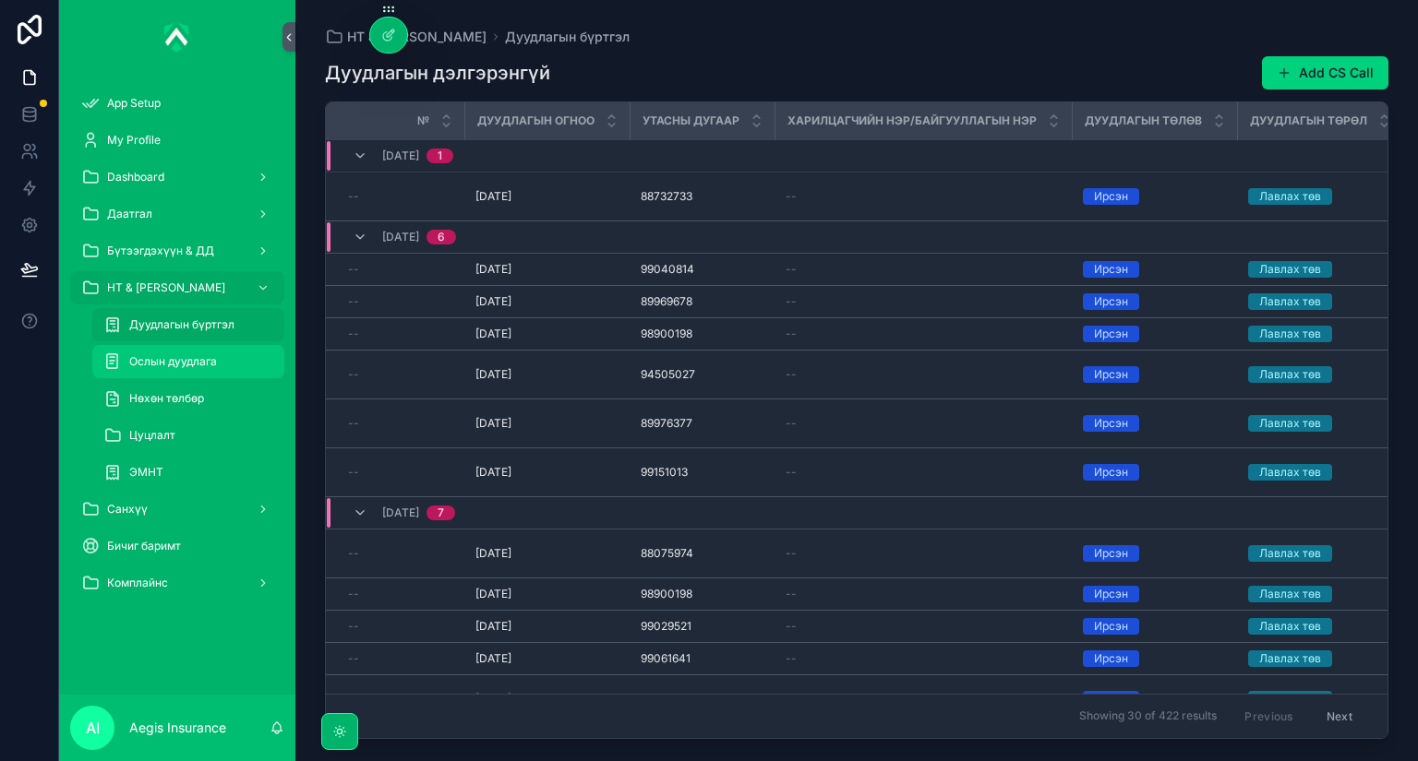
click at [196, 364] on span "Ослын дуудлага" at bounding box center [173, 361] width 88 height 15
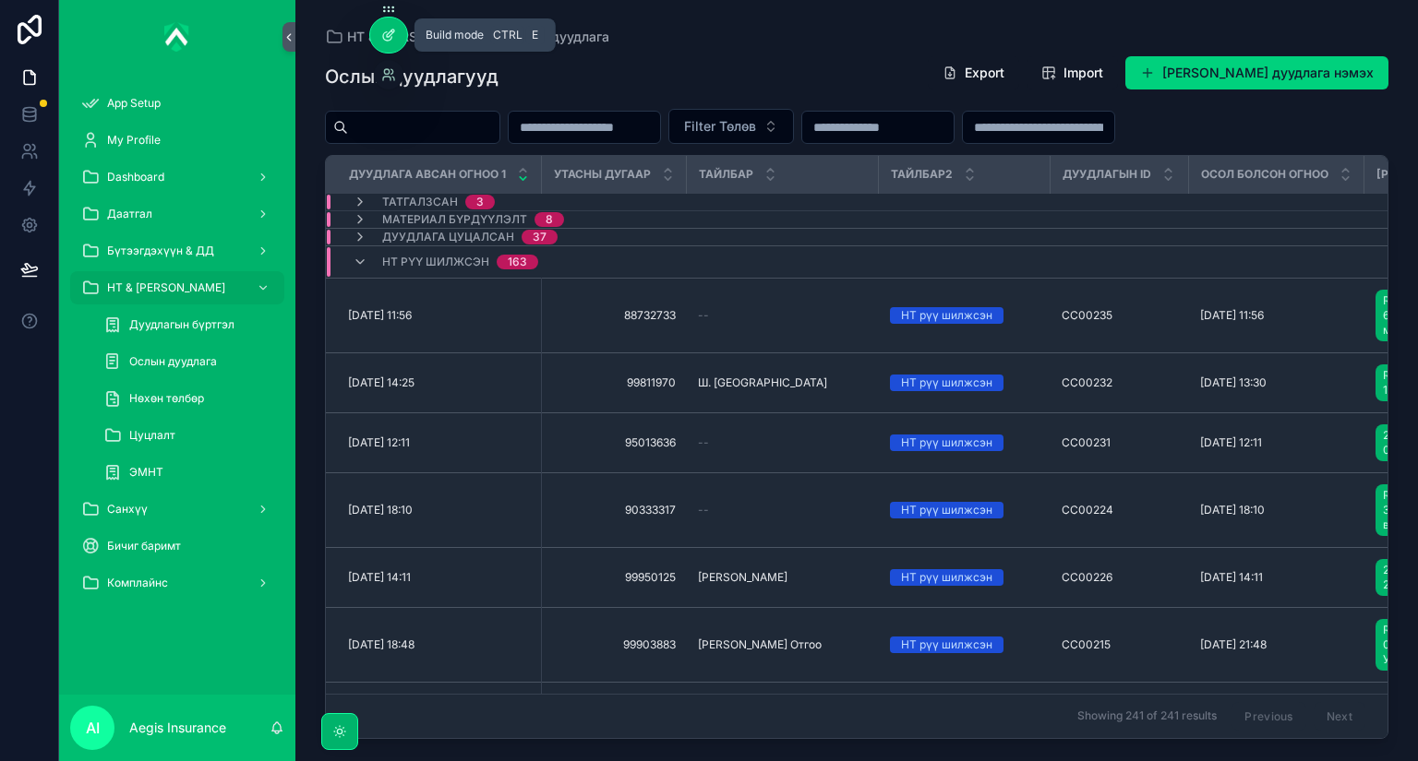
click at [385, 30] on icon at bounding box center [388, 35] width 15 height 15
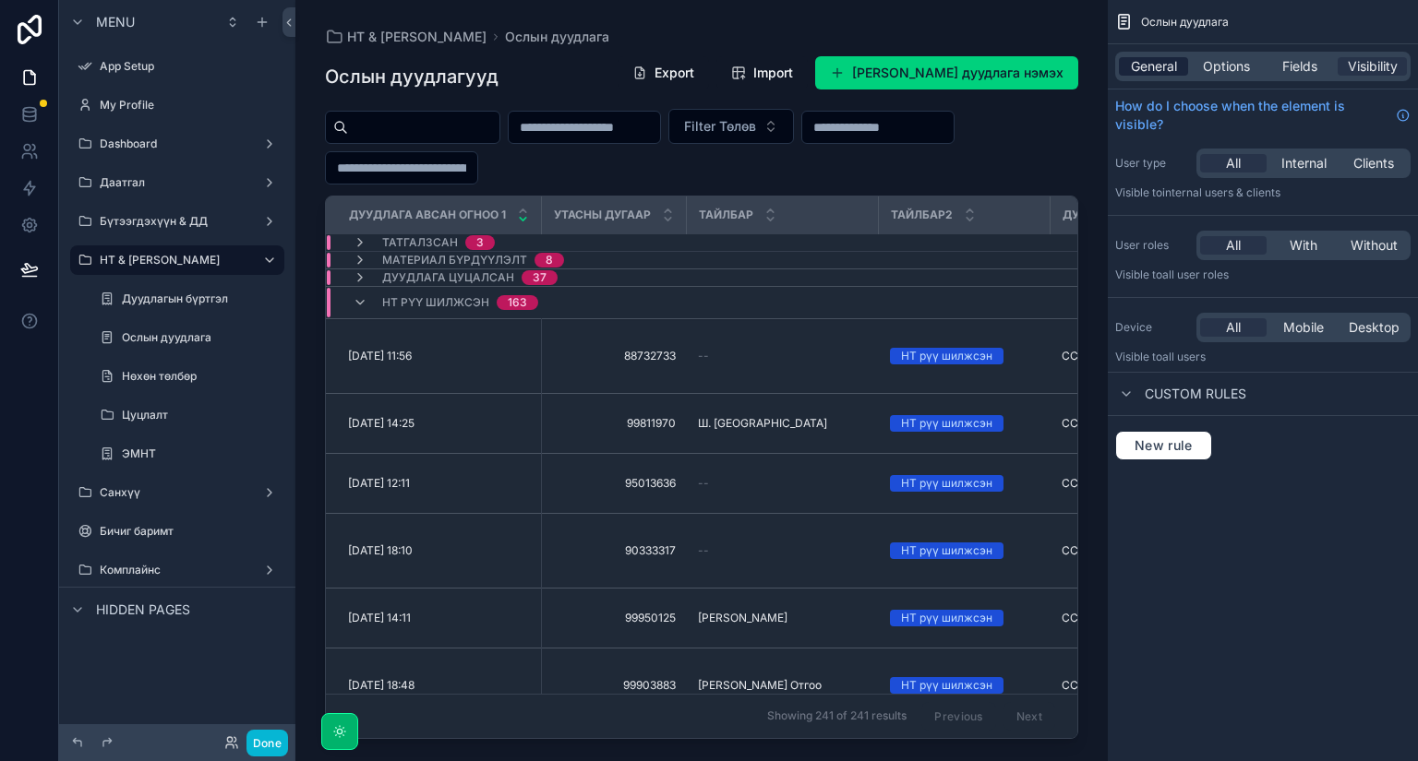
click at [1159, 61] on span "General" at bounding box center [1154, 66] width 46 height 18
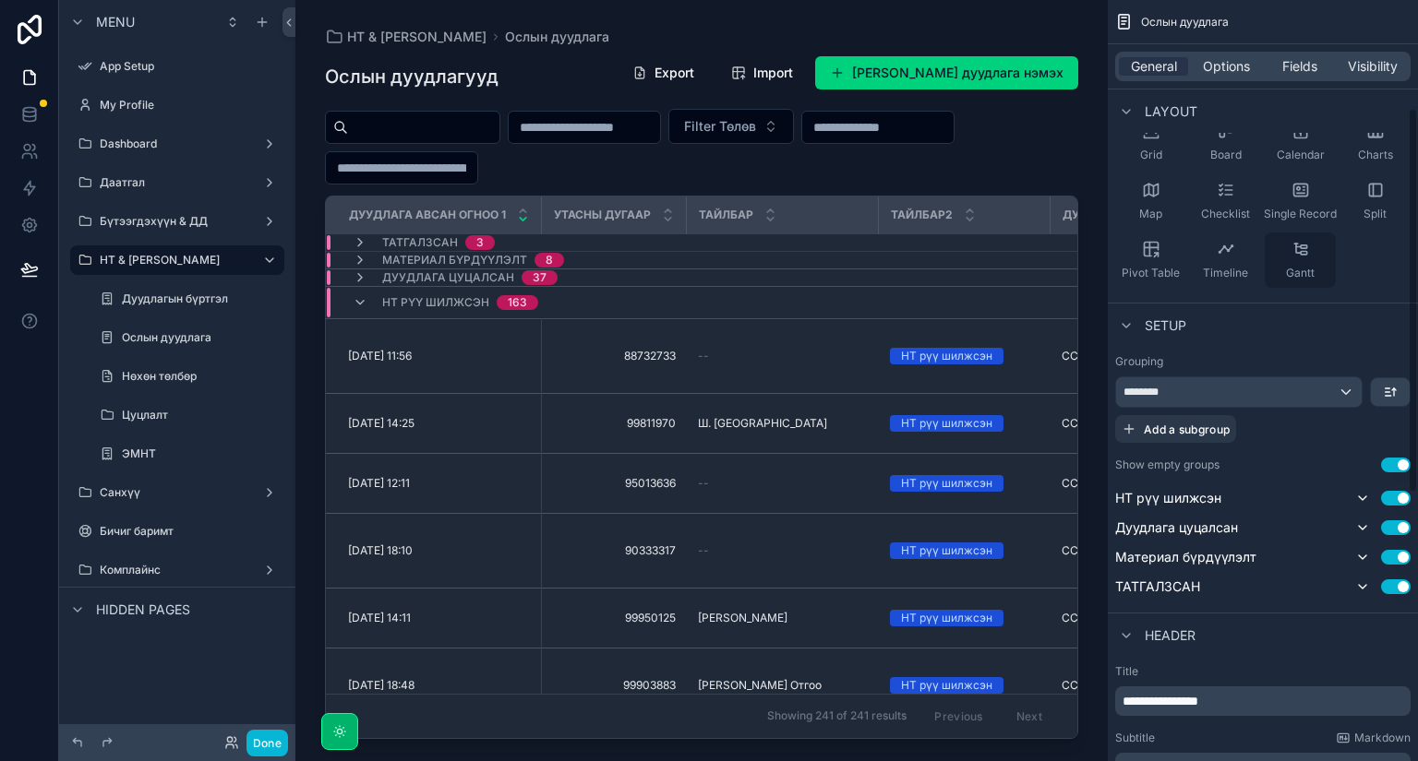
scroll to position [222, 0]
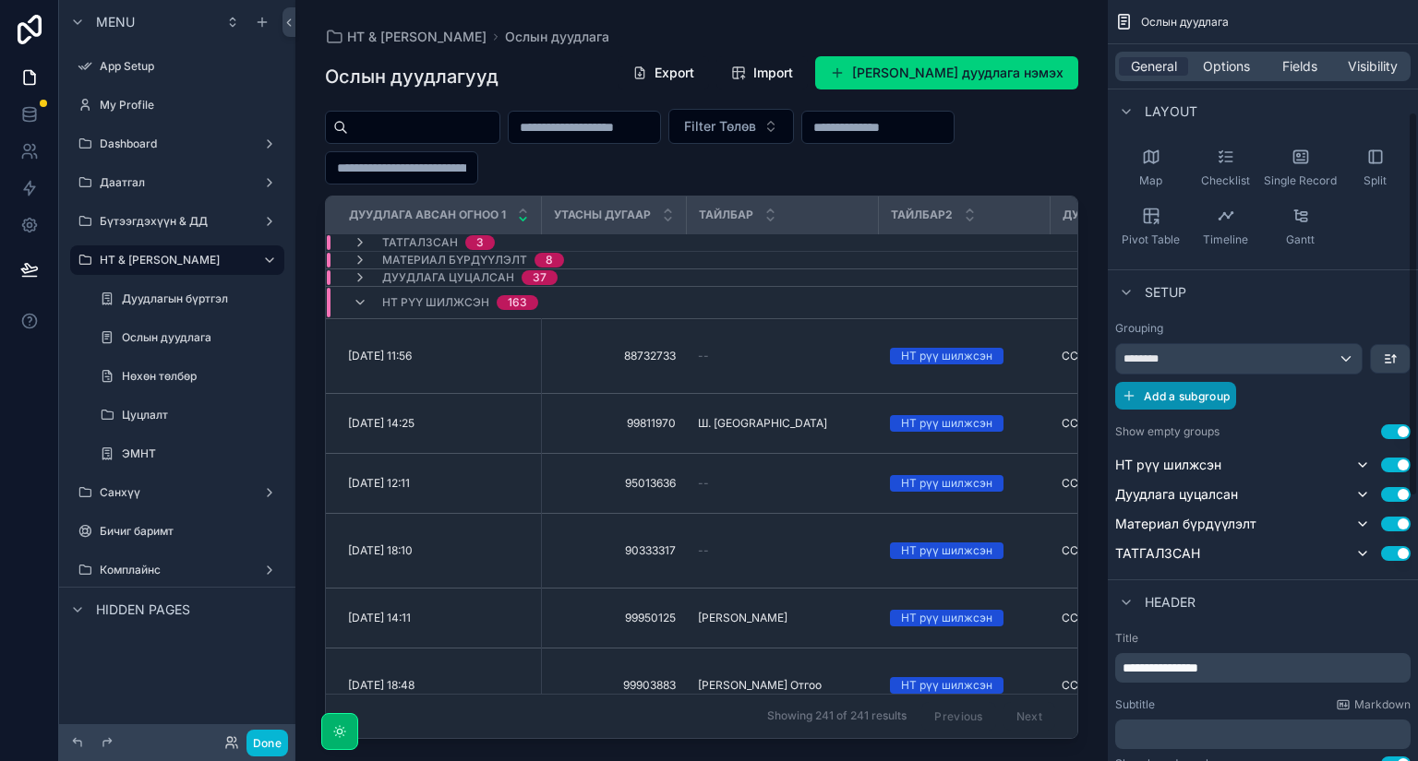
click at [1189, 398] on span "Add a subgroup" at bounding box center [1187, 396] width 86 height 14
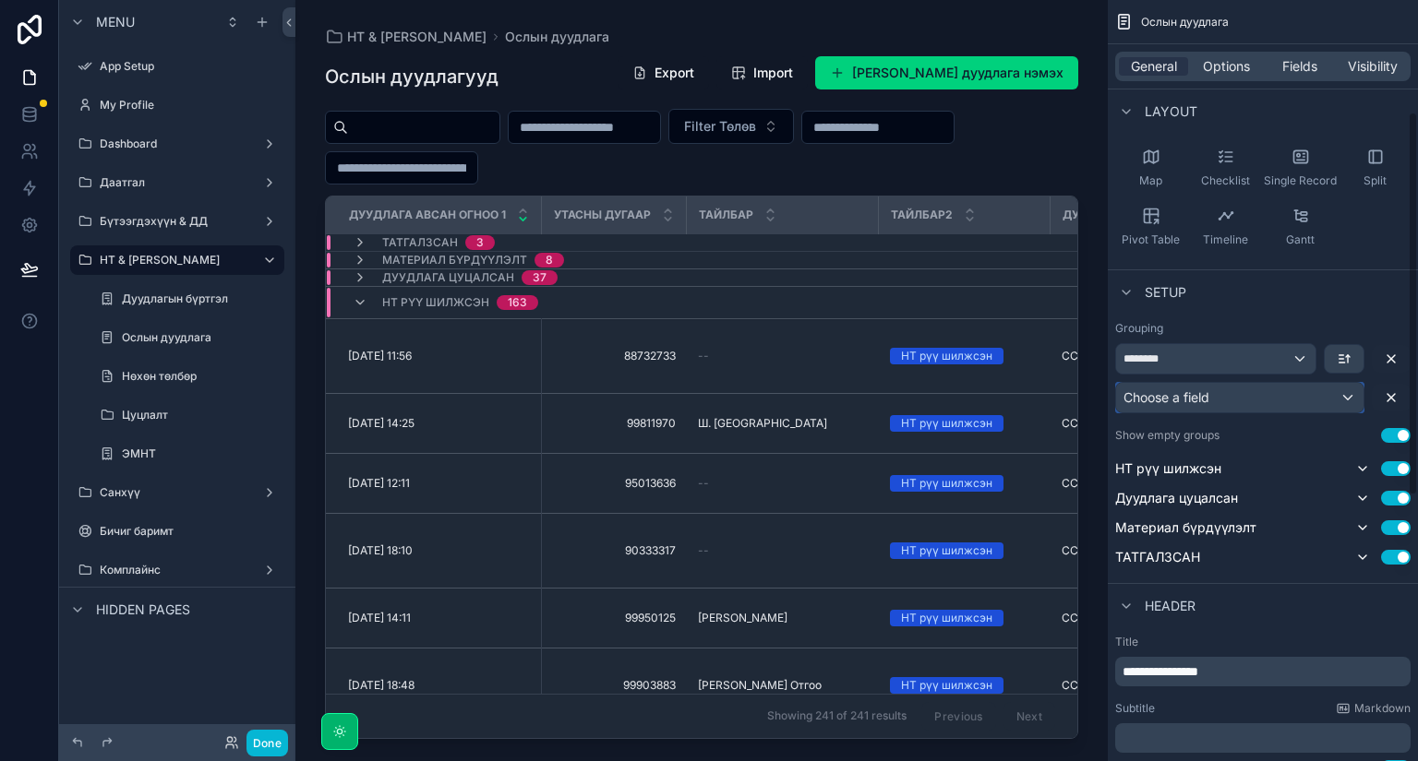
click at [1274, 394] on div "Choose a field" at bounding box center [1239, 398] width 247 height 30
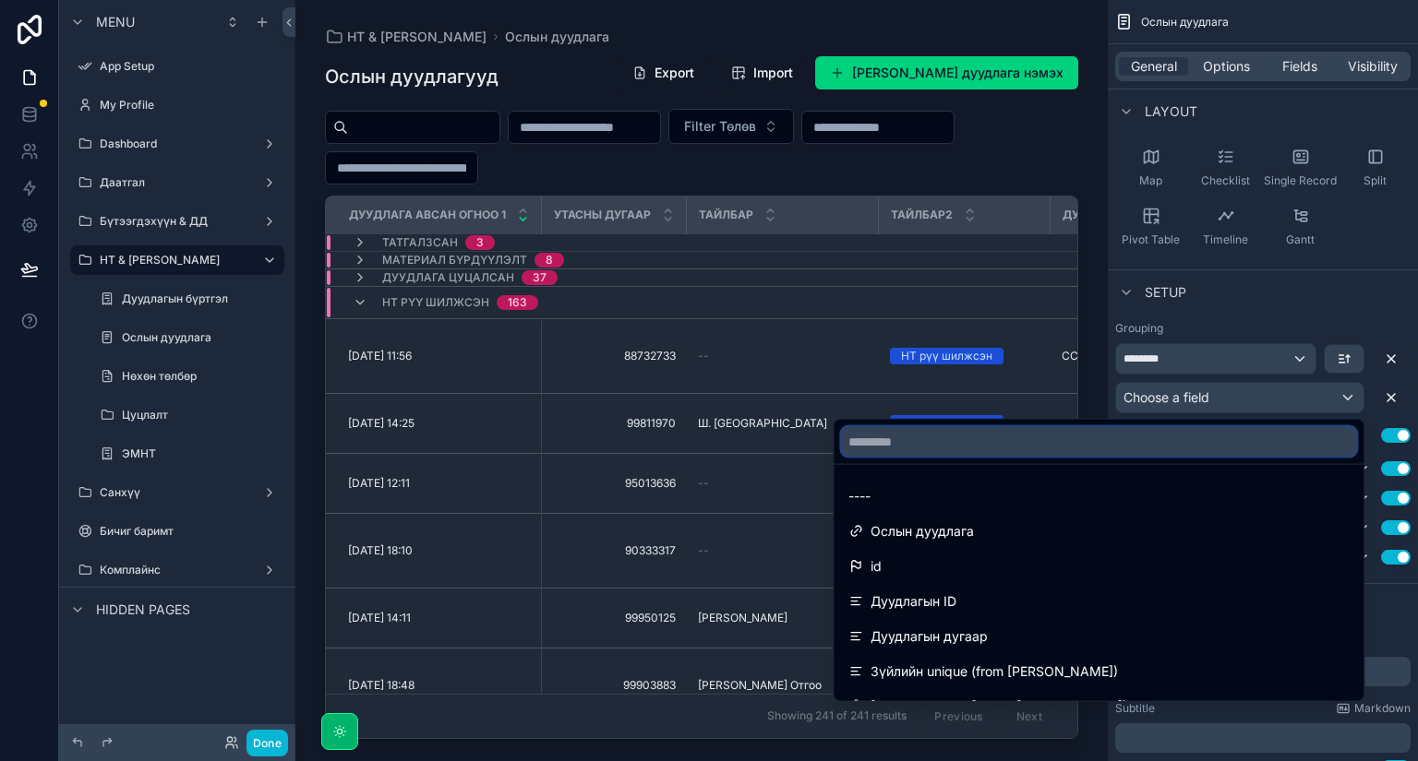
click at [1160, 447] on input "text" at bounding box center [1098, 442] width 515 height 30
type input "*"
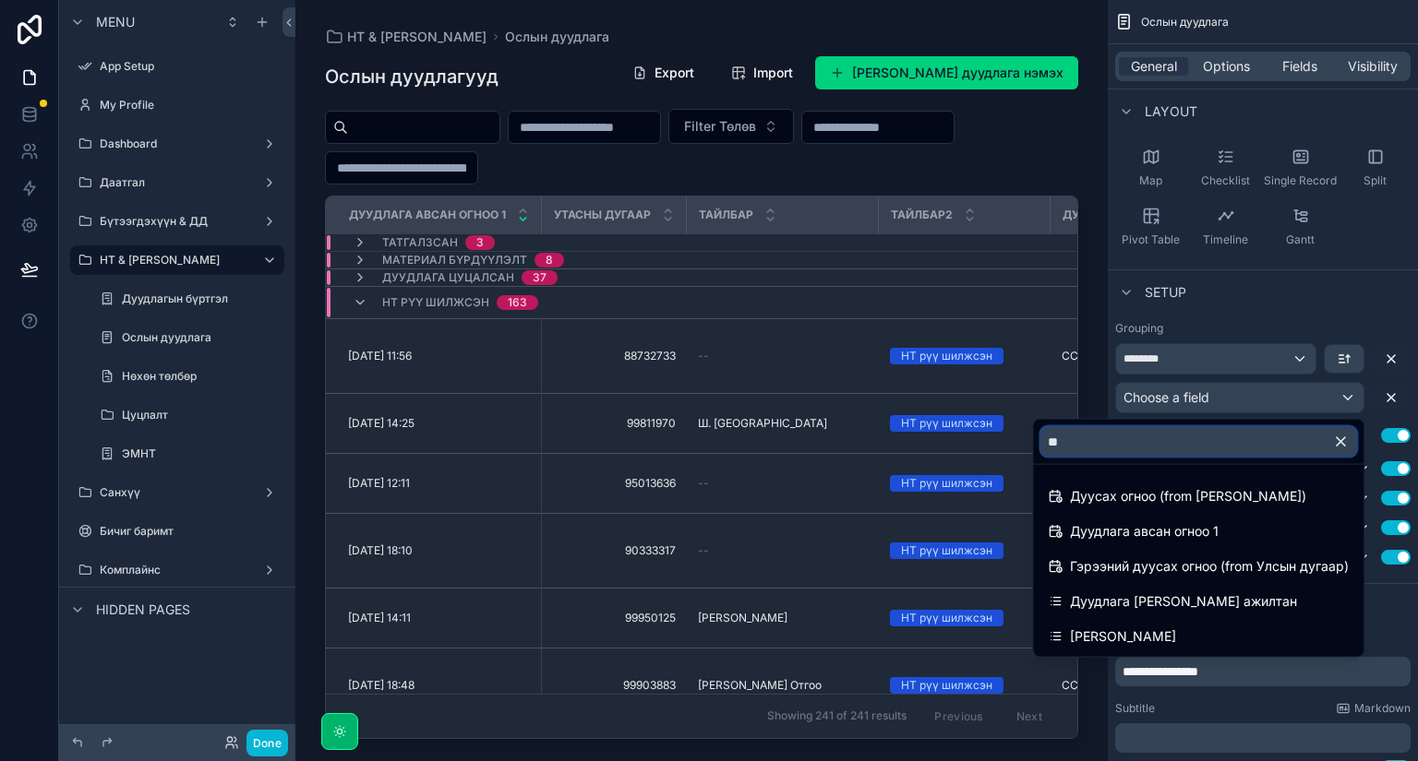
type input "*"
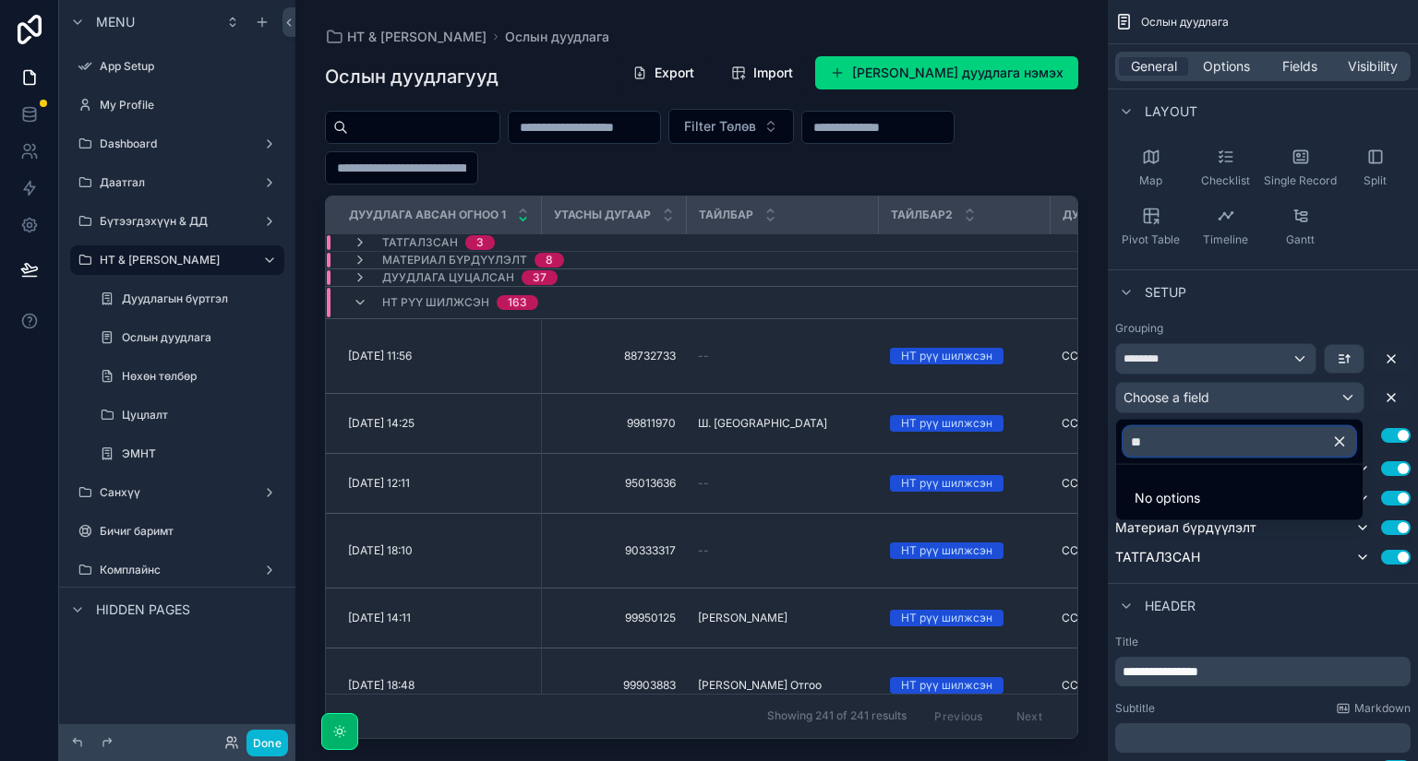
type input "*"
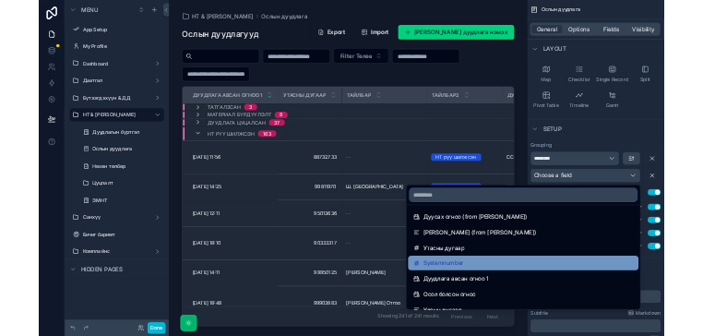
scroll to position [369, 0]
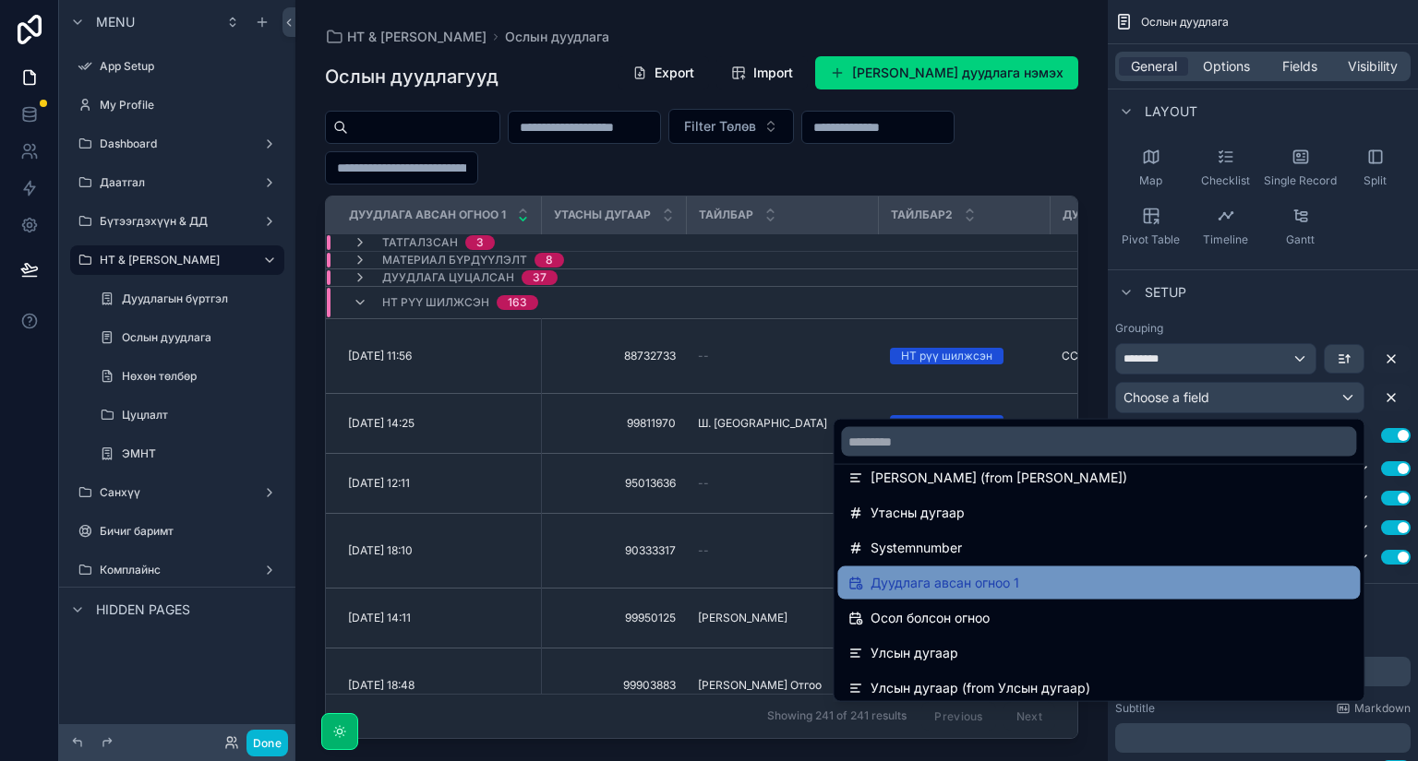
click at [987, 580] on span "Дуудлага авсан огноо 1" at bounding box center [944, 583] width 149 height 22
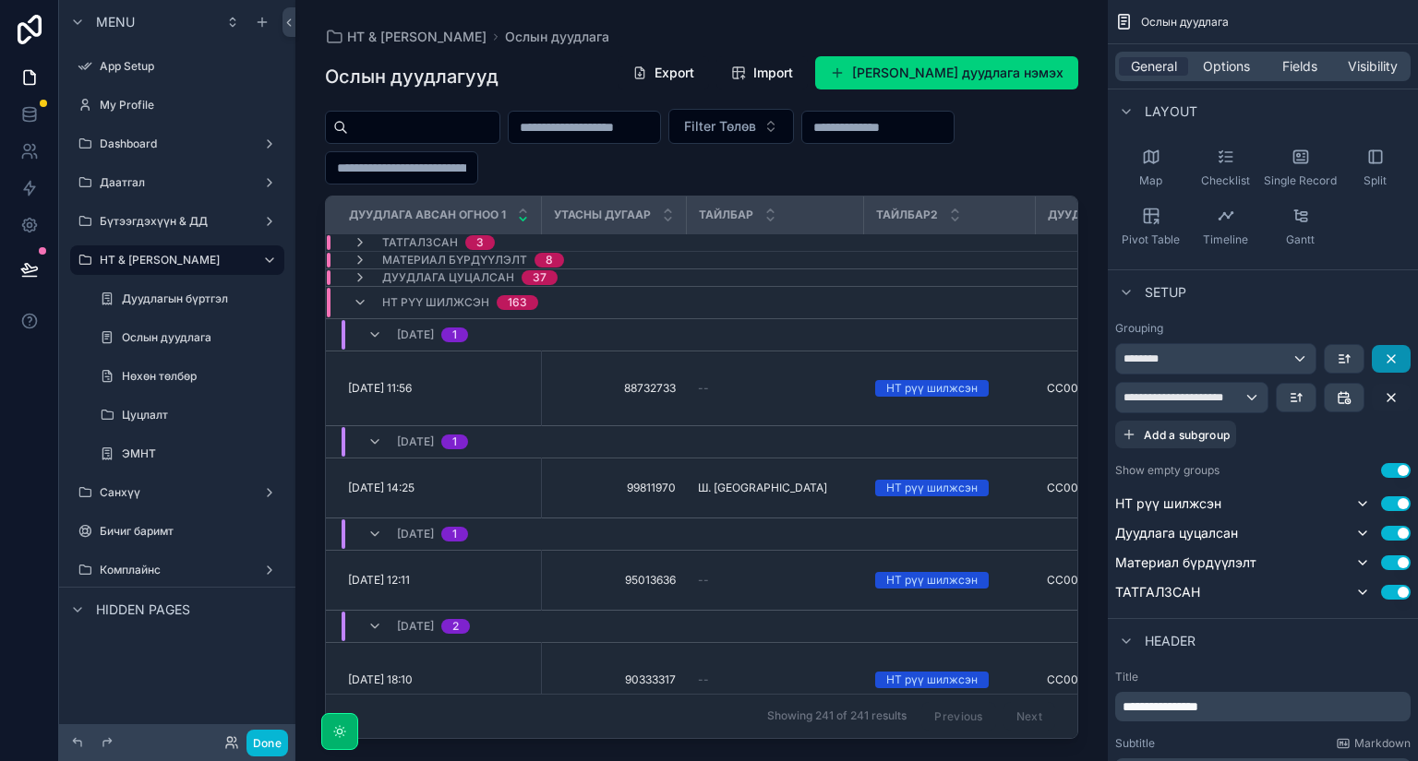
click at [1389, 358] on icon "scrollable content" at bounding box center [1390, 358] width 7 height 7
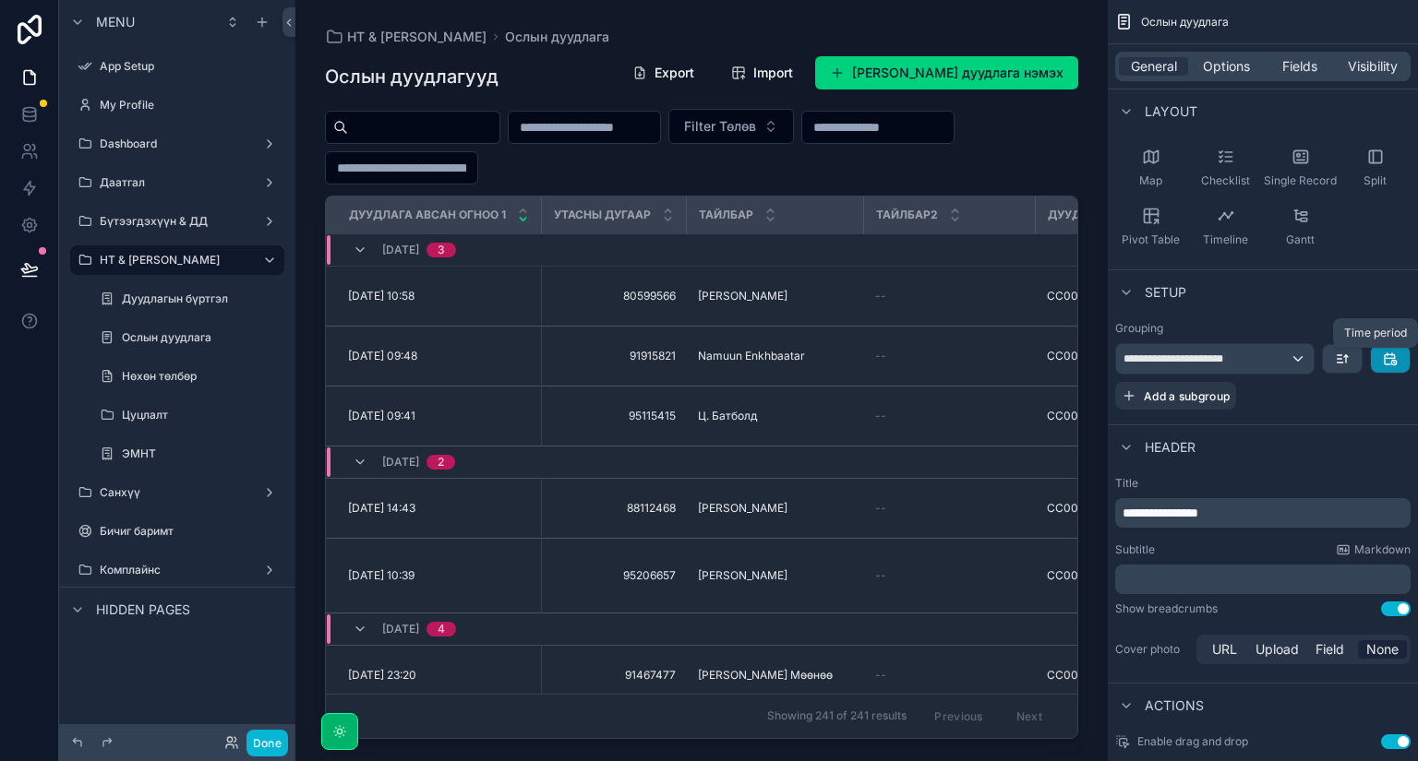
click at [1395, 358] on icon "scrollable content" at bounding box center [1390, 359] width 15 height 15
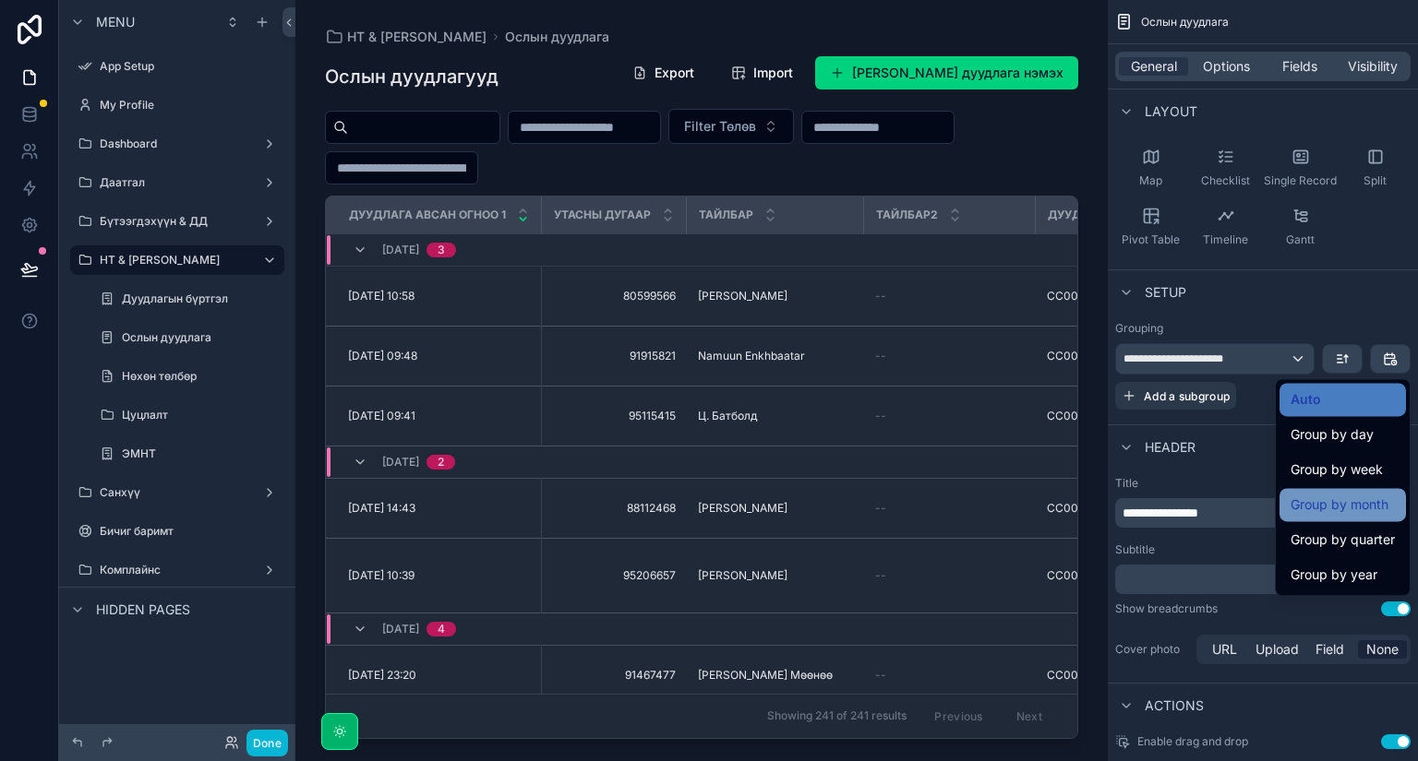
click at [1381, 501] on span "Group by month" at bounding box center [1339, 505] width 98 height 22
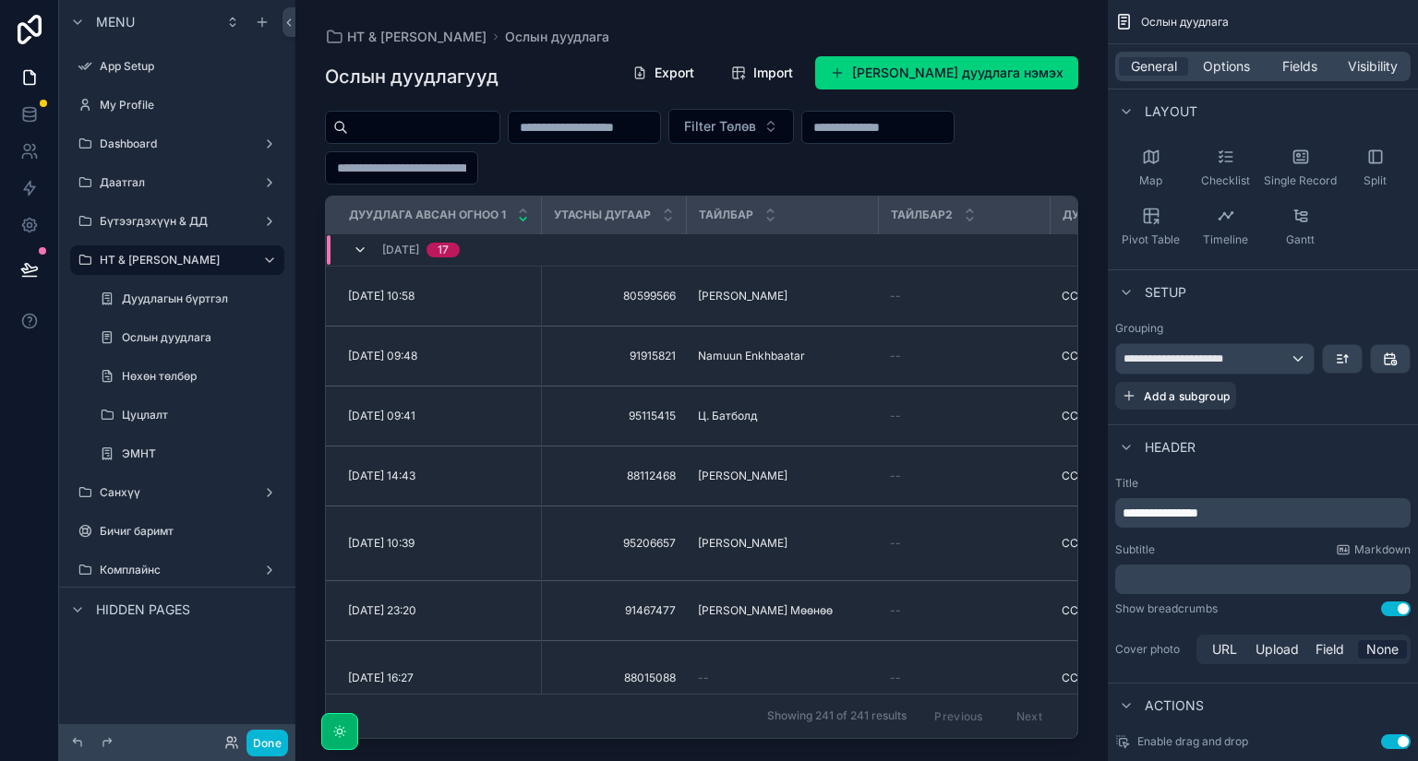
click at [353, 249] on icon "scrollable content" at bounding box center [360, 250] width 15 height 15
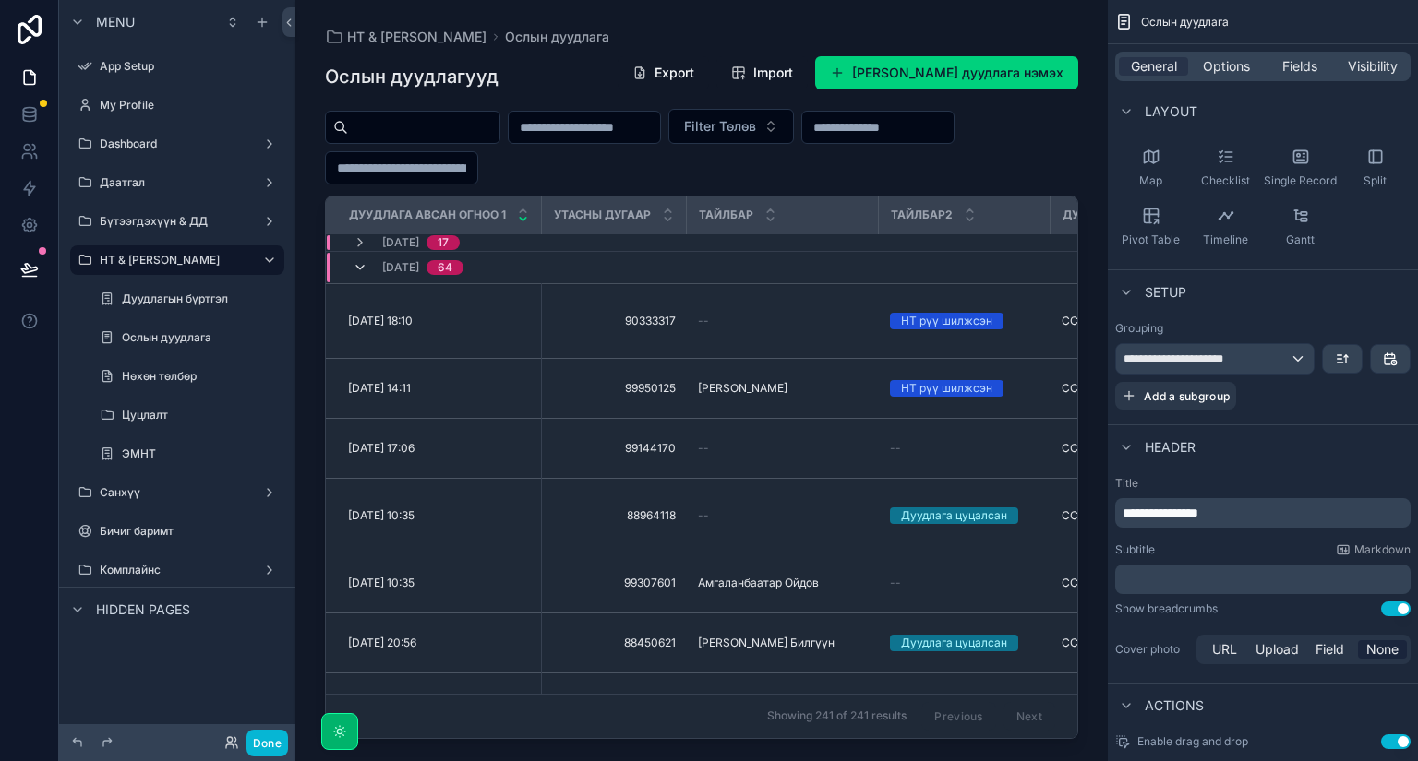
click at [360, 264] on icon "scrollable content" at bounding box center [360, 267] width 15 height 15
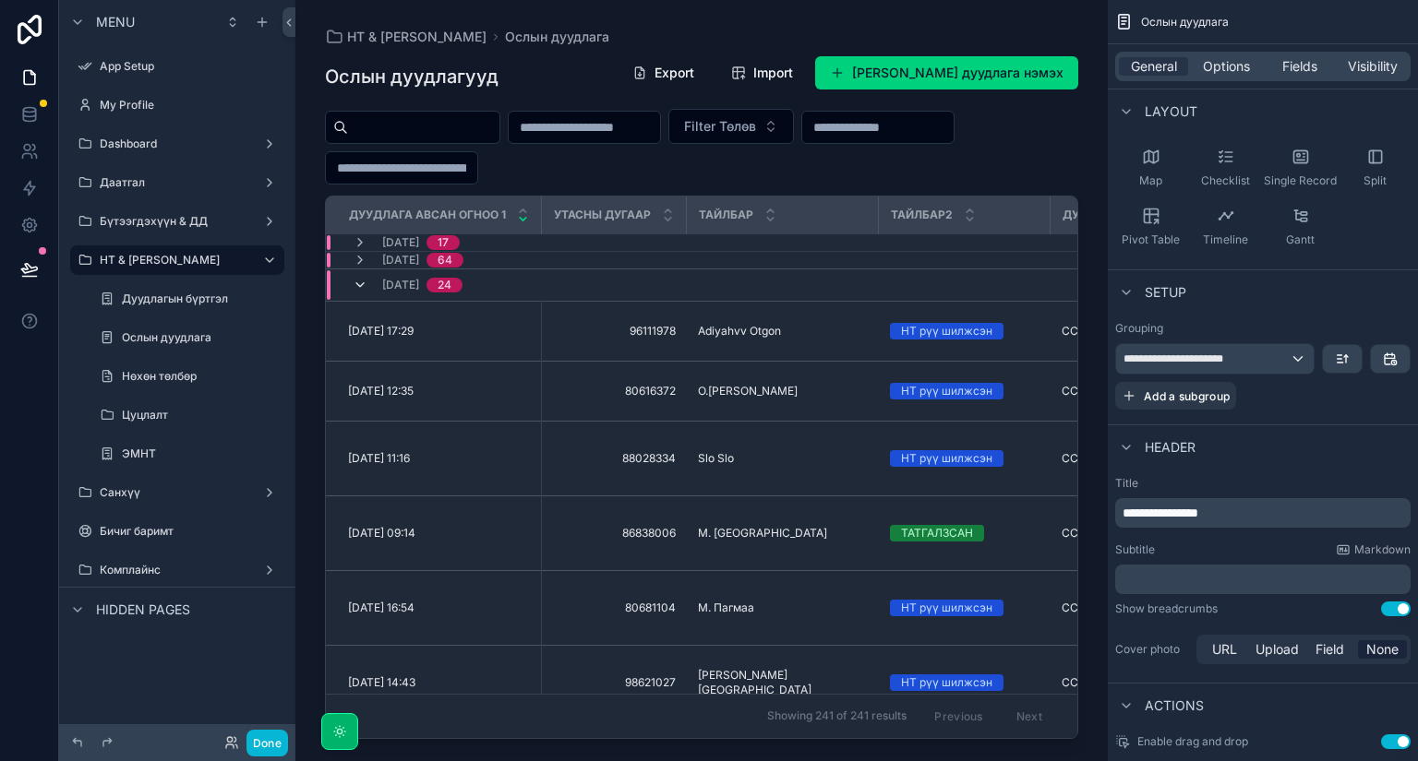
click at [358, 281] on icon "scrollable content" at bounding box center [360, 285] width 15 height 15
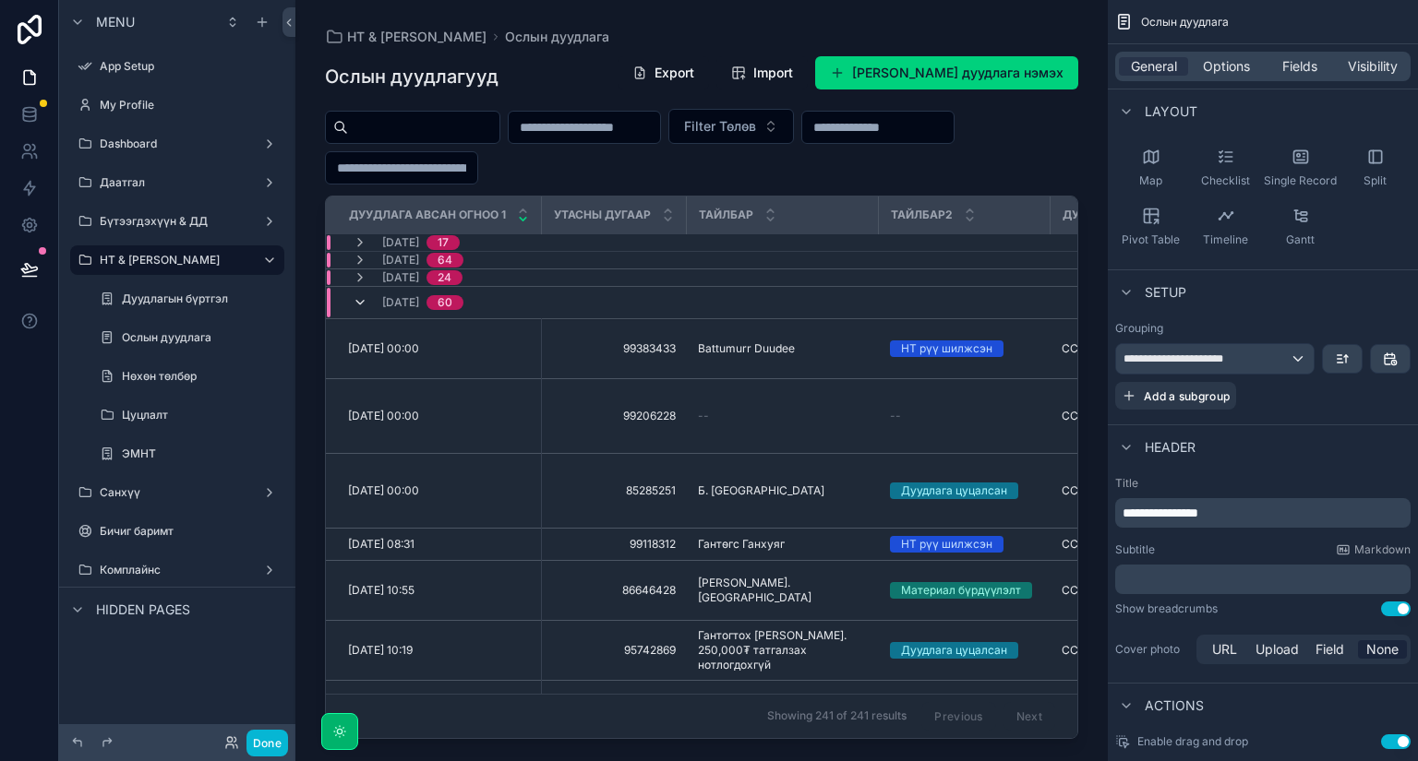
click at [363, 300] on icon "scrollable content" at bounding box center [360, 302] width 15 height 15
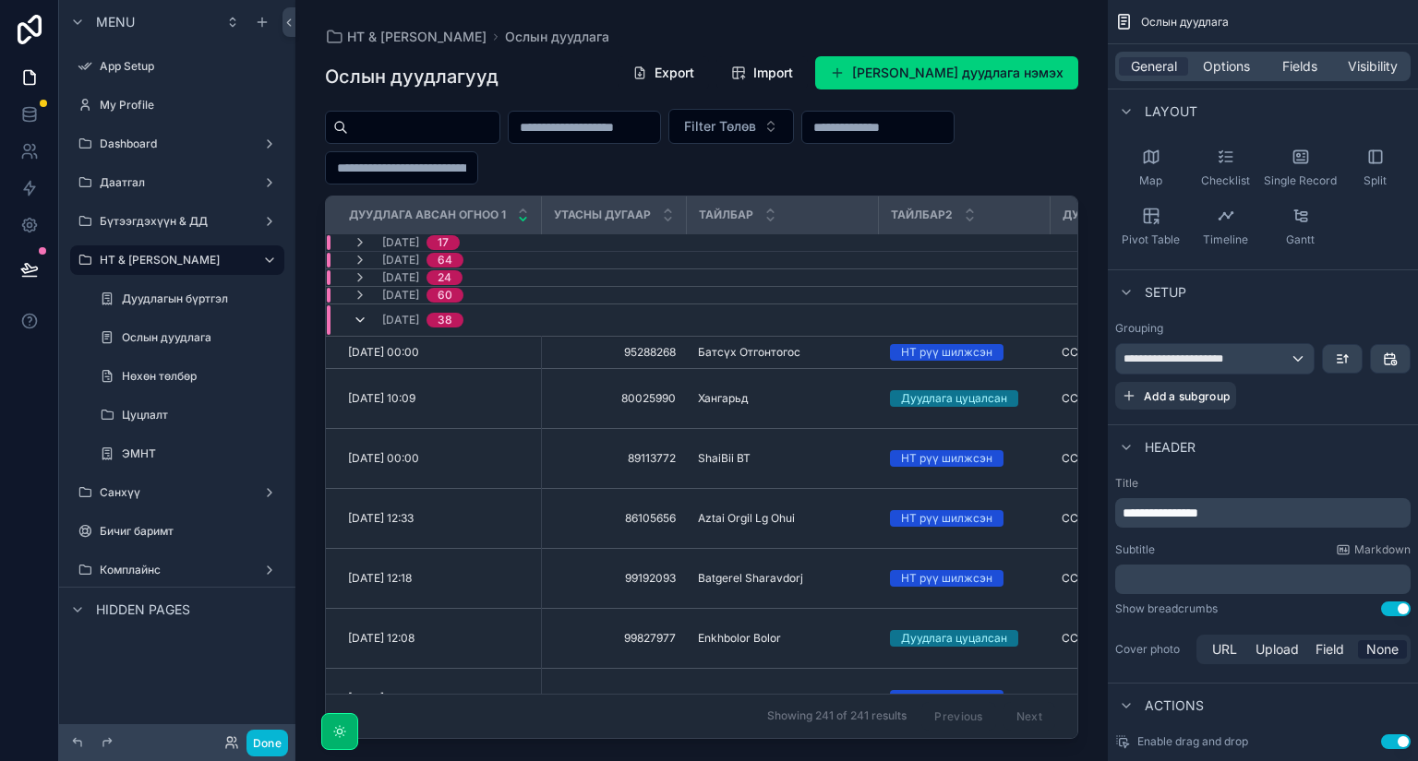
click at [360, 321] on icon "scrollable content" at bounding box center [360, 320] width 15 height 15
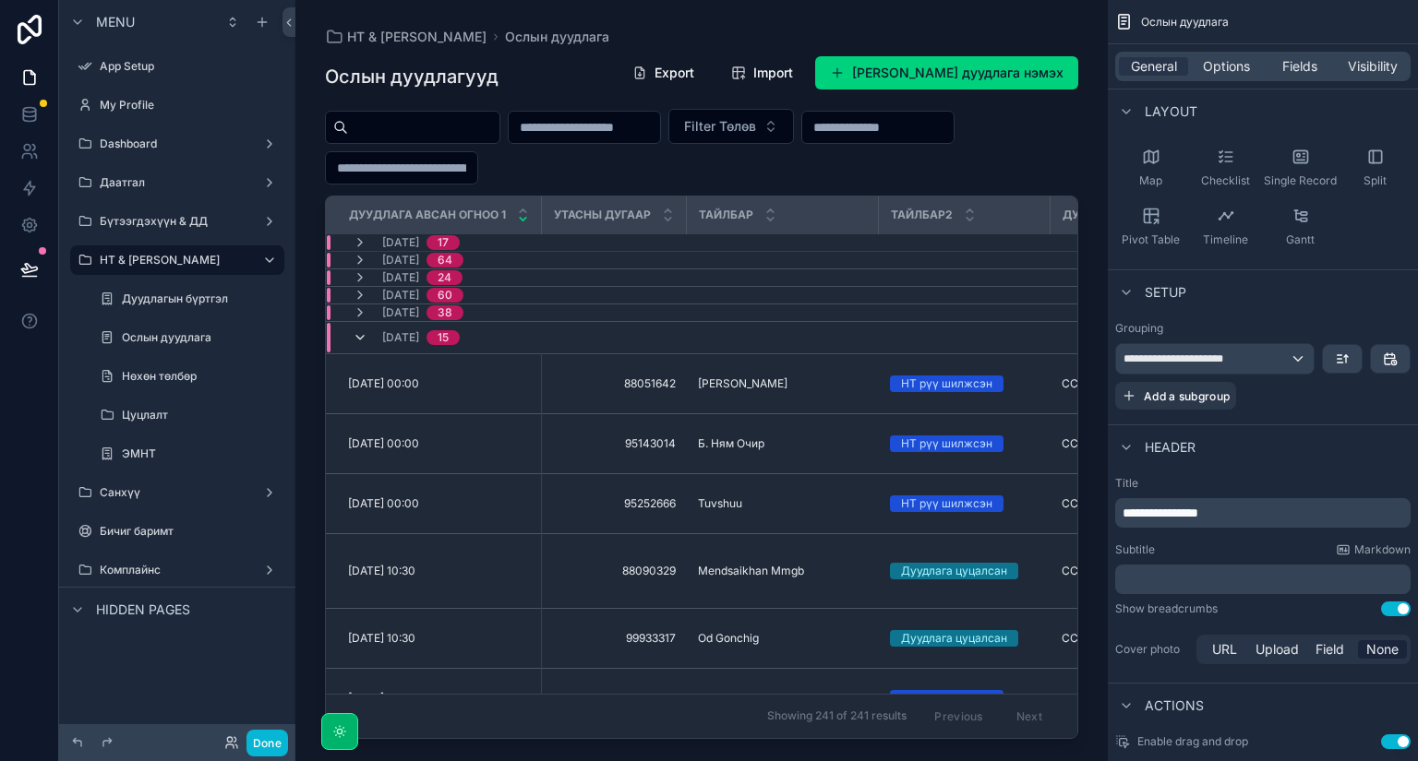
click at [362, 336] on icon "scrollable content" at bounding box center [360, 337] width 15 height 15
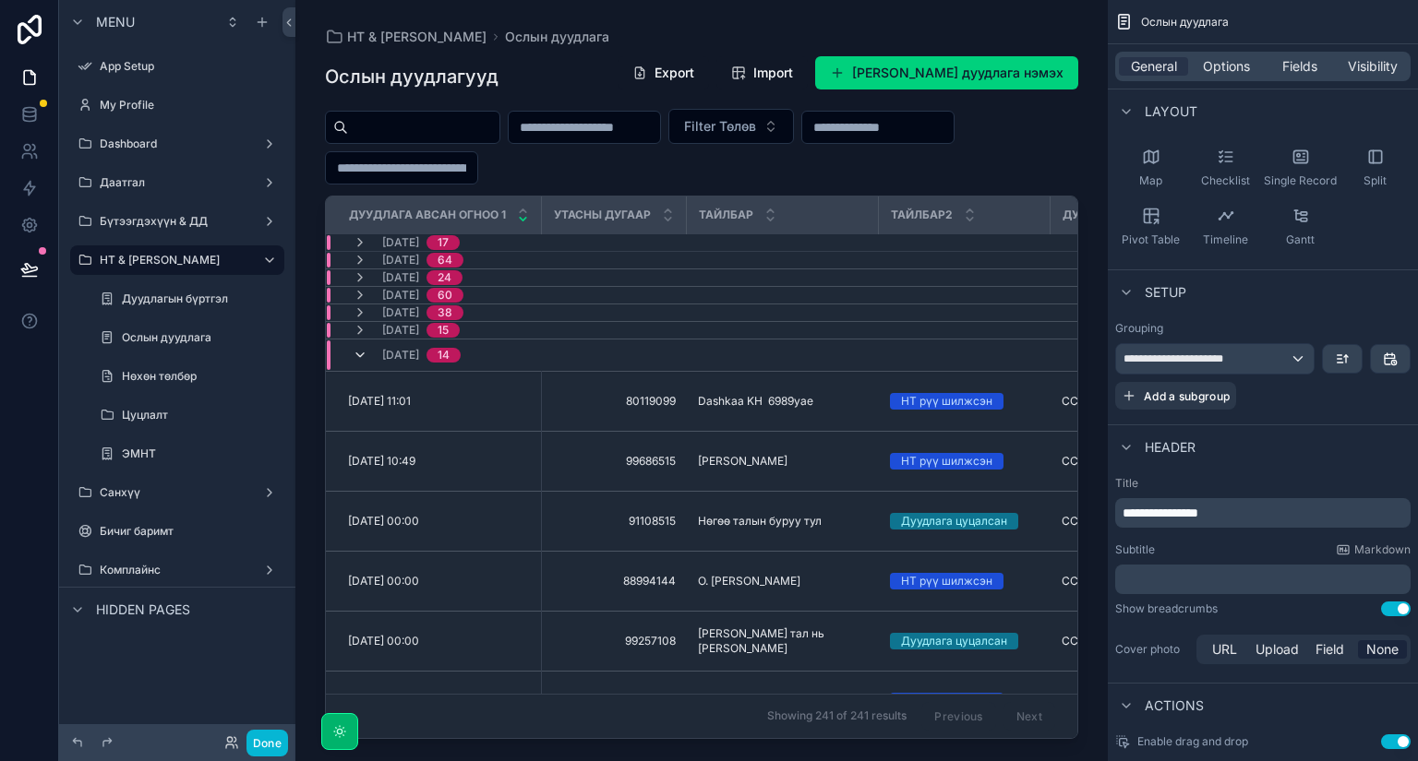
click at [358, 348] on icon "scrollable content" at bounding box center [360, 355] width 15 height 15
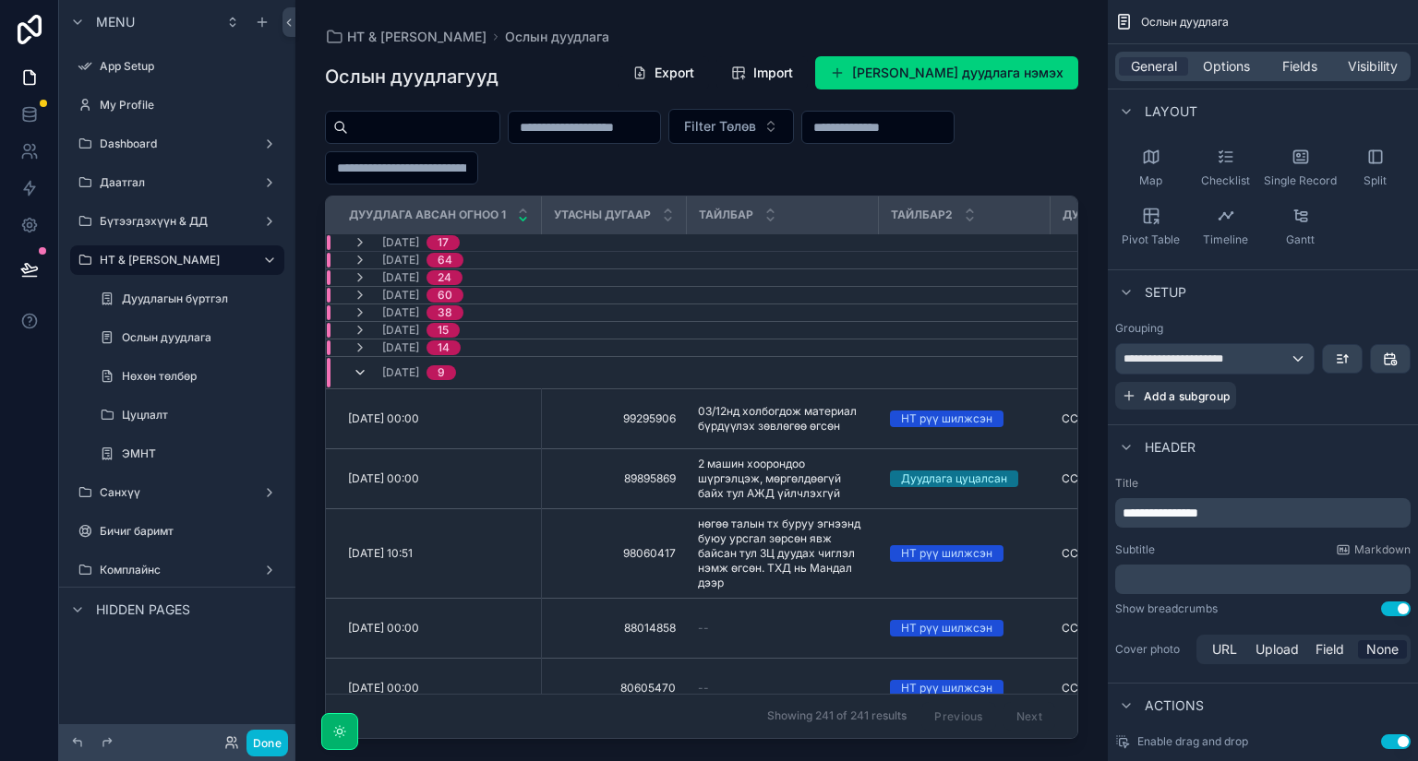
click at [358, 366] on icon "scrollable content" at bounding box center [360, 373] width 15 height 15
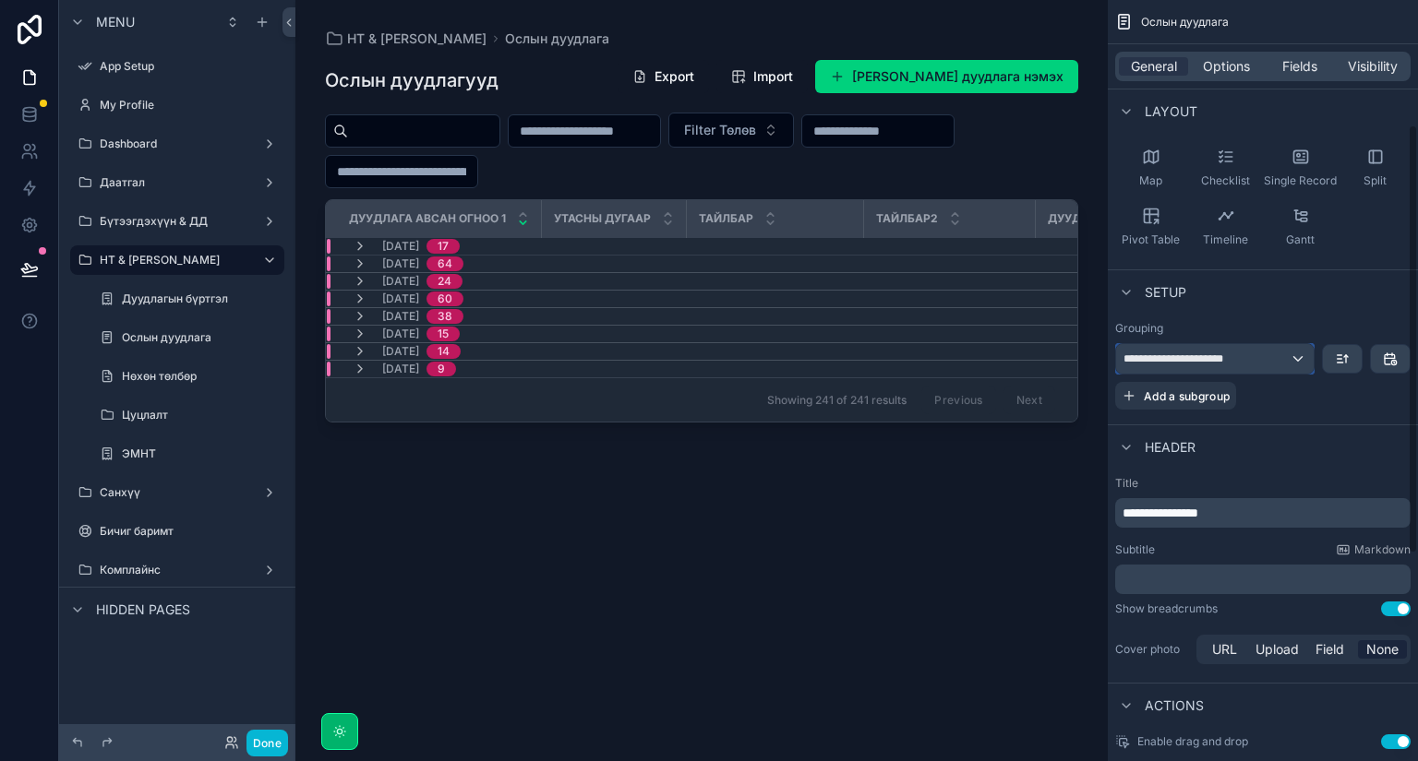
click at [1271, 360] on div "**********" at bounding box center [1215, 359] width 198 height 30
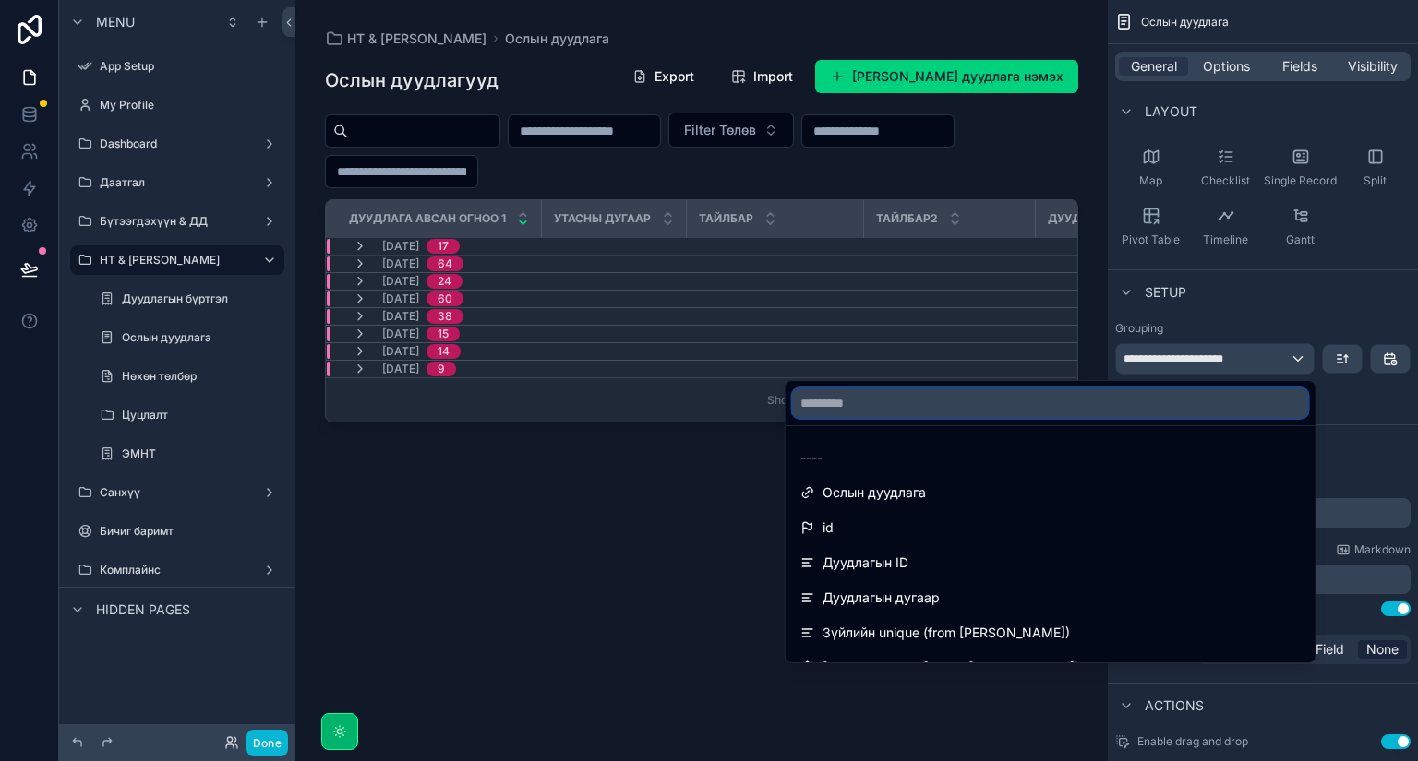
click at [1078, 402] on input "text" at bounding box center [1050, 404] width 515 height 30
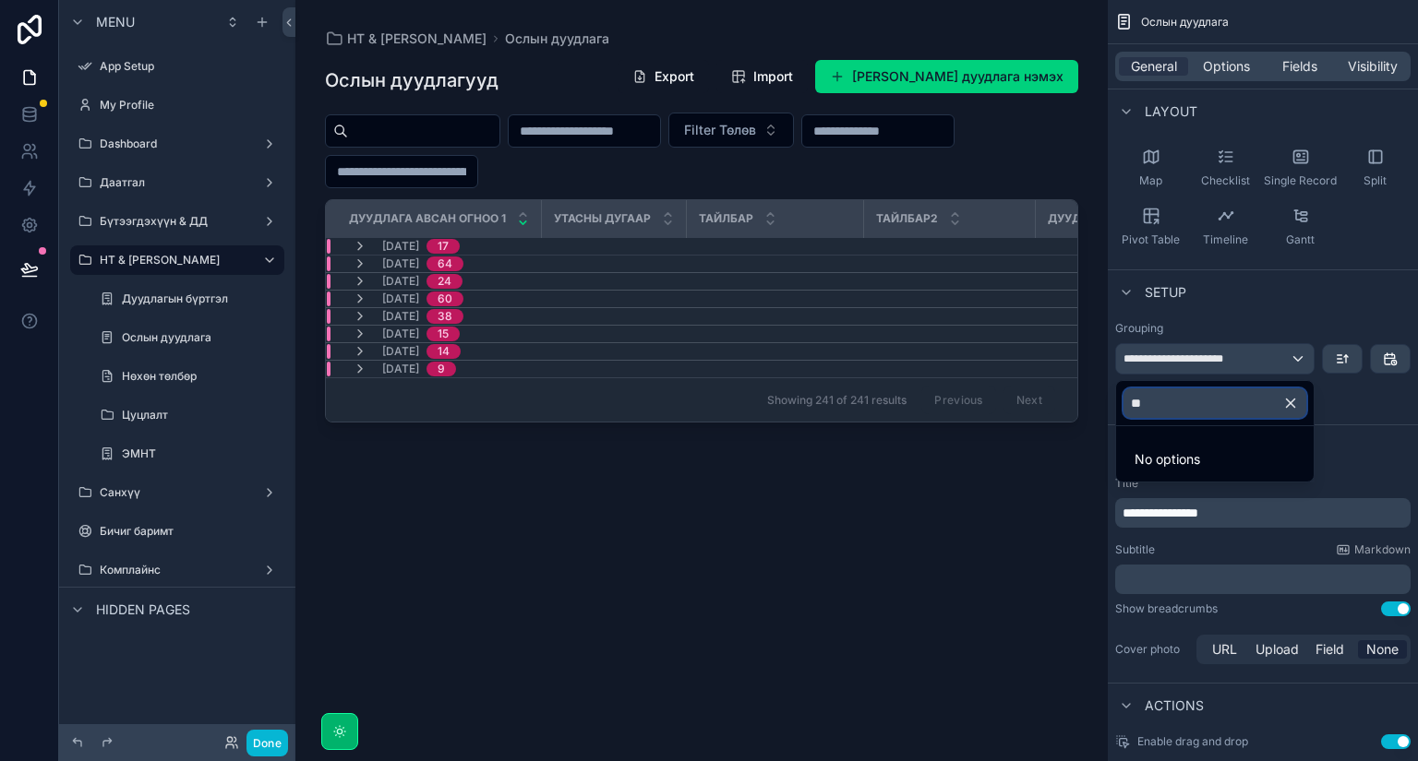
type input "*"
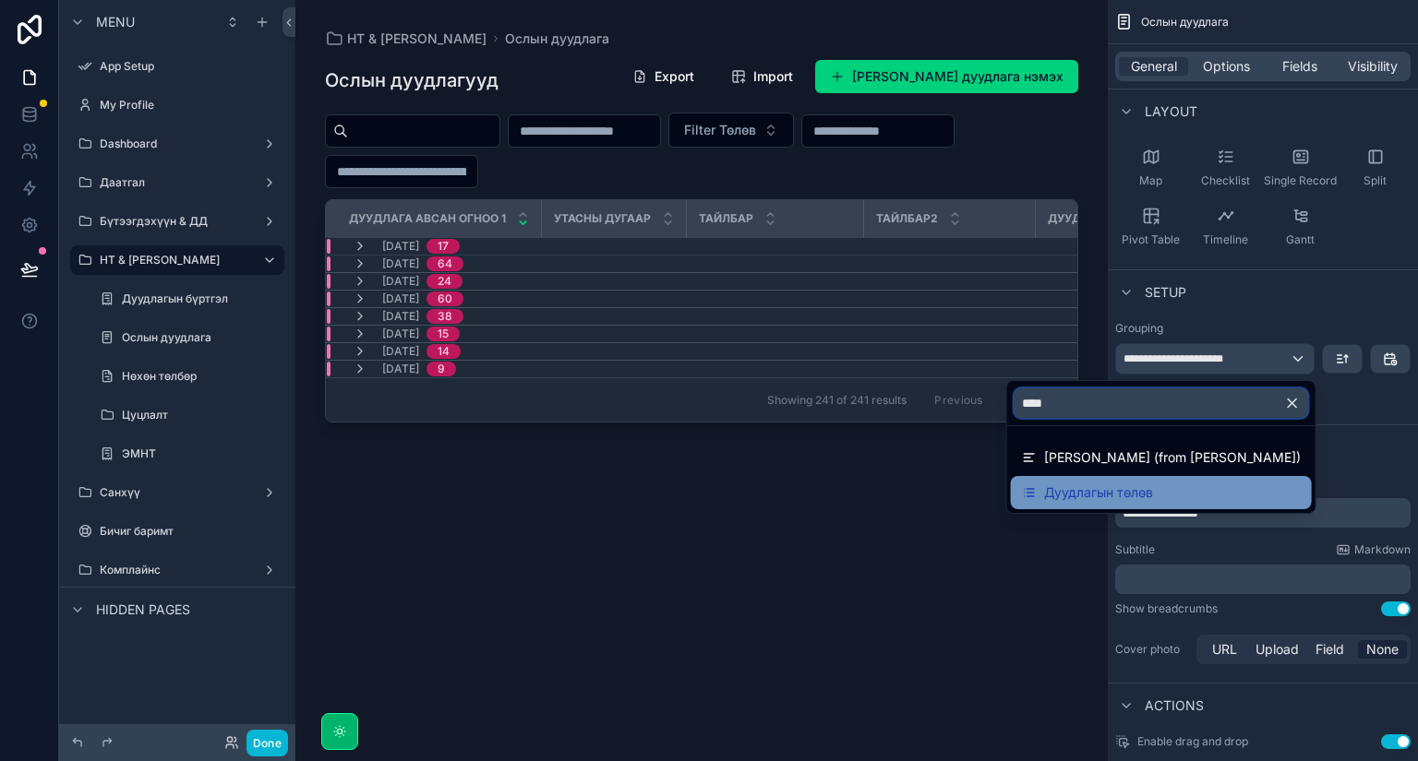
type input "****"
click at [1093, 491] on span "Дуудлагын төлөв" at bounding box center [1098, 493] width 109 height 22
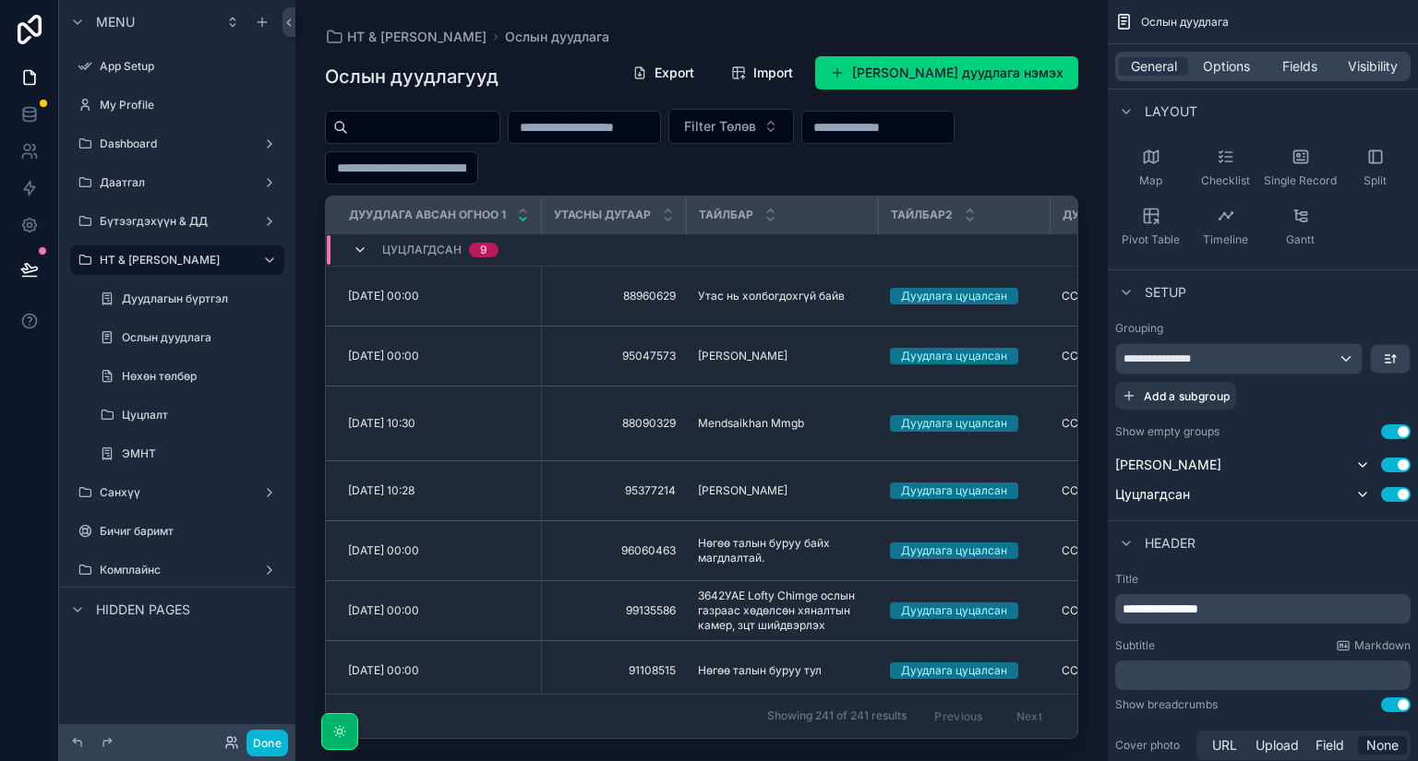
click at [365, 245] on icon "scrollable content" at bounding box center [360, 250] width 15 height 15
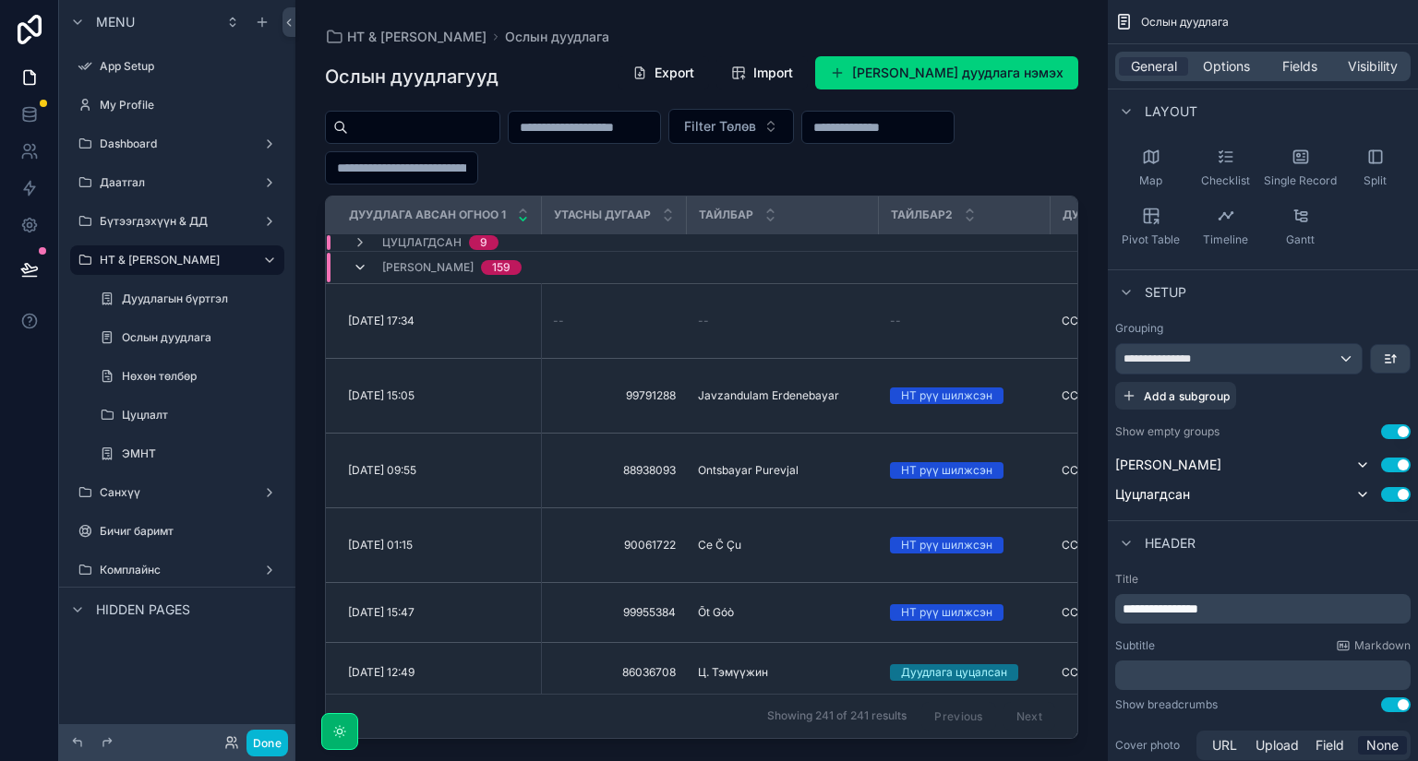
click at [360, 263] on icon "scrollable content" at bounding box center [360, 267] width 15 height 15
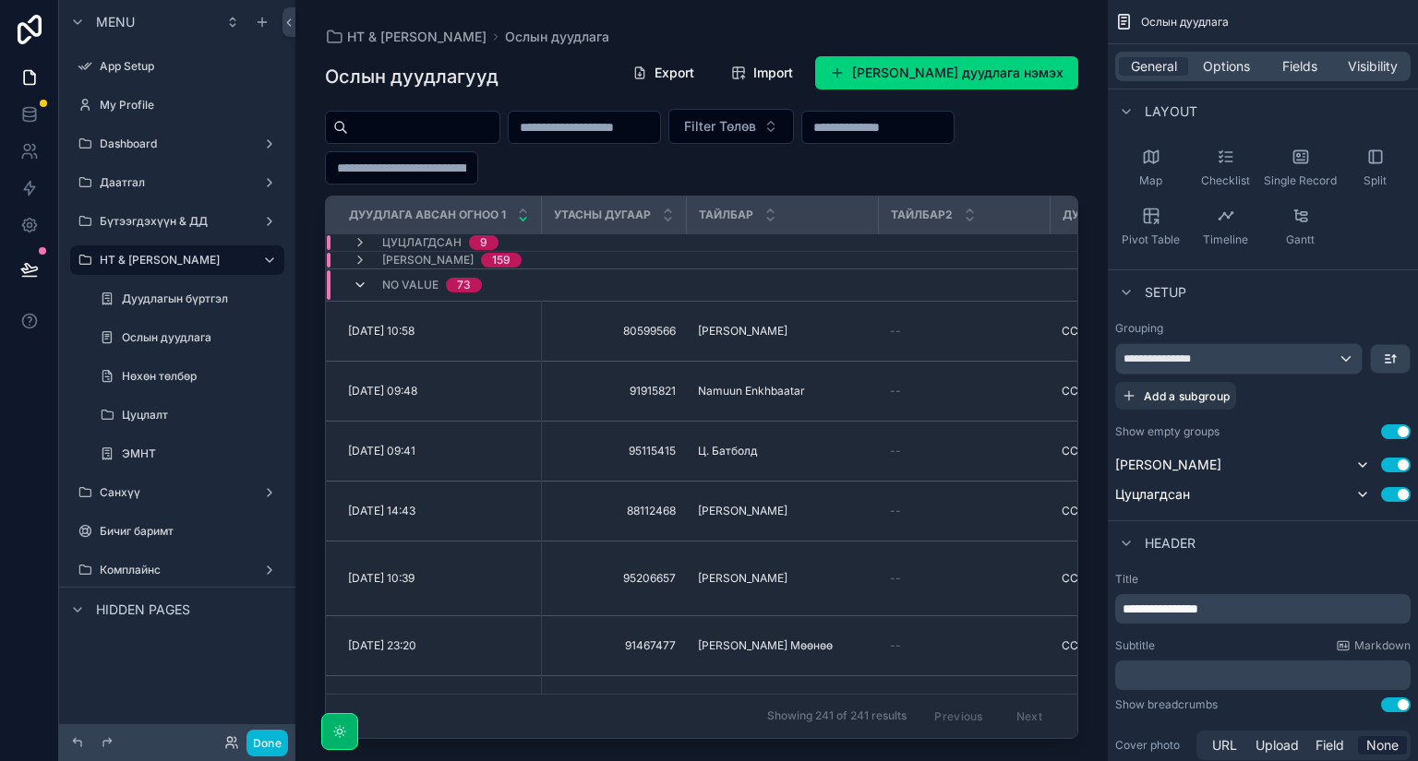
click at [364, 284] on icon "scrollable content" at bounding box center [360, 285] width 15 height 15
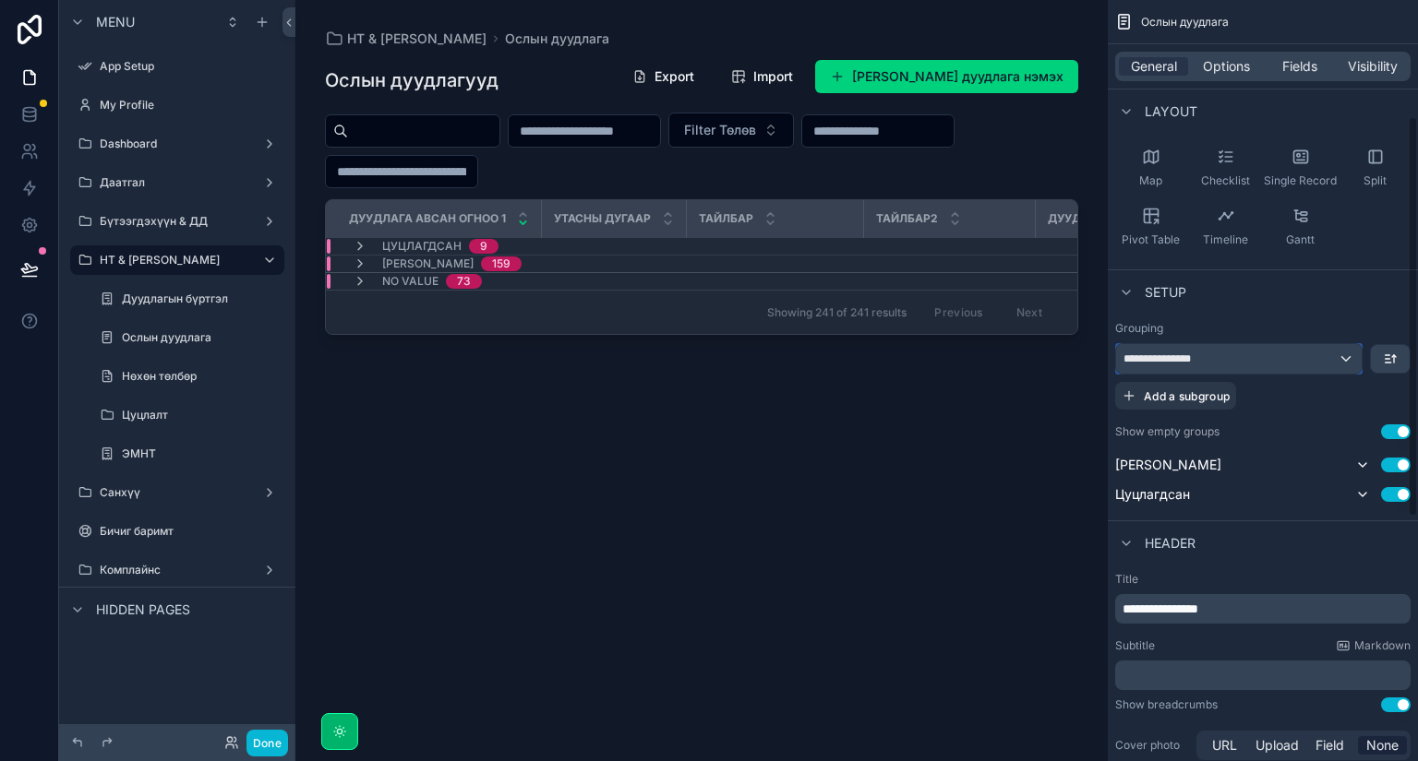
click at [1305, 361] on div "**********" at bounding box center [1239, 359] width 246 height 30
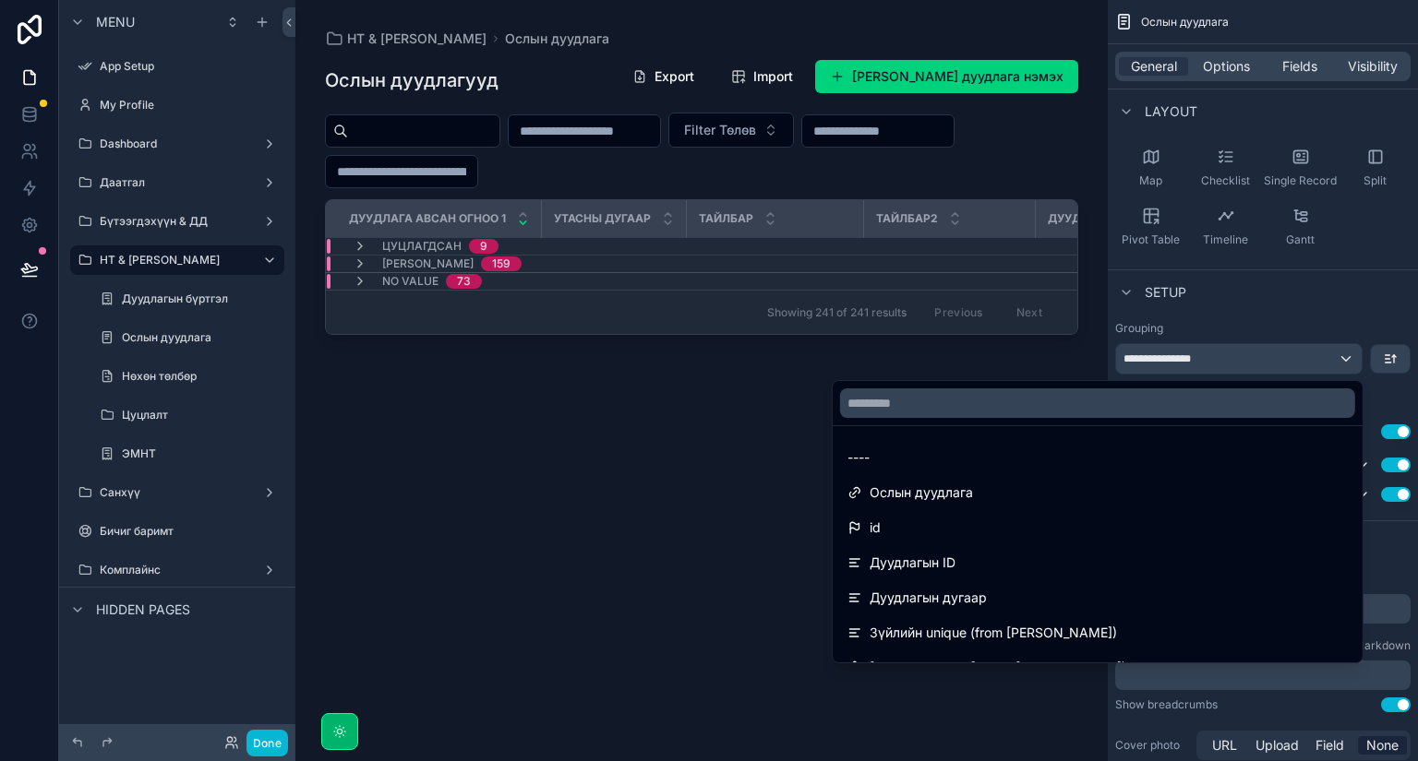
click at [598, 480] on div "Ослын дуудлагууд Export Import Шинэ Ослын дуудлага нэмэх Filter Төлөв Дуудлага …" at bounding box center [701, 393] width 753 height 691
click at [629, 391] on div "Ослын дуудлагууд Export Import Шинэ Ослын дуудлага нэмэх Filter Төлөв Дуудлага …" at bounding box center [701, 393] width 753 height 691
drag, startPoint x: 769, startPoint y: 503, endPoint x: 676, endPoint y: 484, distance: 95.2
click at [766, 503] on div "Ослын дуудлагууд Export Import Шинэ Ослын дуудлага нэмэх Filter Төлөв Дуудлага …" at bounding box center [701, 393] width 753 height 691
click at [162, 305] on div "scrollable content" at bounding box center [709, 380] width 1418 height 761
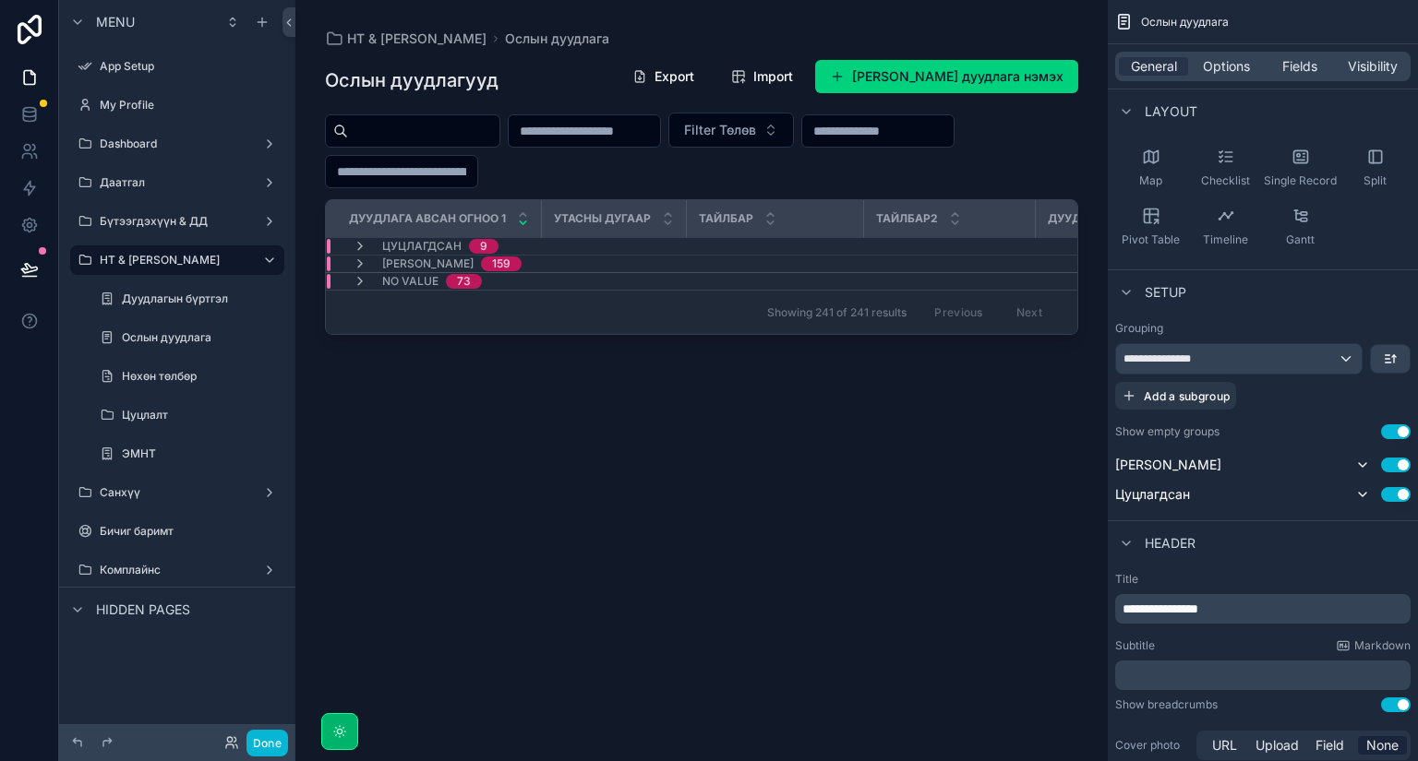
drag, startPoint x: 774, startPoint y: 476, endPoint x: 785, endPoint y: 480, distance: 10.8
click at [778, 475] on div "Ослын дуудлагууд Export Import Шинэ Ослын дуудлага нэмэх Filter Төлөв Дуудлага …" at bounding box center [701, 393] width 753 height 691
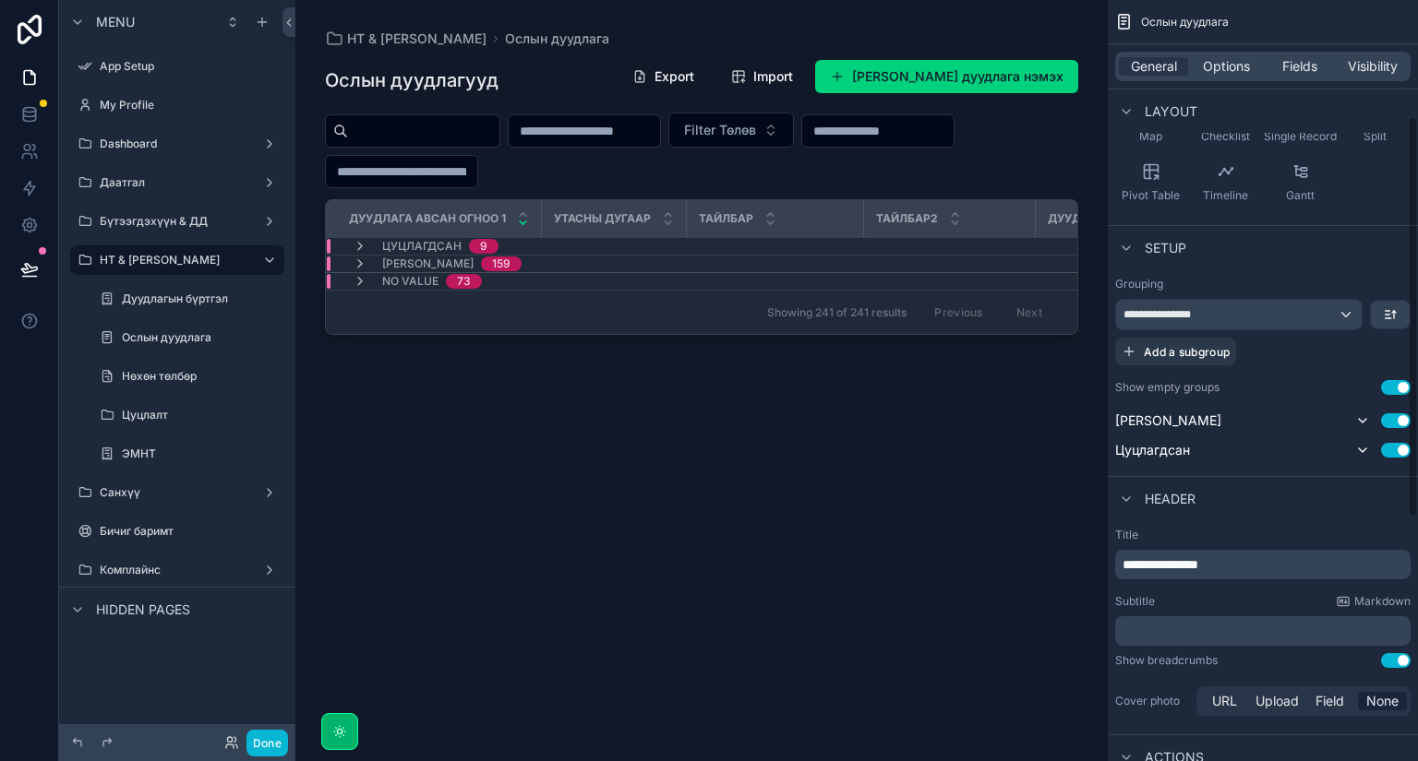
scroll to position [222, 0]
